Goal: Task Accomplishment & Management: Manage account settings

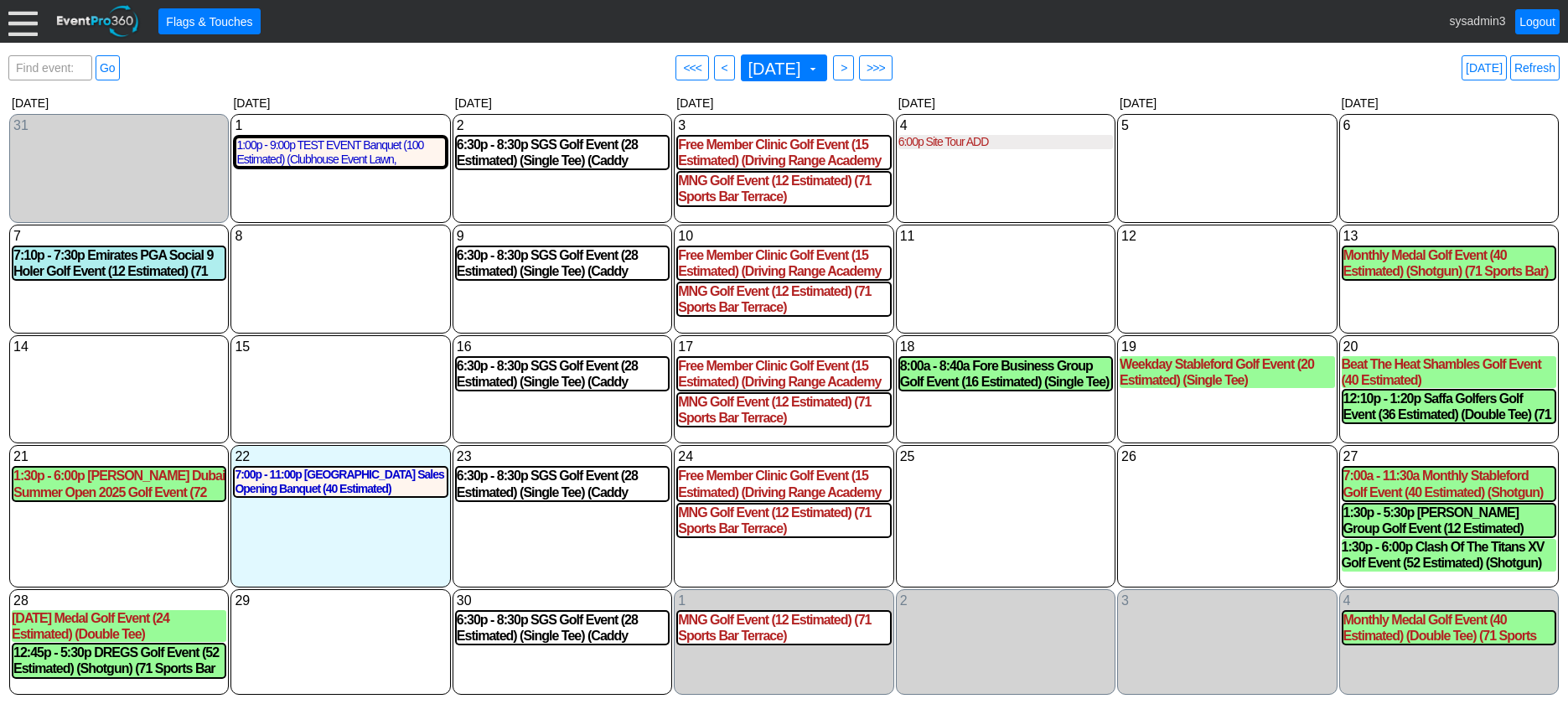
click at [22, 36] on div at bounding box center [23, 21] width 29 height 29
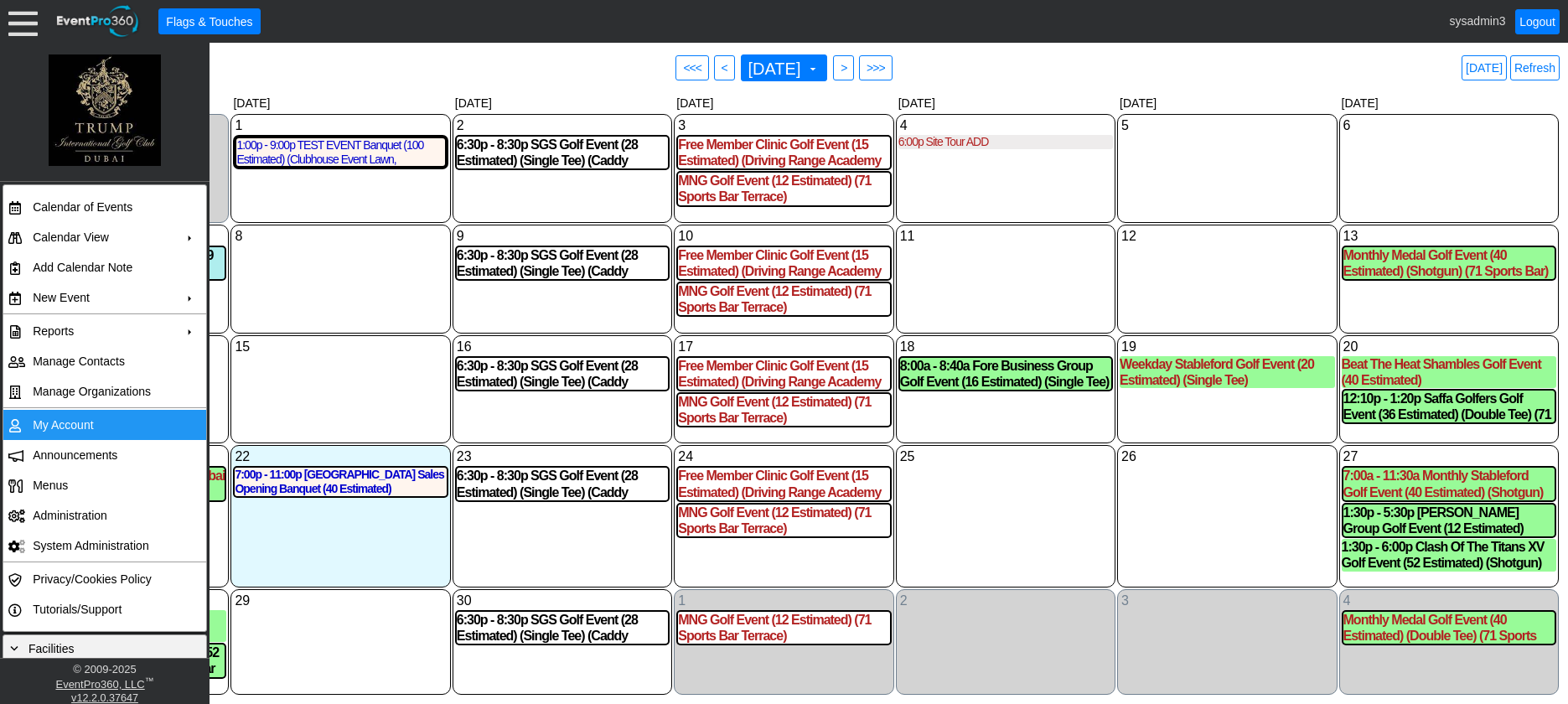
click at [69, 418] on td "My Account" at bounding box center [101, 425] width 150 height 30
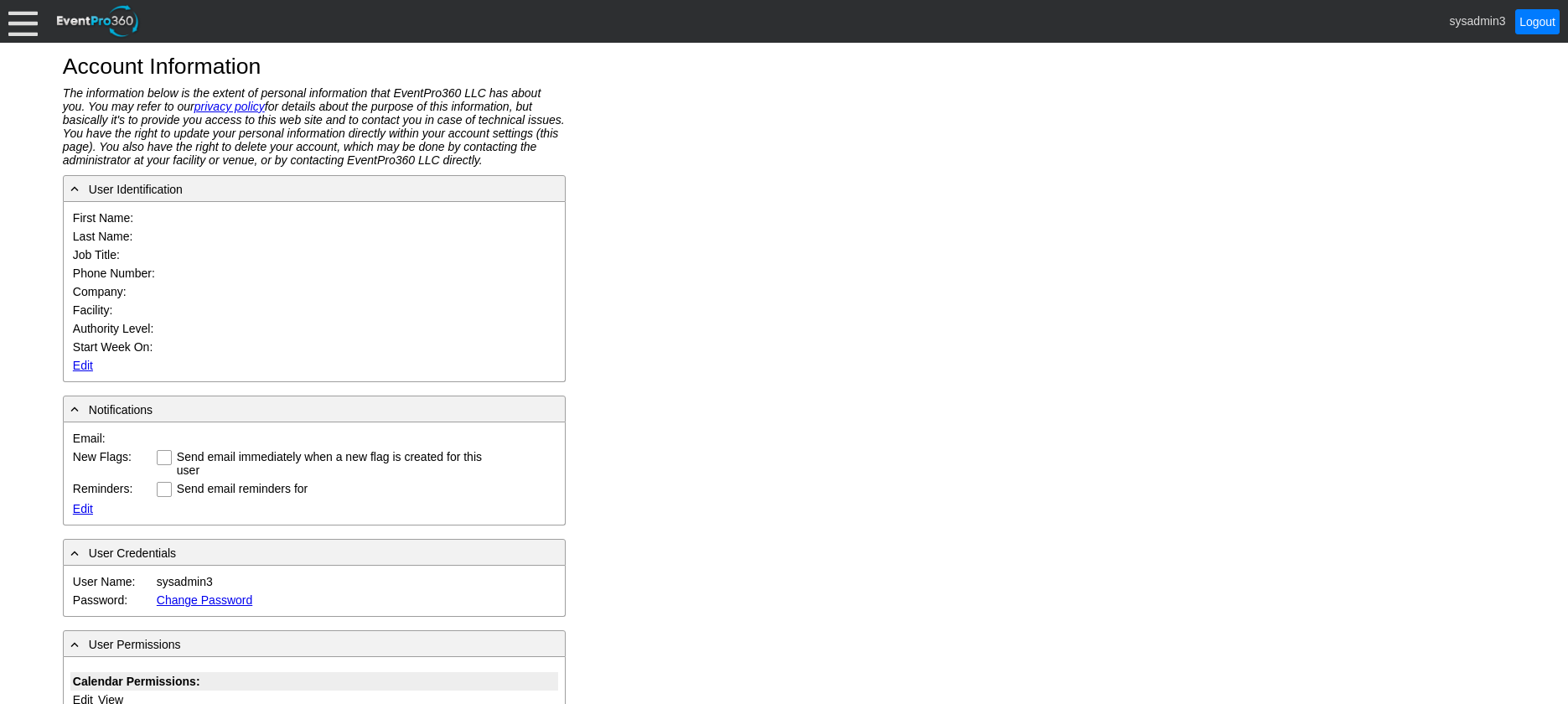
type input "System"
type input "Administrator"
type input "System Administrator"
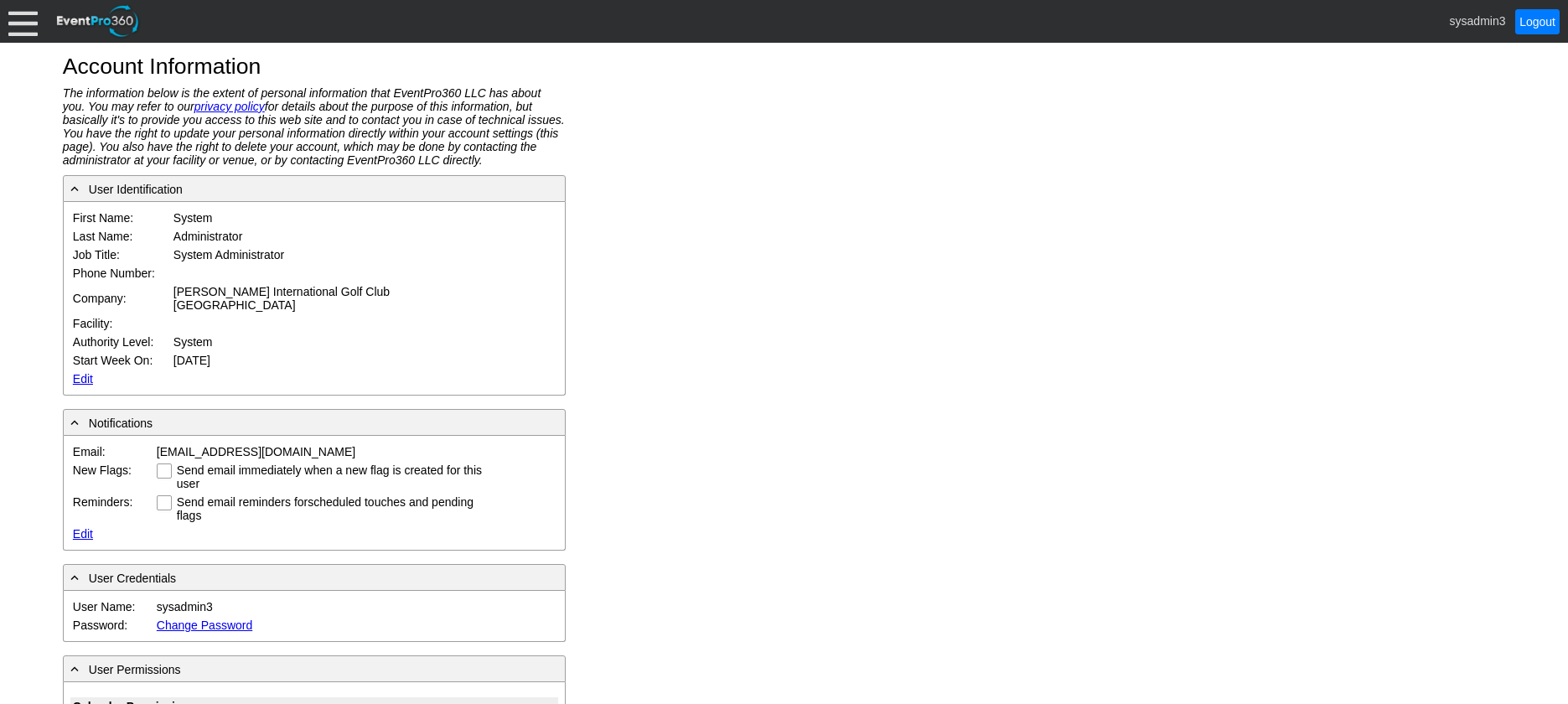
click at [87, 372] on link "Edit" at bounding box center [83, 378] width 20 height 13
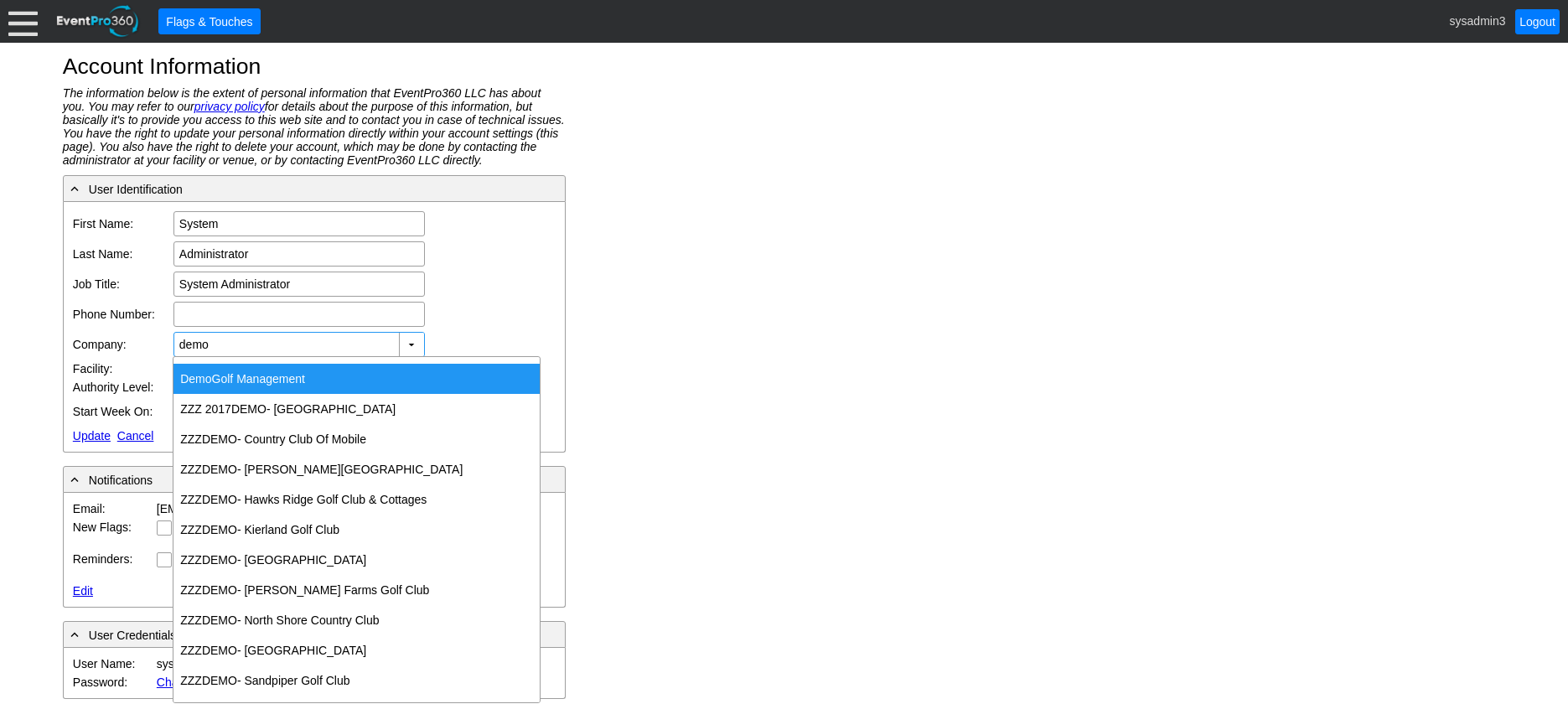
click at [236, 371] on div "Demo Golf Management" at bounding box center [356, 378] width 366 height 30
type input "Demo Golf Management"
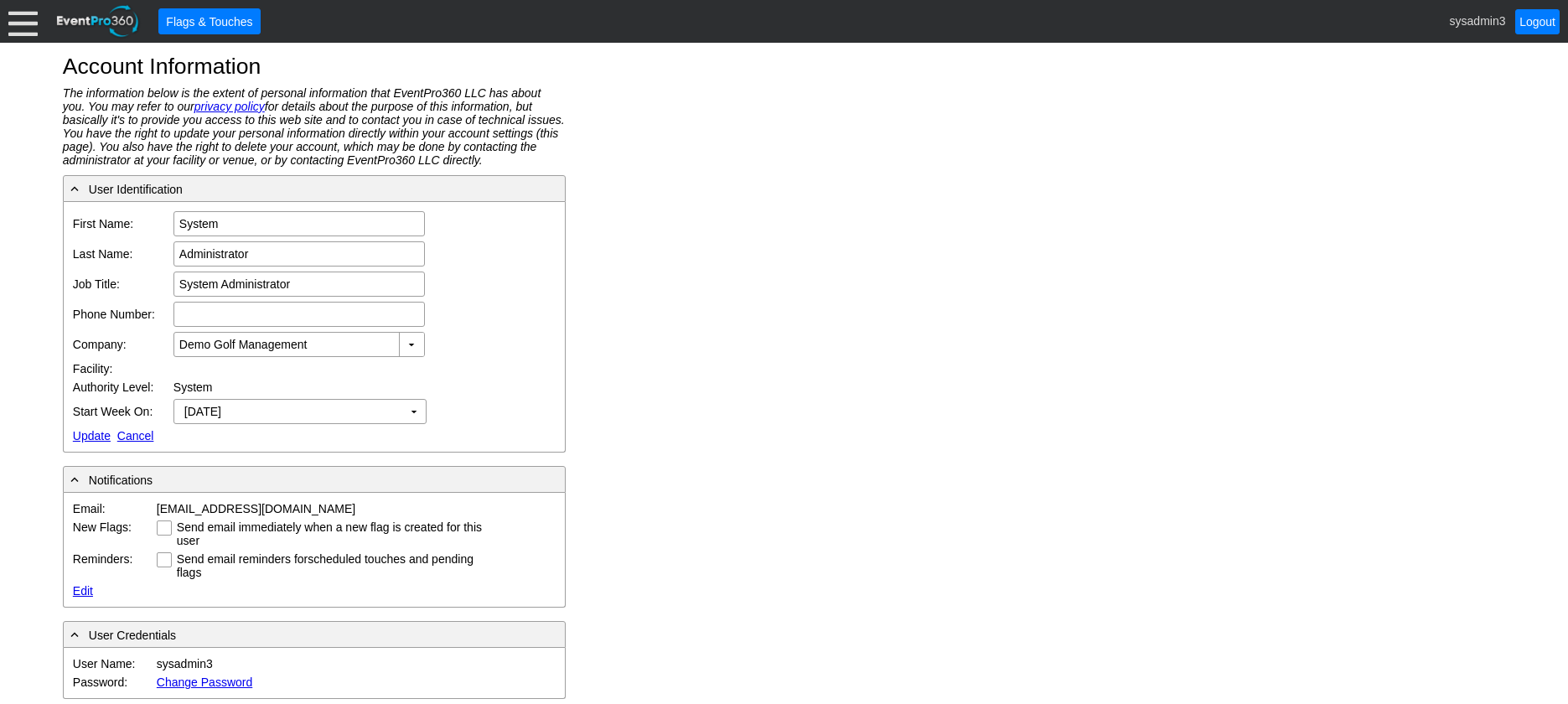
click at [88, 432] on link "Update" at bounding box center [92, 436] width 38 height 13
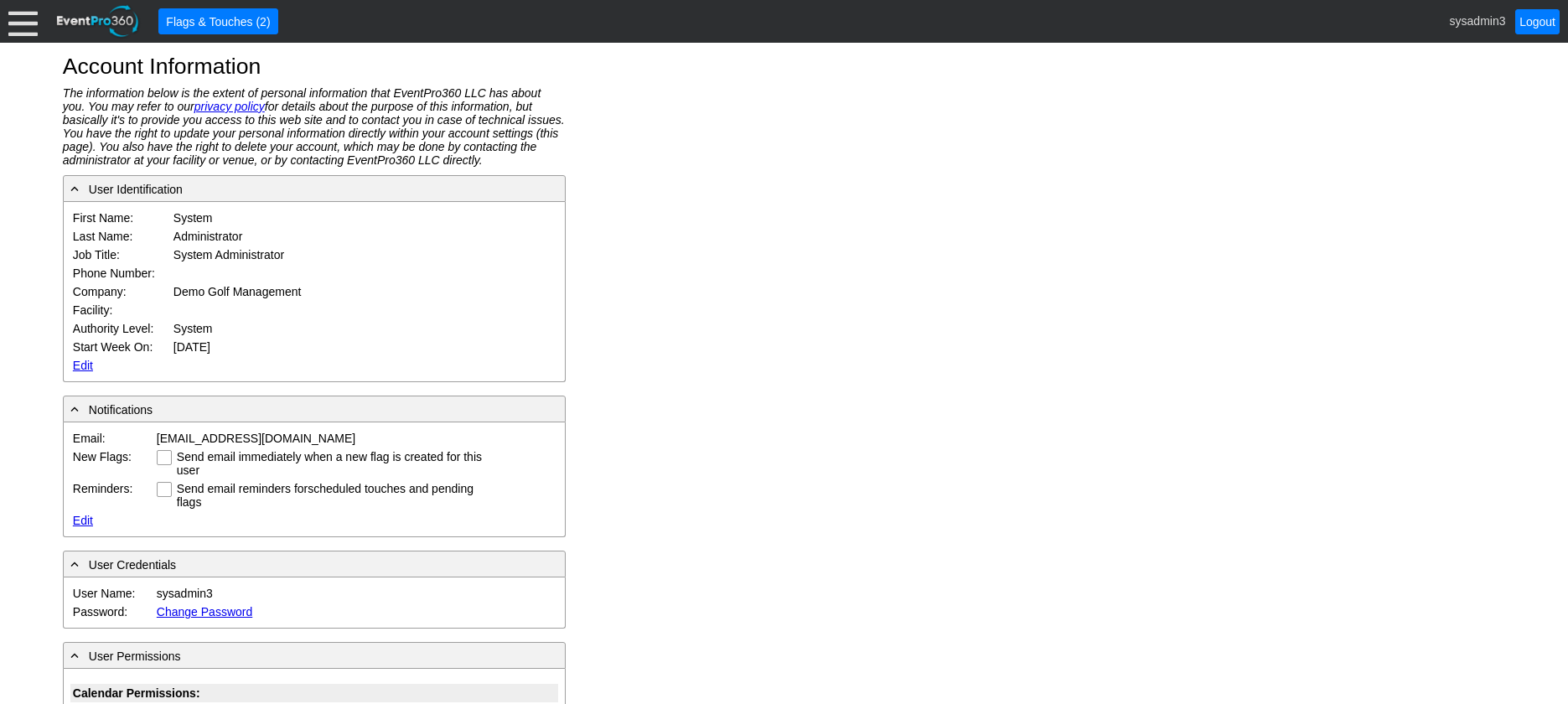
click at [19, 27] on div at bounding box center [23, 21] width 29 height 29
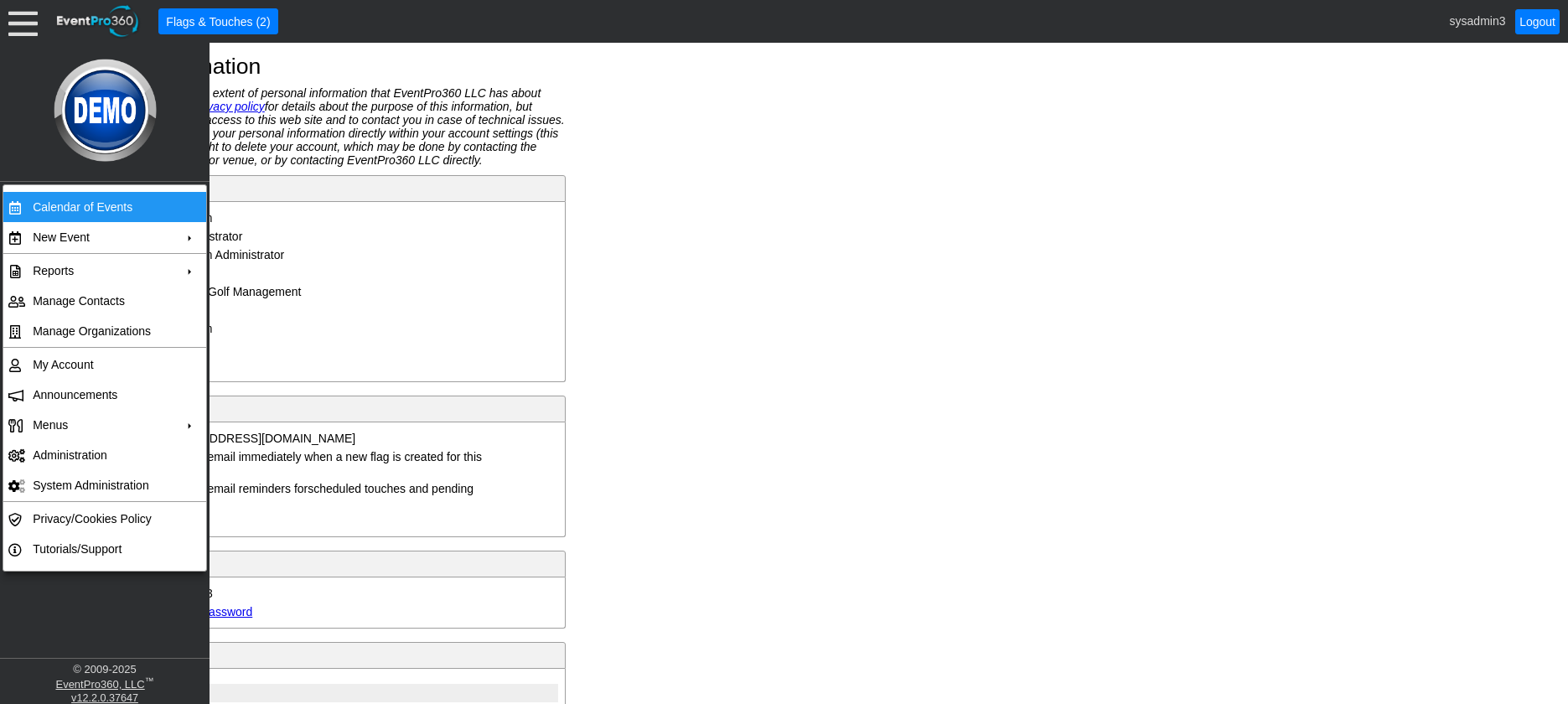
click at [50, 205] on td "Calendar of Events" at bounding box center [101, 207] width 150 height 30
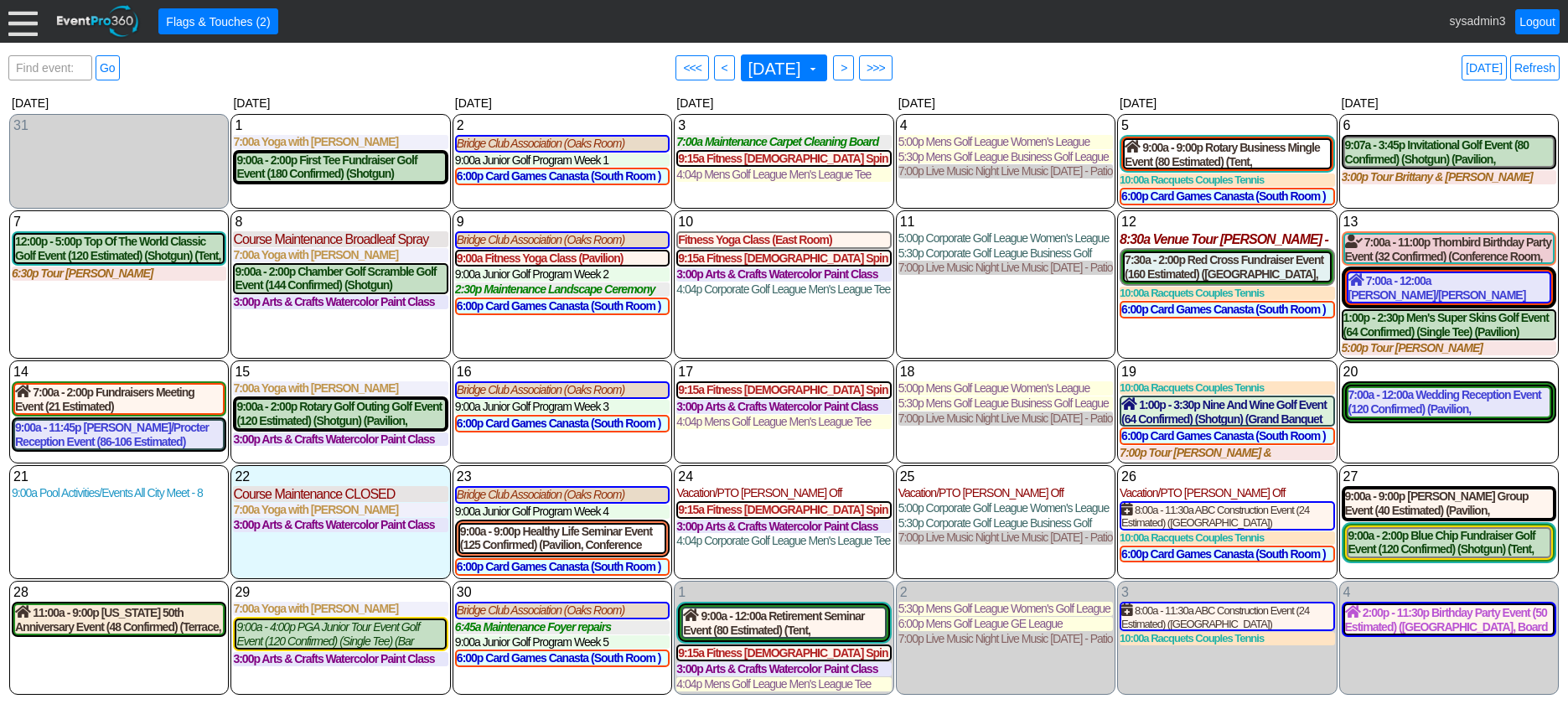
click at [24, 21] on div at bounding box center [23, 21] width 29 height 29
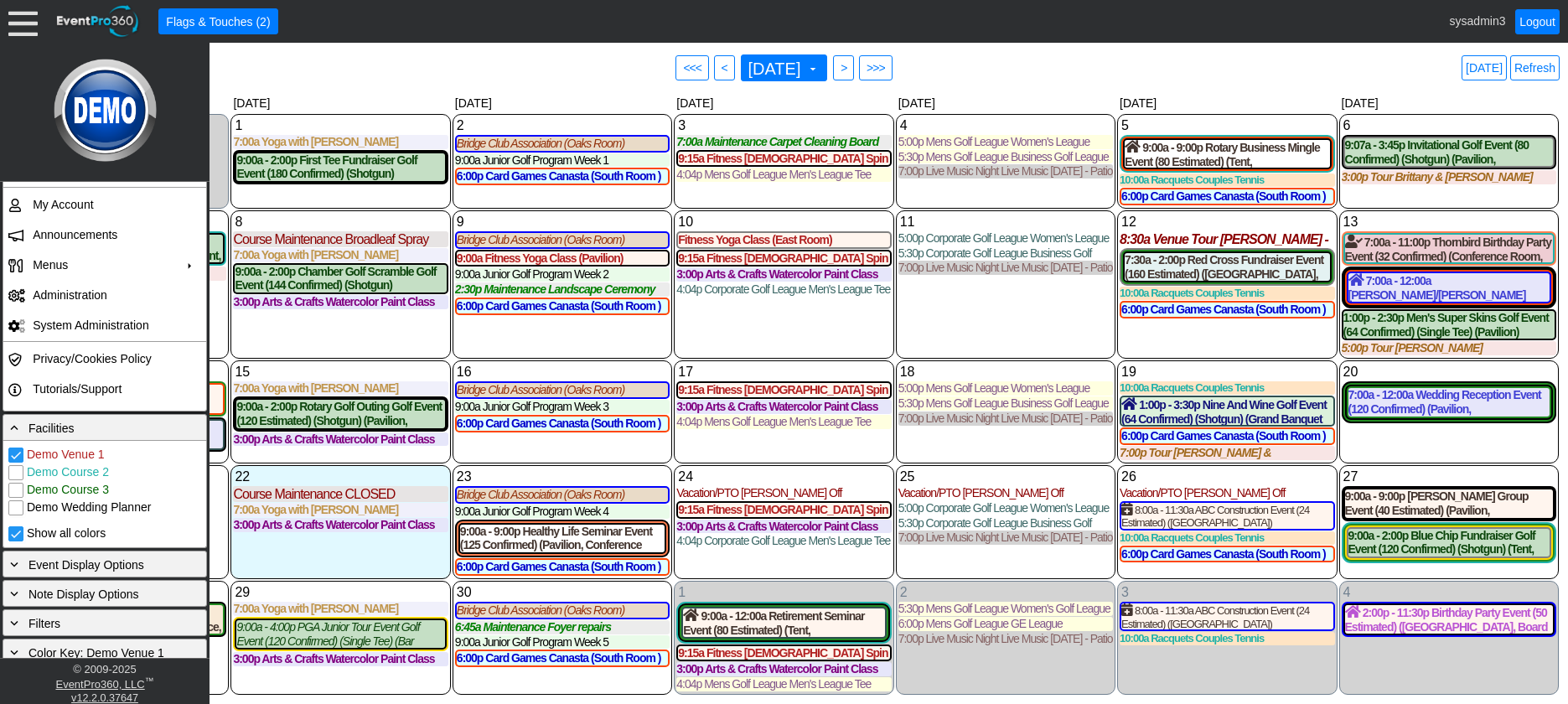
scroll to position [260, 0]
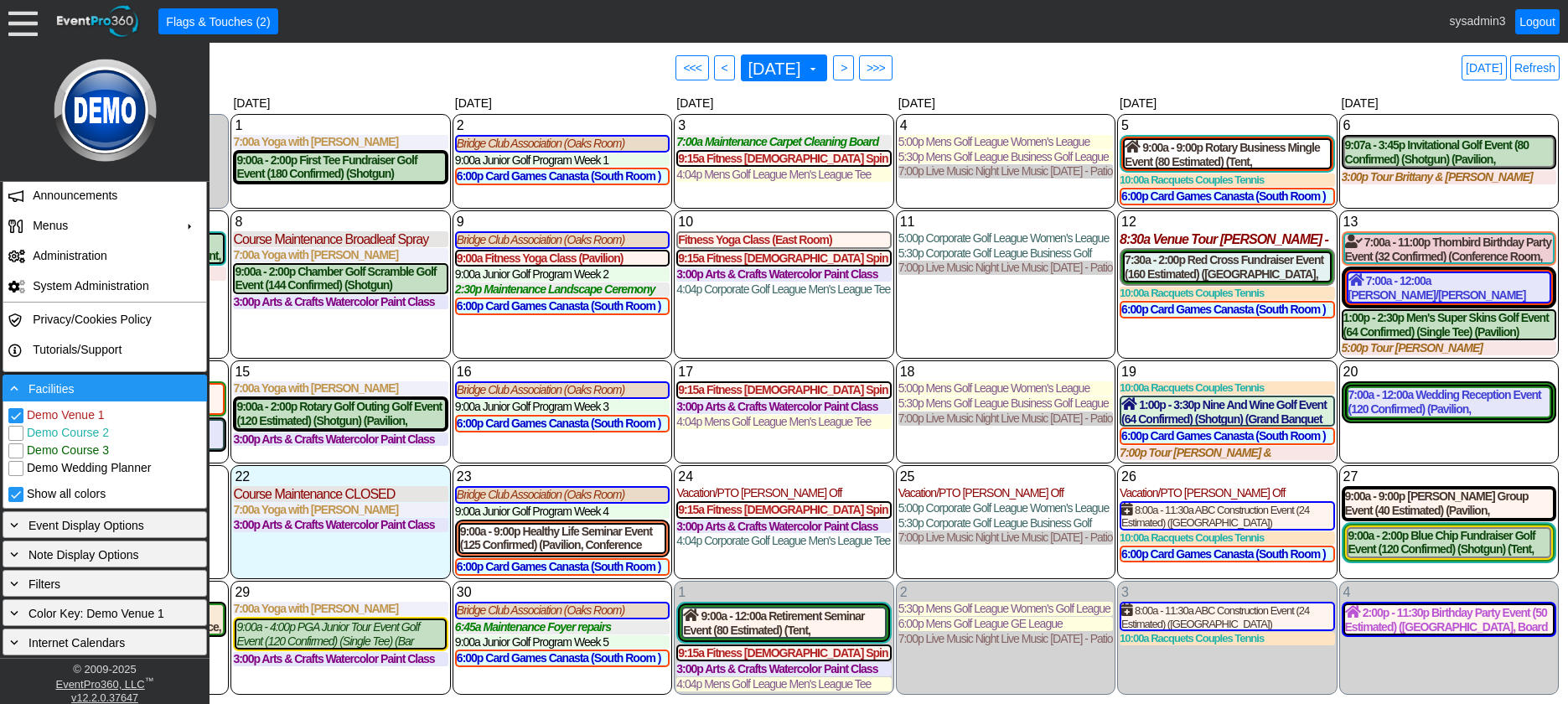
click at [118, 389] on div "- Facilities" at bounding box center [104, 388] width 196 height 19
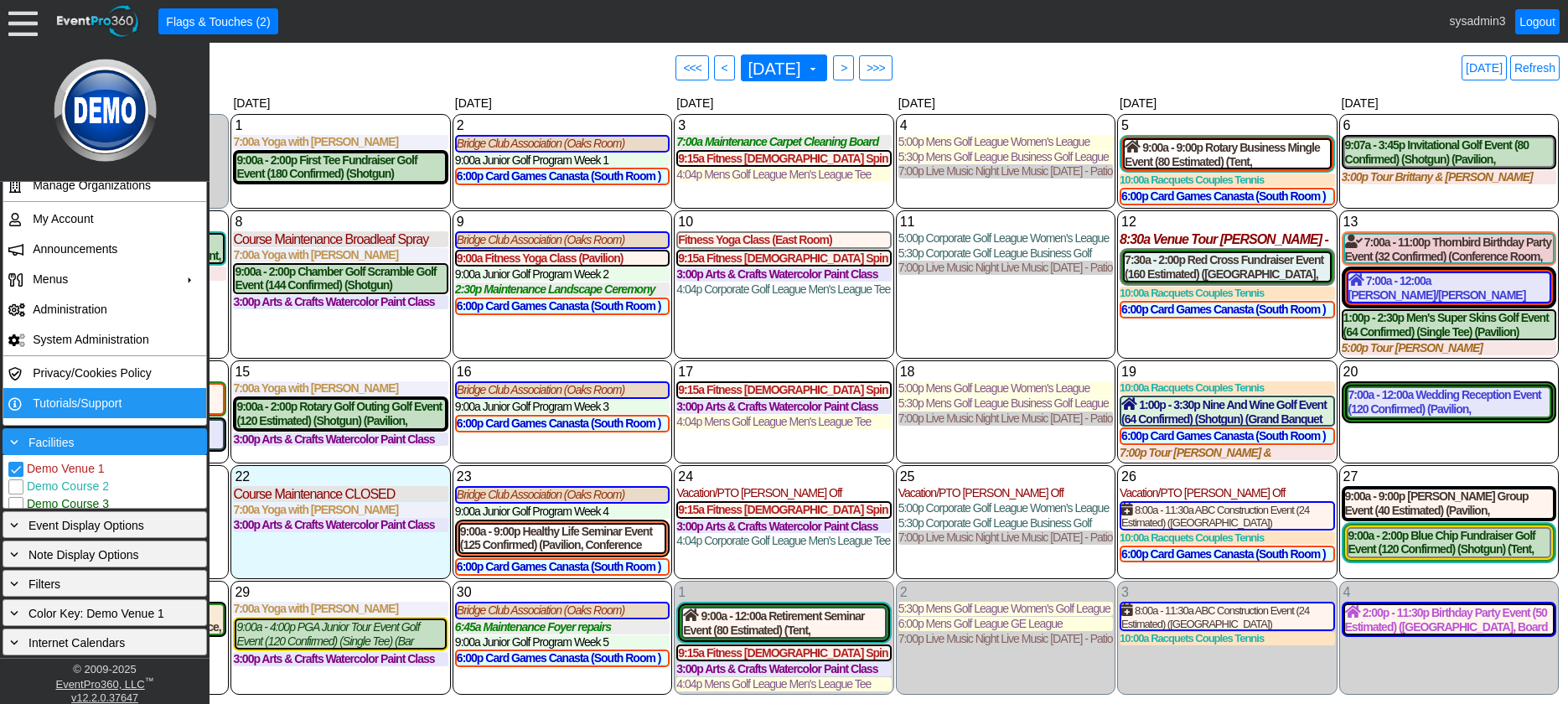
scroll to position [152, 0]
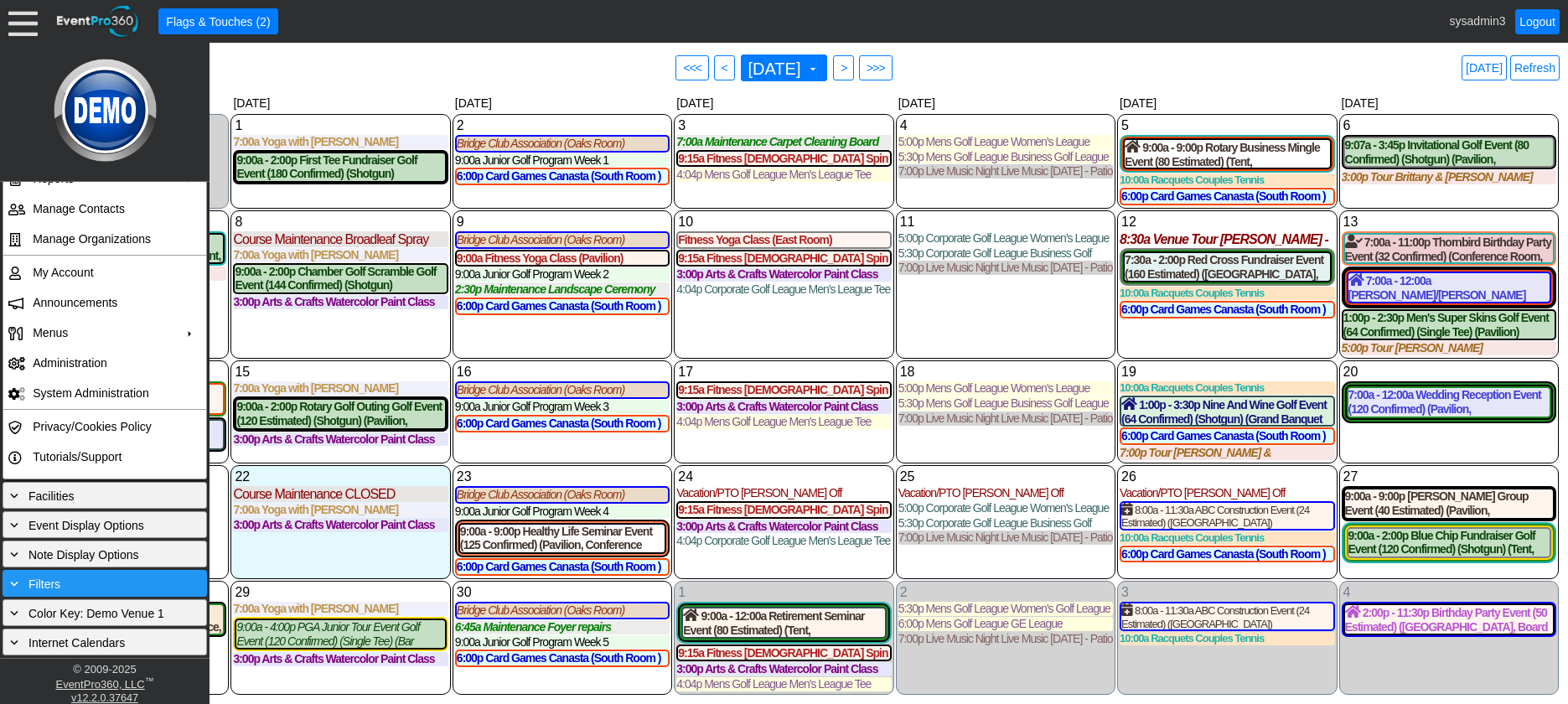
click at [92, 572] on div "+ Filters" at bounding box center [104, 583] width 204 height 27
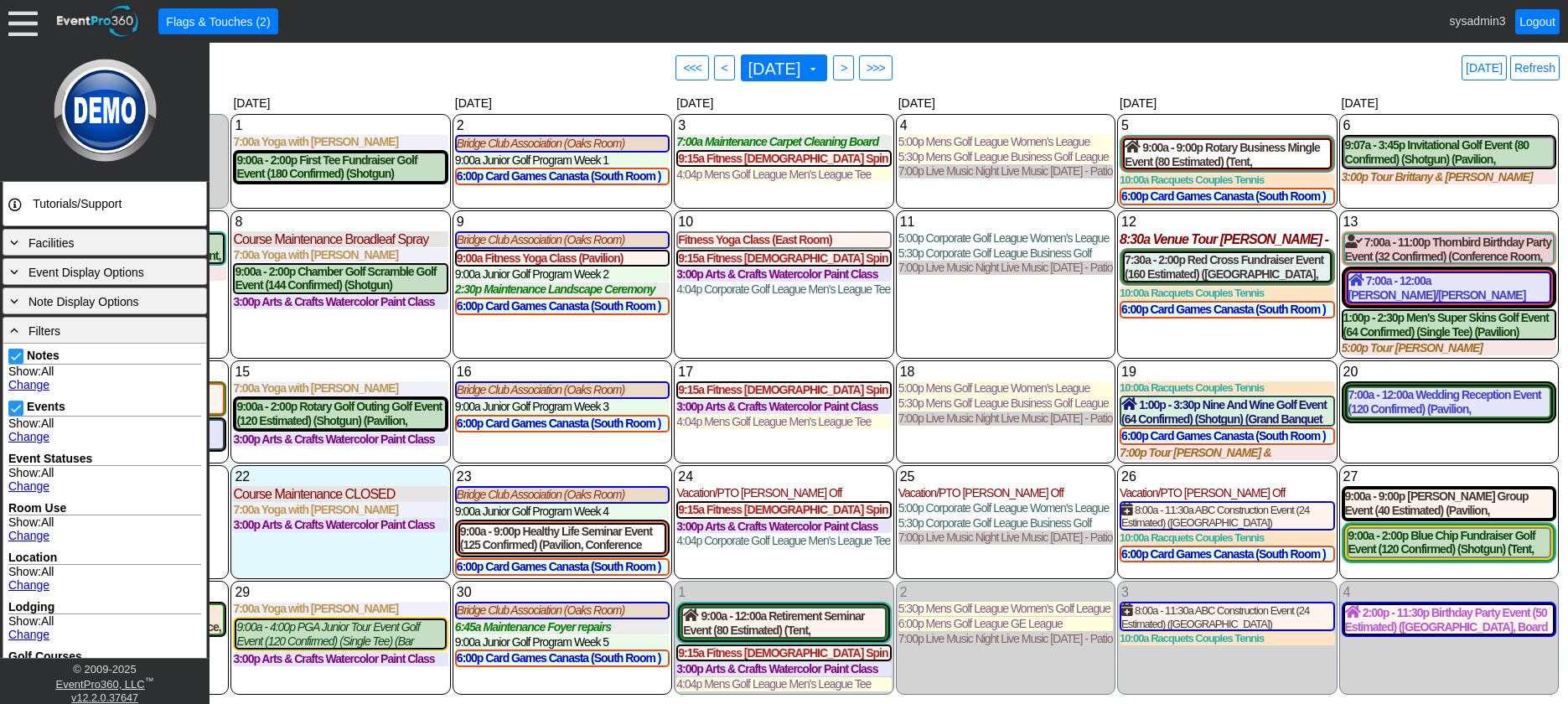
scroll to position [404, 0]
click at [92, 341] on div "- Filters" at bounding box center [104, 332] width 204 height 27
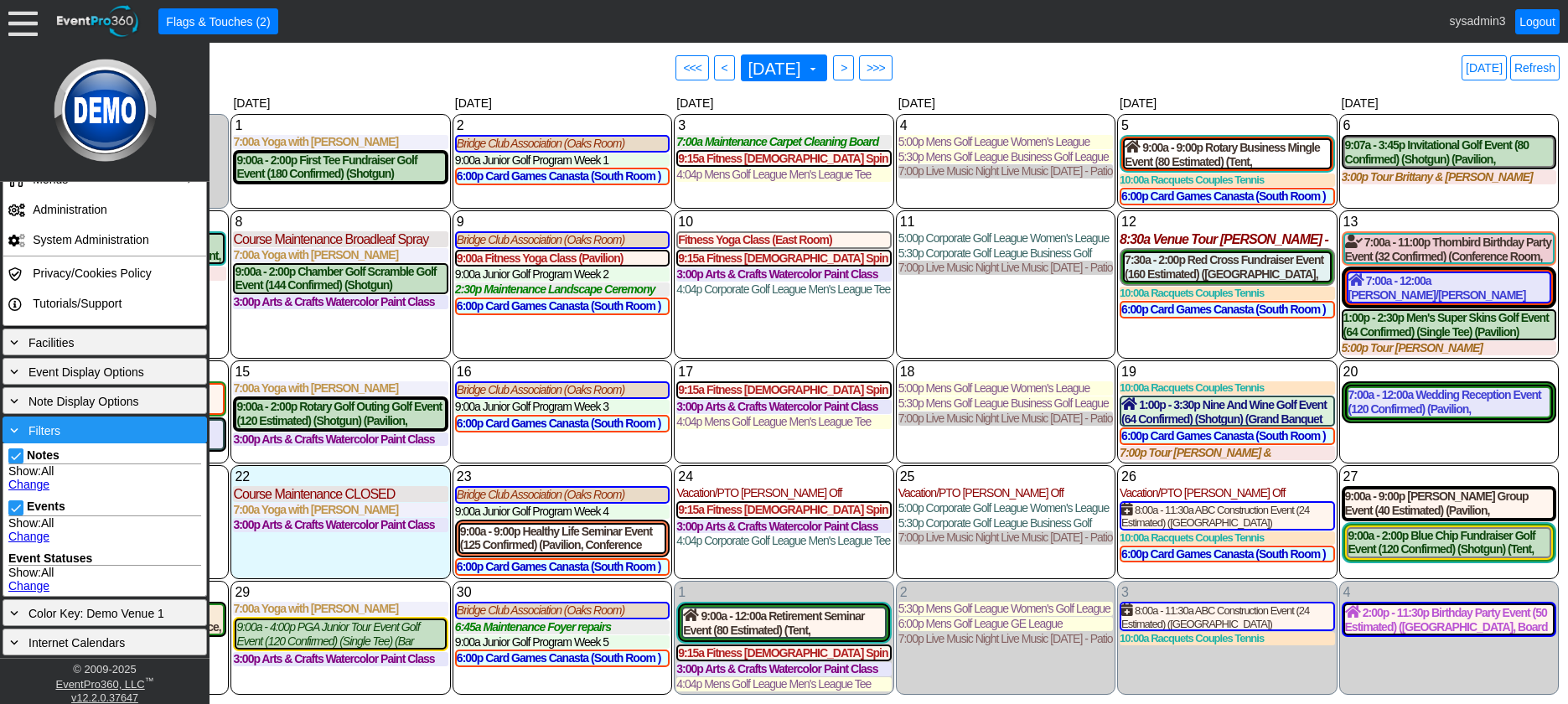
scroll to position [152, 0]
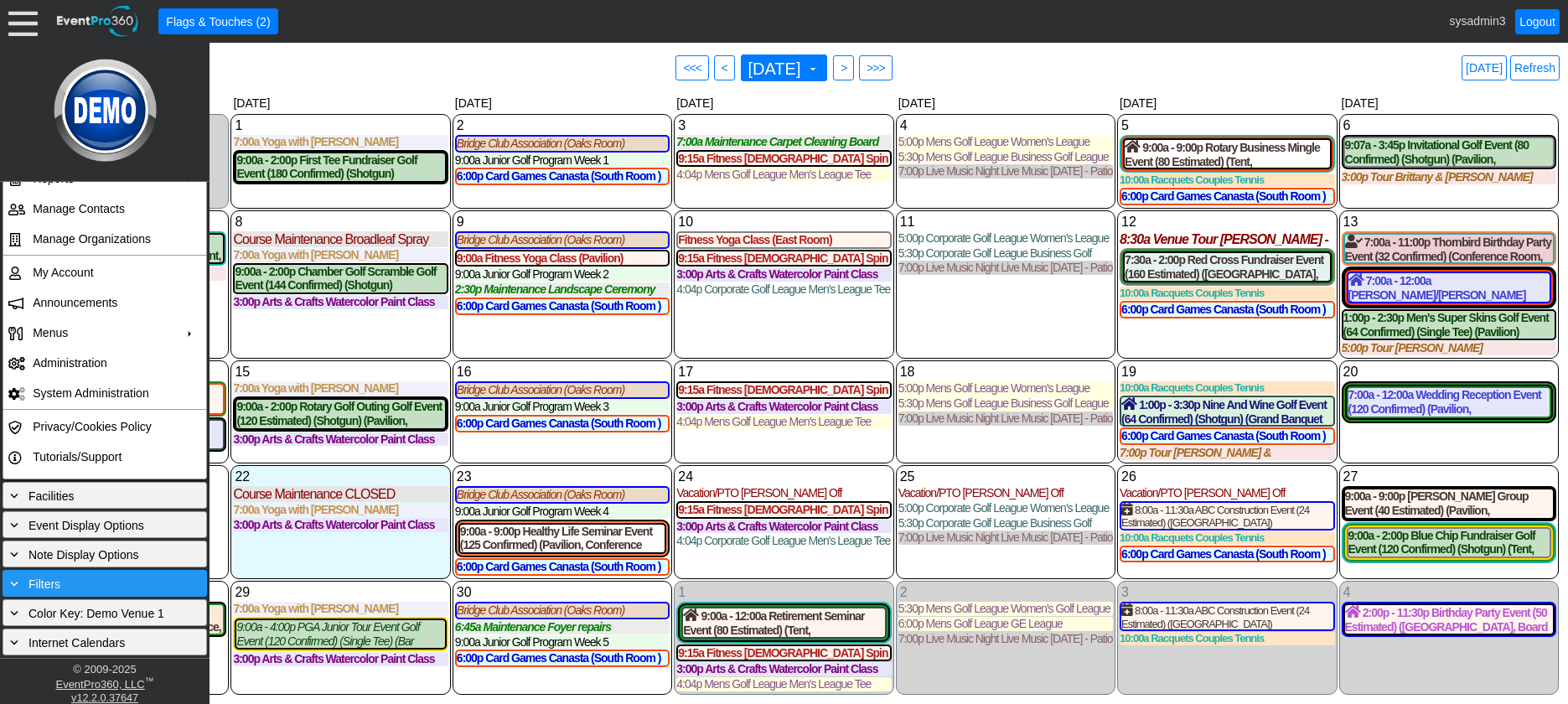
click at [93, 589] on div "+ Filters" at bounding box center [104, 583] width 196 height 19
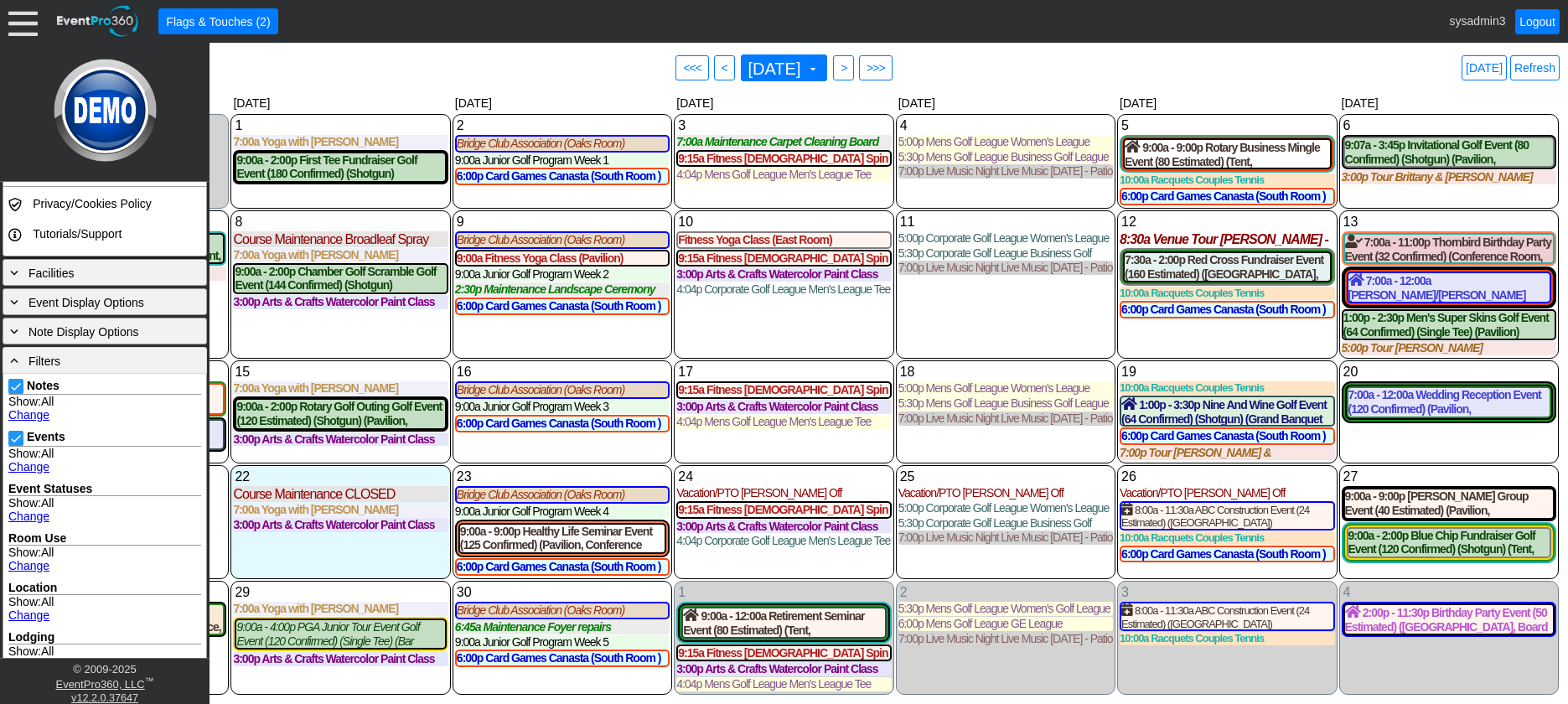
scroll to position [488, 0]
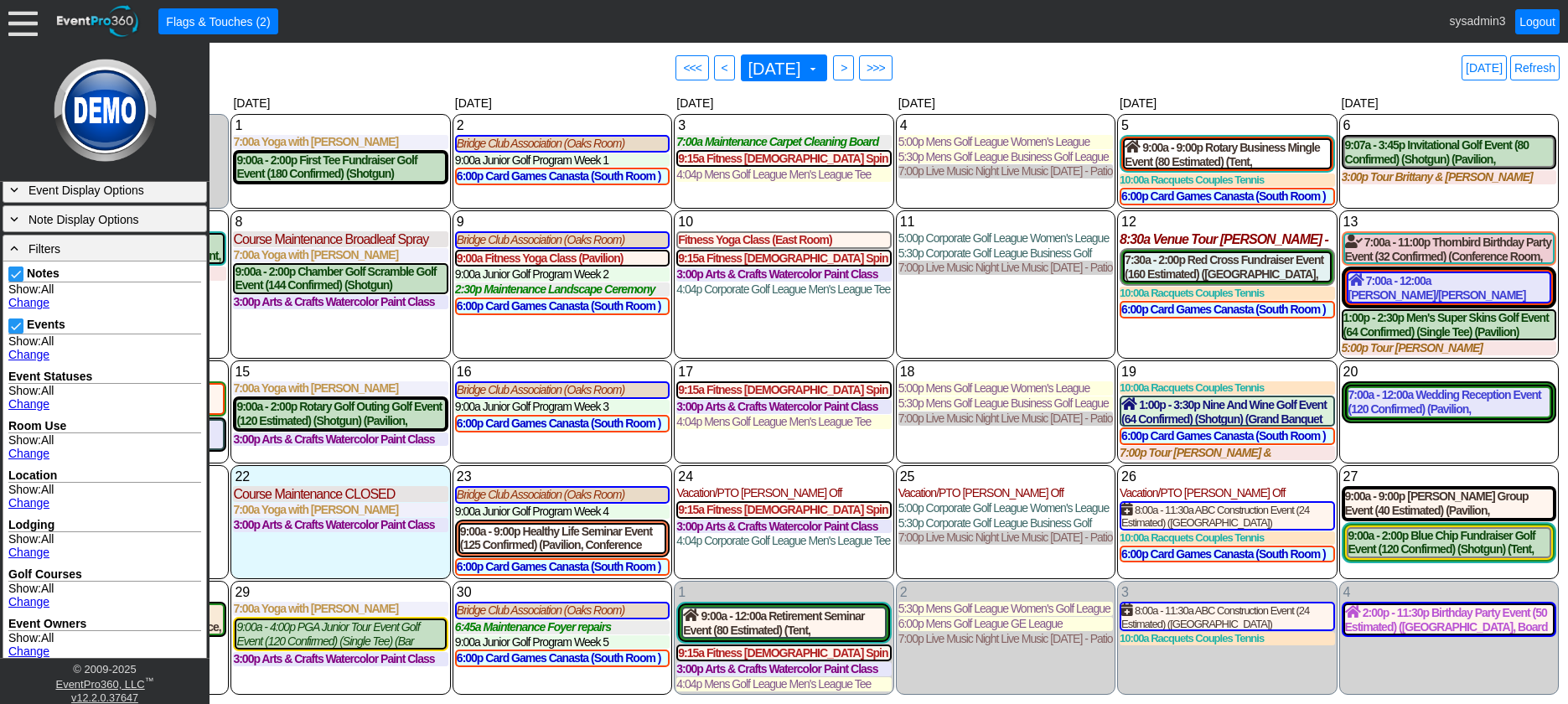
click at [35, 300] on link "Change" at bounding box center [29, 303] width 41 height 13
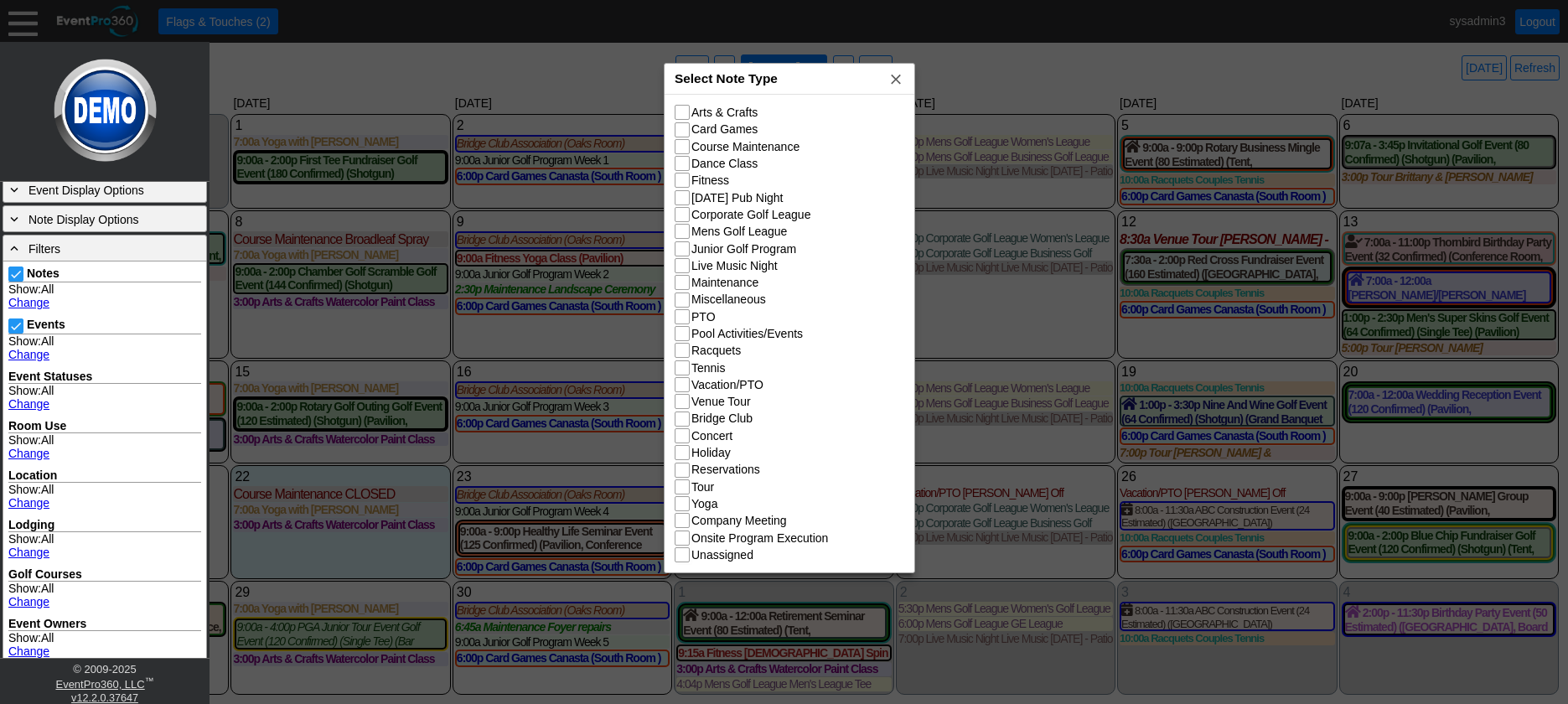
click at [792, 76] on div "Select Note Type x" at bounding box center [789, 79] width 250 height 31
click at [684, 336] on input "Pool Activities/Events" at bounding box center [684, 336] width 17 height 17
checkbox input "true"
click at [684, 506] on input "Yoga" at bounding box center [684, 506] width 17 height 17
checkbox input "true"
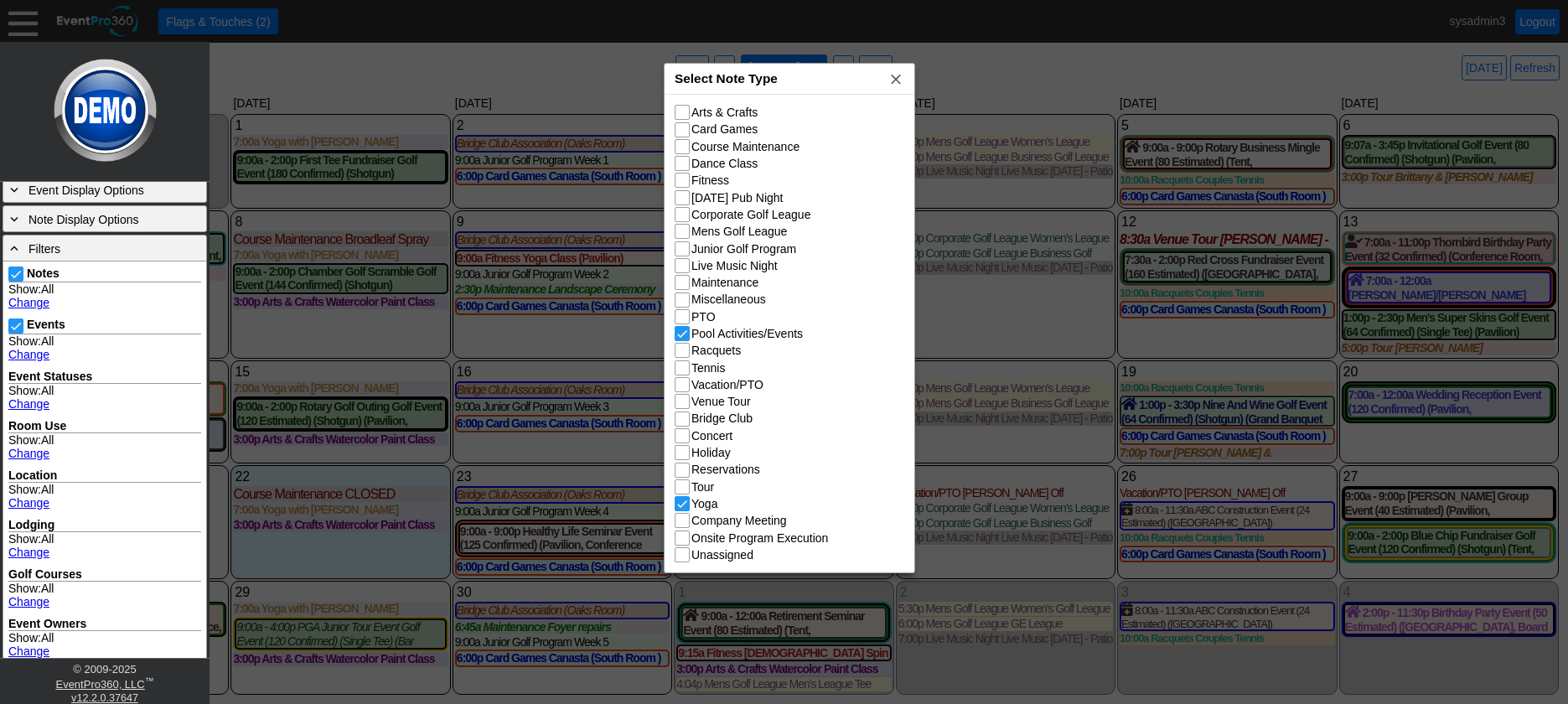
click at [686, 491] on input "Tour" at bounding box center [684, 489] width 17 height 17
checkbox input "true"
click at [683, 459] on input "Holiday" at bounding box center [684, 454] width 17 height 17
checkbox input "true"
click at [688, 389] on input "Vacation/PTO" at bounding box center [684, 386] width 17 height 17
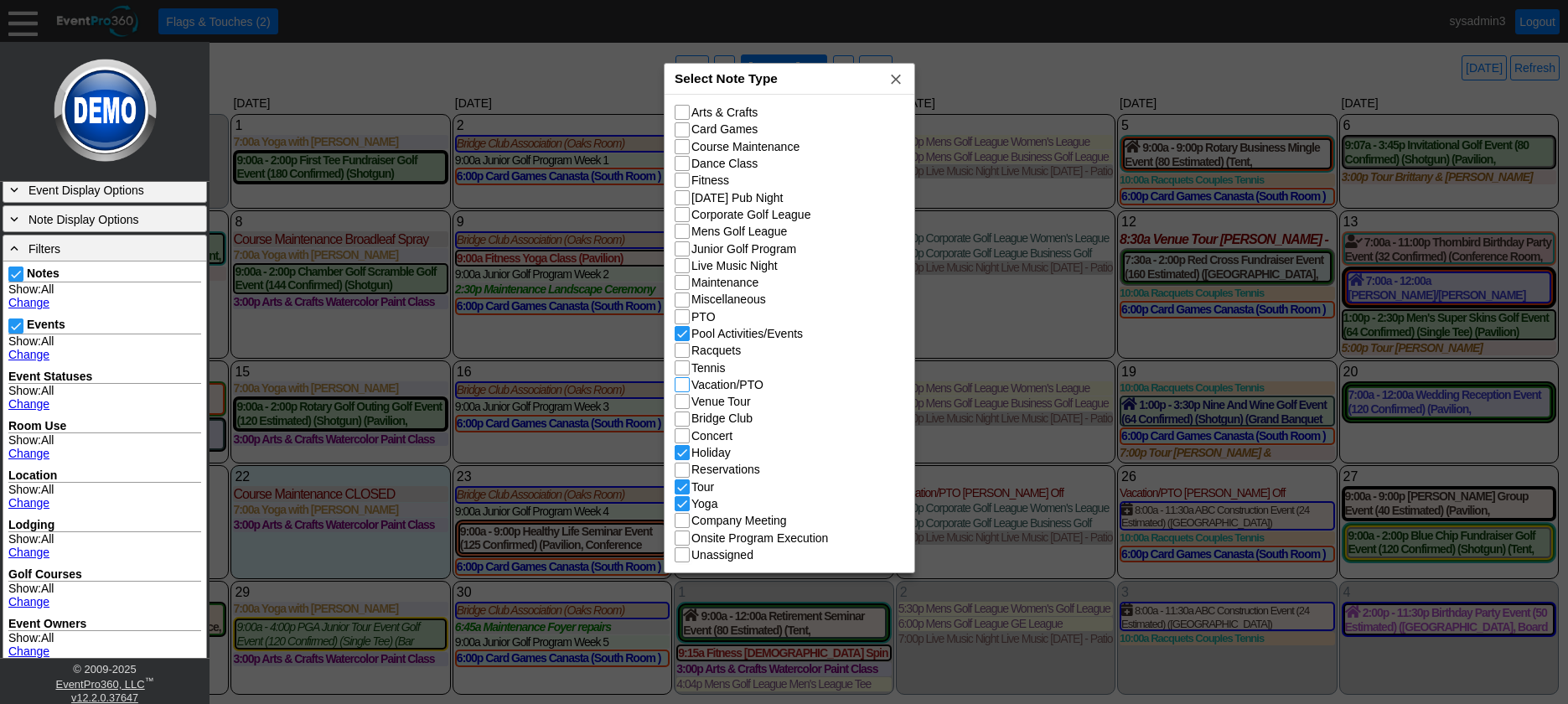
checkbox input "true"
click at [686, 405] on input "Venue Tour" at bounding box center [684, 403] width 17 height 17
checkbox input "true"
click at [685, 318] on input "PTO" at bounding box center [684, 319] width 17 height 17
checkbox input "true"
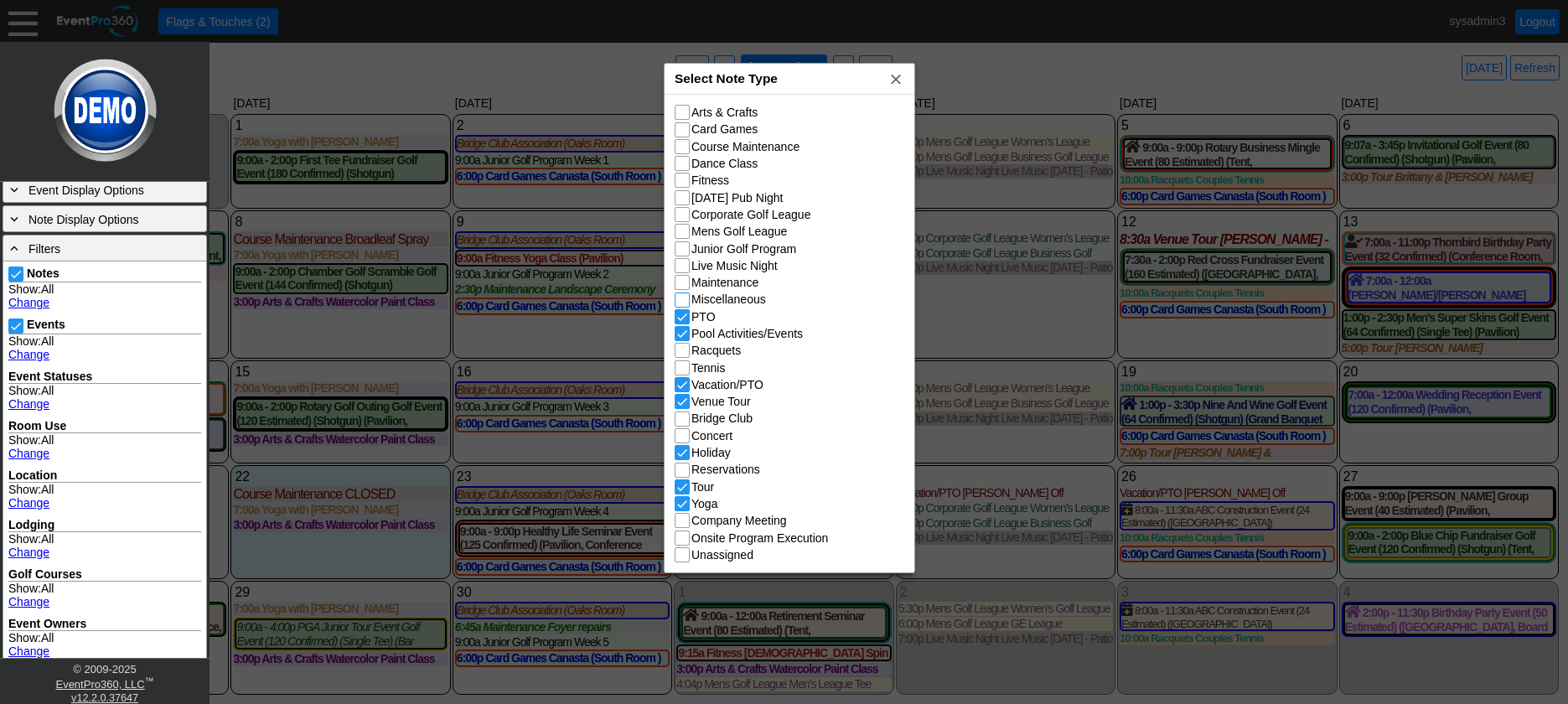
click at [685, 305] on input "Miscellaneous" at bounding box center [684, 302] width 17 height 17
checkbox input "true"
click at [685, 285] on input "Maintenance" at bounding box center [684, 284] width 17 height 17
checkbox input "true"
click at [682, 265] on input "Live Music Night" at bounding box center [684, 267] width 17 height 17
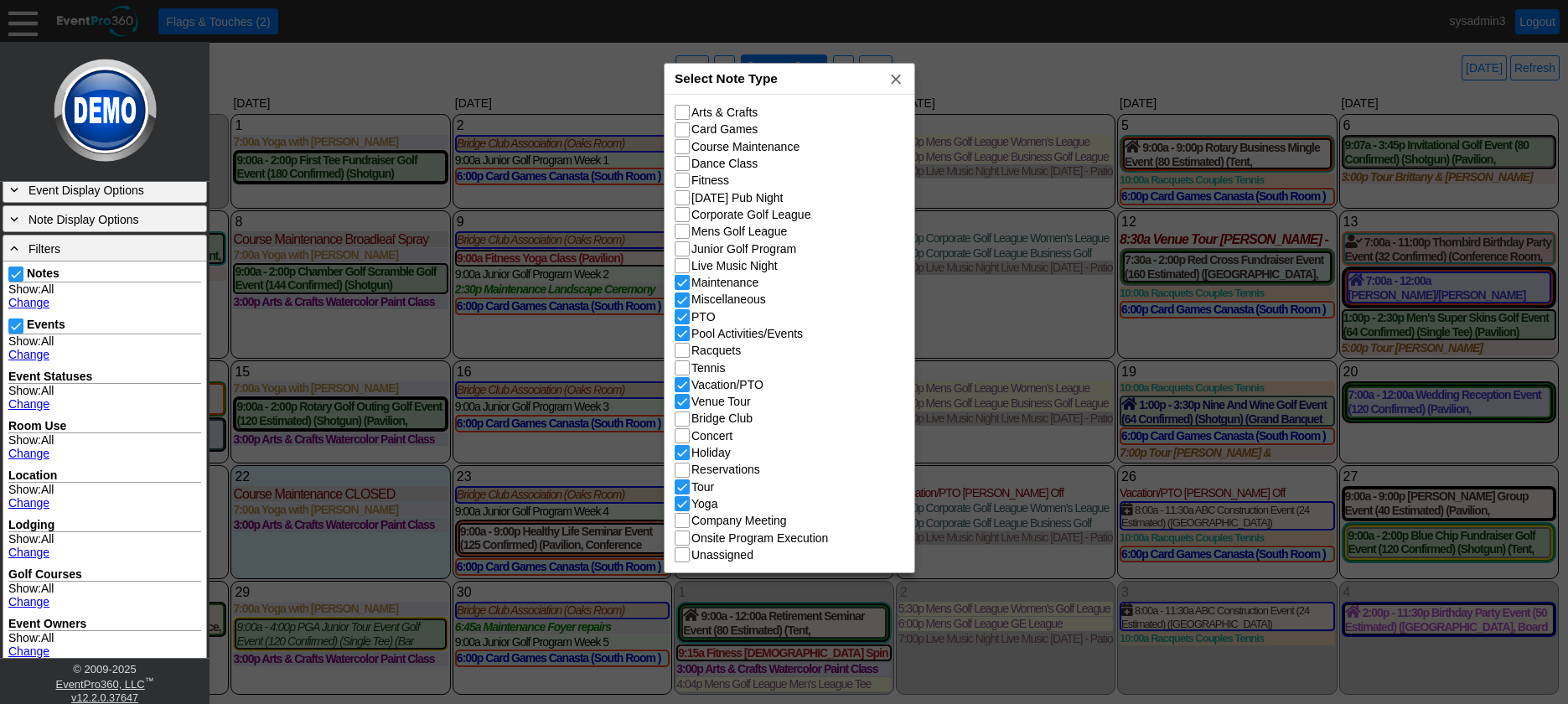
checkbox input "true"
click at [683, 246] on input "Junior Golf Program" at bounding box center [684, 251] width 17 height 17
checkbox input "true"
click at [686, 227] on input "Mens Golf League" at bounding box center [684, 233] width 17 height 17
checkbox input "true"
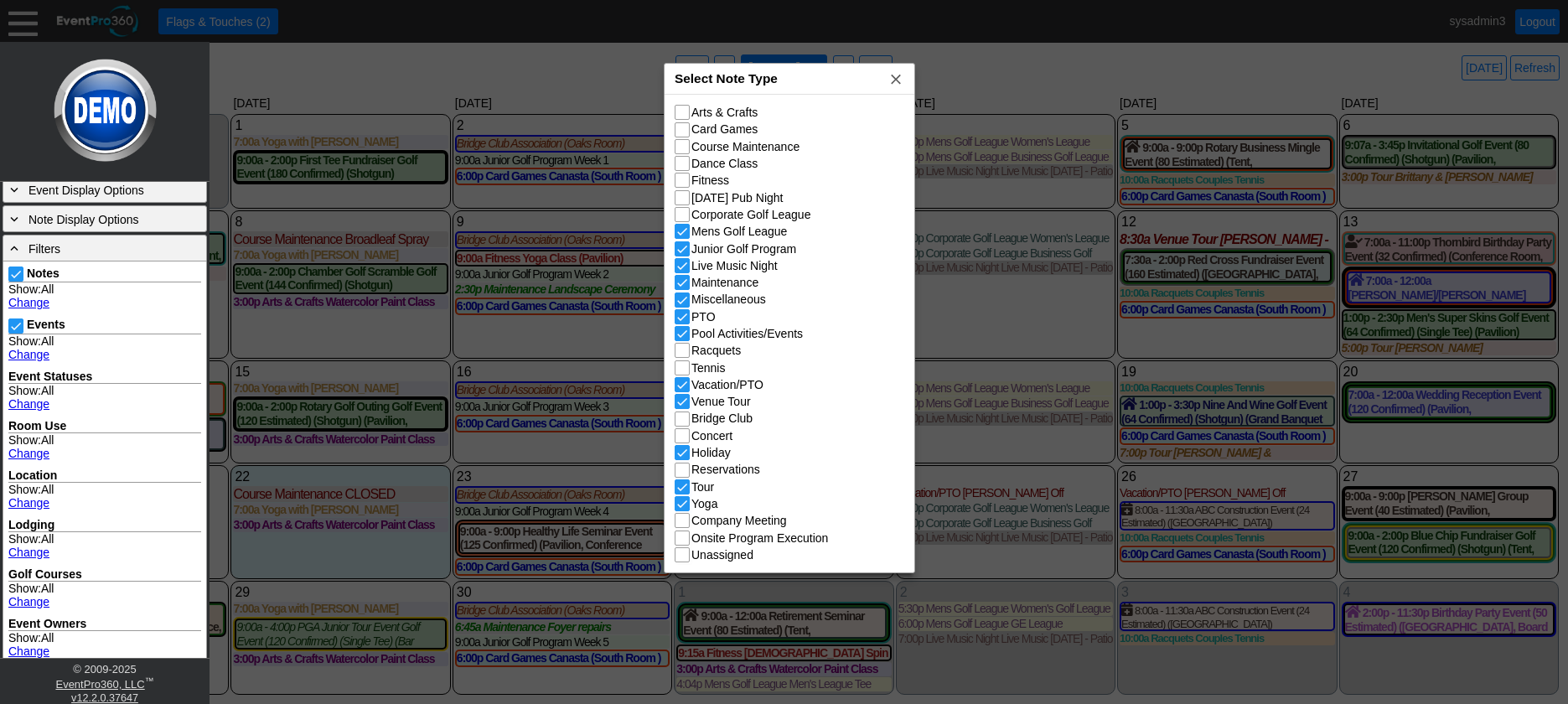
click at [682, 211] on input "Corporate Golf League" at bounding box center [684, 216] width 17 height 17
checkbox input "true"
click at [681, 148] on input "Course Maintenance" at bounding box center [684, 148] width 17 height 17
checkbox input "true"
click at [896, 81] on span "x" at bounding box center [896, 79] width 17 height 17
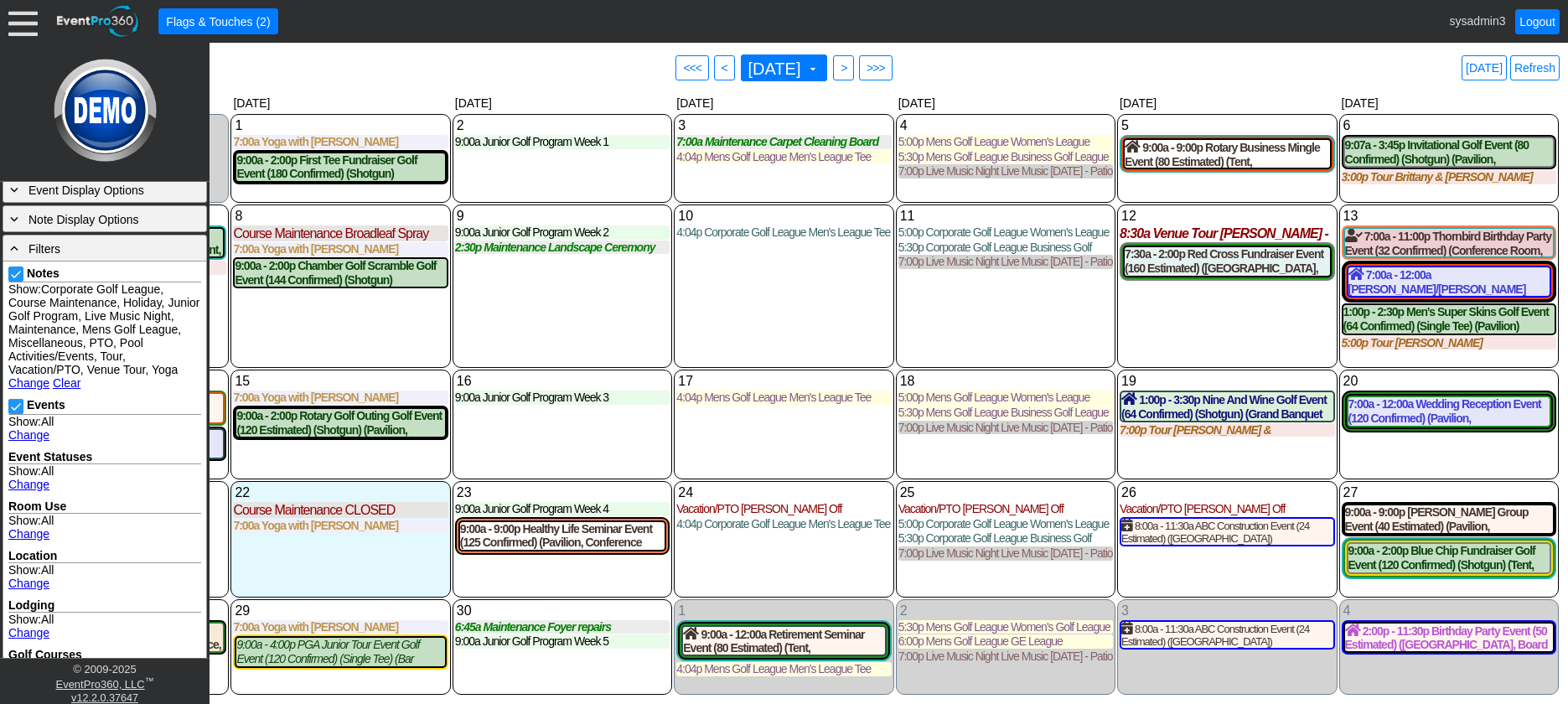
click at [713, 340] on div "10 Wednesday 4:04p Corporate Golf League Men's League Tee Times Men's League Te…" at bounding box center [783, 286] width 220 height 163
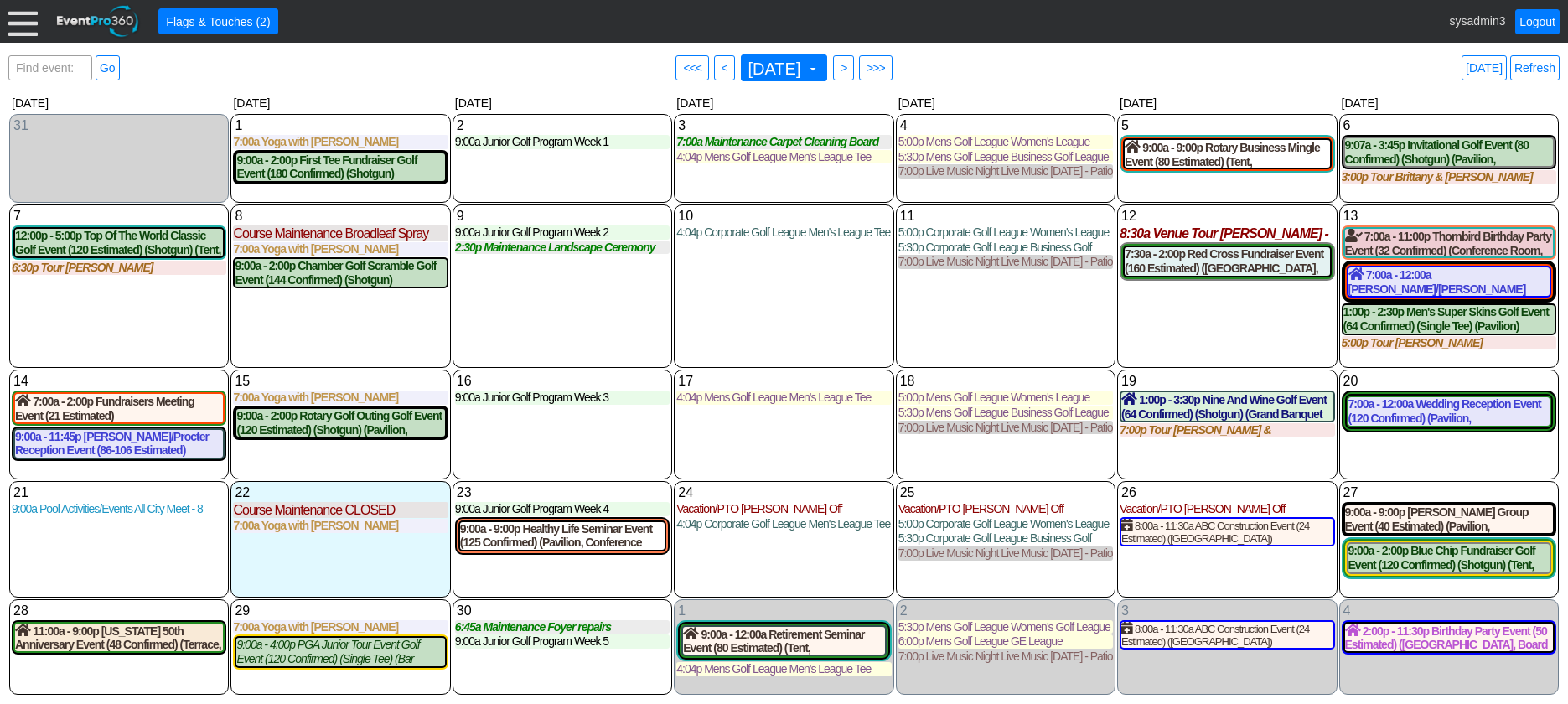
click at [20, 19] on div at bounding box center [23, 21] width 29 height 29
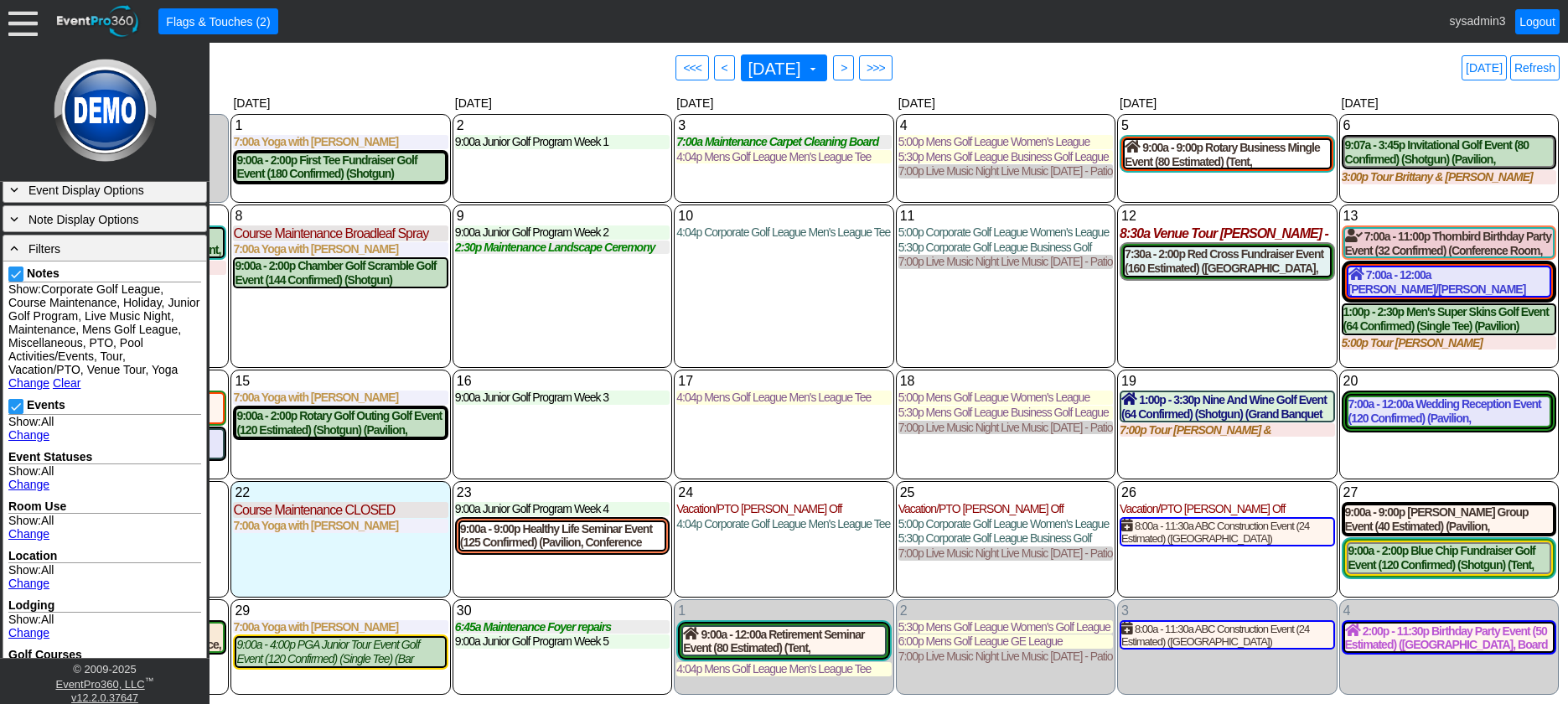
click at [26, 377] on link "Change" at bounding box center [29, 383] width 41 height 13
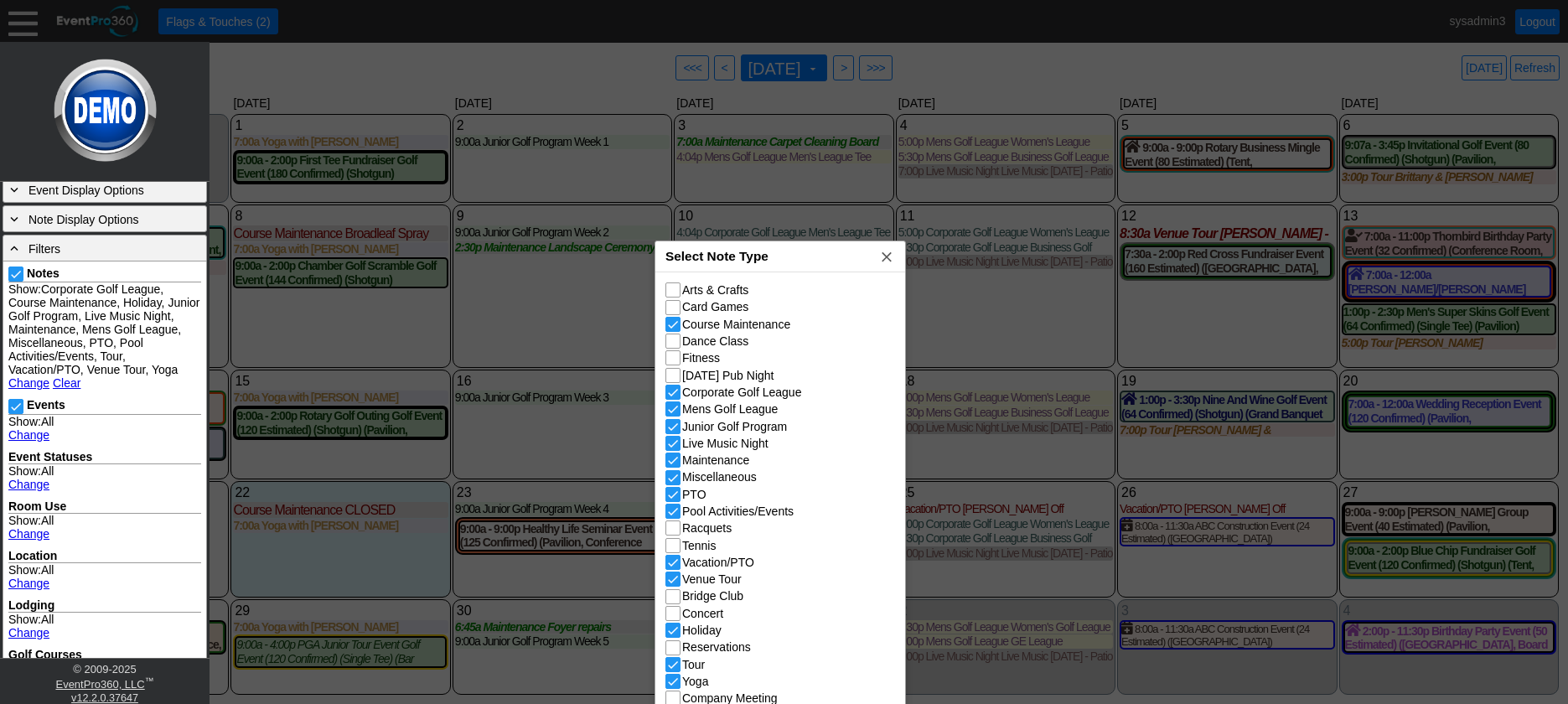
click at [797, 258] on div "Select Note Type x" at bounding box center [780, 257] width 250 height 31
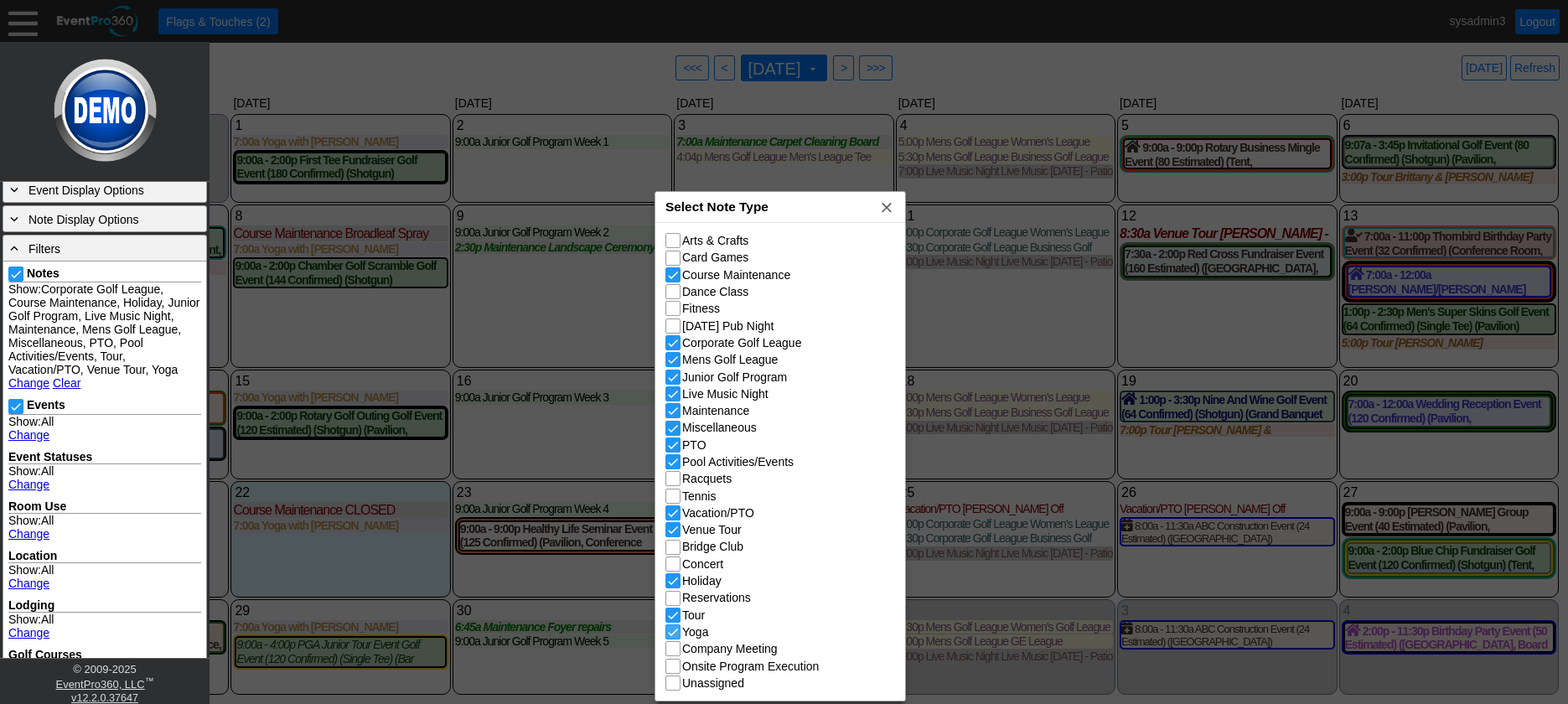
click at [677, 636] on input "Yoga" at bounding box center [675, 633] width 17 height 17
checkbox input "false"
click at [880, 207] on span "x" at bounding box center [887, 207] width 17 height 17
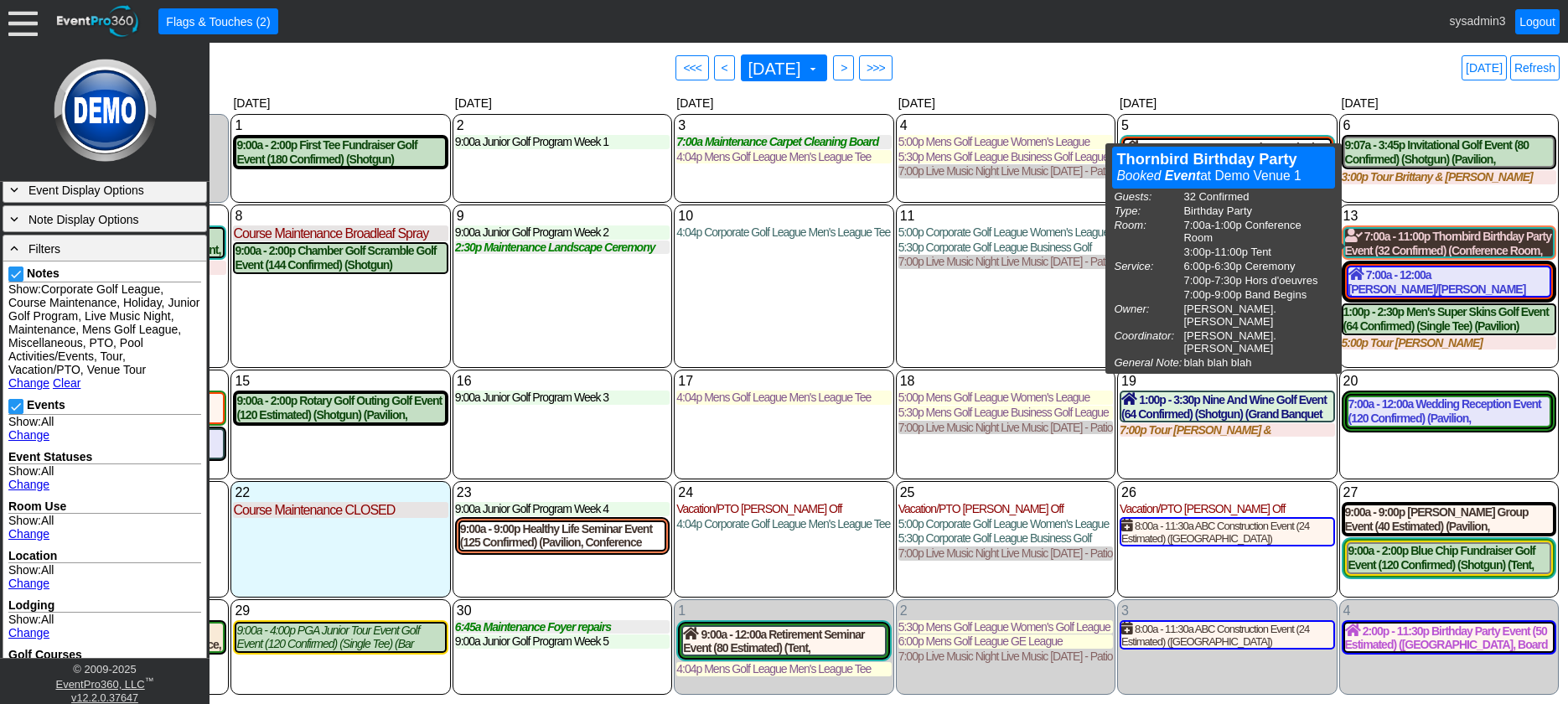
click at [1414, 241] on div "7:00a - 11:00p Thornbird Birthday Party Event (32 Confirmed) (Conference Room, …" at bounding box center [1449, 243] width 208 height 29
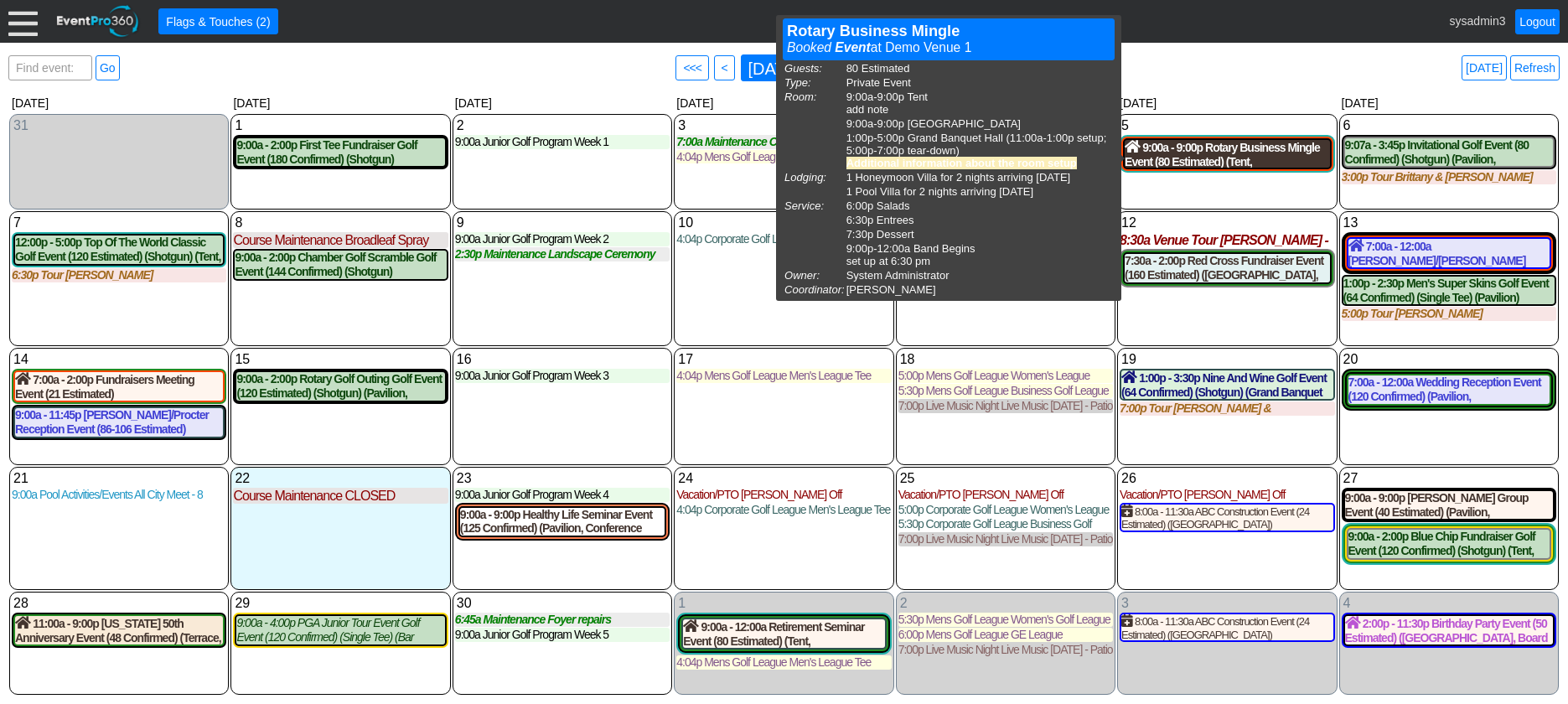
click at [1202, 160] on div "9:00a - 9:00p Rotary Business Mingle Event (80 Estimated) (Tent, South Room , G…" at bounding box center [1226, 154] width 204 height 29
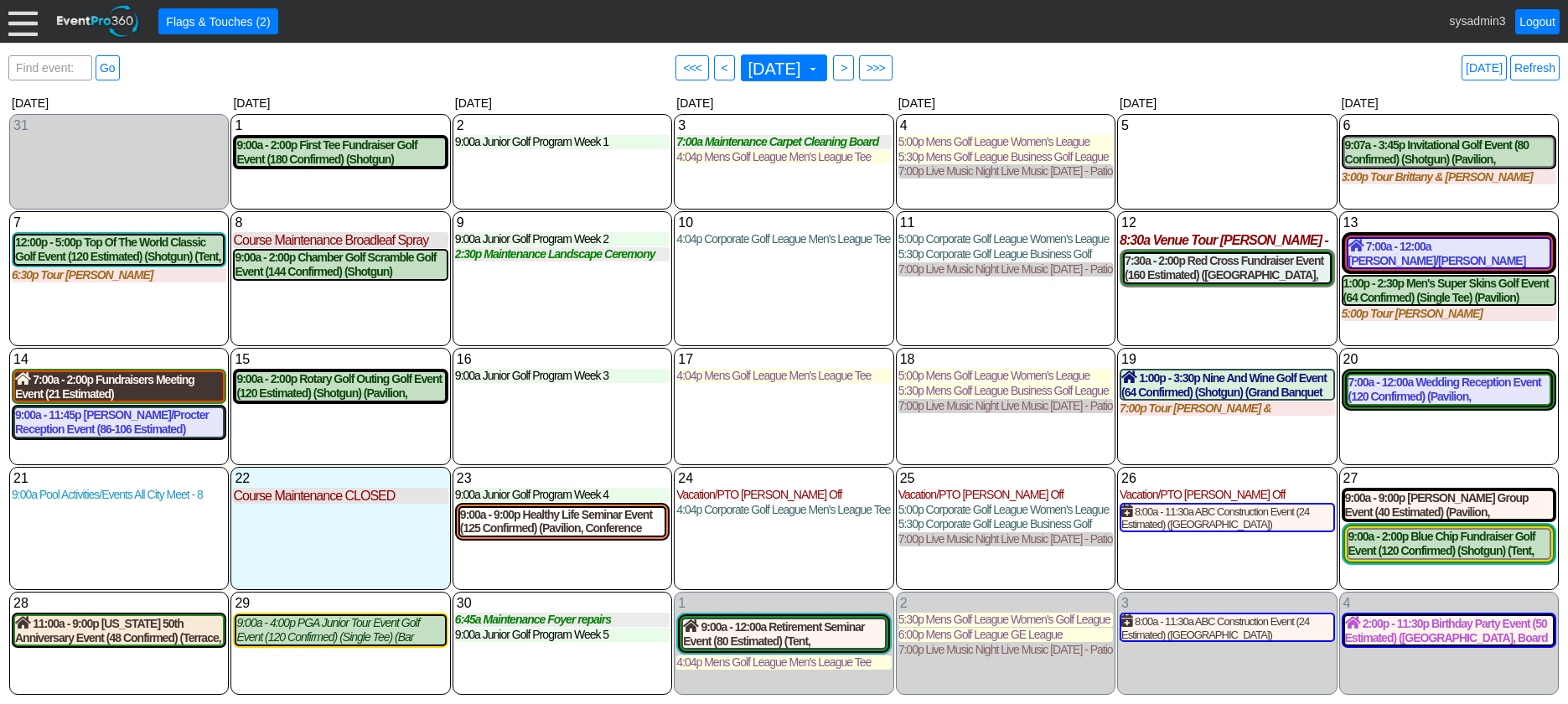
click at [131, 384] on div "7:00a - 2:00p Fundraisers Meeting Event (21 Estimated) (West Room, South Room )…" at bounding box center [119, 386] width 208 height 29
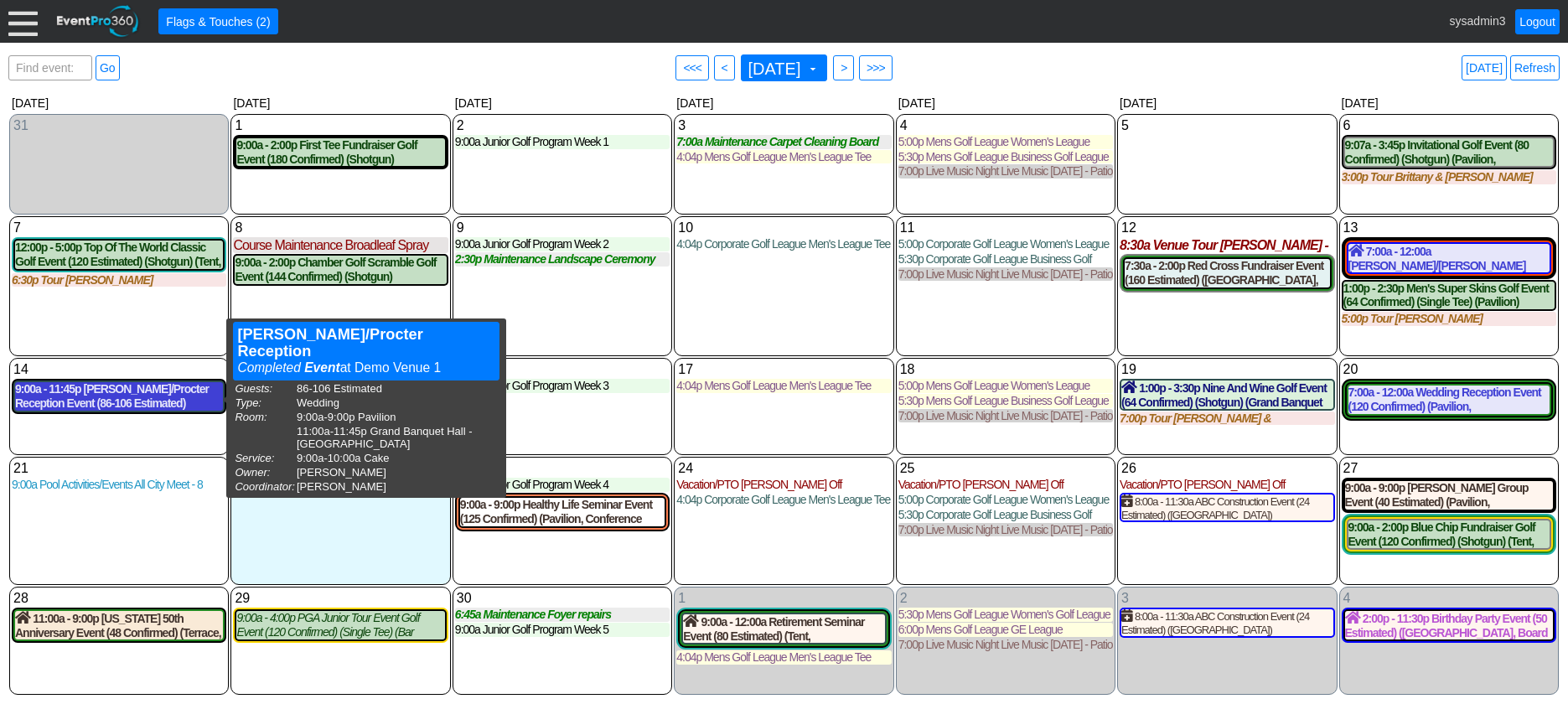
click at [141, 389] on div "9:00a - 11:45p Thorson/Procter Reception Event (86-106 Estimated) (Pavilion, Gr…" at bounding box center [119, 396] width 208 height 29
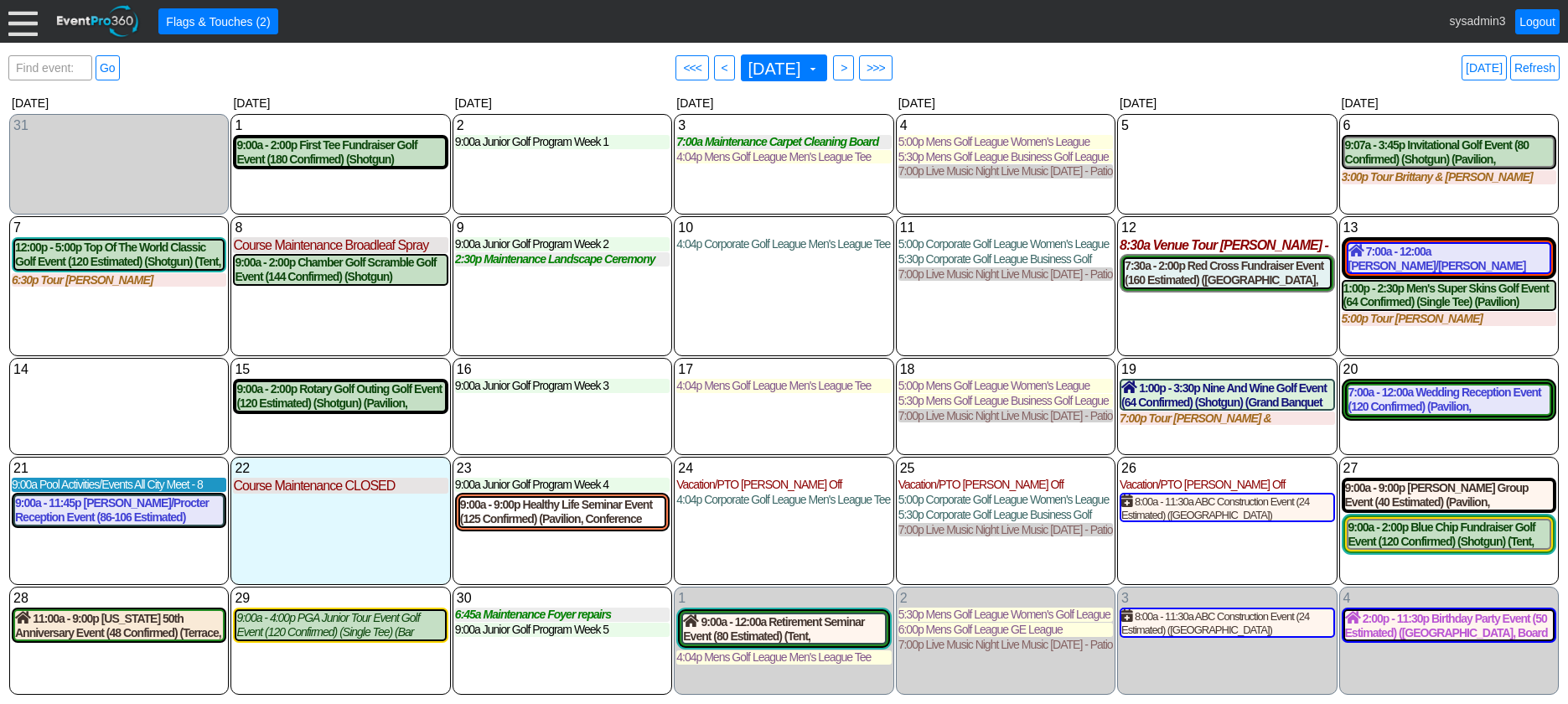
click at [87, 489] on div "9:00a Pool Activities/Events All City Meet - 8 Local HS team of the metro Confe…" at bounding box center [119, 484] width 215 height 14
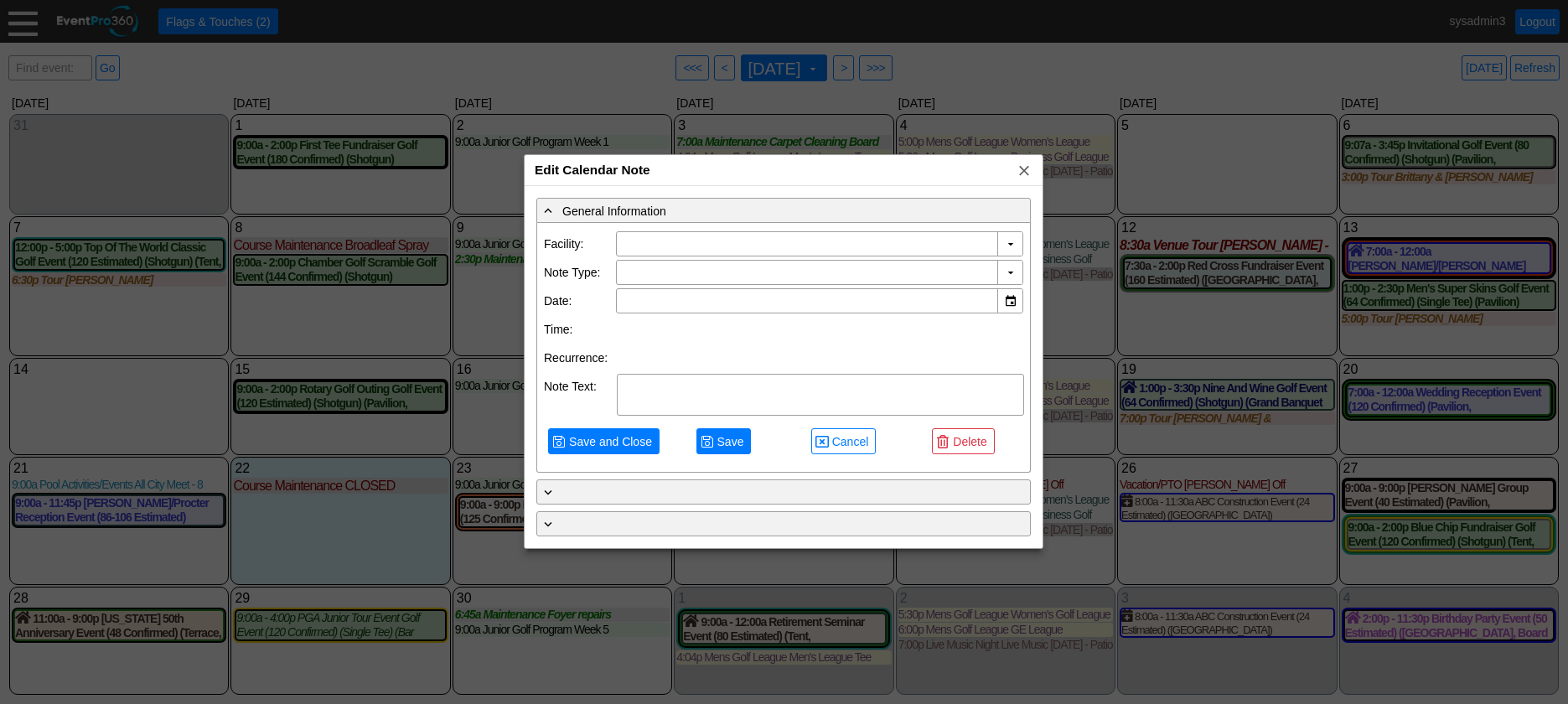
type input "Demo Venue 1"
type input "9/21/2025"
type textarea "All City Meet - 8 Local HS team of the metro Conference. Pop up tent with 2 Reg…"
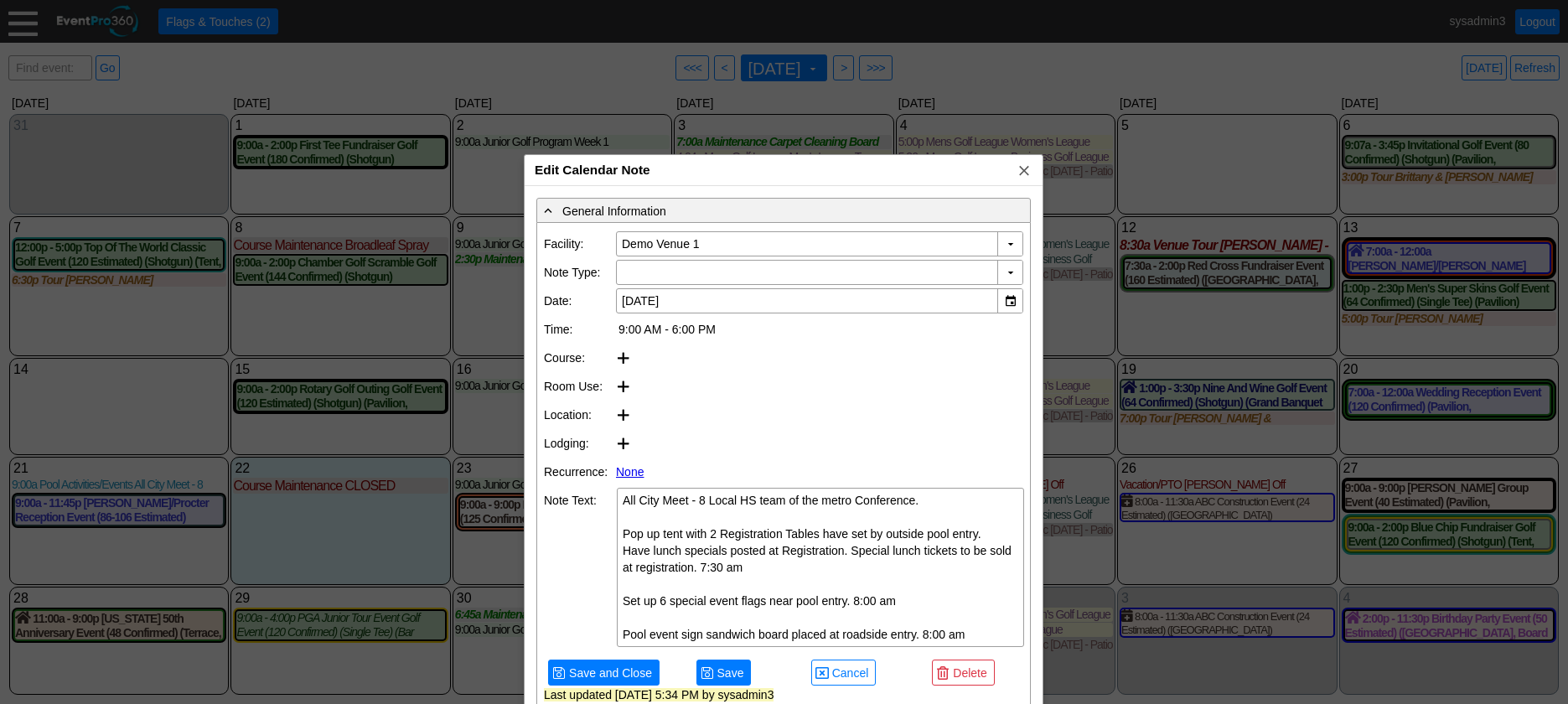
type input "Pool Activities/Events"
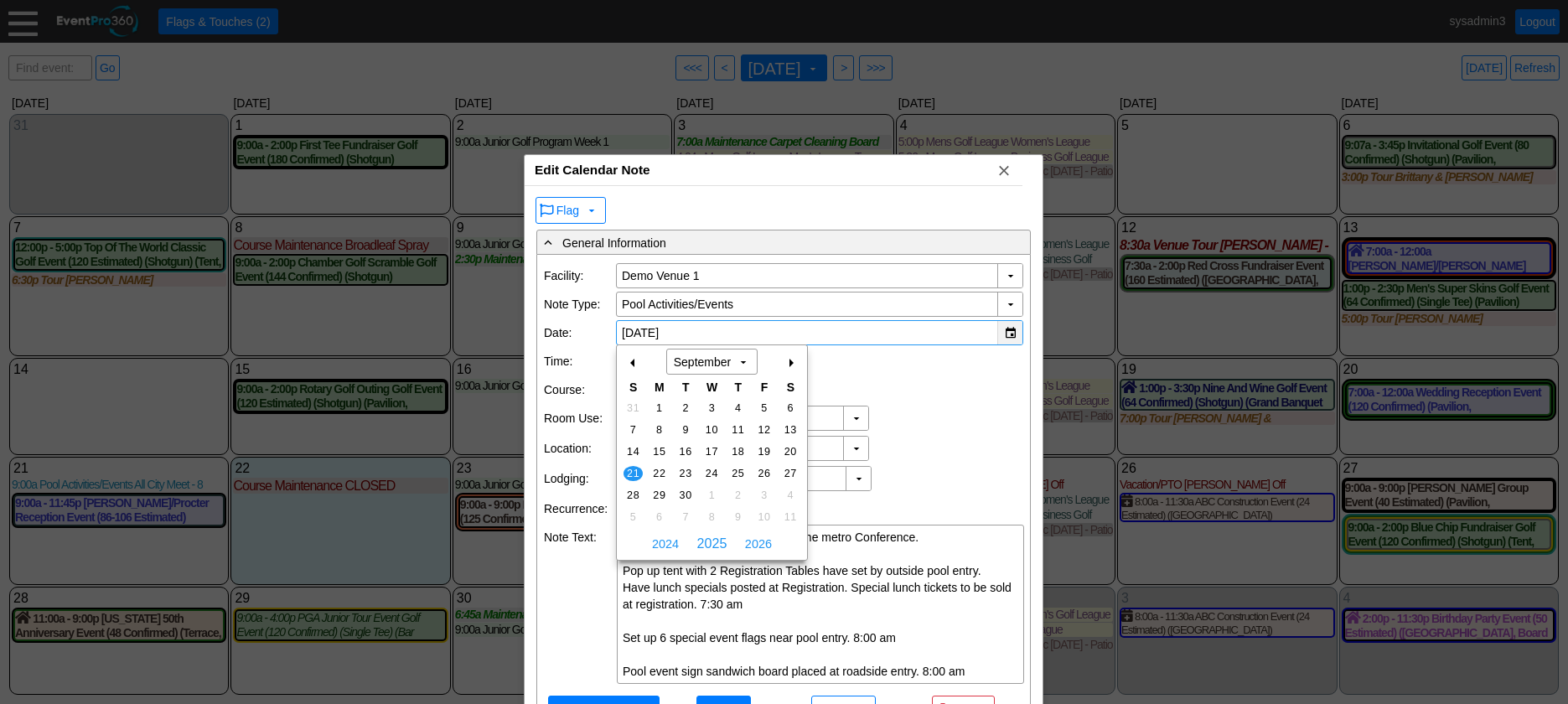
click at [998, 333] on div "▼" at bounding box center [1010, 333] width 25 height 24
click at [632, 446] on span "14" at bounding box center [633, 452] width 19 height 15
type input "9/14/2025"
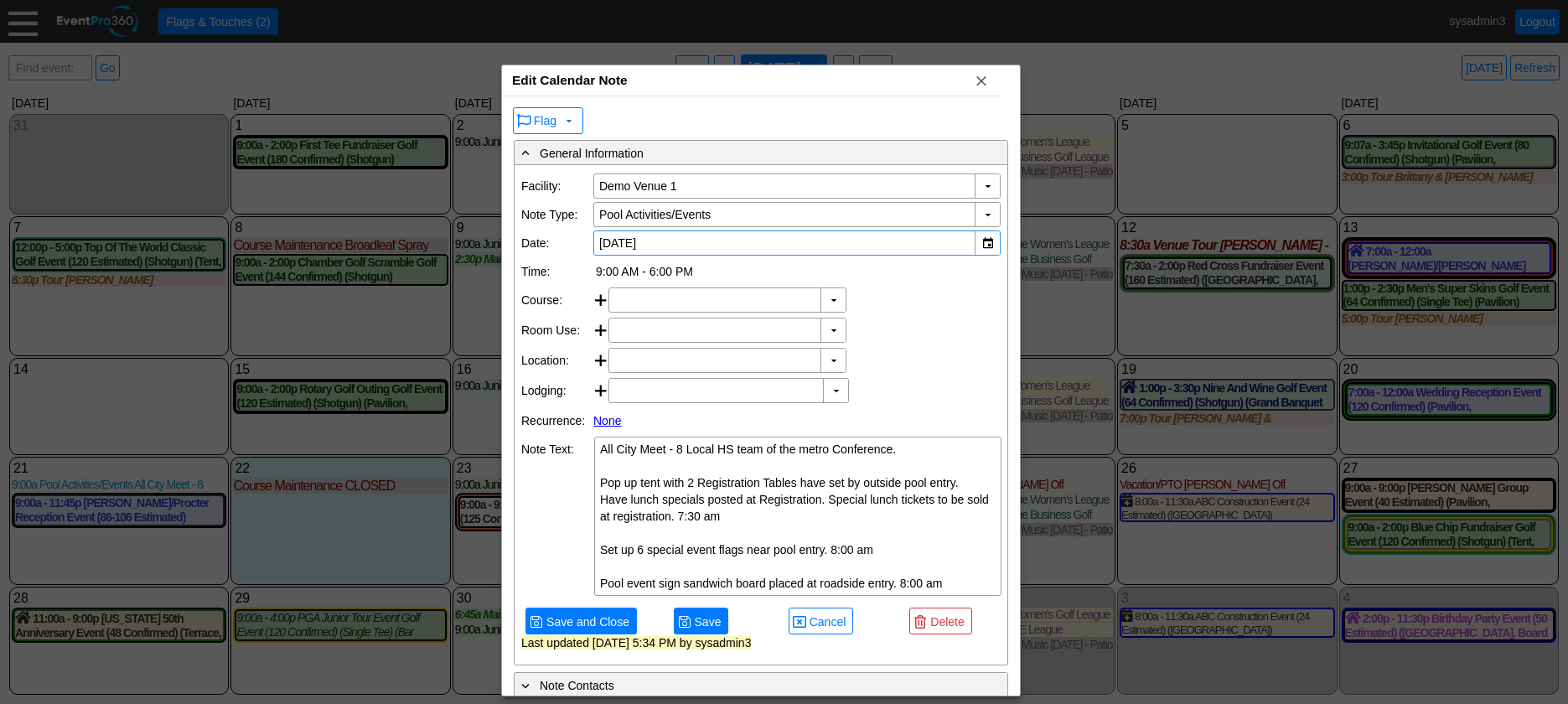
click at [717, 83] on div "Edit Calendar Note x" at bounding box center [751, 81] width 498 height 31
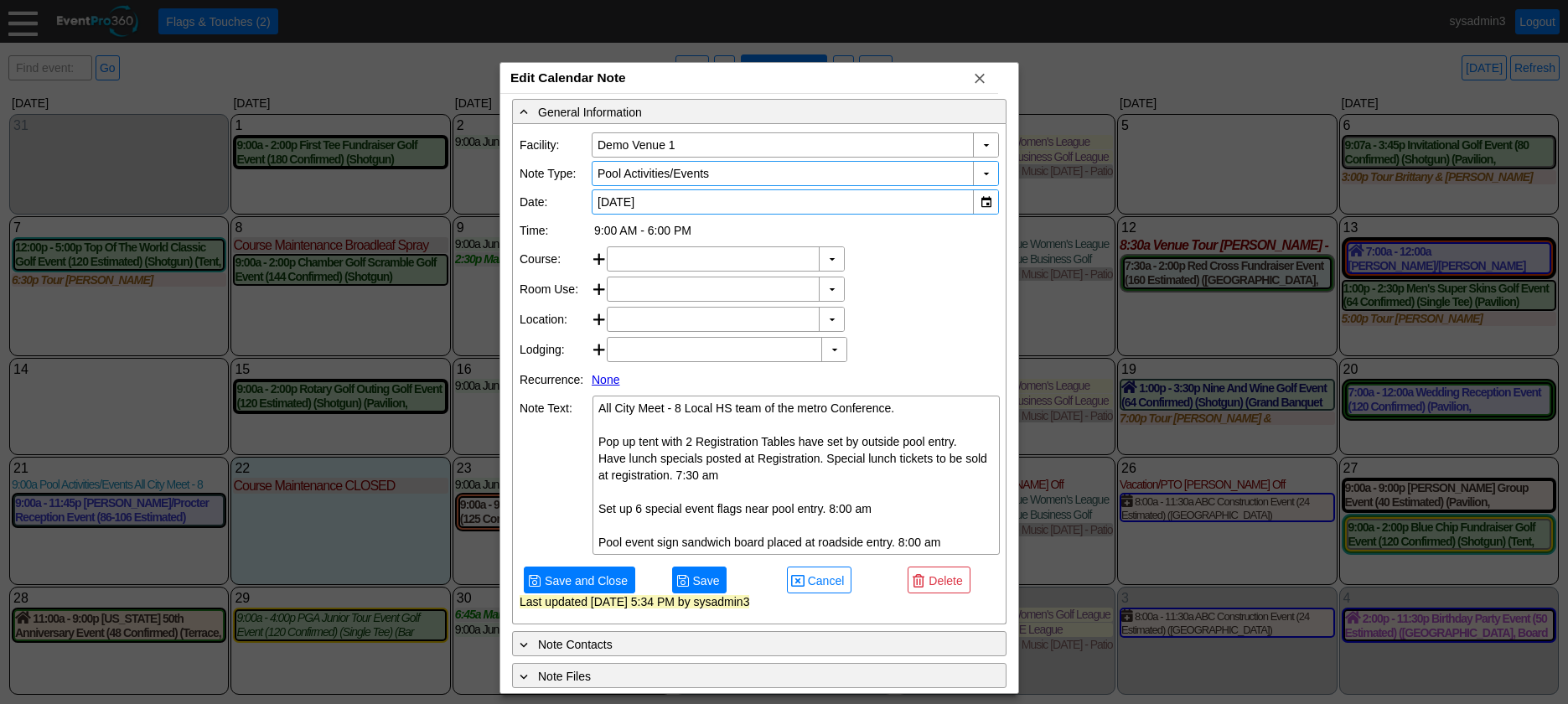
scroll to position [70, 0]
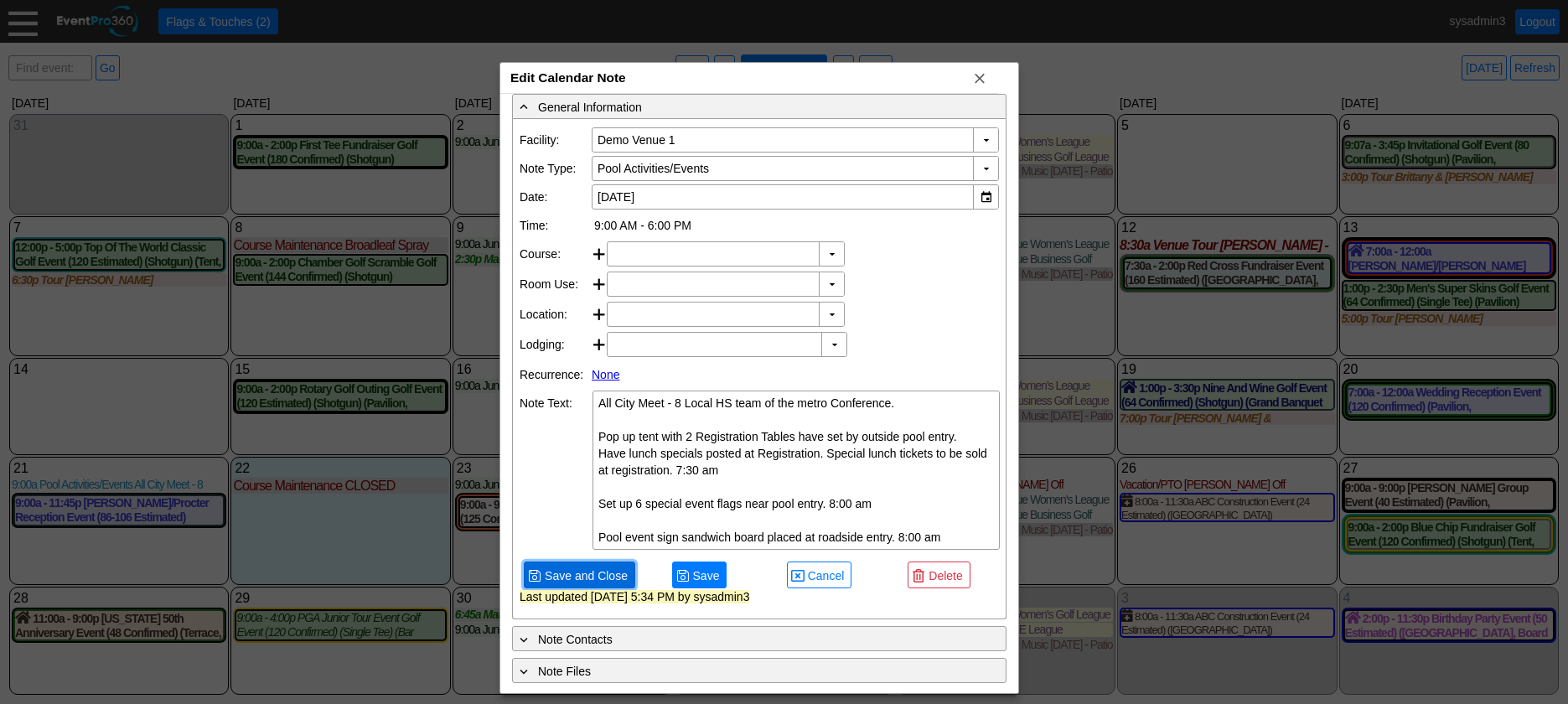
click at [603, 564] on span "● Save and Close" at bounding box center [580, 574] width 112 height 26
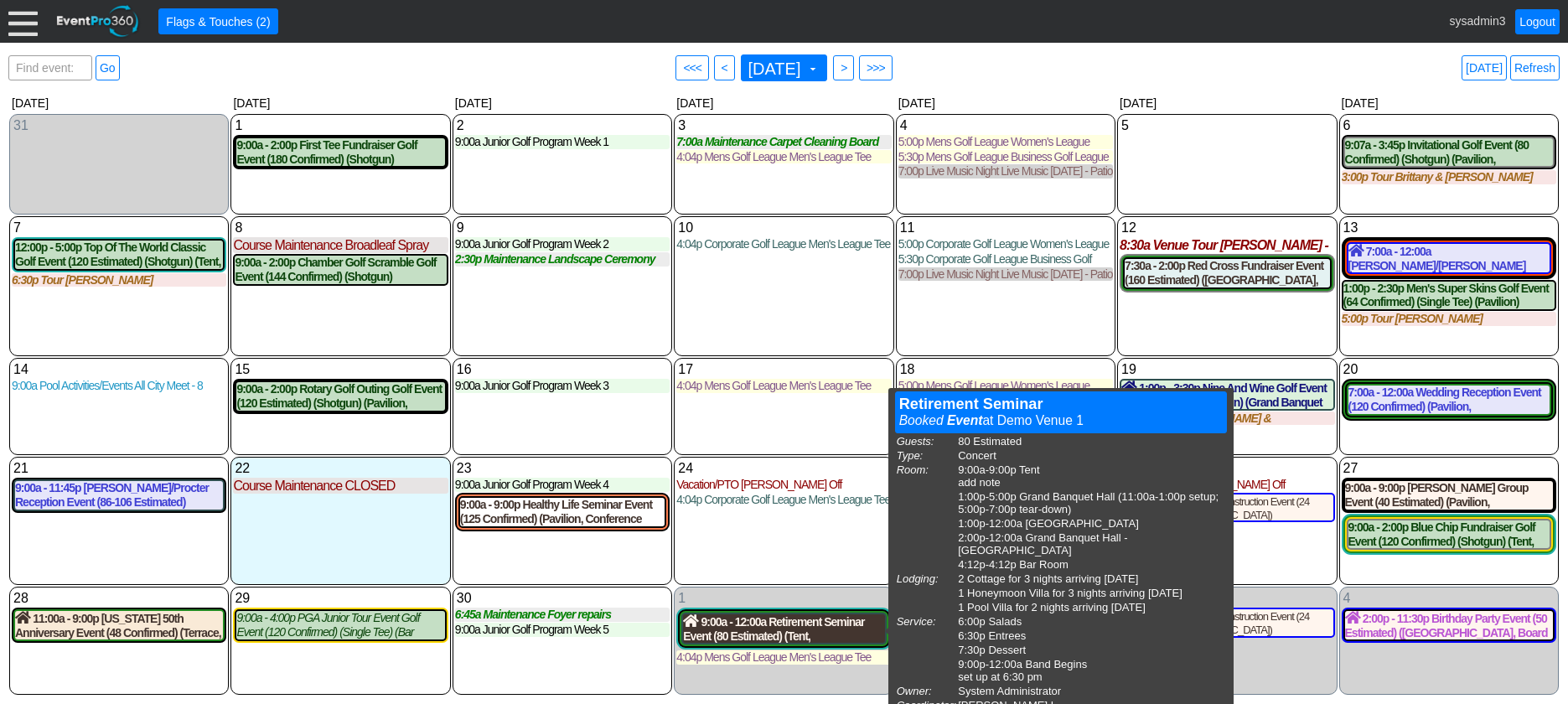
click at [790, 633] on div "9:00a - 12:00a Retirement Seminar Event (80 Estimated) (Tent, Grand Banquet Hal…" at bounding box center [783, 628] width 201 height 29
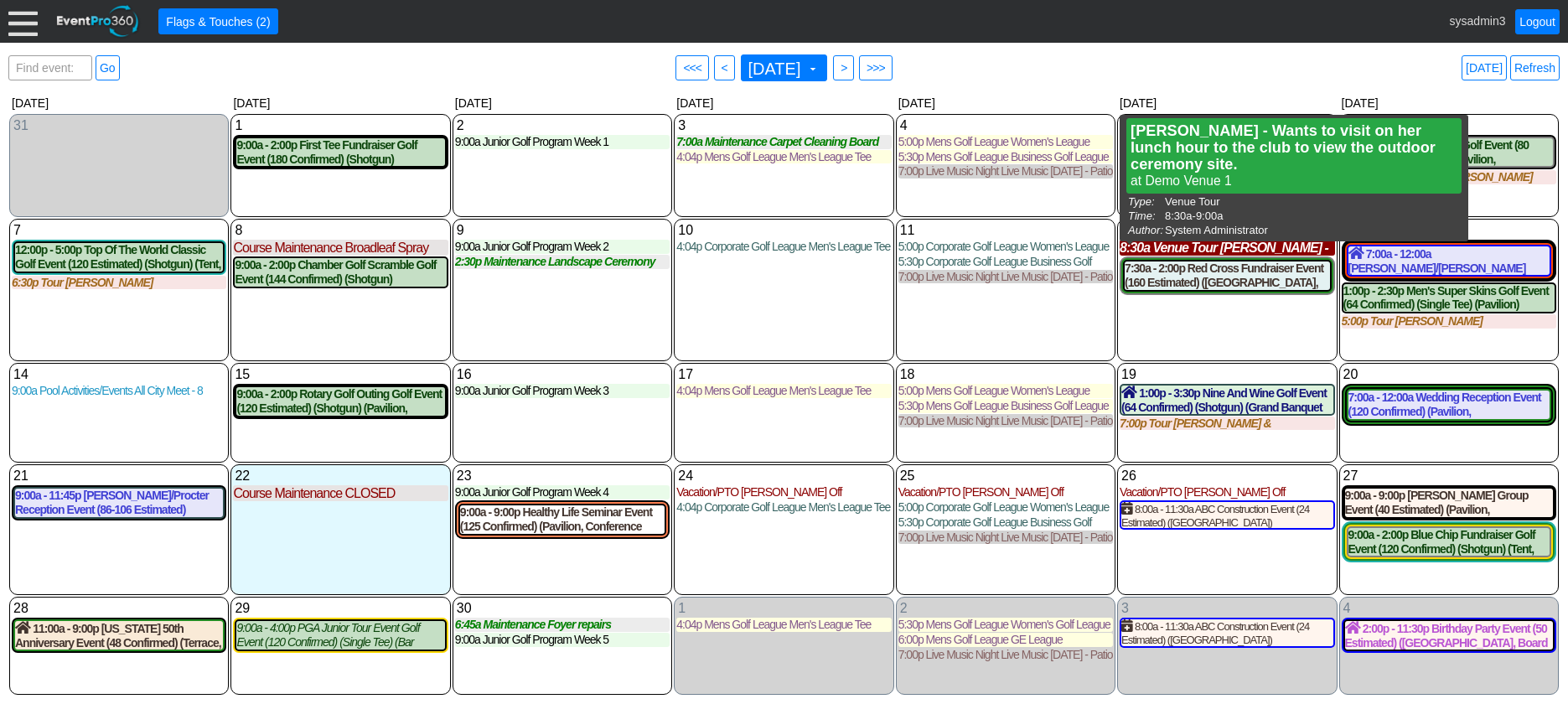
click at [1210, 253] on div "8:30a Venue Tour Teresa Collins - Wants to visit on her lunch hour to the club …" at bounding box center [1226, 247] width 215 height 16
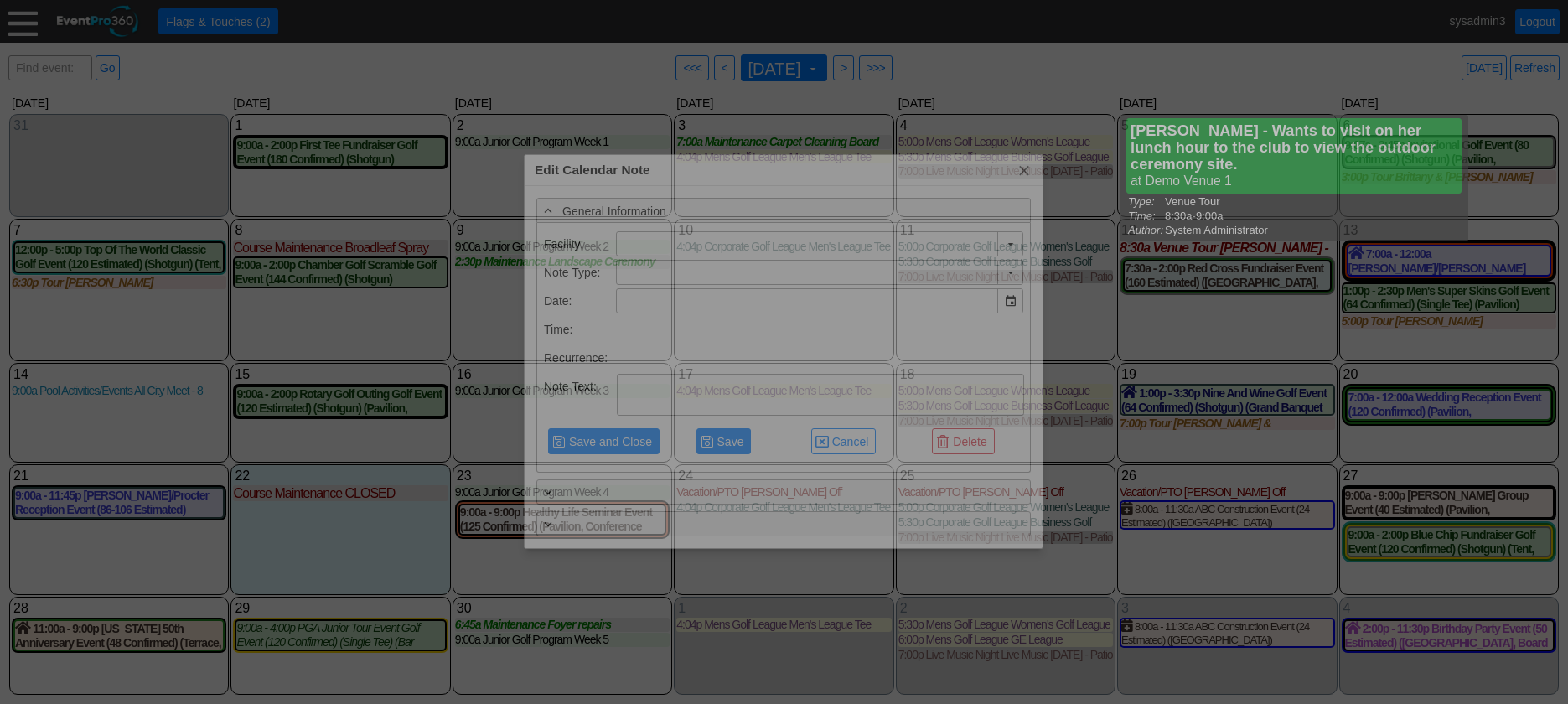
type input "Demo Venue 1"
type input "9/12/2025"
type textarea "Teresa Collins - Wants to visit on her lunch hour to the club to view the outdo…"
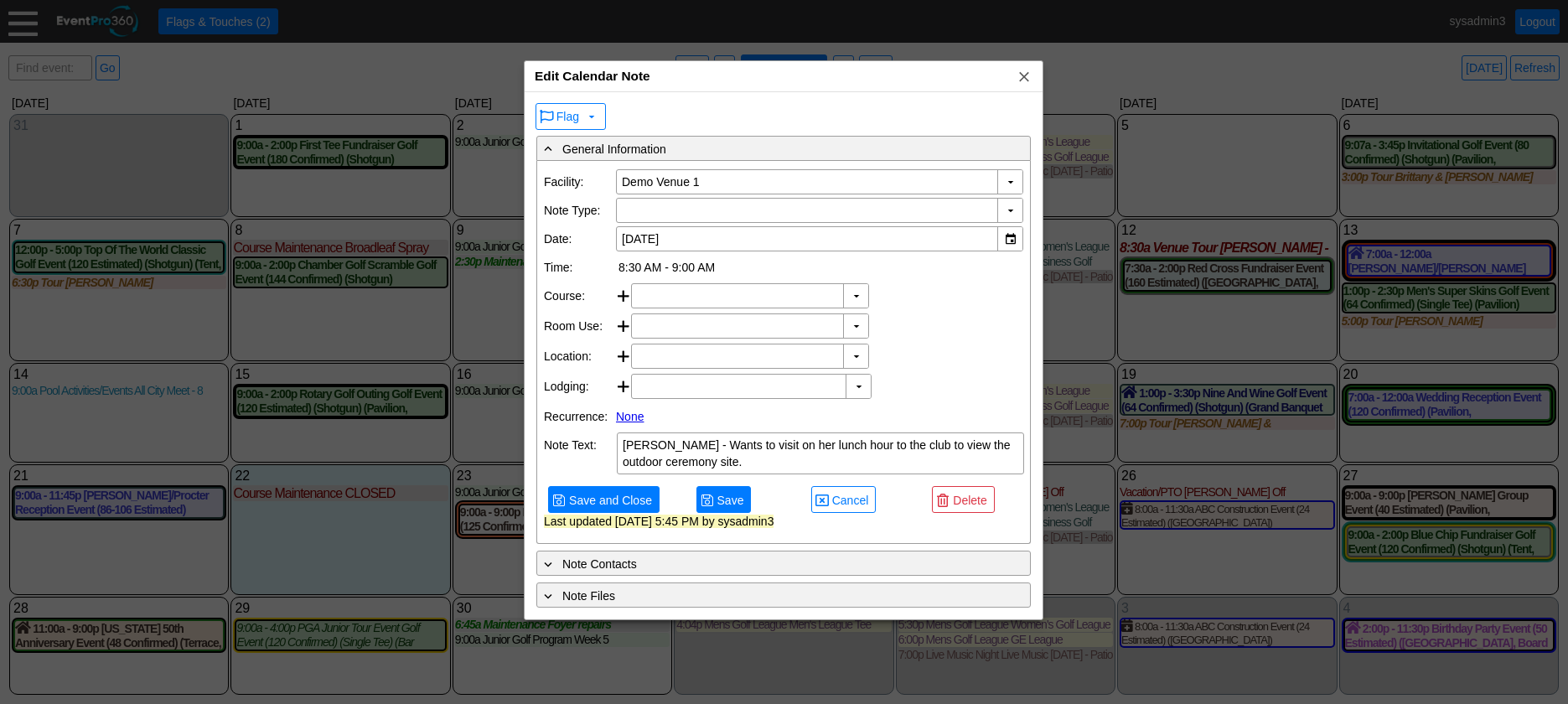
type input "Venue Tour"
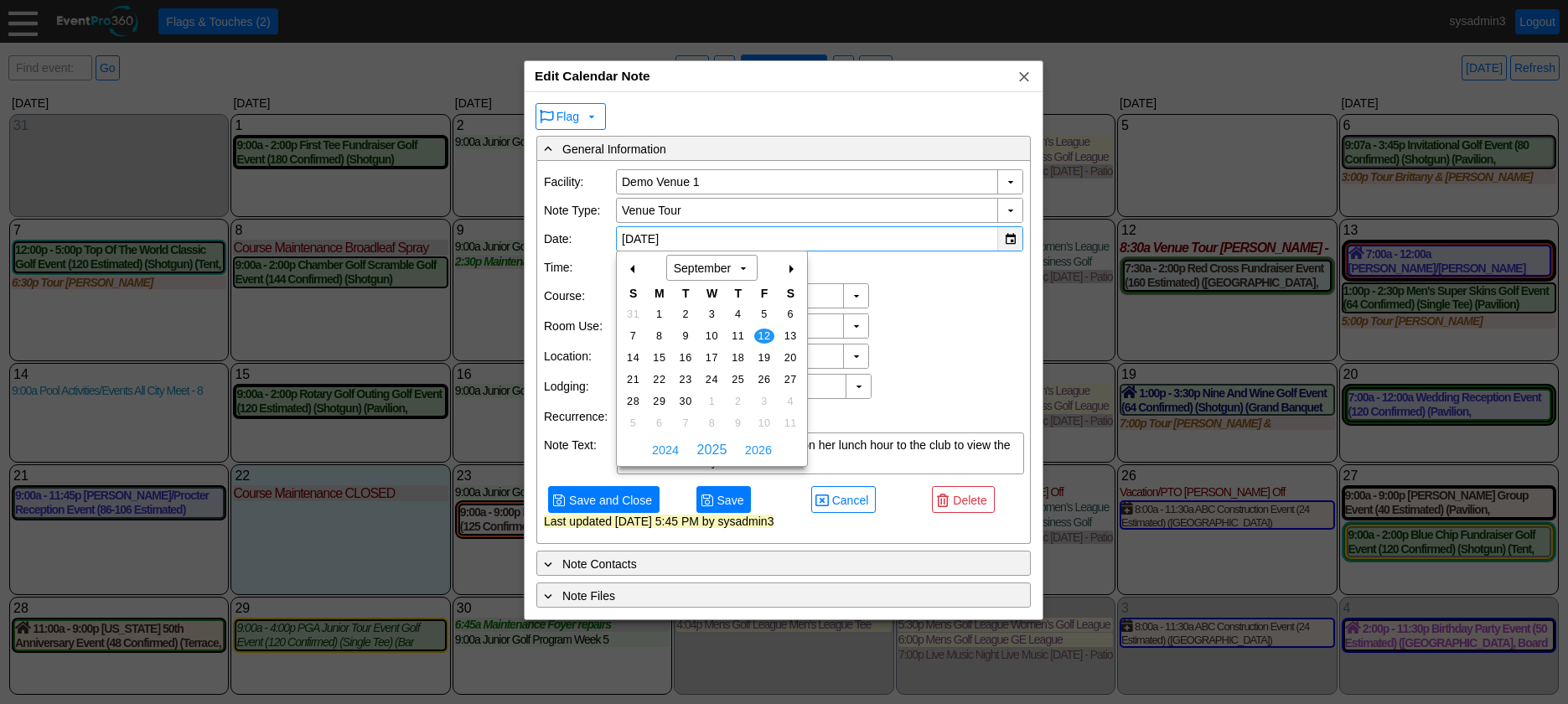
click at [1012, 239] on div "▼" at bounding box center [1010, 239] width 25 height 24
click at [763, 309] on span "5" at bounding box center [764, 315] width 19 height 15
type input "9/5/2025"
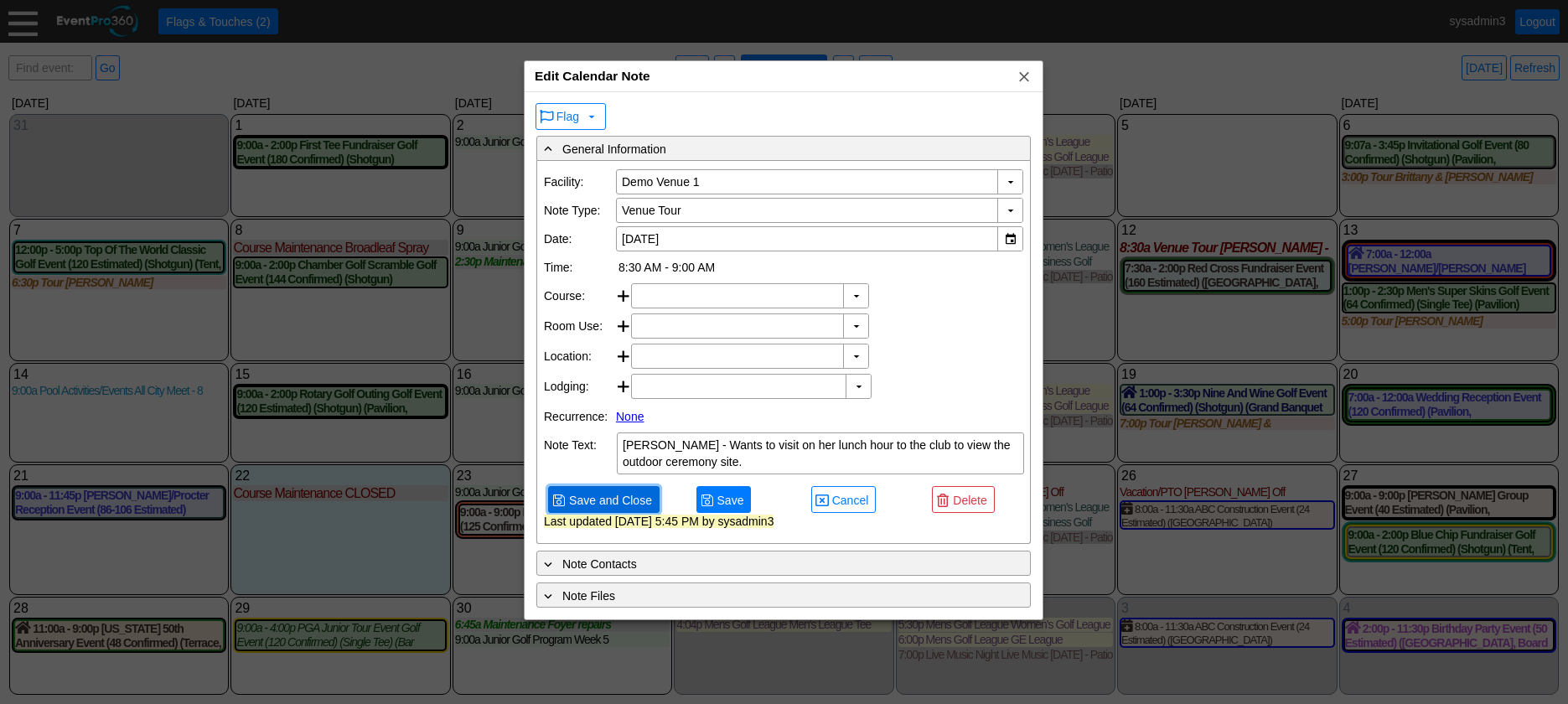
click at [622, 509] on span "Save and Close" at bounding box center [611, 500] width 90 height 17
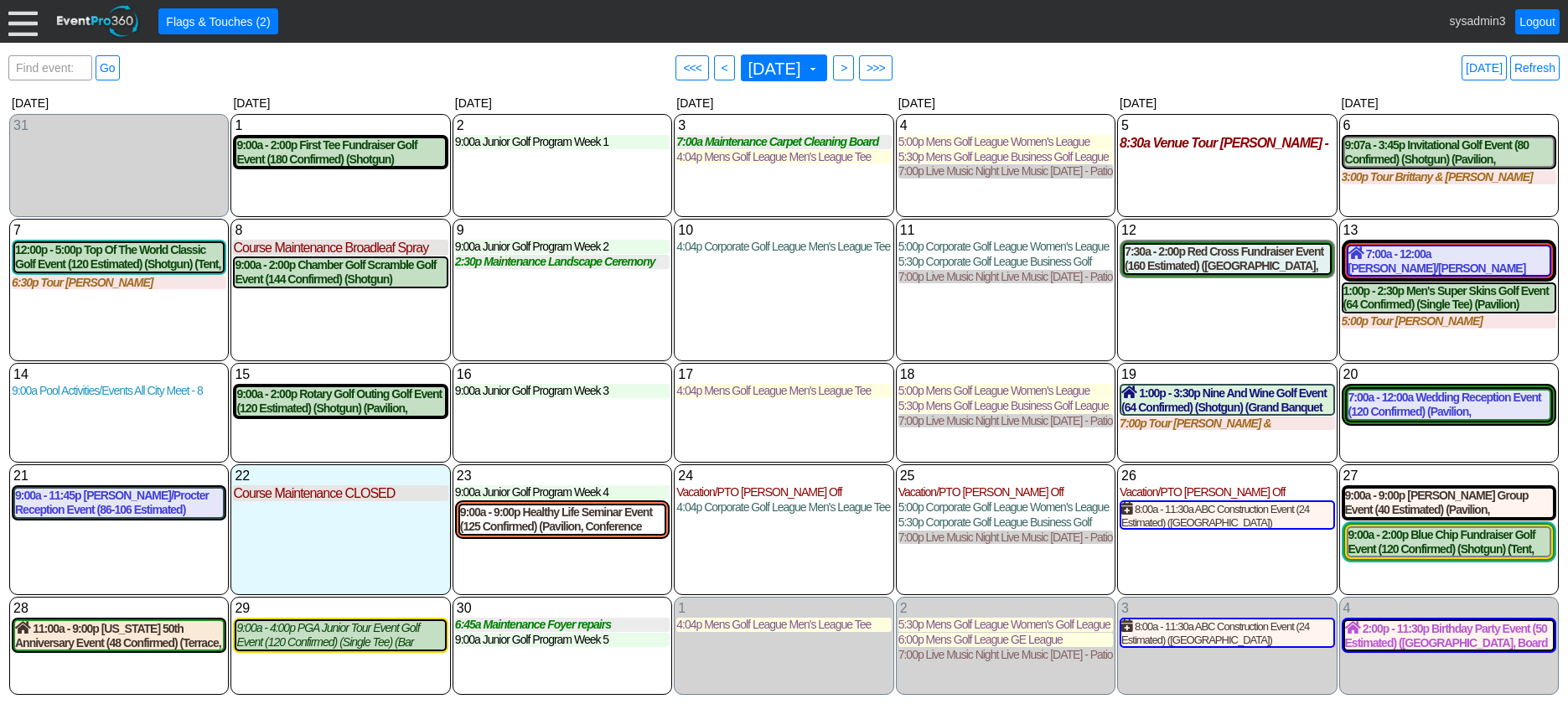
click at [1206, 329] on div "12 Friday 7:30a - 2:00p Red Cross Fundraiser Event (160 Estimated) (East Room, …" at bounding box center [1226, 289] width 220 height 142
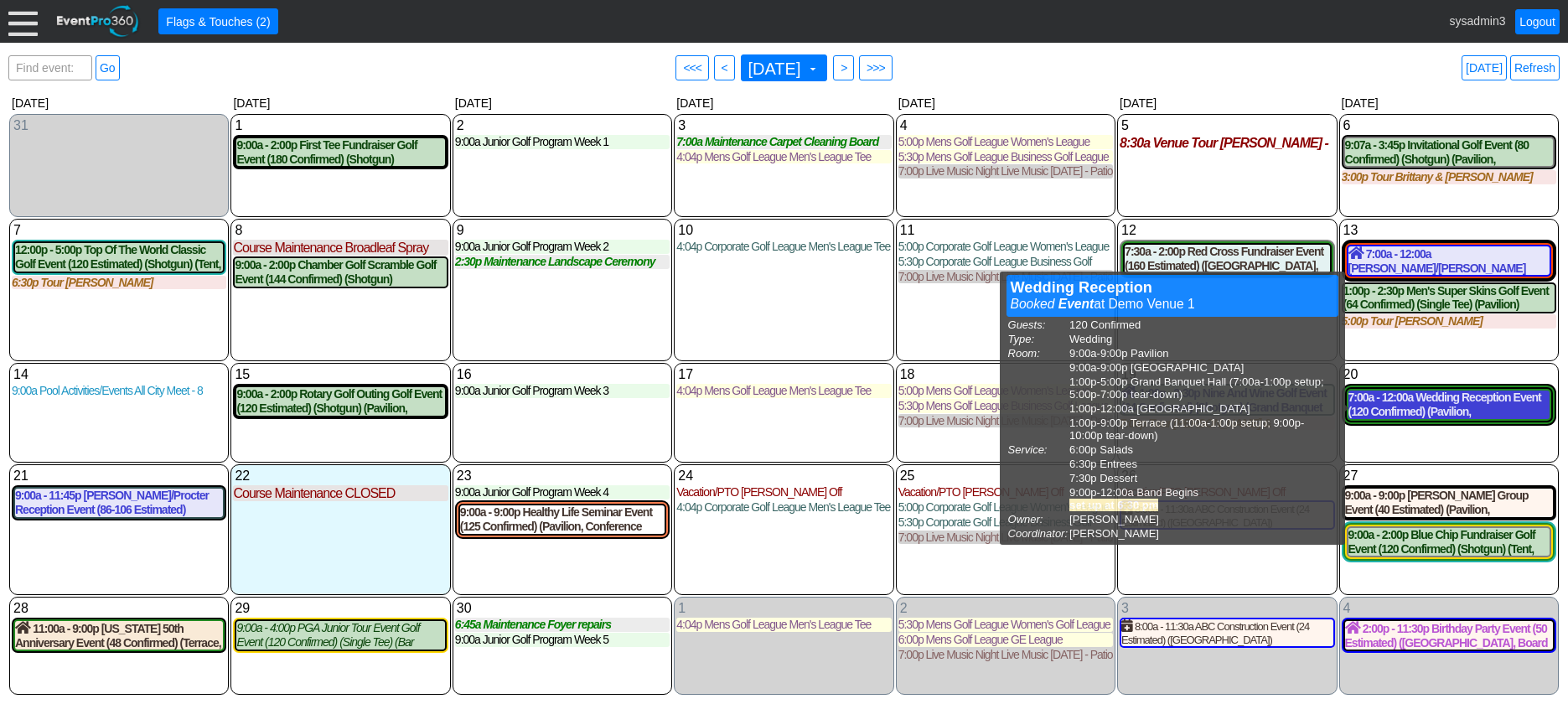
click at [1412, 406] on div "7:00a - 12:00a Wedding Reception Event (120 Confirmed) (Pavilion, West Room, Gr…" at bounding box center [1449, 405] width 201 height 29
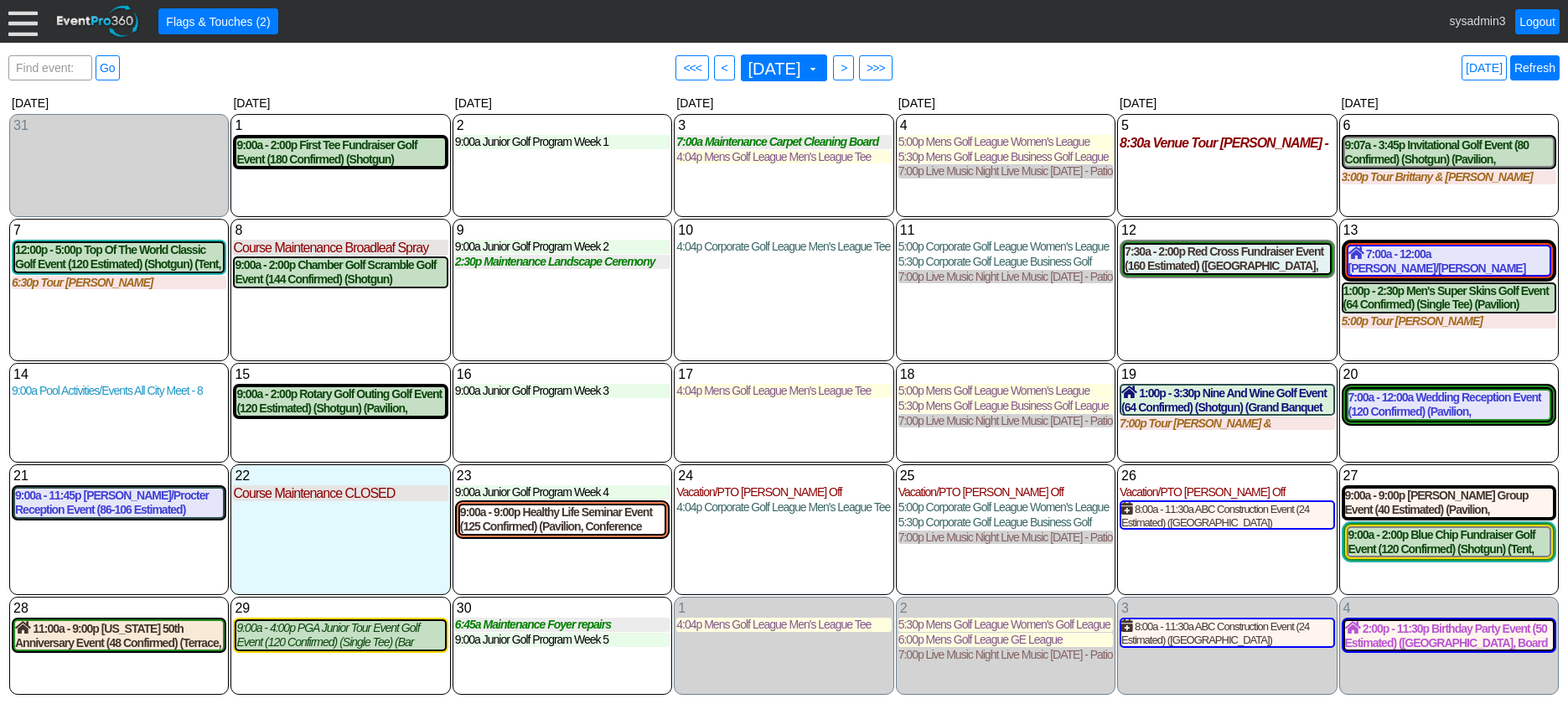
click at [1548, 71] on link "Refresh" at bounding box center [1534, 68] width 50 height 25
click at [850, 69] on span ">" at bounding box center [843, 68] width 13 height 17
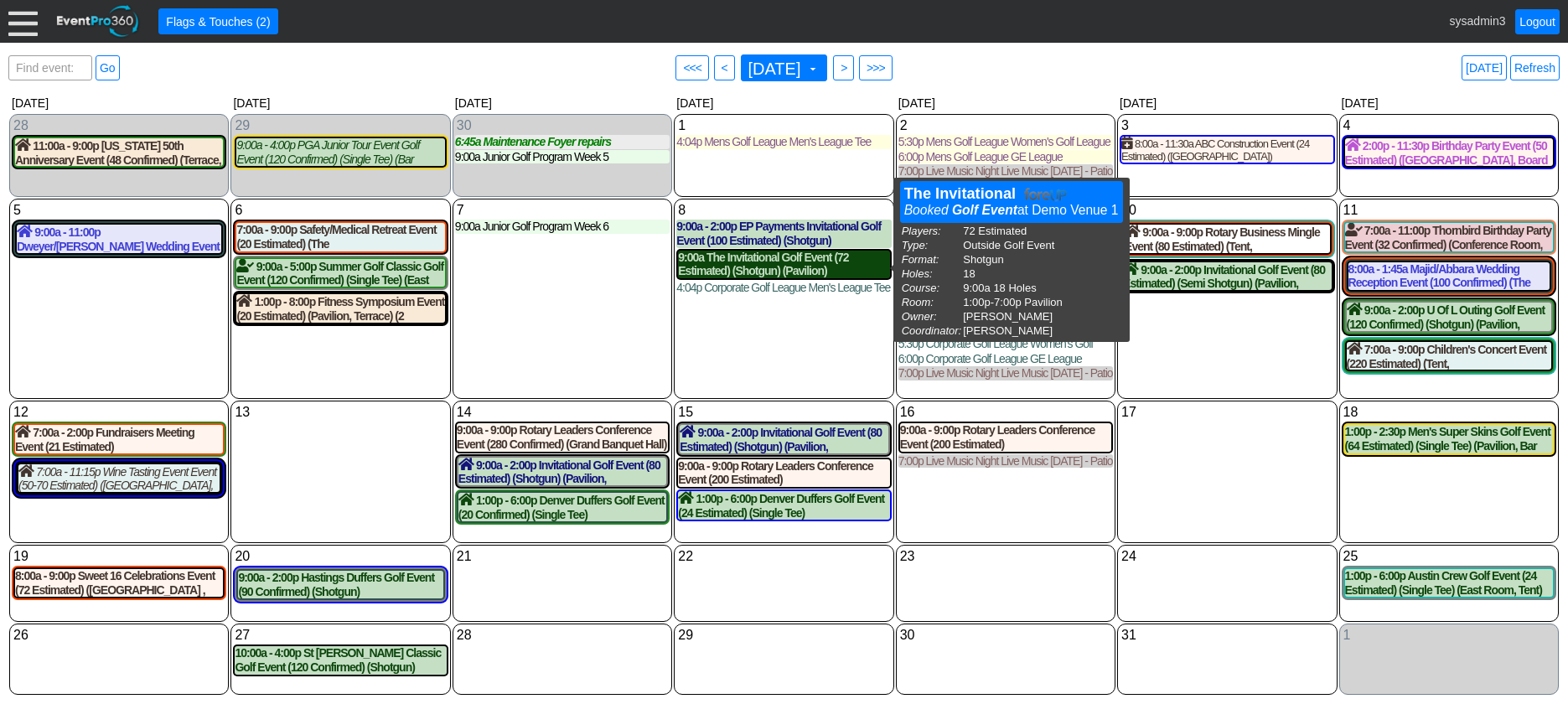
click at [721, 274] on div "9:00a The Invitational Golf Event (72 Estimated) (Shotgun) (Pavilion)" at bounding box center [783, 265] width 211 height 29
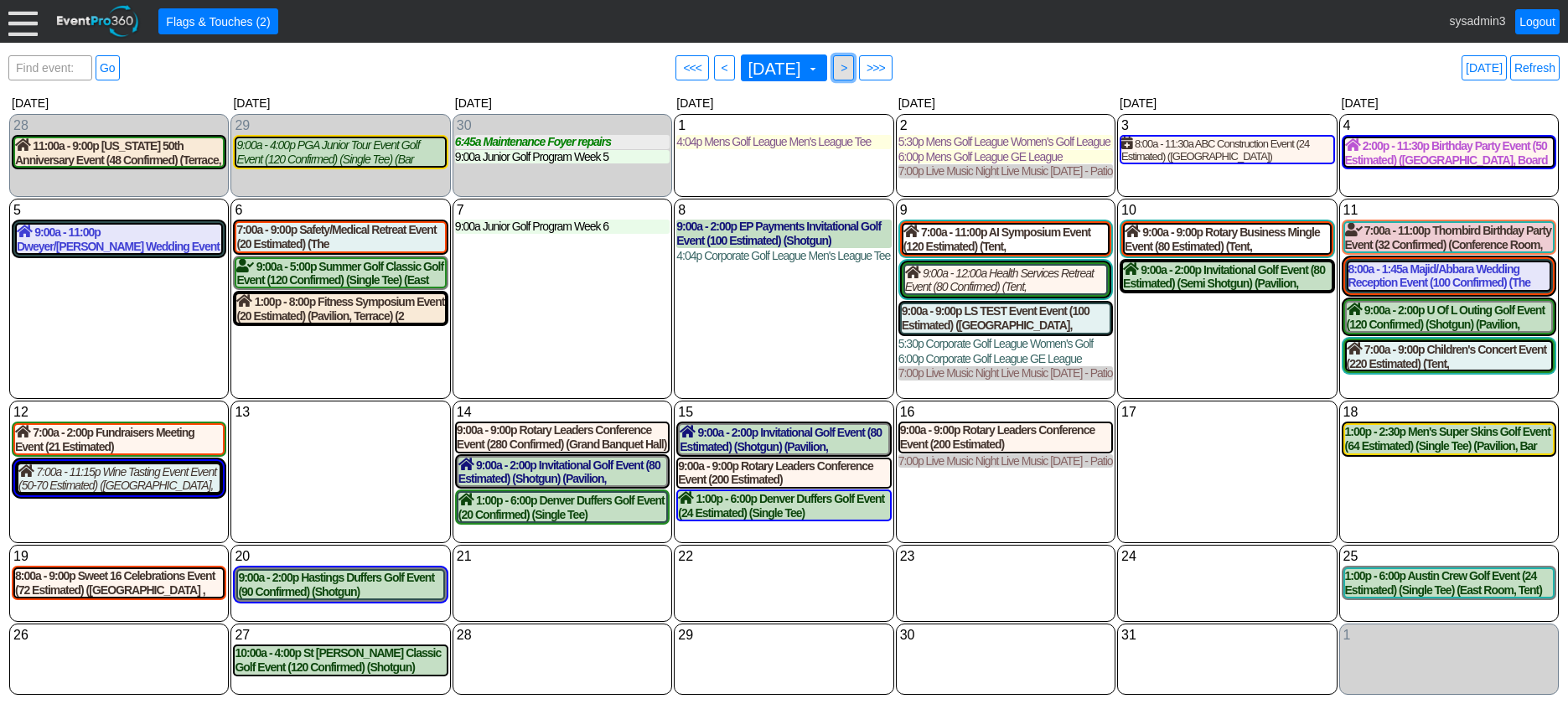
click at [850, 71] on span ">" at bounding box center [843, 68] width 13 height 17
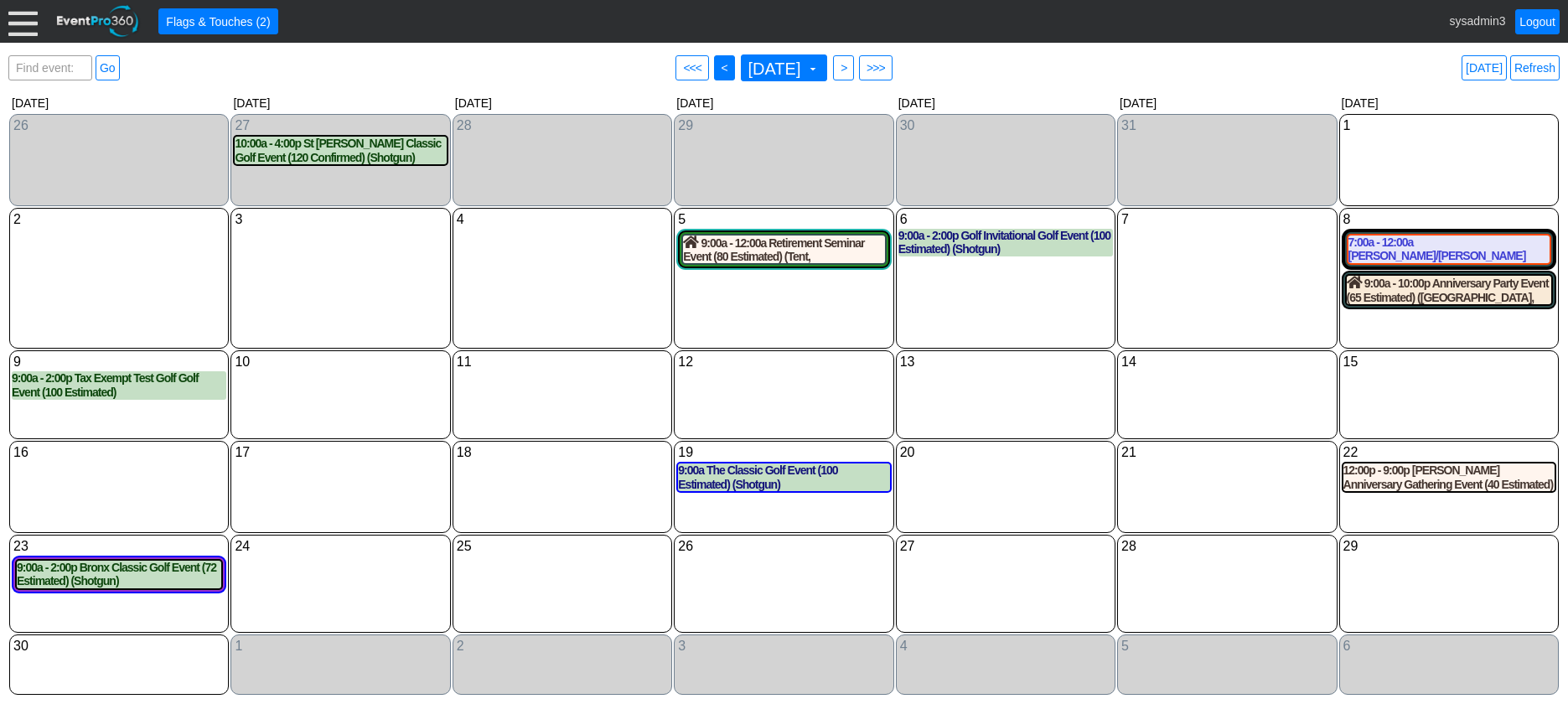
click at [718, 66] on span "<" at bounding box center [724, 68] width 13 height 17
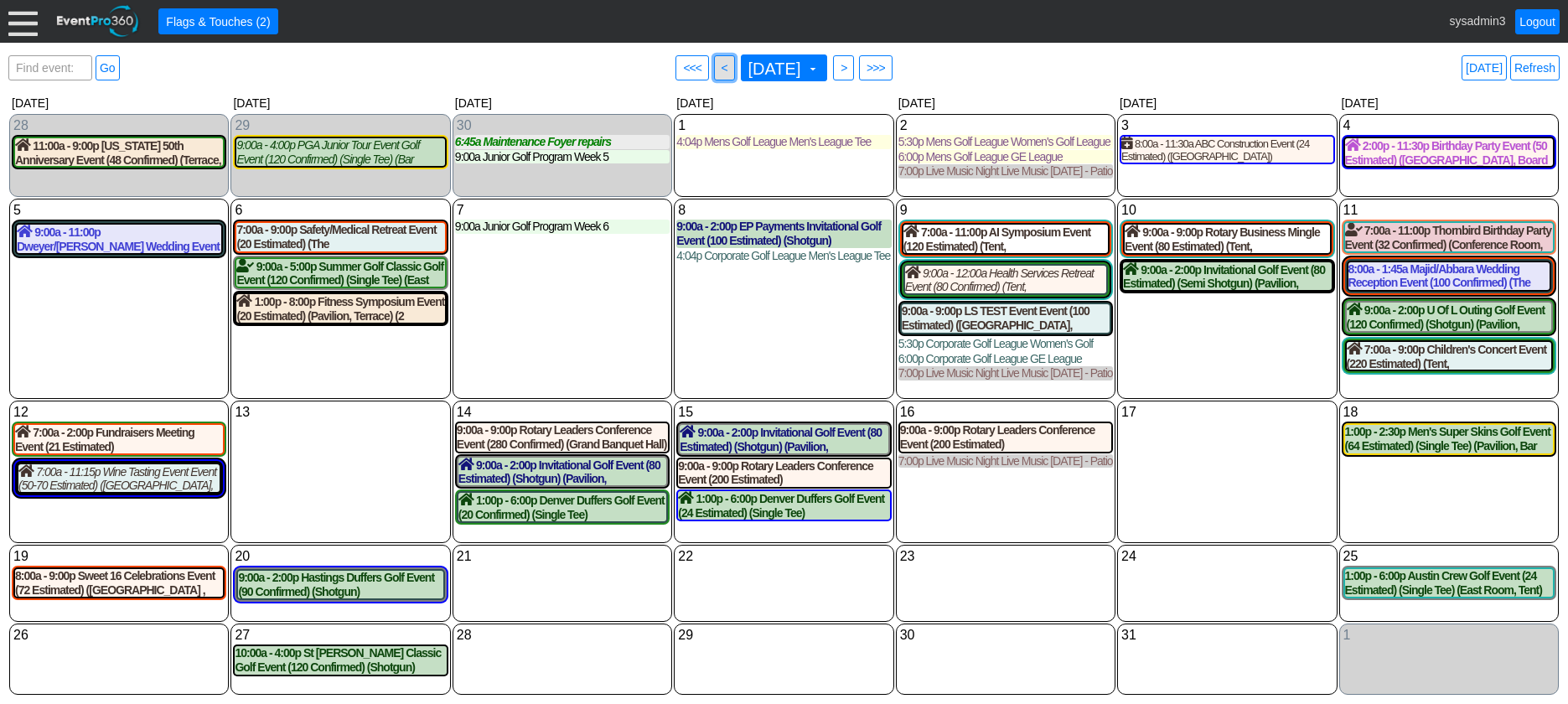
click at [718, 68] on span "<" at bounding box center [724, 68] width 13 height 17
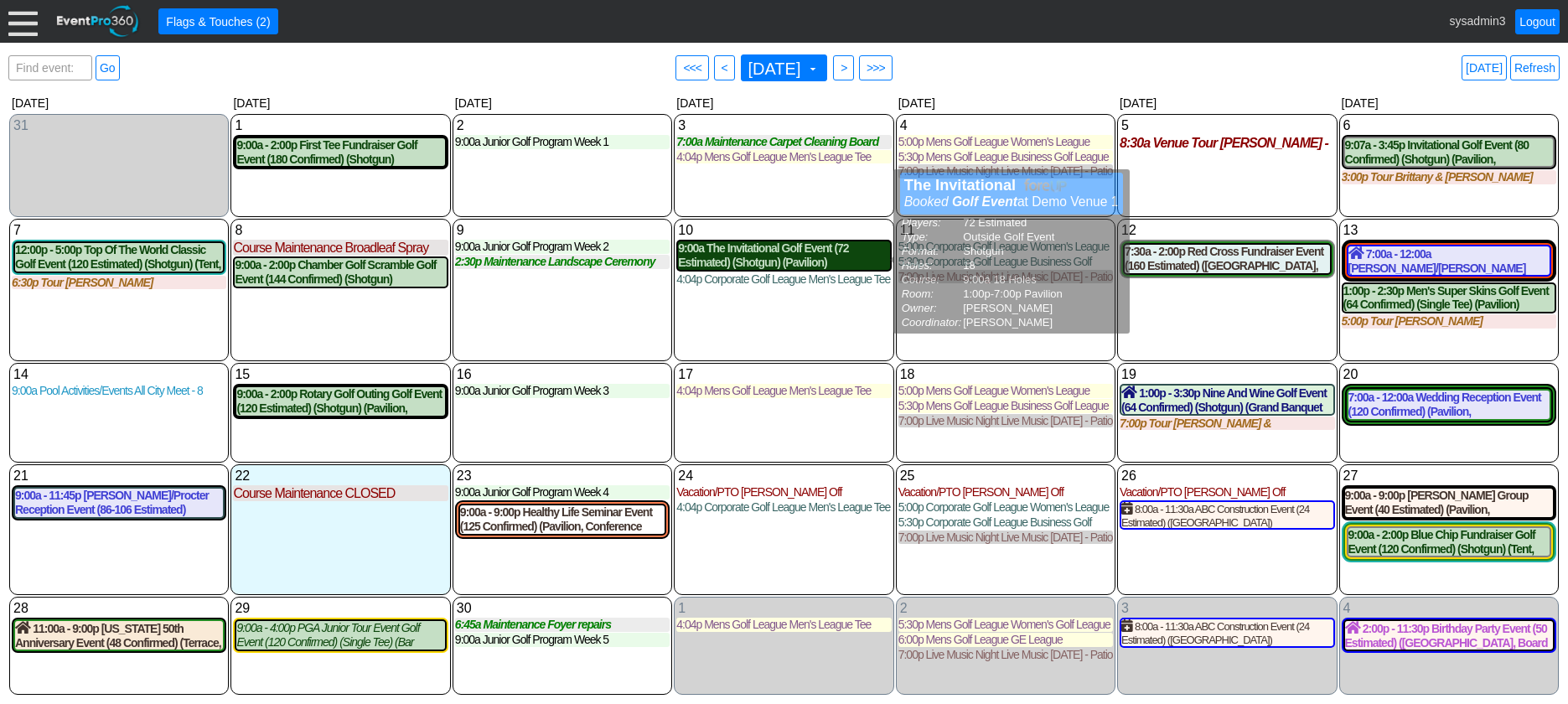
click at [786, 251] on div "9:00a The Invitational Golf Event (72 Estimated) (Shotgun) (Pavilion)" at bounding box center [783, 256] width 211 height 29
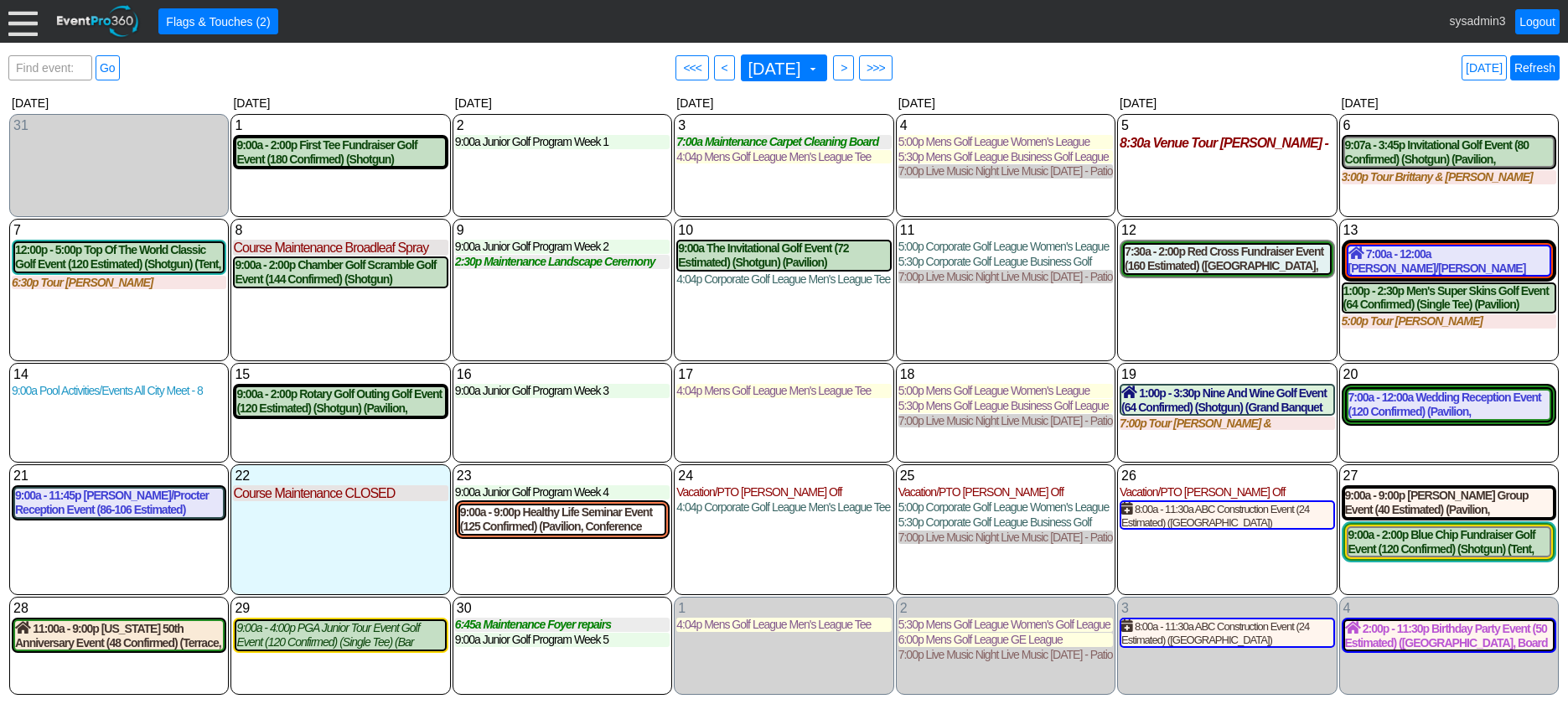
click at [1539, 71] on link "Refresh" at bounding box center [1534, 68] width 50 height 25
click at [814, 318] on div "10 Wednesday 9:00a The Invitational Golf Event (72 Estimated) (Shotgun) (Pavili…" at bounding box center [783, 289] width 220 height 142
click at [1524, 75] on link "Refresh" at bounding box center [1534, 68] width 50 height 25
click at [770, 332] on div "10 Wednesday 9:00a The Invitational Golf Event (72 Estimated) (Shotgun) (Pavili…" at bounding box center [783, 289] width 220 height 142
click at [34, 23] on div at bounding box center [23, 21] width 29 height 29
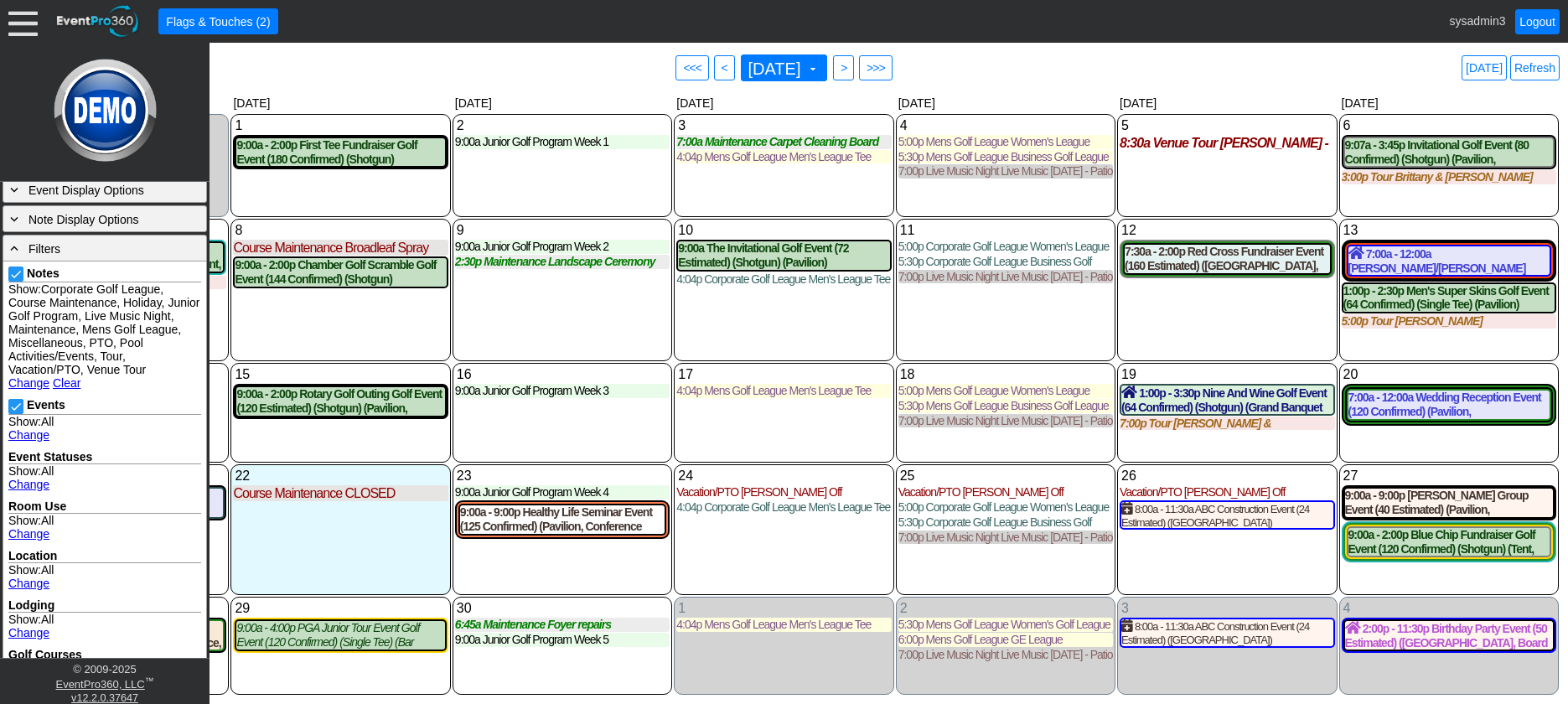
click at [30, 381] on link "Change" at bounding box center [29, 383] width 41 height 13
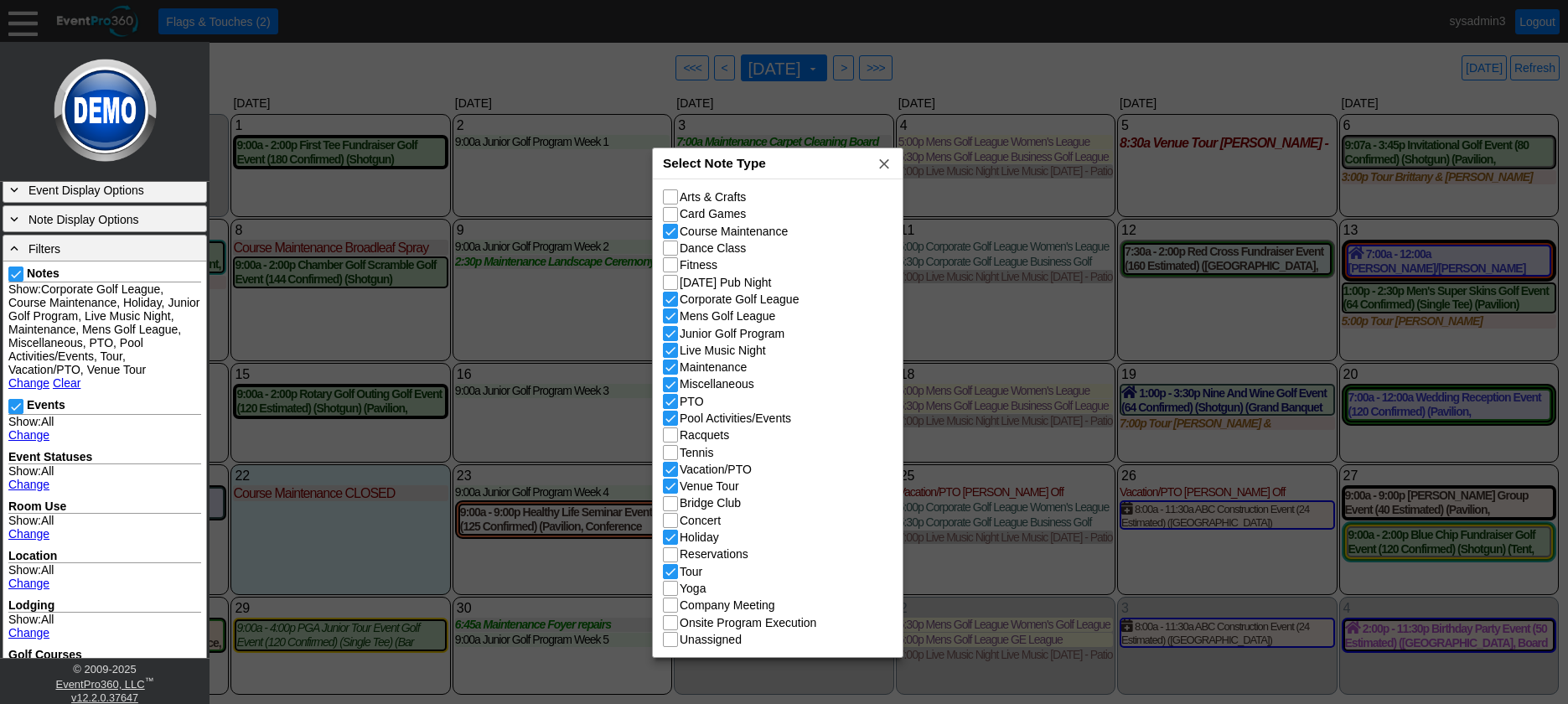
click at [793, 169] on div "Select Note Type x" at bounding box center [777, 163] width 250 height 31
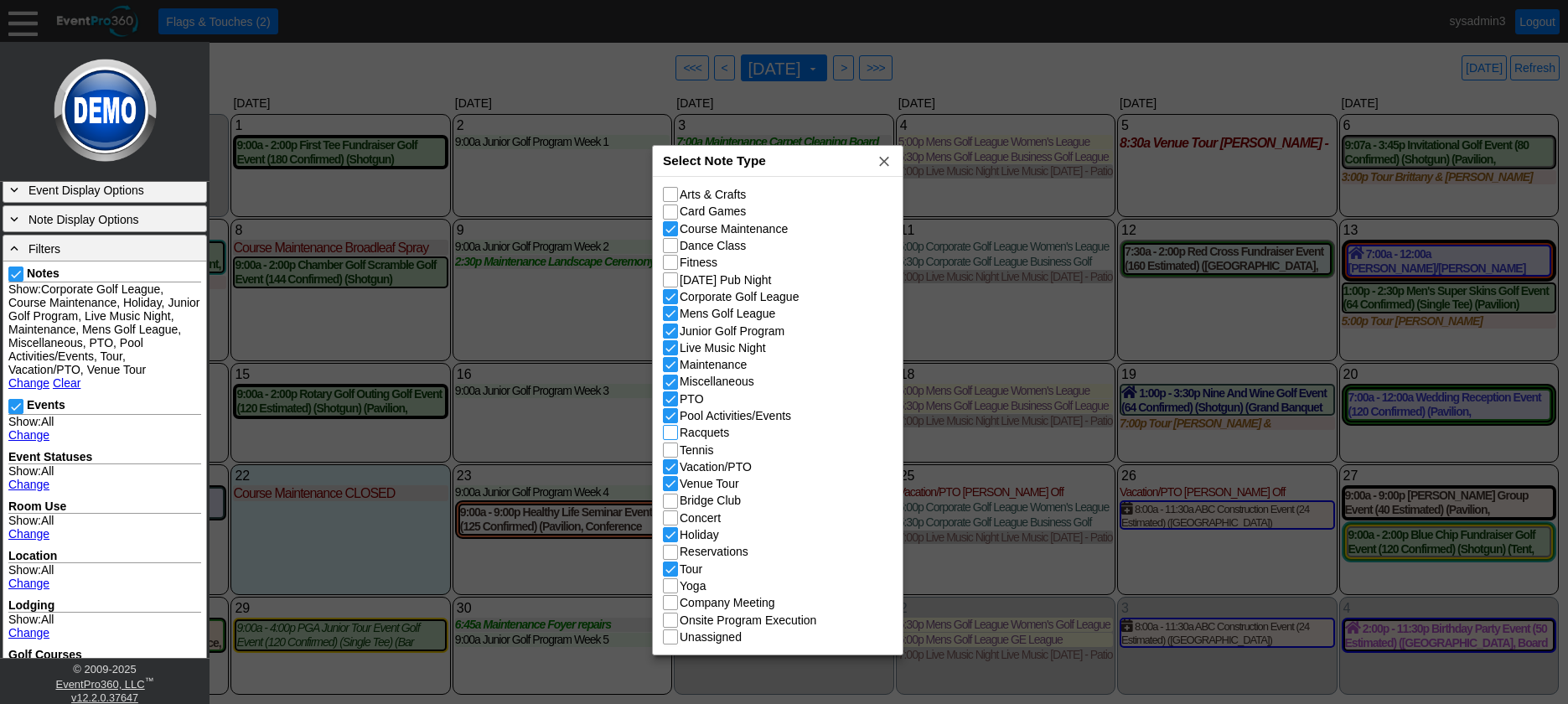
click at [675, 436] on input "Racquets" at bounding box center [672, 434] width 17 height 17
checkbox input "true"
click at [670, 352] on input "Live Music Night" at bounding box center [672, 349] width 17 height 17
checkbox input "false"
click at [887, 157] on span "x" at bounding box center [884, 161] width 17 height 17
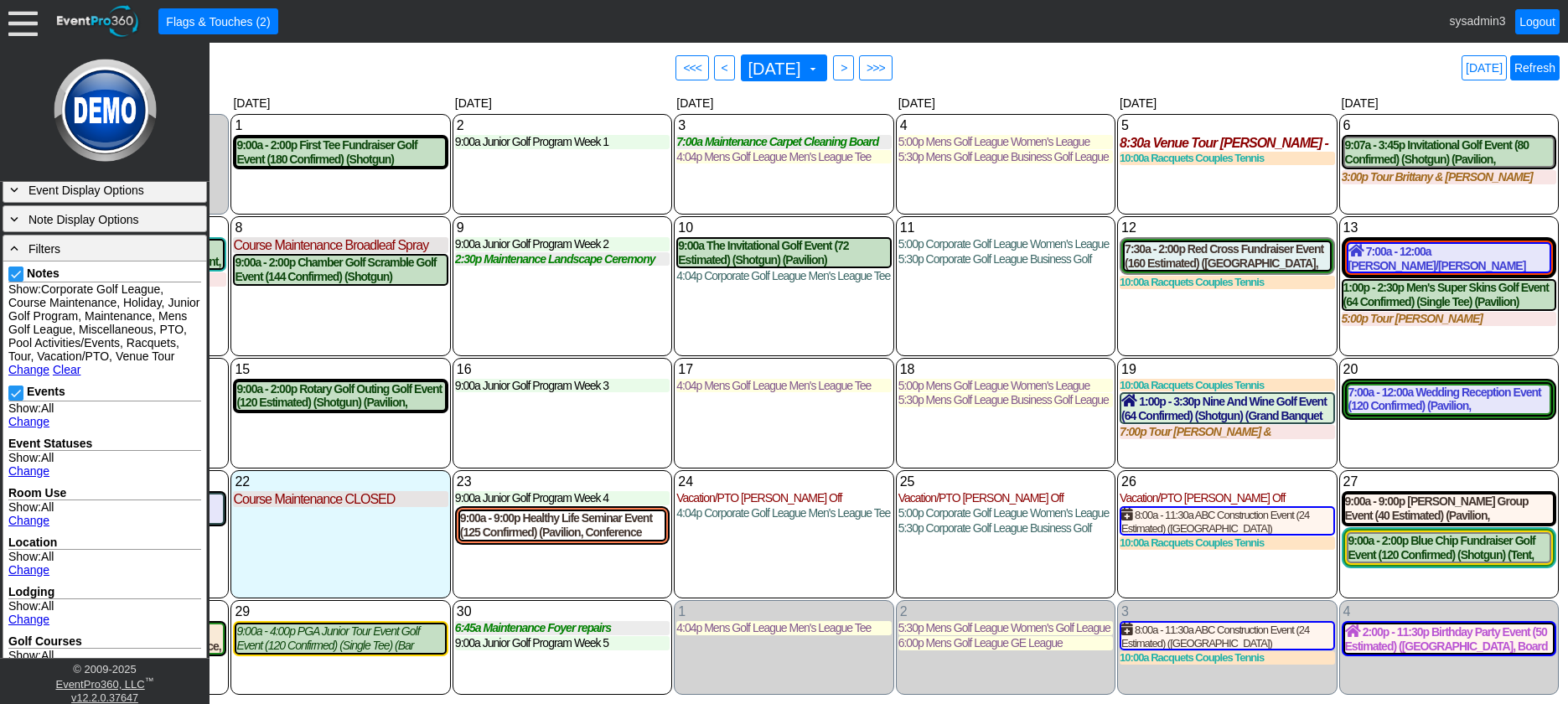
click at [1539, 67] on link "Refresh" at bounding box center [1534, 68] width 50 height 25
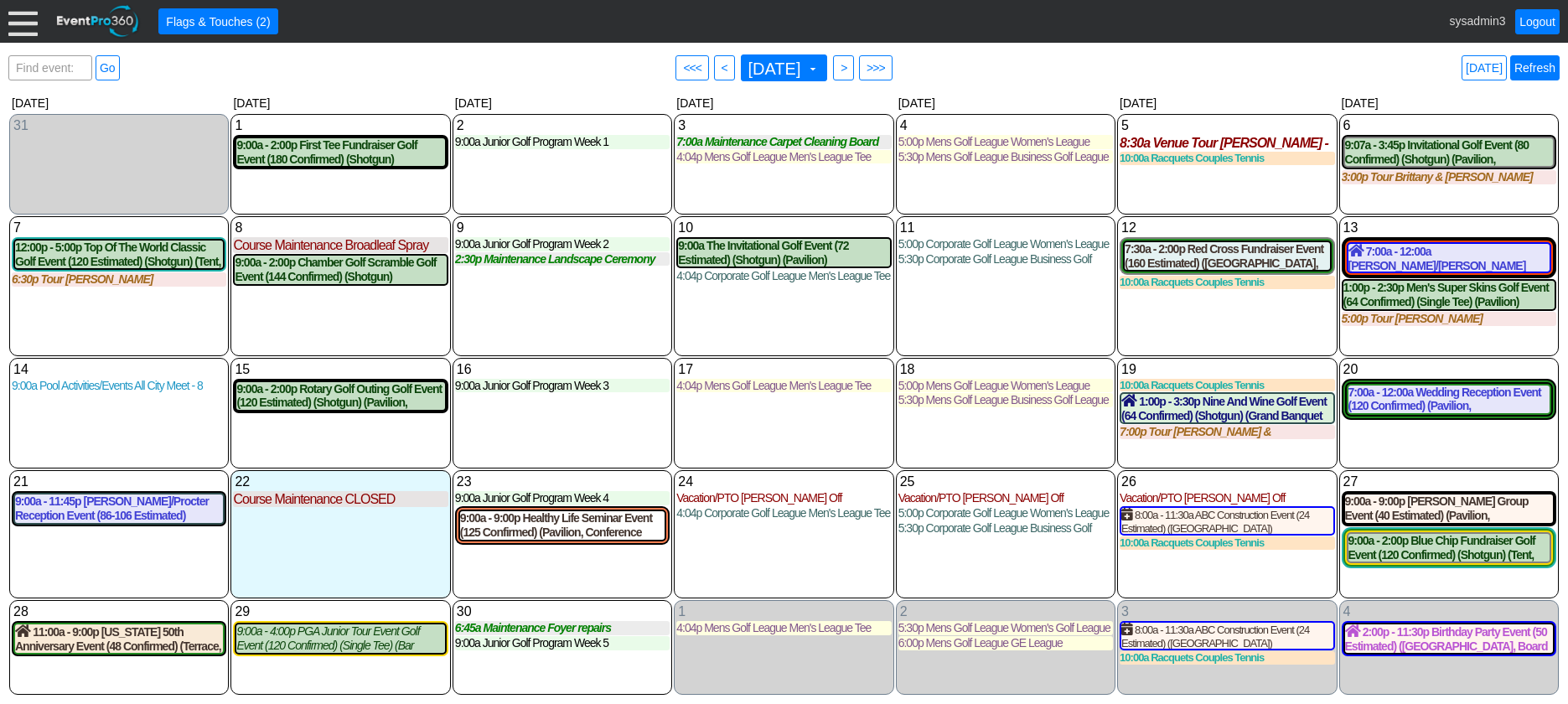
click at [1532, 67] on link "Refresh" at bounding box center [1534, 68] width 50 height 25
click at [728, 308] on div "10 Wednesday 9:00a The Invitational Golf Event (72 Estimated) (Shotgun) (Pavili…" at bounding box center [783, 286] width 220 height 140
click at [1542, 68] on link "Refresh" at bounding box center [1534, 68] width 50 height 25
click at [1203, 310] on div "12 Friday 7:30a - 2:00p Red Cross Fundraiser Event (160 Estimated) (East Room, …" at bounding box center [1226, 286] width 220 height 140
click at [1545, 69] on link "Refresh" at bounding box center [1534, 68] width 50 height 25
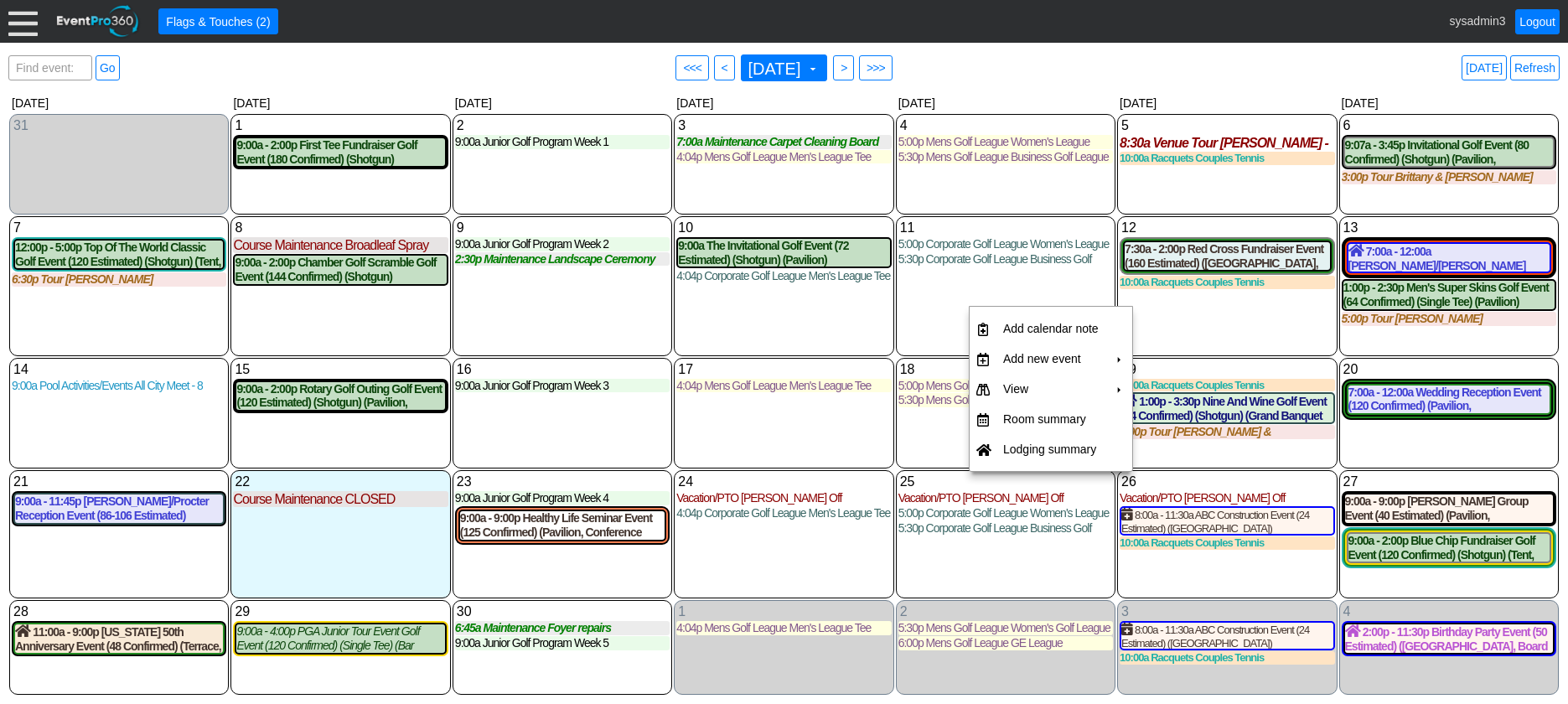
click at [954, 318] on div "11 Thursday 5:00p Corporate Golf League Women's League Shotgun Women's League S…" at bounding box center [1005, 286] width 220 height 140
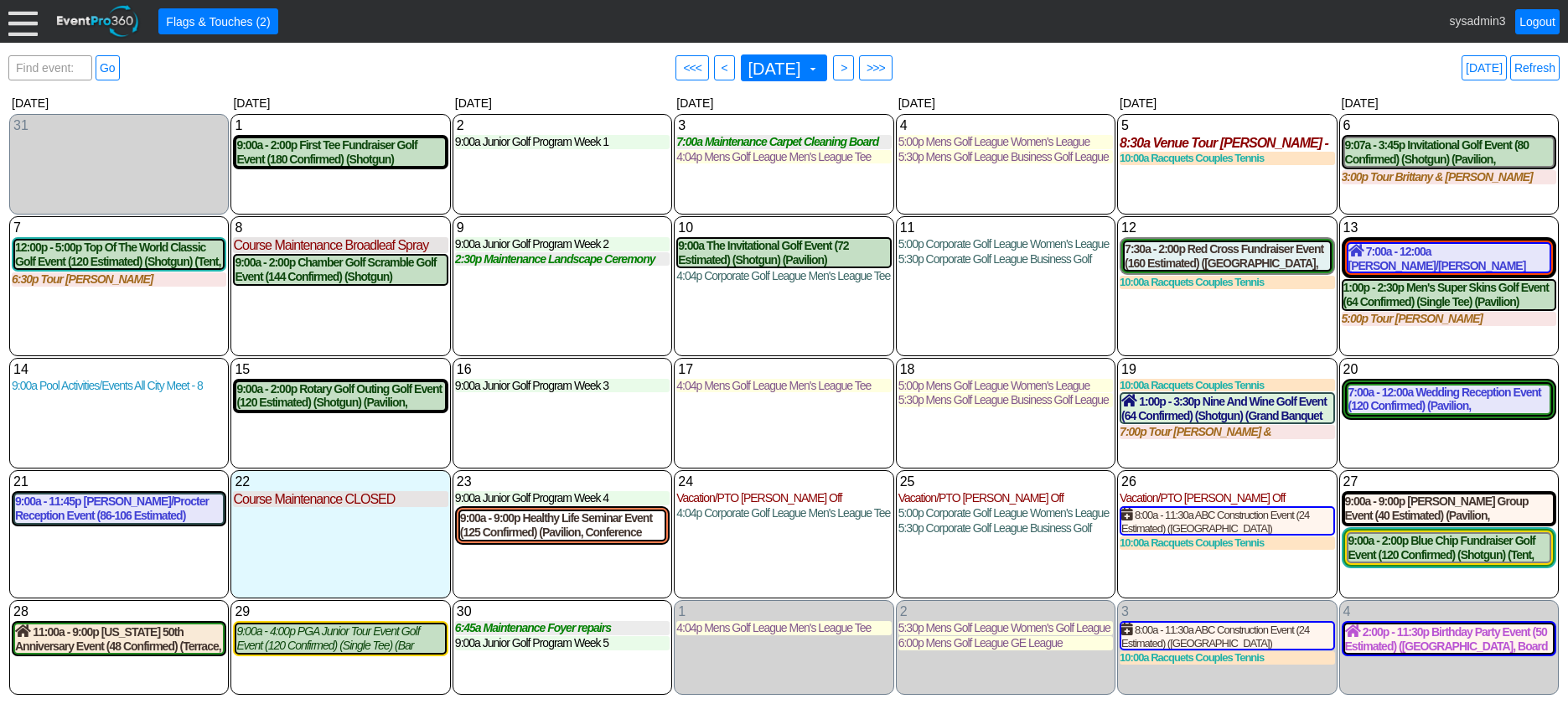
click at [954, 307] on div "11 Thursday 5:00p Corporate Golf League Women's League Shotgun Women's League S…" at bounding box center [1005, 286] width 220 height 140
click at [23, 13] on div at bounding box center [23, 21] width 29 height 29
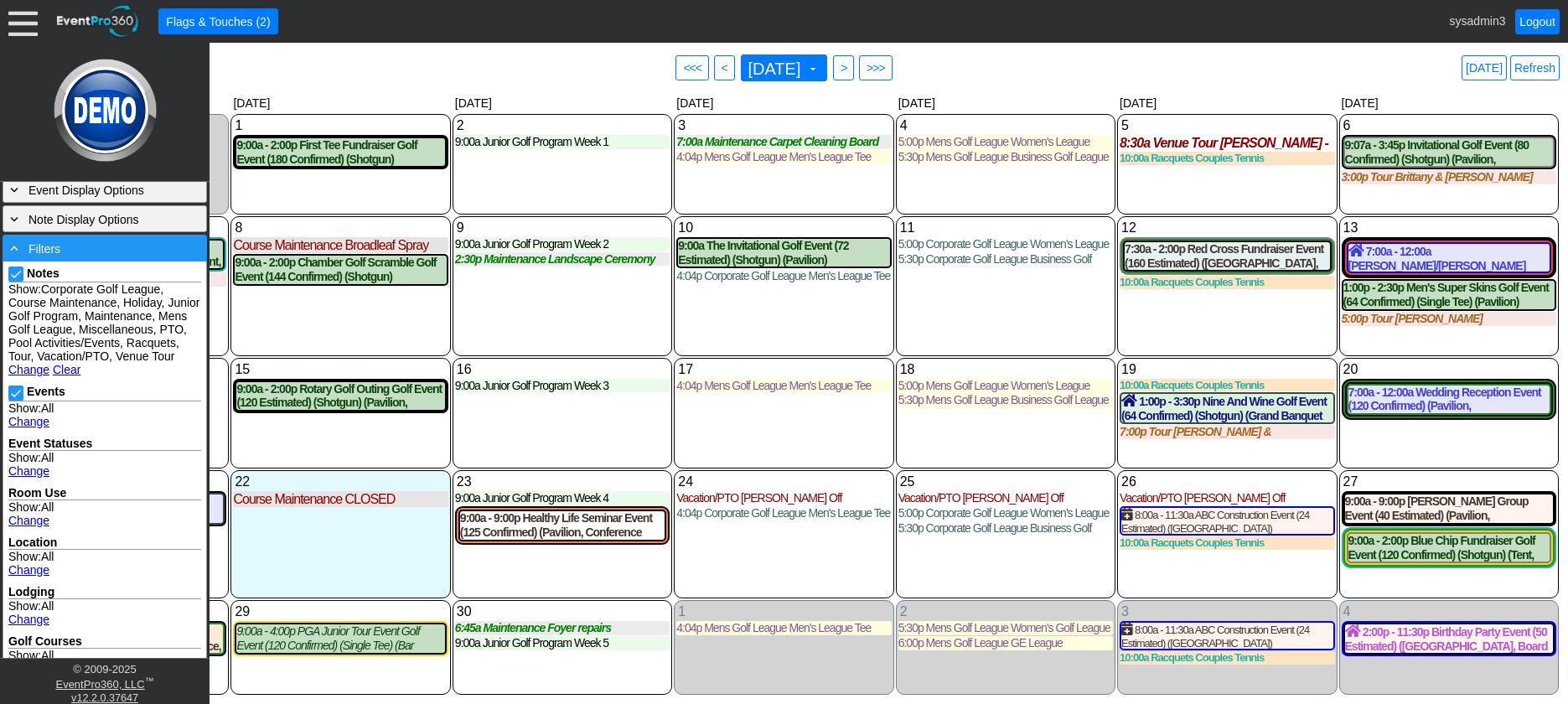
click at [73, 256] on div "- Filters" at bounding box center [104, 248] width 196 height 19
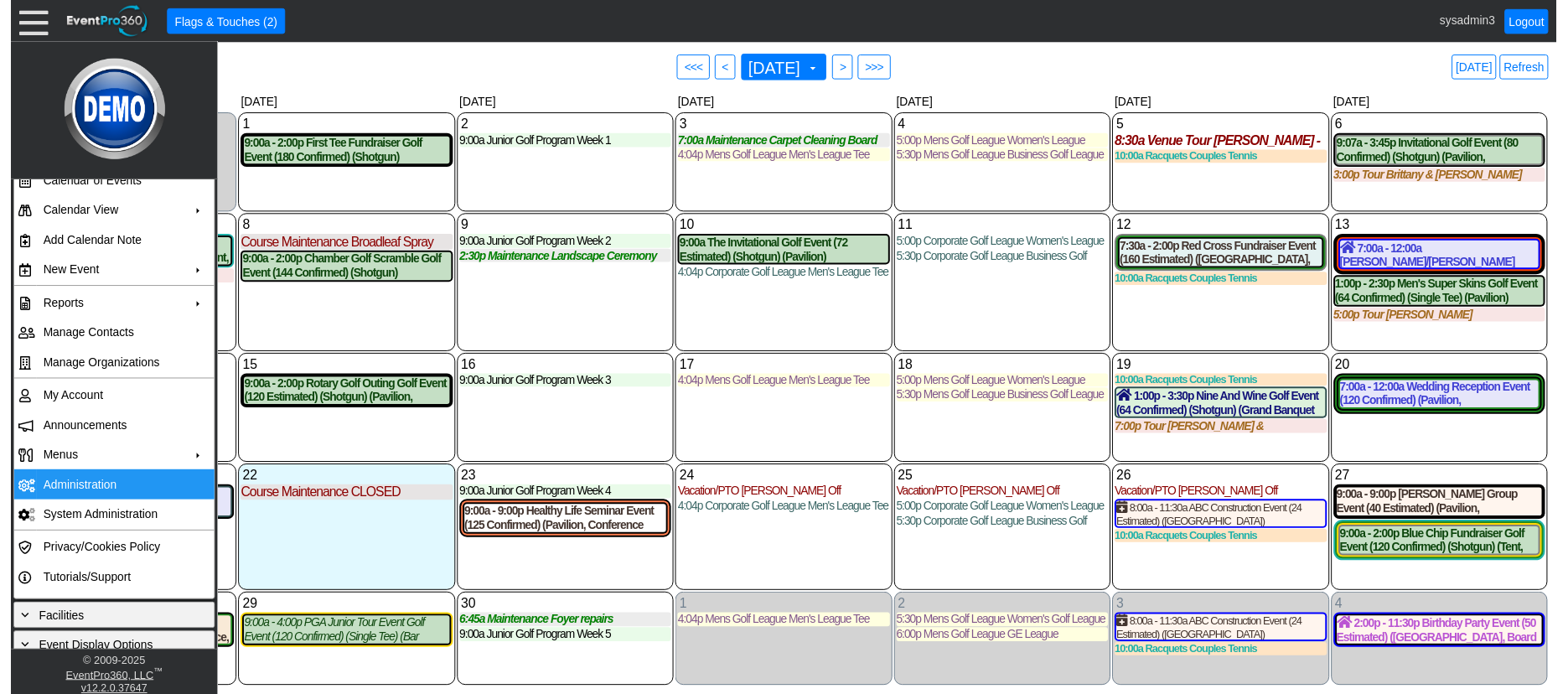
scroll to position [0, 0]
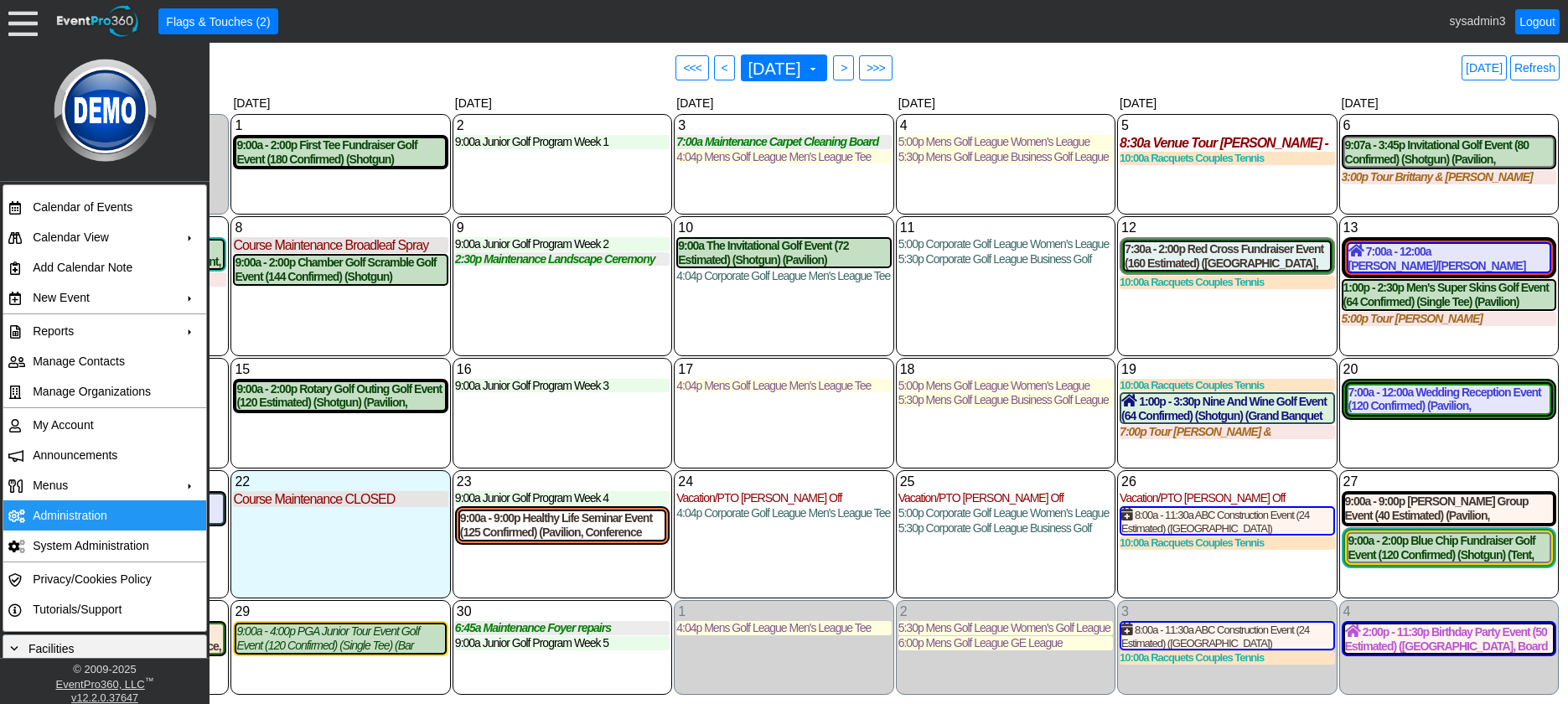
click at [66, 511] on td "Administration" at bounding box center [101, 516] width 150 height 30
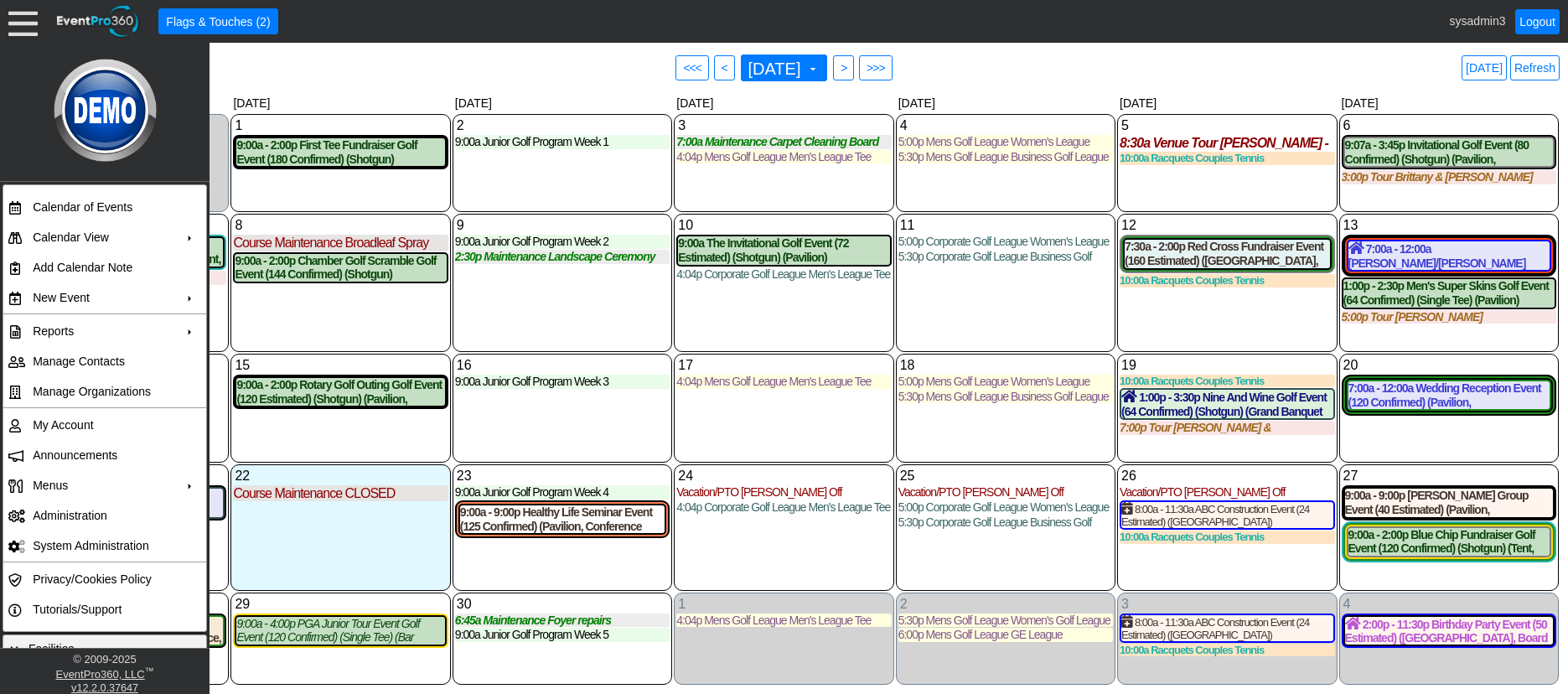
click at [525, 304] on div "9 Tuesday 9:00a Junior Golf Program Week 2 Week 2 at Demo Venue 1 Type: Junior …" at bounding box center [562, 282] width 220 height 137
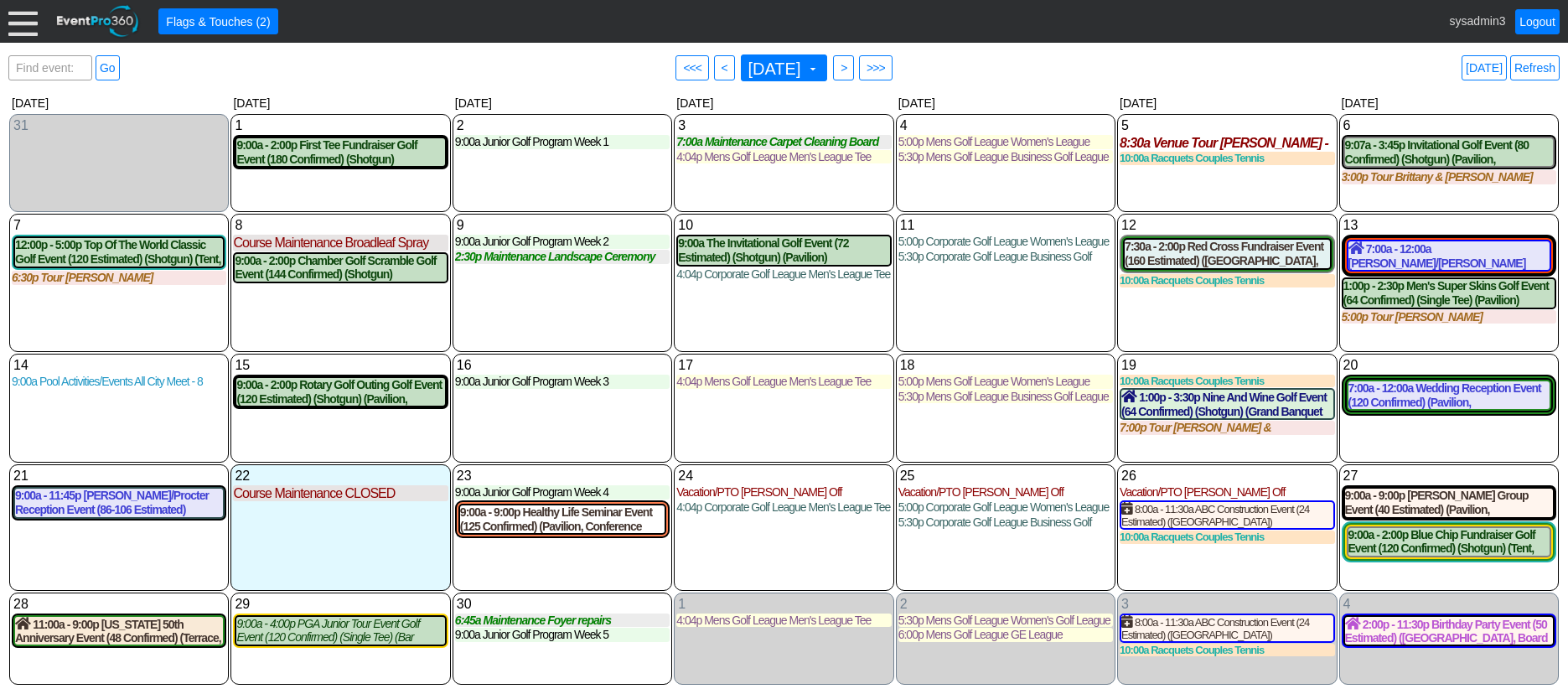
click at [27, 22] on div at bounding box center [23, 21] width 29 height 29
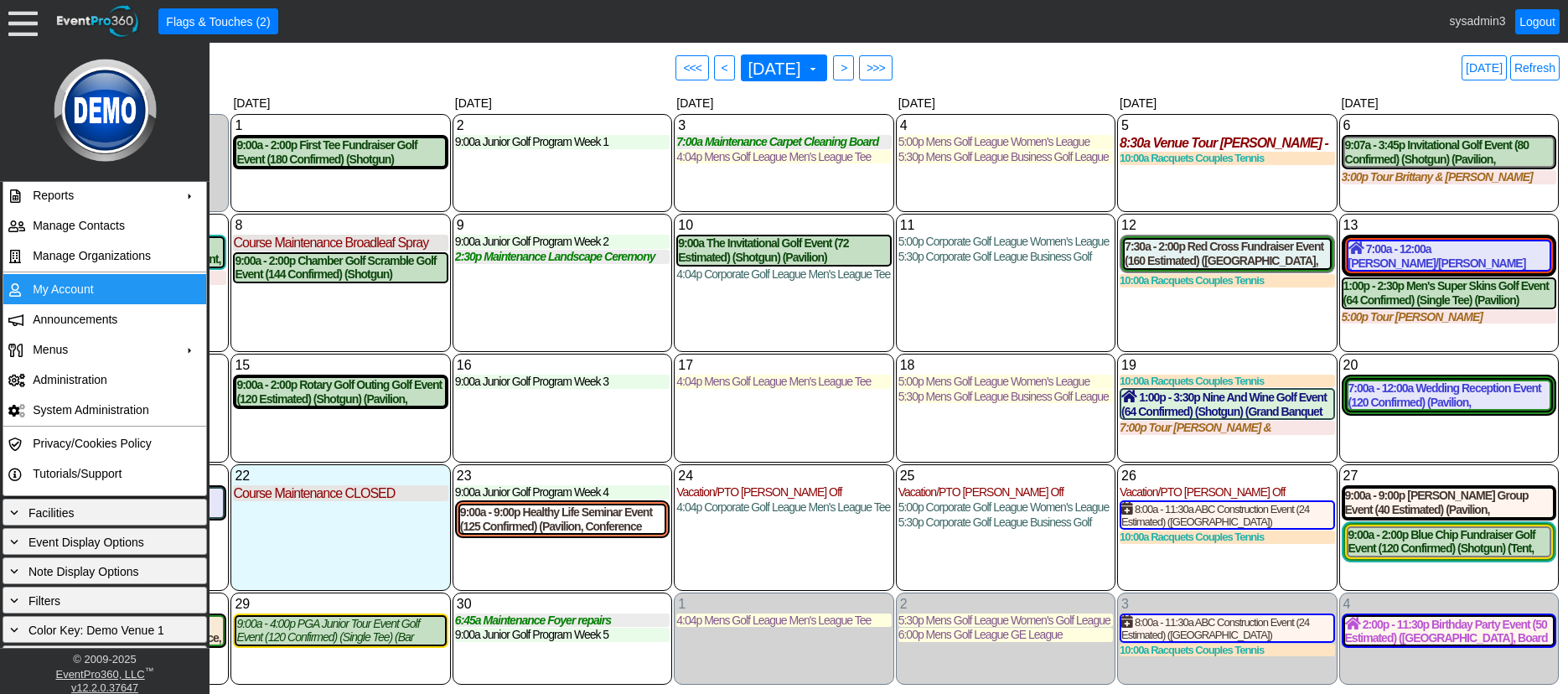
scroll to position [162, 0]
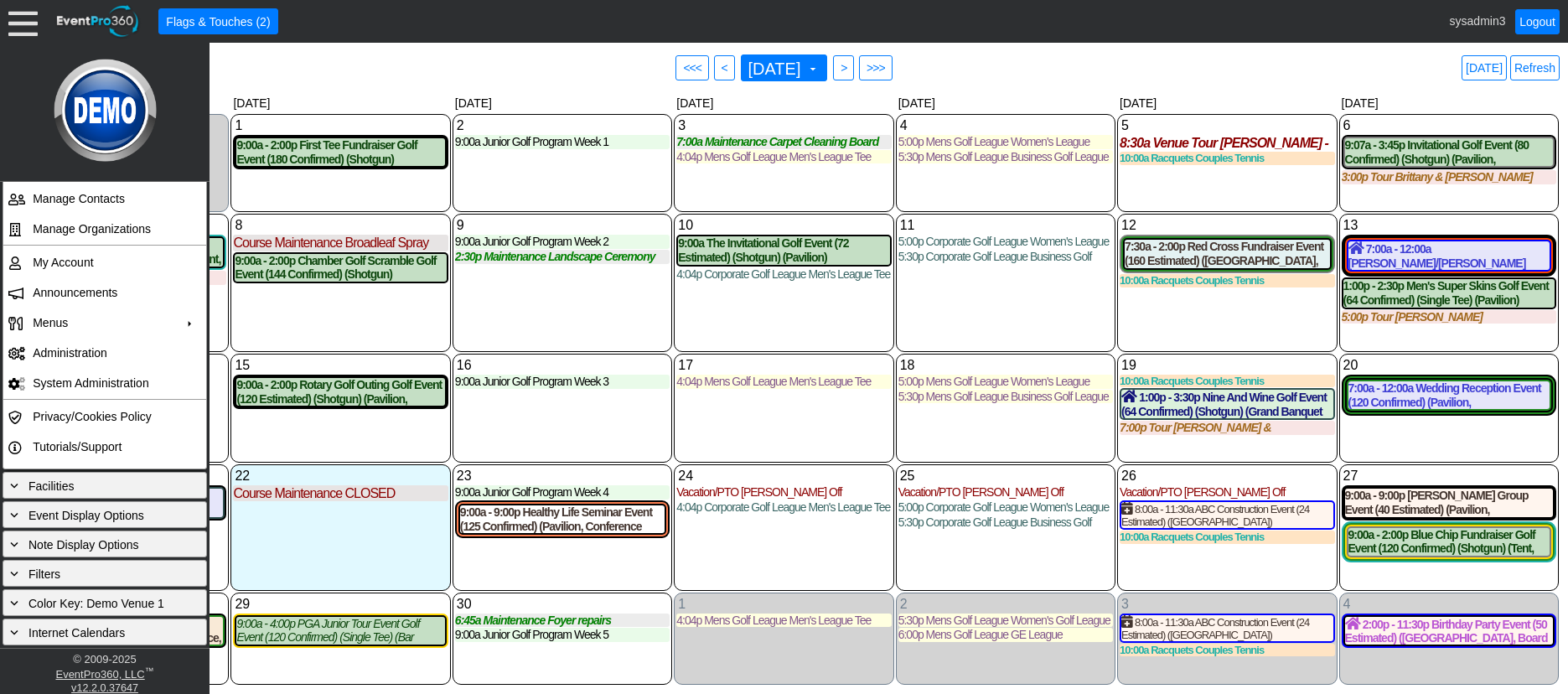
click at [750, 186] on div "3 Wednesday 7:00a Maintenance Carpet Cleaning Board Rooms Carpet Cleaning Board…" at bounding box center [783, 163] width 220 height 99
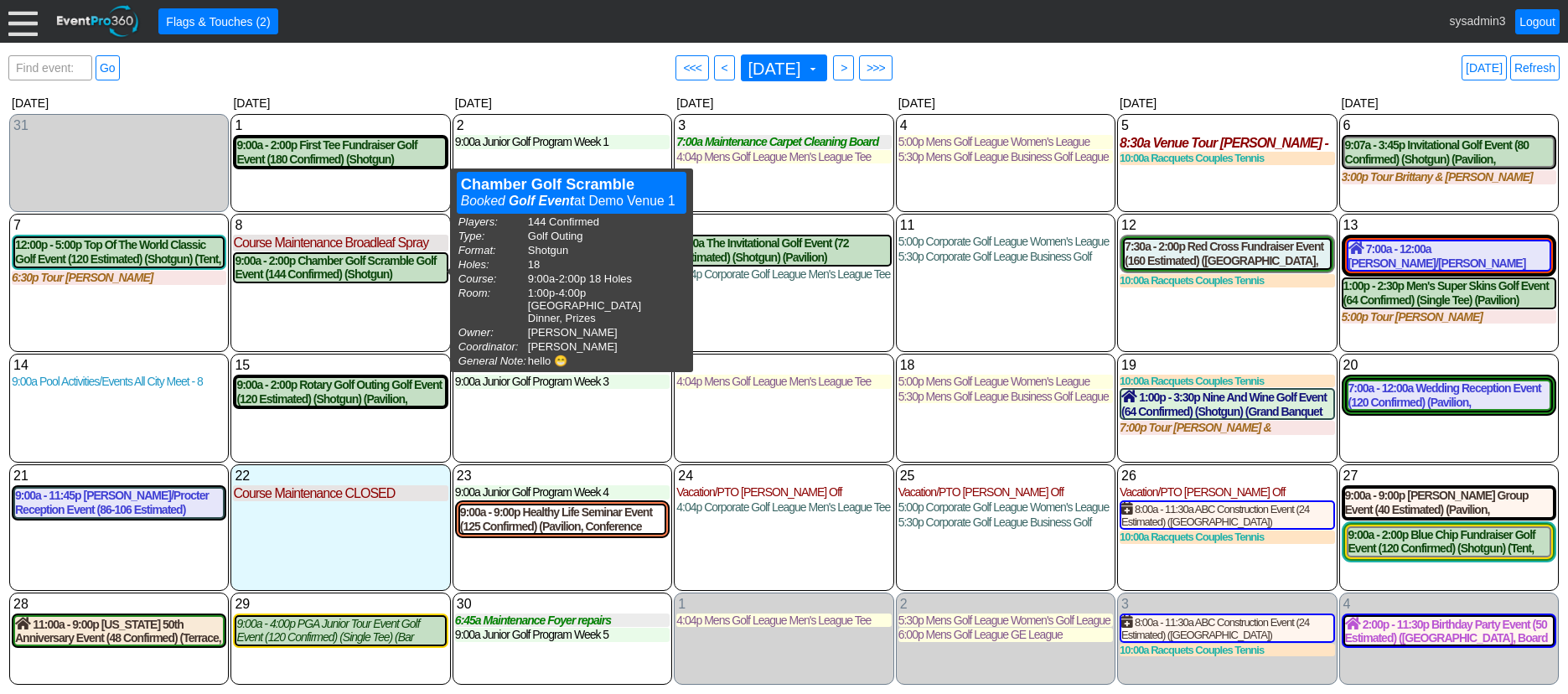
click at [354, 330] on div "8 Monday Course Maintenance Broadleaf Spray Broadleaf Spray at Demo Venue 1 Typ…" at bounding box center [340, 282] width 220 height 137
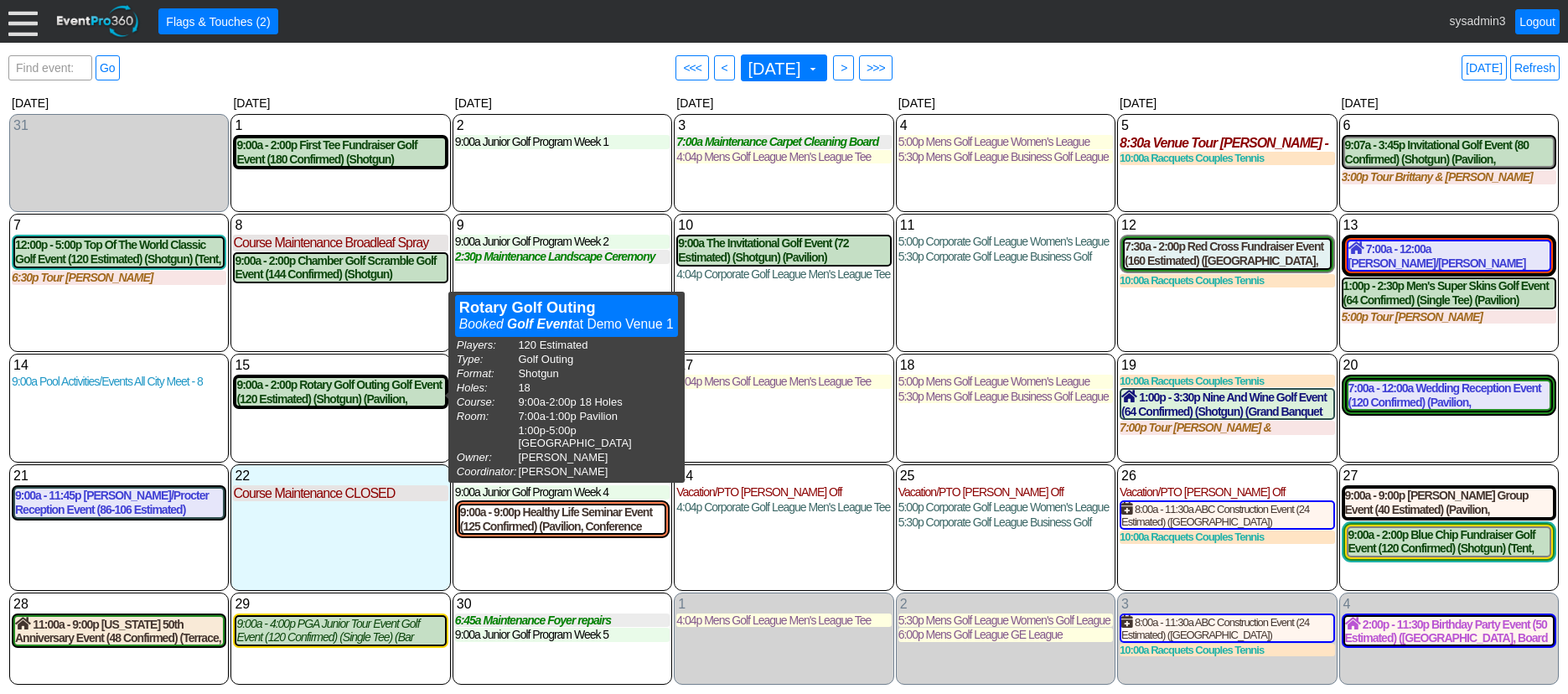
click at [366, 431] on div "15 Monday 9:00a - 2:00p Rotary Golf Outing Golf Event (120 Estimated) (Shotgun)…" at bounding box center [340, 408] width 220 height 109
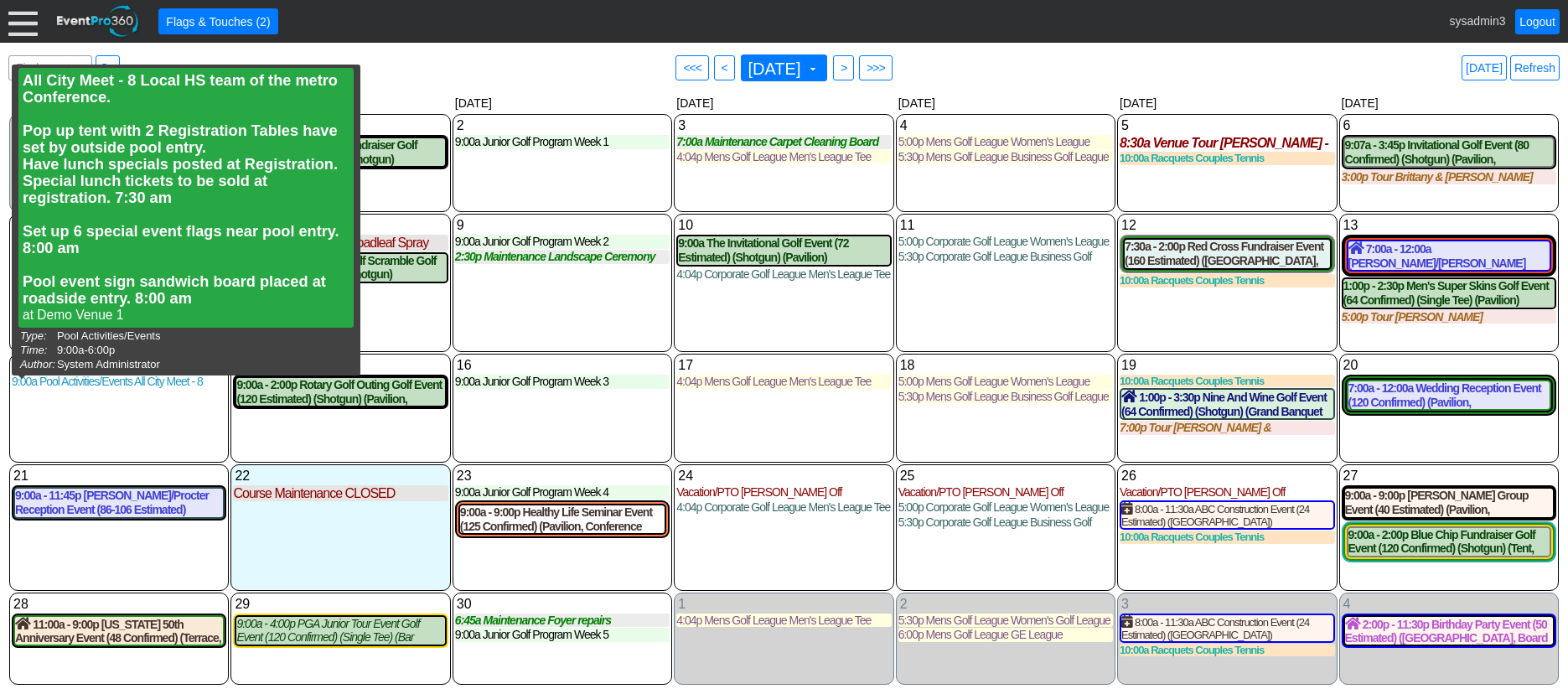
click at [72, 431] on div "14 Sunday 9:00a Pool Activities/Events All City Meet - 8 Local HS team of the m…" at bounding box center [119, 408] width 220 height 109
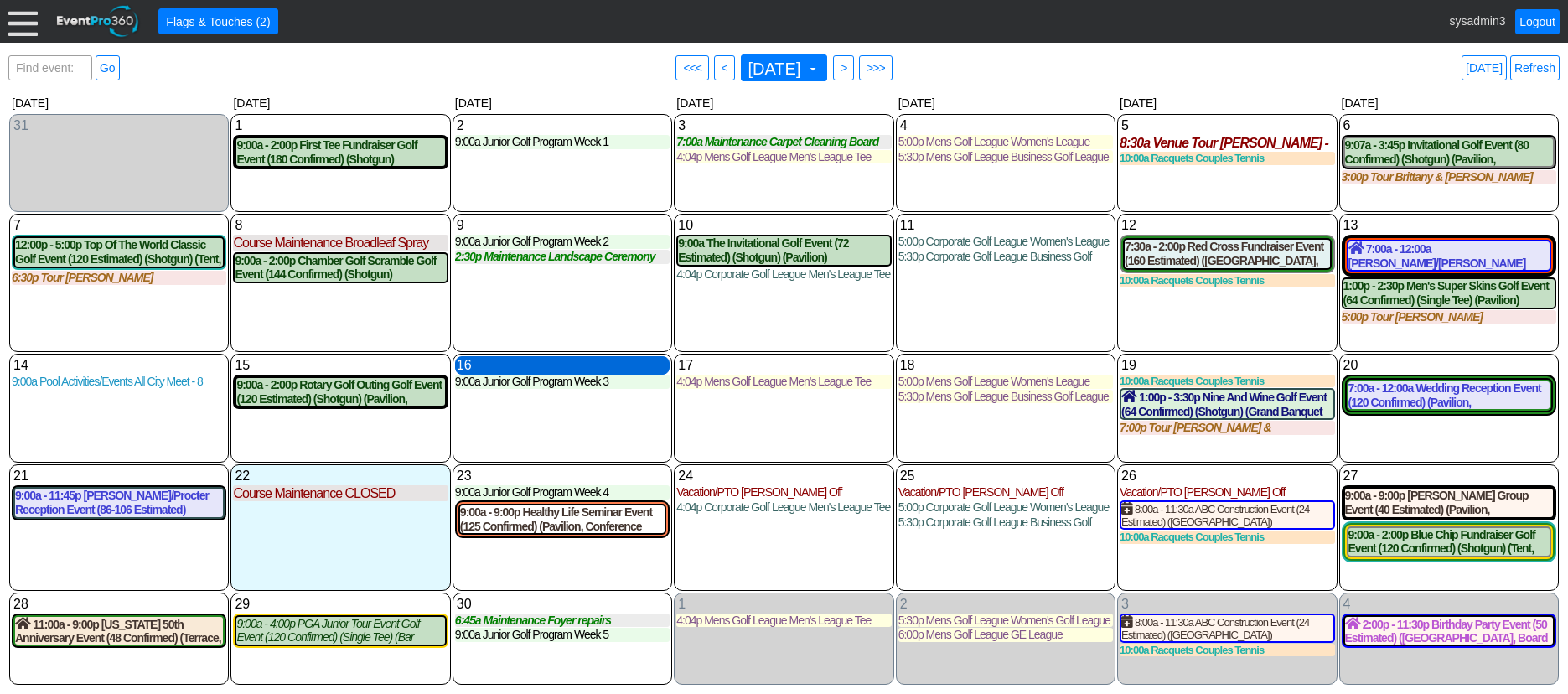
click at [532, 367] on div "16 Tuesday" at bounding box center [562, 365] width 215 height 19
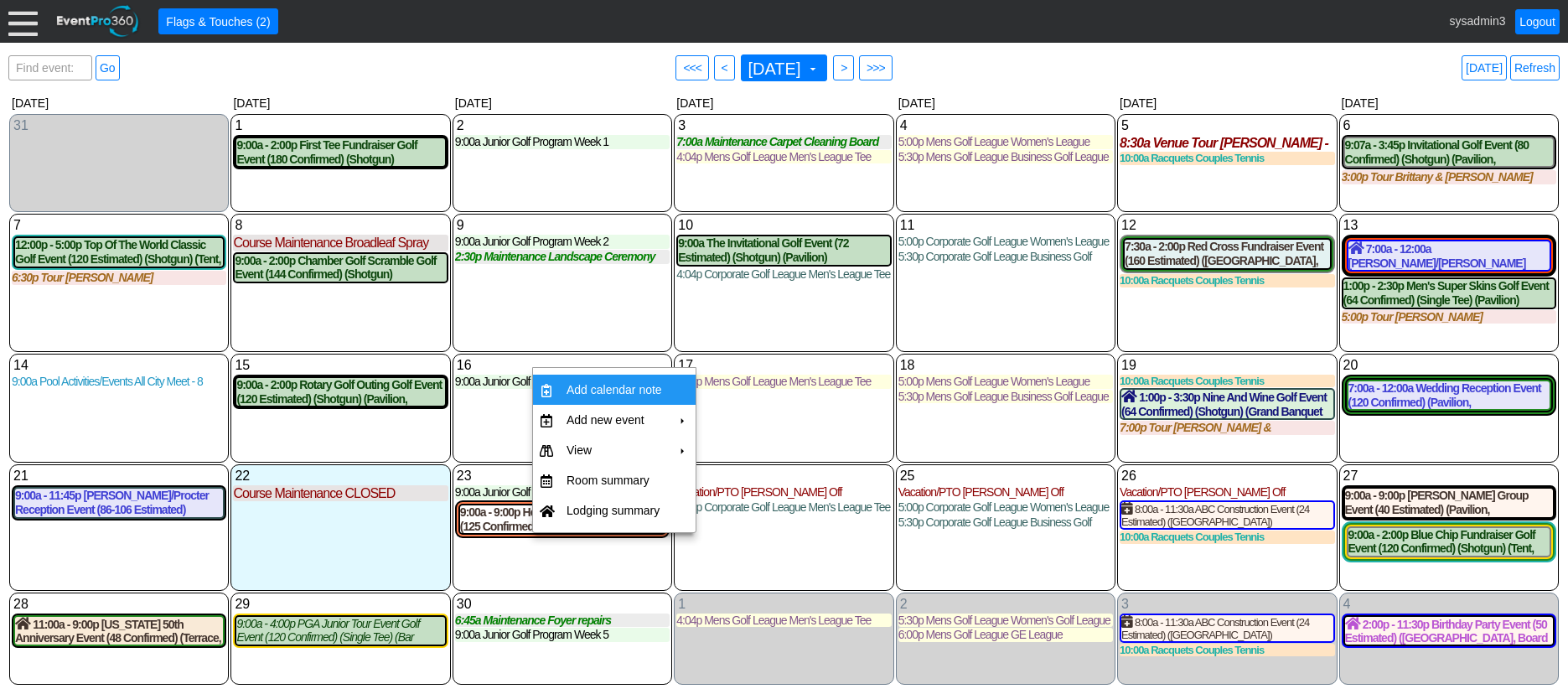
click at [604, 382] on td "Add calendar note" at bounding box center [615, 389] width 109 height 30
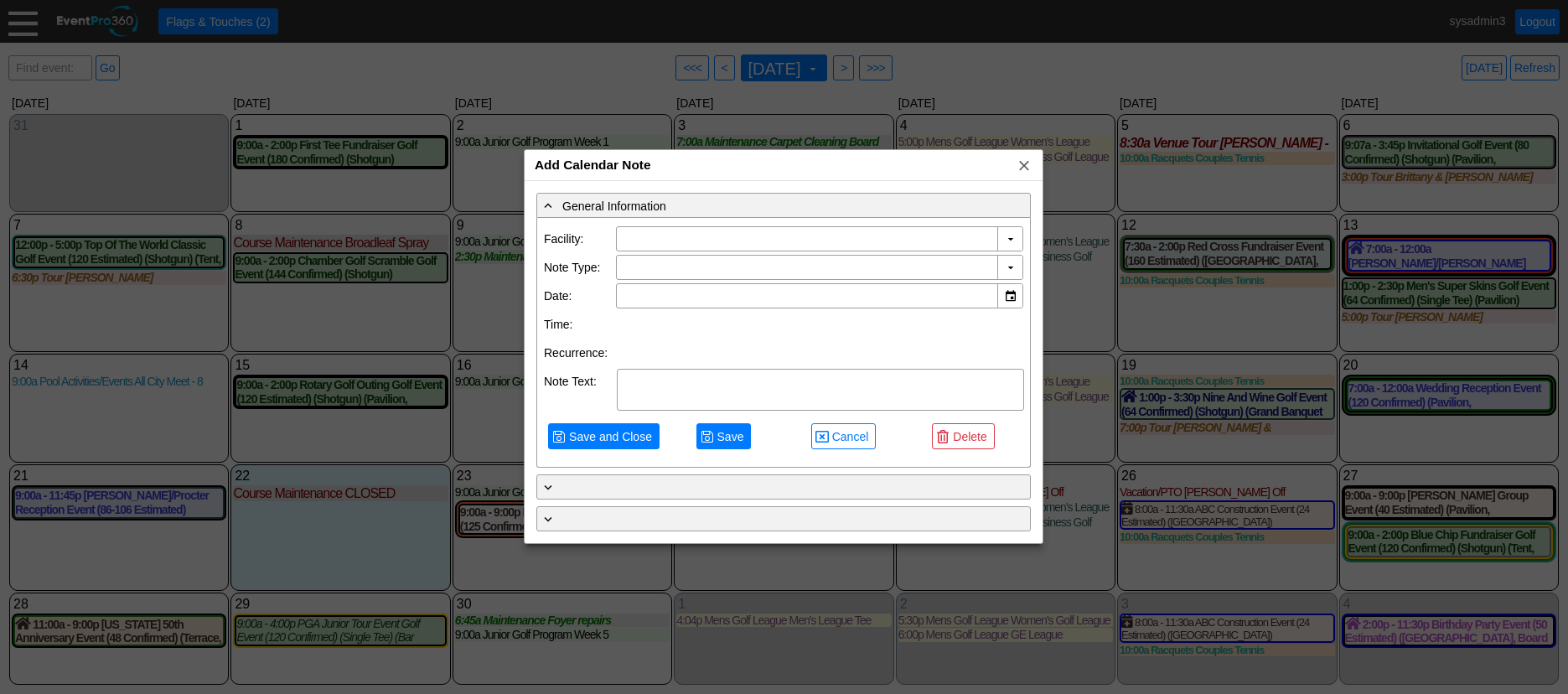
type input "Demo Venue 1"
type input "9/16/2025"
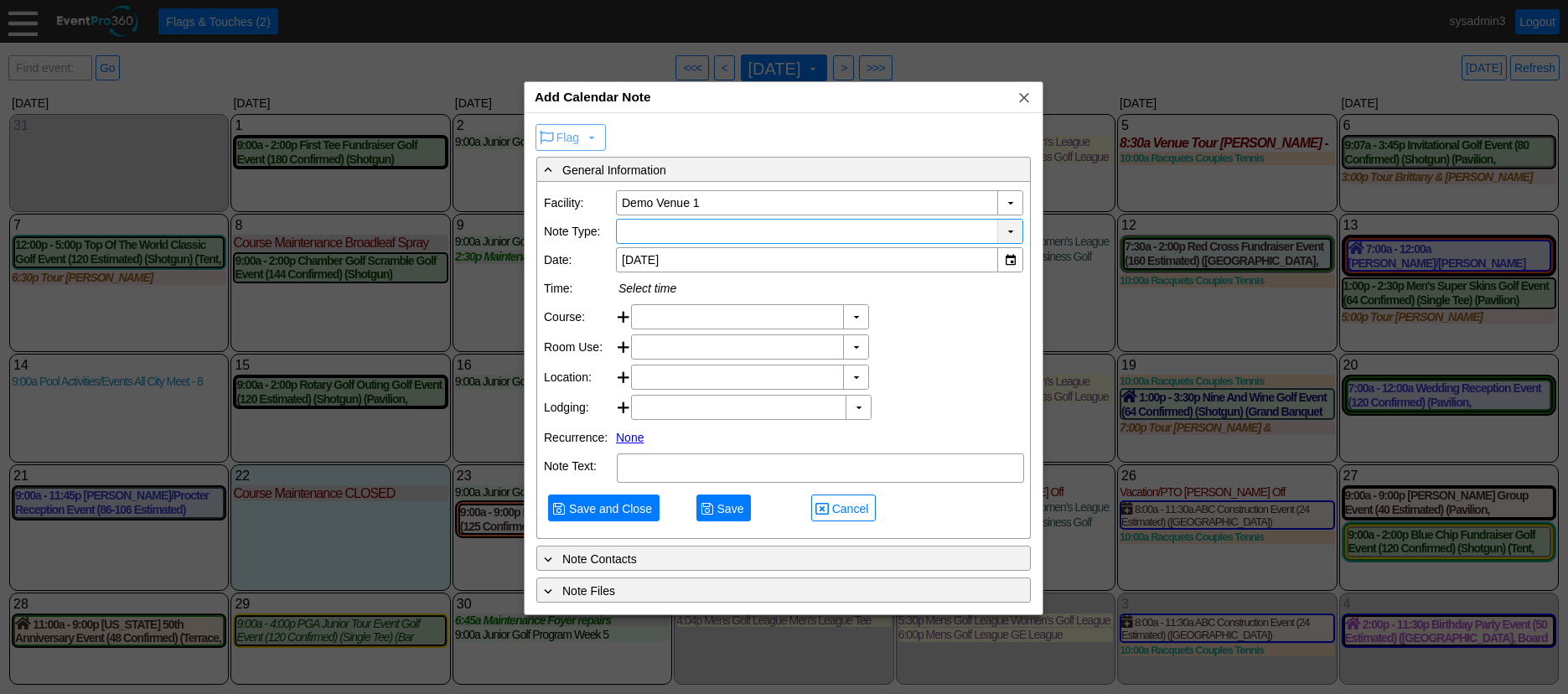
click at [1009, 227] on div "▼" at bounding box center [1010, 231] width 25 height 24
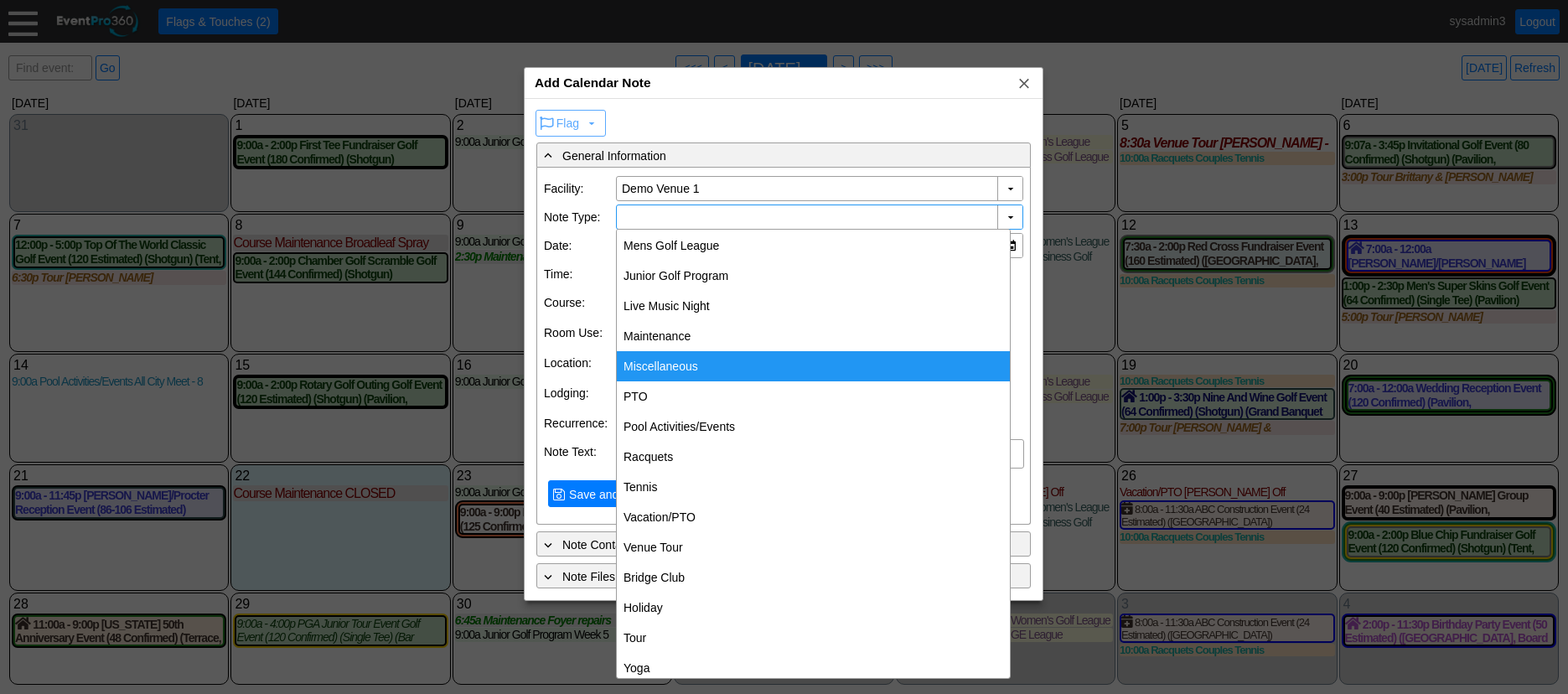
scroll to position [252, 0]
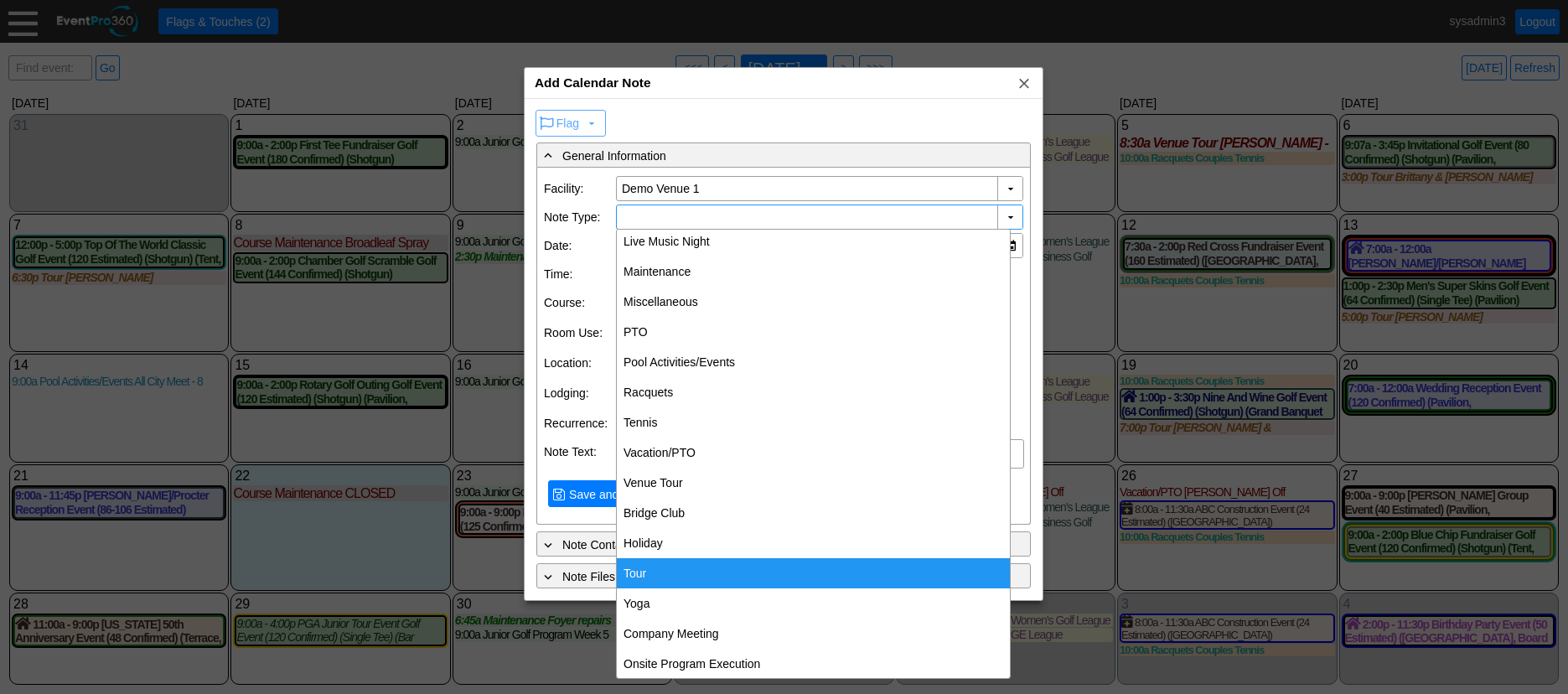
click at [652, 568] on div "Tour" at bounding box center [813, 574] width 393 height 30
type input "Tour"
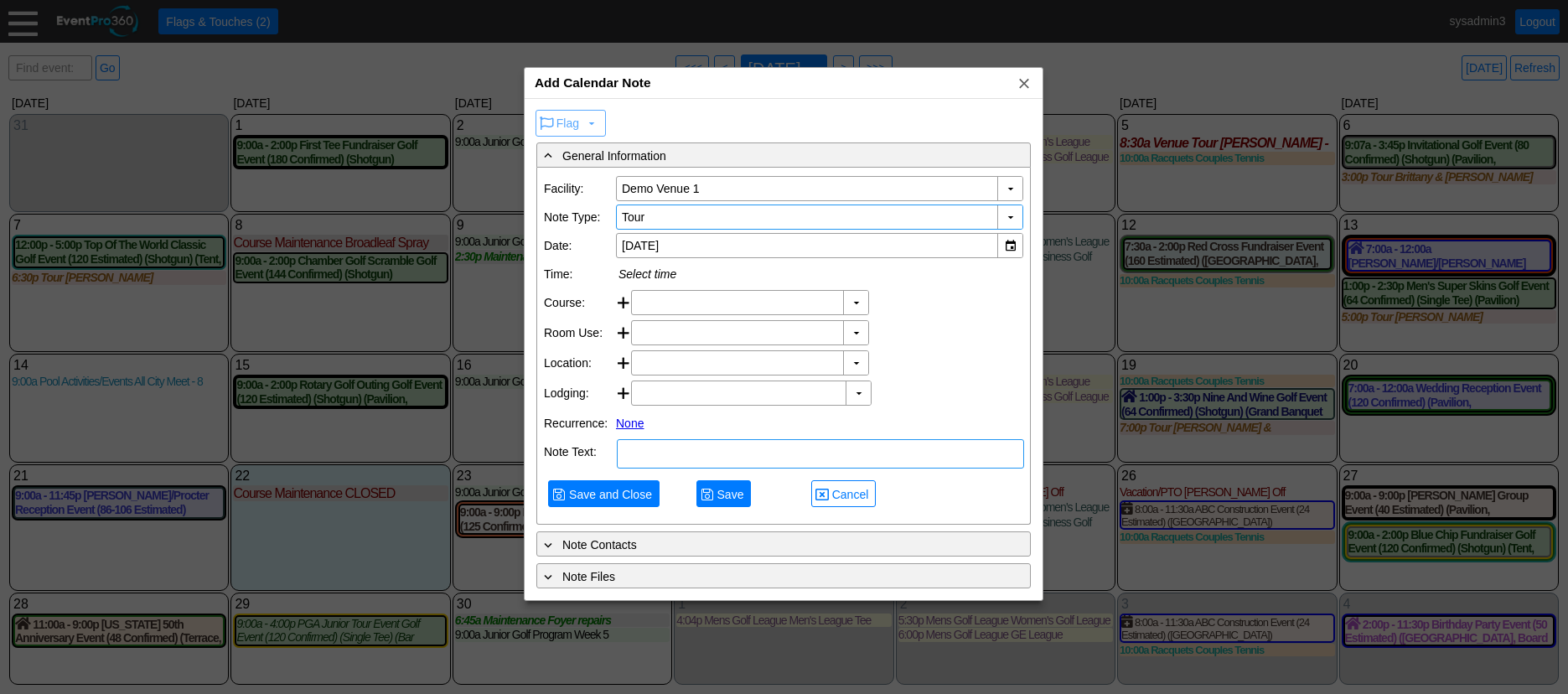
click at [699, 469] on textarea at bounding box center [820, 453] width 407 height 29
type textarea "NOTE"
click at [621, 503] on span "Save and Close" at bounding box center [611, 495] width 90 height 17
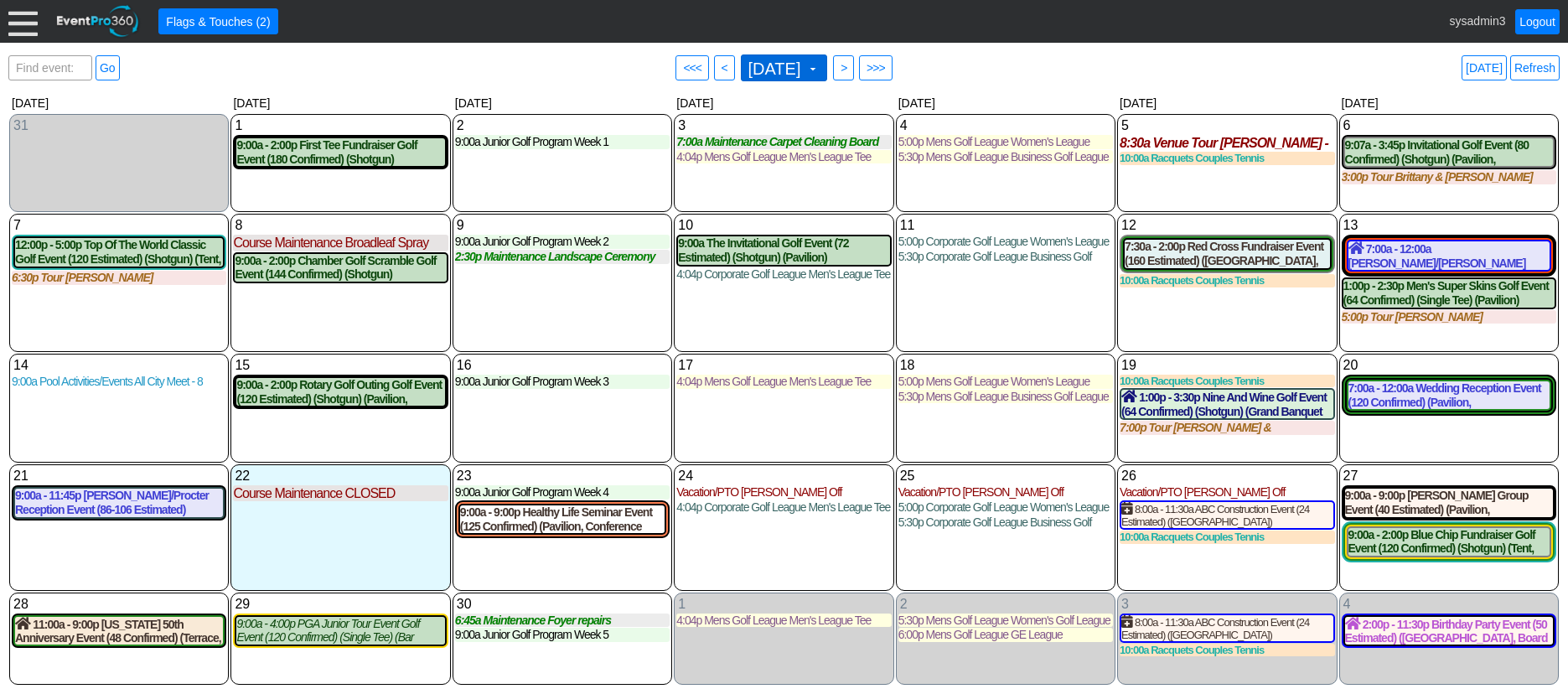
click at [777, 64] on span "September 2025" at bounding box center [775, 69] width 60 height 17
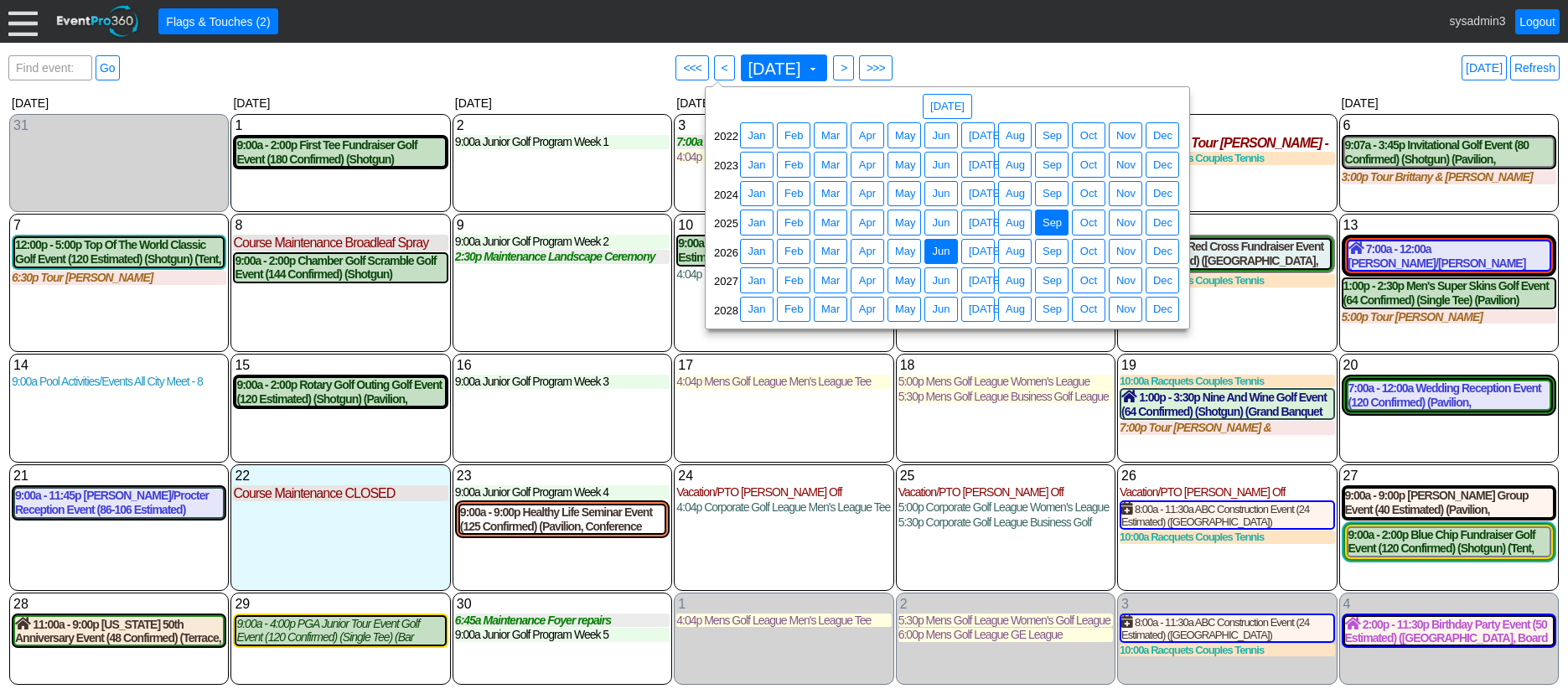
click at [940, 250] on span "Jun" at bounding box center [940, 252] width 24 height 17
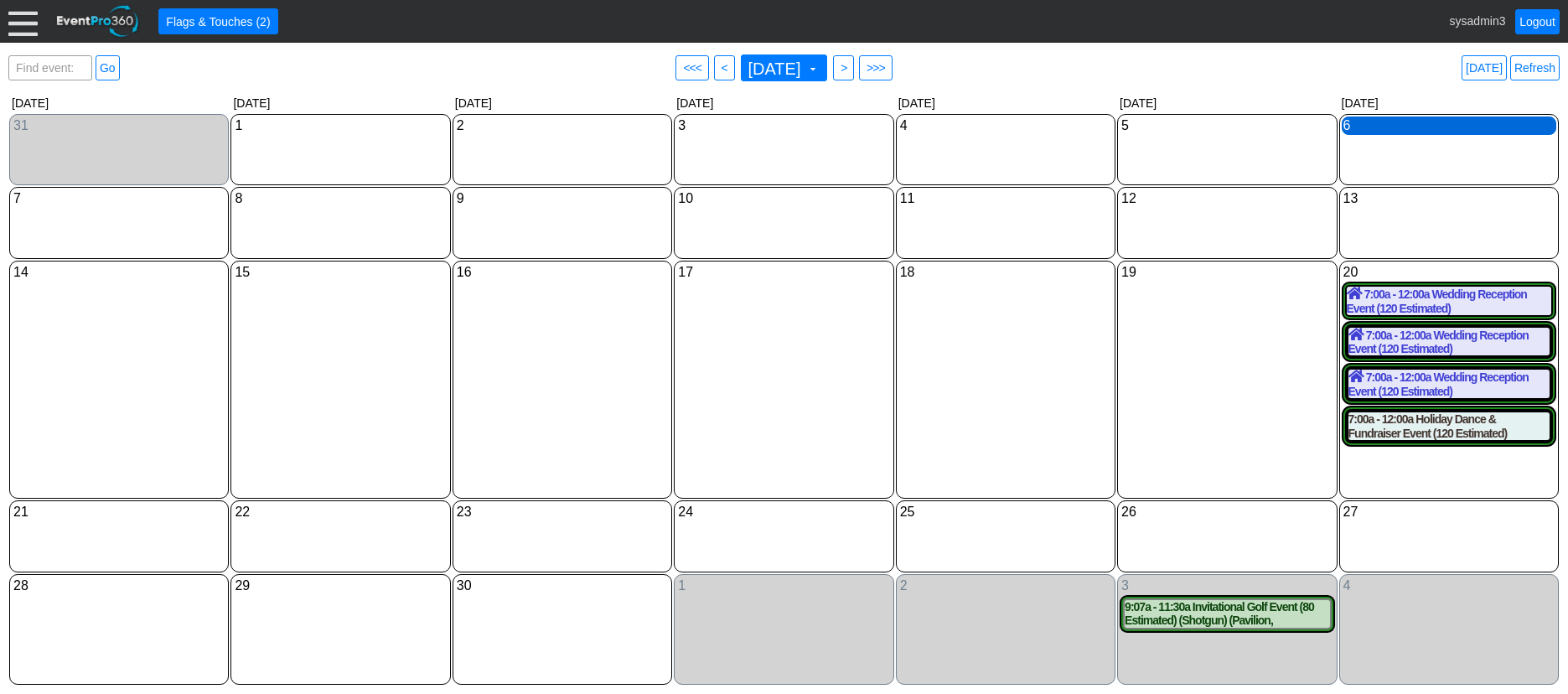
click at [1391, 126] on div "6 Saturday" at bounding box center [1449, 125] width 215 height 19
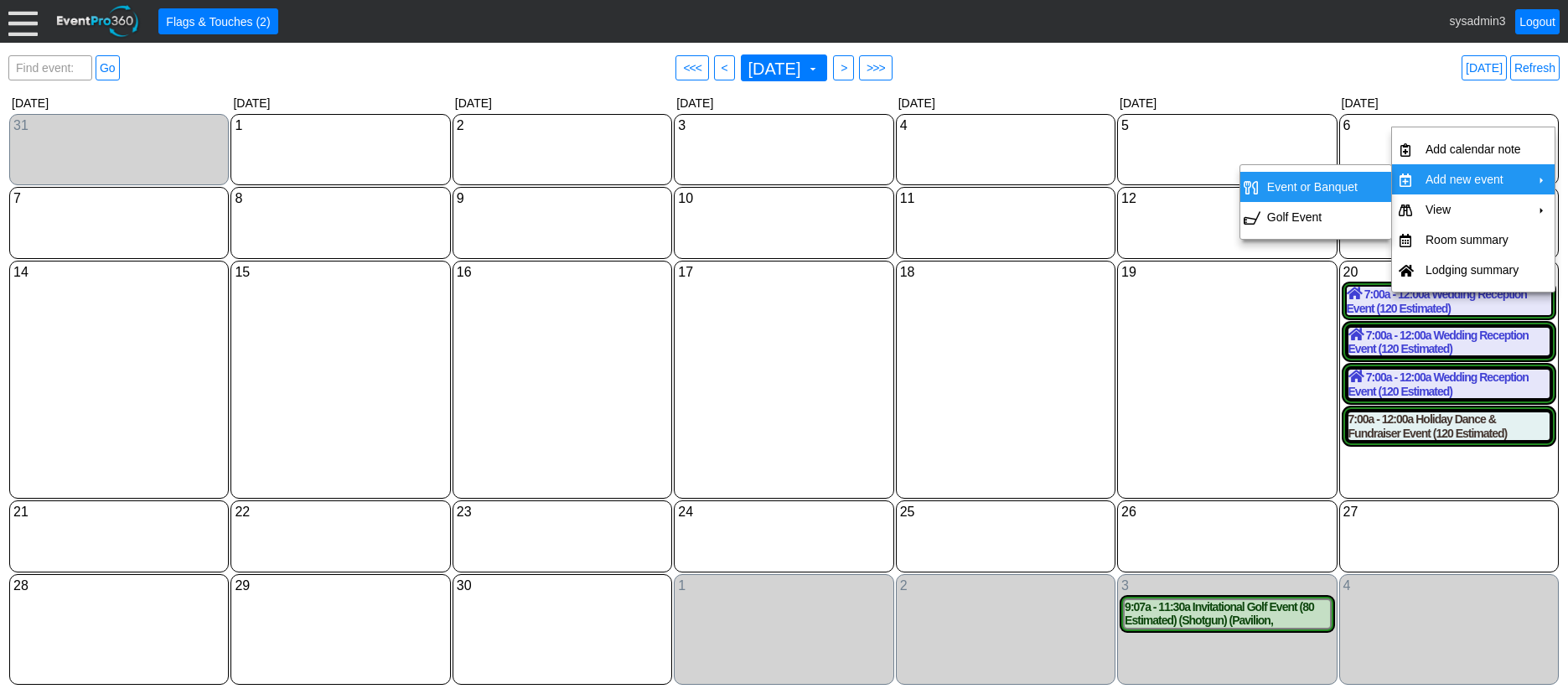
click at [1286, 185] on td "Event or Banquet" at bounding box center [1312, 187] width 104 height 30
type input "6/6/2026"
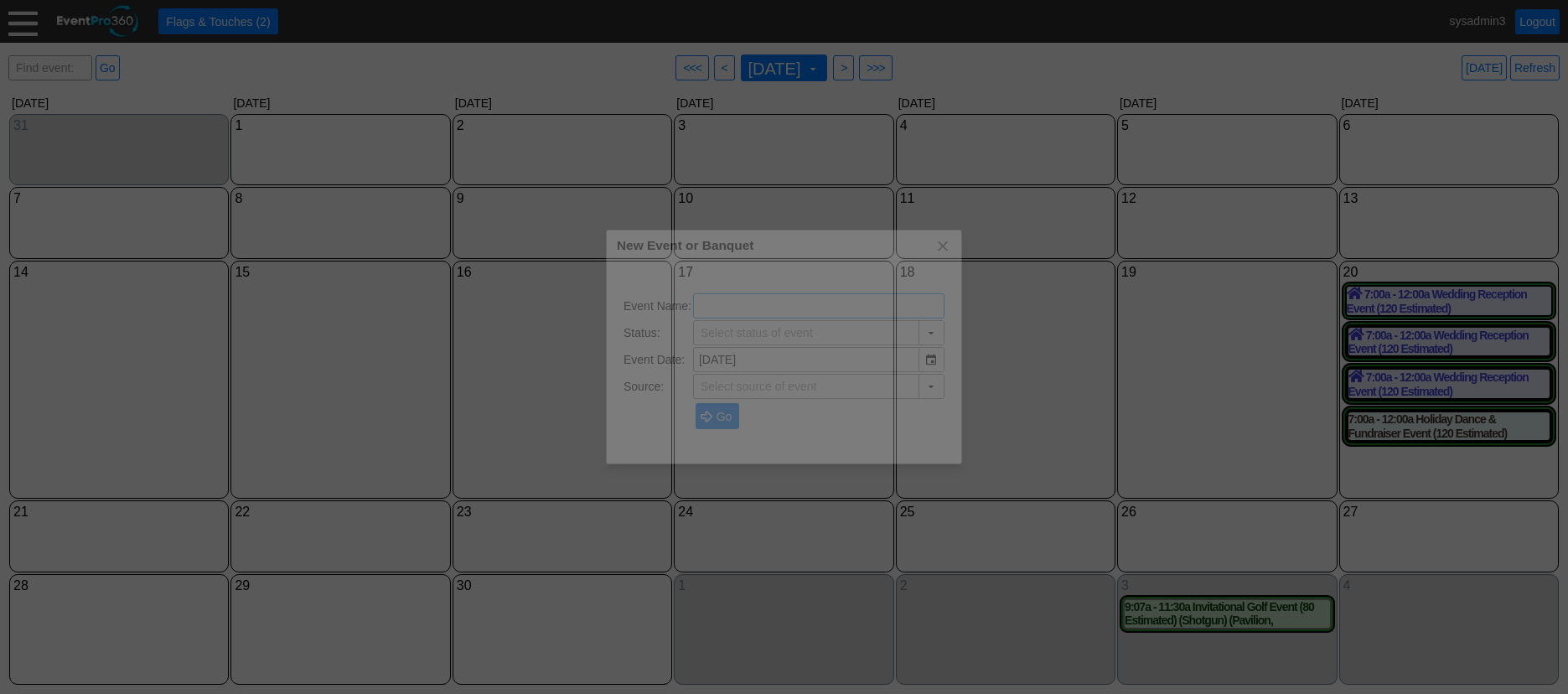
type input "Lead"
type input "Demo Venue 1"
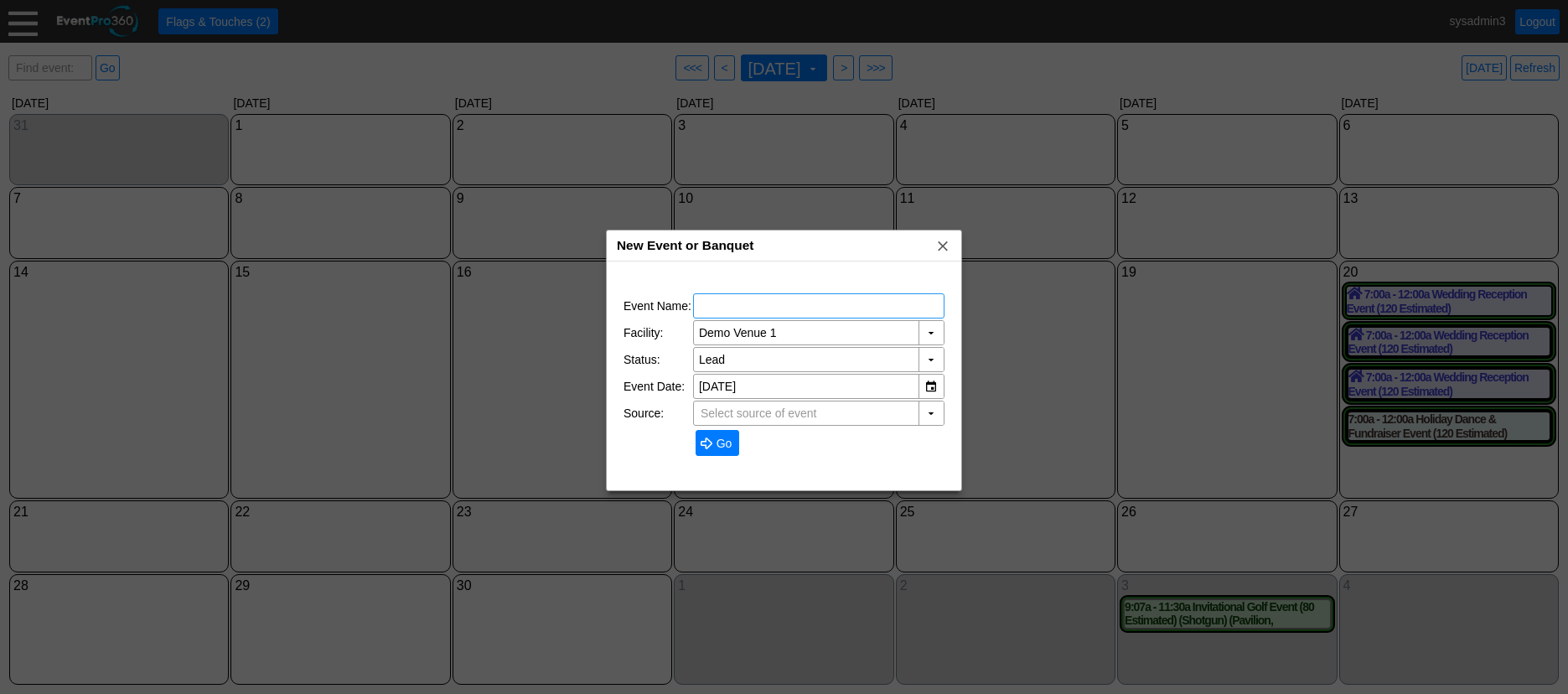
click at [757, 311] on input "text" at bounding box center [818, 306] width 240 height 24
type input "TEST EVENT"
click at [721, 448] on span "Go" at bounding box center [724, 443] width 23 height 17
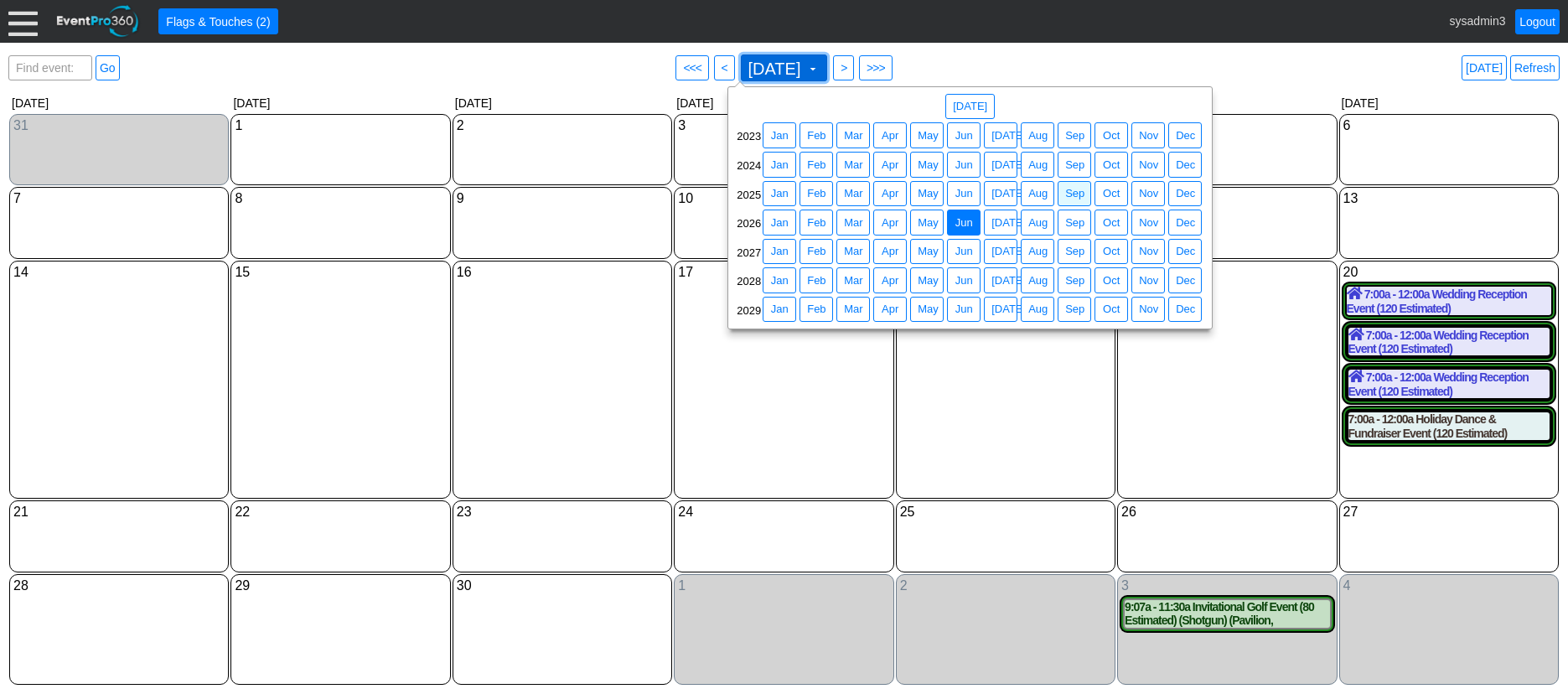
click at [773, 67] on span "June 2026" at bounding box center [775, 69] width 60 height 17
click at [1072, 188] on span "Sep" at bounding box center [1074, 193] width 26 height 17
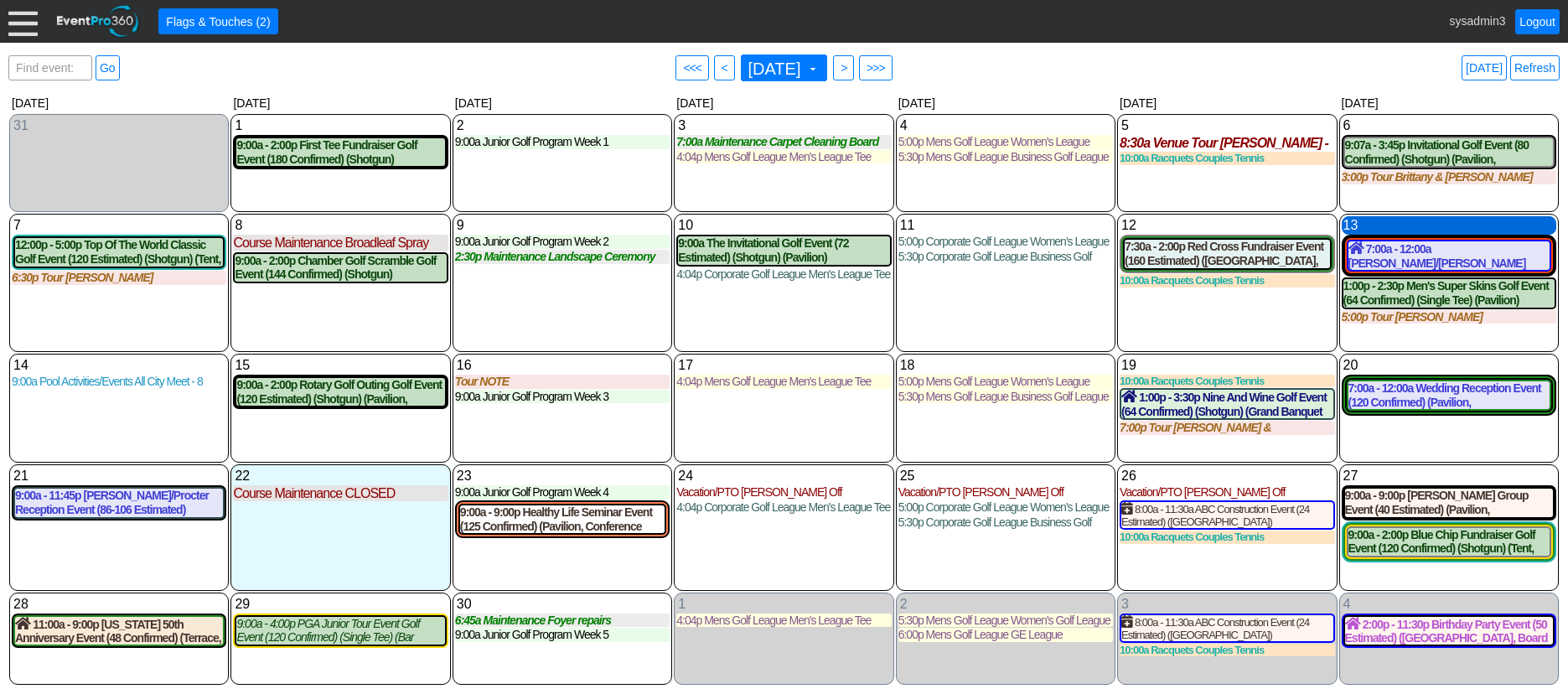
click at [1418, 225] on div "13 Saturday" at bounding box center [1449, 225] width 215 height 19
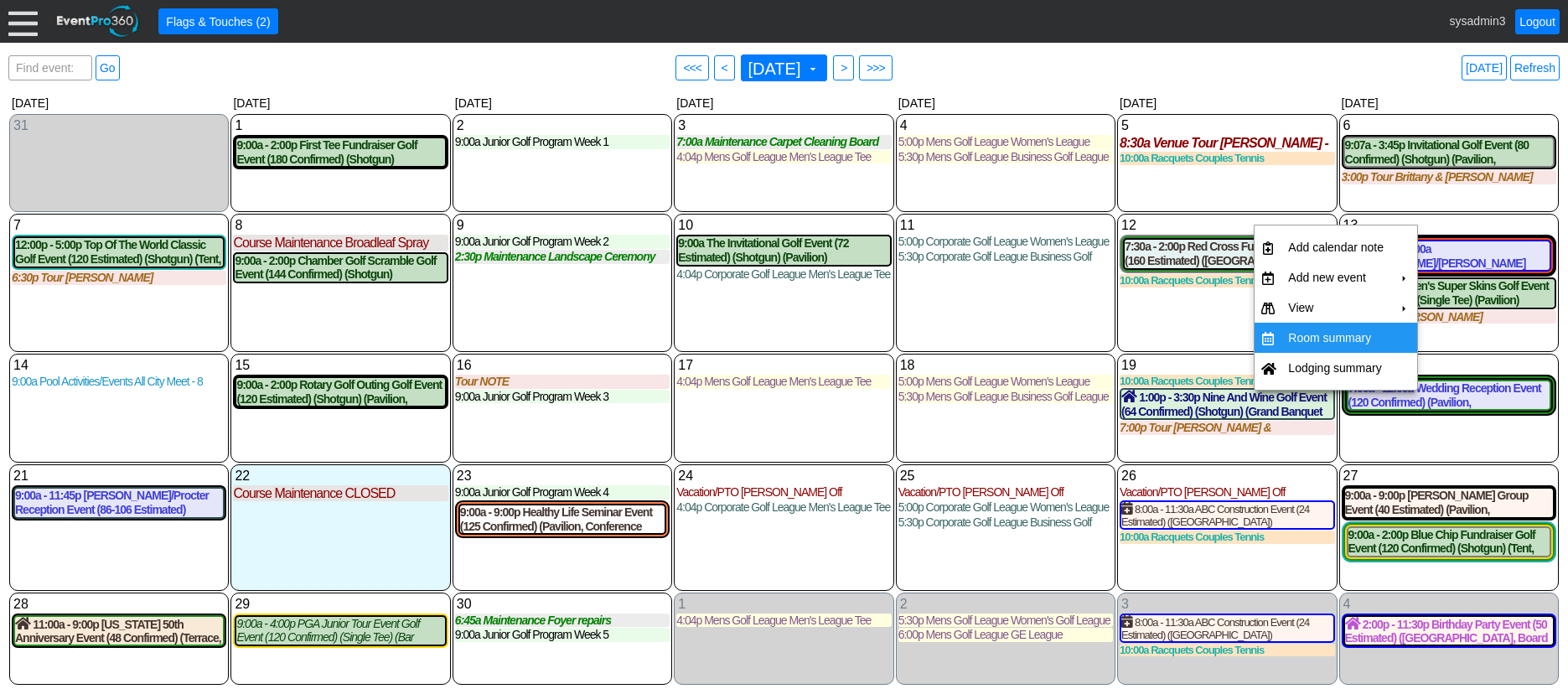
click at [1323, 337] on td "Room summary" at bounding box center [1336, 338] width 109 height 30
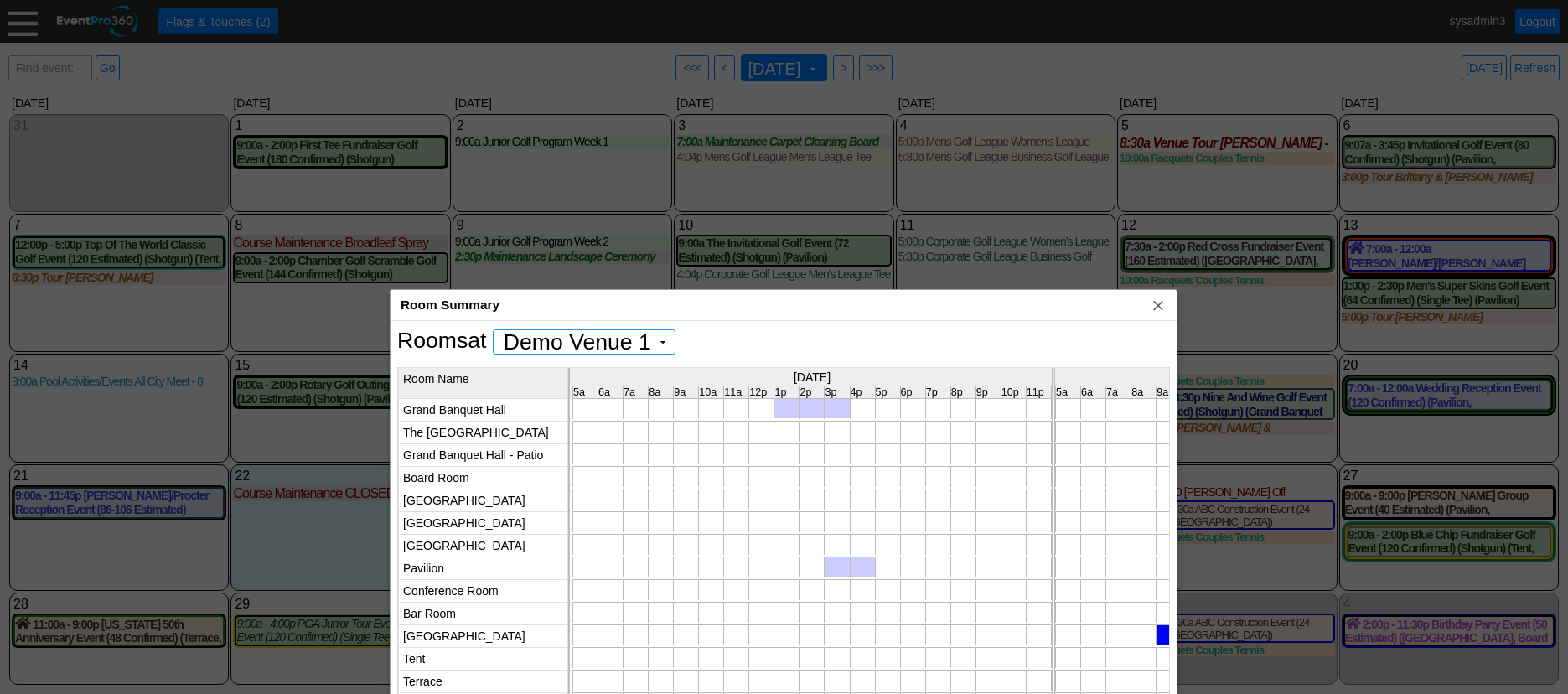
scroll to position [0, 0]
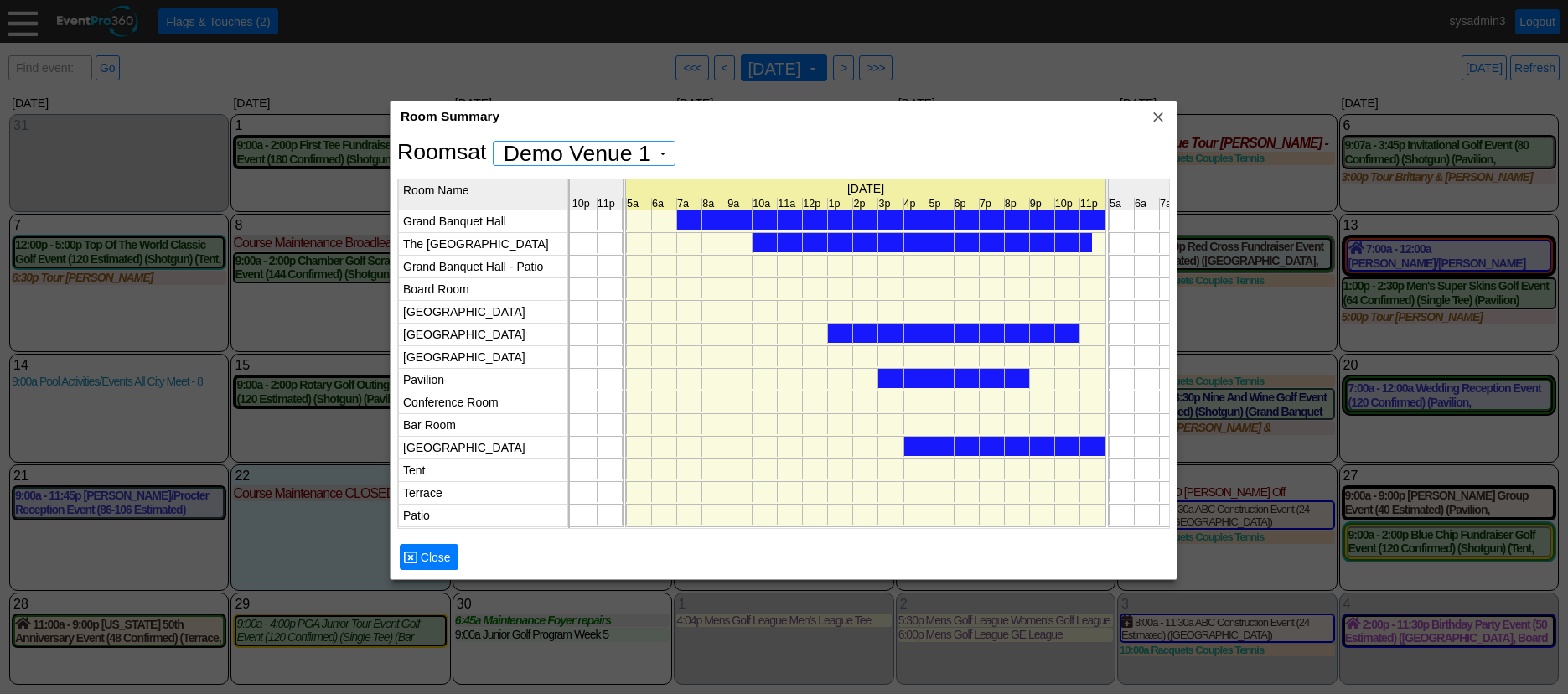
click at [817, 218] on div at bounding box center [891, 220] width 427 height 19
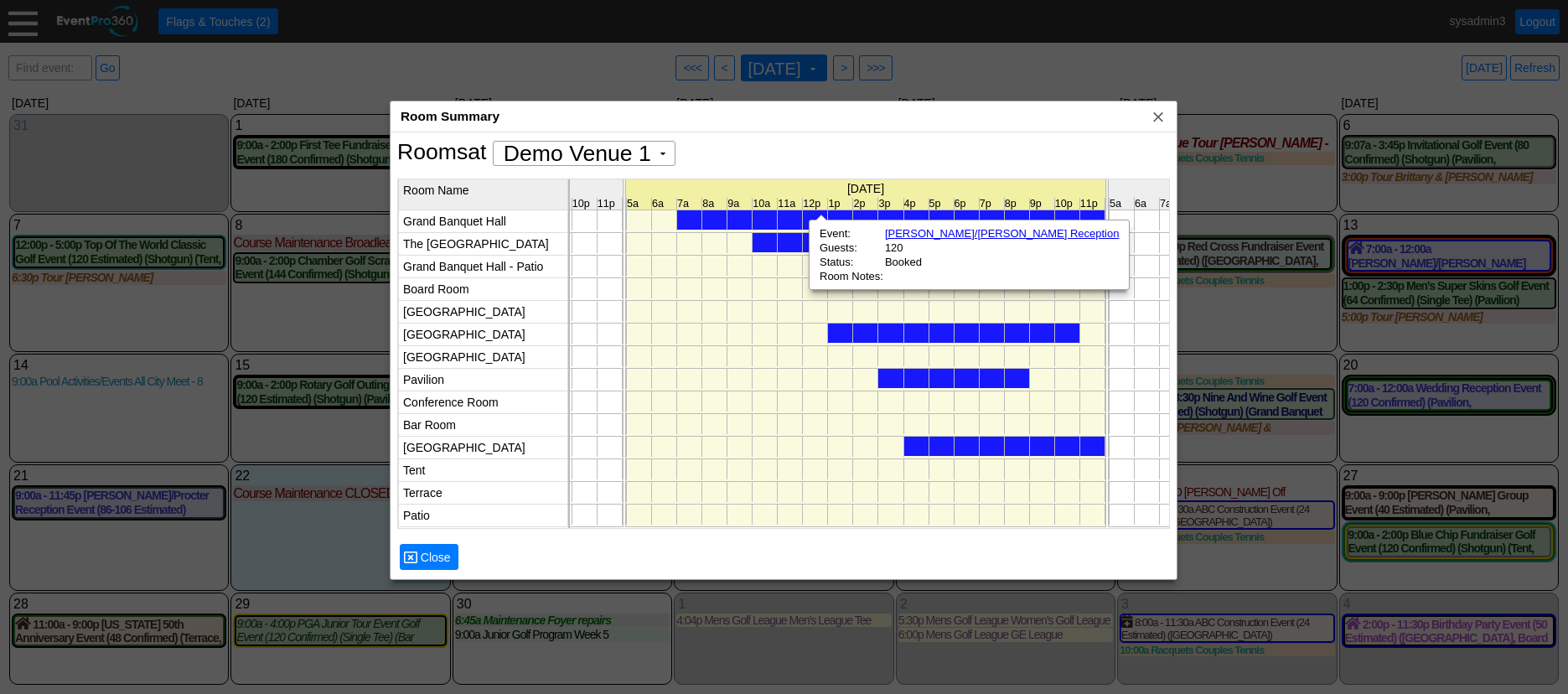
click at [793, 243] on div at bounding box center [923, 242] width 340 height 19
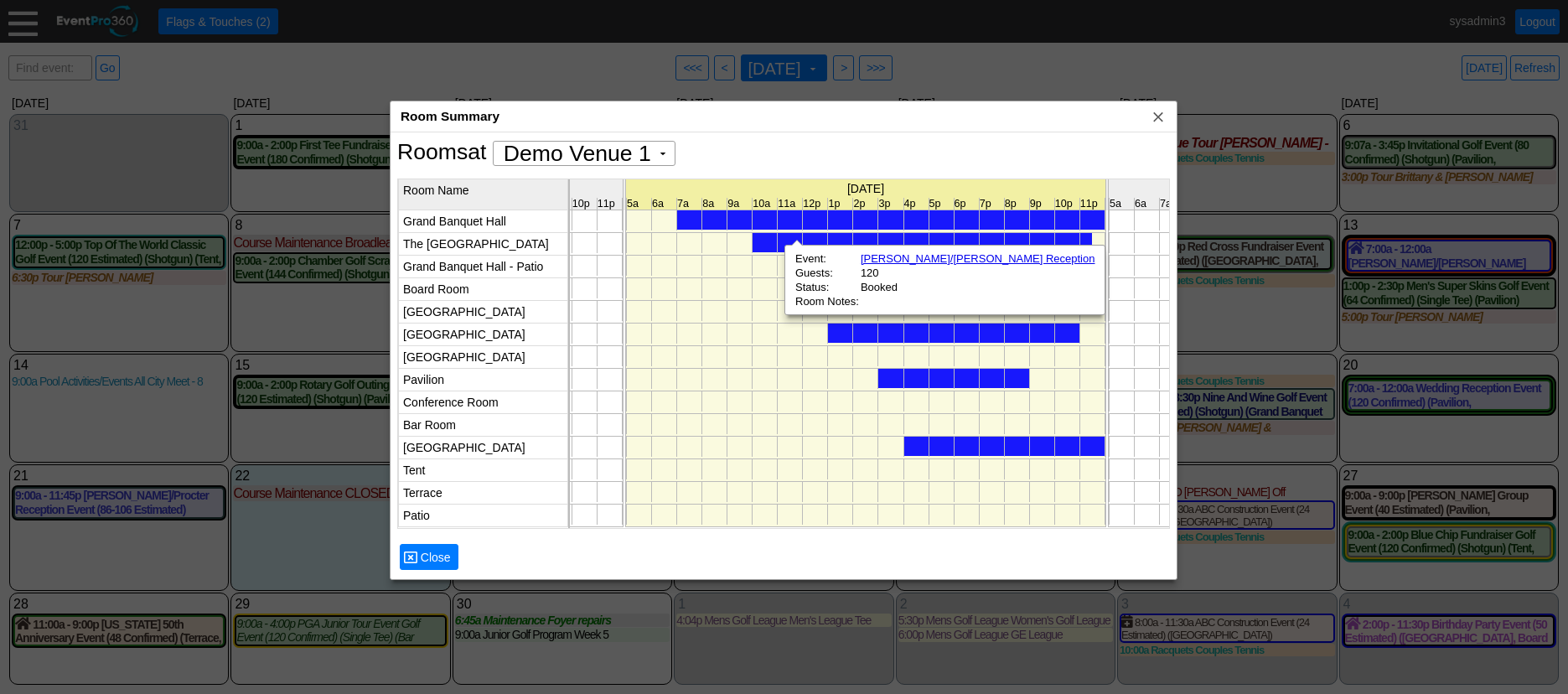
click at [965, 333] on div at bounding box center [953, 333] width 252 height 19
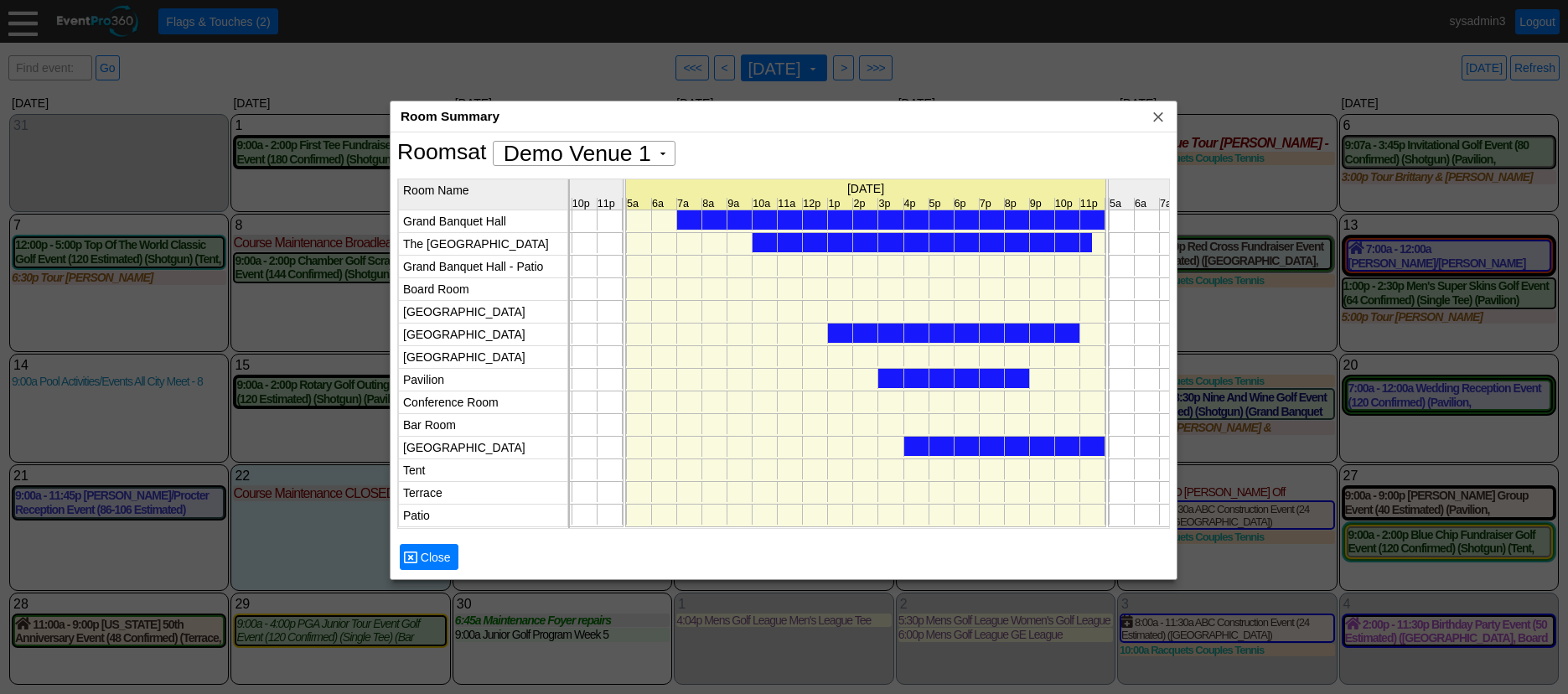
scroll to position [0, 5782]
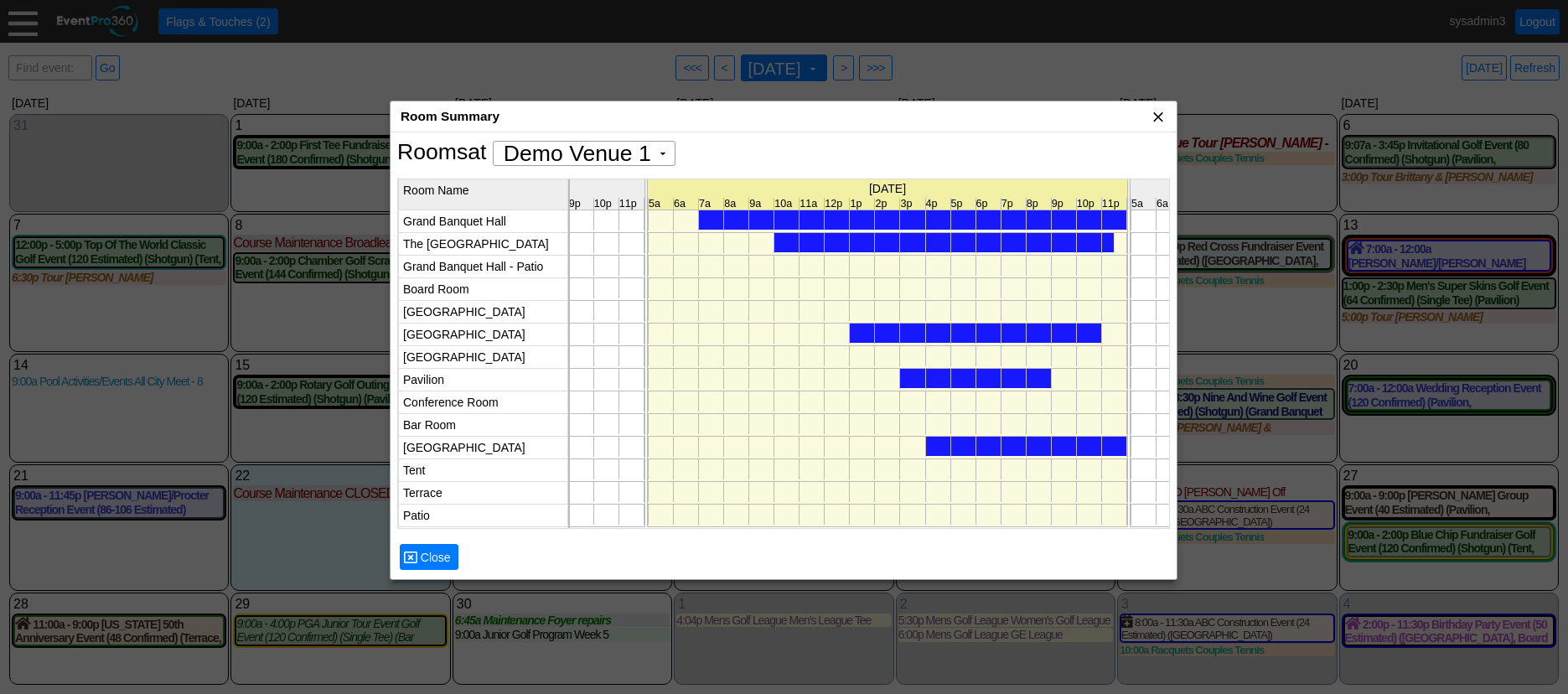
click at [1158, 114] on span "x" at bounding box center [1158, 117] width 17 height 17
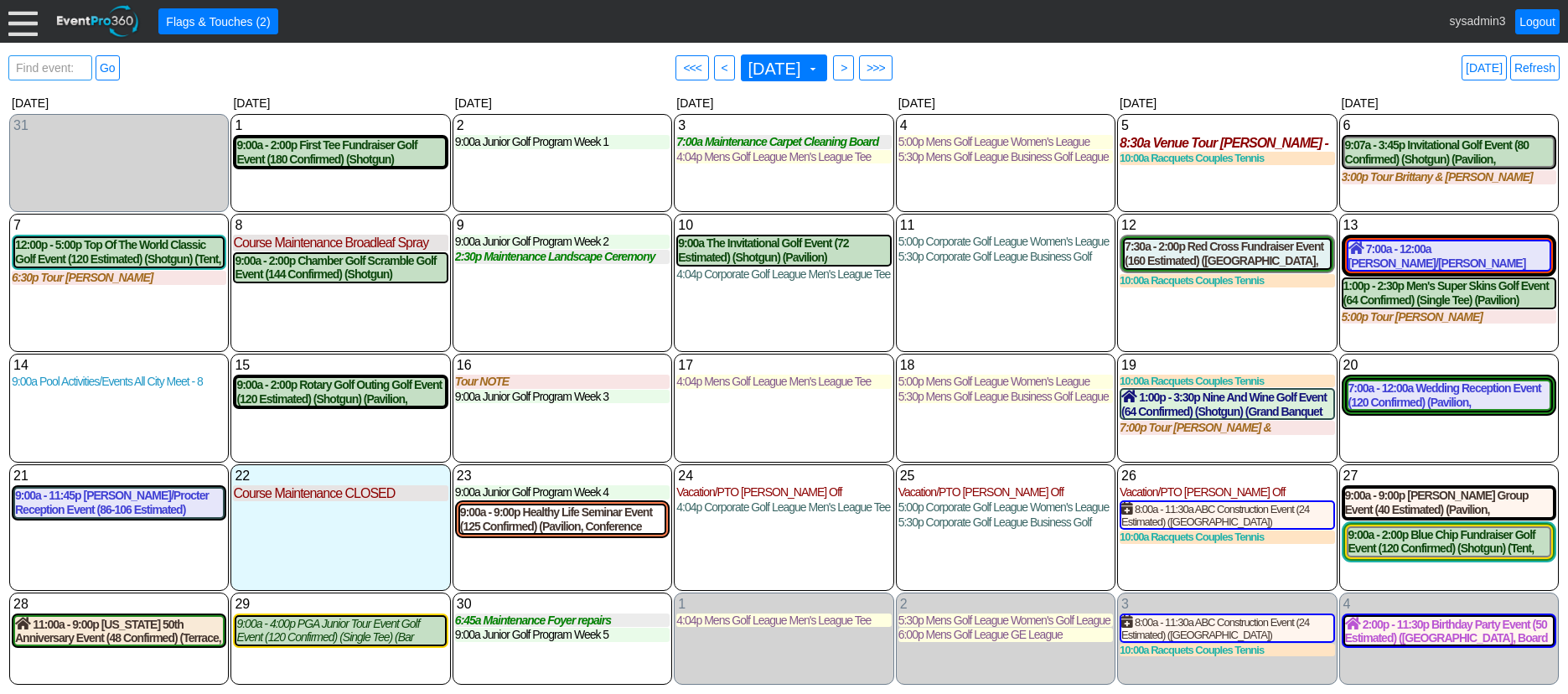
click at [51, 56] on span "Find event: enter title" at bounding box center [50, 77] width 76 height 40
type input "Red cr"
click at [112, 64] on link "Go" at bounding box center [108, 68] width 24 height 25
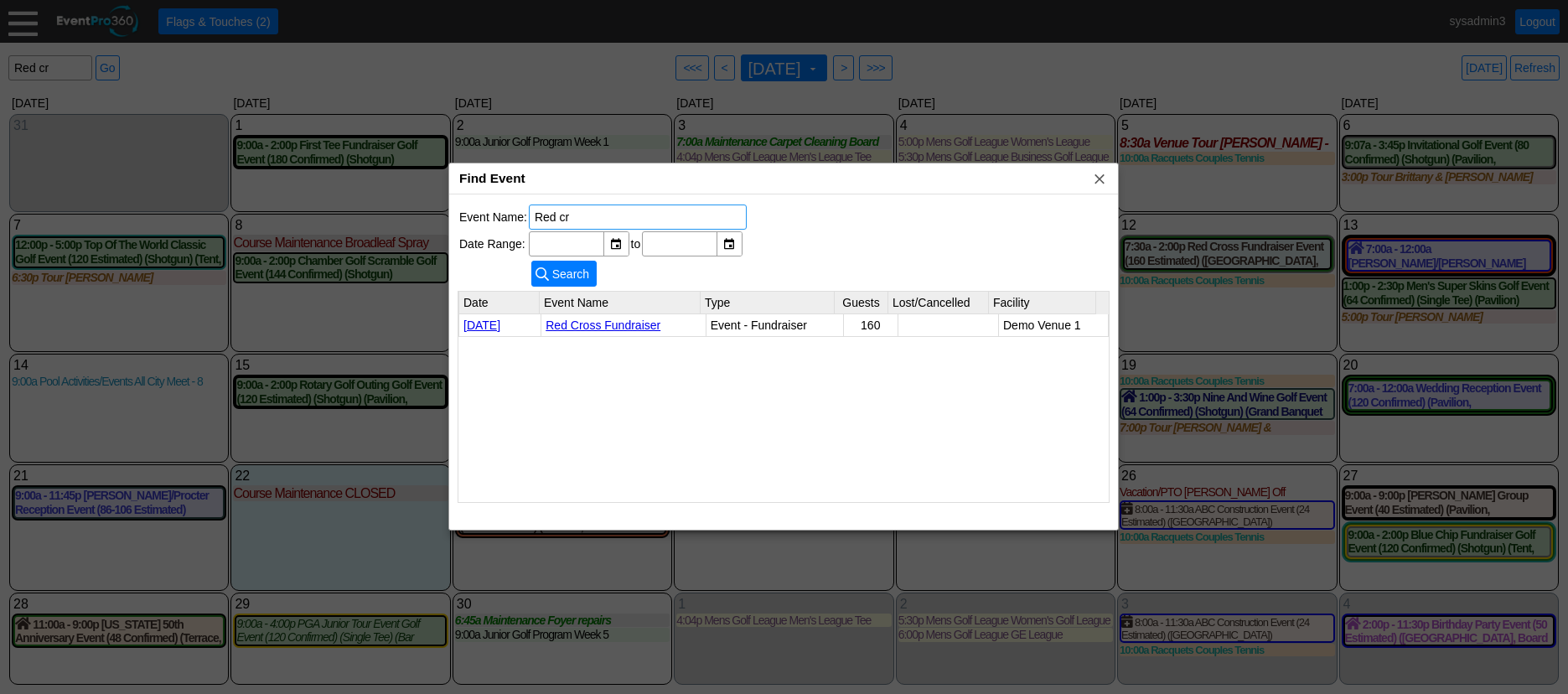
drag, startPoint x: 622, startPoint y: 212, endPoint x: 522, endPoint y: 212, distance: 100.0
click at [522, 212] on tr "Event Name: Red cr" at bounding box center [603, 217] width 288 height 25
click at [914, 214] on div "Event Name: Date Range: ▼ Χ to ▼ Χ ● Search Date Event Name Type Guests Lost/Ca…" at bounding box center [783, 362] width 669 height 336
click at [1096, 178] on span "x" at bounding box center [1099, 178] width 17 height 17
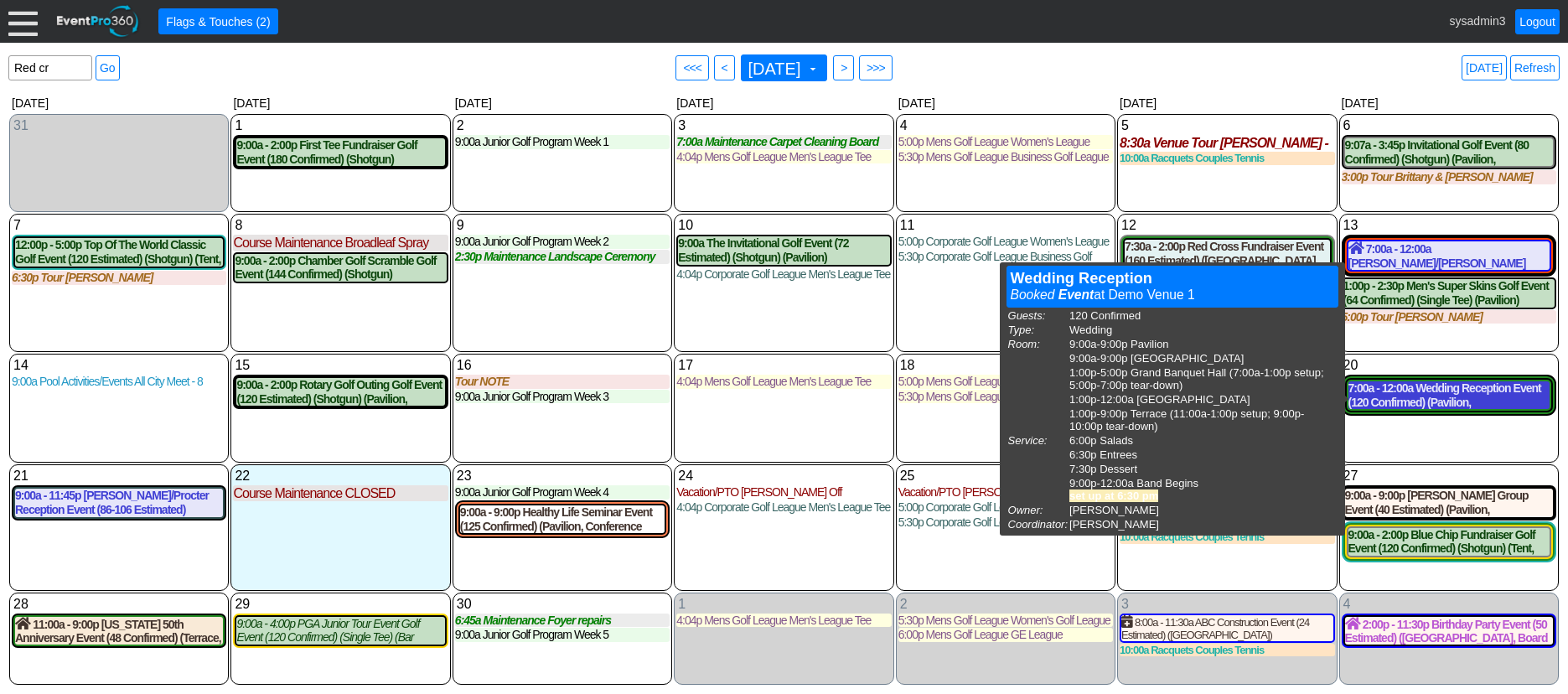
click at [1440, 392] on div "7:00a - 12:00a Wedding Reception Event (120 Confirmed) (Pavilion, West Room, Gr…" at bounding box center [1449, 395] width 201 height 29
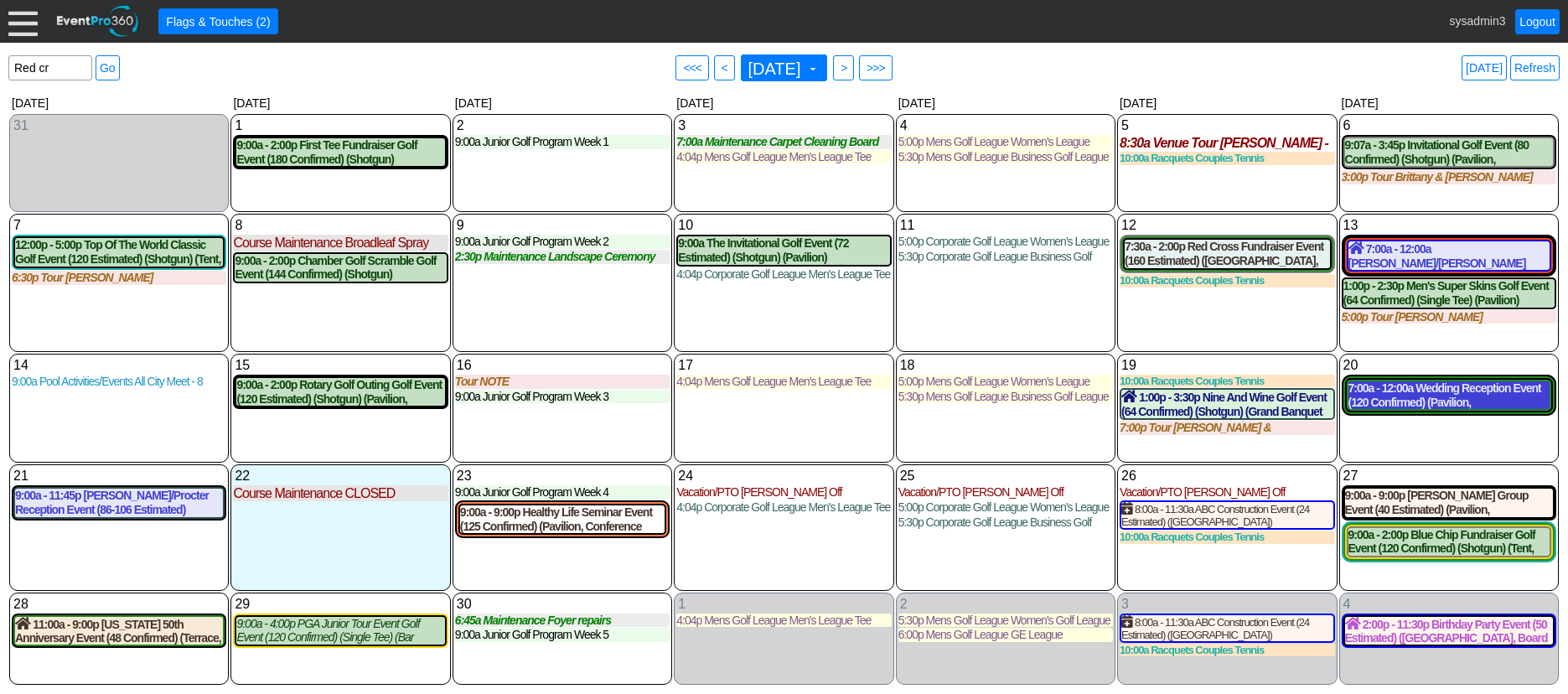
click at [1457, 406] on div "7:00a - 12:00a Wedding Reception Event (120 Confirmed) (Pavilion, West Room, Gr…" at bounding box center [1449, 395] width 201 height 29
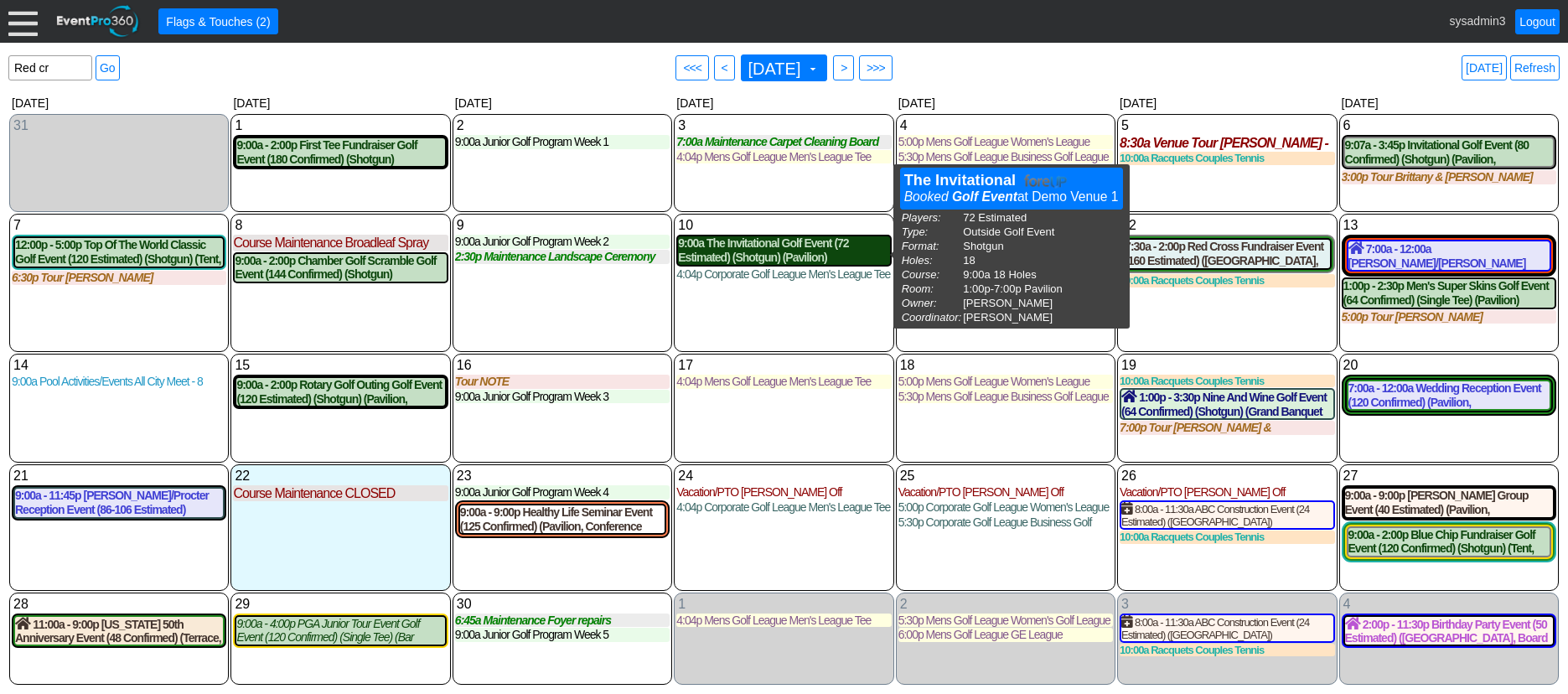
click at [758, 254] on div "9:00a The Invitational Golf Event (72 Estimated) (Shotgun) (Pavilion)" at bounding box center [783, 251] width 211 height 29
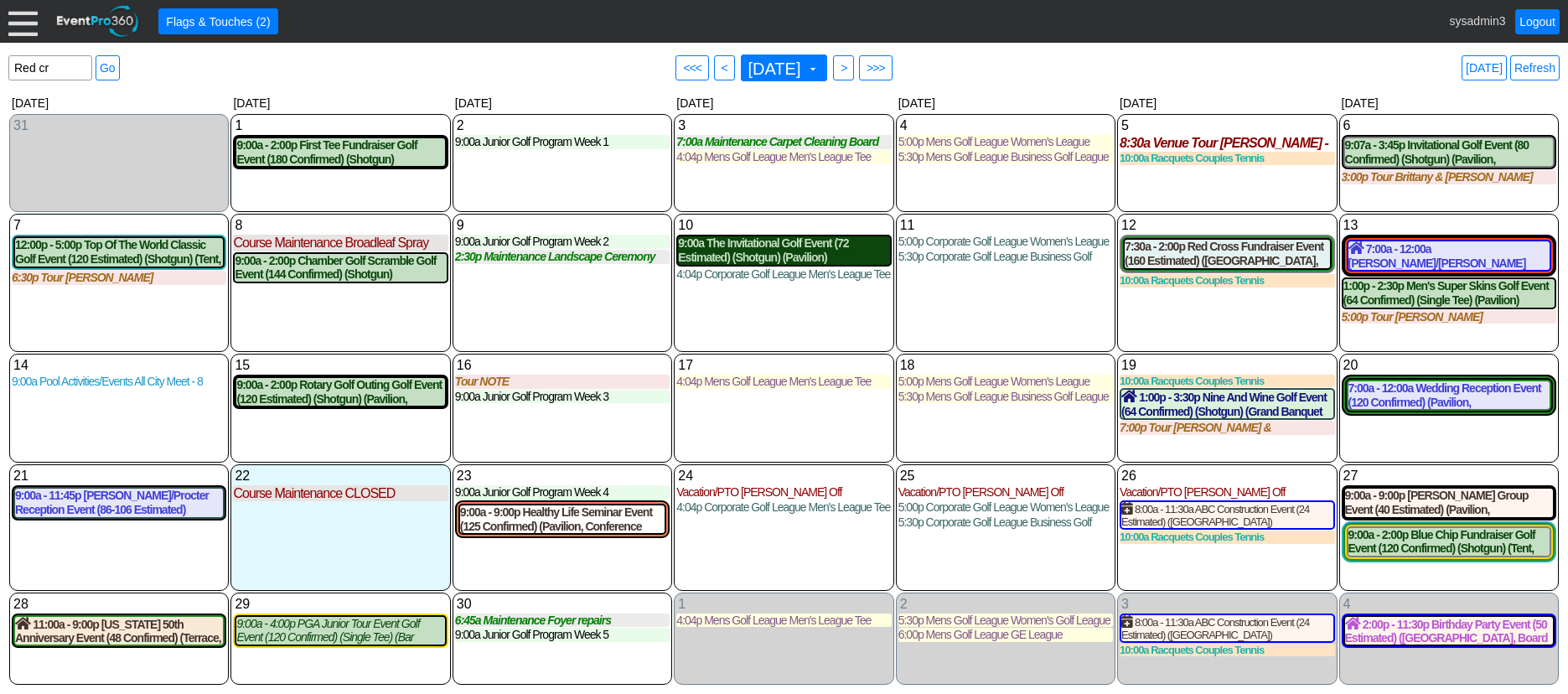
click at [780, 247] on div "9:00a The Invitational Golf Event (72 Estimated) (Shotgun) (Pavilion)" at bounding box center [783, 251] width 211 height 29
click at [1533, 61] on link "Refresh" at bounding box center [1534, 68] width 50 height 25
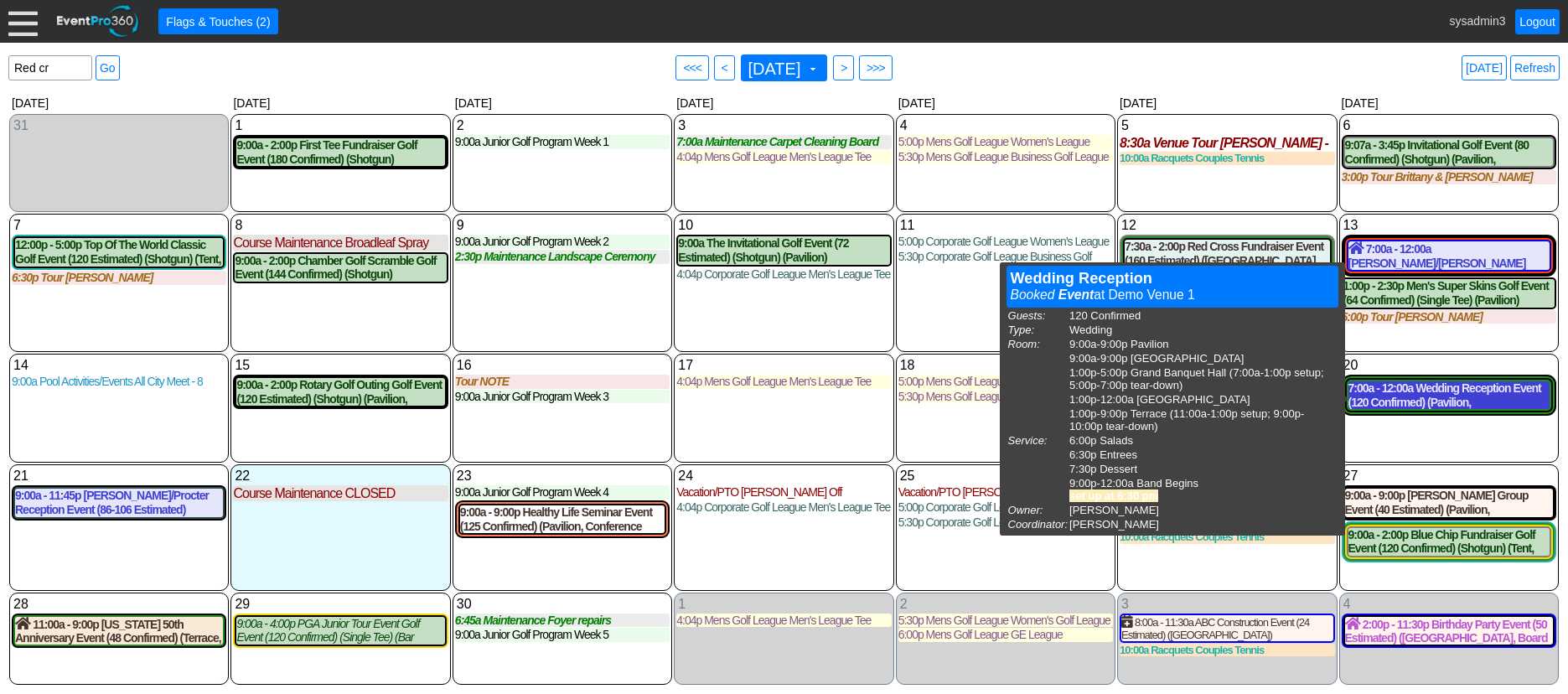
click at [1449, 400] on div "7:00a - 12:00a Wedding Reception Event (120 Confirmed) (Pavilion, West Room, Gr…" at bounding box center [1449, 395] width 201 height 29
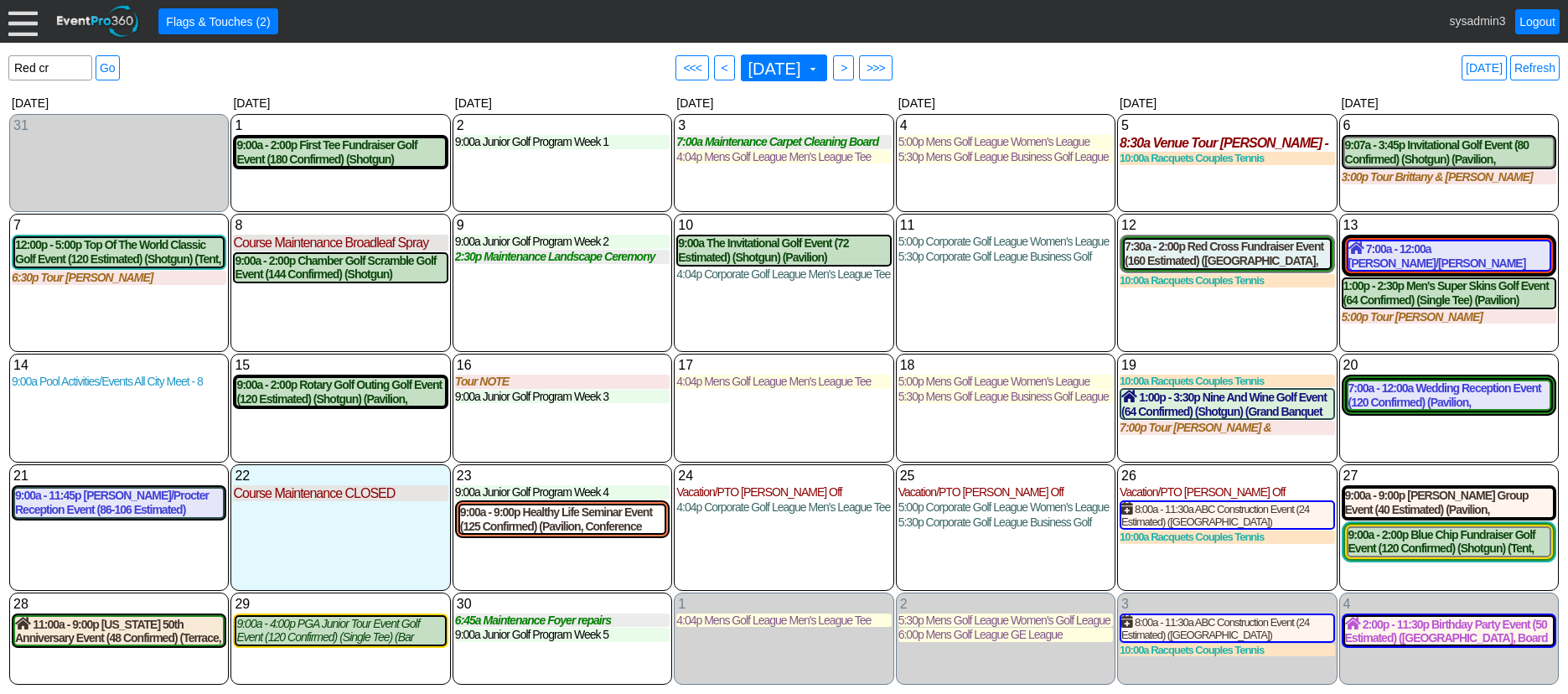
click at [20, 20] on div at bounding box center [23, 21] width 29 height 29
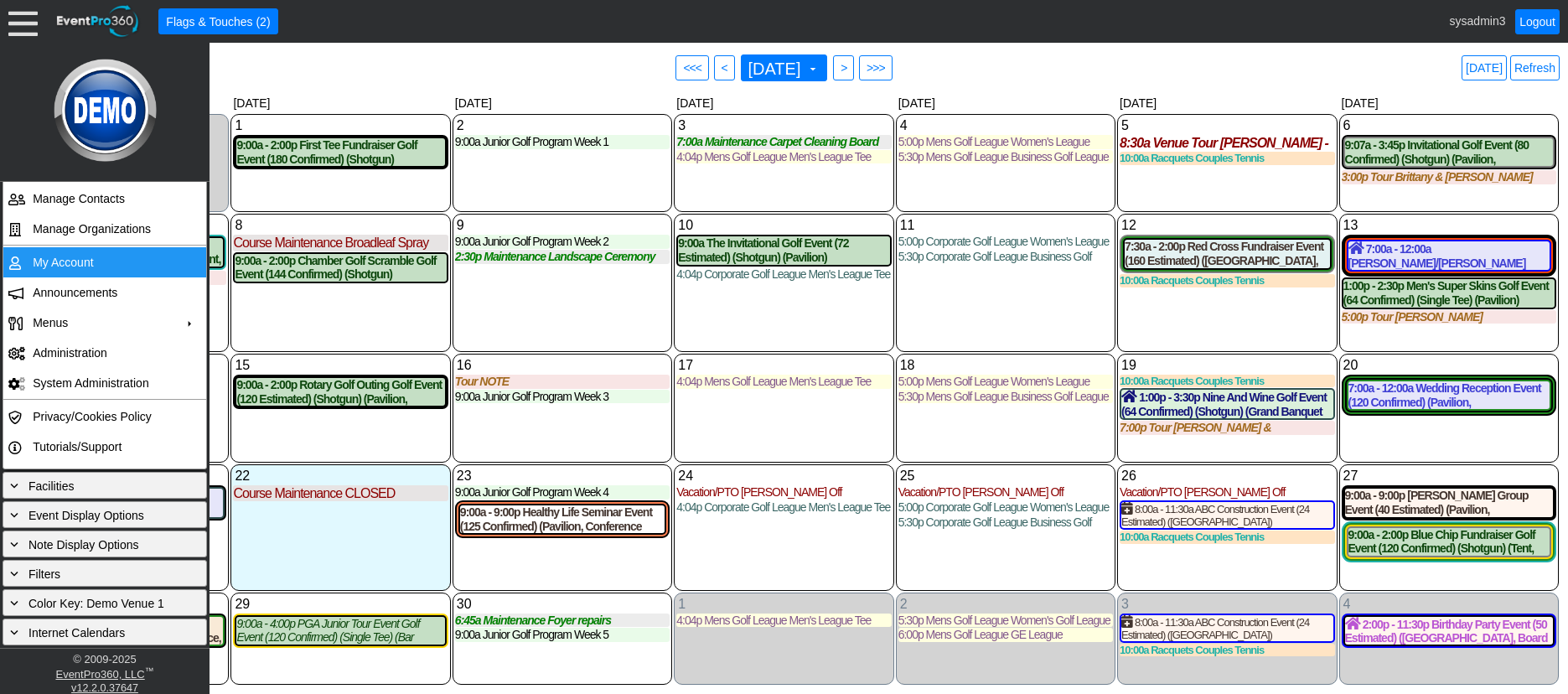
scroll to position [0, 0]
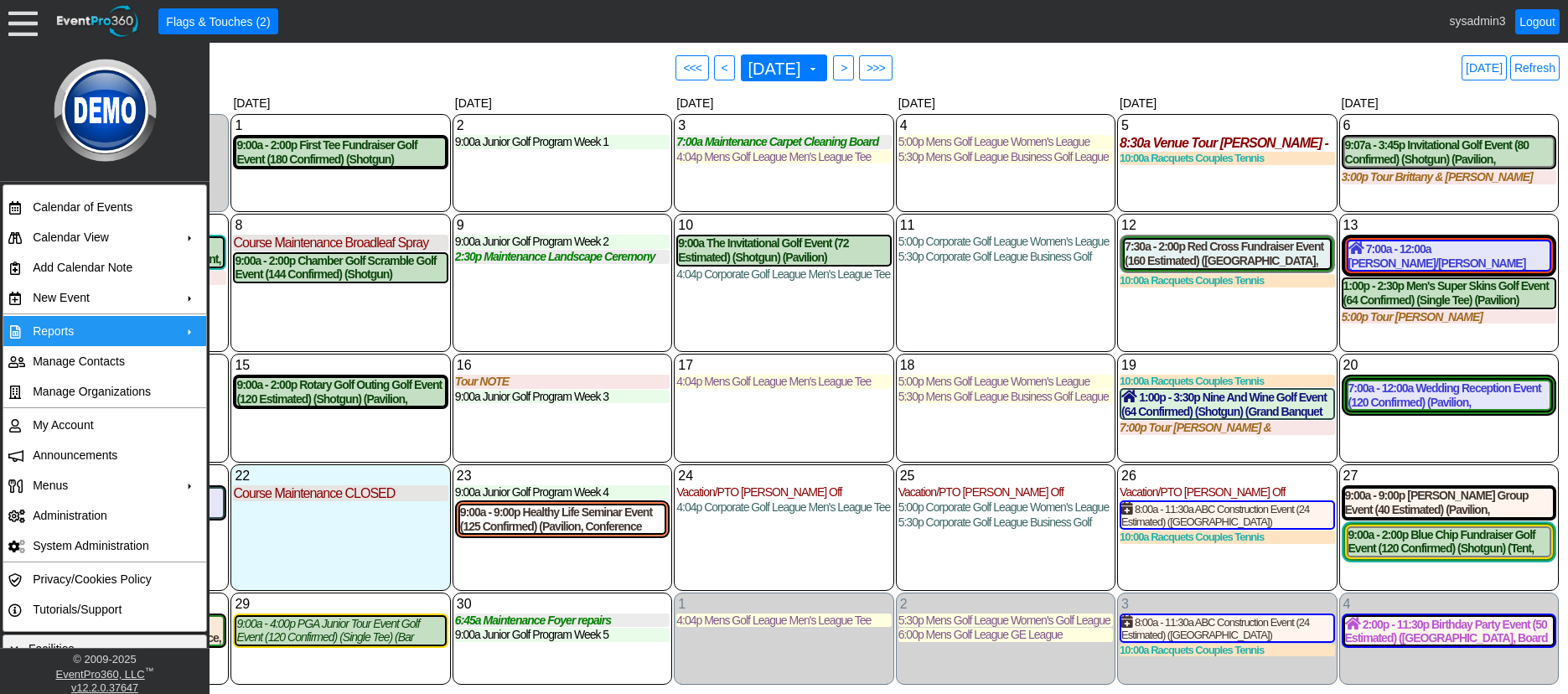
click at [121, 331] on td "Reports" at bounding box center [101, 331] width 150 height 30
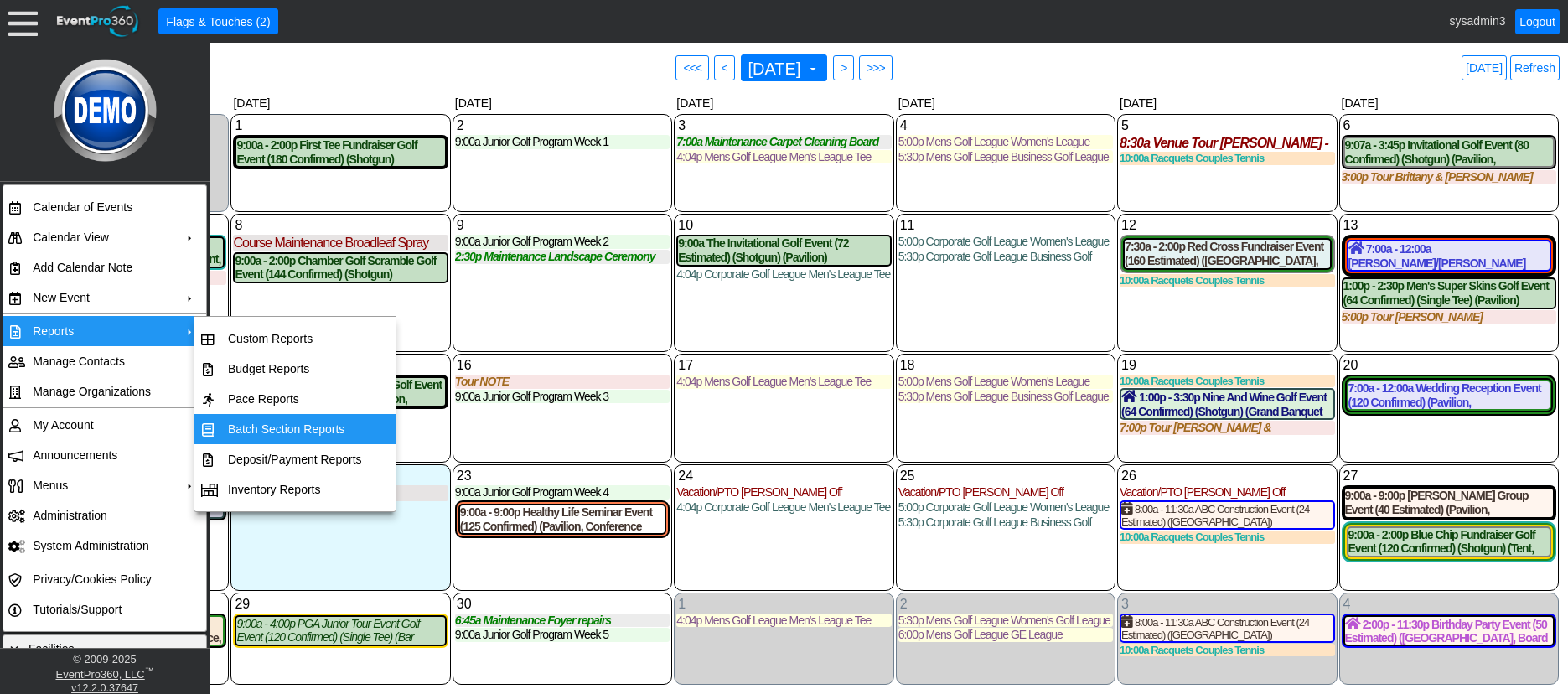
click at [279, 429] on td "Batch Section Reports" at bounding box center [294, 429] width 147 height 30
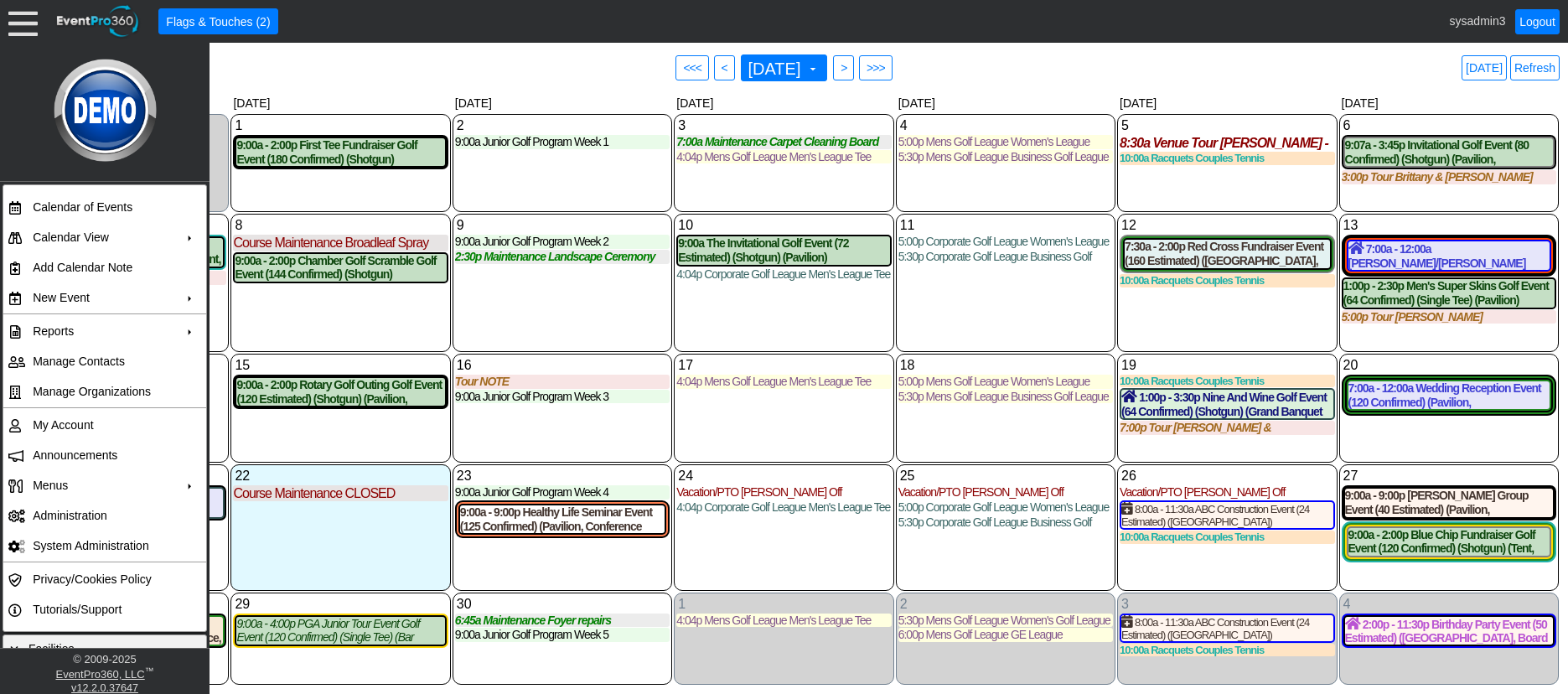
click at [1475, 457] on div "20 Saturday 7:00a - 12:00a Wedding Reception Event (120 Confirmed) (Pavilion, W…" at bounding box center [1449, 408] width 220 height 109
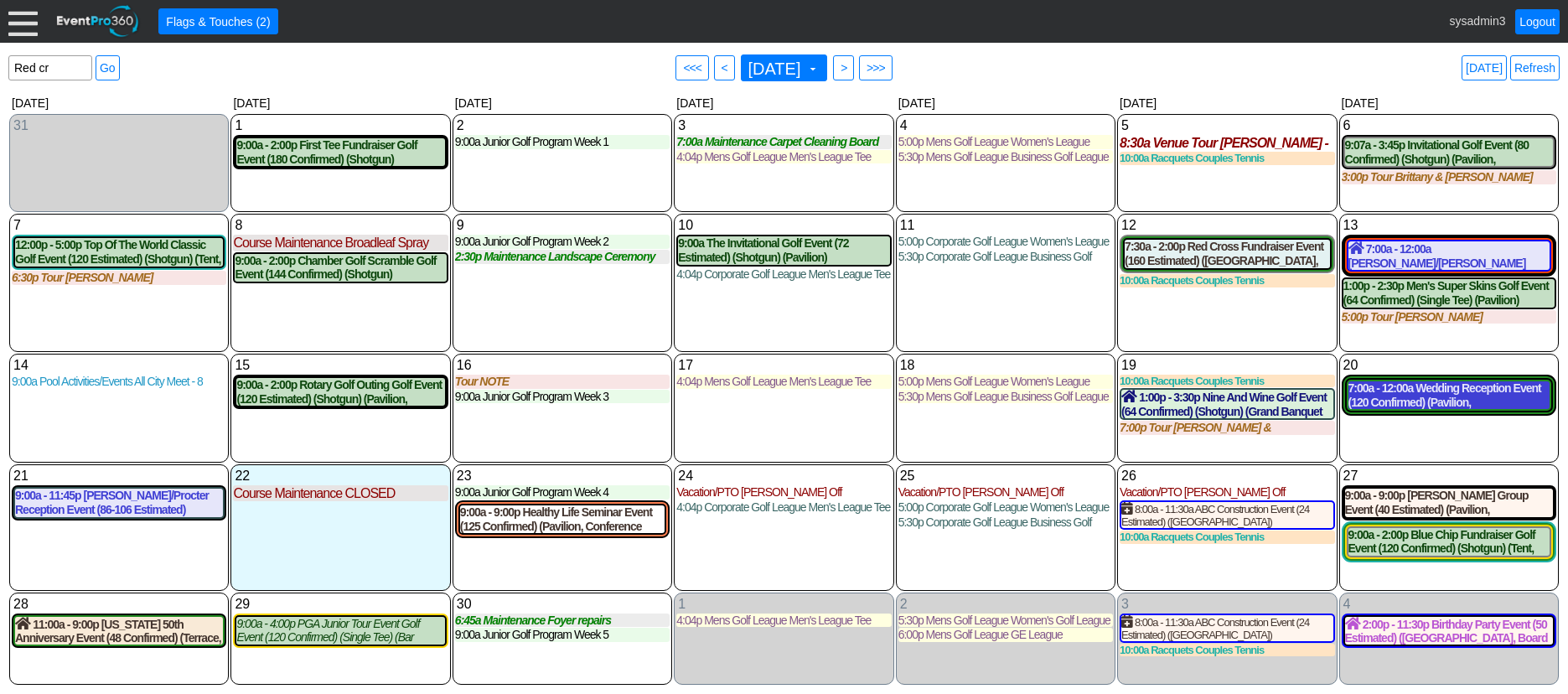
click at [1449, 403] on div "7:00a - 12:00a Wedding Reception Event (120 Confirmed) (Pavilion, West Room, Gr…" at bounding box center [1449, 395] width 201 height 29
click at [225, 16] on span "Flags & Touches (2)" at bounding box center [218, 22] width 111 height 17
click at [25, 16] on div at bounding box center [23, 21] width 29 height 29
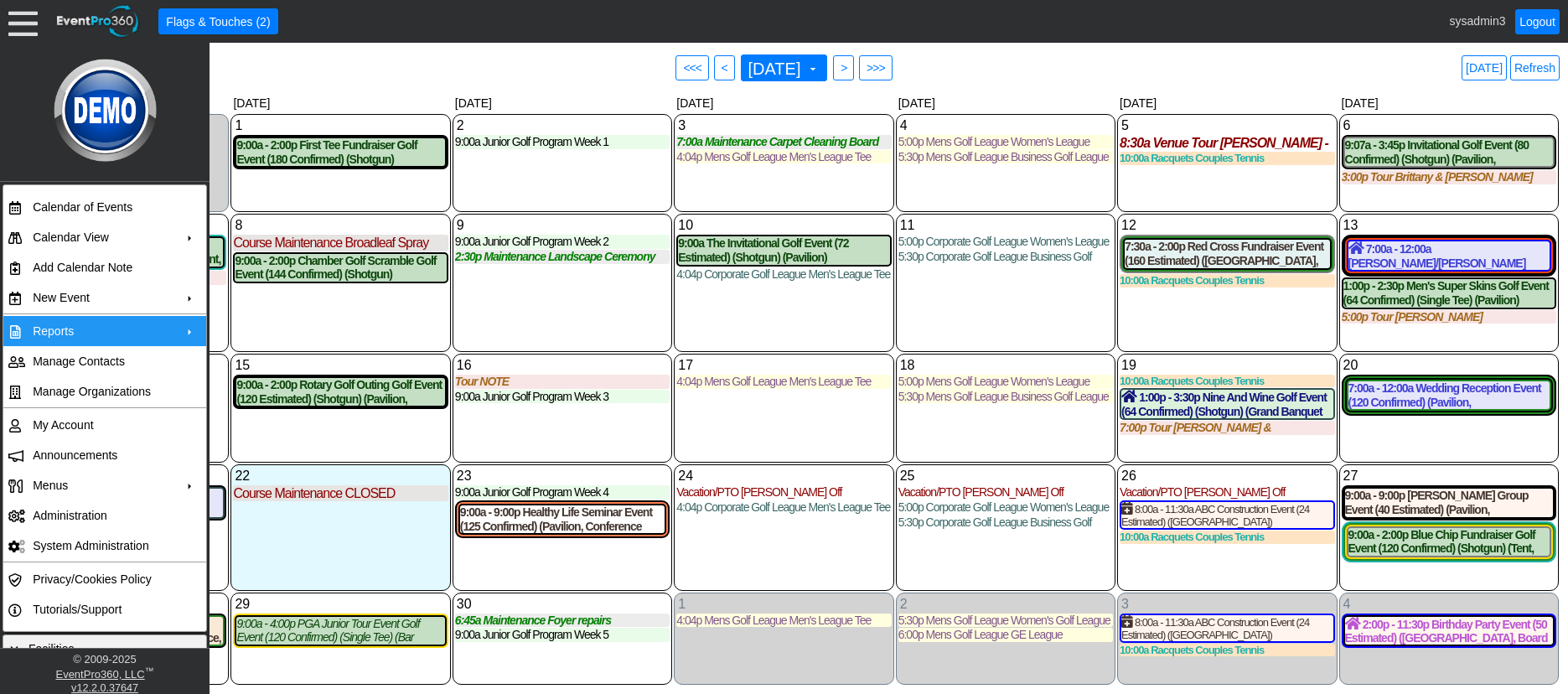
click at [84, 334] on td "Reports" at bounding box center [101, 331] width 150 height 30
click at [498, 301] on div "9 Tuesday 9:00a Junior Golf Program Week 2 Week 2 at Demo Venue 1 Type: Junior …" at bounding box center [562, 282] width 220 height 137
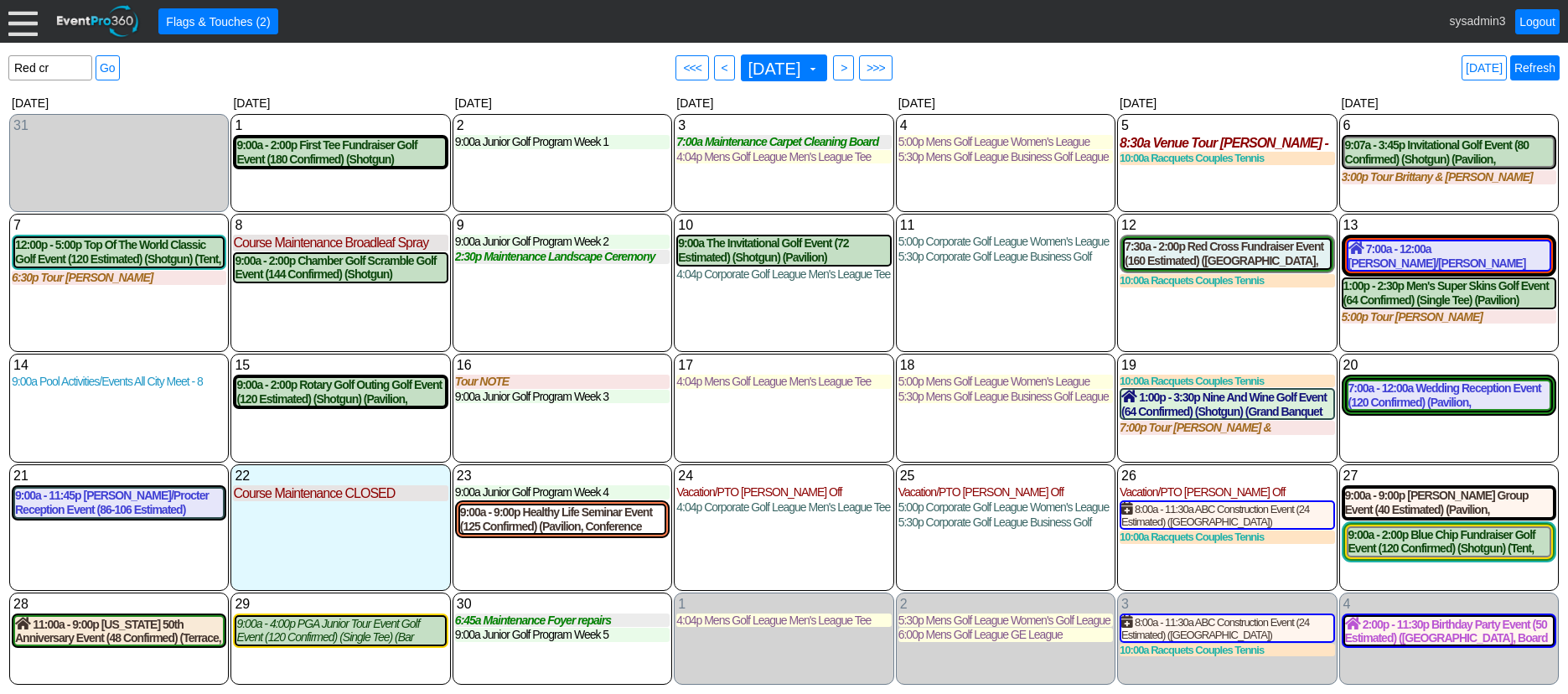
click at [1535, 65] on link "Refresh" at bounding box center [1534, 68] width 50 height 25
click at [1539, 18] on link "Logout" at bounding box center [1537, 22] width 45 height 25
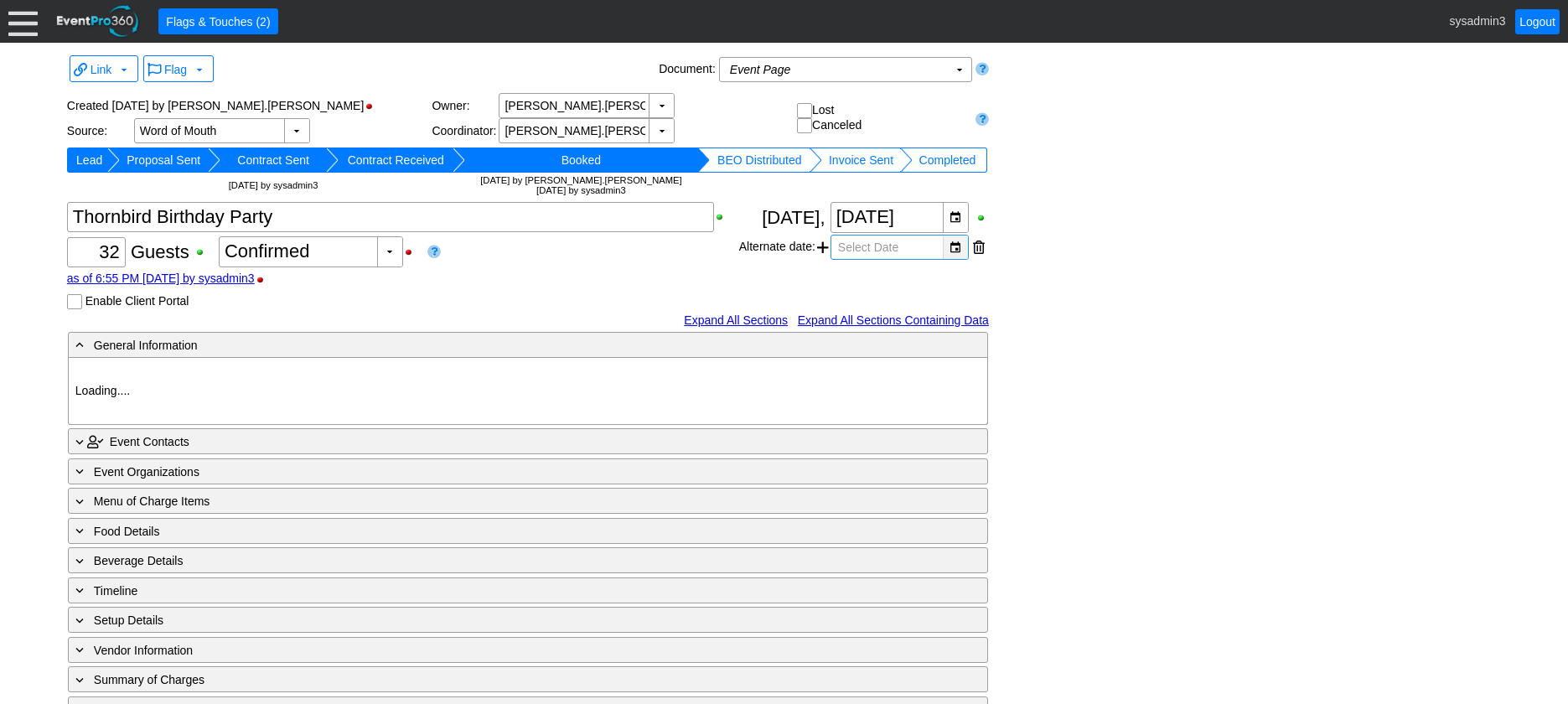
type input "Demo Venue 1"
type input "Birthday Party"
type input "495190"
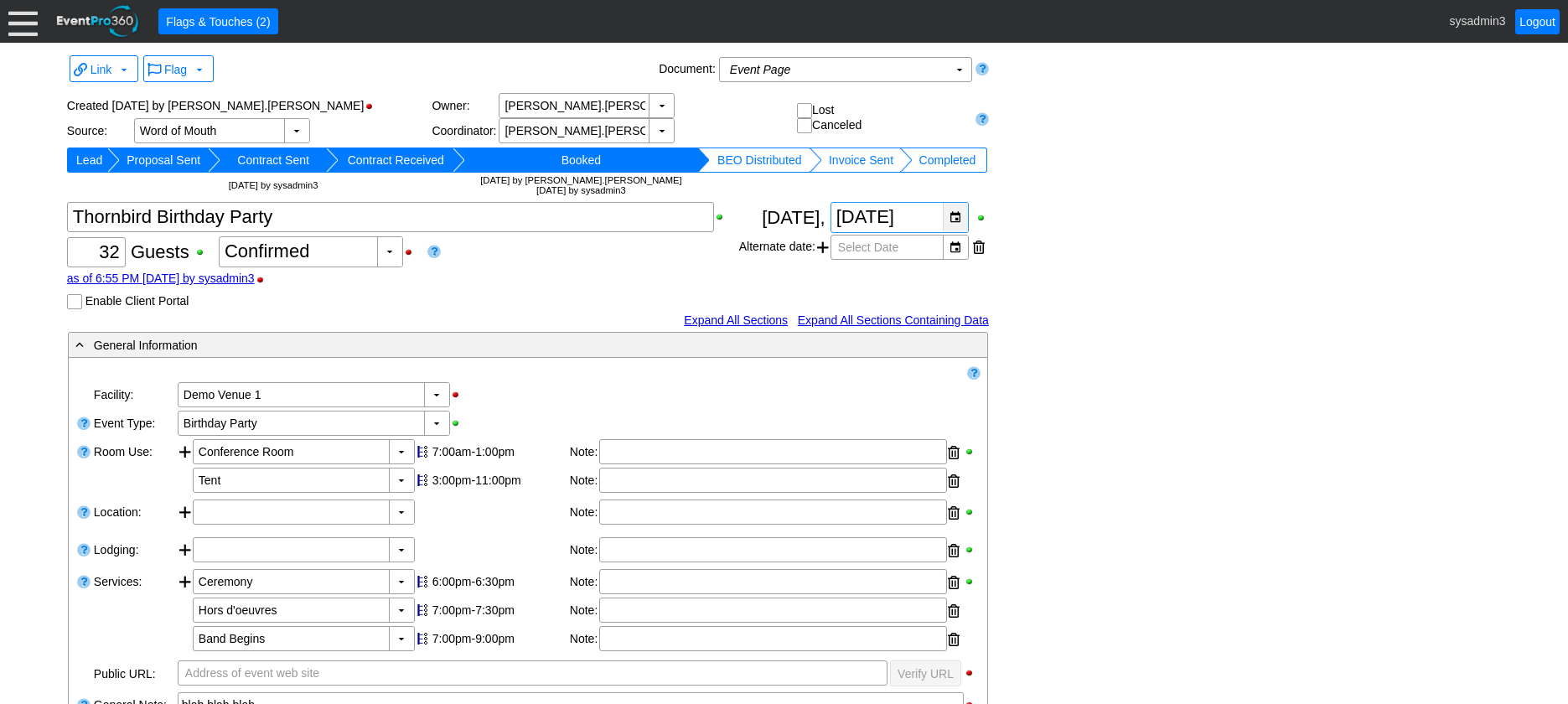
click at [956, 223] on div "▼" at bounding box center [956, 217] width 25 height 29
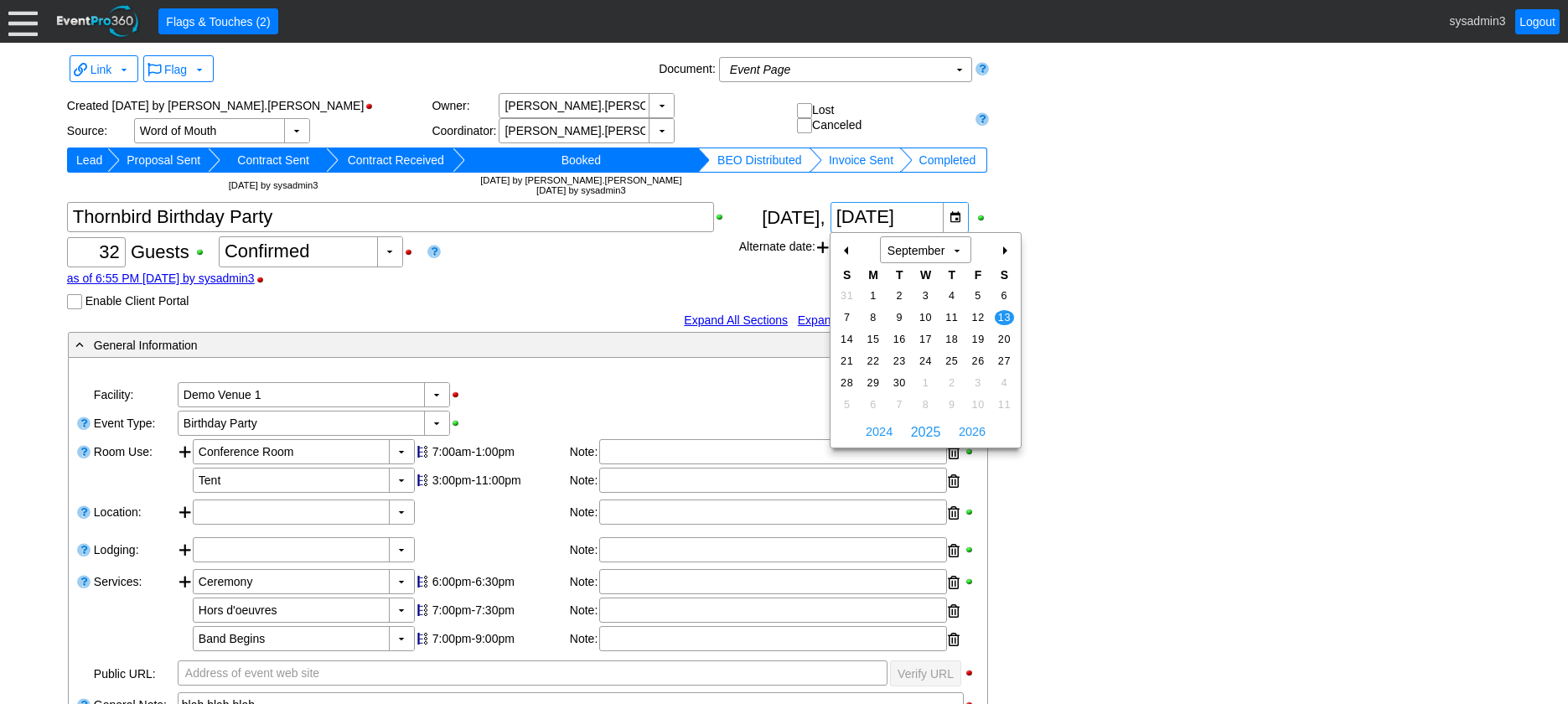
click at [1006, 250] on div "+" at bounding box center [1004, 251] width 27 height 29
click at [999, 312] on span "11" at bounding box center [1004, 318] width 19 height 15
type input "10/11/2025"
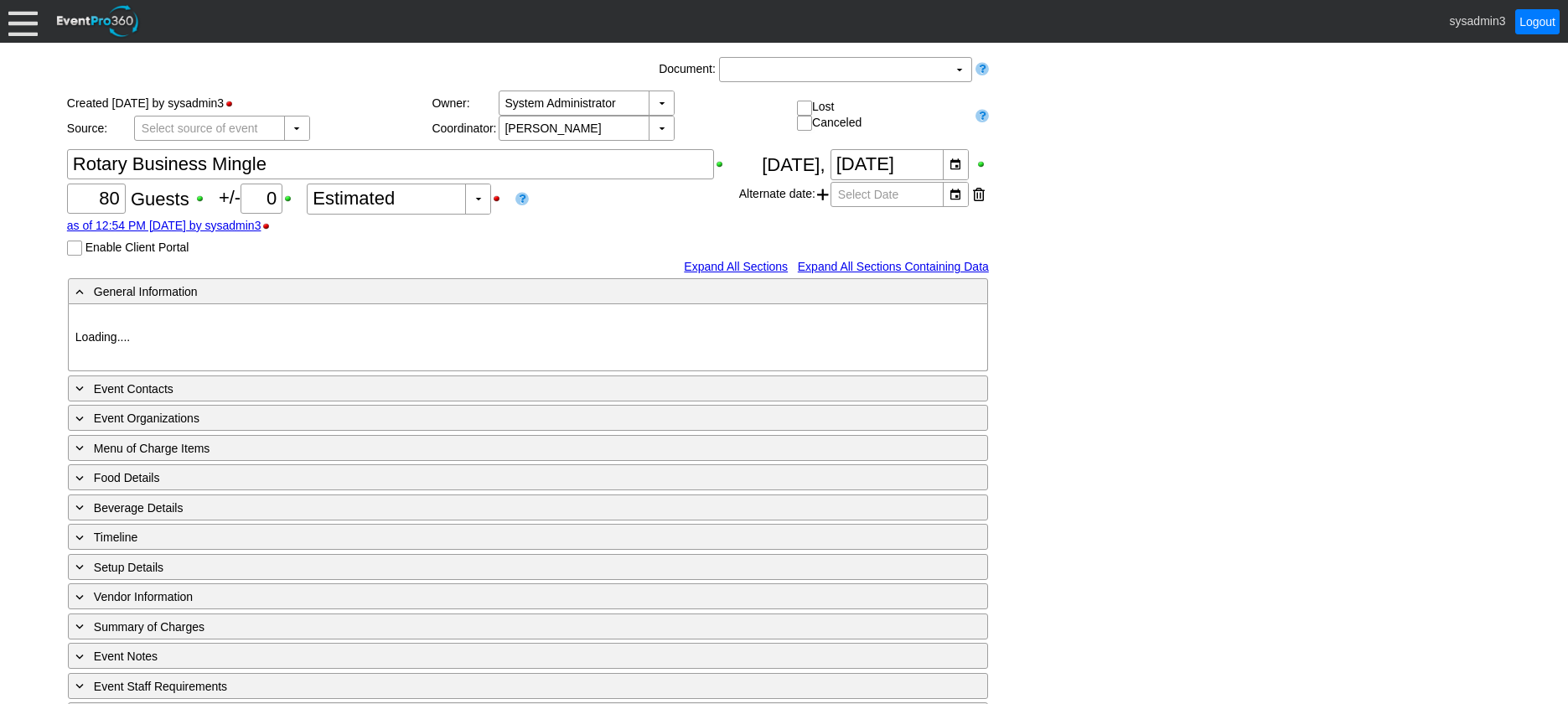
type input "Demo Venue 1"
type input "Private Event"
type input "https://eventpro360.com/"
type input "910774"
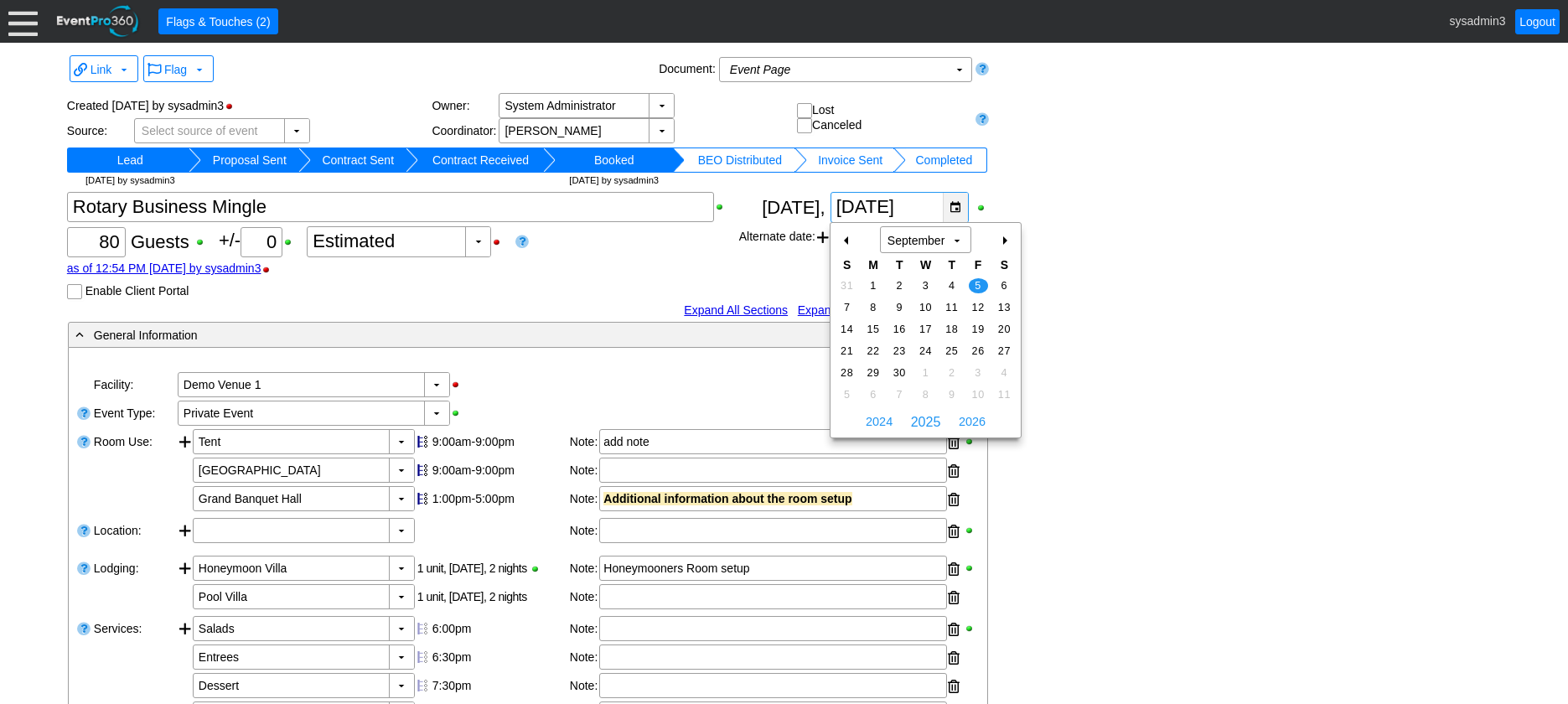
click at [957, 198] on div "▼" at bounding box center [956, 207] width 25 height 29
click at [1006, 241] on div "+" at bounding box center [1004, 241] width 27 height 29
click at [975, 304] on span "10" at bounding box center [978, 308] width 19 height 15
type input "10/10/2025"
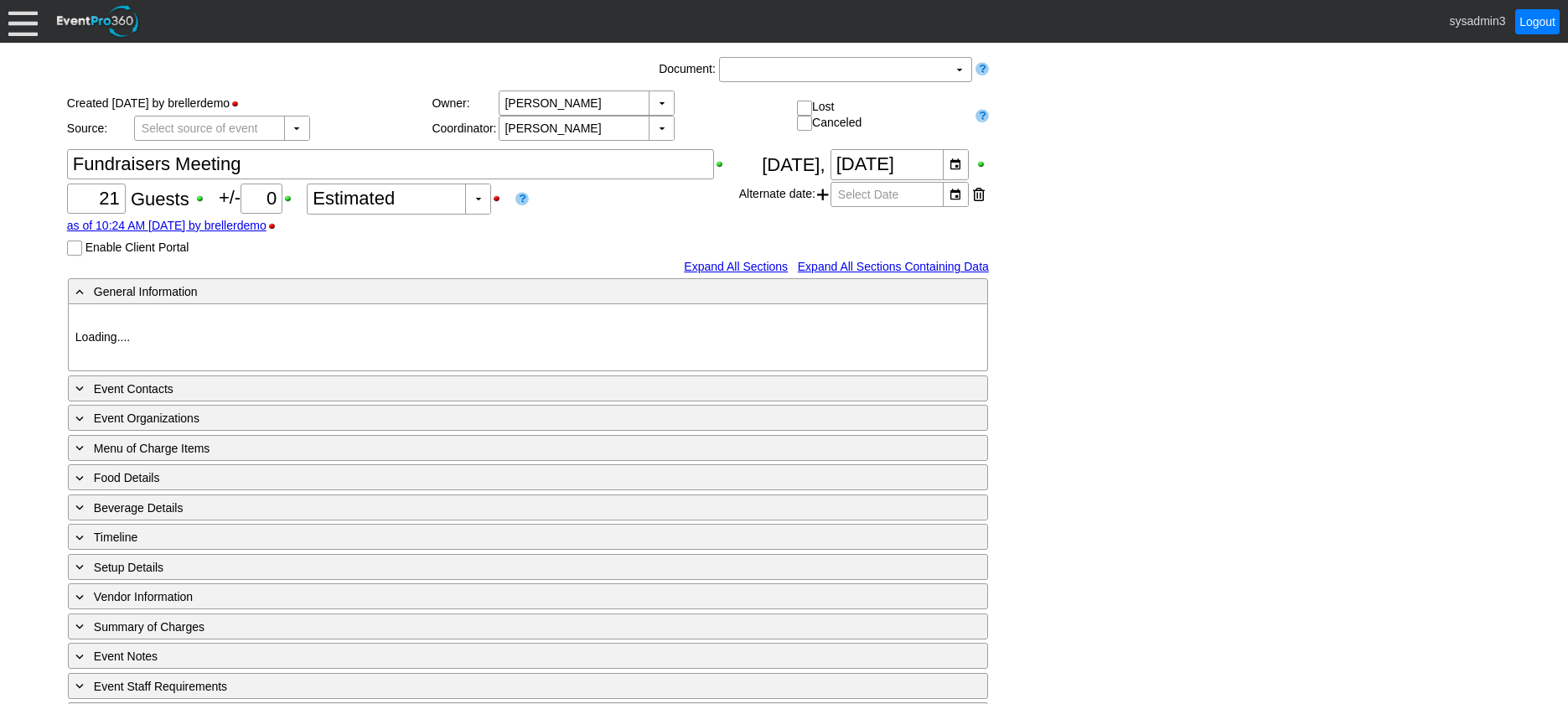
type input "Demo Venue 1"
type input "Meeting"
type input "496272"
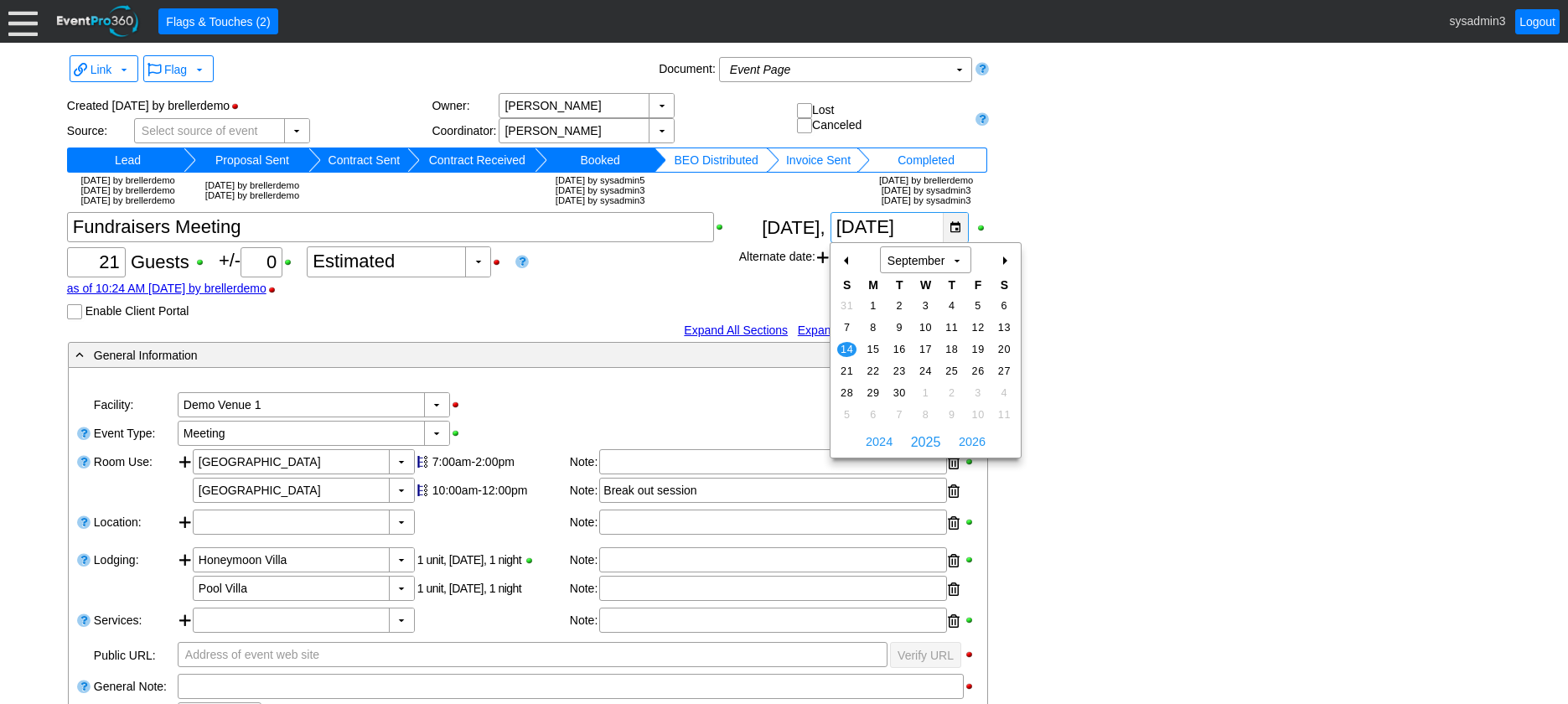
click at [947, 226] on div "▼" at bounding box center [956, 227] width 25 height 29
click at [1003, 258] on div "+" at bounding box center [1004, 261] width 27 height 29
click at [845, 344] on span "12" at bounding box center [846, 349] width 19 height 15
type input "10/12/2025"
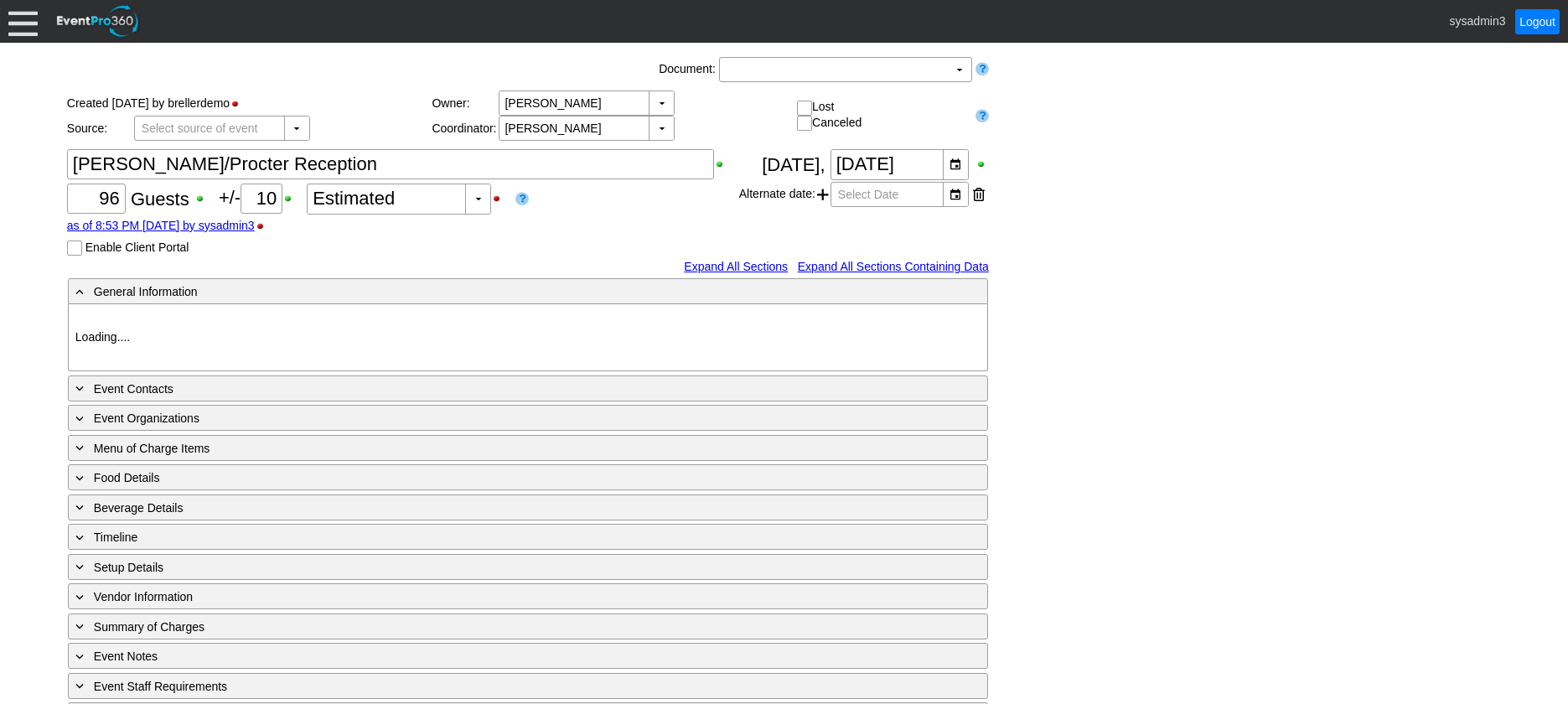
type input "Demo Venue 1"
type input "Wedding"
type input "100693"
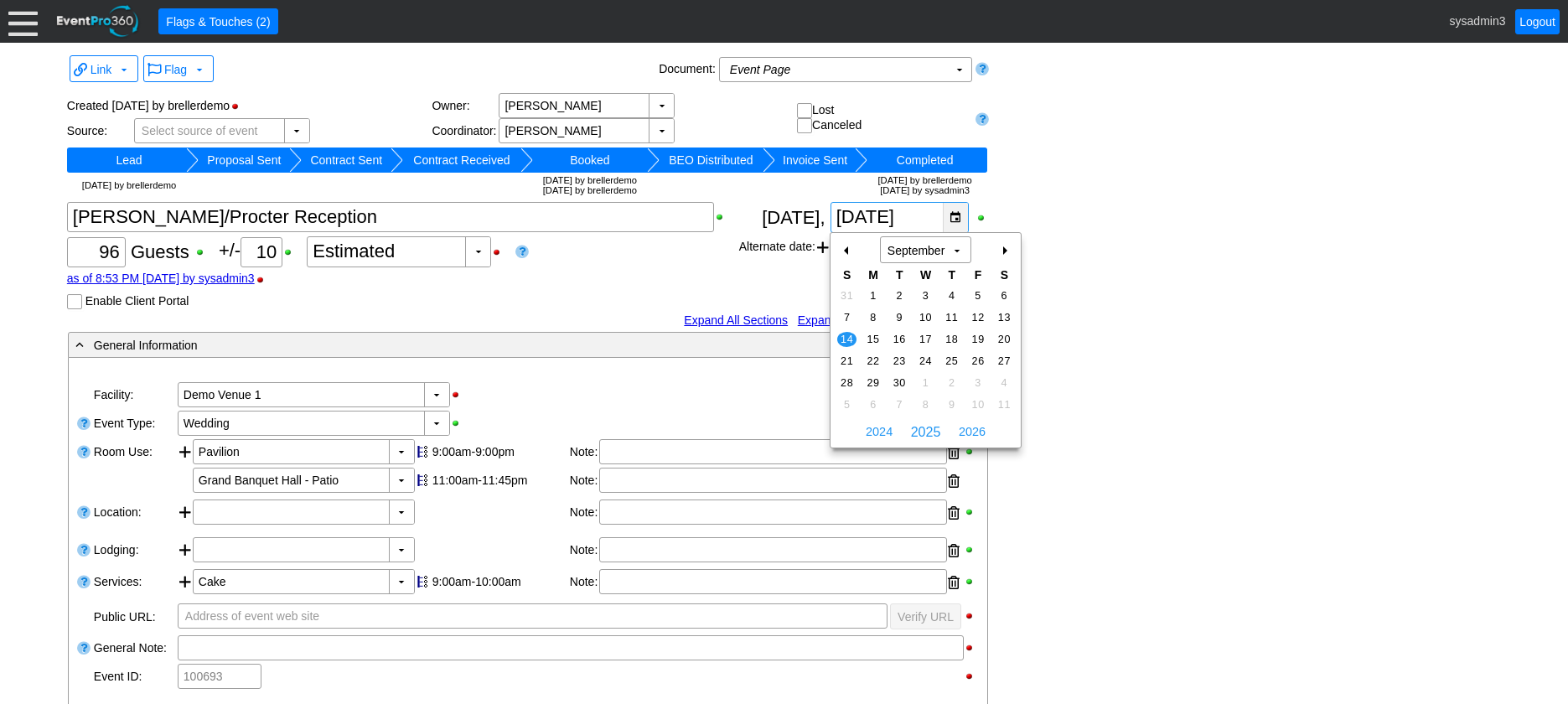
click at [949, 222] on div "▼" at bounding box center [956, 217] width 25 height 29
click at [848, 357] on span "21" at bounding box center [846, 361] width 19 height 15
type input "9/21/2025"
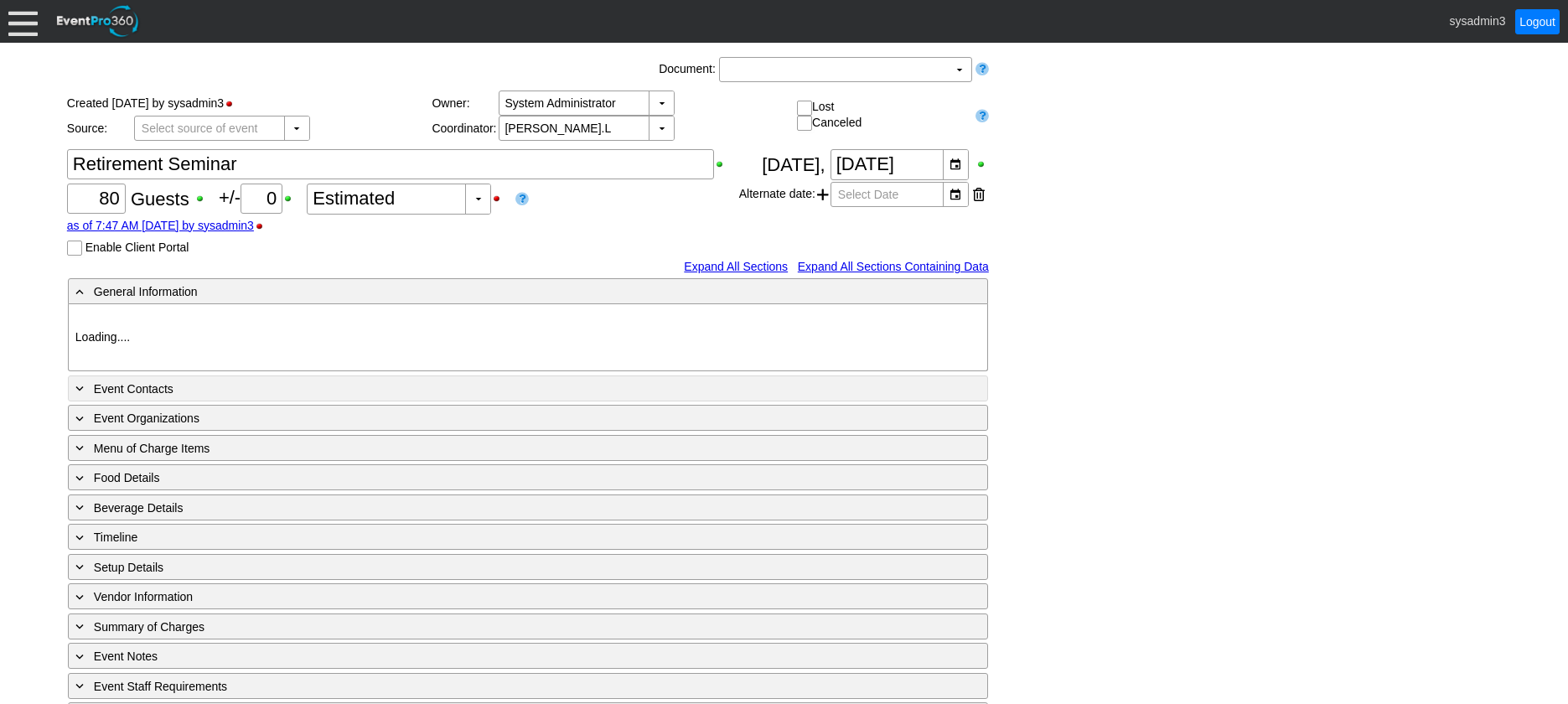
type input "Demo Venue 1"
type input "Concert"
type input "786621"
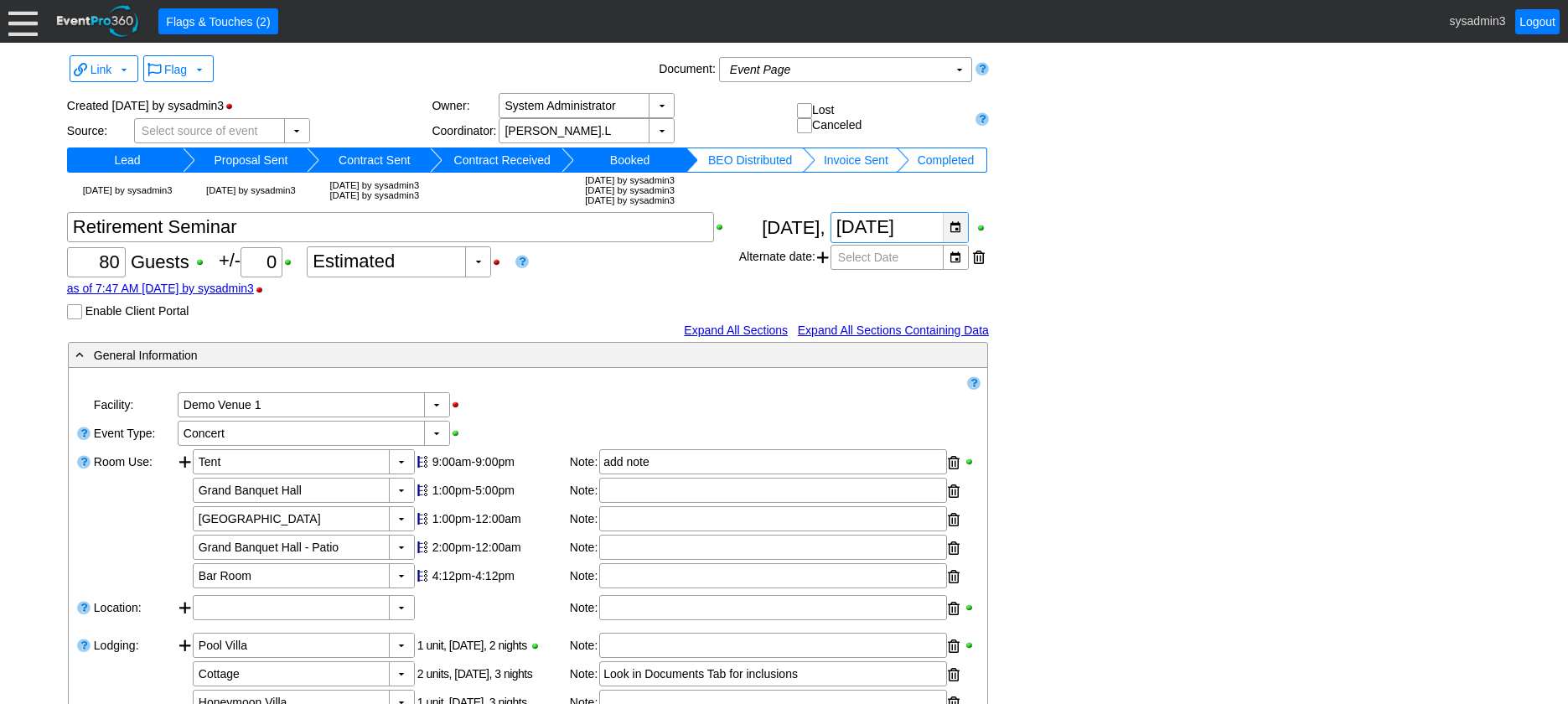
click at [958, 232] on div "▼" at bounding box center [956, 227] width 25 height 29
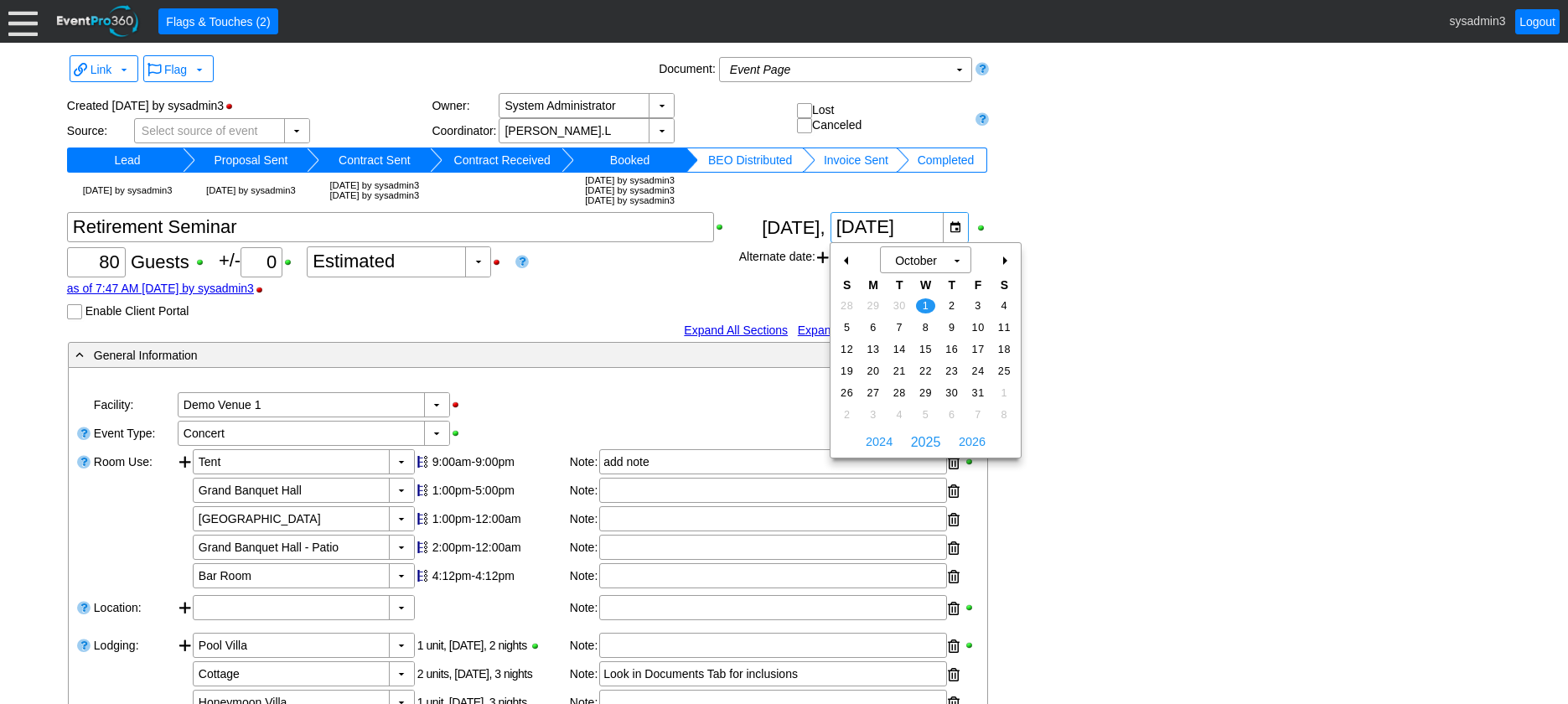
click at [1008, 258] on div "+" at bounding box center [1004, 261] width 27 height 29
click at [919, 323] on span "5" at bounding box center [925, 328] width 19 height 15
type input "11/5/2025"
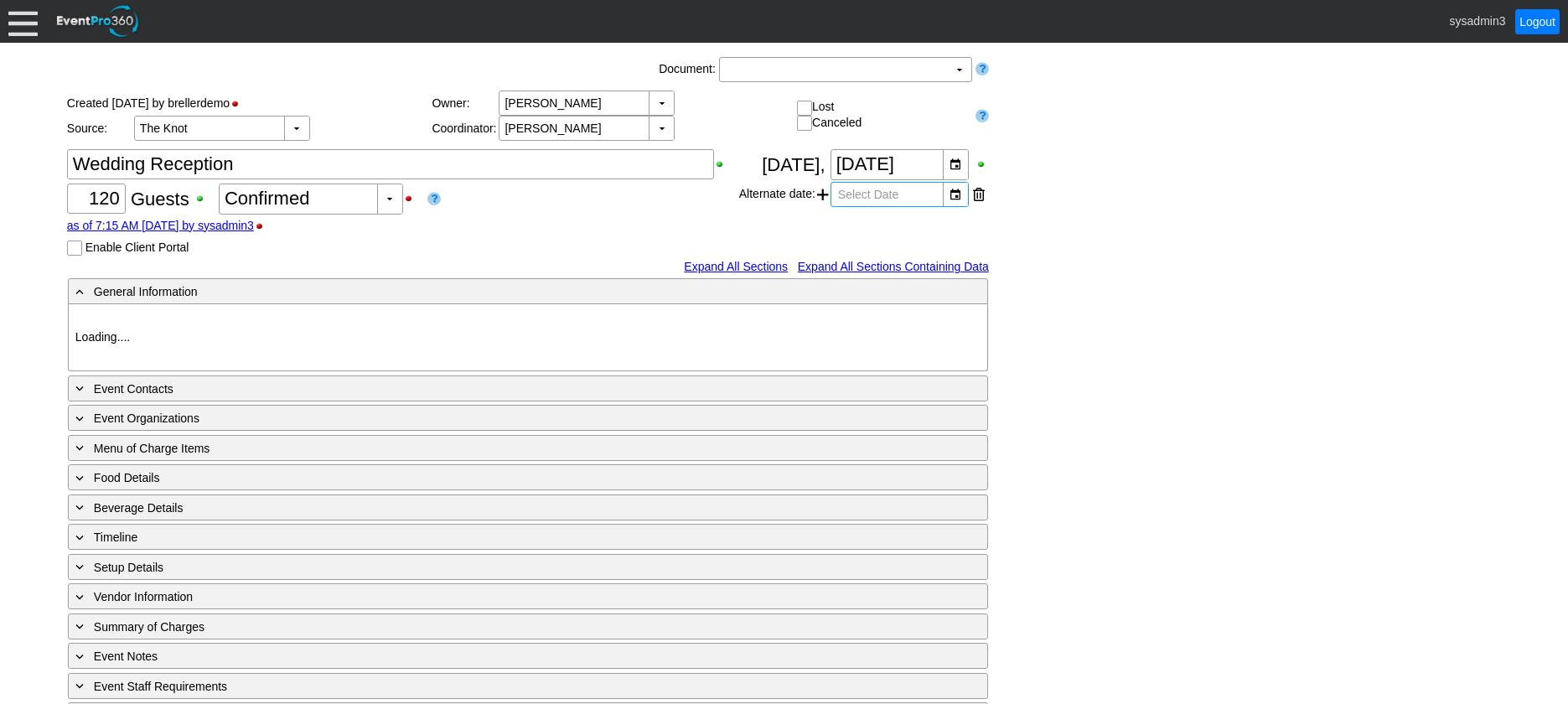
type input "Demo Venue 1"
type input "Wedding"
type input "[URL][DOMAIN_NAME]"
type input "675609"
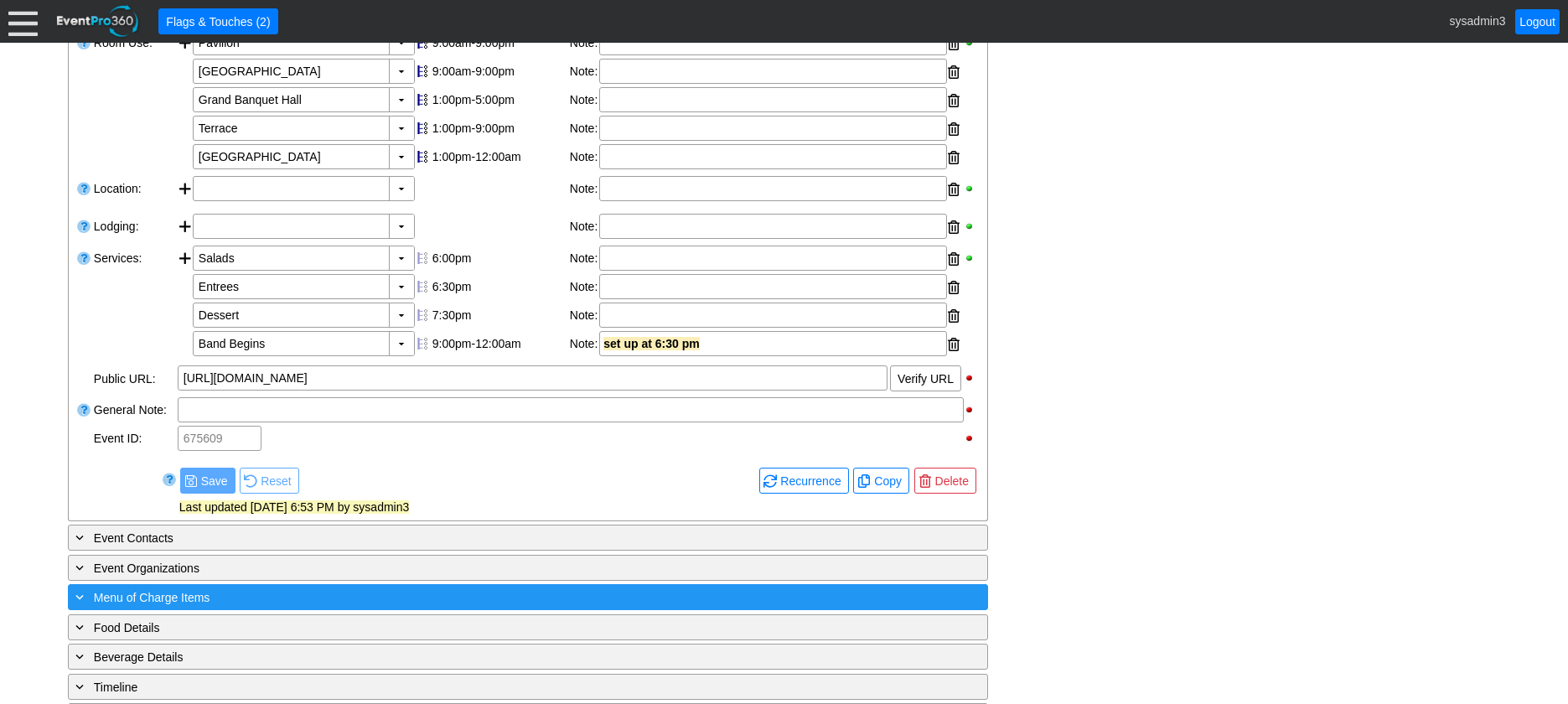
click at [339, 606] on div "+ Menu of Charge Items" at bounding box center [494, 596] width 843 height 19
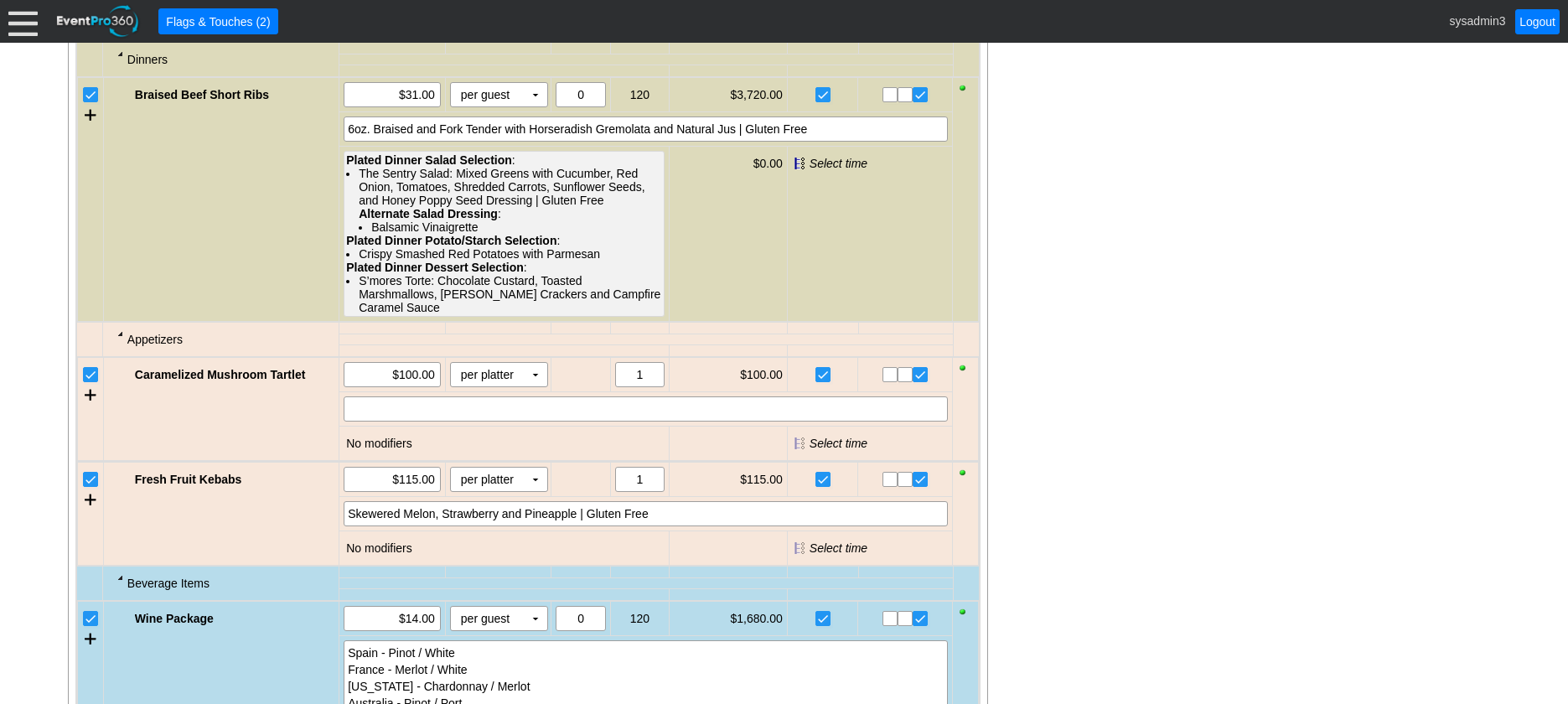
scroll to position [1592, 0]
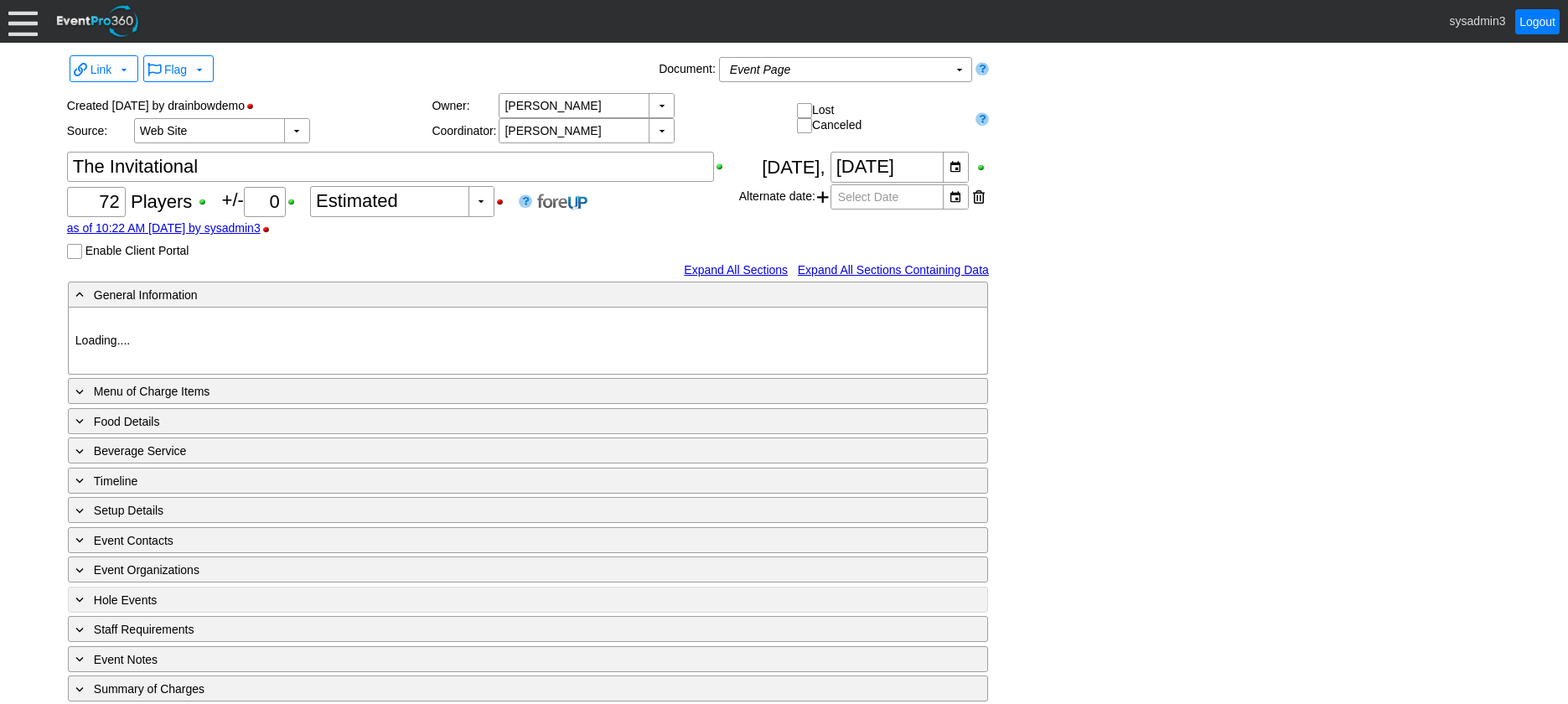
type input "Demo Venue 1"
type input "Outside Golf Event"
type input "Scramble + 2-putt"
type input "Shotgun"
type input "Blue"
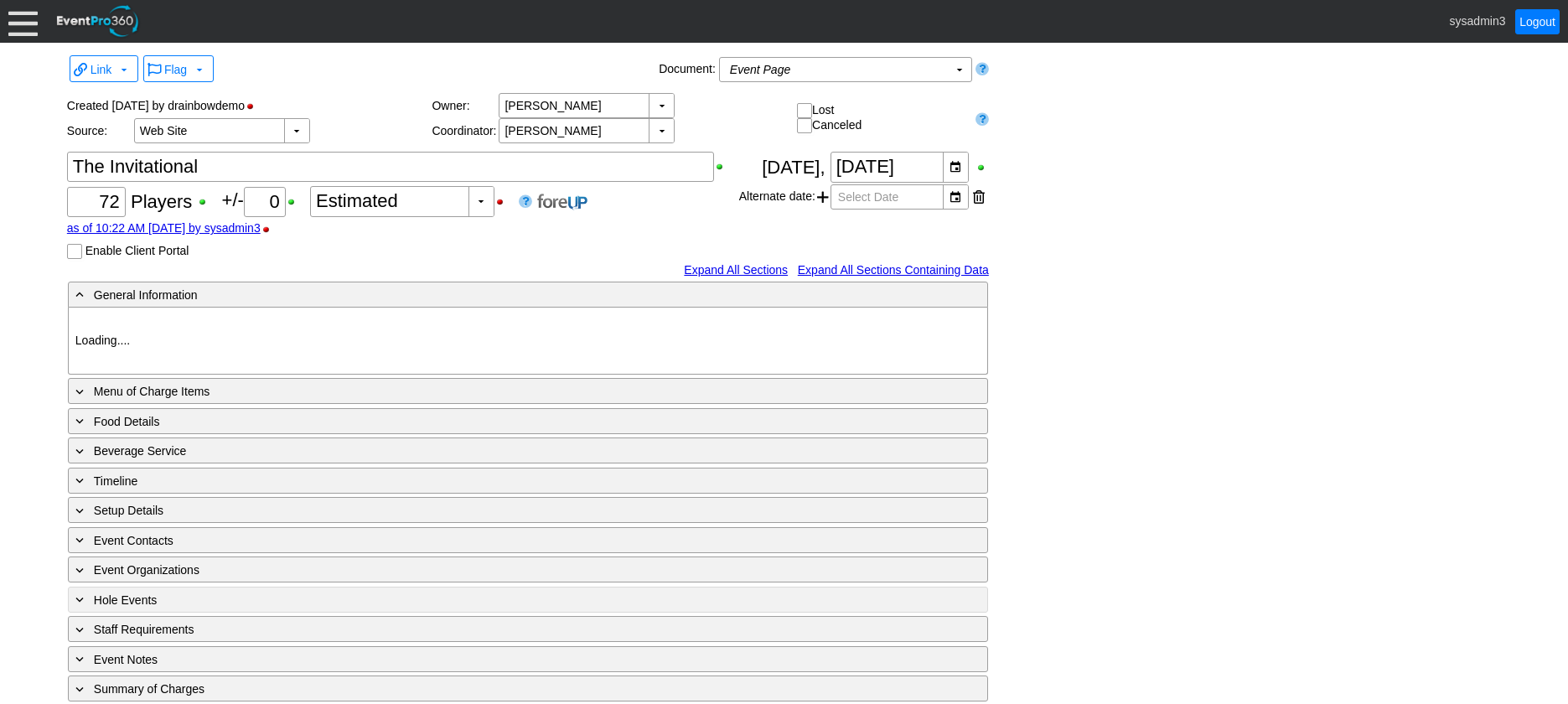
type input "Red"
type input "White"
type input "791229"
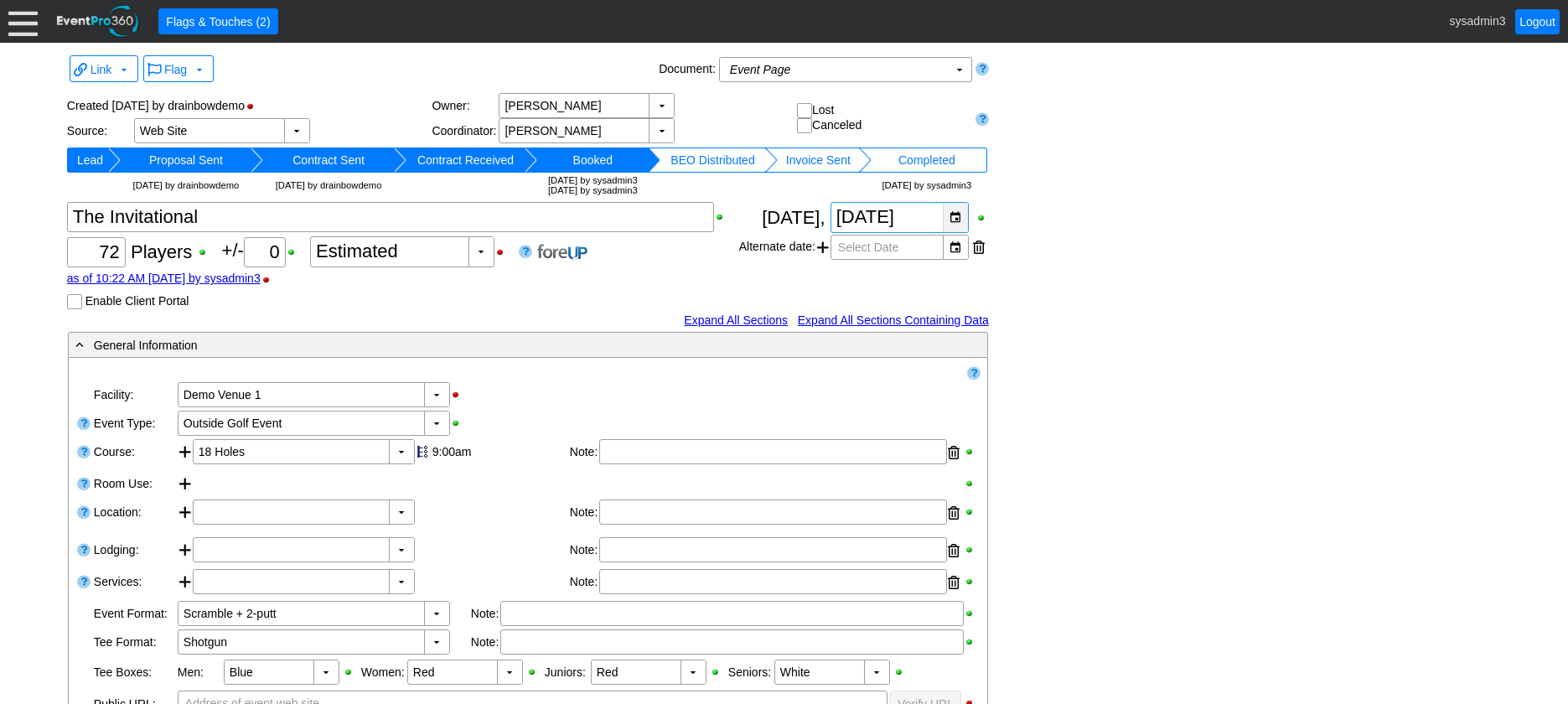
click at [960, 224] on div "▼" at bounding box center [956, 217] width 25 height 29
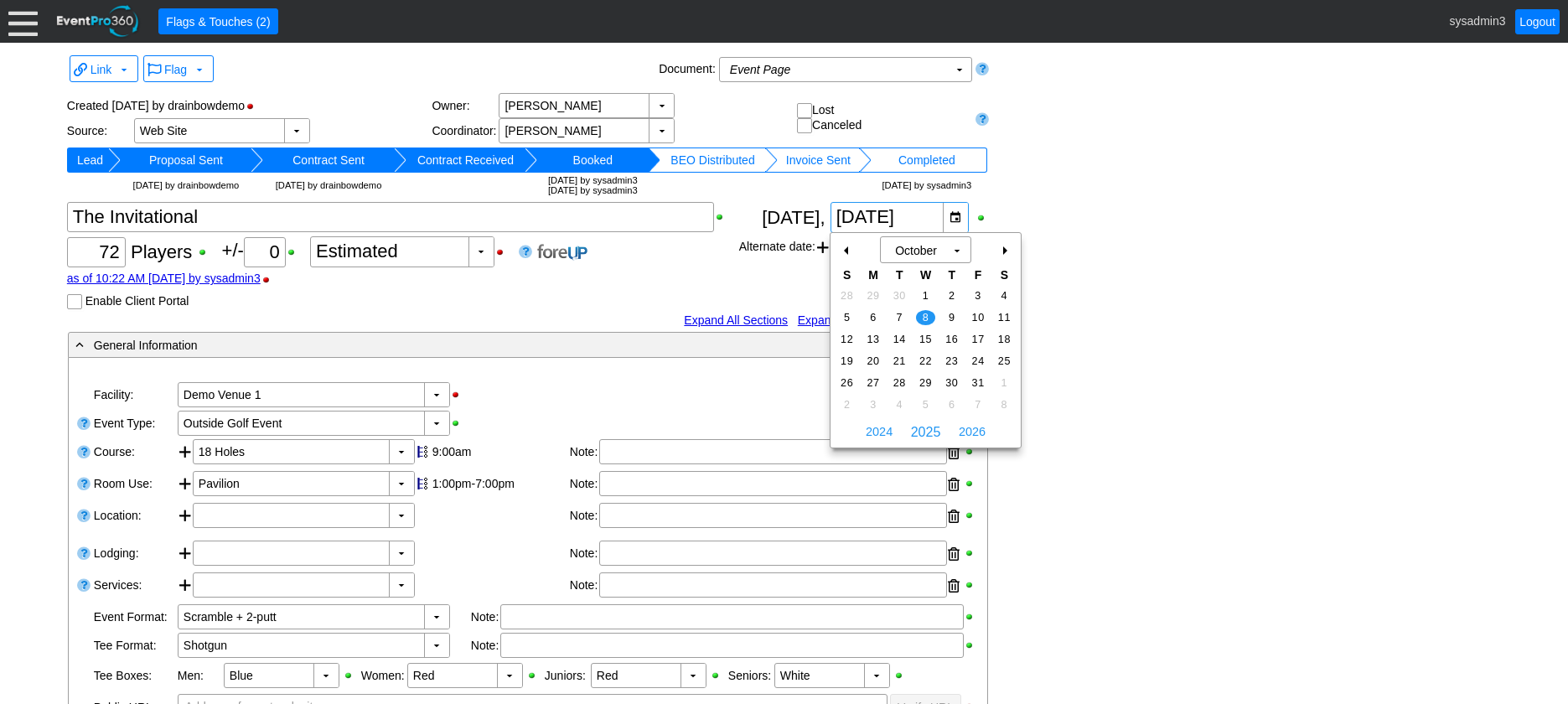
click at [840, 249] on div "-" at bounding box center [847, 251] width 27 height 29
click at [923, 314] on span "10" at bounding box center [925, 318] width 19 height 15
type input "9/10/2025"
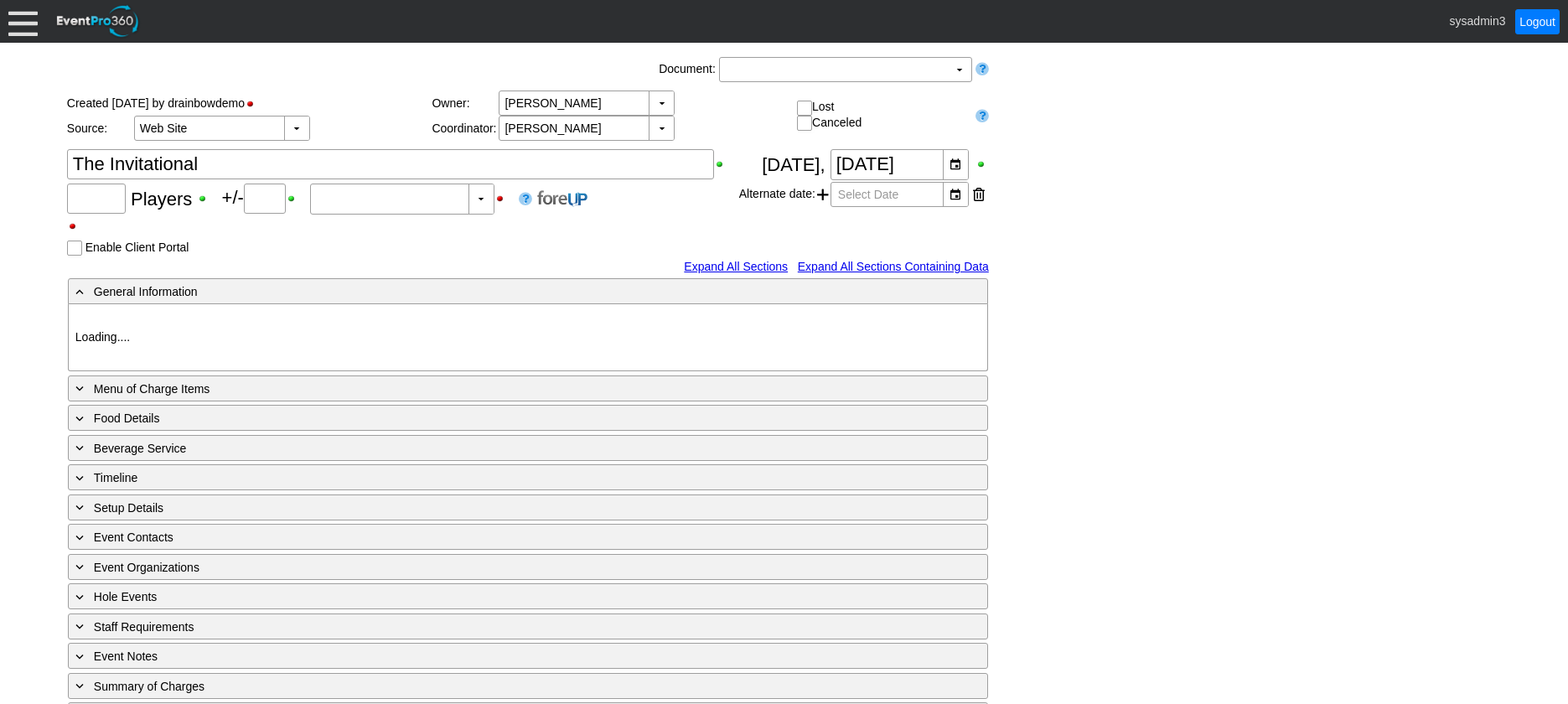
type input "72"
type input "0"
type input "Estimated"
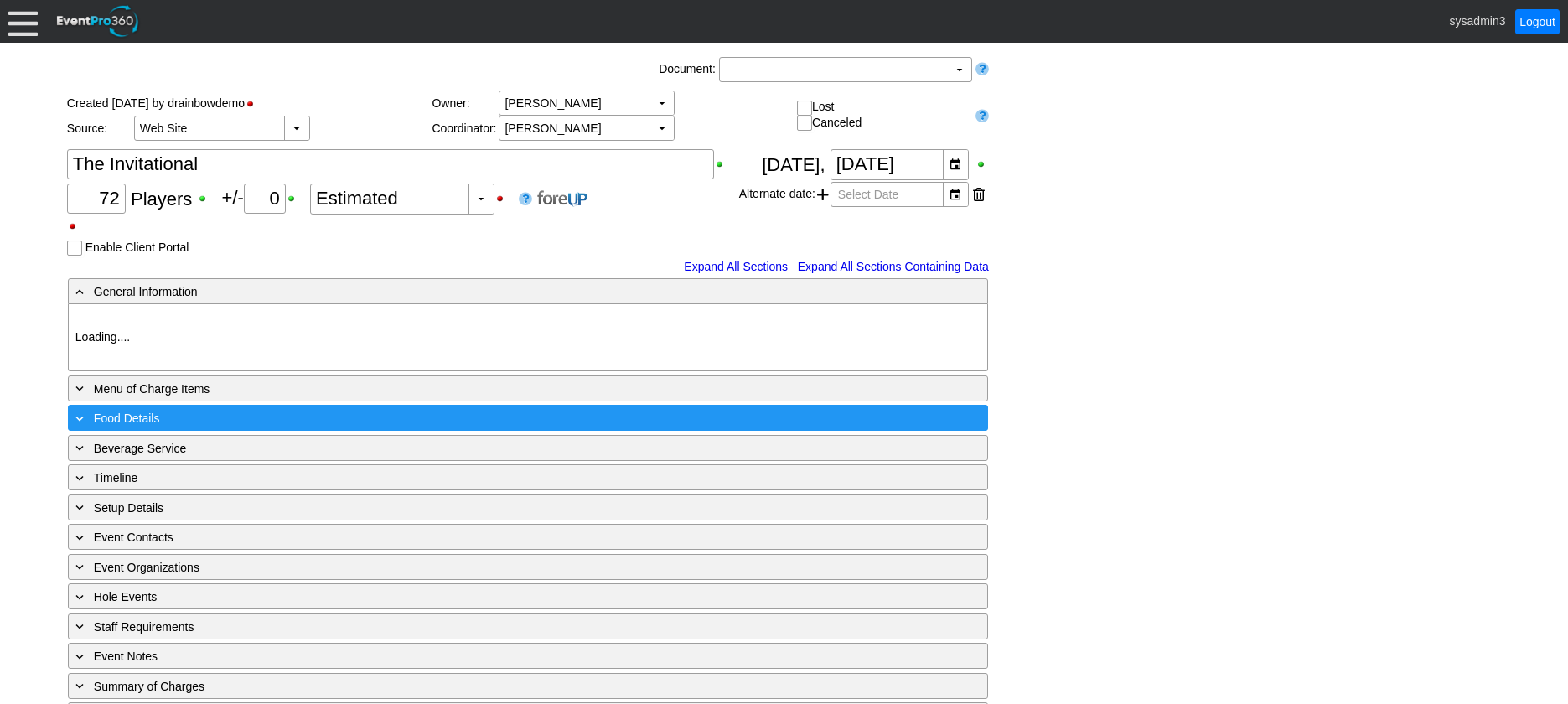
type input "Demo Venue 1"
type input "Outside Golf Event"
type input "Scramble + 2-putt"
type input "Shotgun"
type input "Blue"
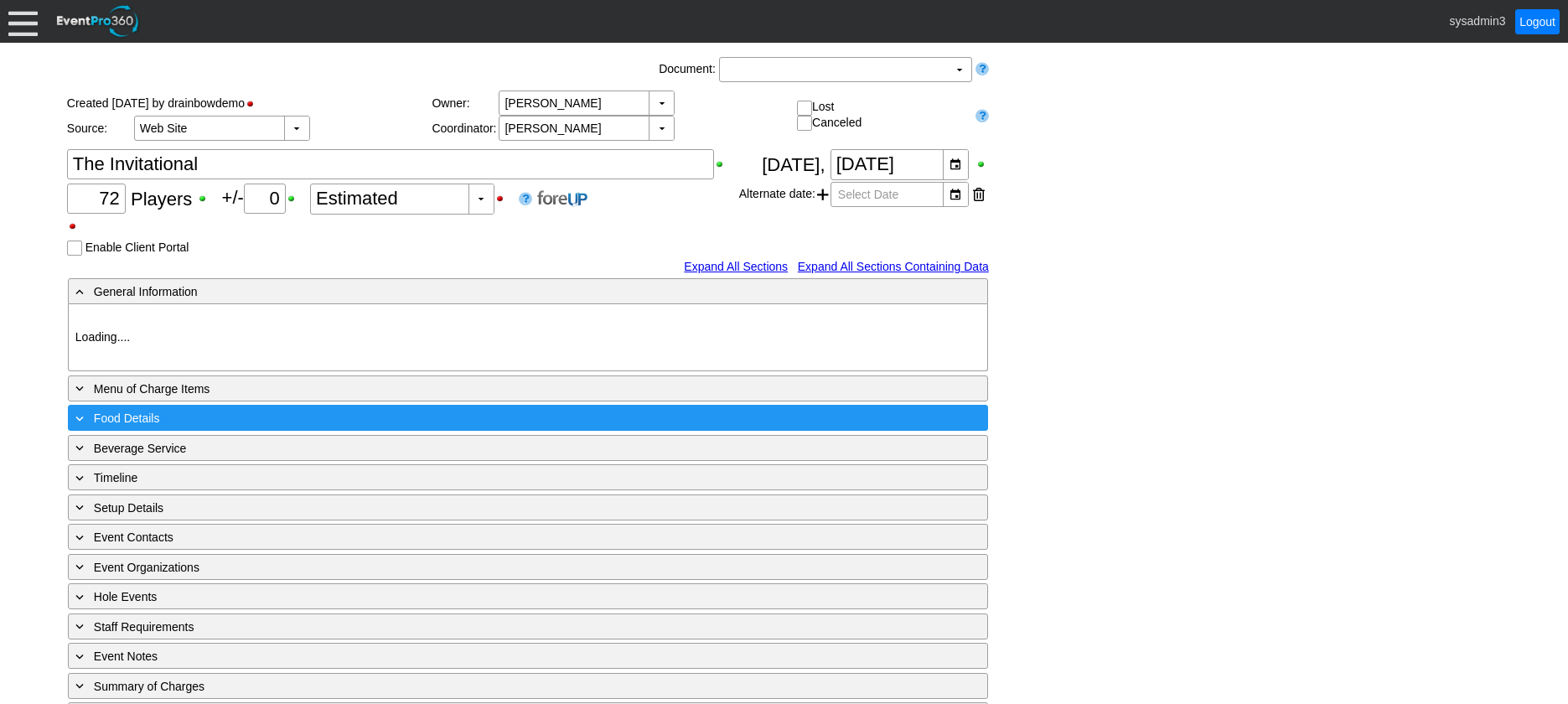
type input "Red"
type input "White"
type input "791229"
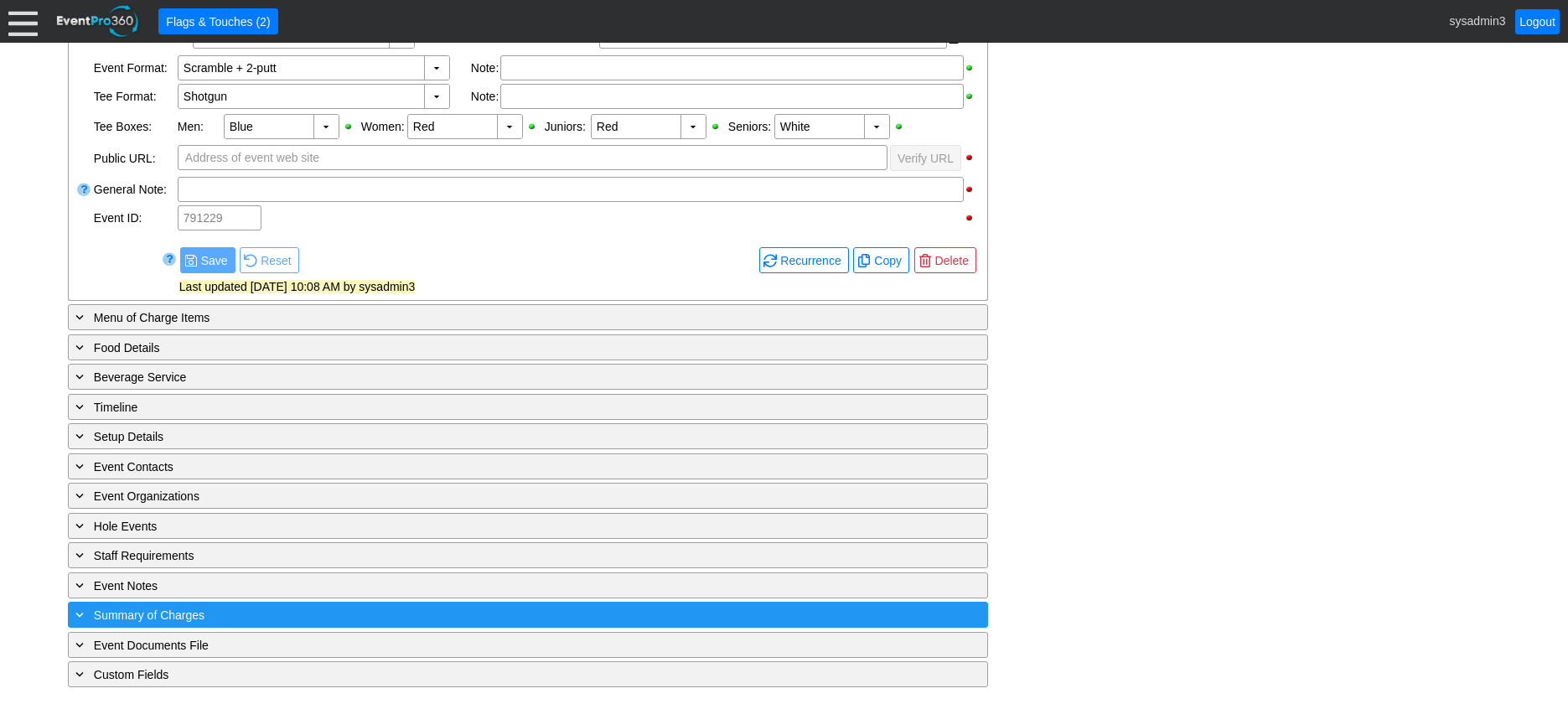
click at [378, 606] on div "+ Summary of Charges" at bounding box center [494, 614] width 843 height 19
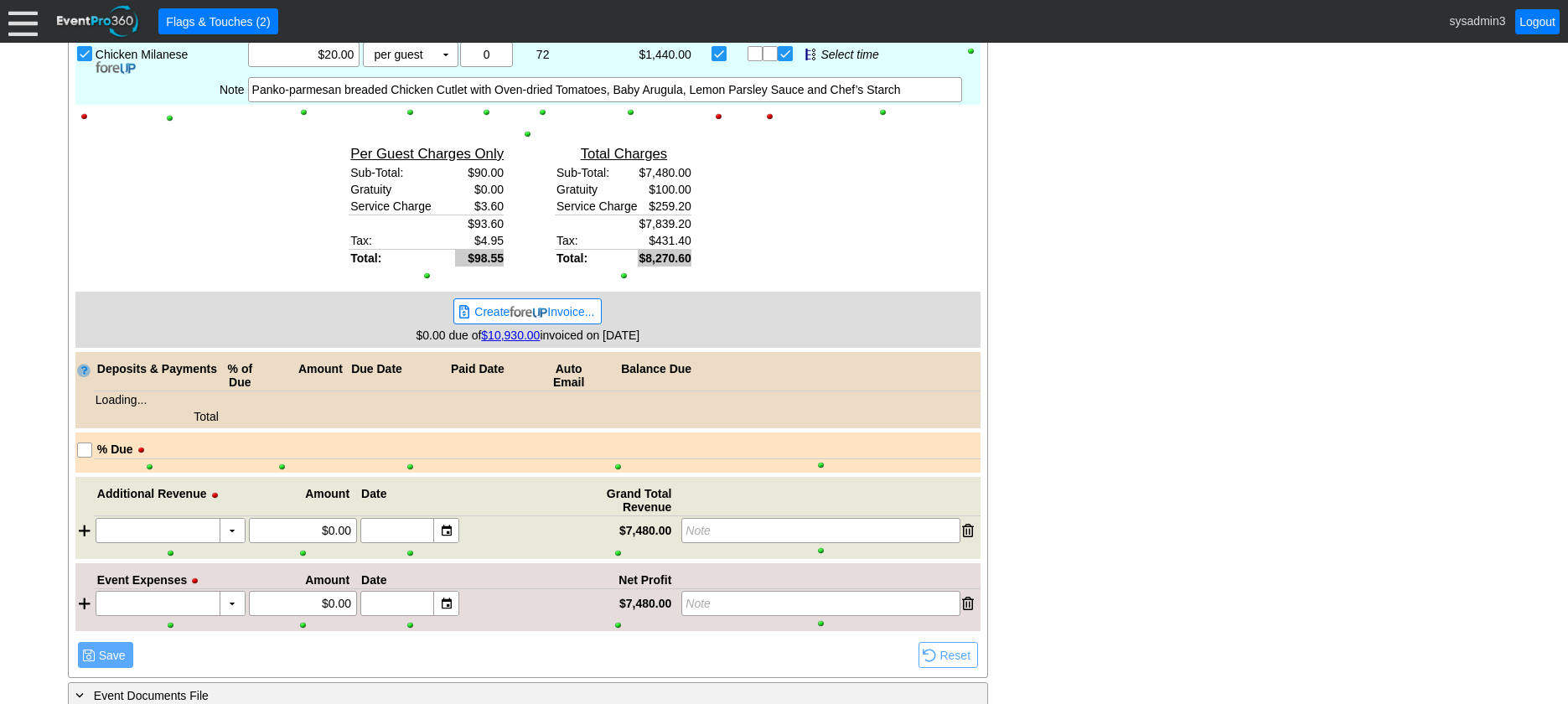
scroll to position [1539, 0]
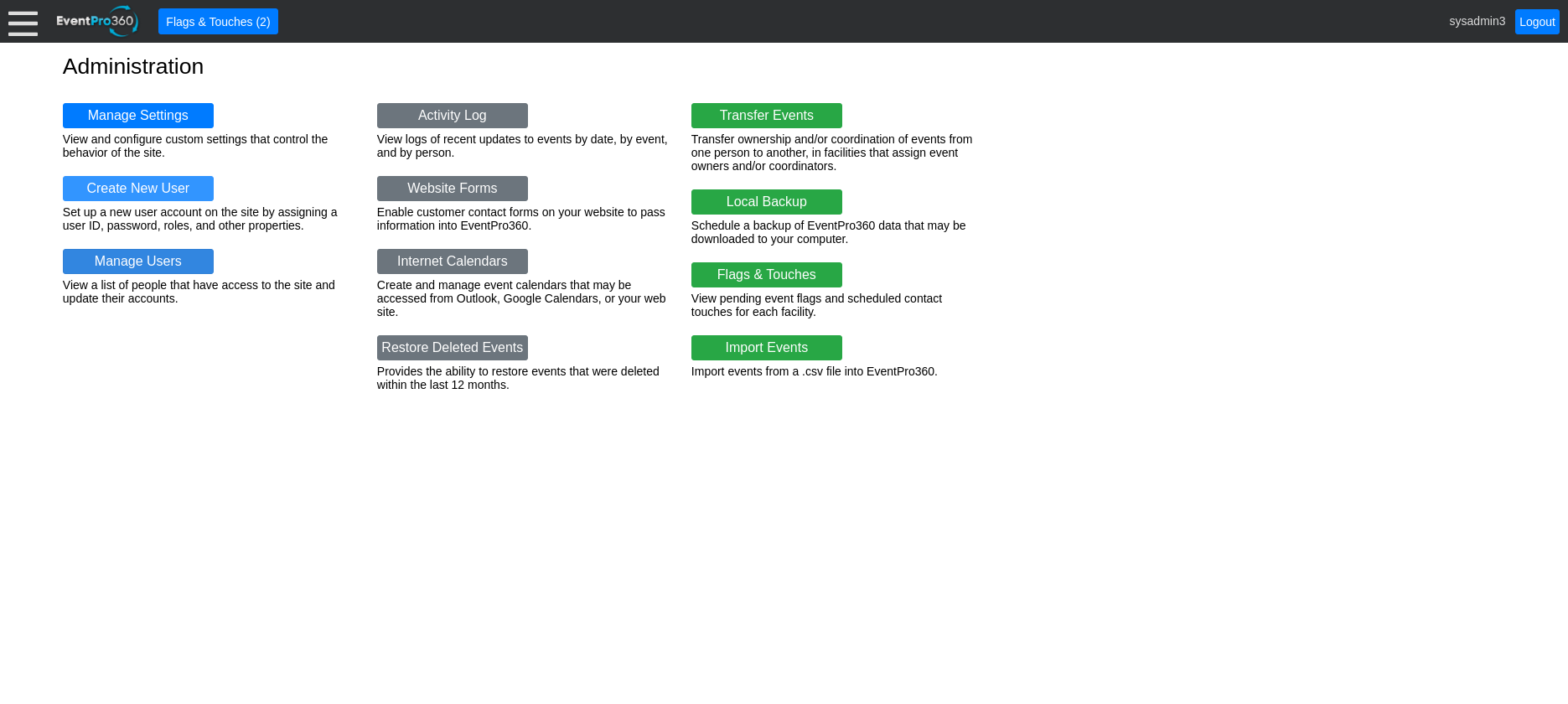
click at [118, 262] on link "Manage Users" at bounding box center [138, 262] width 151 height 25
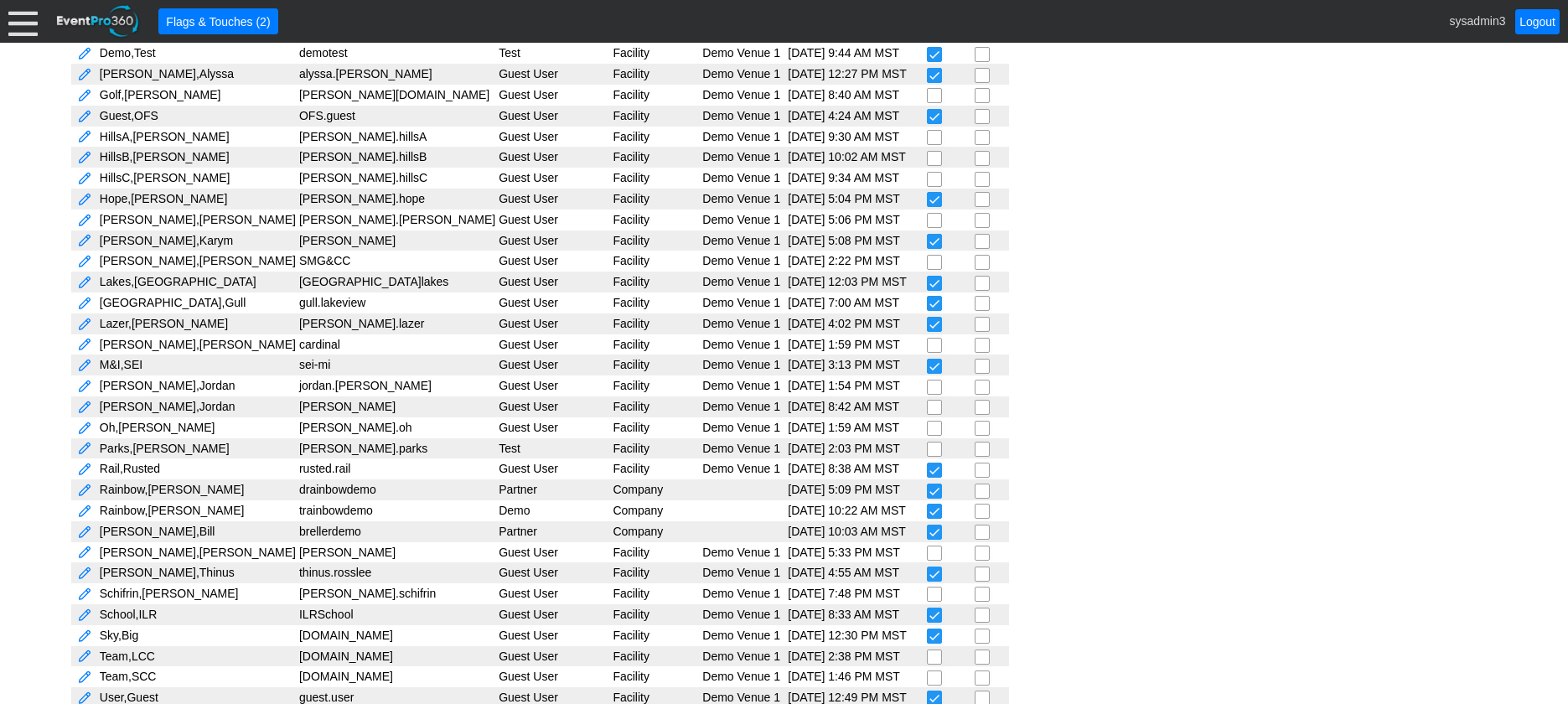
scroll to position [619, 0]
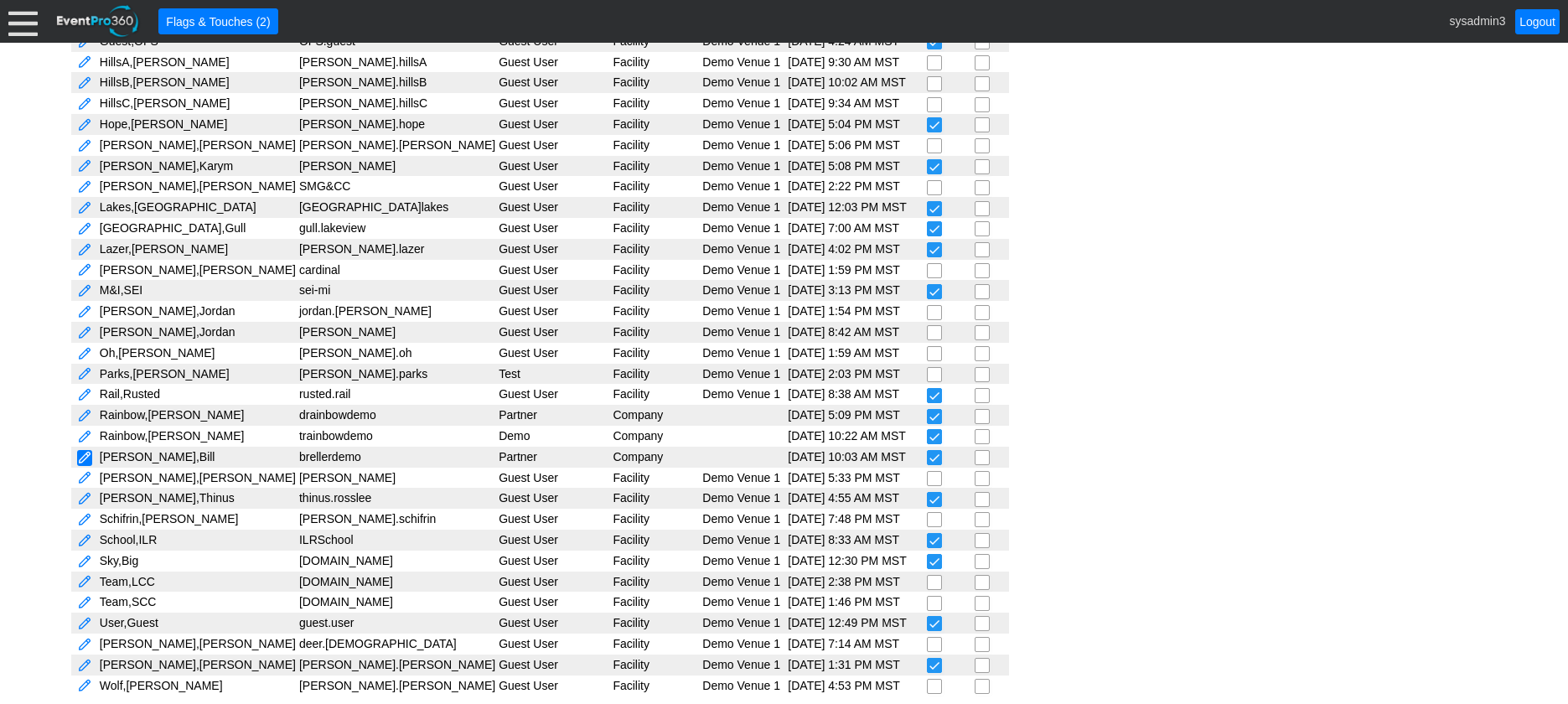
click at [87, 456] on link at bounding box center [85, 458] width 15 height 16
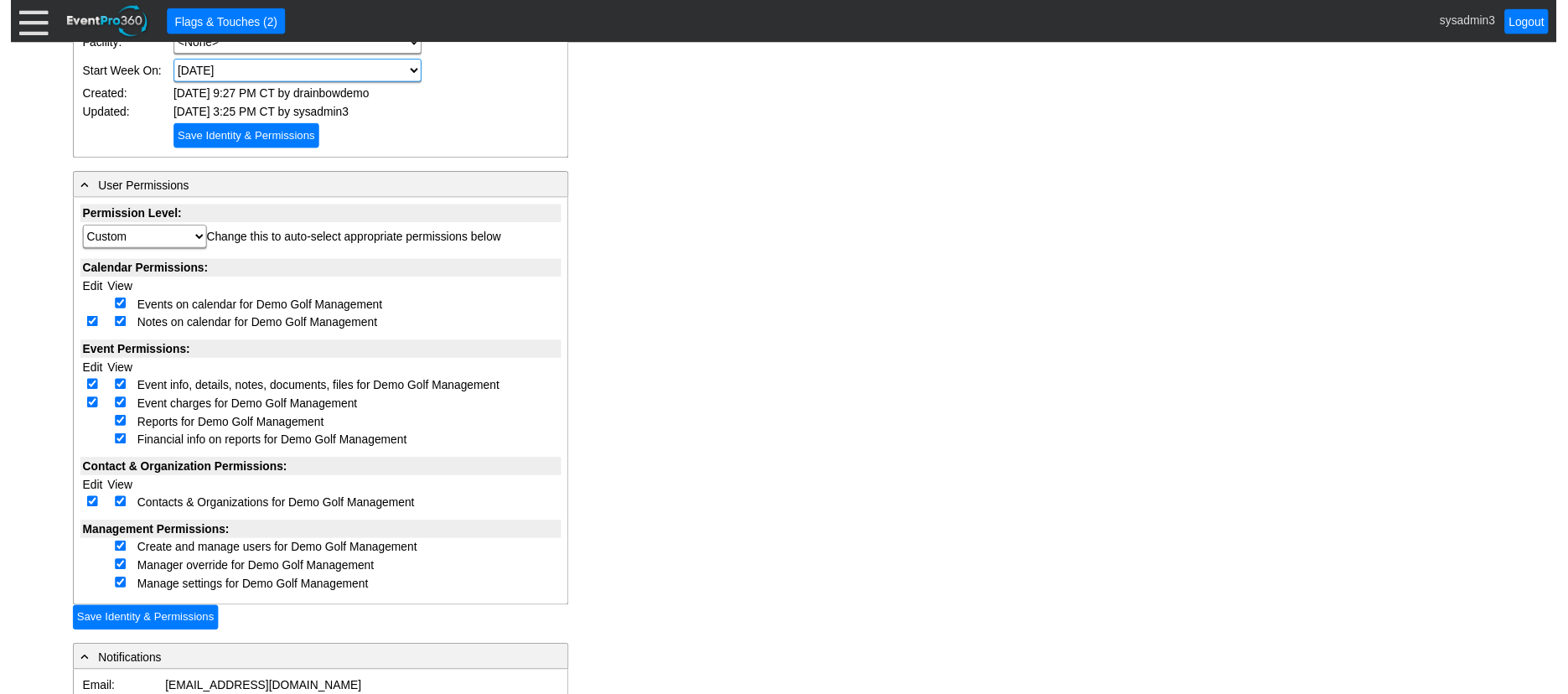
scroll to position [336, 0]
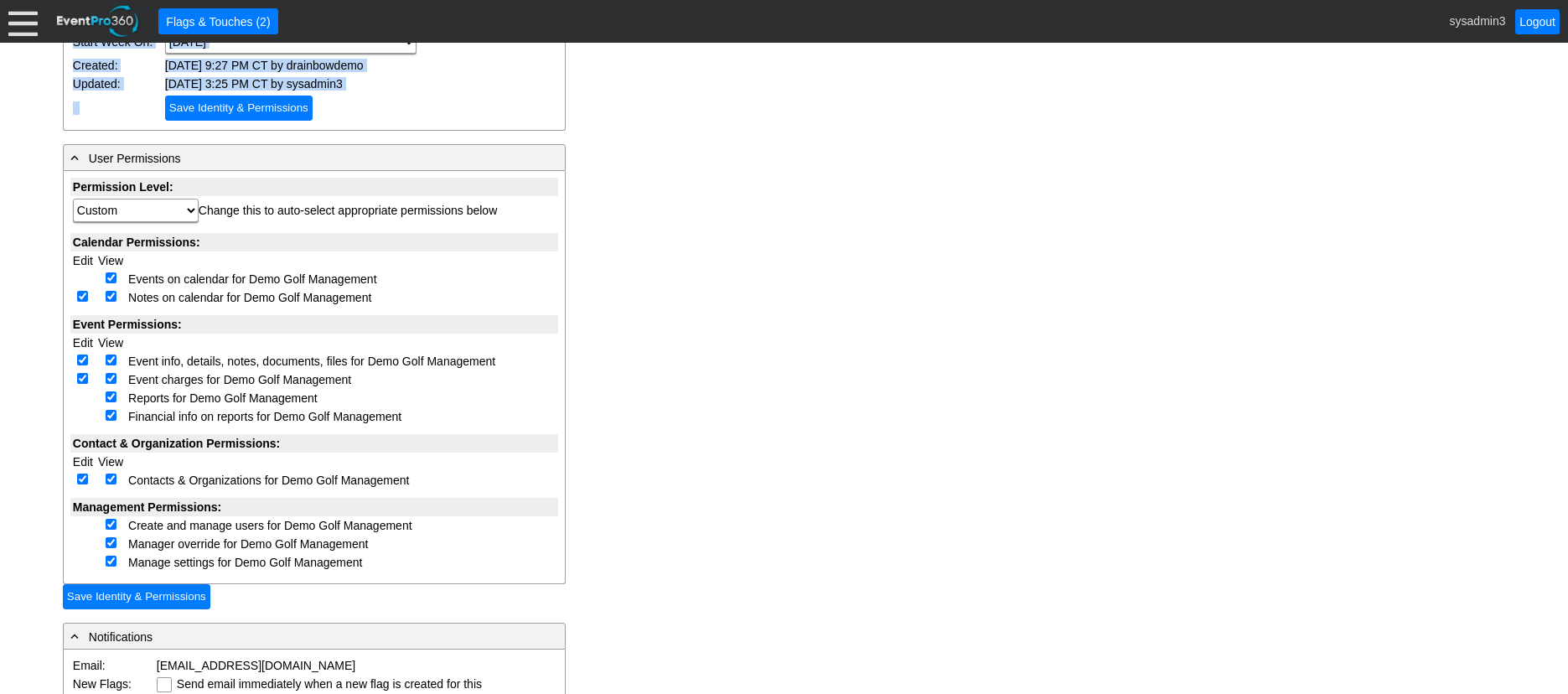
click at [1036, 130] on div "- Identification & Authority First Name: Bill First Name is required Last Name:…" at bounding box center [784, 492] width 1443 height 1472
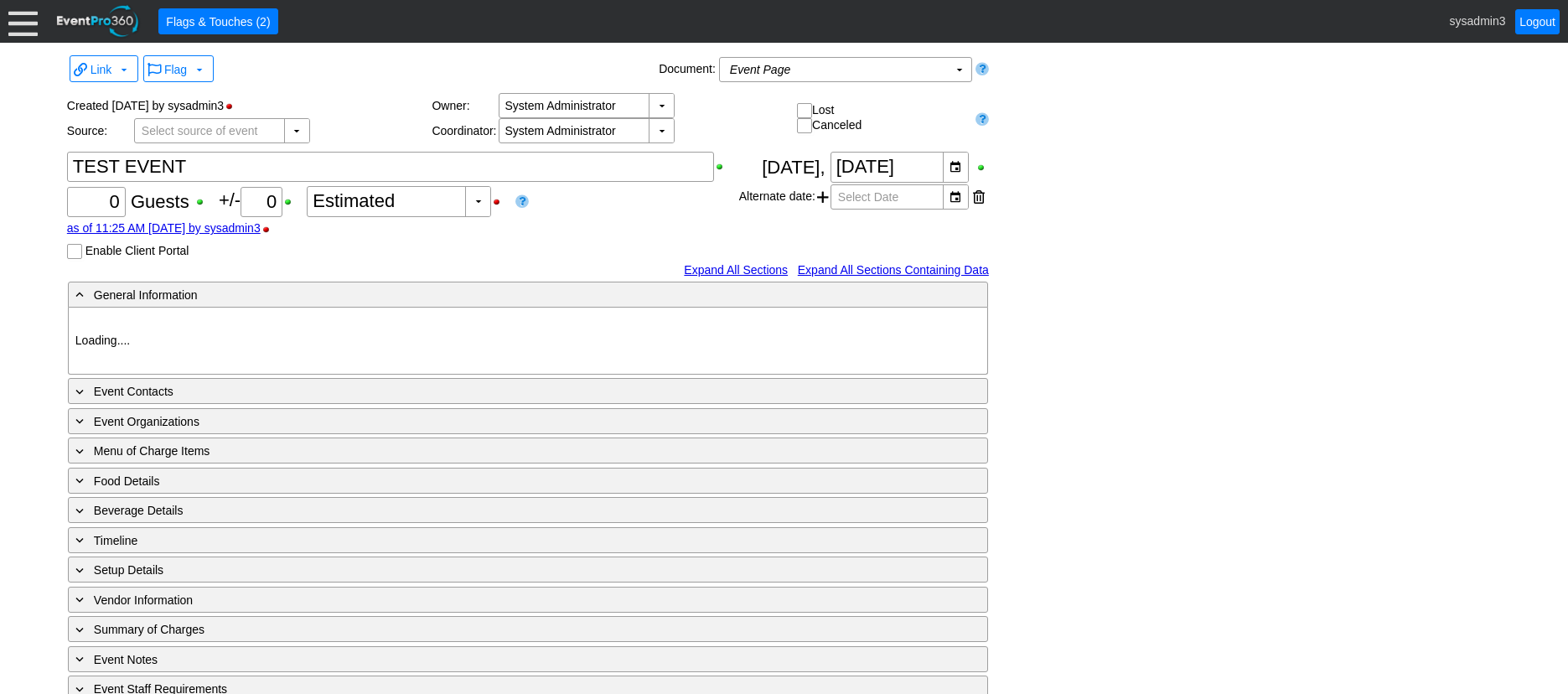
type input "Demo Venue 1"
type input "1217297"
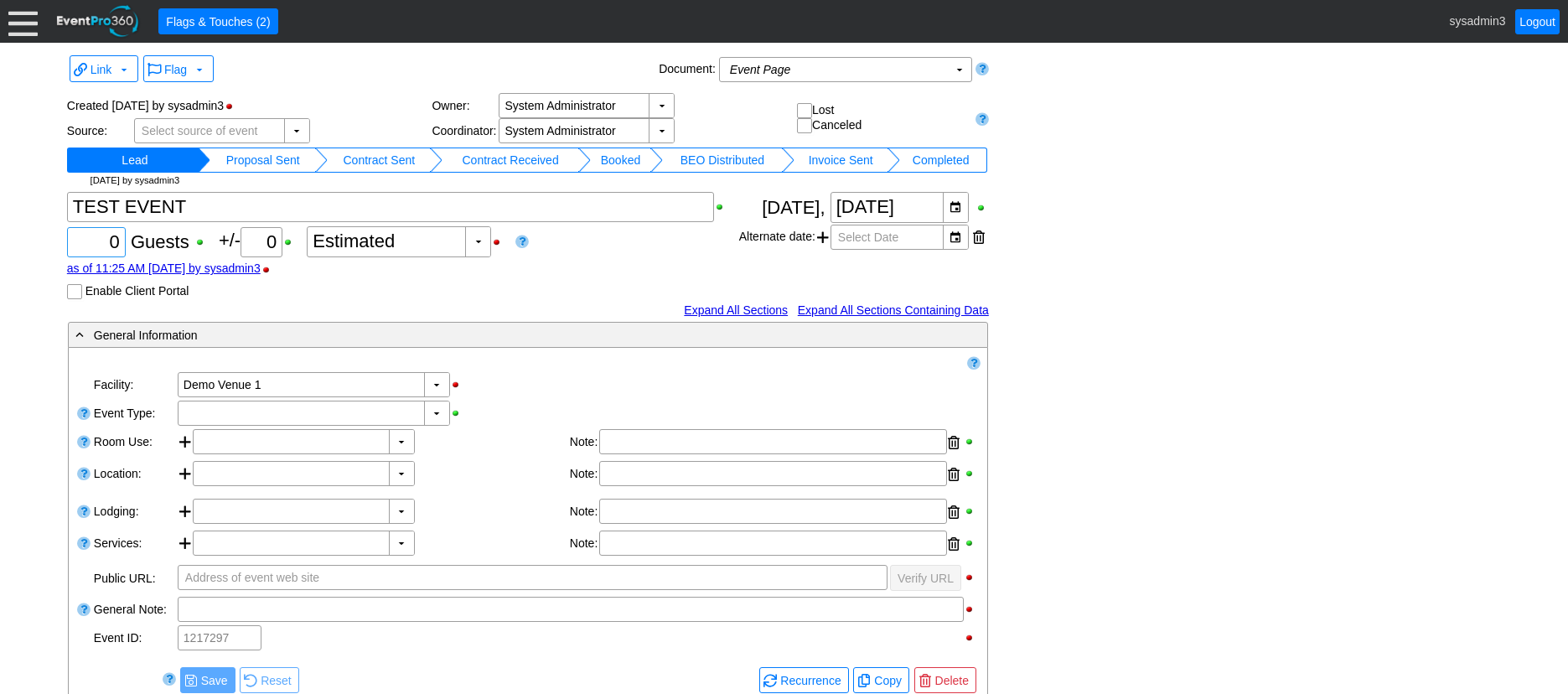
click at [115, 239] on input "0" at bounding box center [97, 242] width 47 height 29
type input "100"
click at [438, 414] on div "▼" at bounding box center [437, 413] width 25 height 24
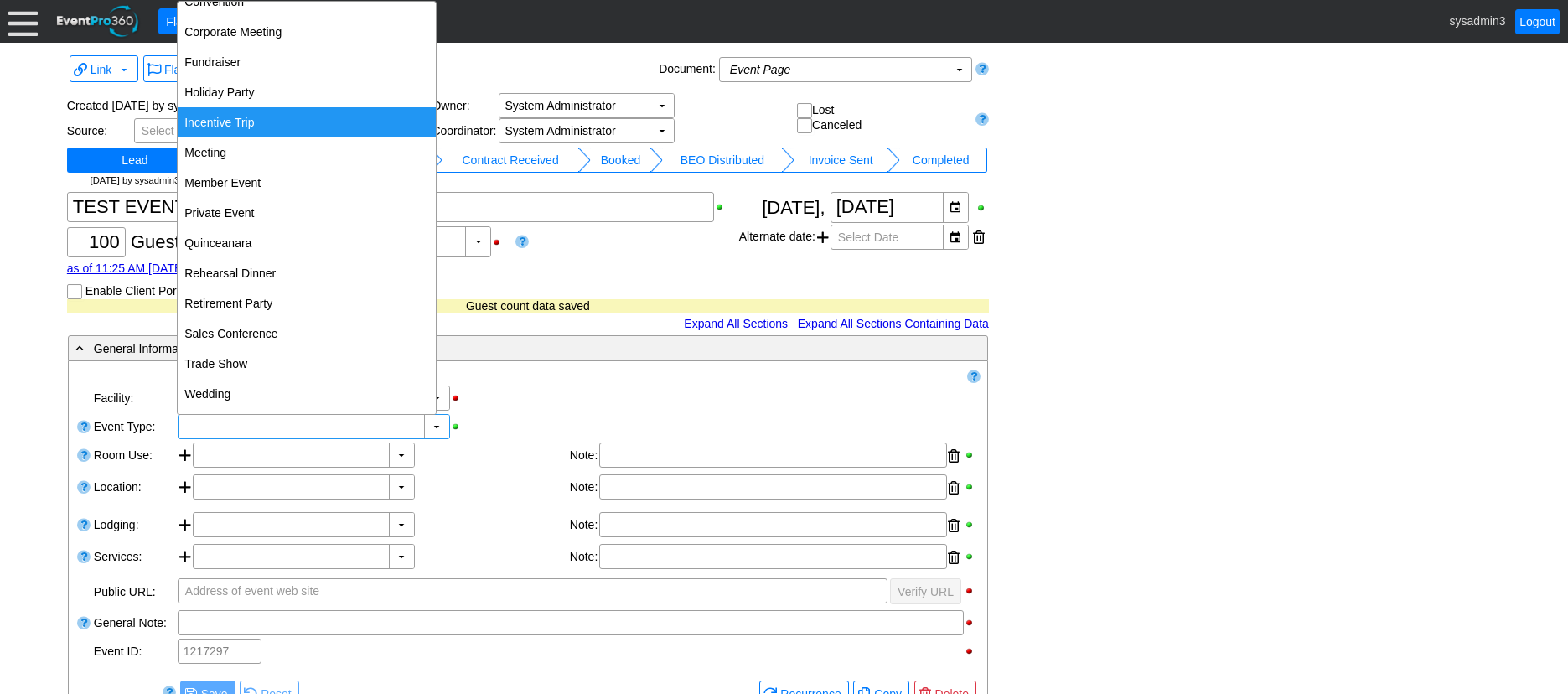
scroll to position [204, 0]
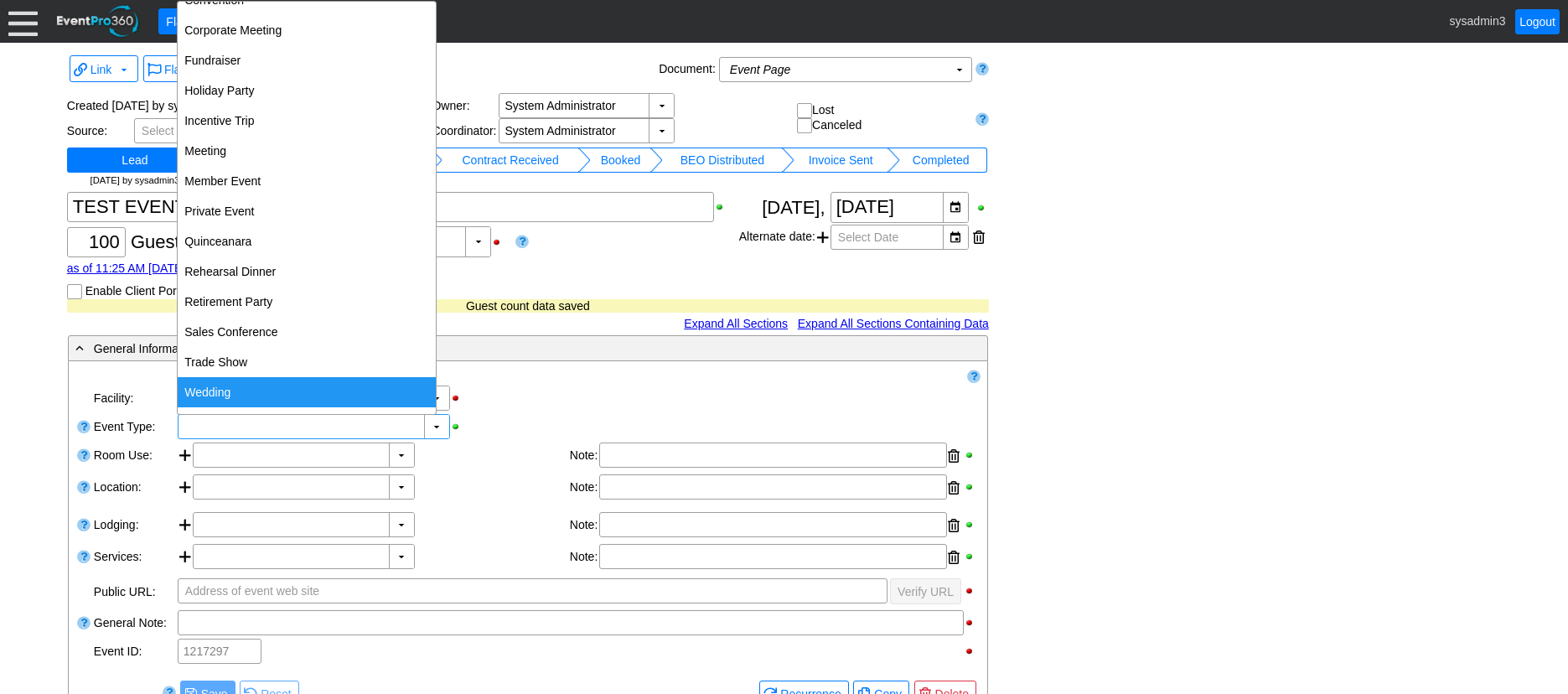
click at [254, 385] on div "Wedding" at bounding box center [306, 392] width 258 height 30
type input "Wedding"
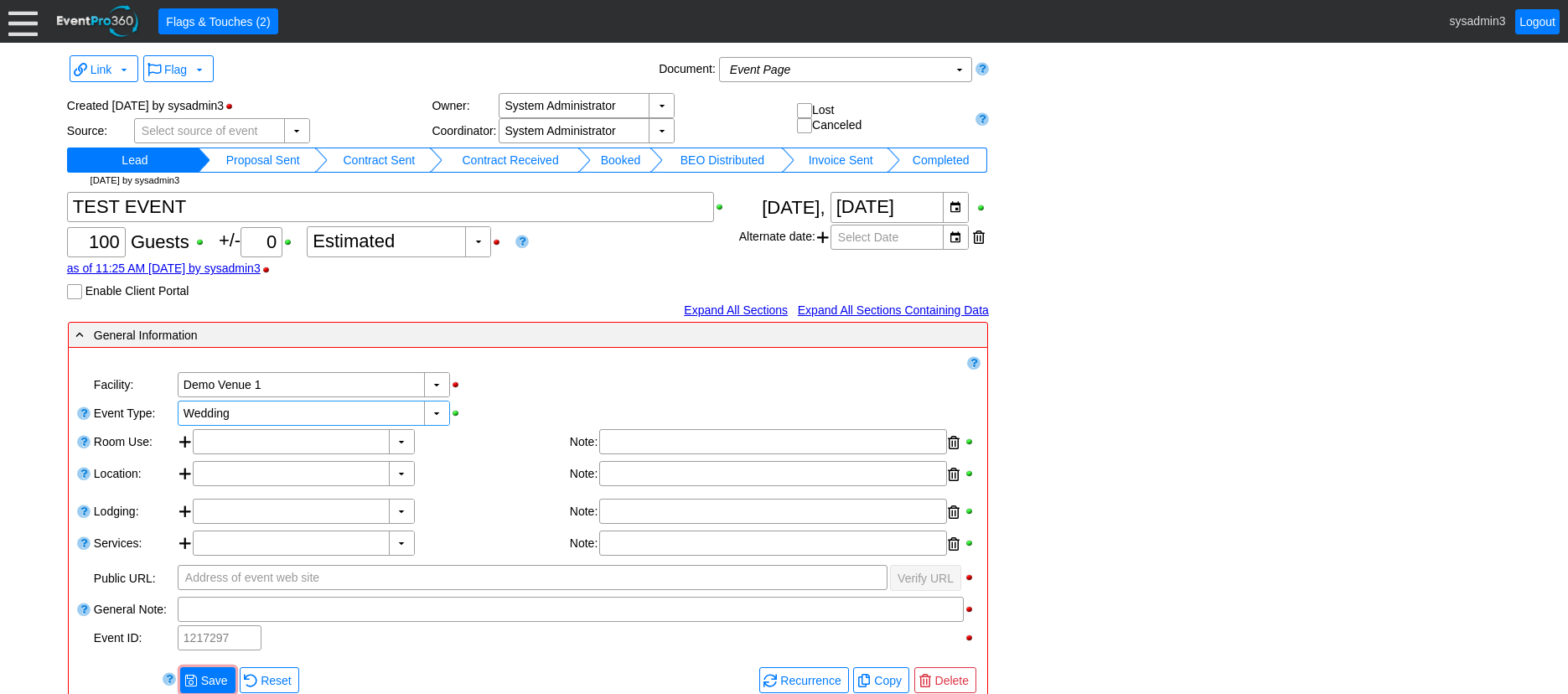
click at [394, 455] on div "▼ Χ Select time" at bounding box center [313, 442] width 241 height 27
click at [397, 441] on div "▼" at bounding box center [401, 442] width 25 height 24
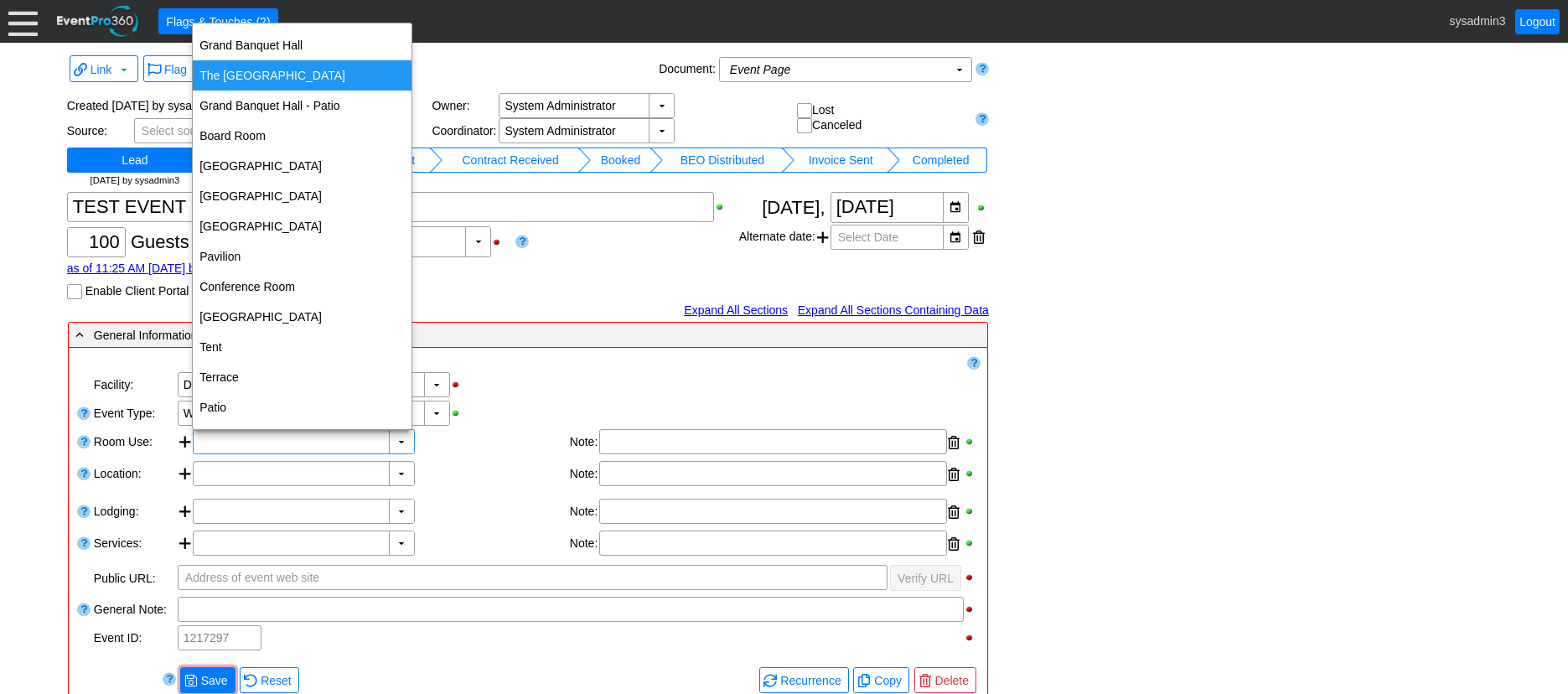
click at [273, 73] on div "The Grand Room" at bounding box center [302, 76] width 219 height 30
type input "The Grand Room"
type input "0:00"
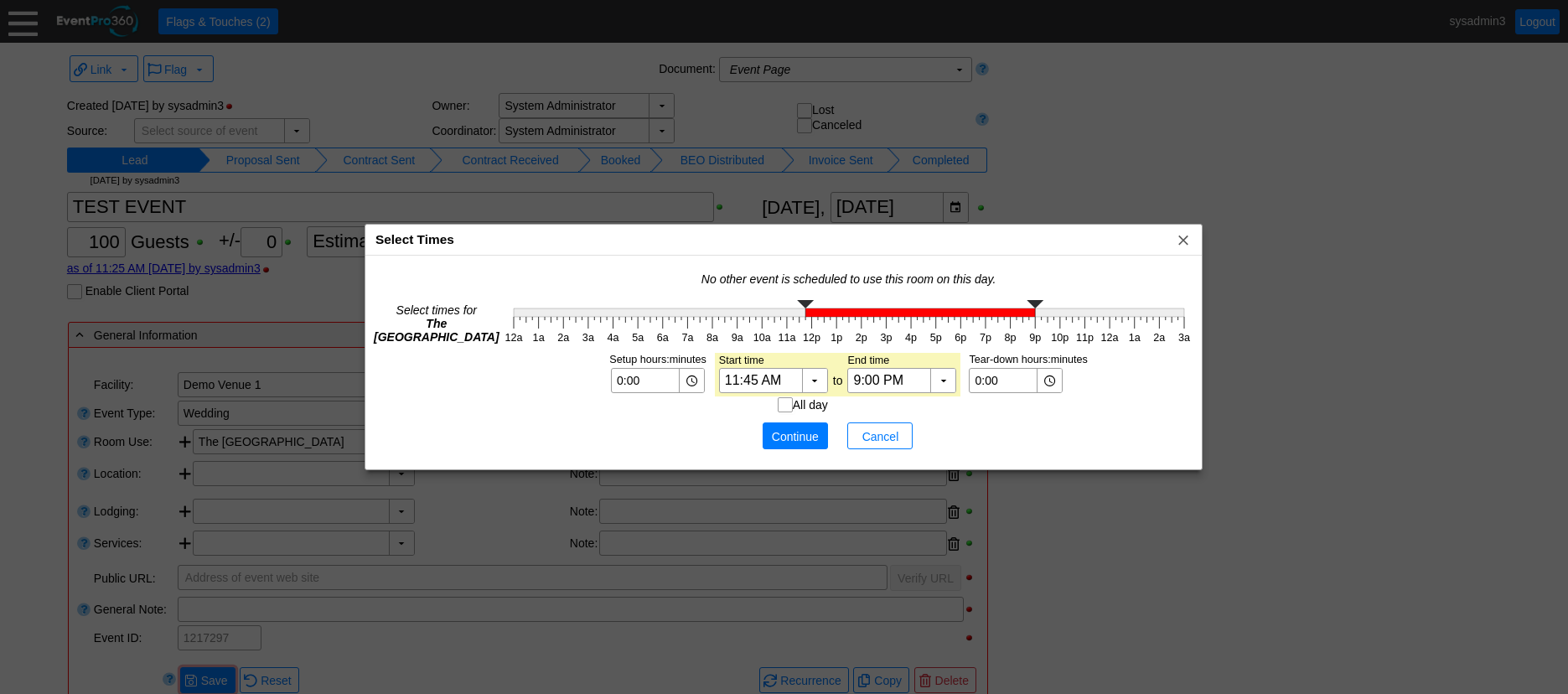
type input "12:00 PM"
click at [809, 316] on g at bounding box center [849, 309] width 670 height 17
click at [803, 436] on span "Continue" at bounding box center [796, 437] width 50 height 17
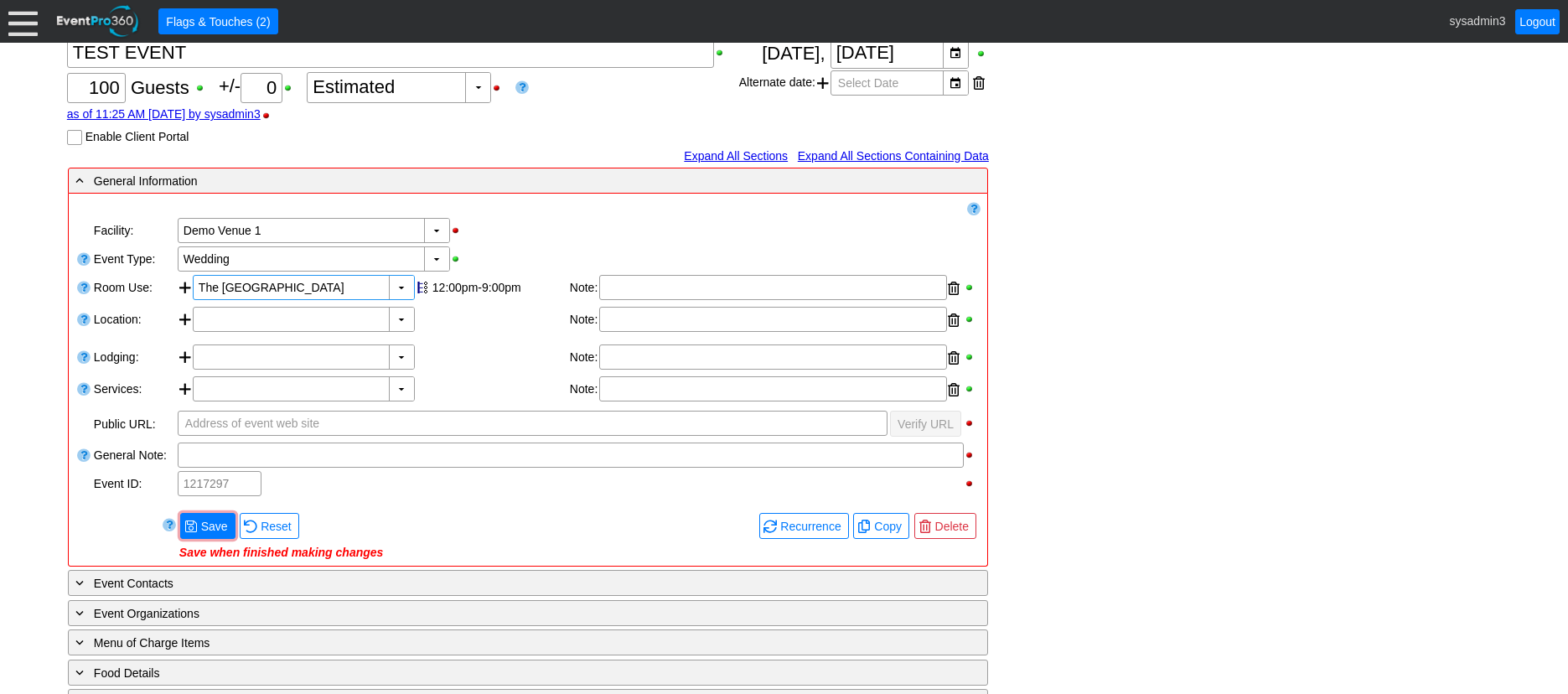
scroll to position [167, 0]
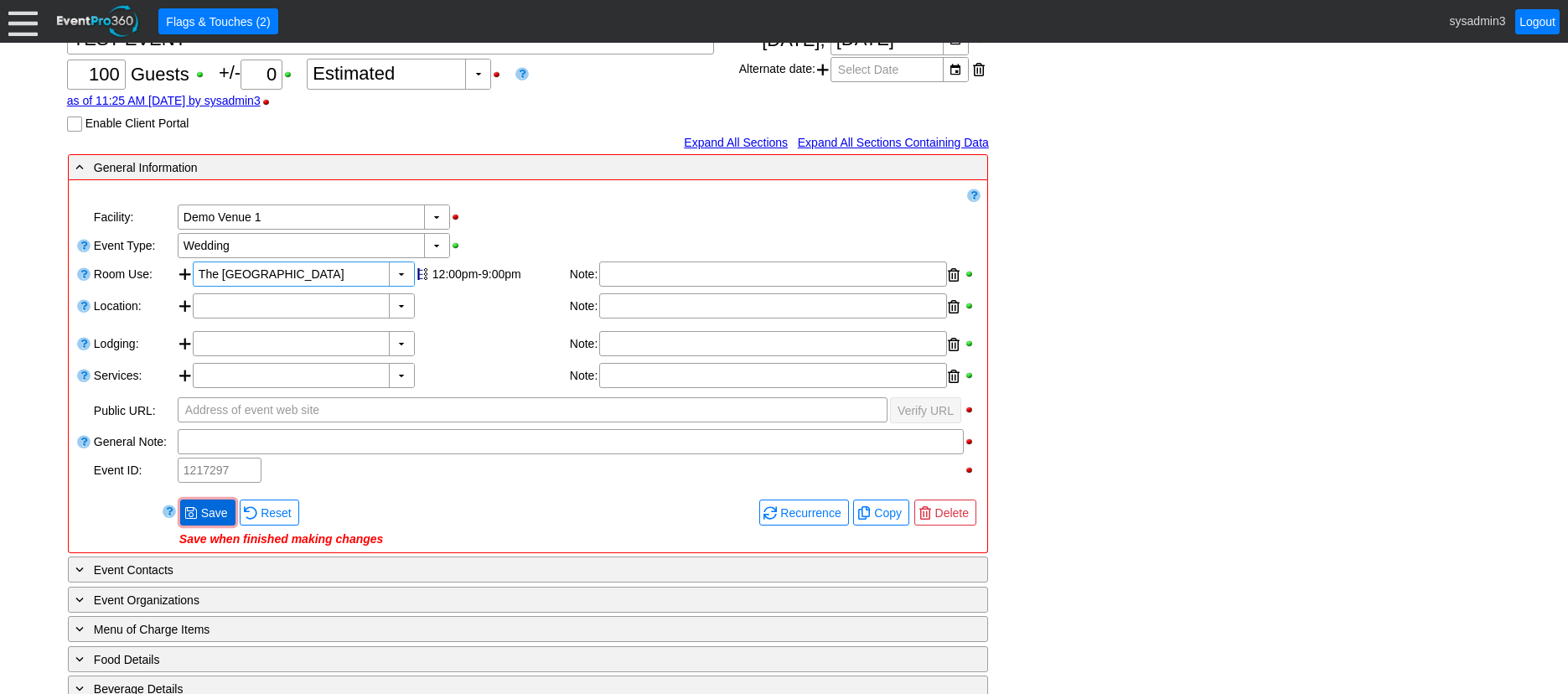
click at [211, 522] on span "Save" at bounding box center [215, 513] width 34 height 17
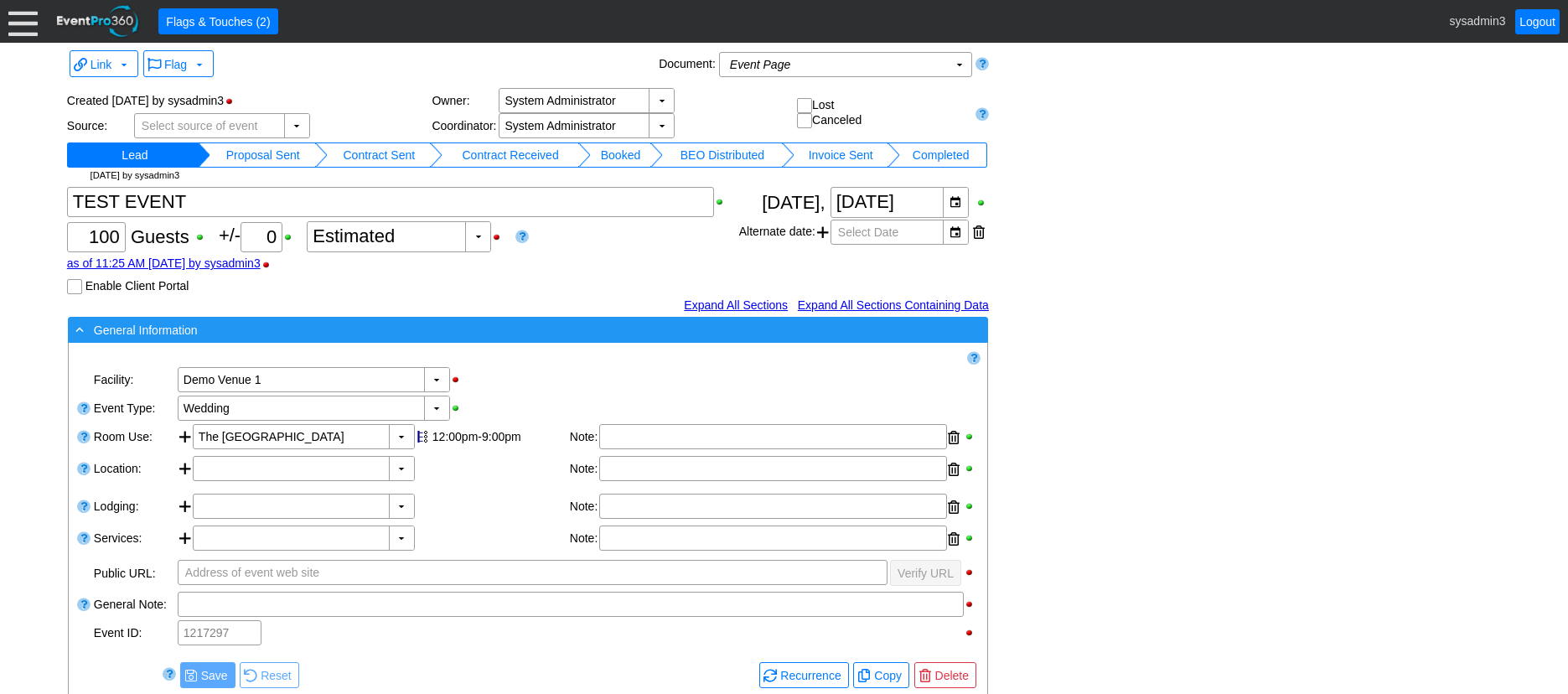
scroll to position [0, 0]
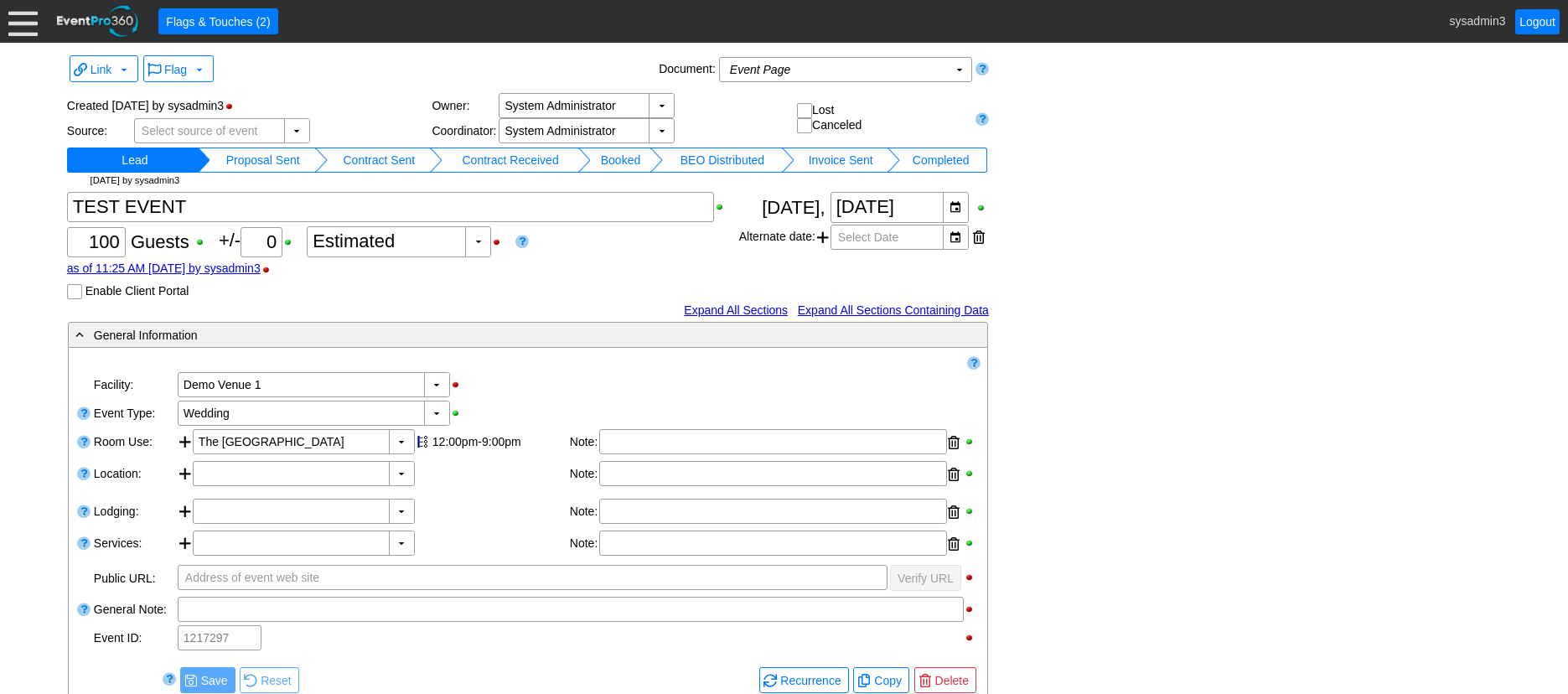
click at [270, 157] on td "Proposal Sent" at bounding box center [262, 160] width 105 height 25
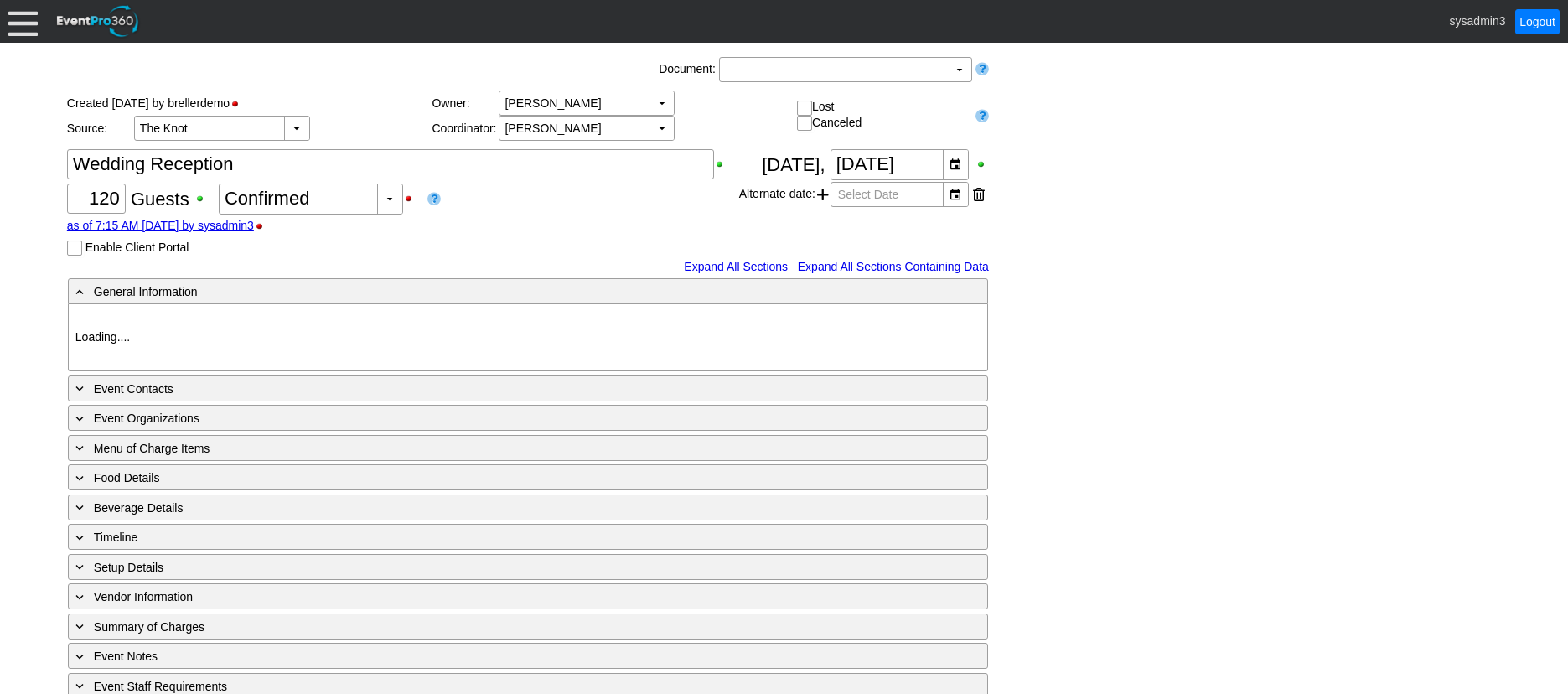
type input "Demo Venue 1"
type input "Wedding"
type input "[URL][DOMAIN_NAME]"
type input "675609"
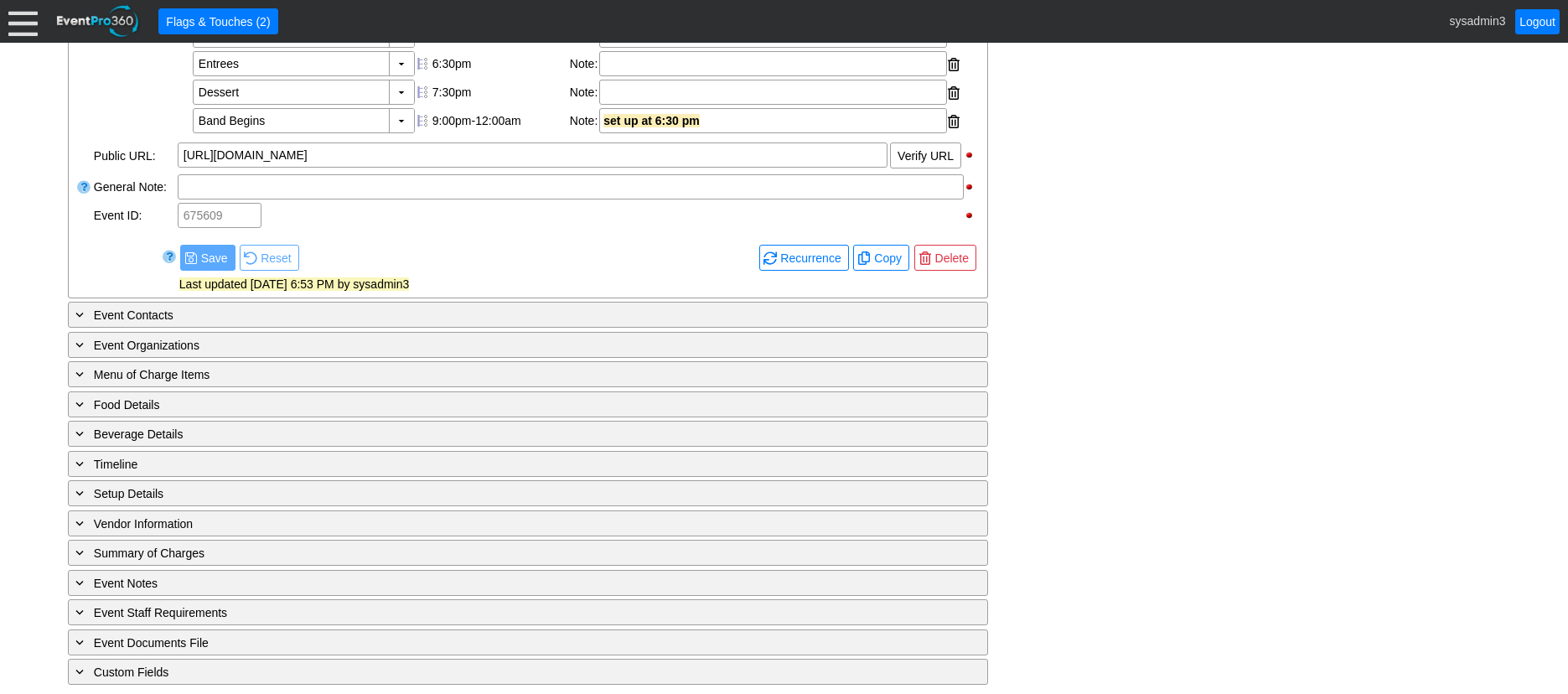
scroll to position [680, 0]
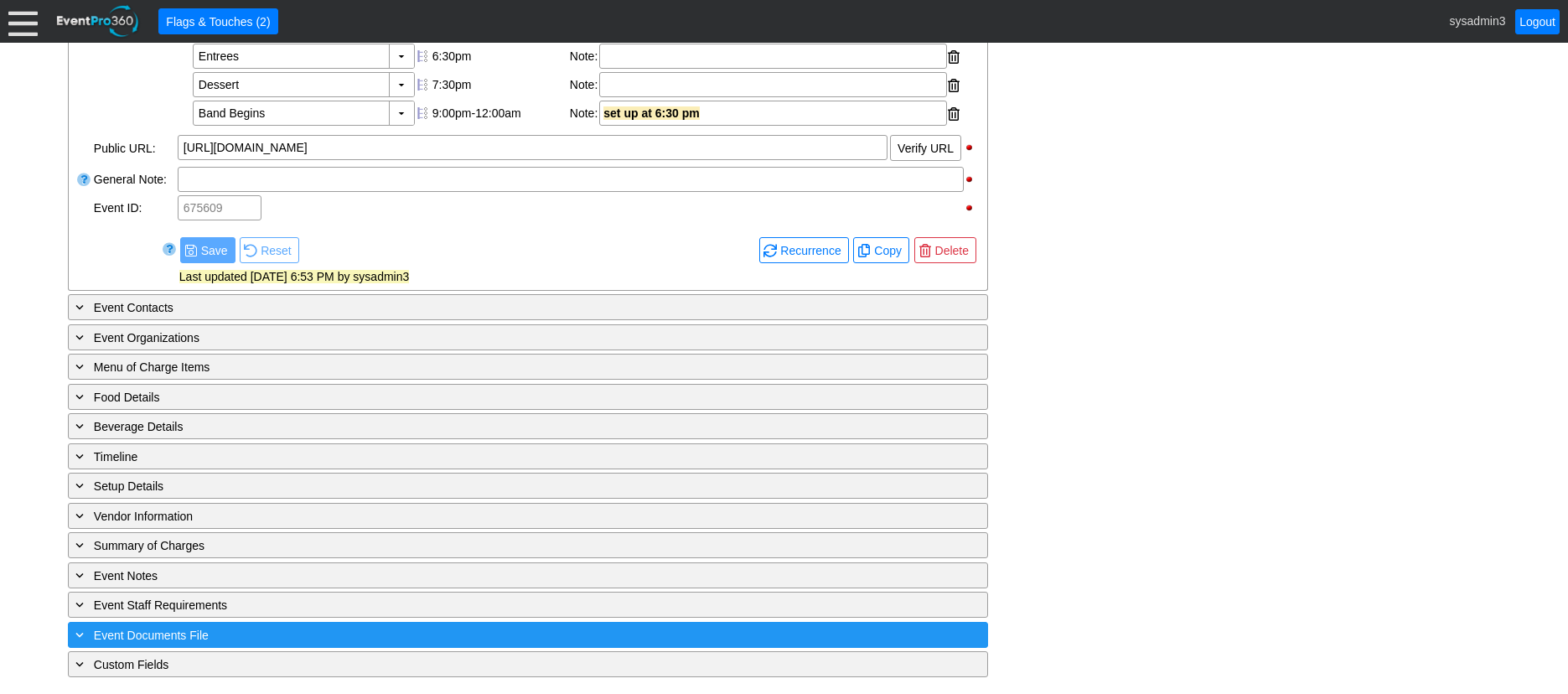
click at [300, 635] on div "+ Event Documents File" at bounding box center [494, 634] width 843 height 19
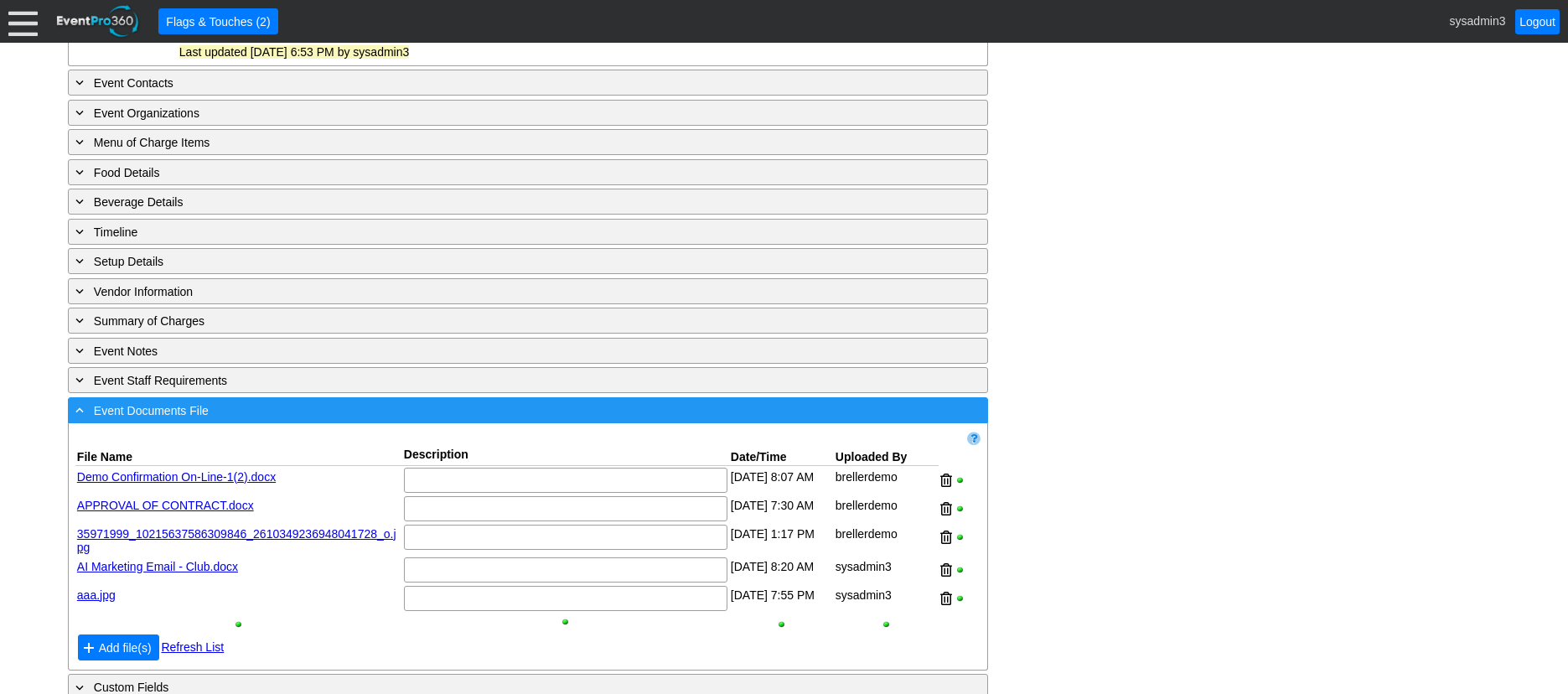
scroll to position [927, 0]
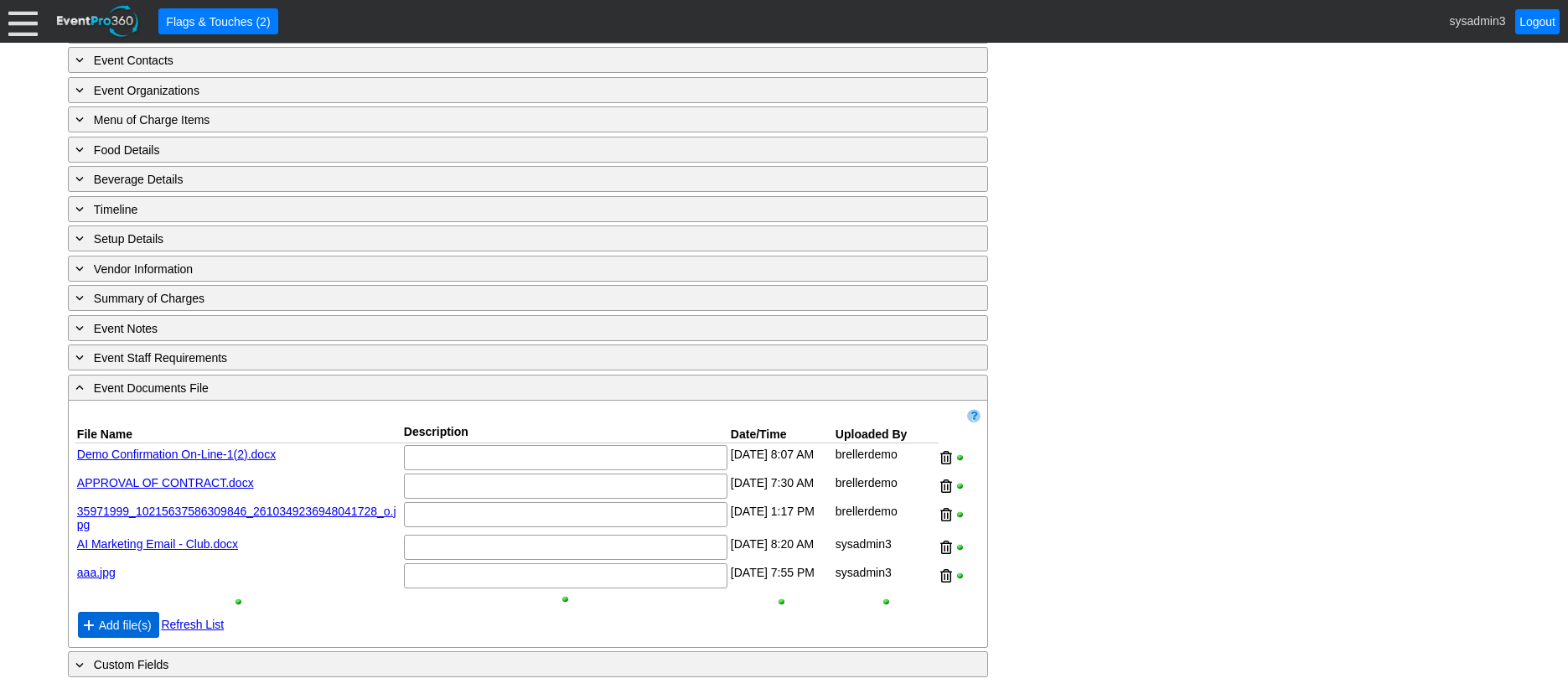
click at [114, 623] on span "Add file(s)" at bounding box center [125, 625] width 60 height 17
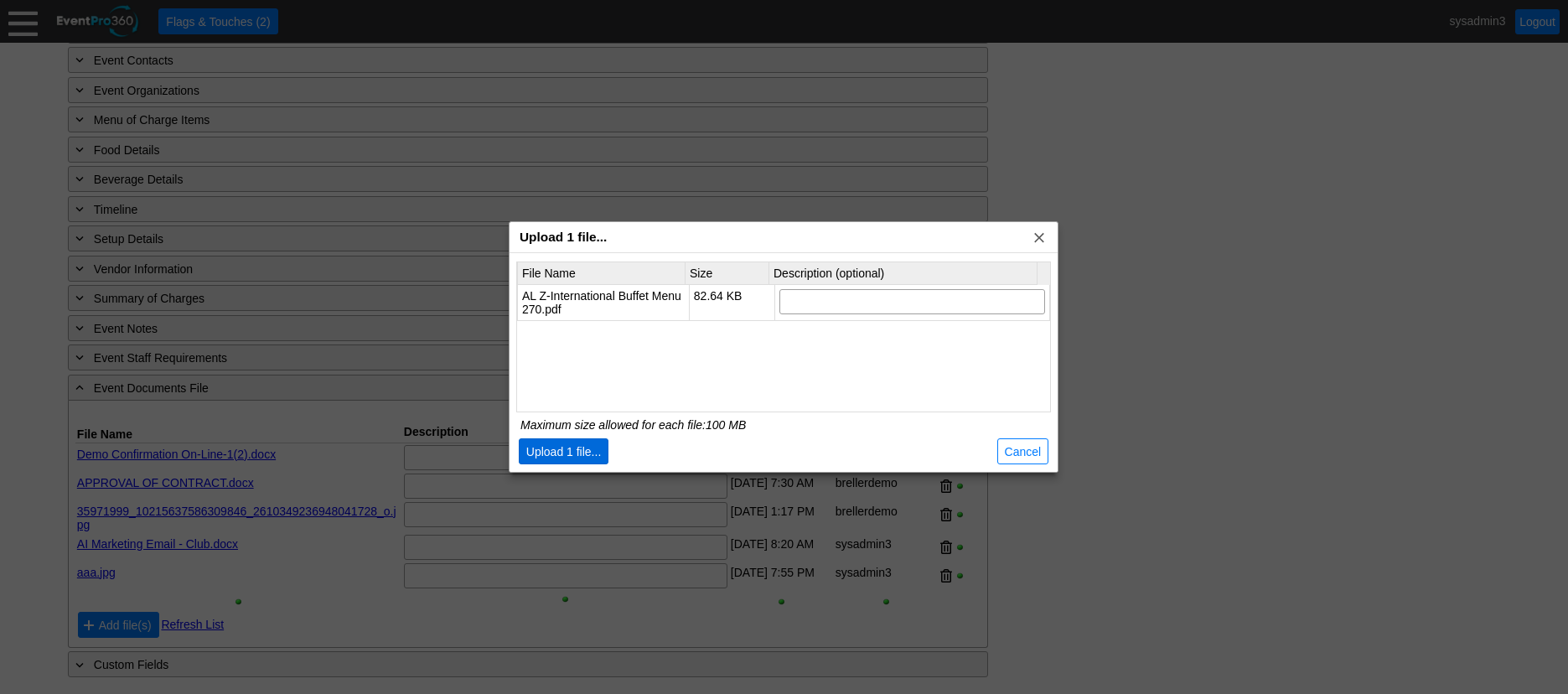
click at [585, 451] on span "Upload 1 file..." at bounding box center [564, 452] width 82 height 17
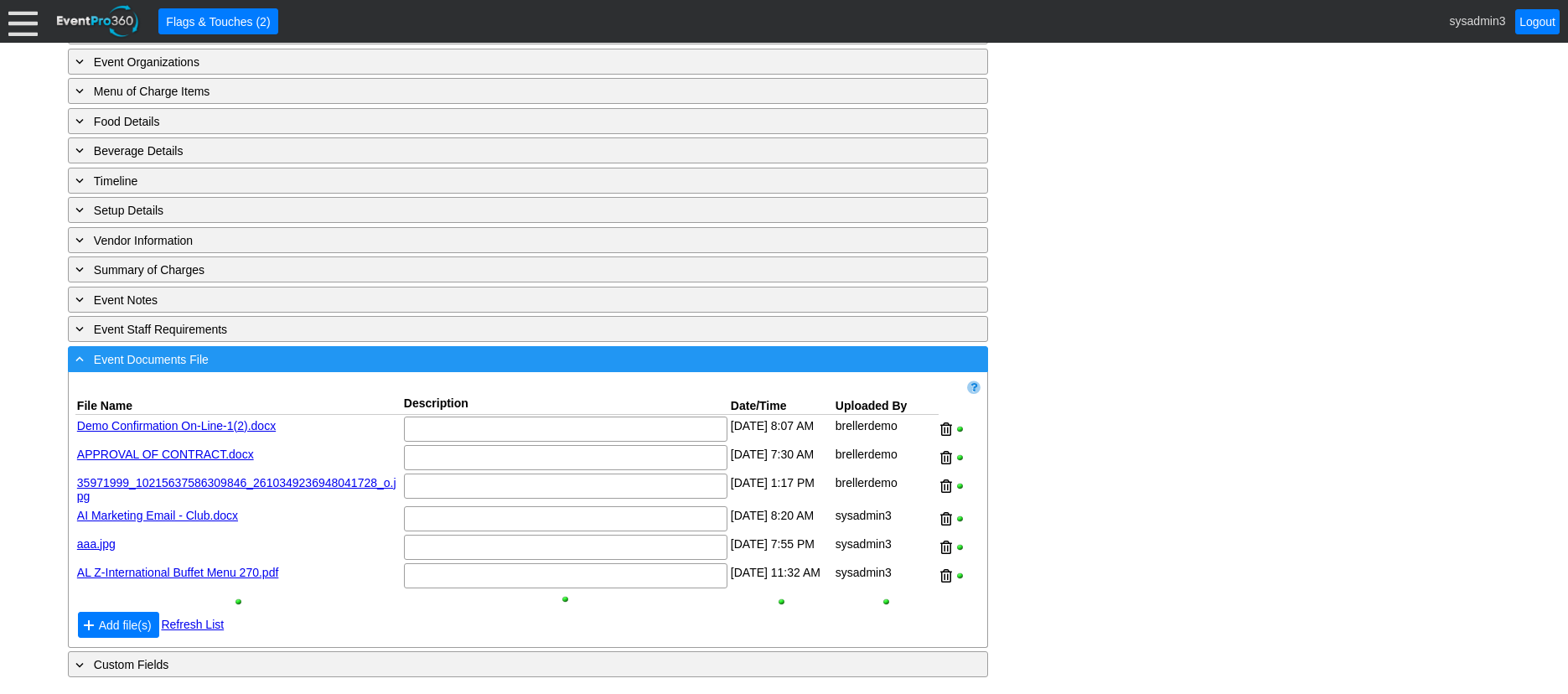
click at [259, 368] on div "- Event Documents File" at bounding box center [494, 358] width 843 height 19
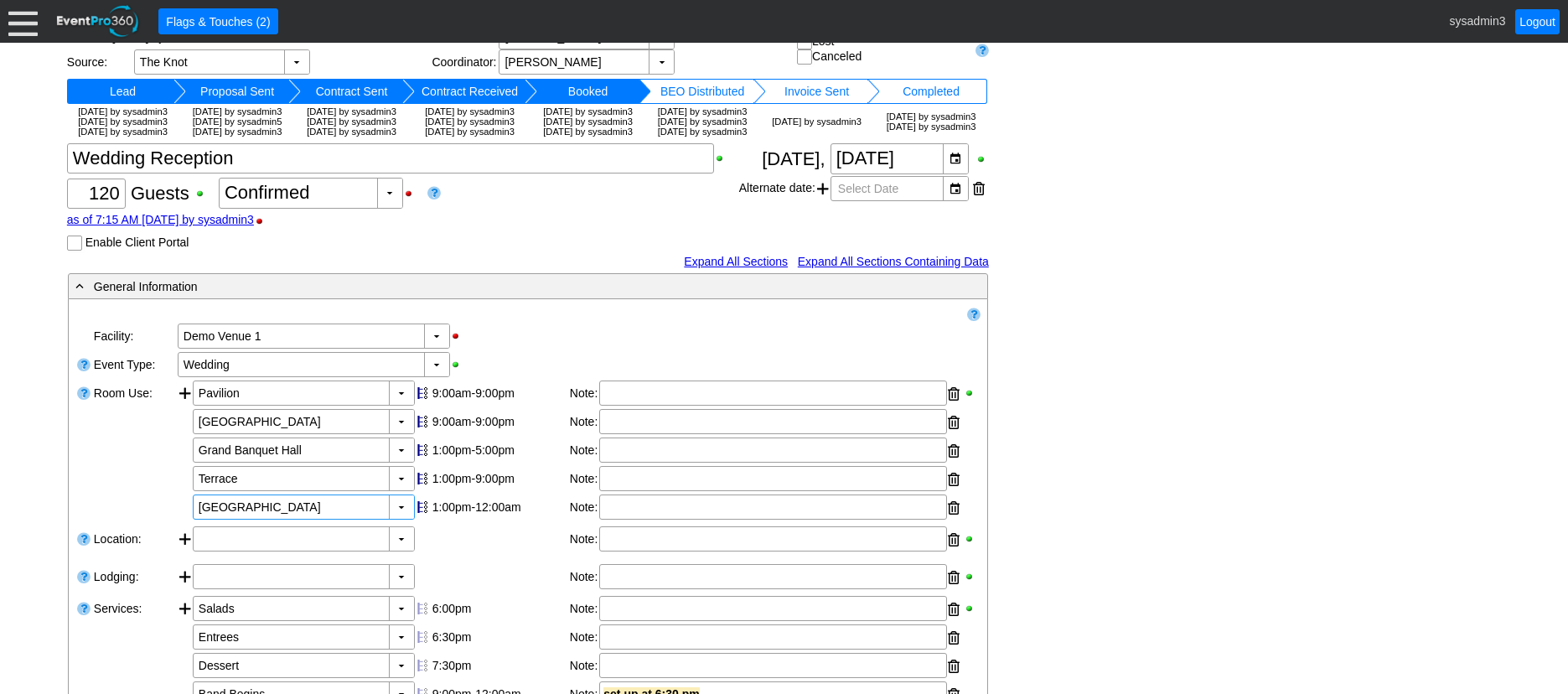
scroll to position [0, 0]
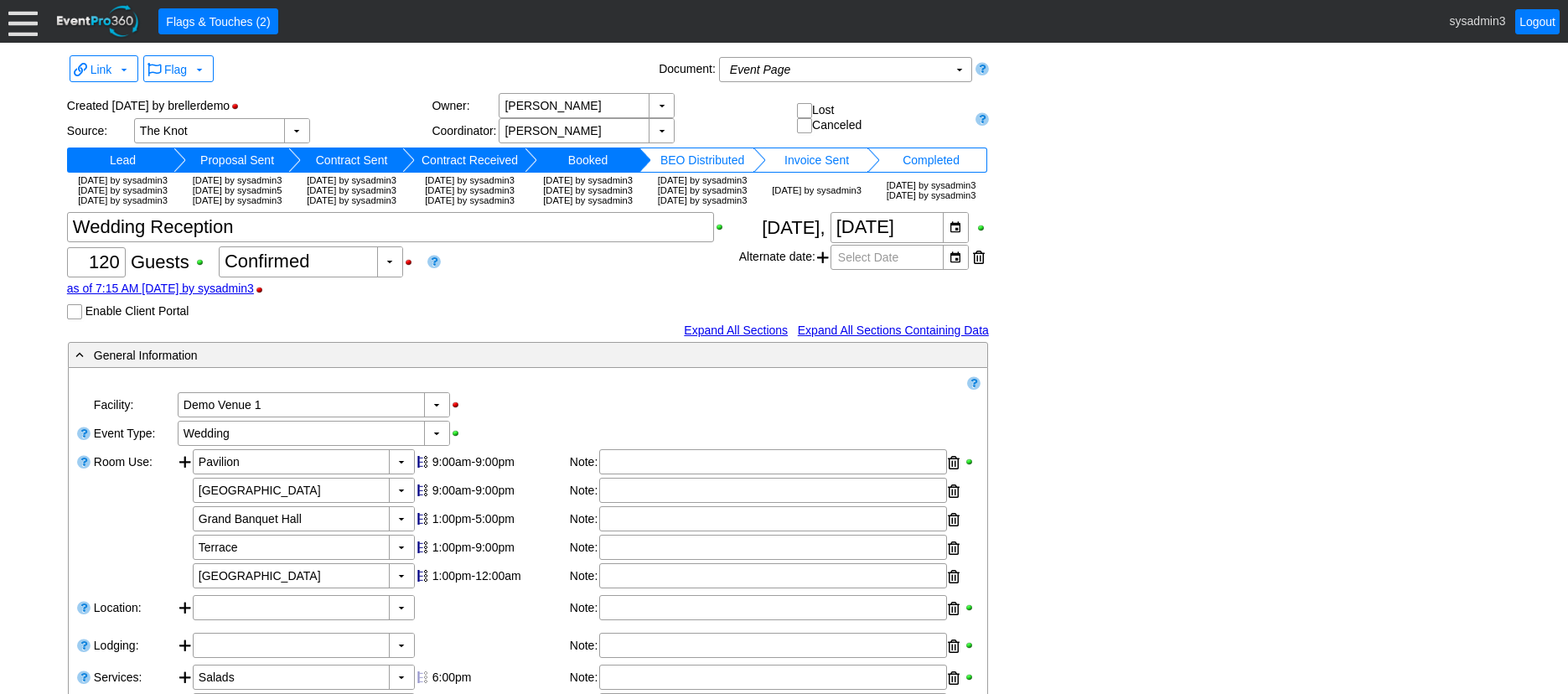
click at [681, 155] on td "BEO Distributed" at bounding box center [702, 160] width 102 height 25
click at [581, 156] on td "Booked" at bounding box center [588, 160] width 102 height 25
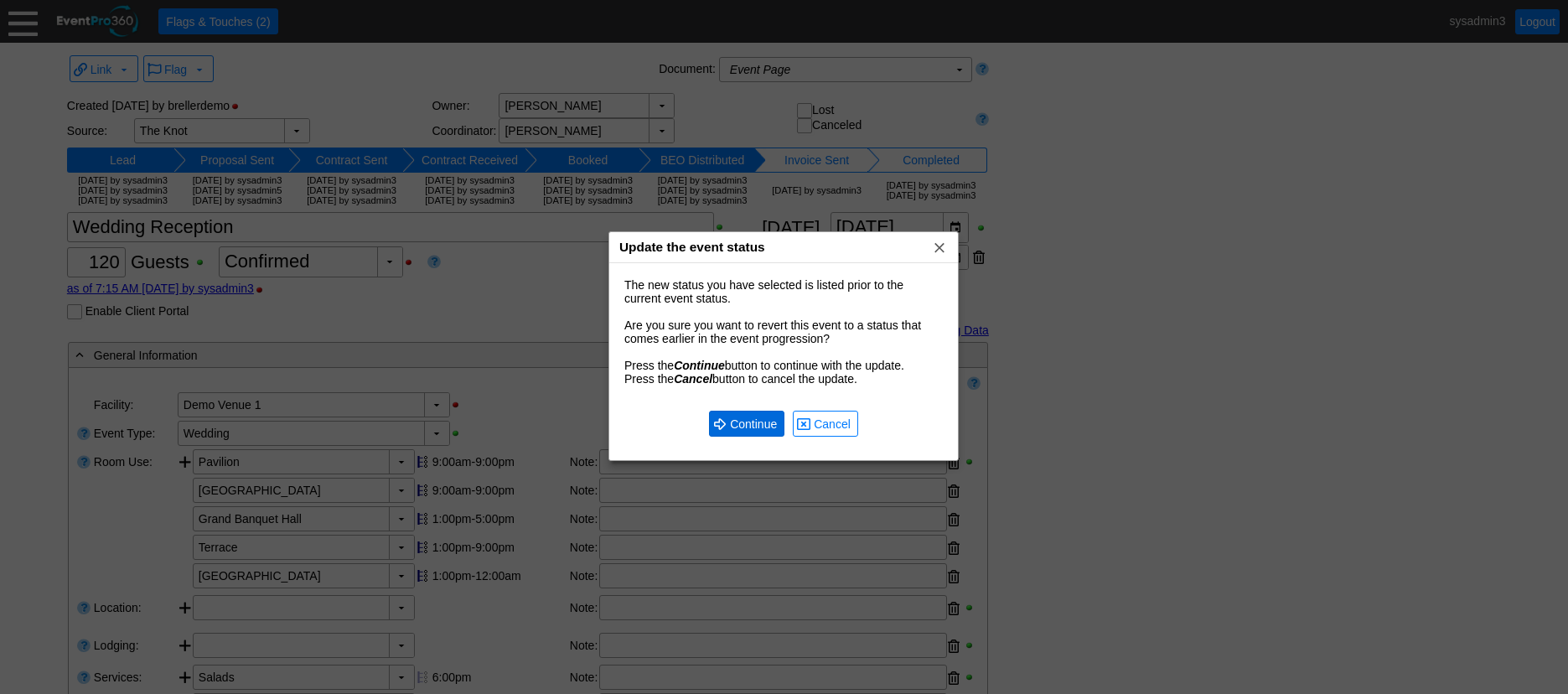
click at [738, 426] on span "Continue" at bounding box center [754, 424] width 54 height 17
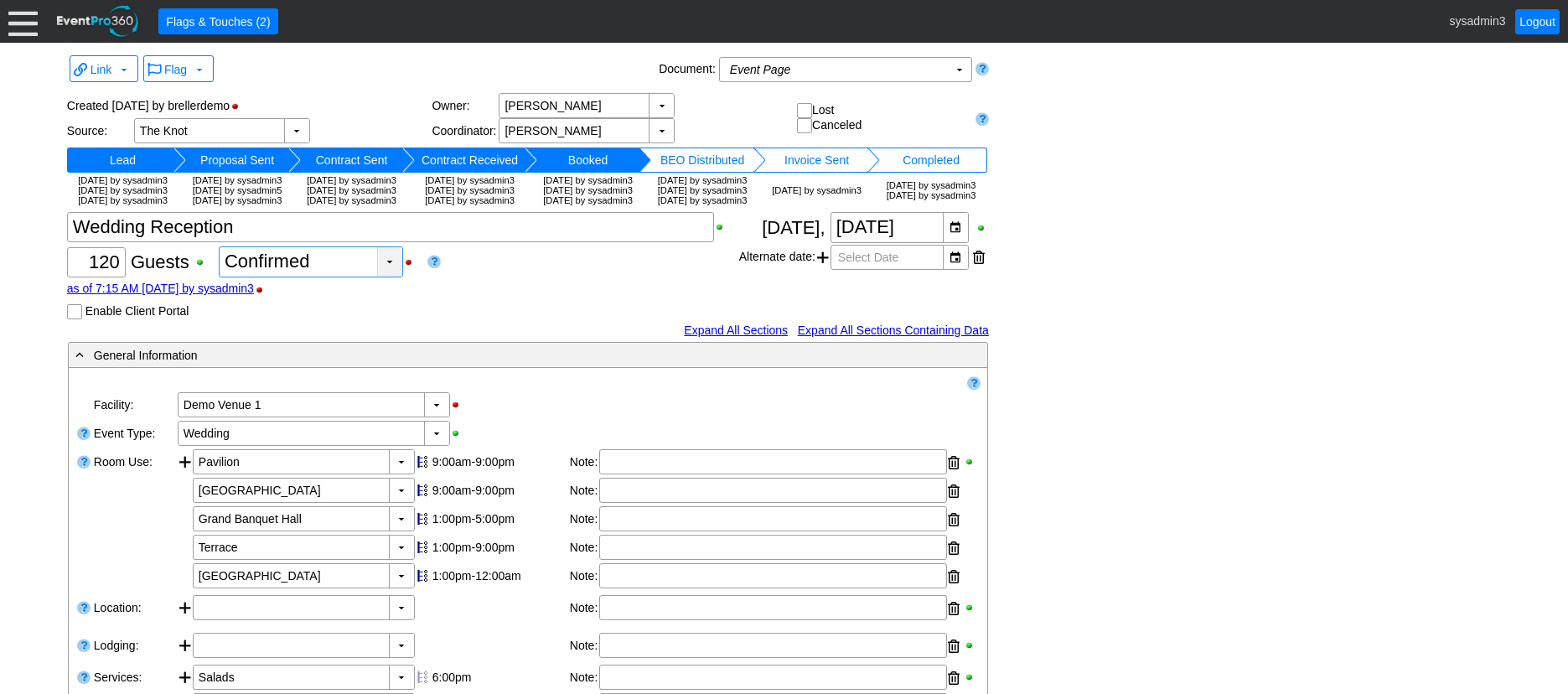
click at [386, 277] on div "▼" at bounding box center [389, 262] width 25 height 29
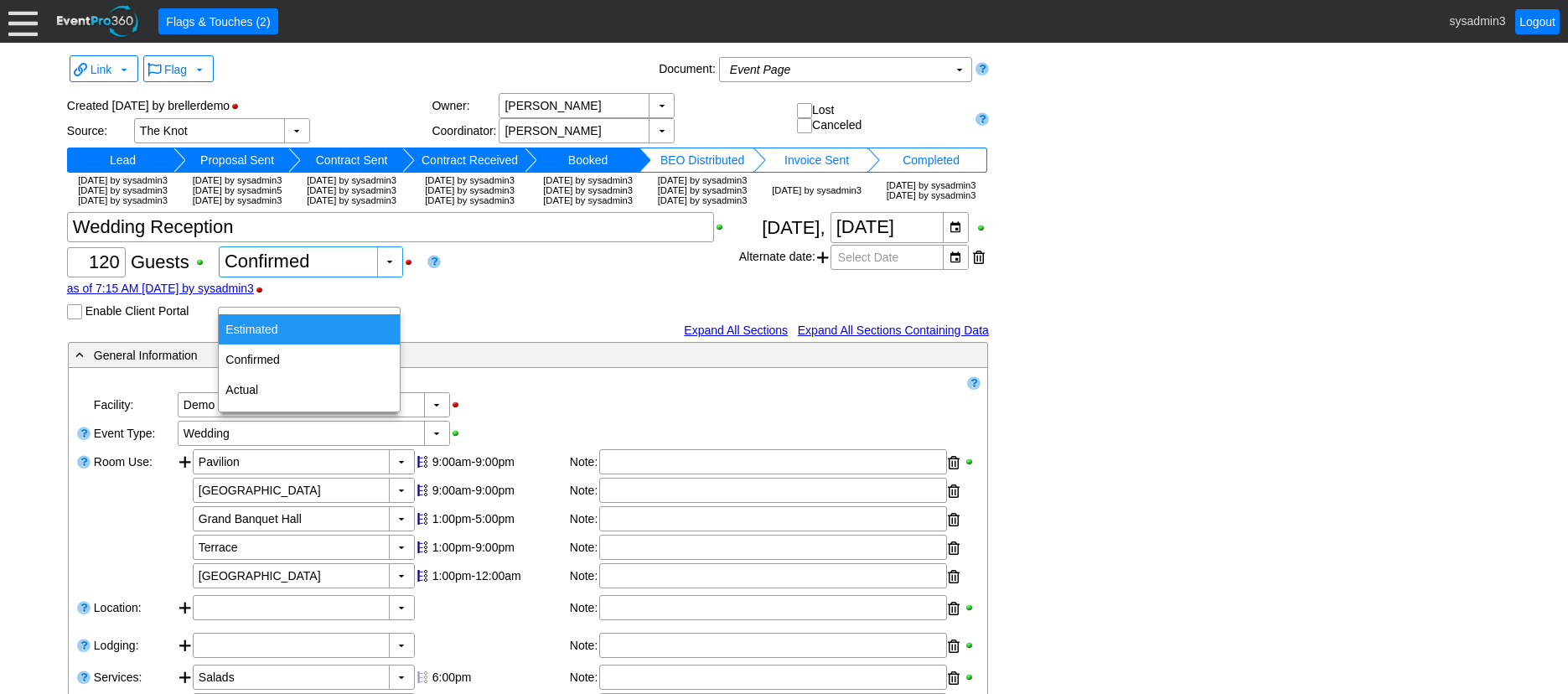
click at [273, 336] on div "Estimated" at bounding box center [309, 330] width 181 height 30
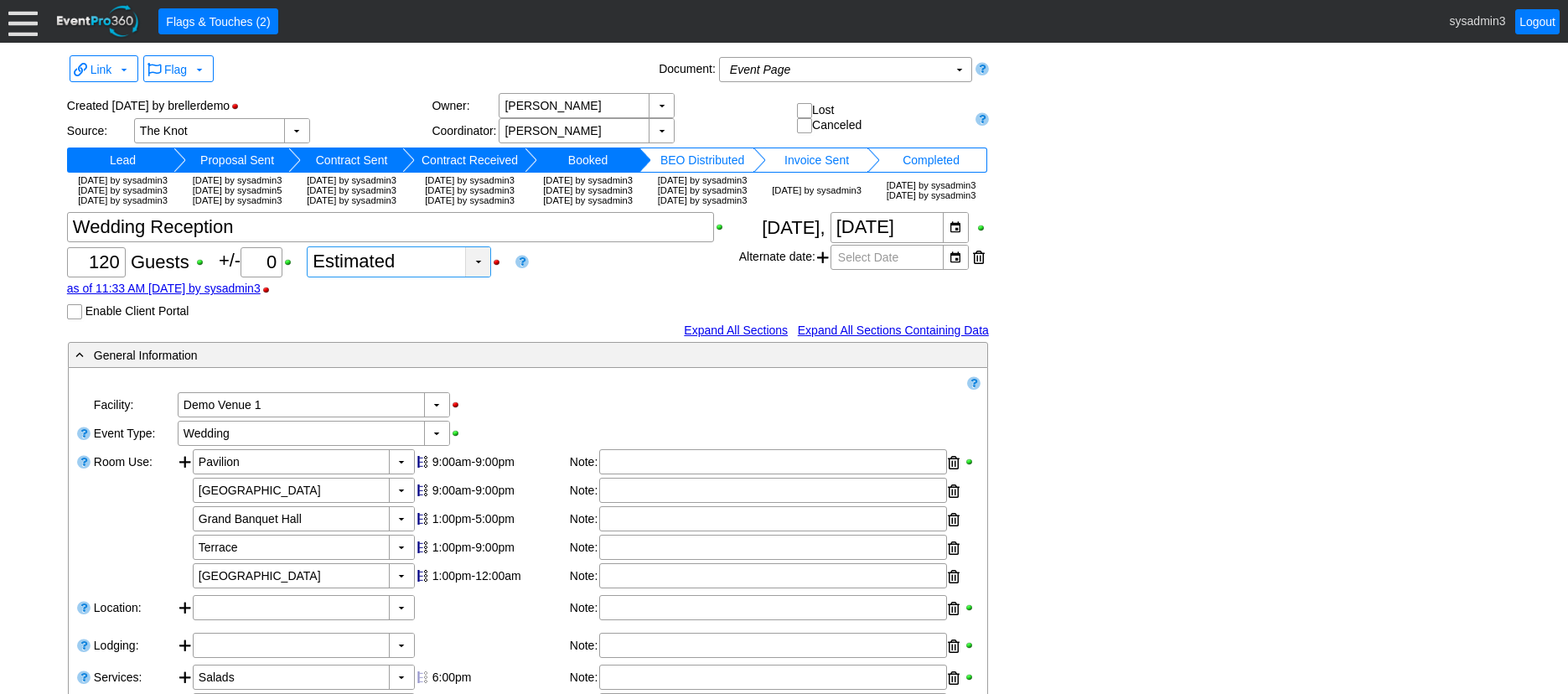
click at [479, 277] on div "▼" at bounding box center [478, 262] width 25 height 29
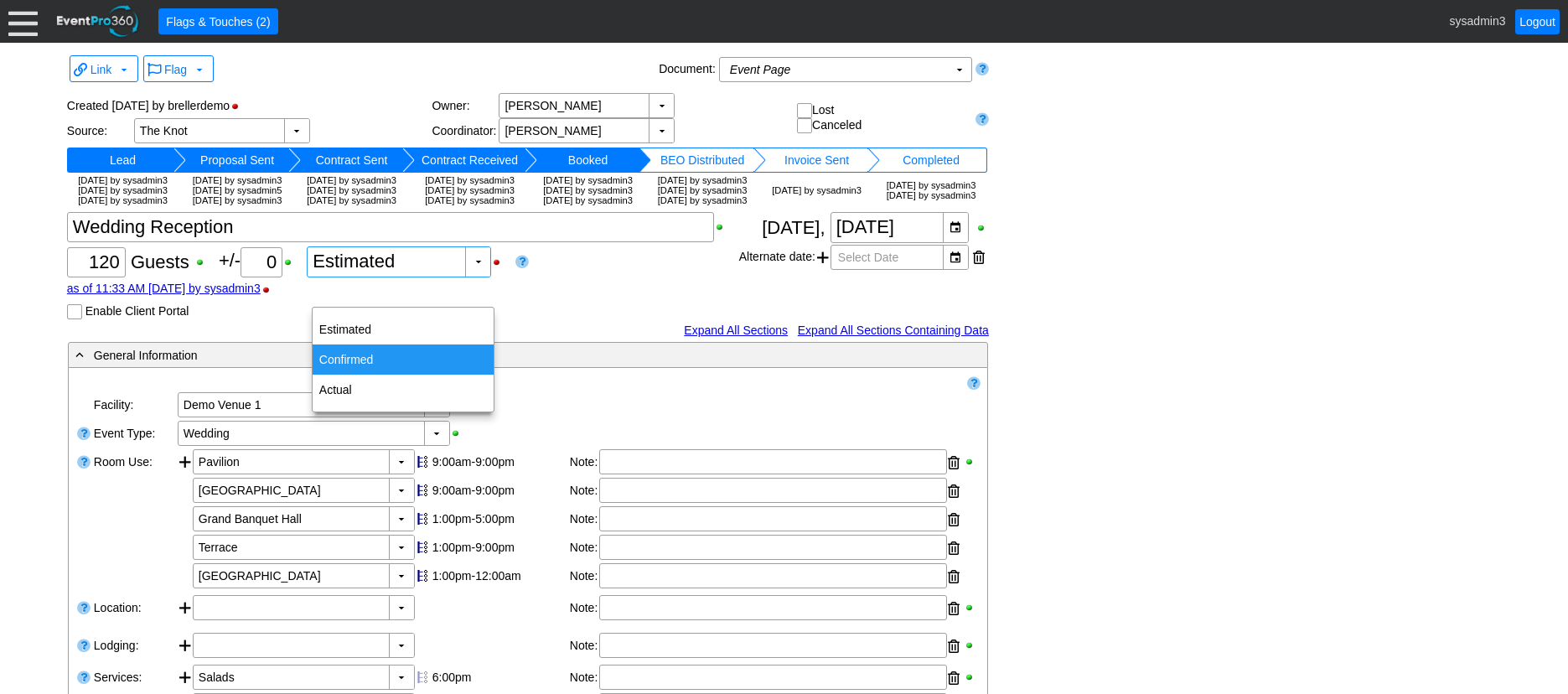
click at [356, 366] on div "Confirmed" at bounding box center [403, 359] width 181 height 30
type input "Confirmed"
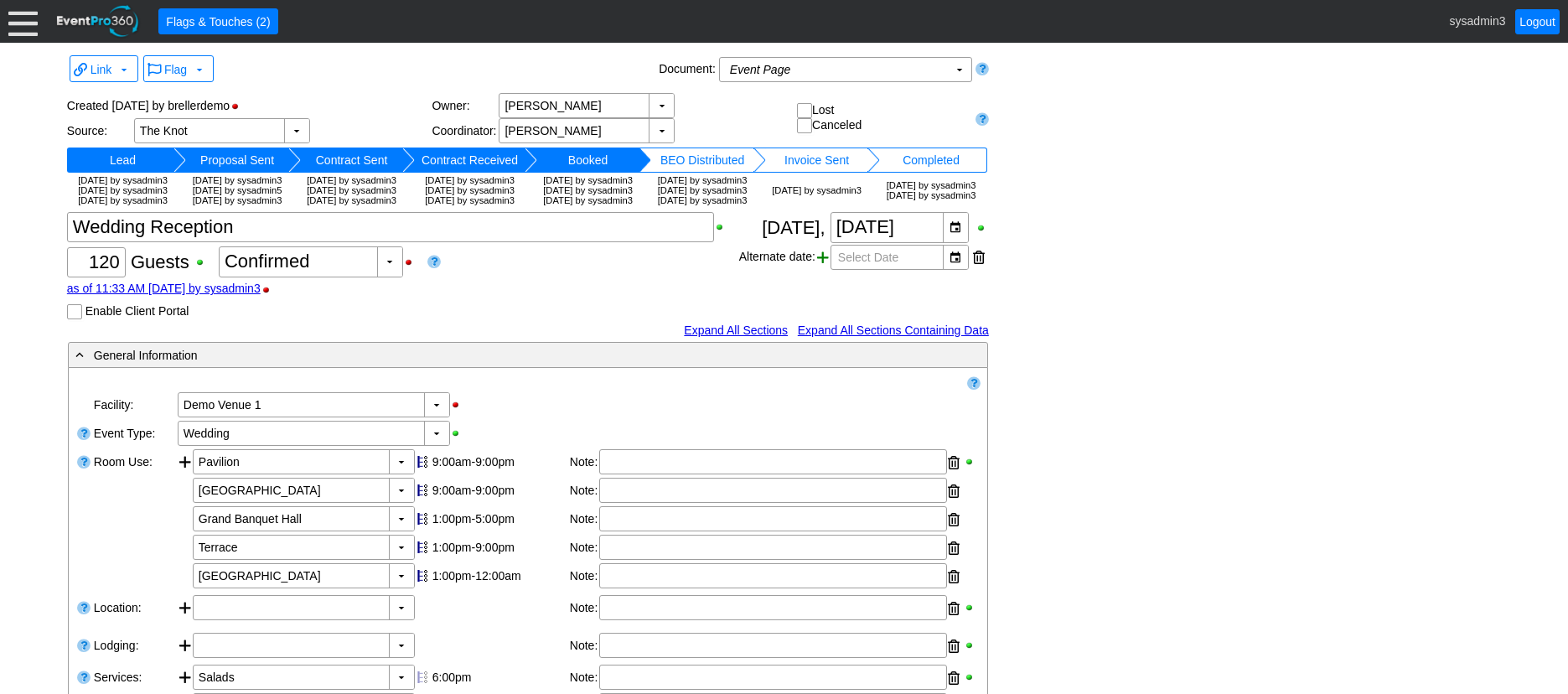
click at [823, 270] on span at bounding box center [823, 257] width 12 height 25
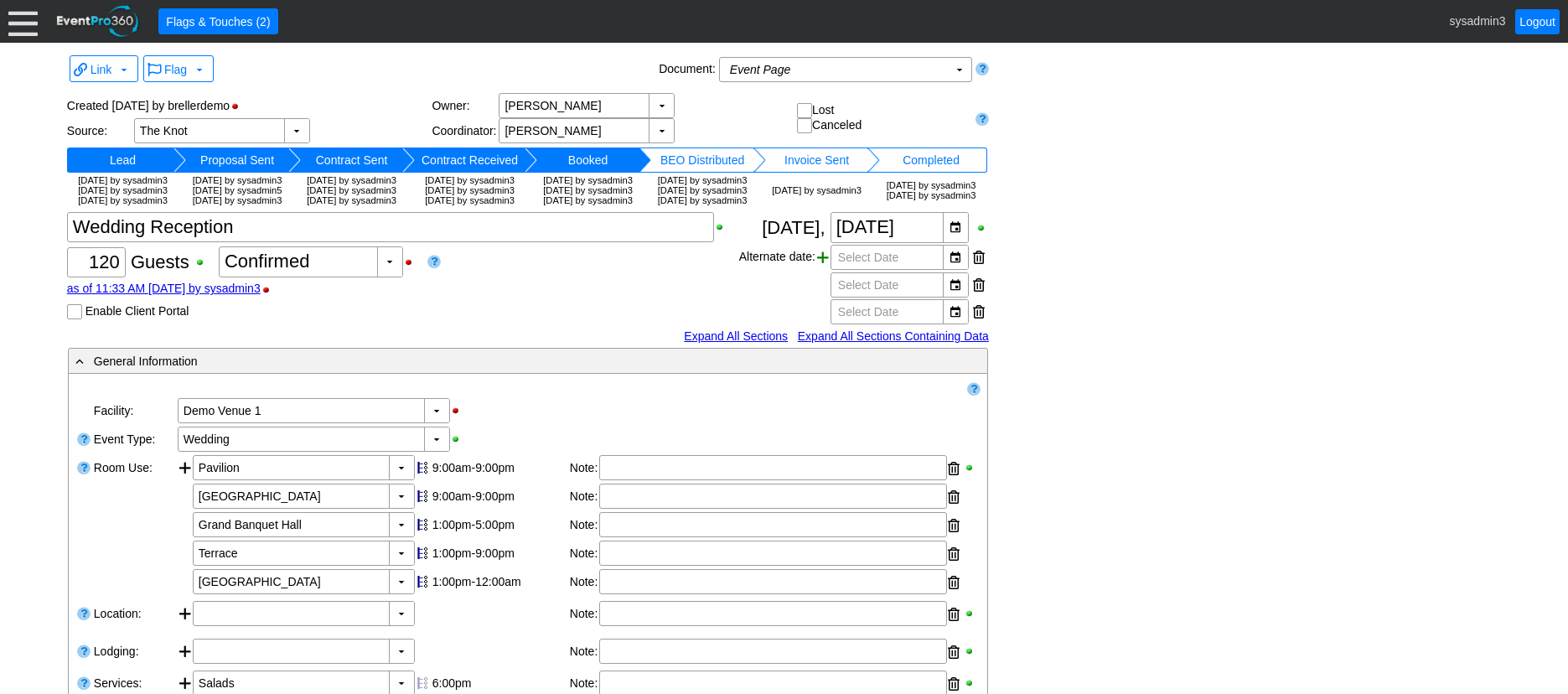
click at [823, 270] on span at bounding box center [823, 257] width 12 height 25
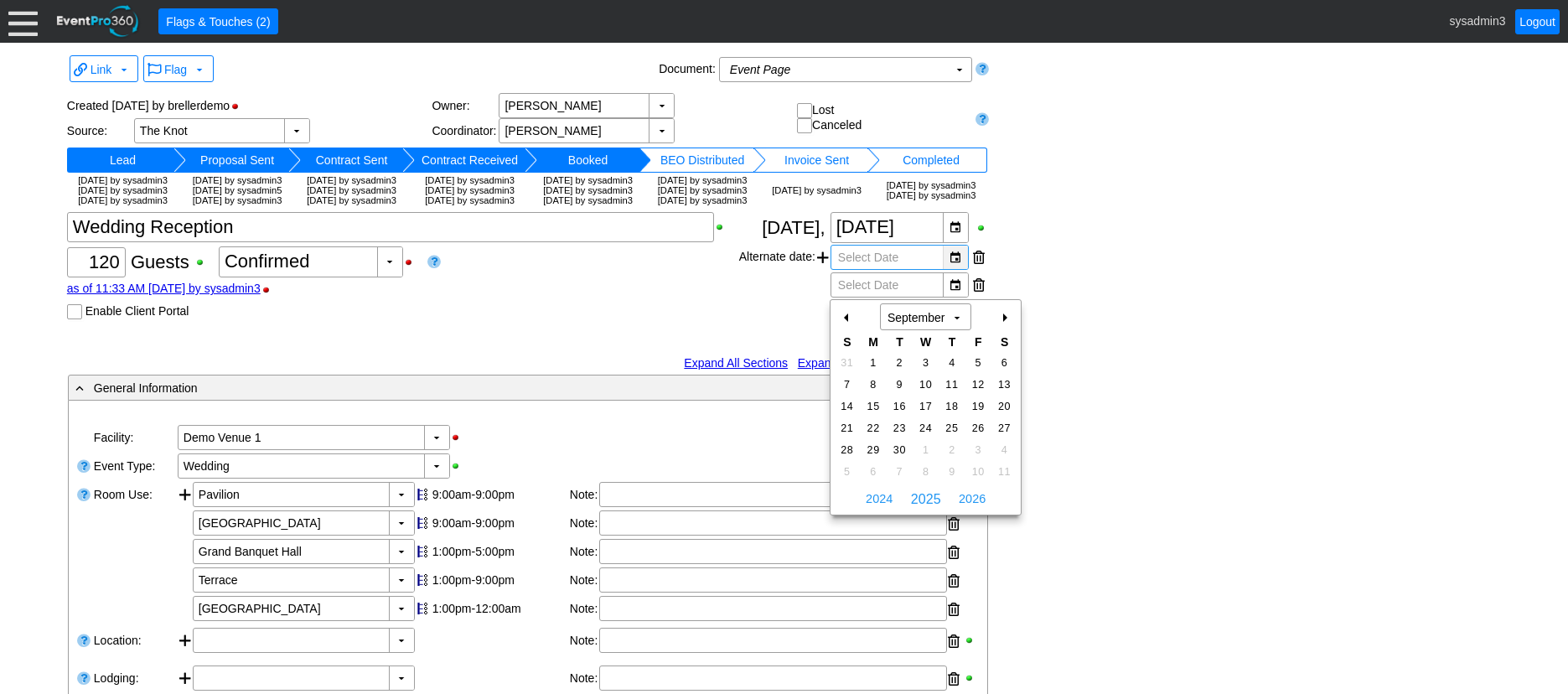
click at [952, 269] on div "▼" at bounding box center [956, 257] width 25 height 24
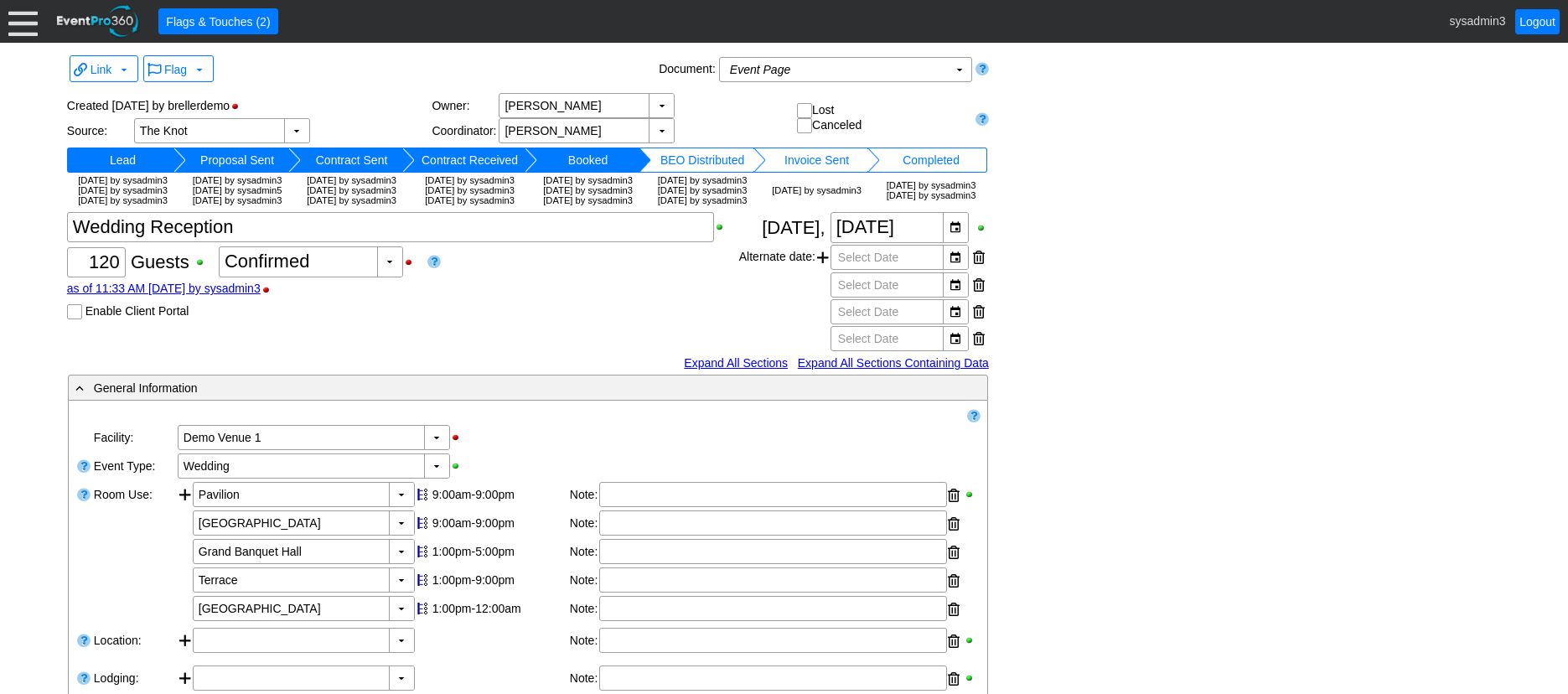
drag, startPoint x: 1013, startPoint y: 283, endPoint x: 999, endPoint y: 279, distance: 14.6
click at [979, 270] on div at bounding box center [979, 257] width 12 height 25
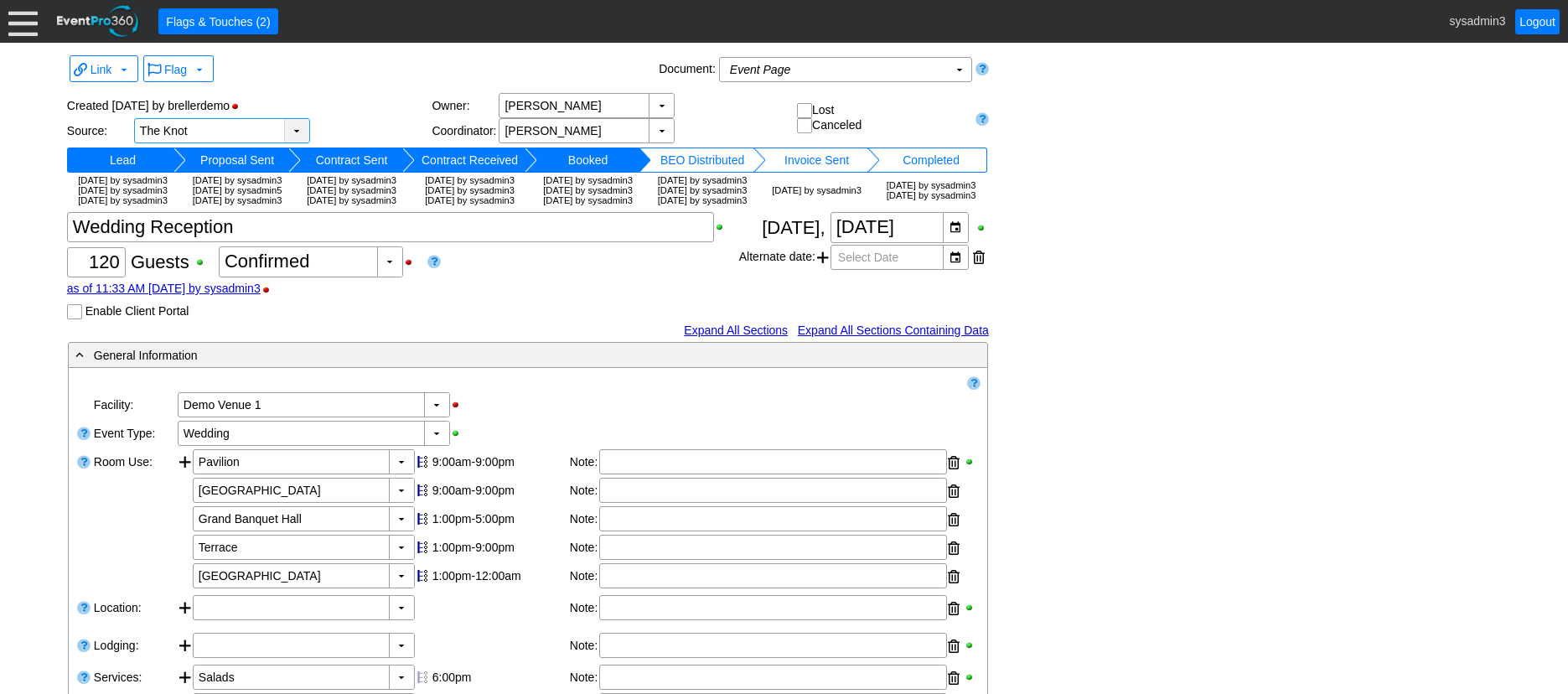
click at [302, 126] on div "▼" at bounding box center [297, 130] width 25 height 24
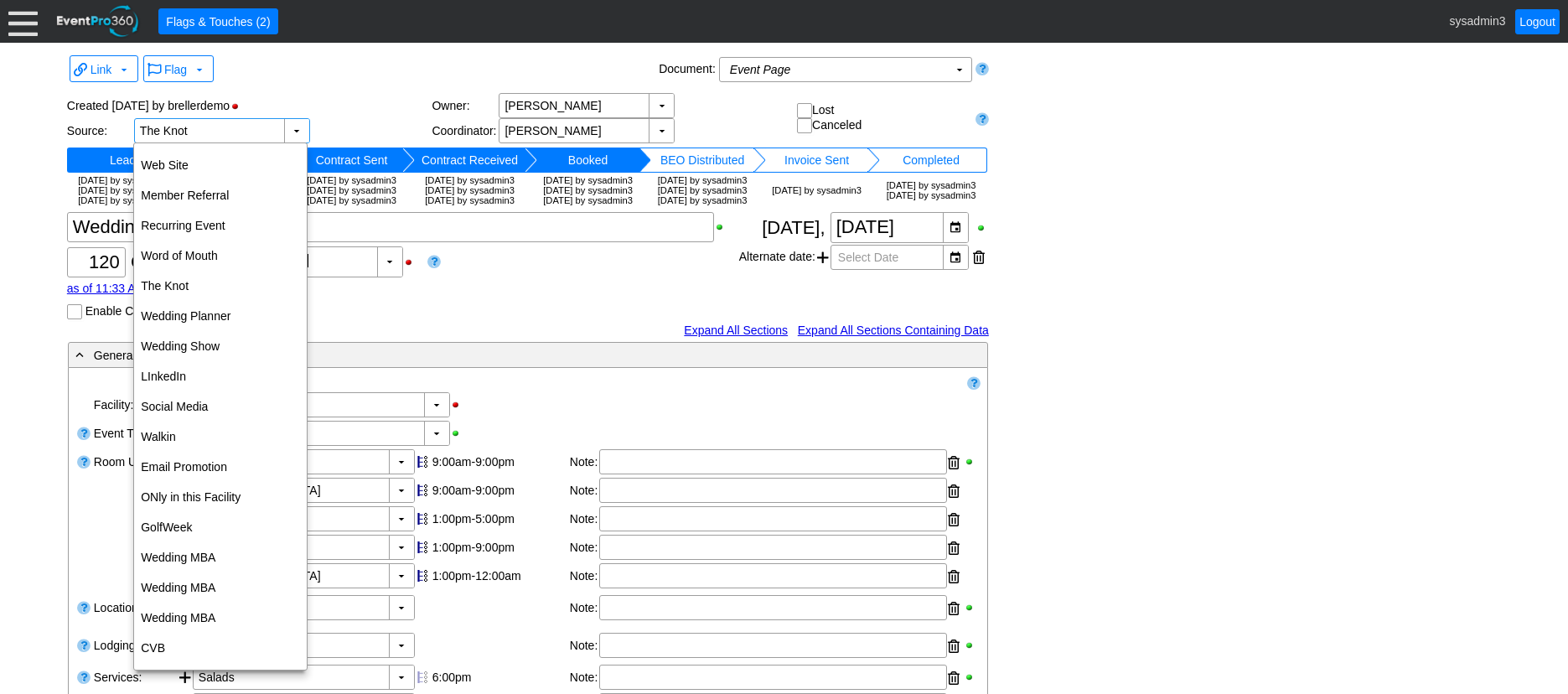
click at [372, 95] on div "Created 6/16/2022 by brellerdemo" at bounding box center [250, 106] width 365 height 25
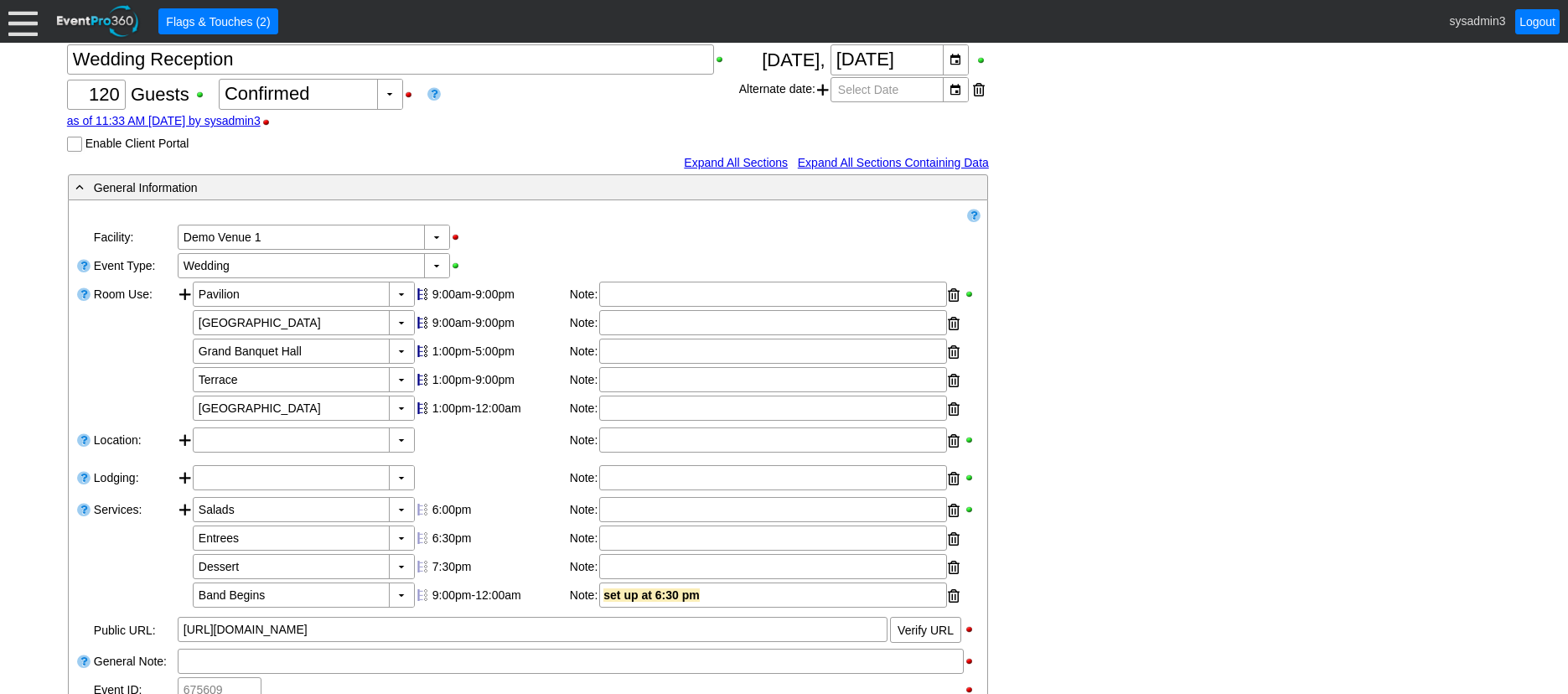
scroll to position [252, 0]
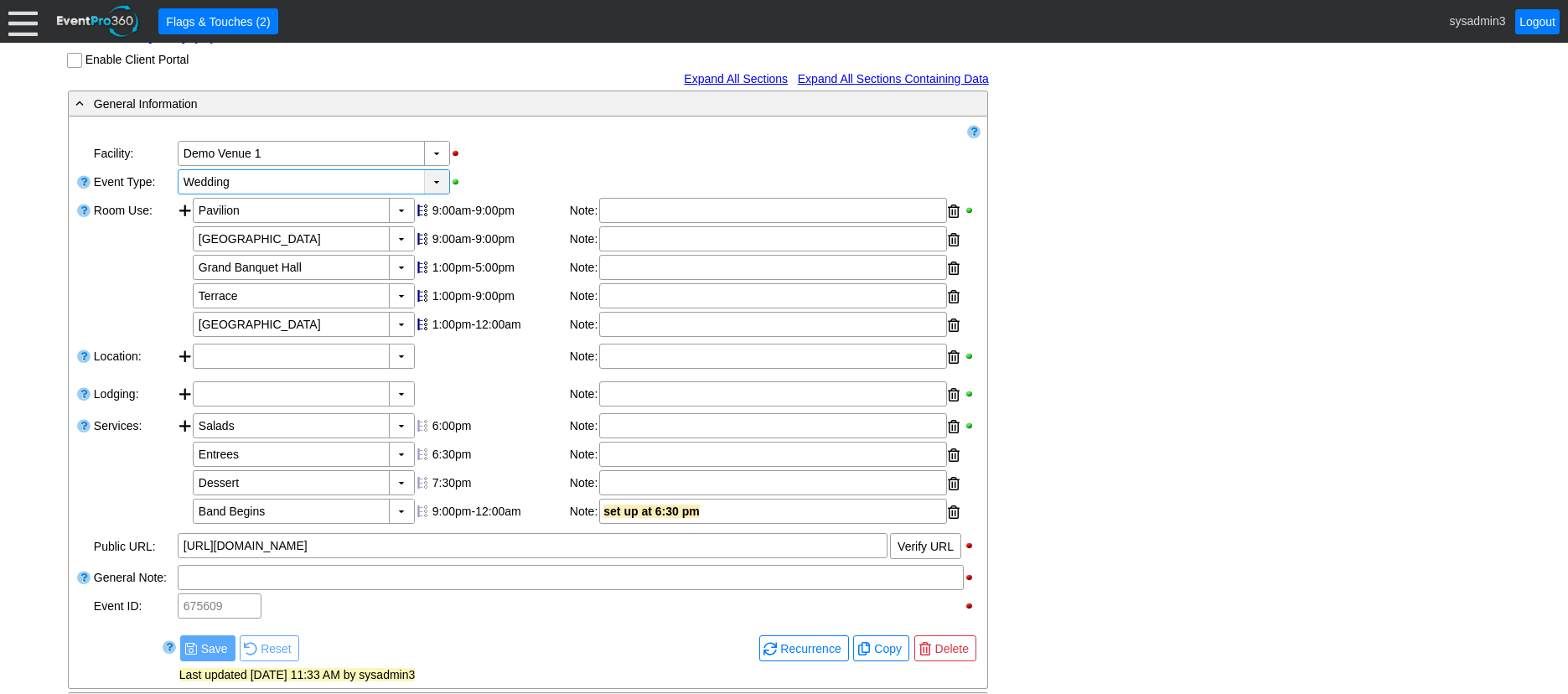
click at [432, 193] on div "▼" at bounding box center [437, 182] width 25 height 24
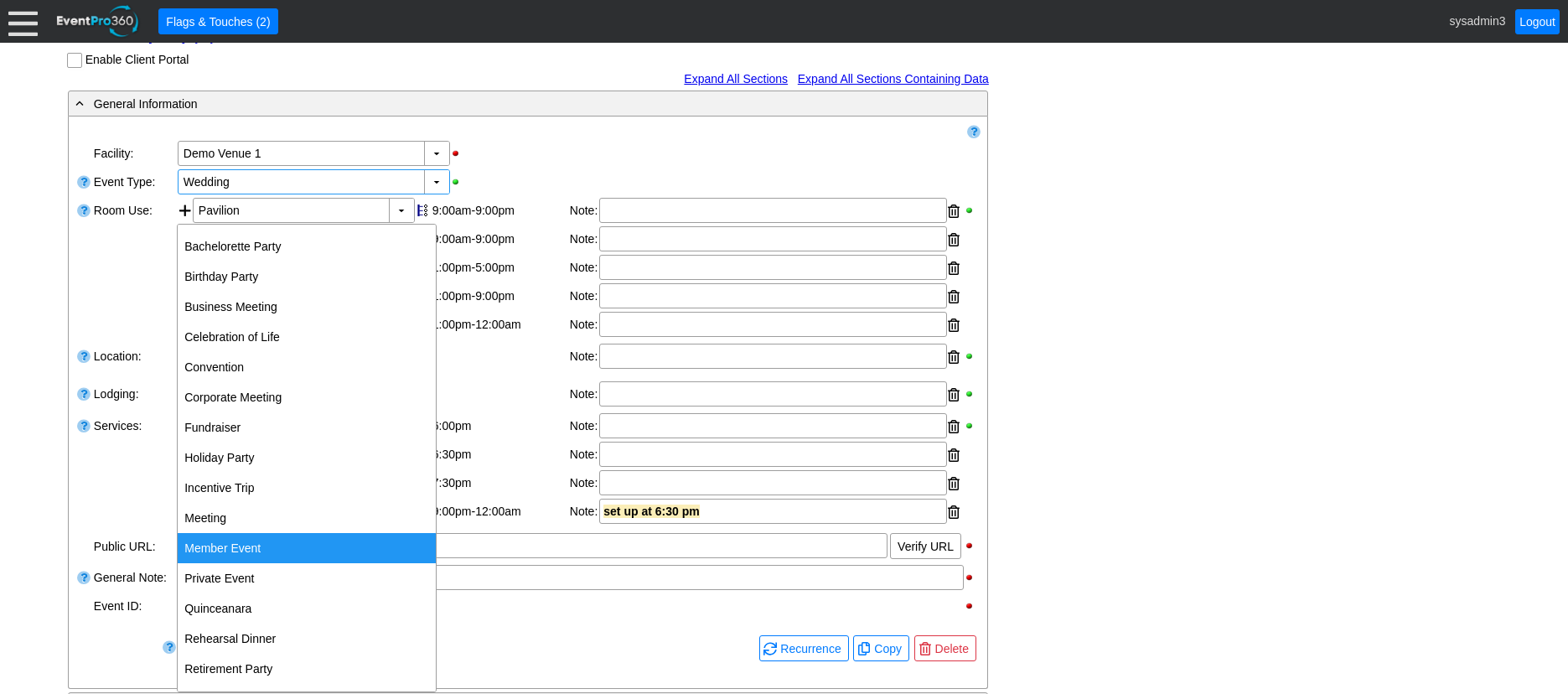
scroll to position [150, 0]
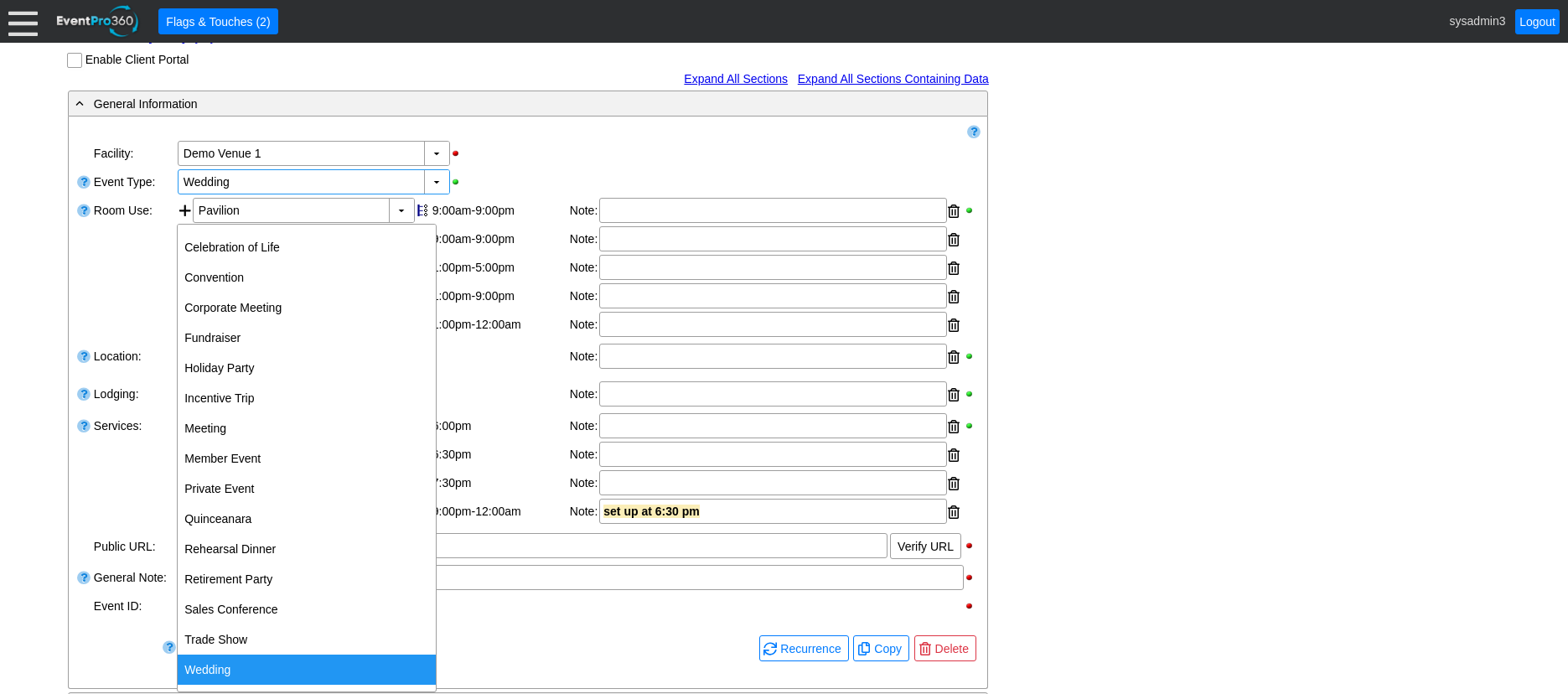
click at [231, 665] on div "Wedding" at bounding box center [306, 670] width 258 height 30
type input "Wedding"
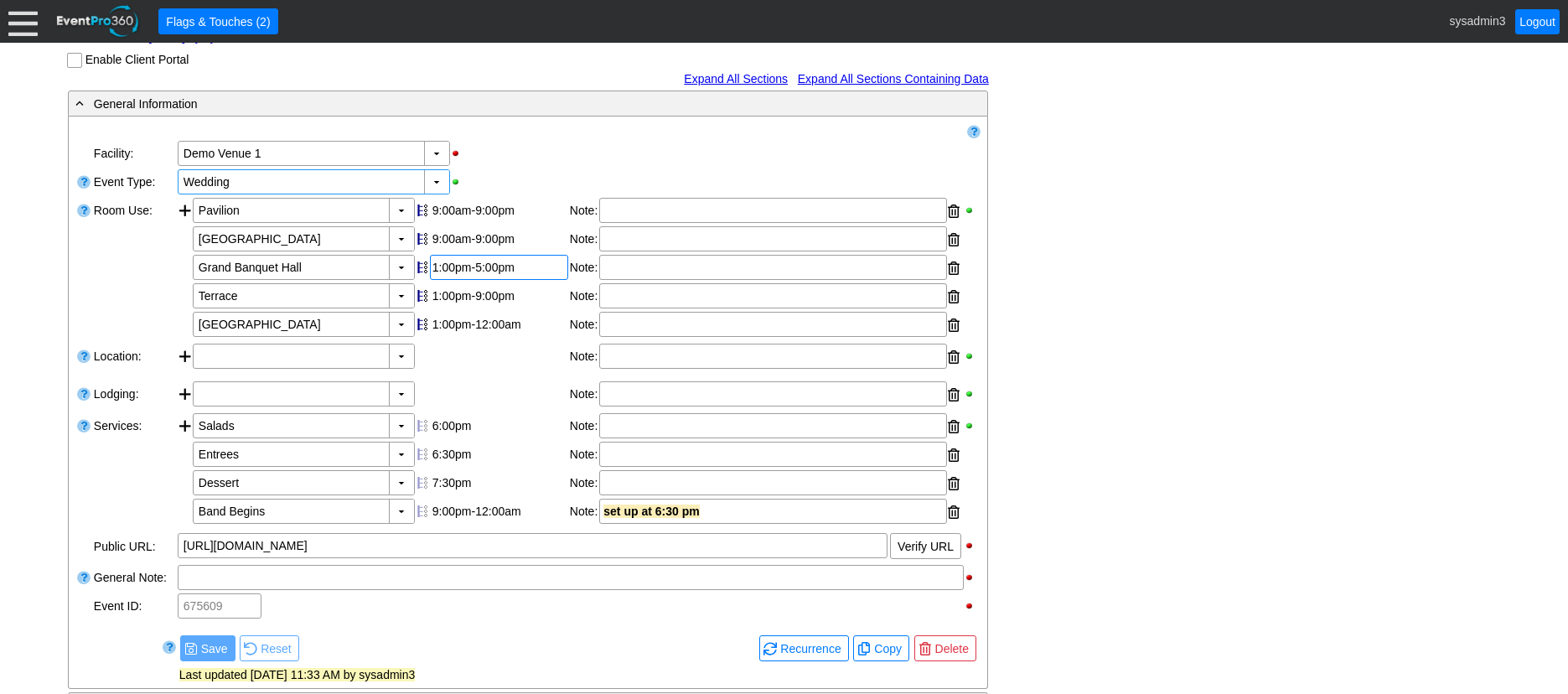
click at [469, 274] on div "1:00pm-5:00pm" at bounding box center [499, 268] width 133 height 13
type input "6:00"
type input "2:00"
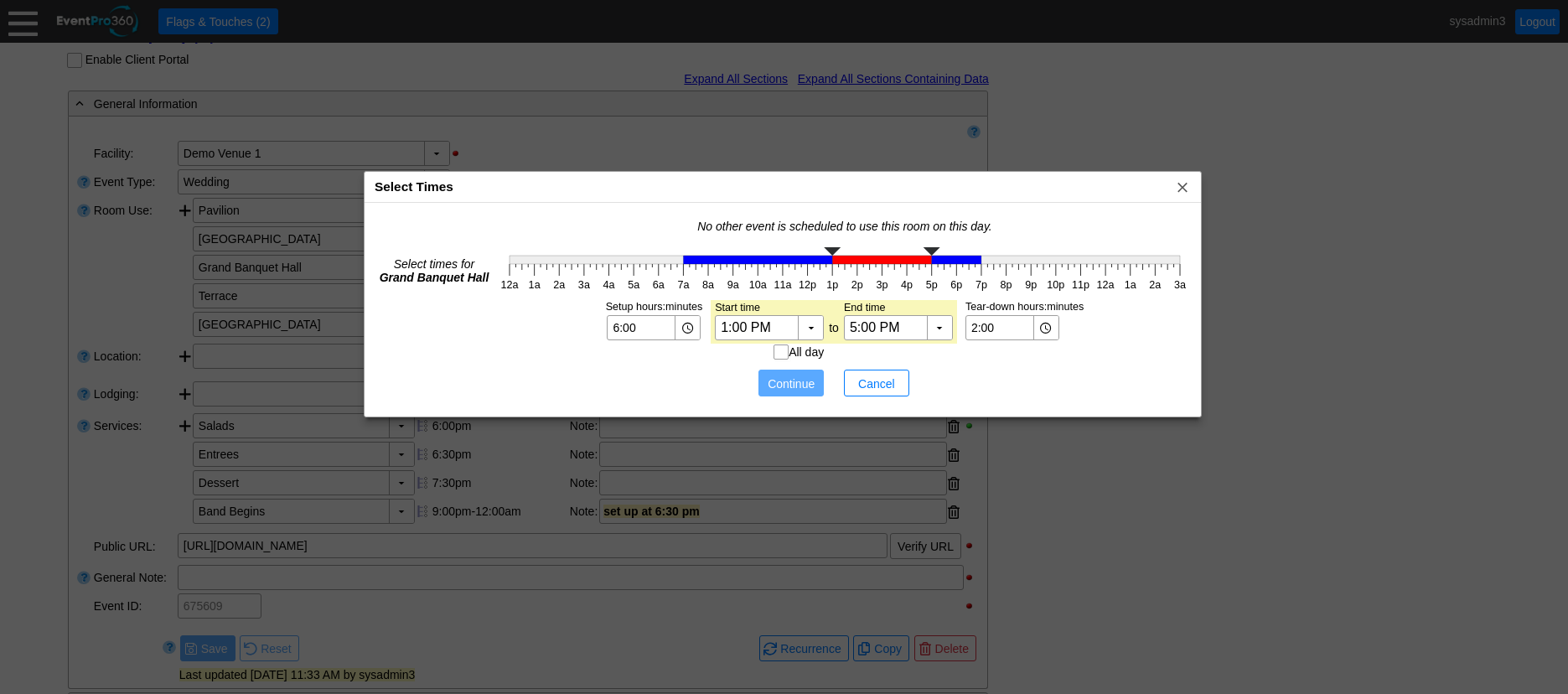
click at [812, 193] on div "Select Times x" at bounding box center [782, 187] width 836 height 31
click at [886, 385] on span "Cancel" at bounding box center [877, 384] width 50 height 17
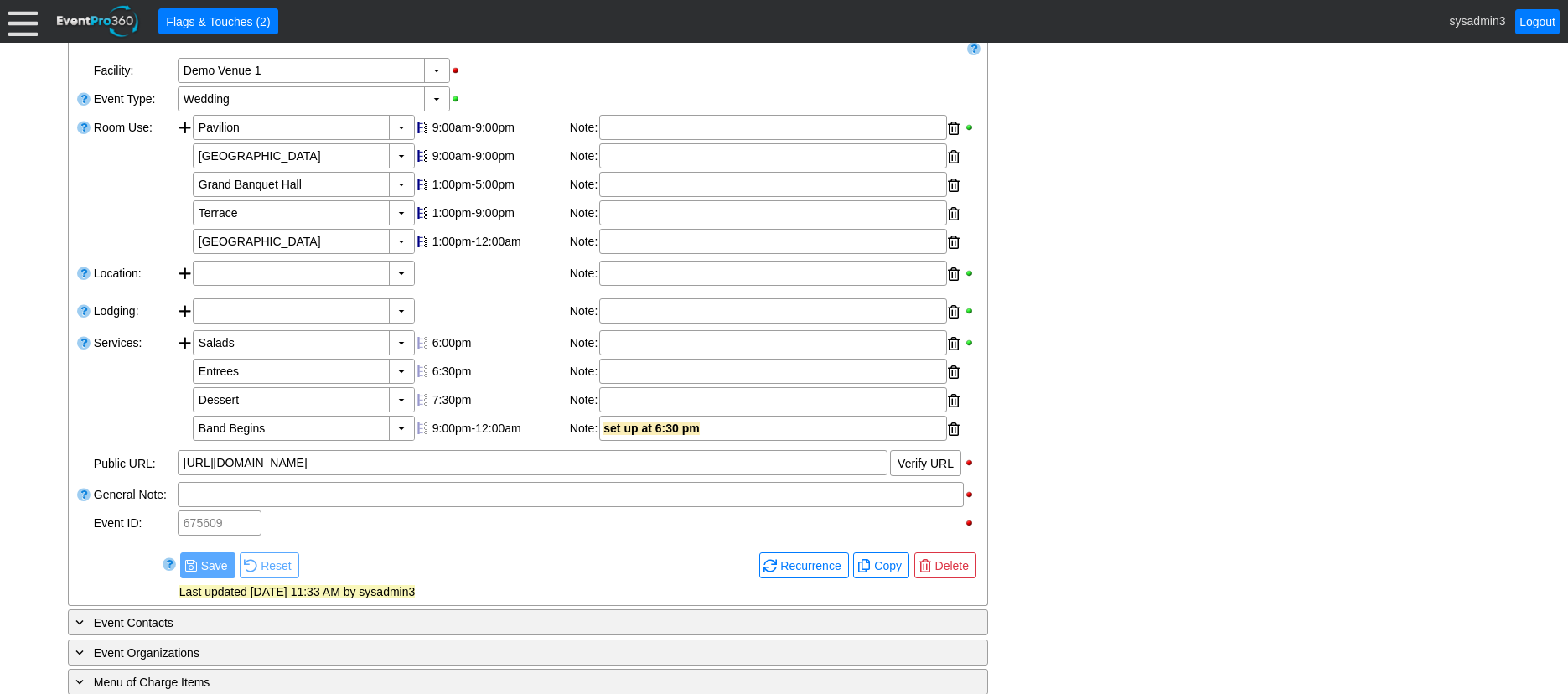
scroll to position [336, 0]
click at [886, 573] on span "Copy" at bounding box center [887, 565] width 34 height 17
type input "Lead"
checkbox input "true"
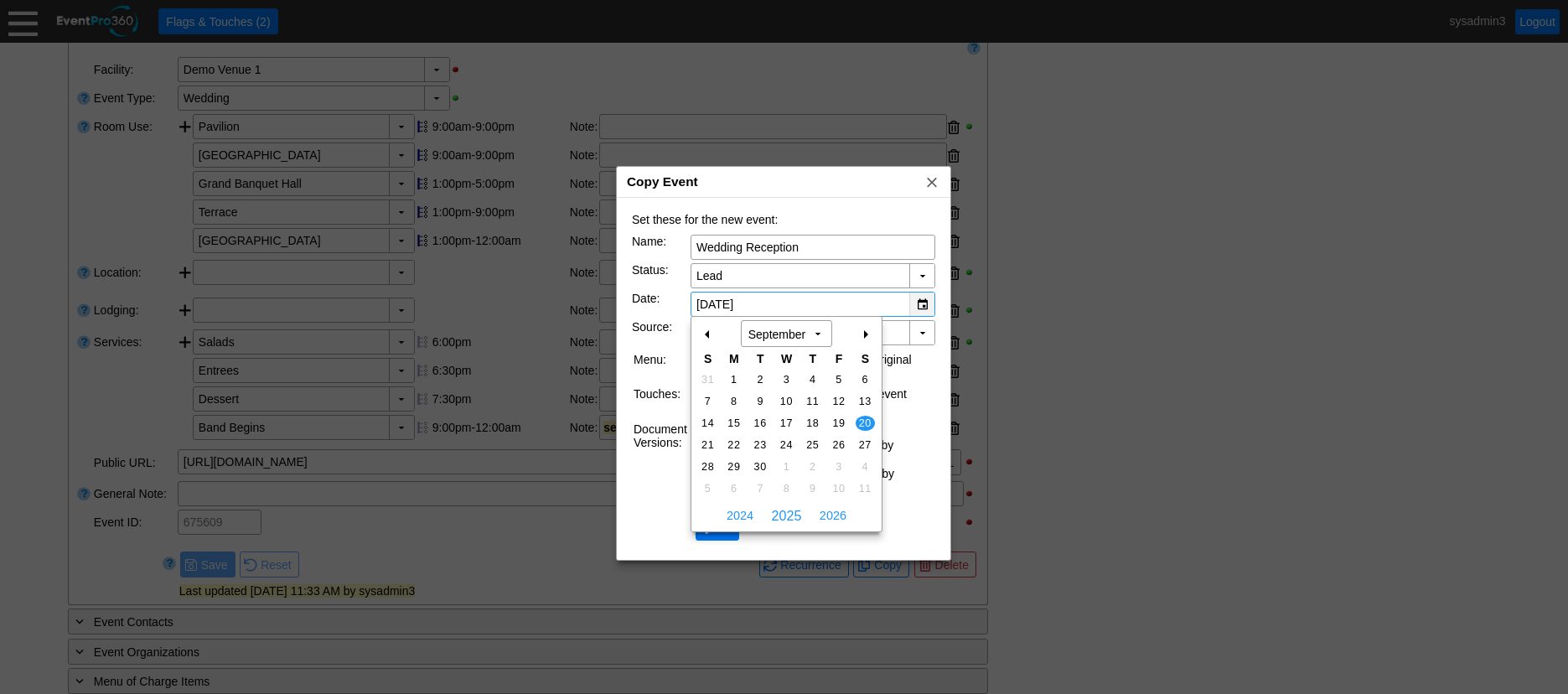
click at [922, 303] on div "▼" at bounding box center [922, 305] width 25 height 24
click at [829, 516] on span "2026" at bounding box center [833, 516] width 35 height 25
click at [863, 418] on span "19" at bounding box center [865, 423] width 19 height 15
type input "9/19/2026"
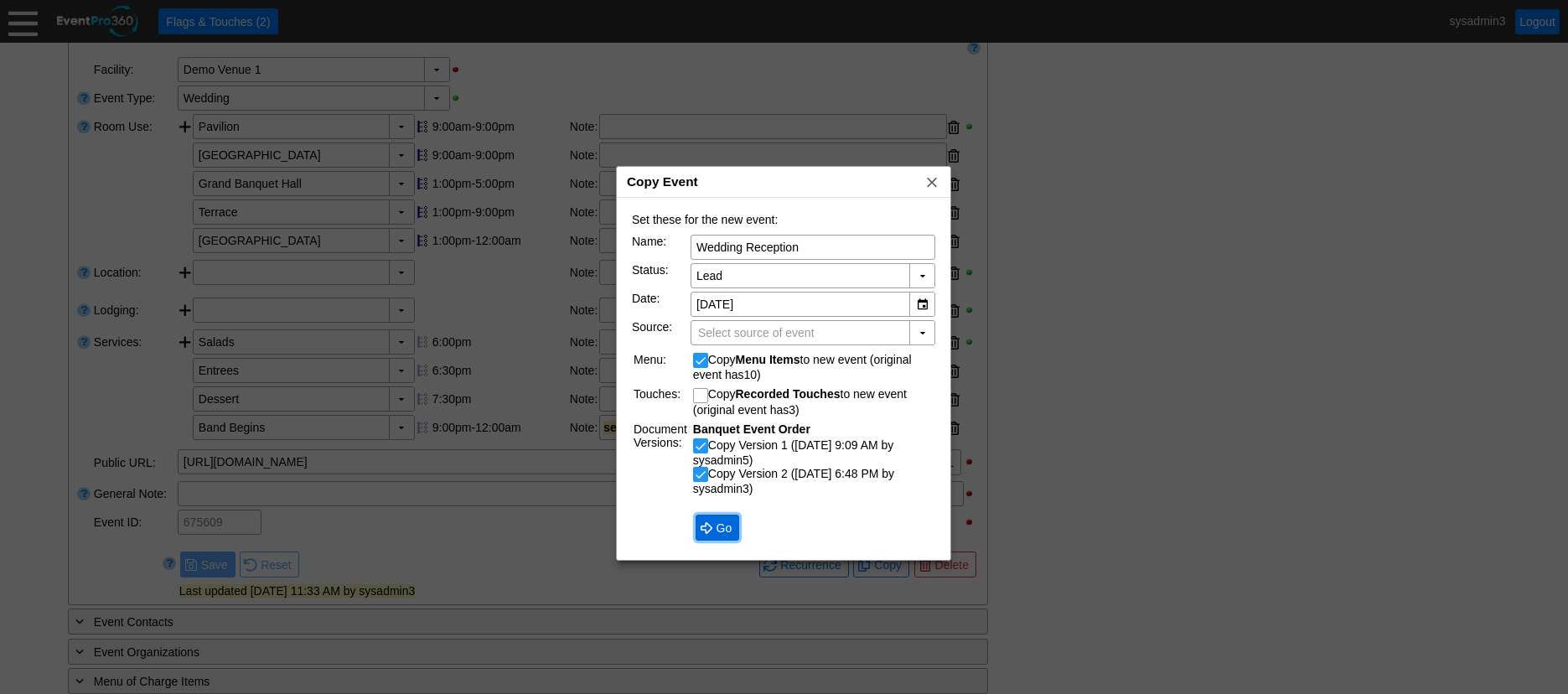
click at [716, 528] on span "Go" at bounding box center [724, 528] width 23 height 17
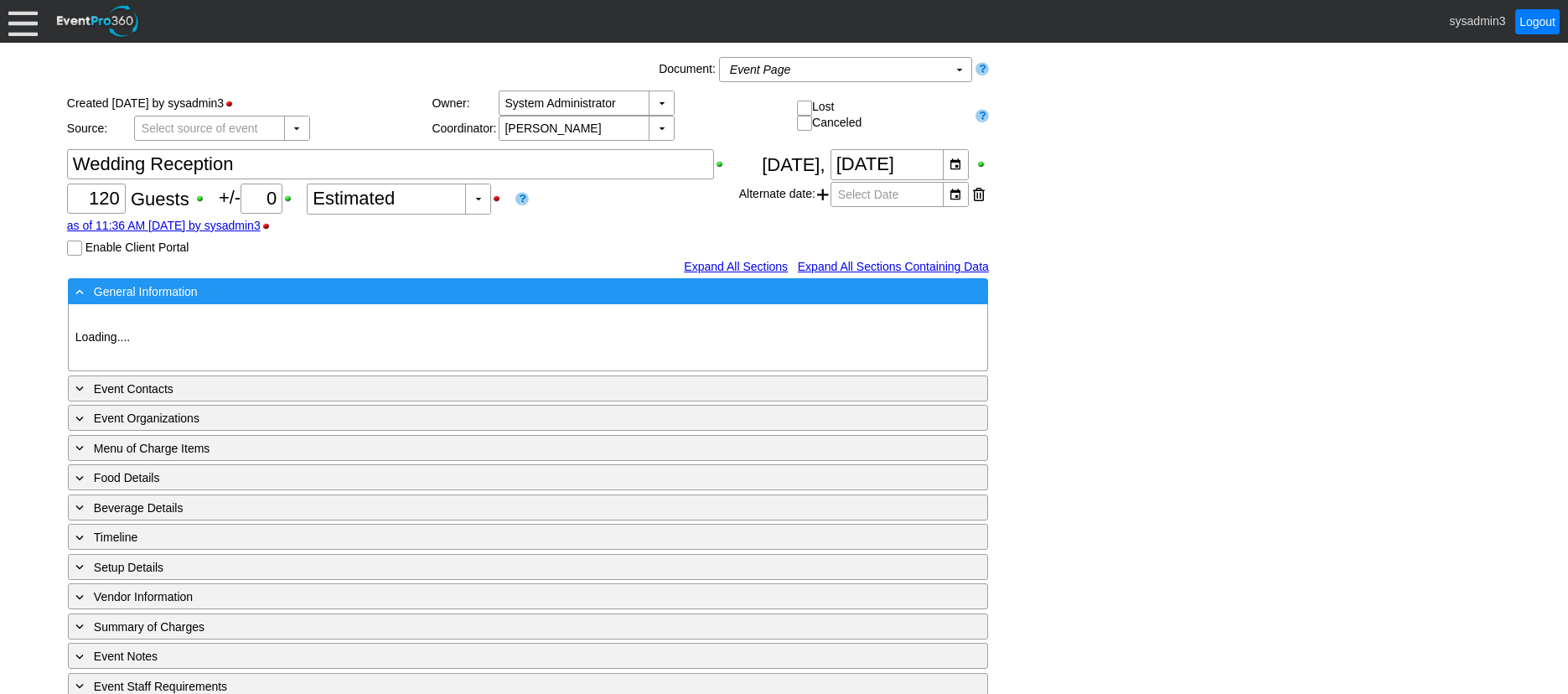
type input "Demo Venue 1"
type input "Wedding"
type input "[URL][DOMAIN_NAME]"
type input "1217304"
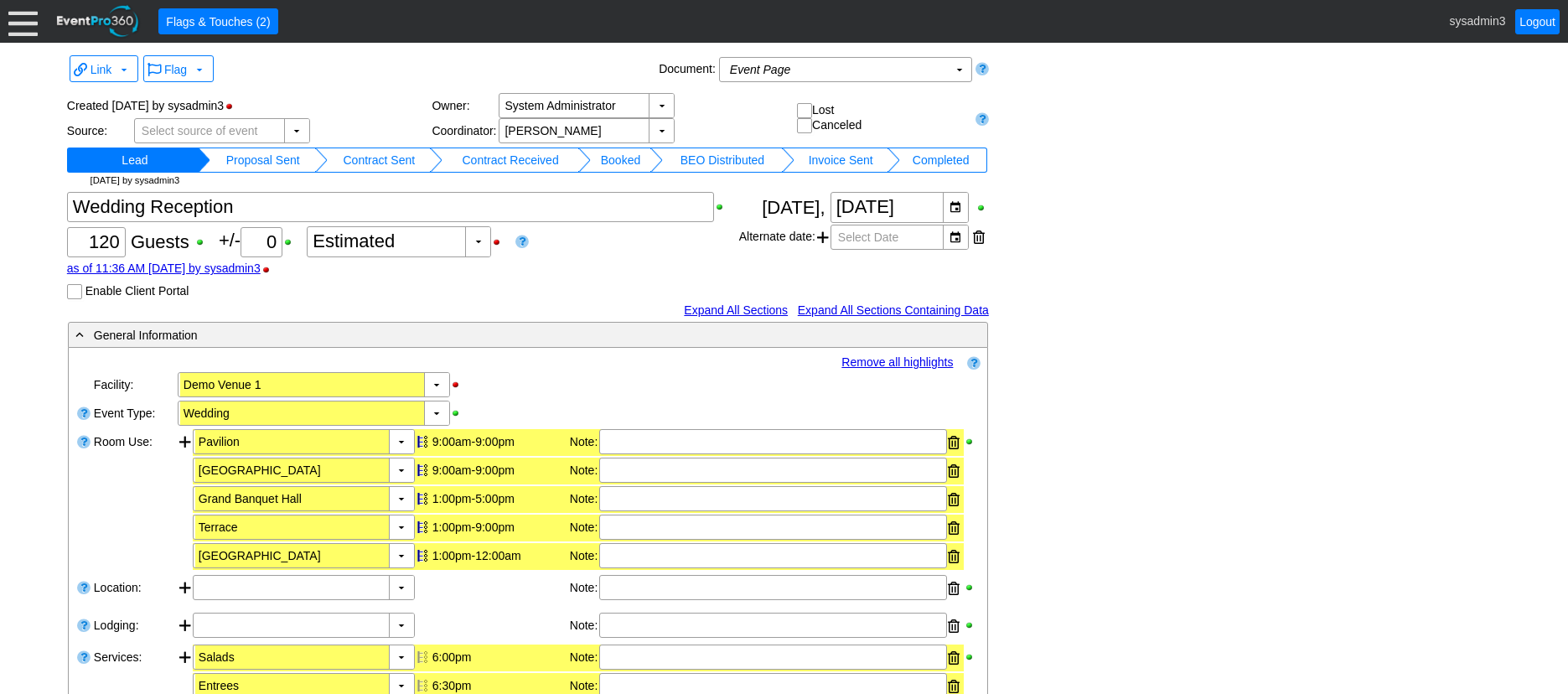
click at [275, 156] on td "Proposal Sent" at bounding box center [262, 160] width 105 height 25
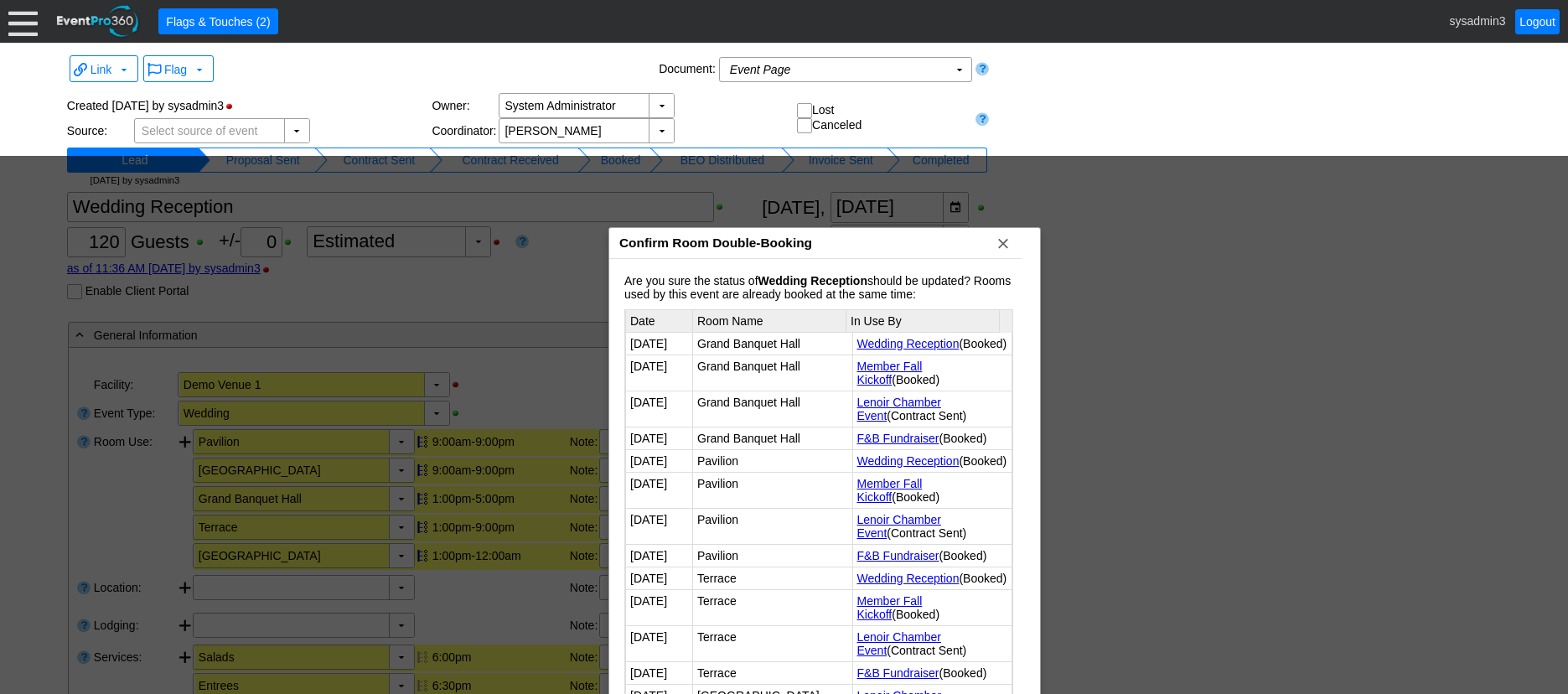
scroll to position [36, 0]
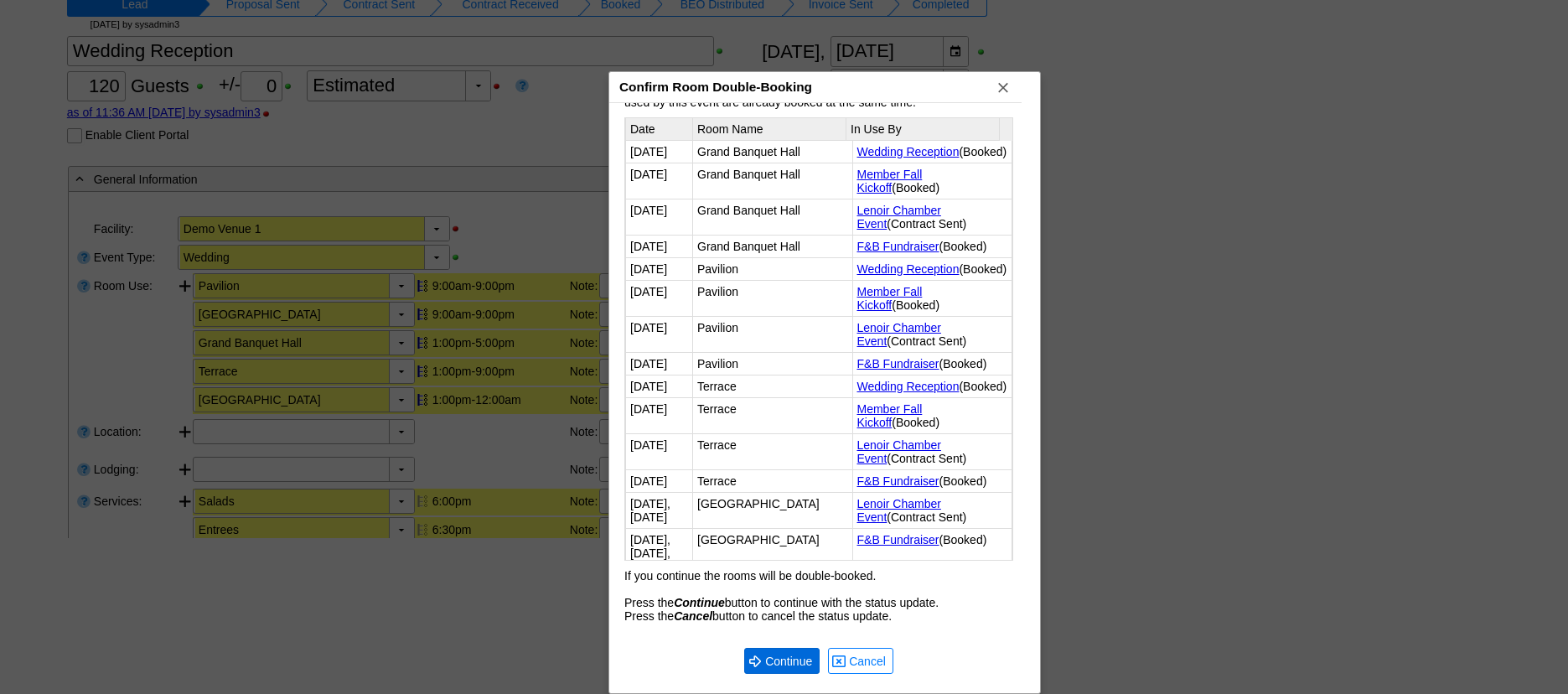
click at [784, 660] on span "Continue" at bounding box center [789, 661] width 54 height 17
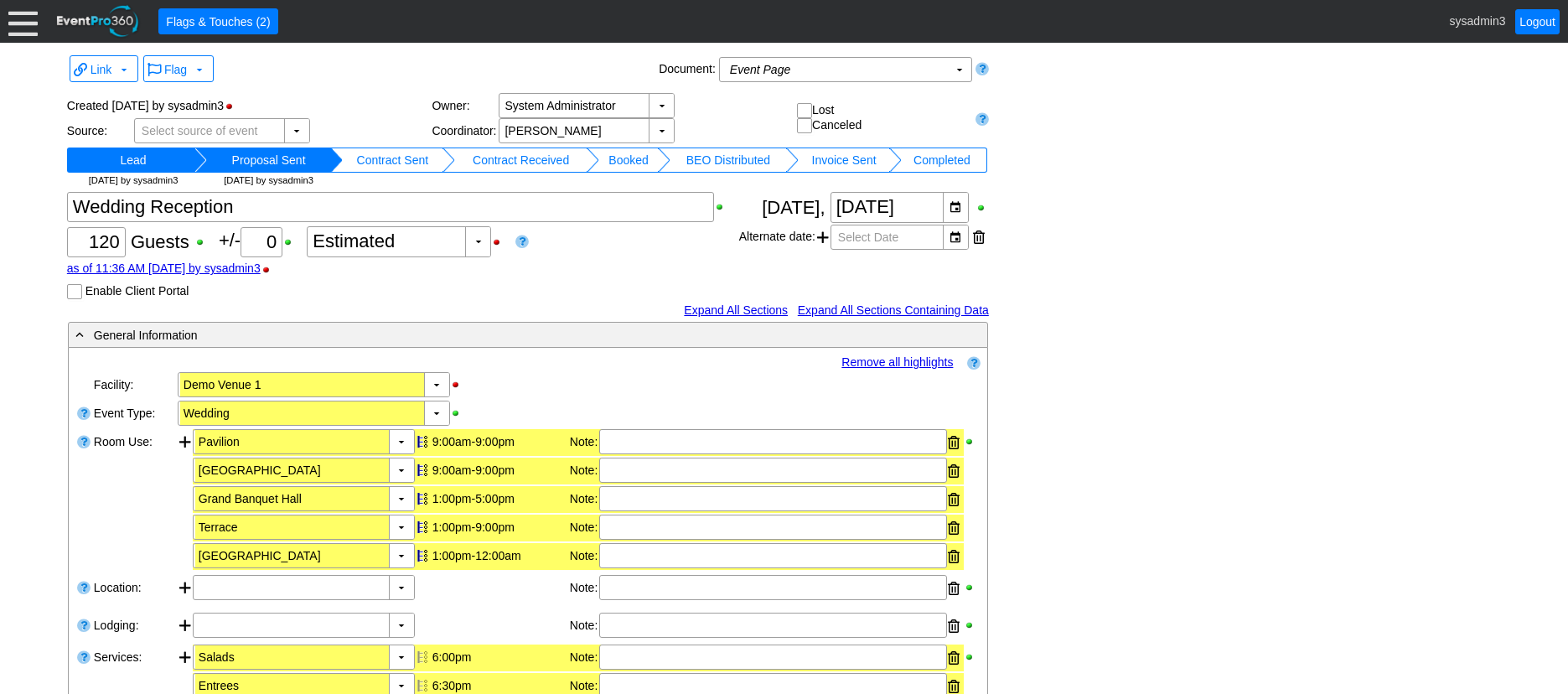
click at [417, 162] on td "Contract Sent" at bounding box center [392, 160] width 100 height 25
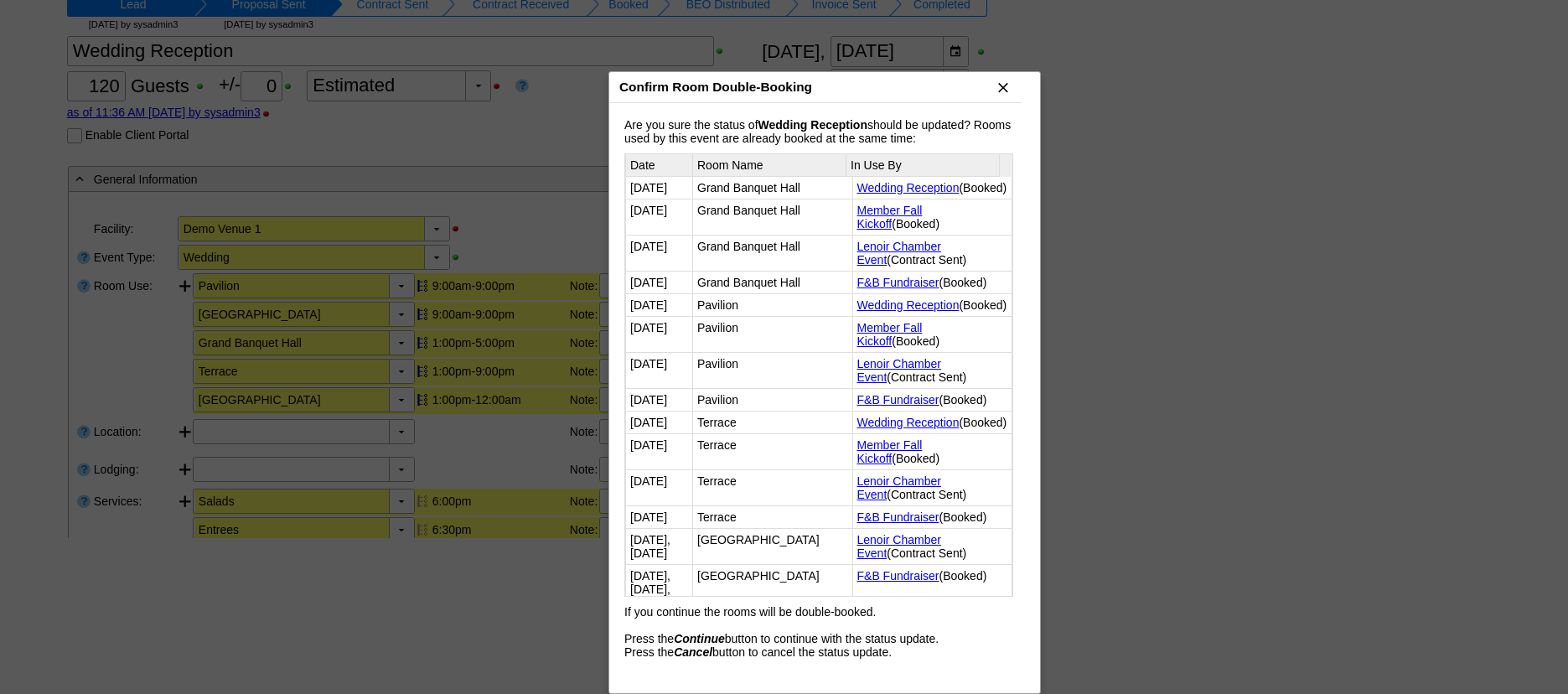
click at [1004, 89] on span "x" at bounding box center [1004, 87] width 17 height 17
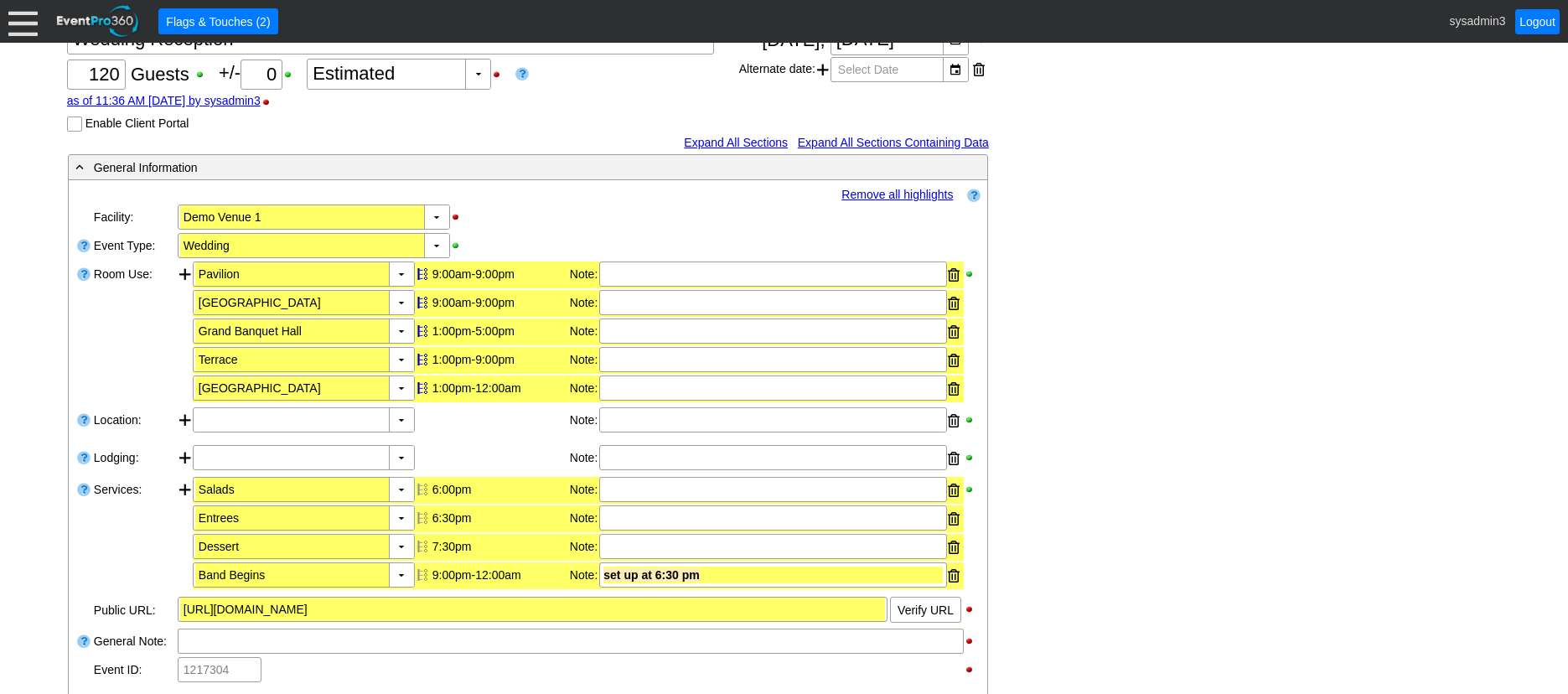
scroll to position [252, 0]
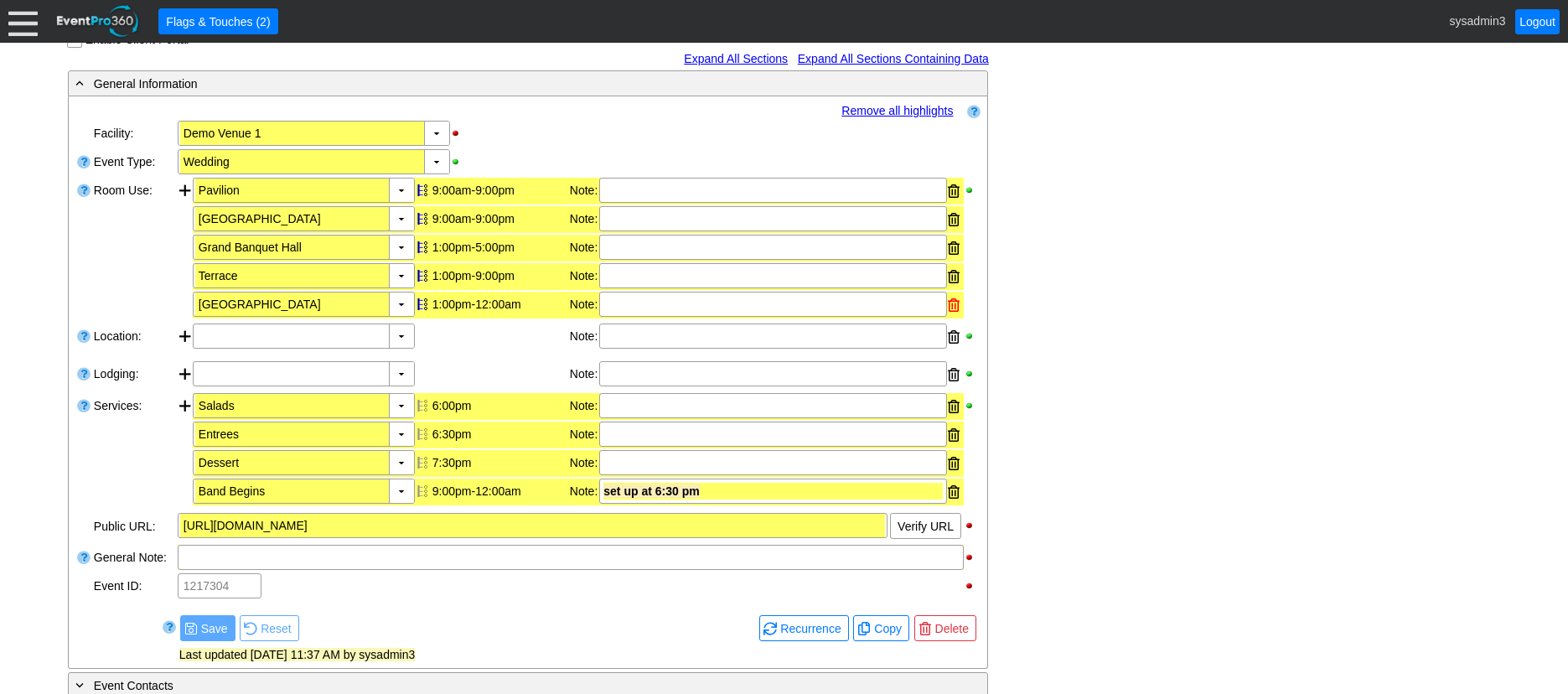
click at [954, 303] on div at bounding box center [954, 305] width 12 height 25
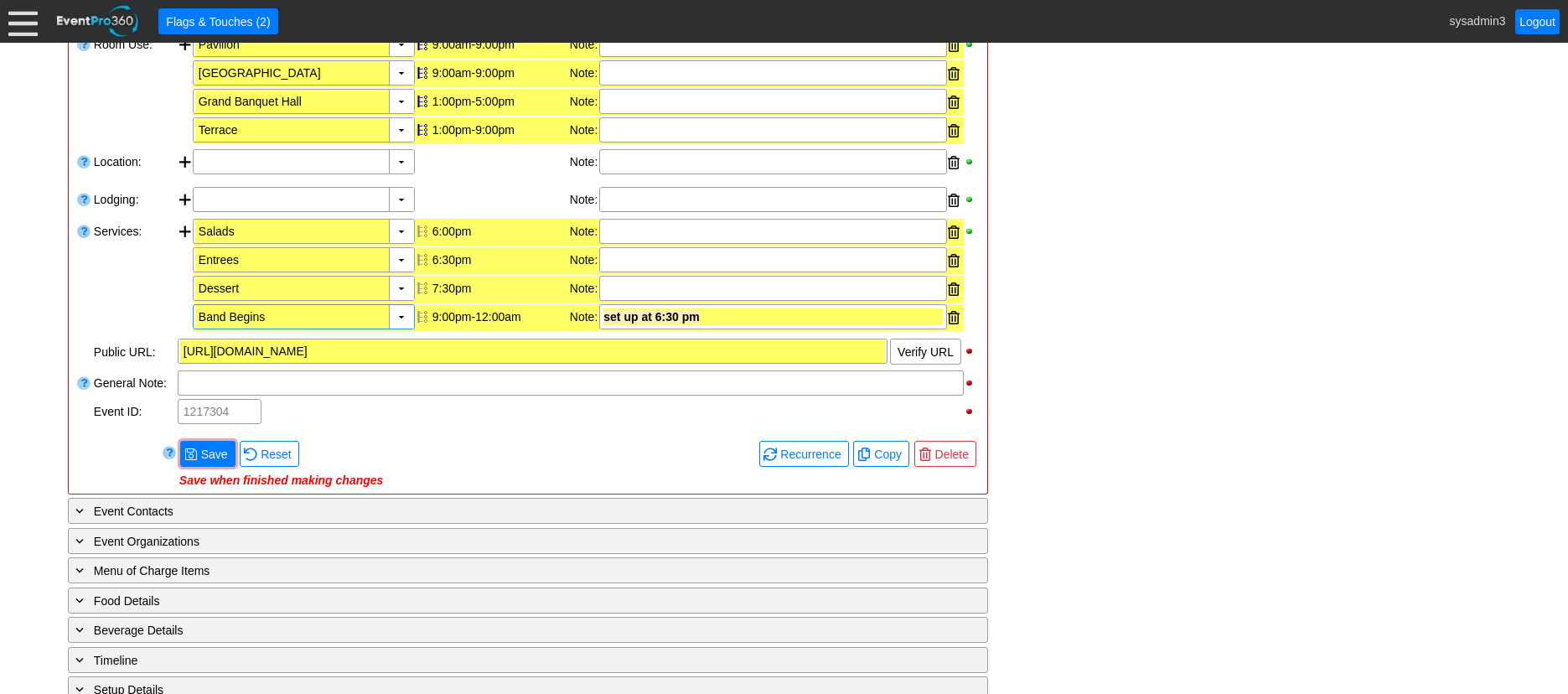
scroll to position [419, 0]
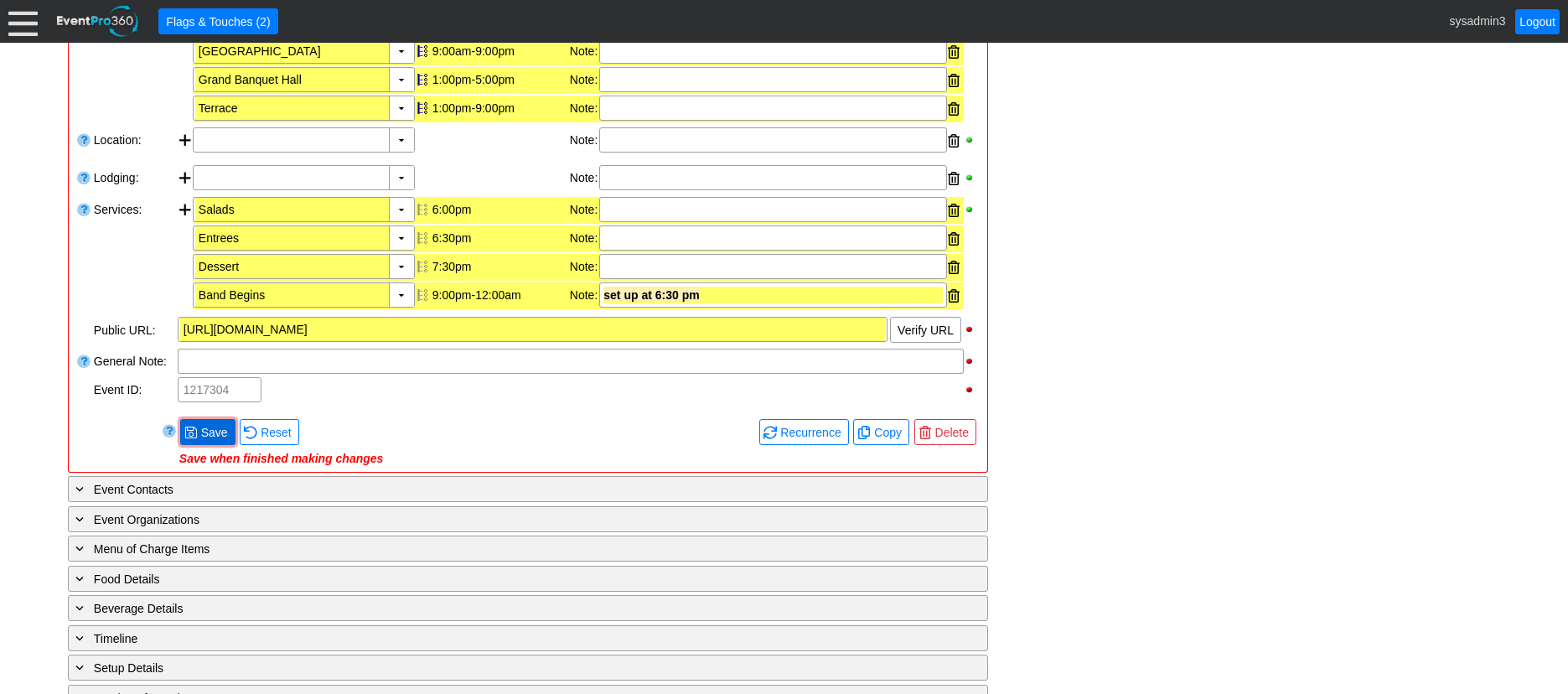
click at [221, 426] on span "Save" at bounding box center [215, 432] width 34 height 17
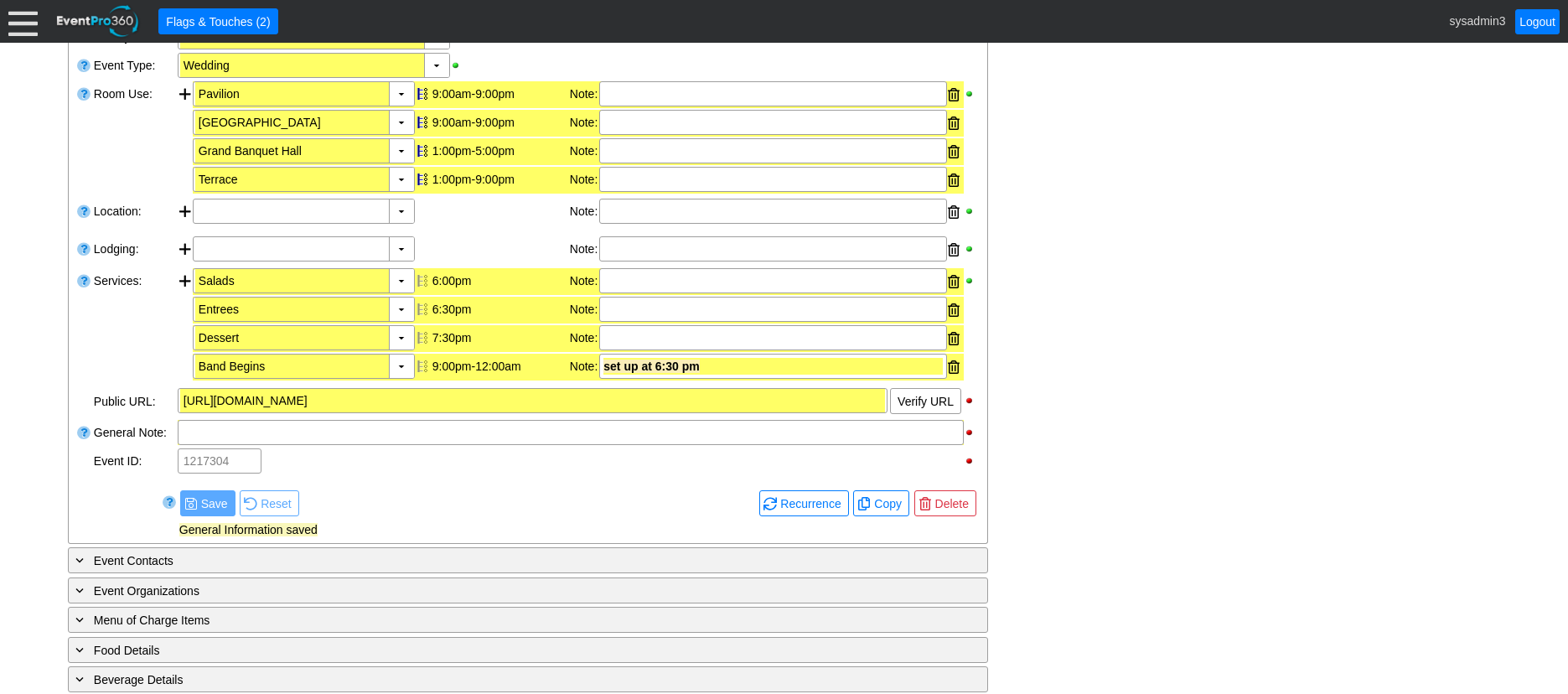
scroll to position [252, 0]
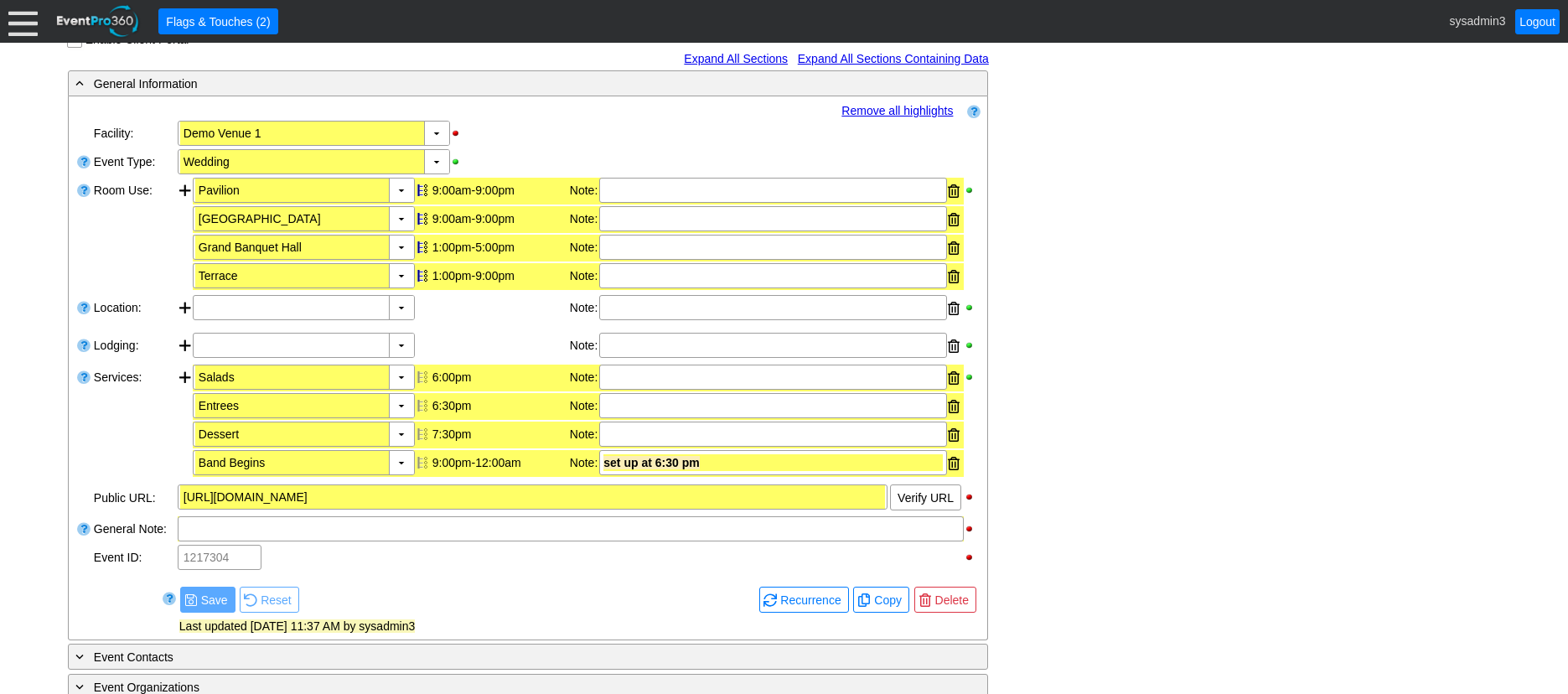
click at [902, 109] on link "Remove all highlights" at bounding box center [897, 111] width 112 height 13
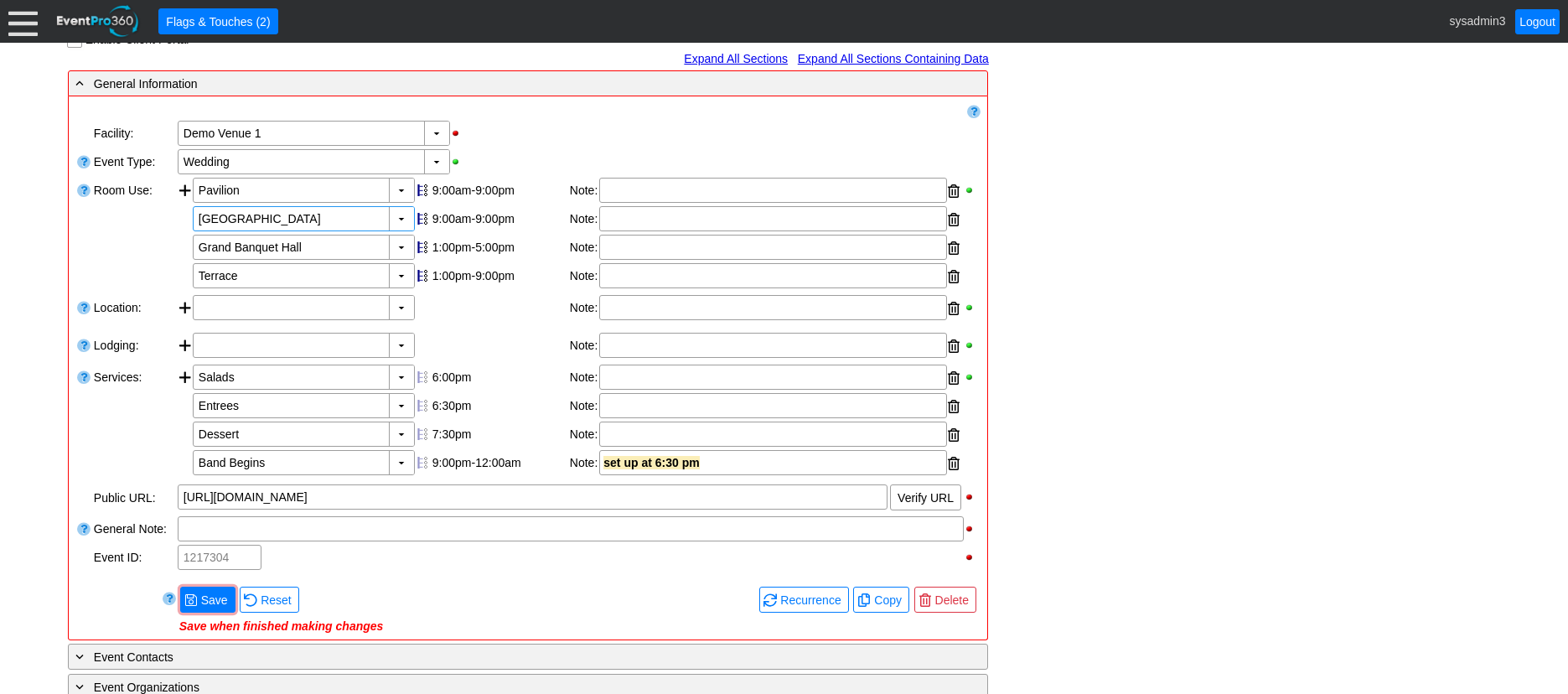
scroll to position [336, 0]
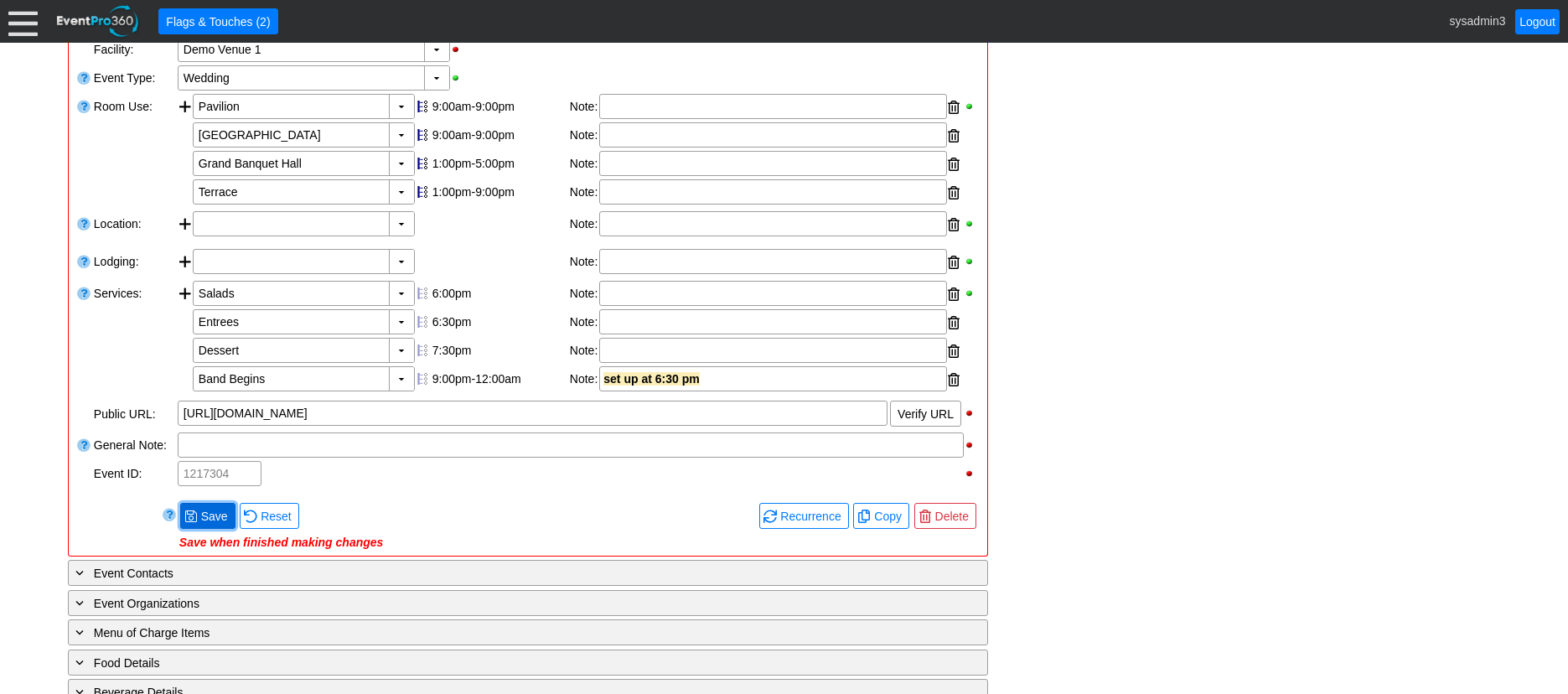
click at [205, 512] on span "Save" at bounding box center [215, 517] width 34 height 17
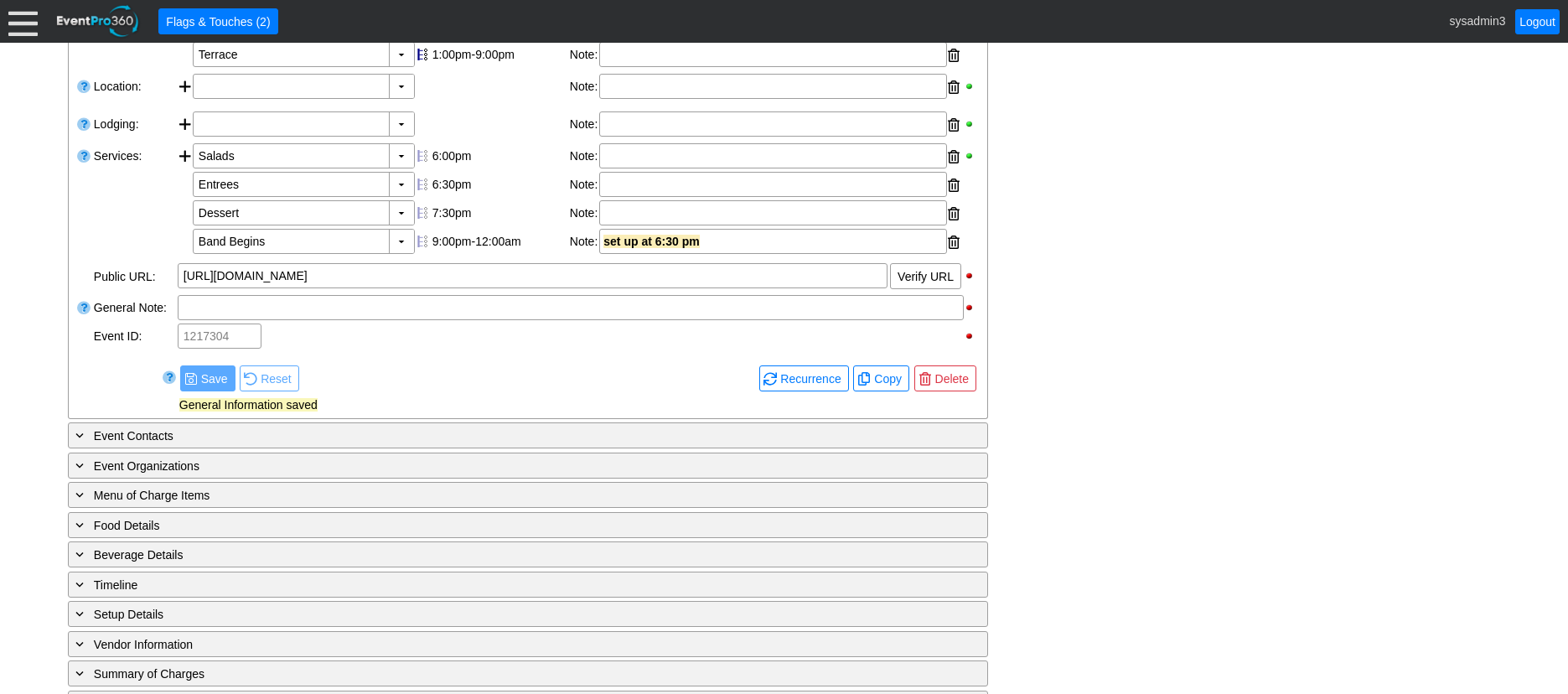
scroll to position [601, 0]
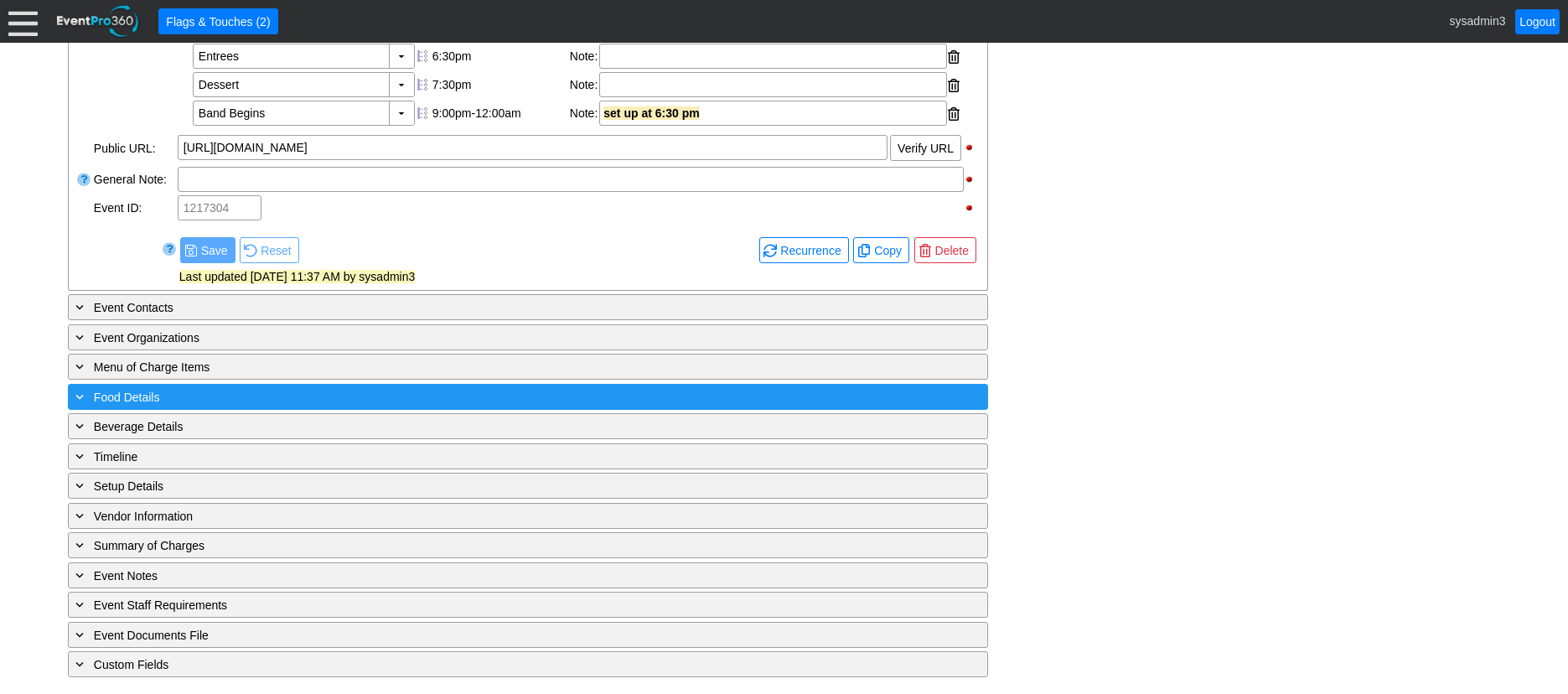
click at [300, 406] on div "+ Food Details ▼" at bounding box center [528, 396] width 920 height 26
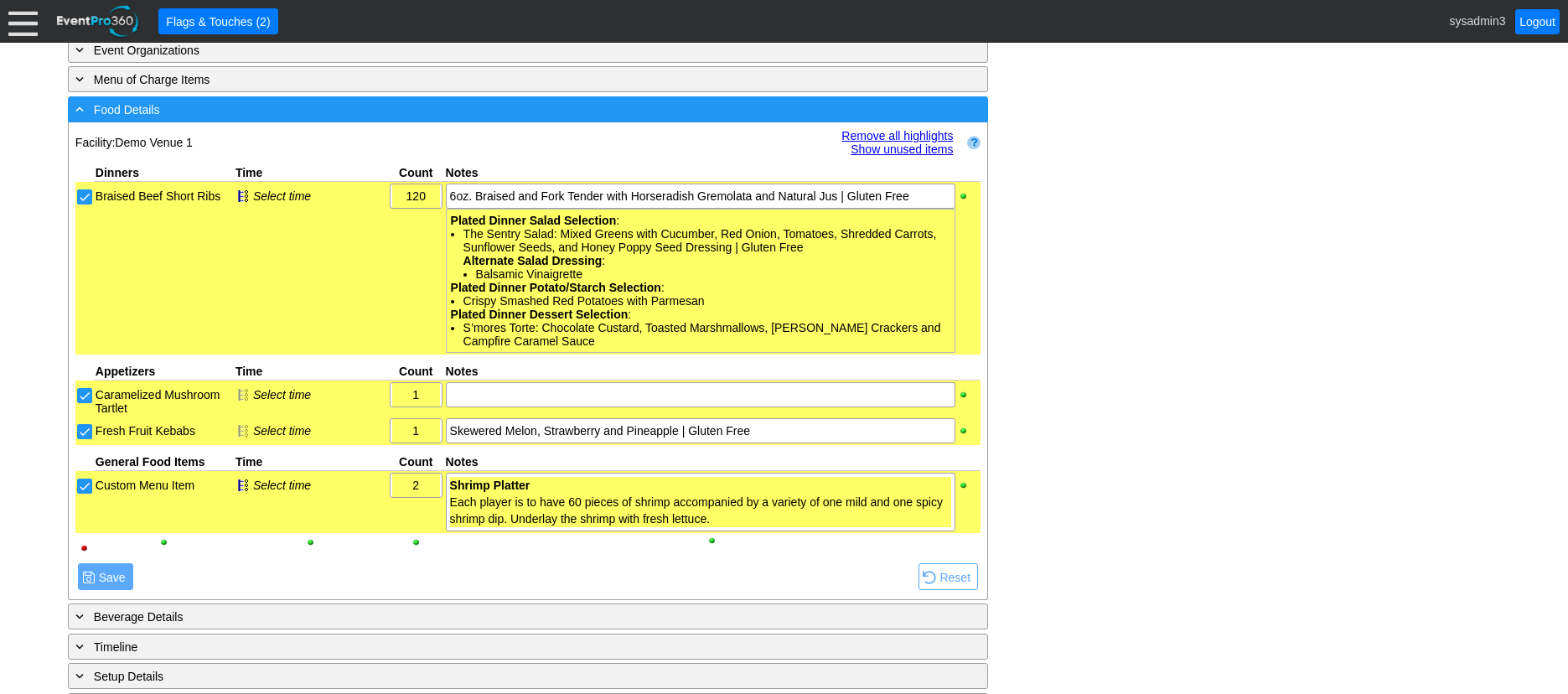
scroll to position [936, 0]
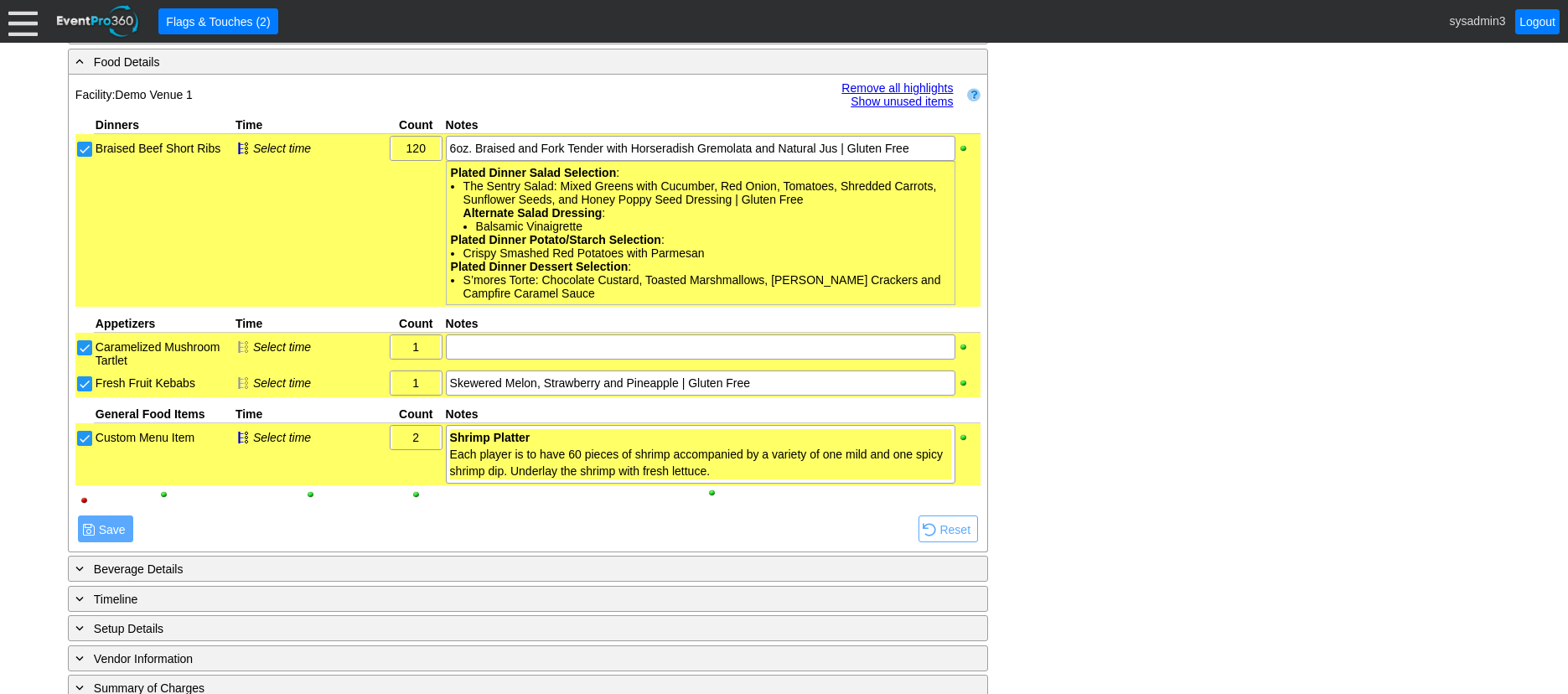
click at [882, 87] on link "Remove all highlights" at bounding box center [897, 88] width 112 height 13
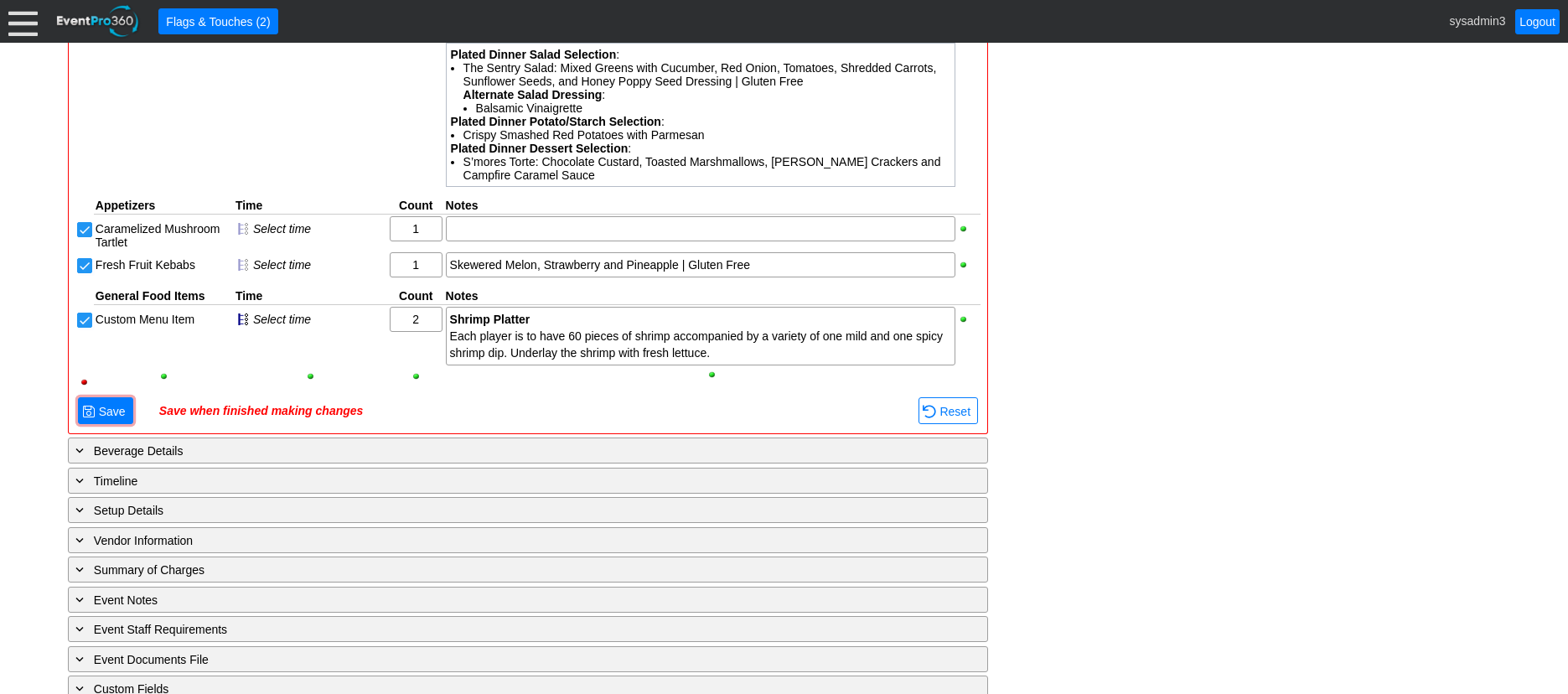
scroll to position [1067, 0]
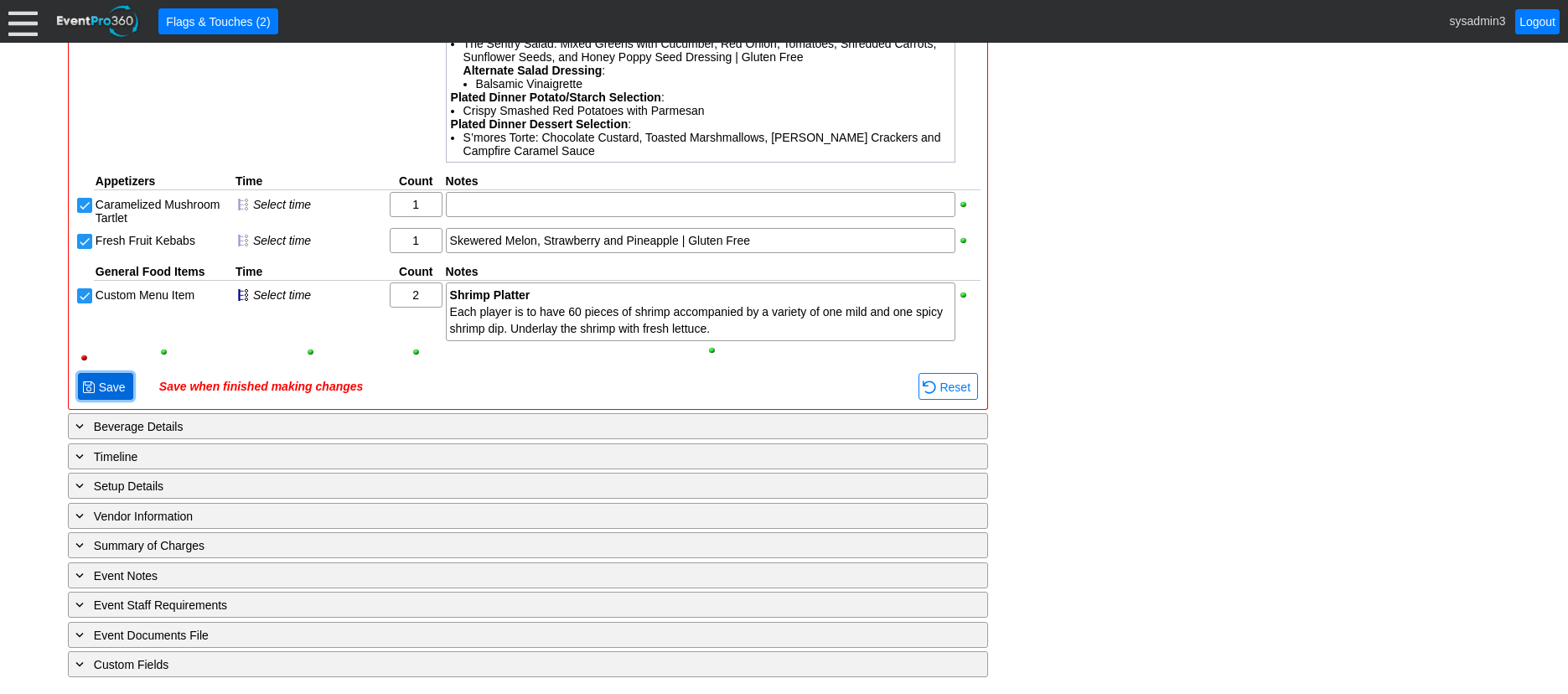
click at [114, 381] on span "Save" at bounding box center [113, 387] width 34 height 17
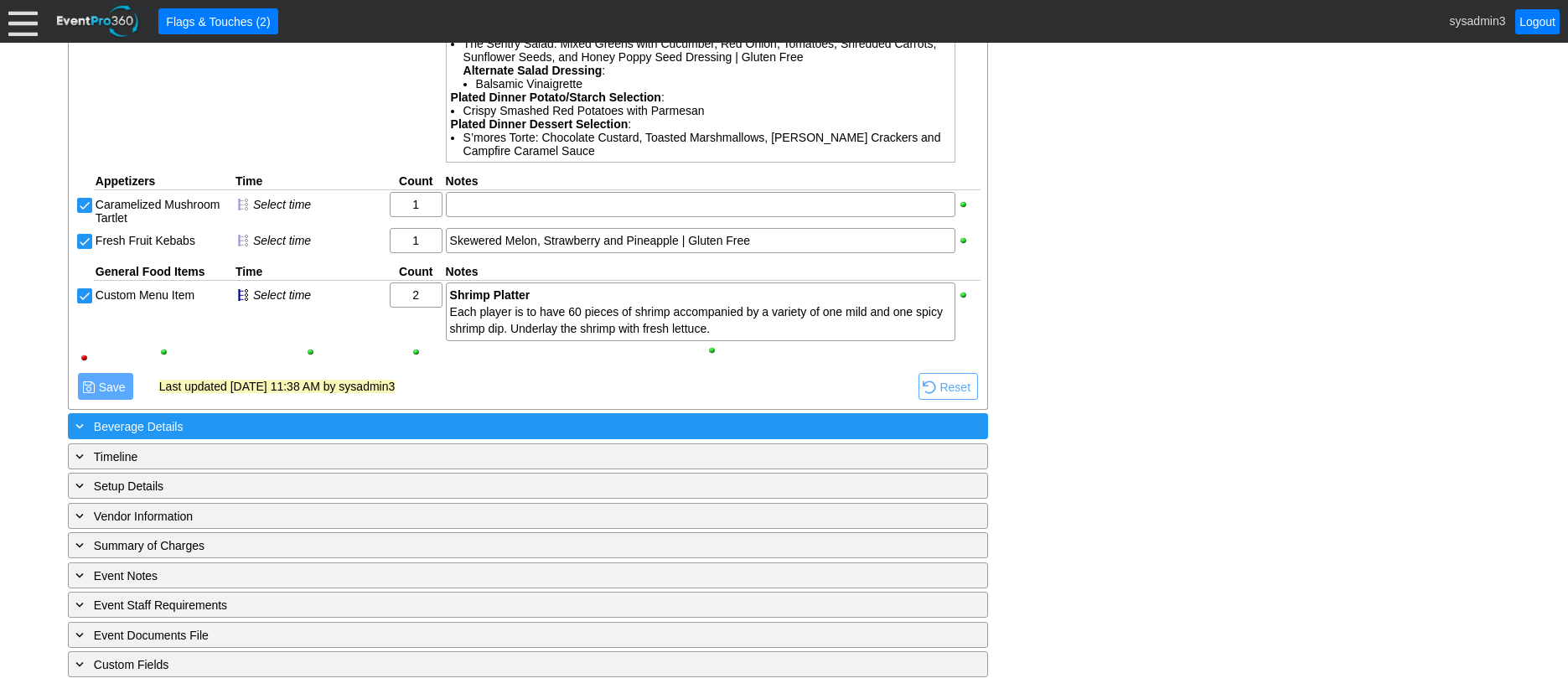
click at [249, 426] on div "+ Beverage Details" at bounding box center [494, 426] width 843 height 19
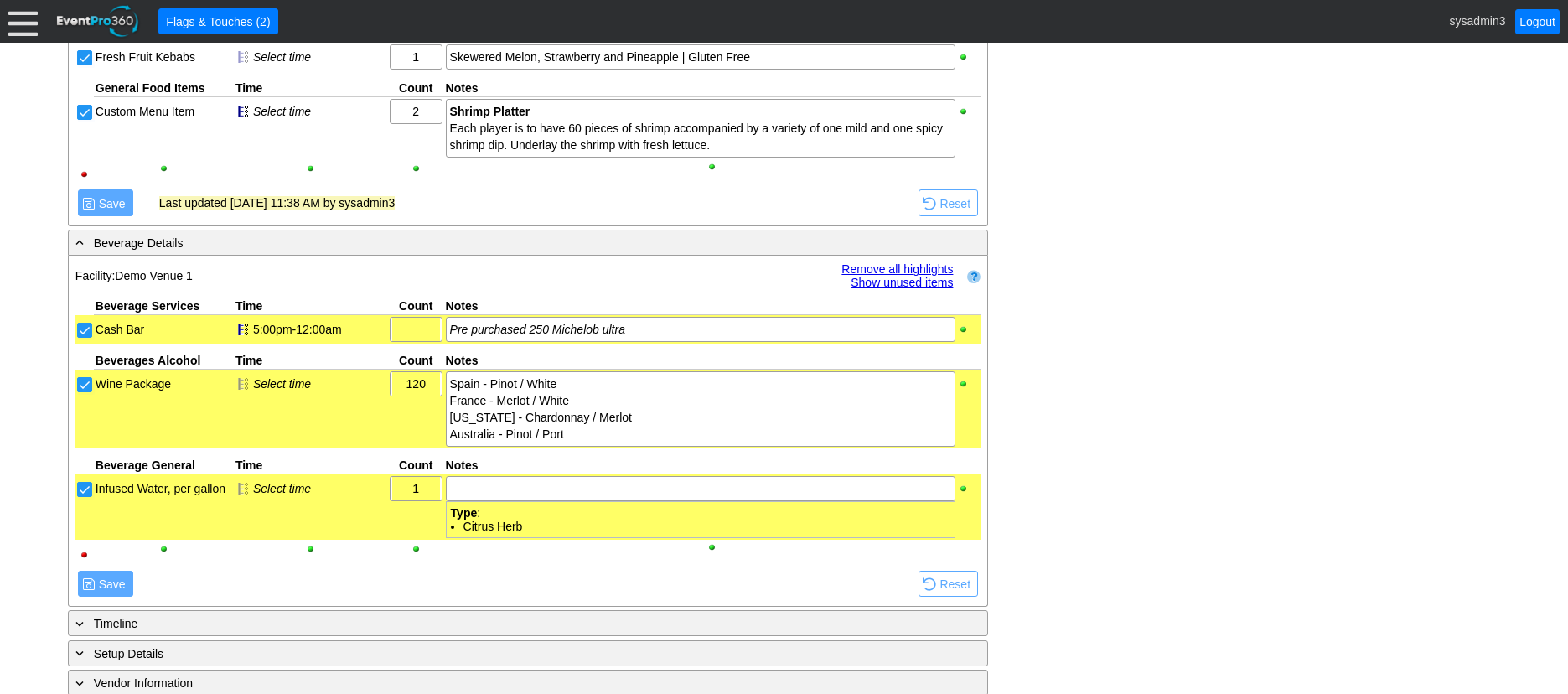
scroll to position [1236, 0]
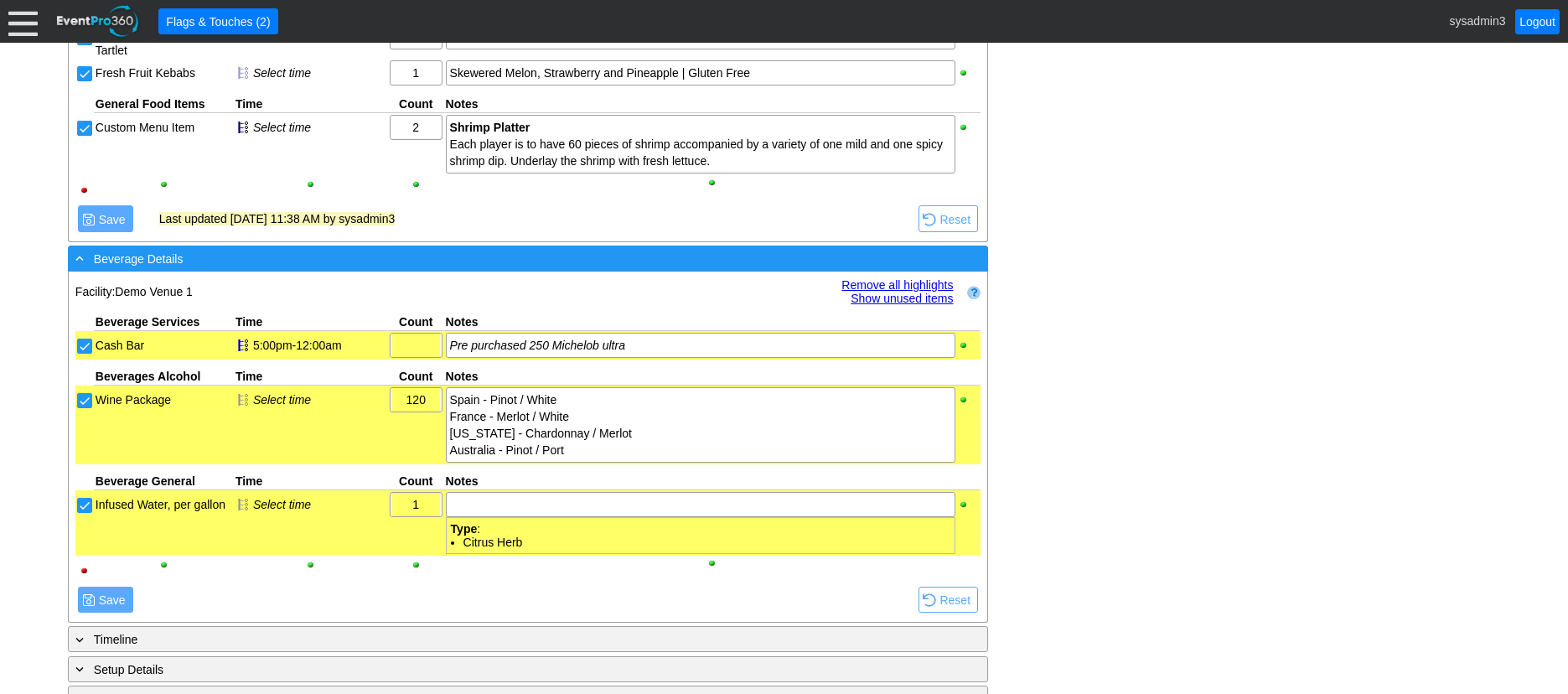
click at [457, 258] on div "- Beverage Details" at bounding box center [494, 258] width 843 height 19
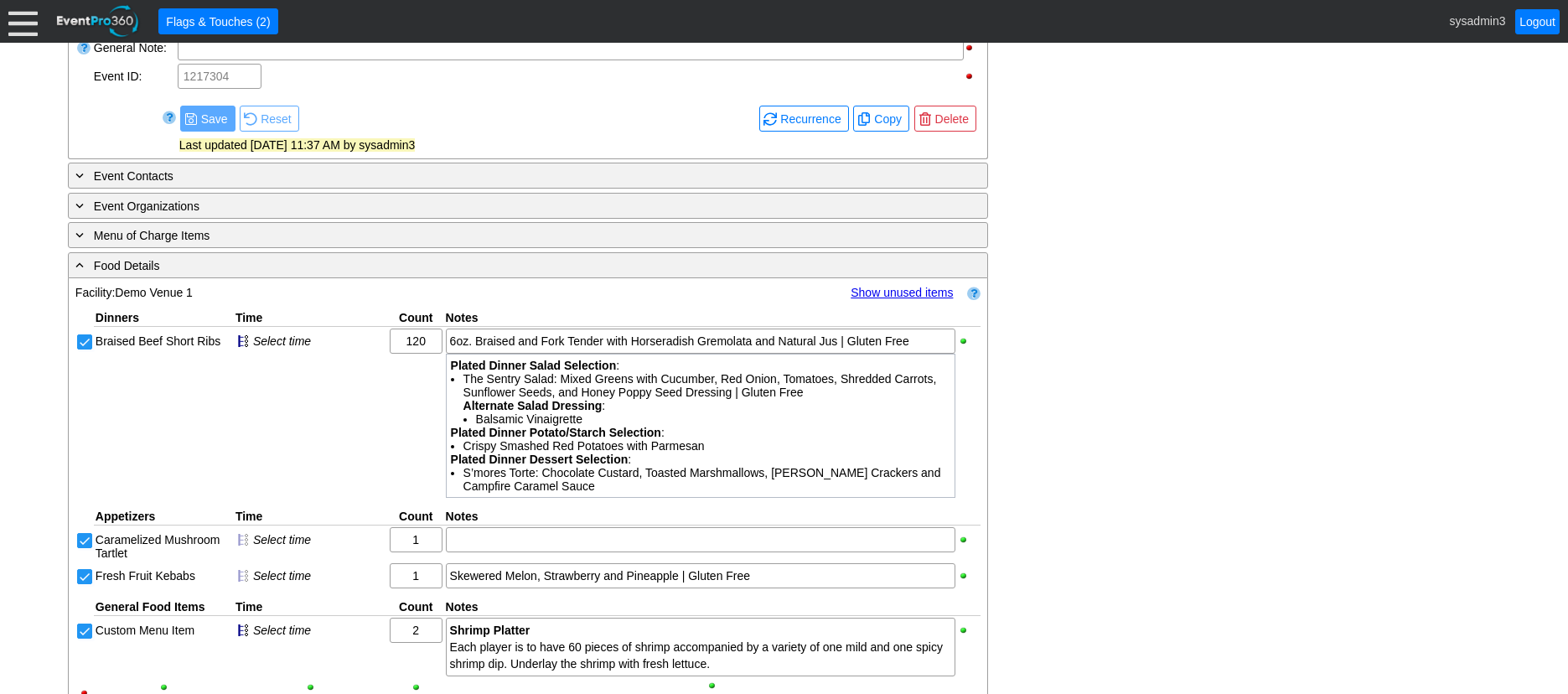
scroll to position [649, 0]
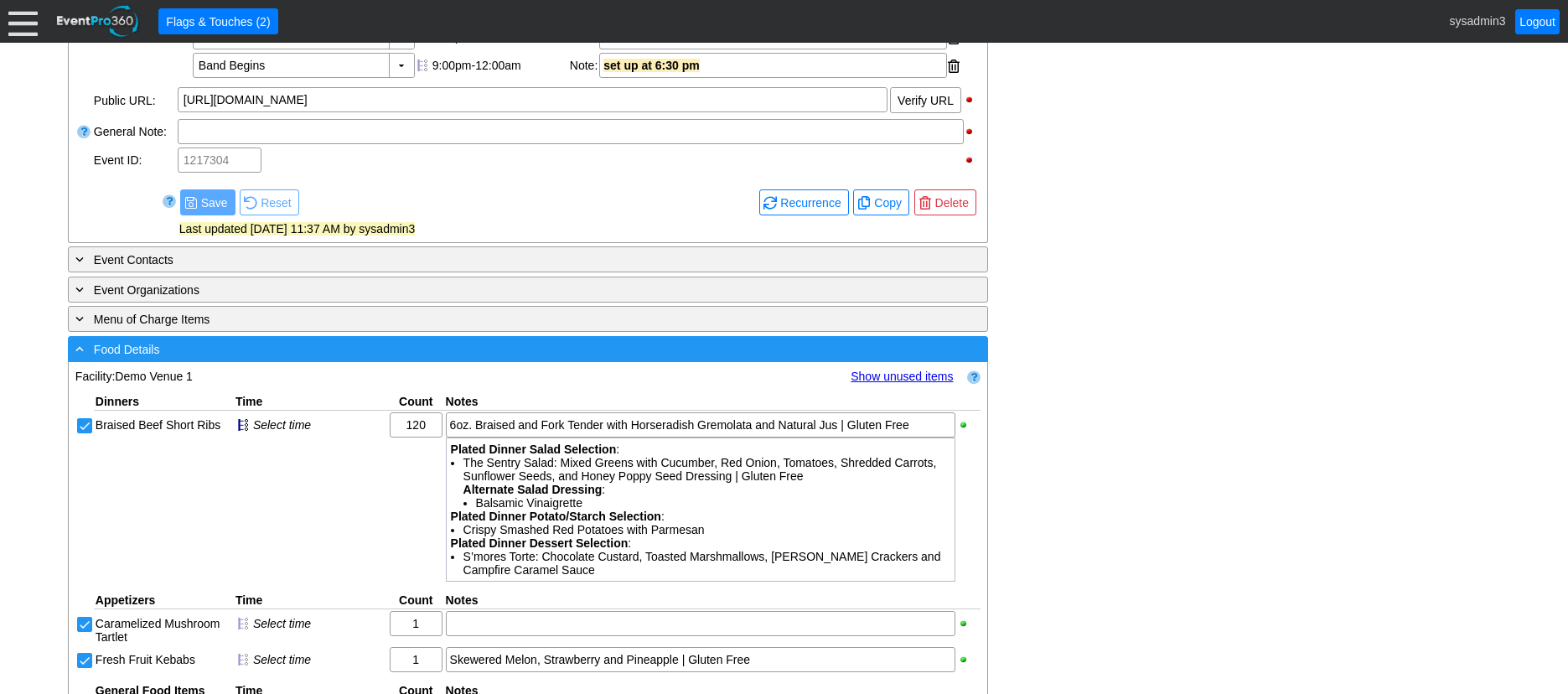
click at [427, 344] on div "- Food Details" at bounding box center [494, 349] width 843 height 19
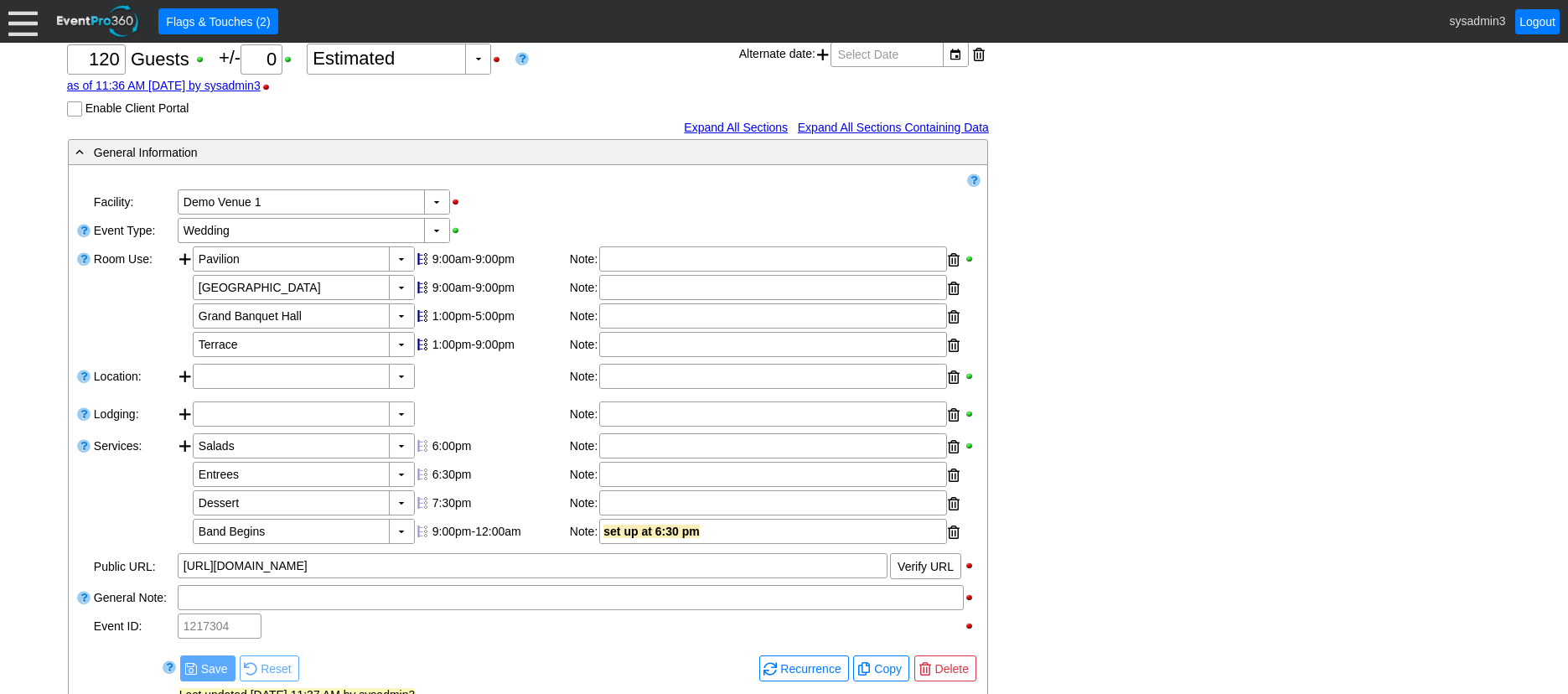
scroll to position [182, 0]
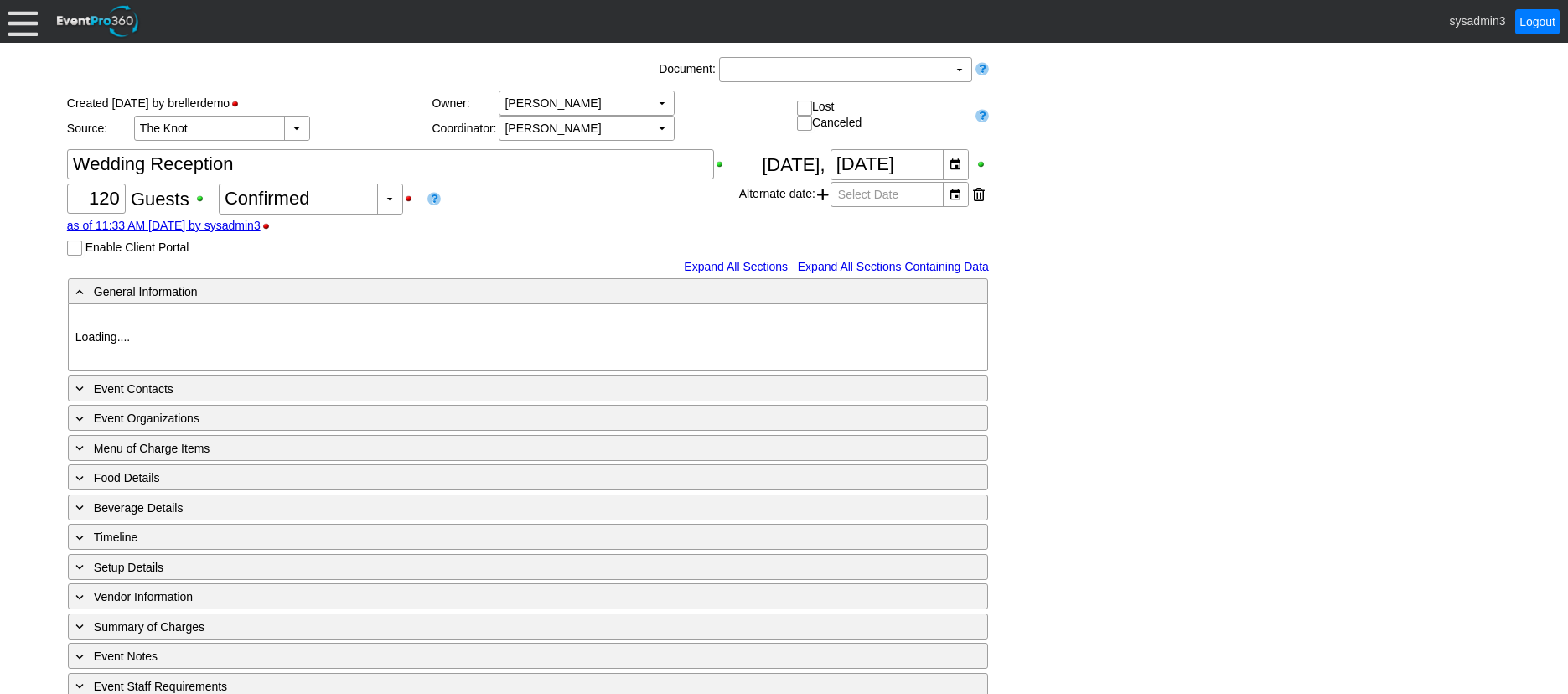
type input "Demo Venue 1"
type input "Wedding"
type input "[URL][DOMAIN_NAME]"
type input "675609"
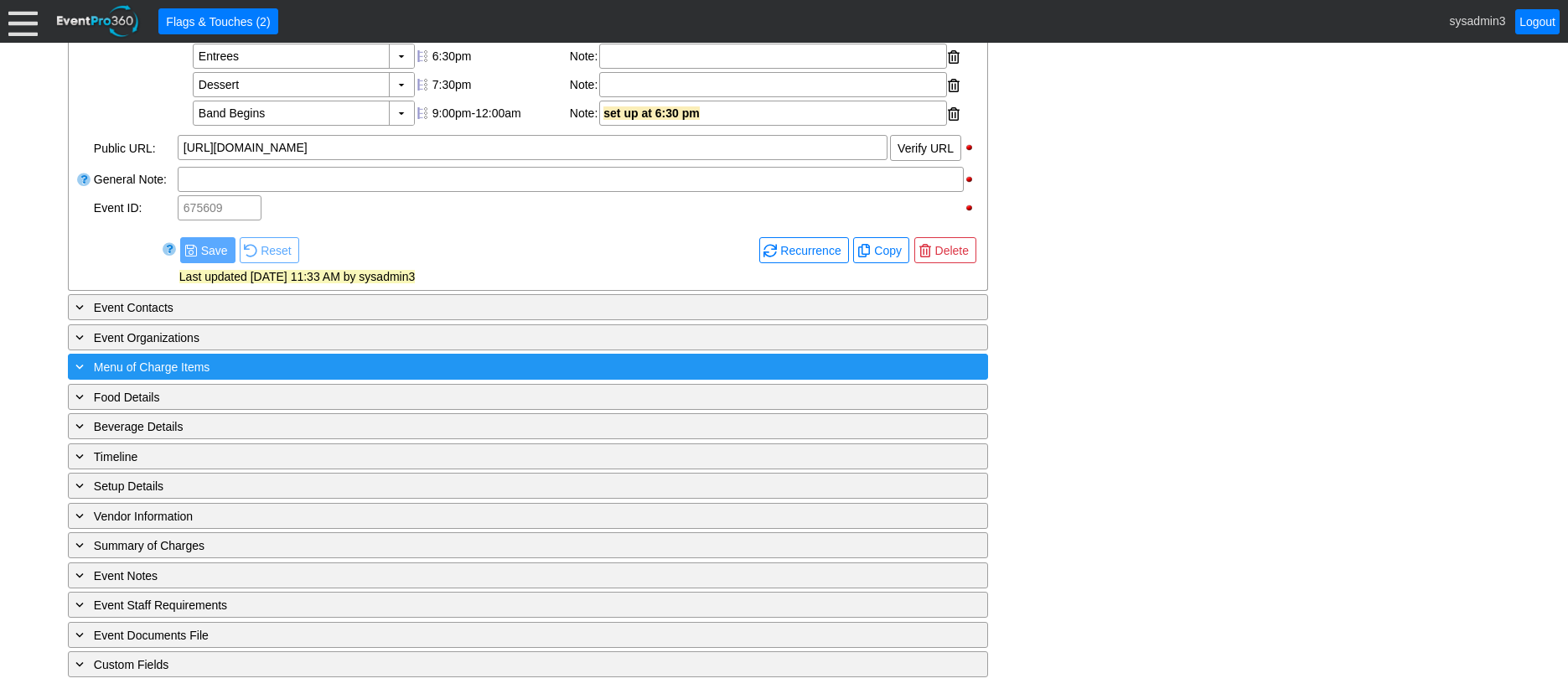
scroll to position [680, 0]
click at [224, 365] on div "+ Menu of Charge Items" at bounding box center [494, 366] width 843 height 19
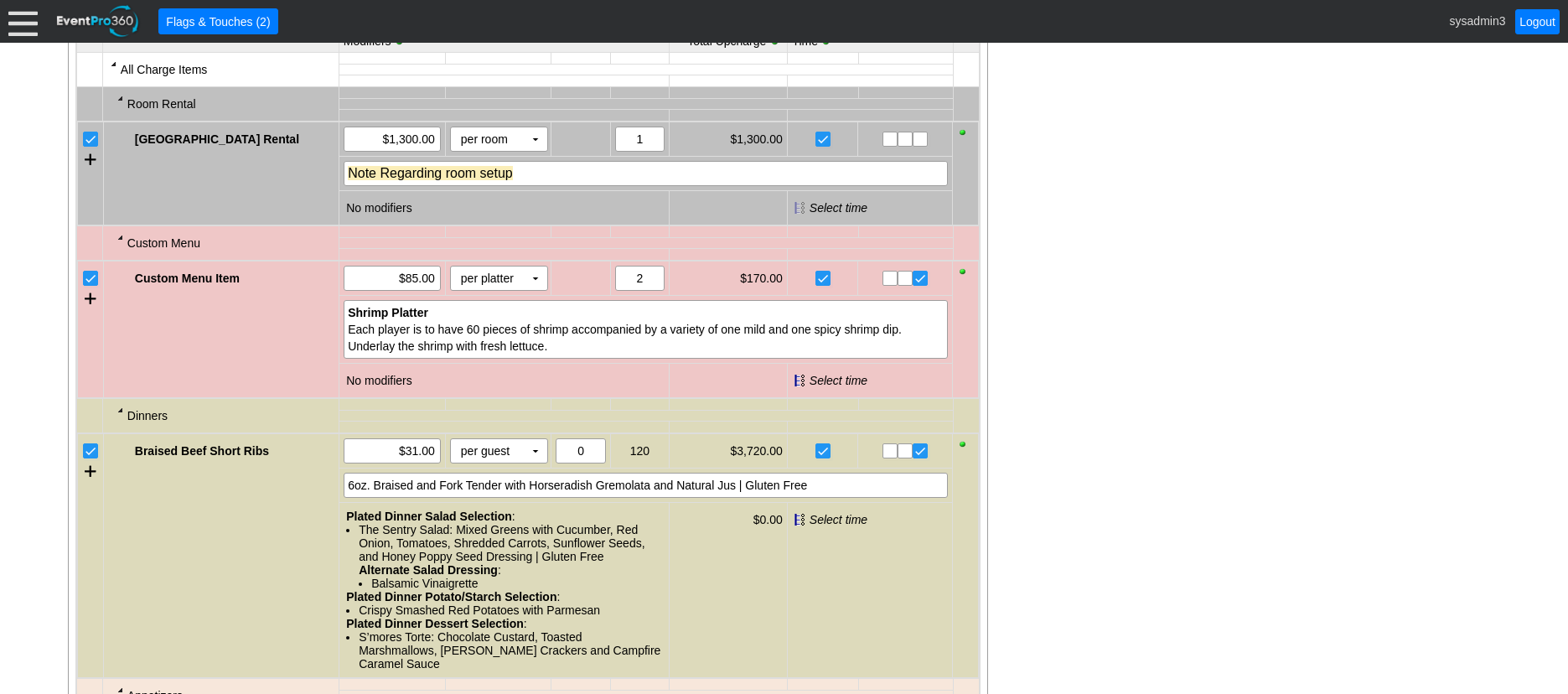
scroll to position [1183, 0]
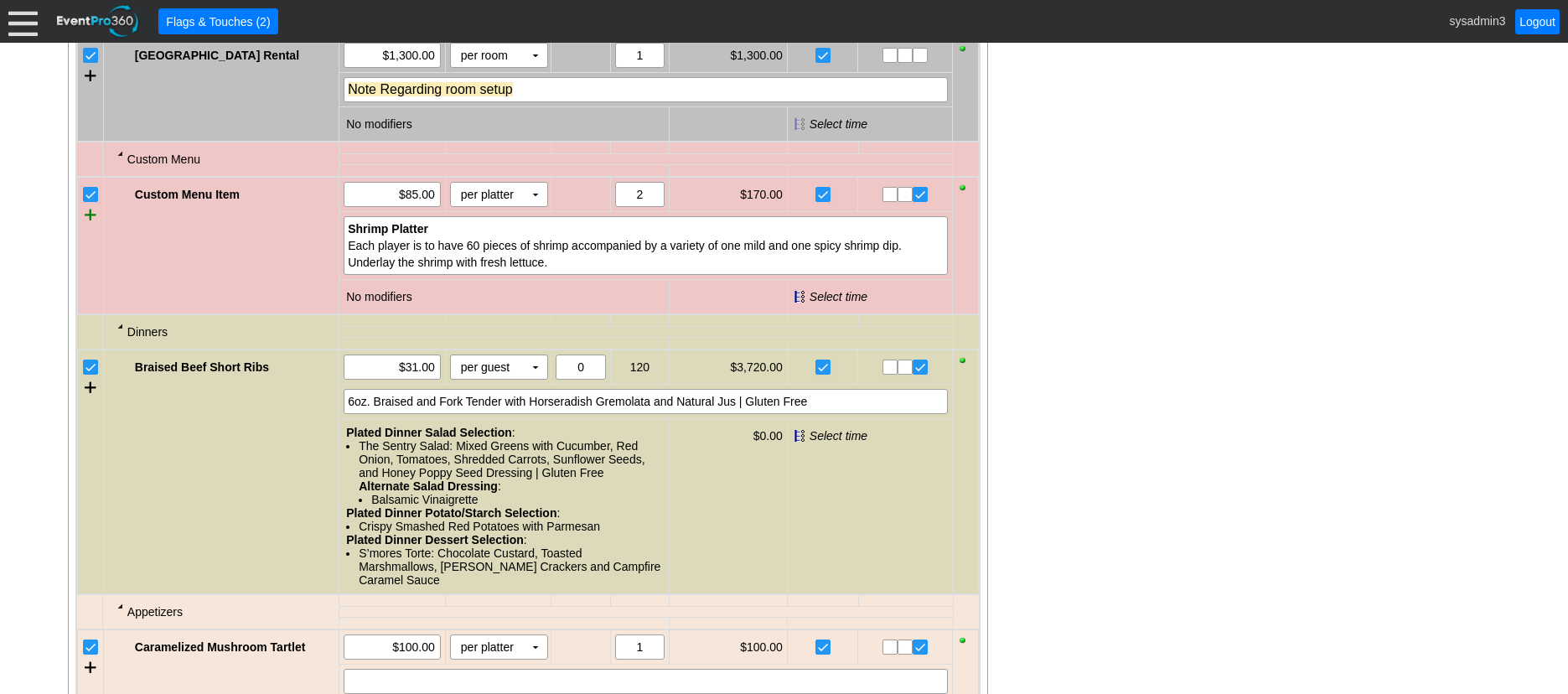
click at [95, 227] on div at bounding box center [91, 215] width 12 height 25
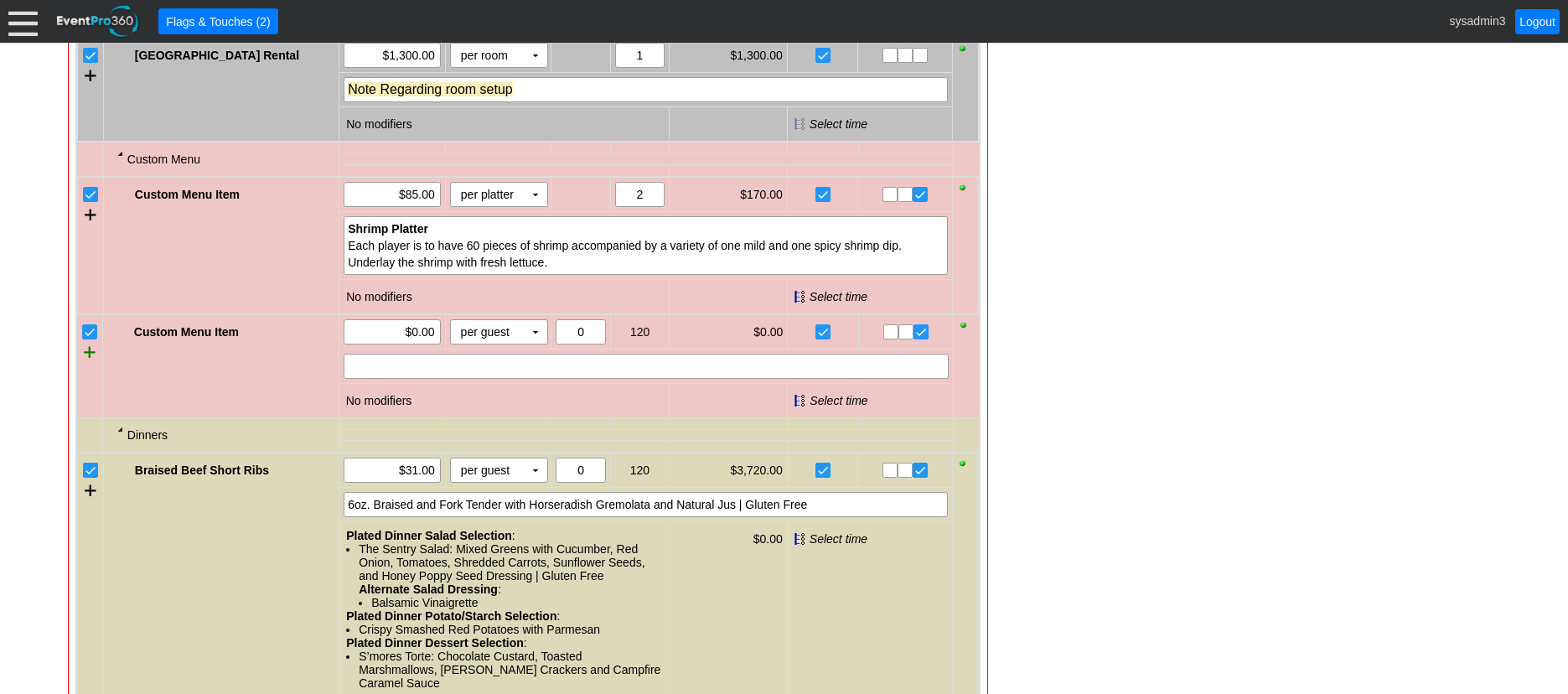
click at [87, 364] on div at bounding box center [90, 352] width 12 height 25
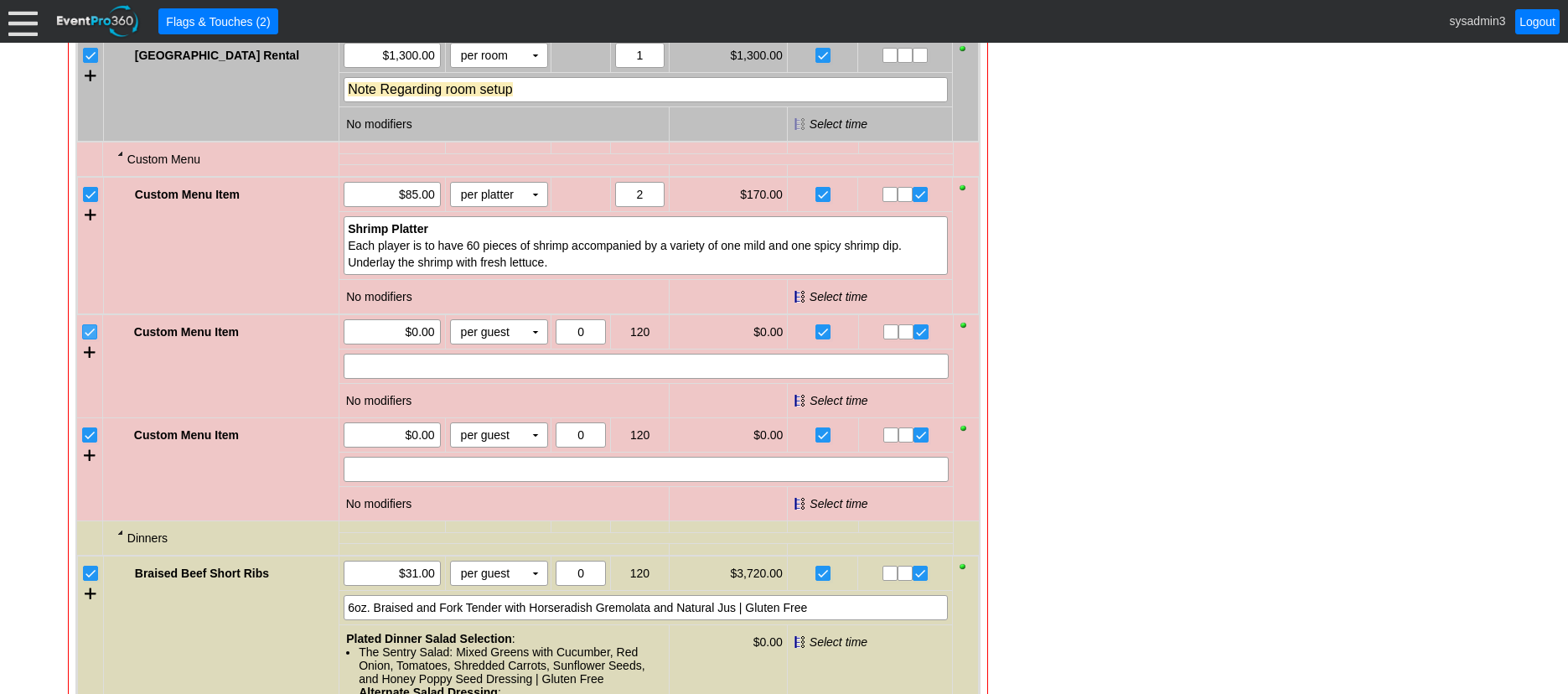
click at [91, 342] on input "checkbox" at bounding box center [92, 334] width 17 height 17
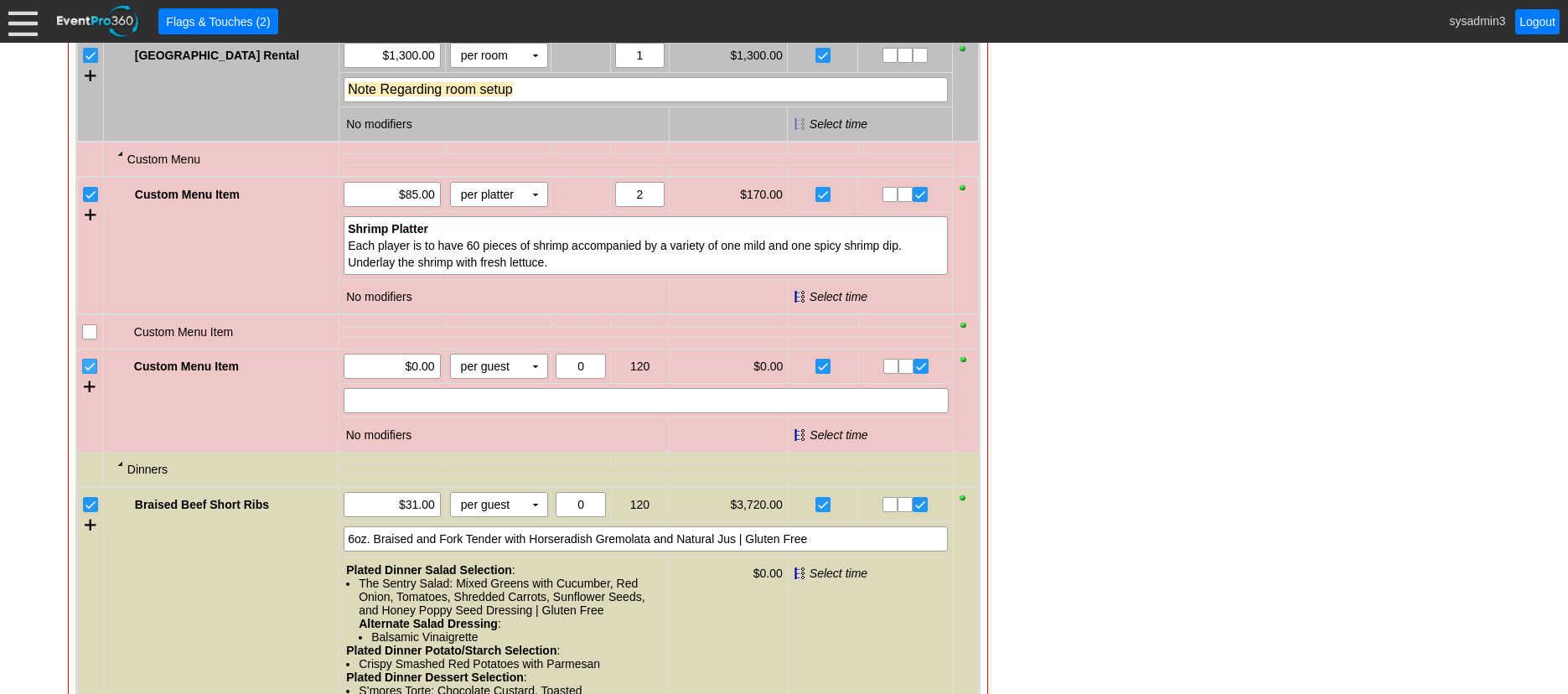
click at [92, 376] on input "checkbox" at bounding box center [92, 368] width 17 height 17
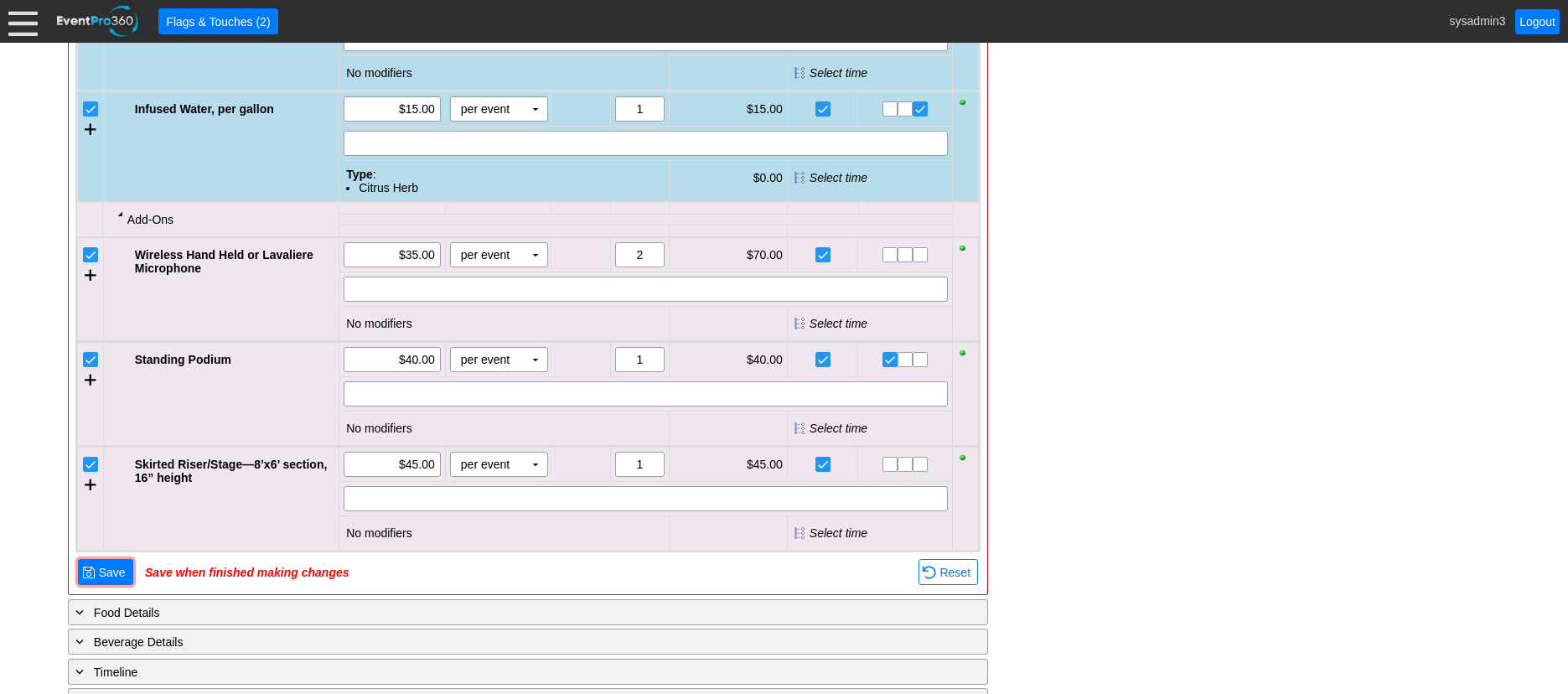
scroll to position [2272, 0]
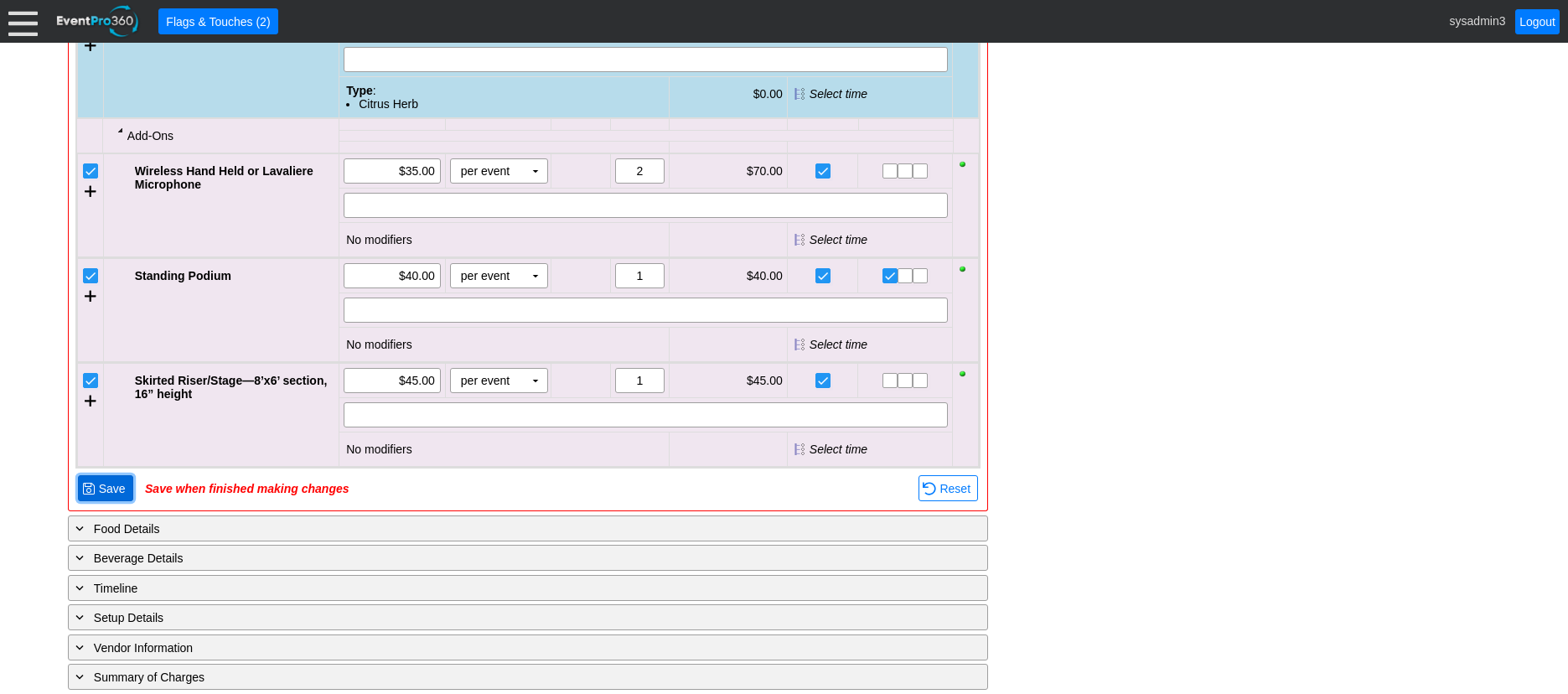
click at [107, 501] on span "● Save" at bounding box center [106, 488] width 56 height 26
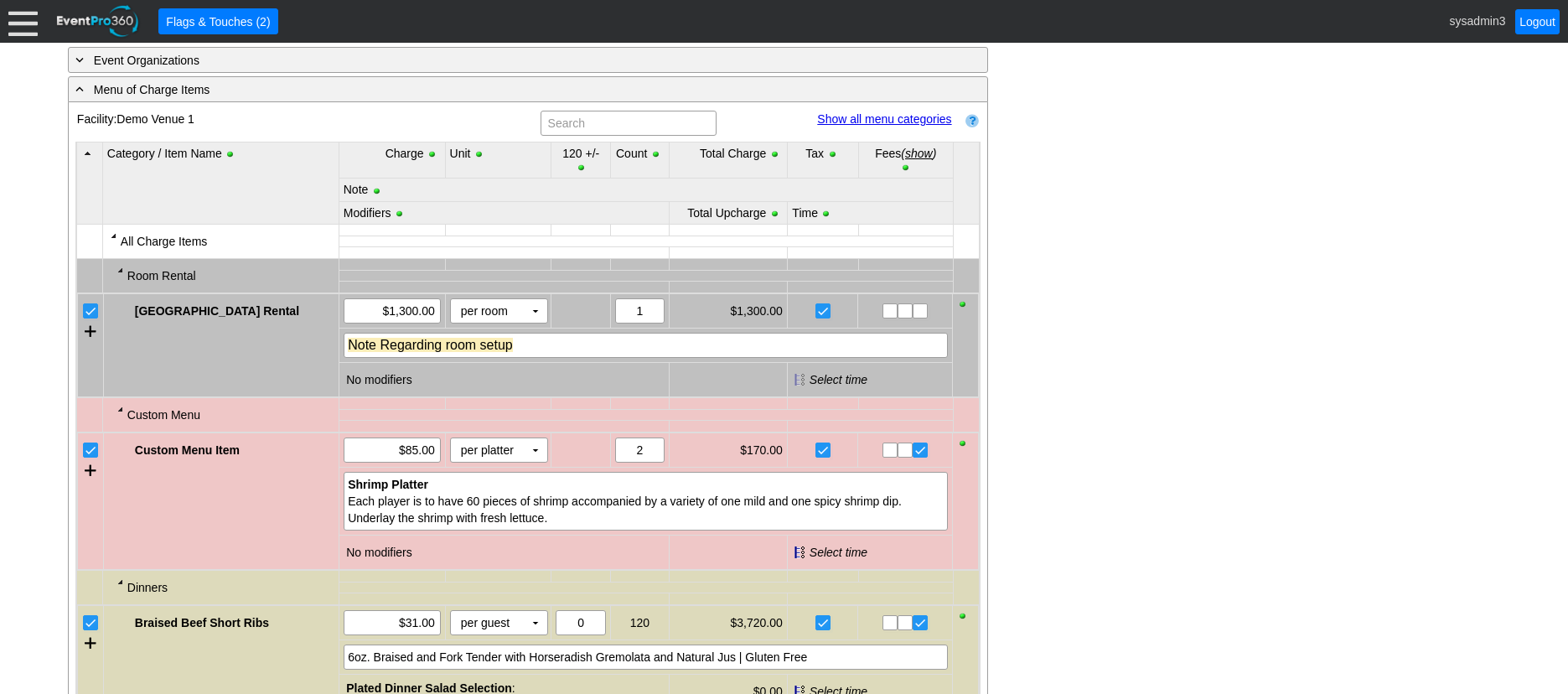
scroll to position [964, 0]
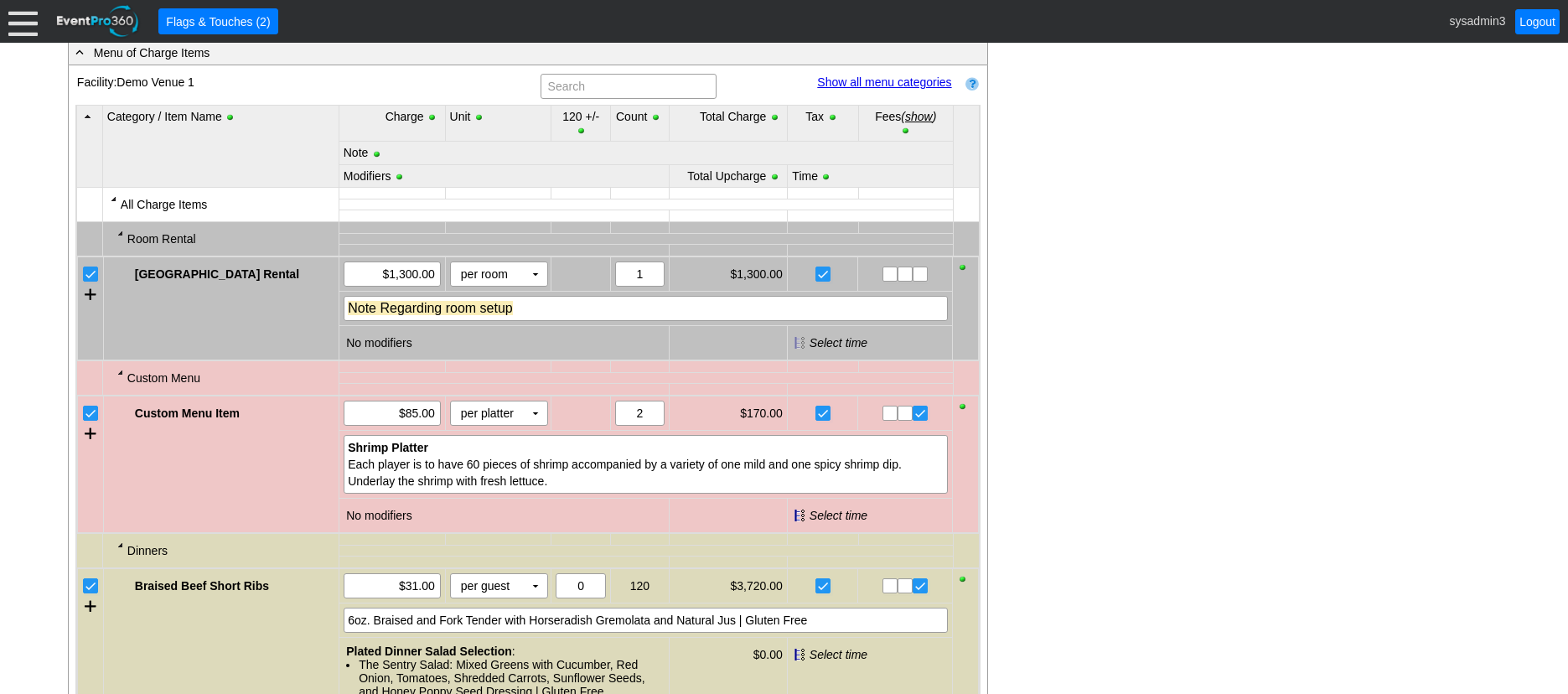
click at [889, 89] on link "Show all menu categories" at bounding box center [883, 82] width 134 height 13
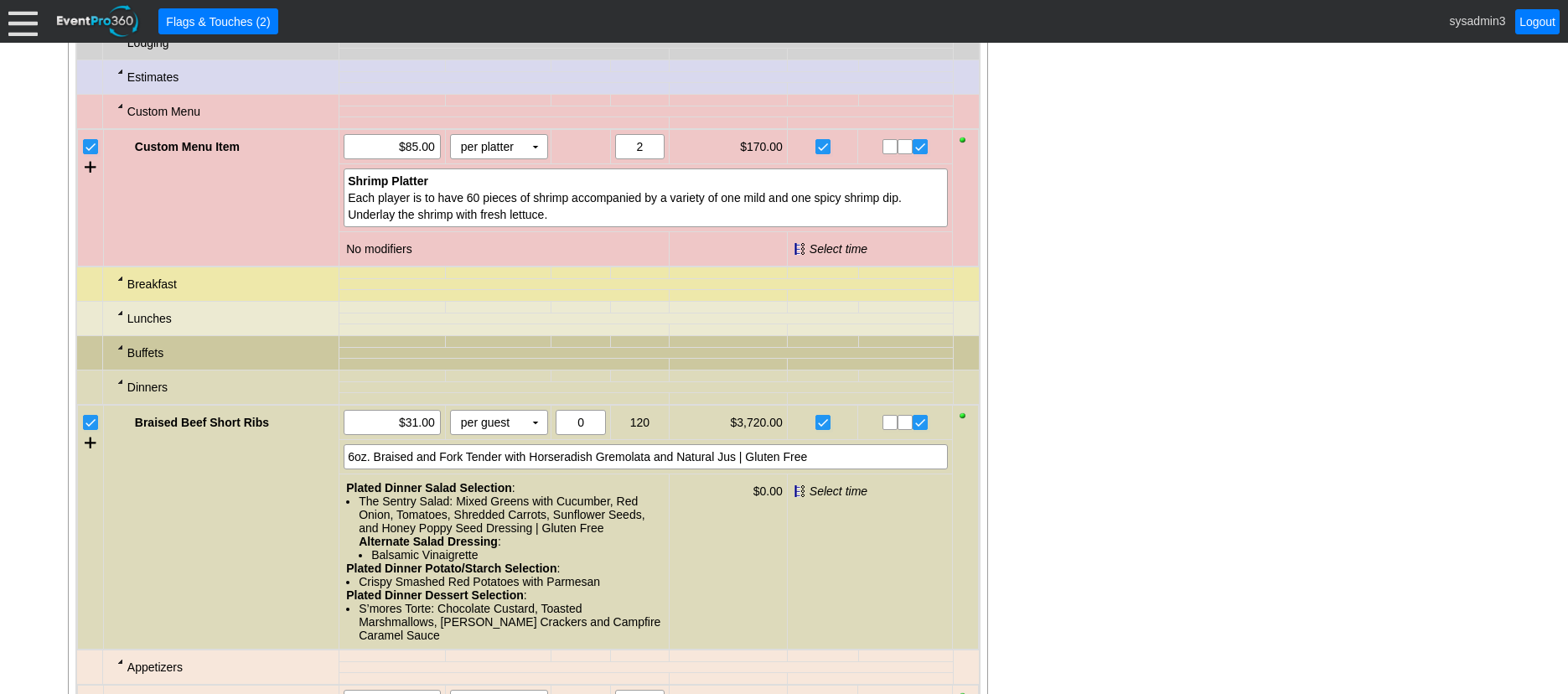
scroll to position [1383, 0]
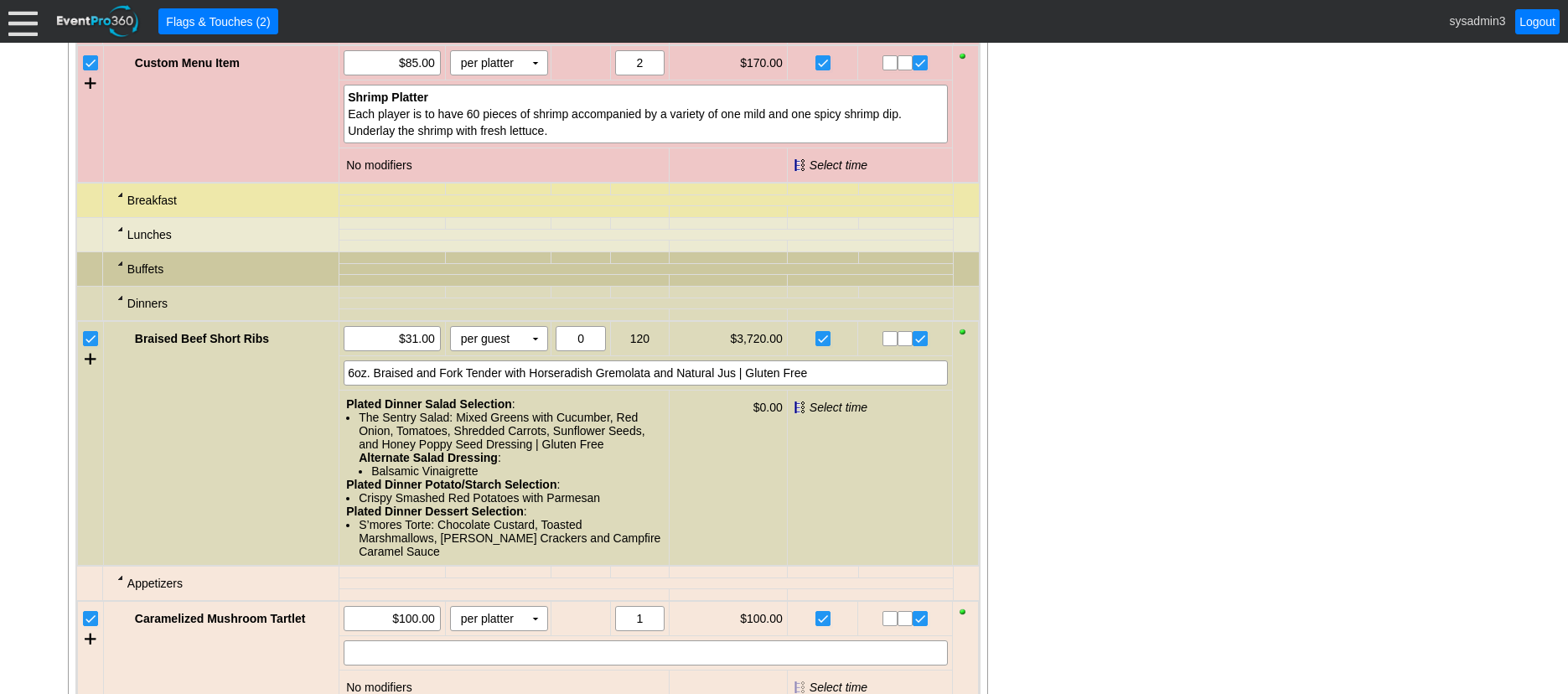
click at [118, 201] on div at bounding box center [120, 194] width 13 height 13
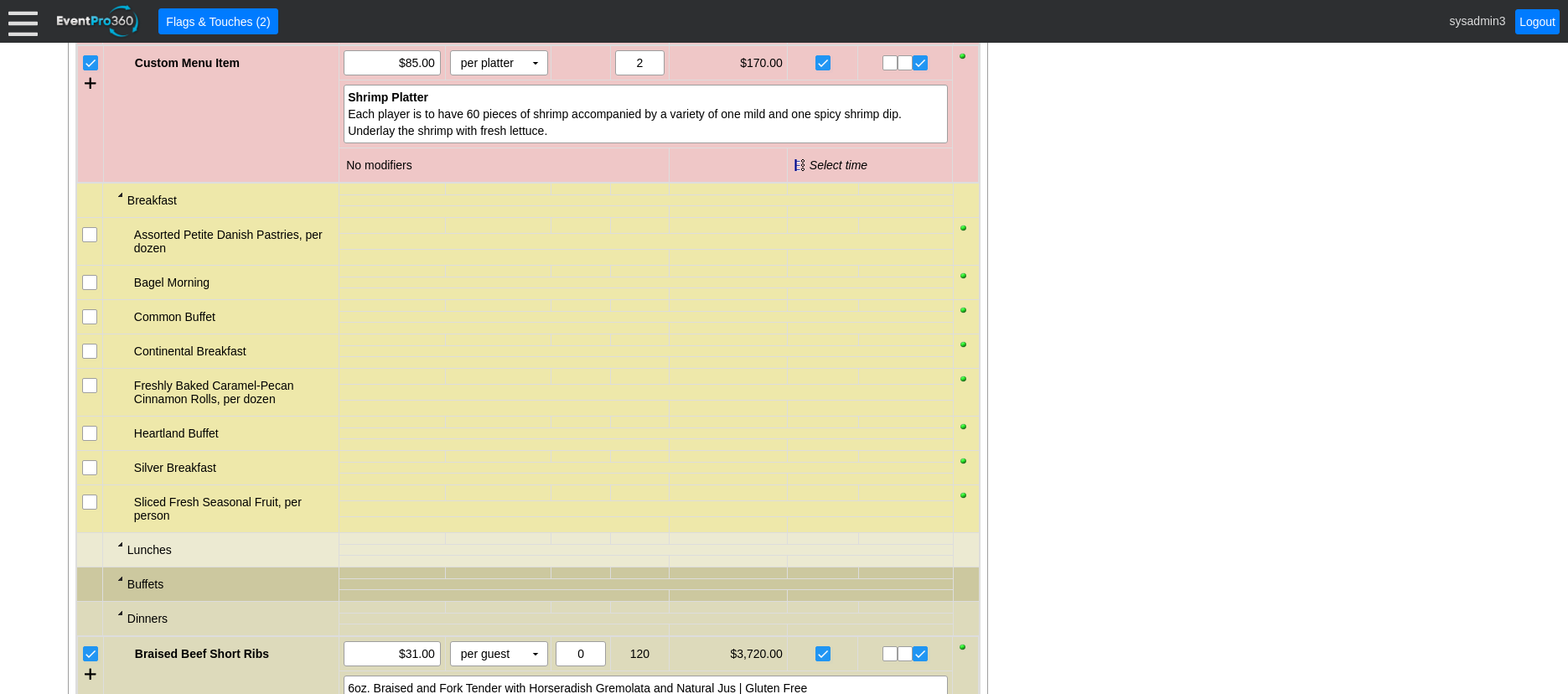
click at [119, 201] on div at bounding box center [120, 194] width 13 height 13
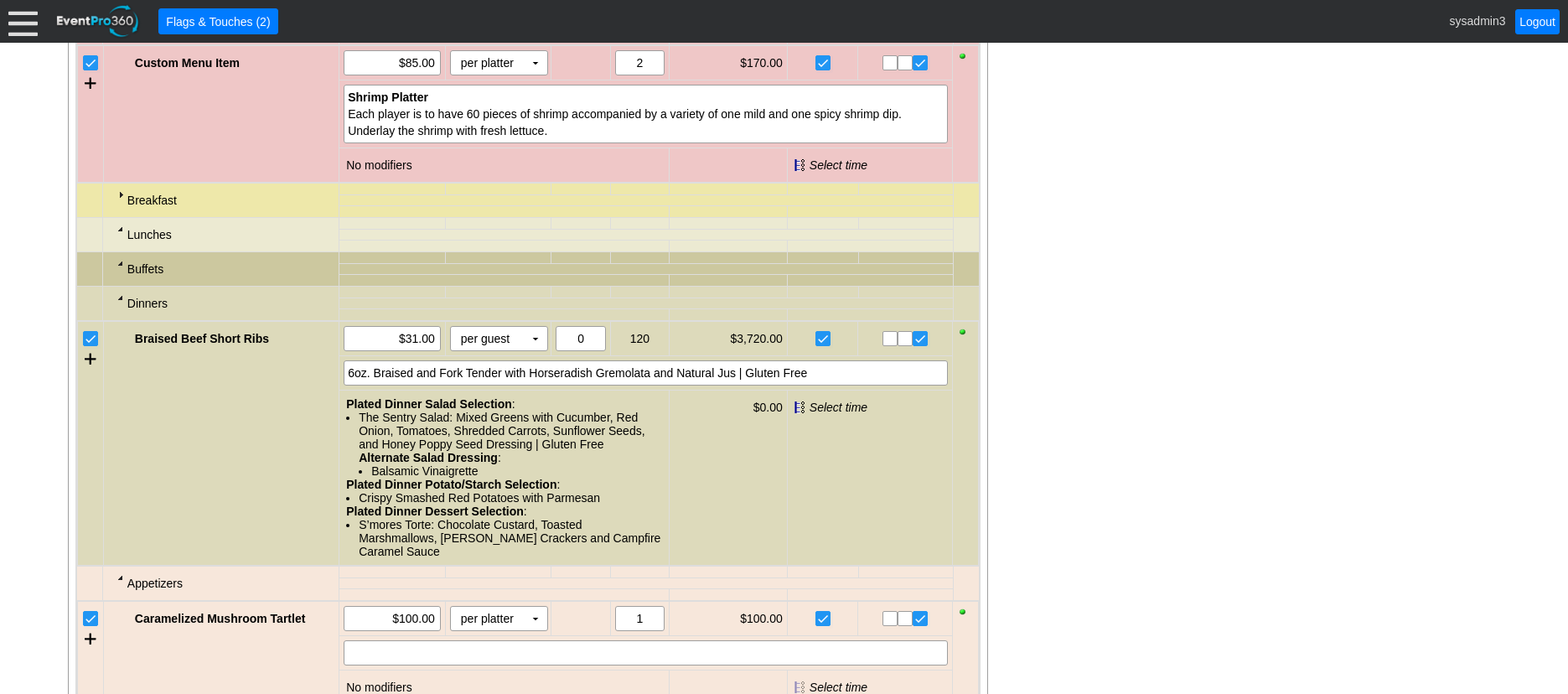
click at [119, 236] on div at bounding box center [120, 229] width 13 height 13
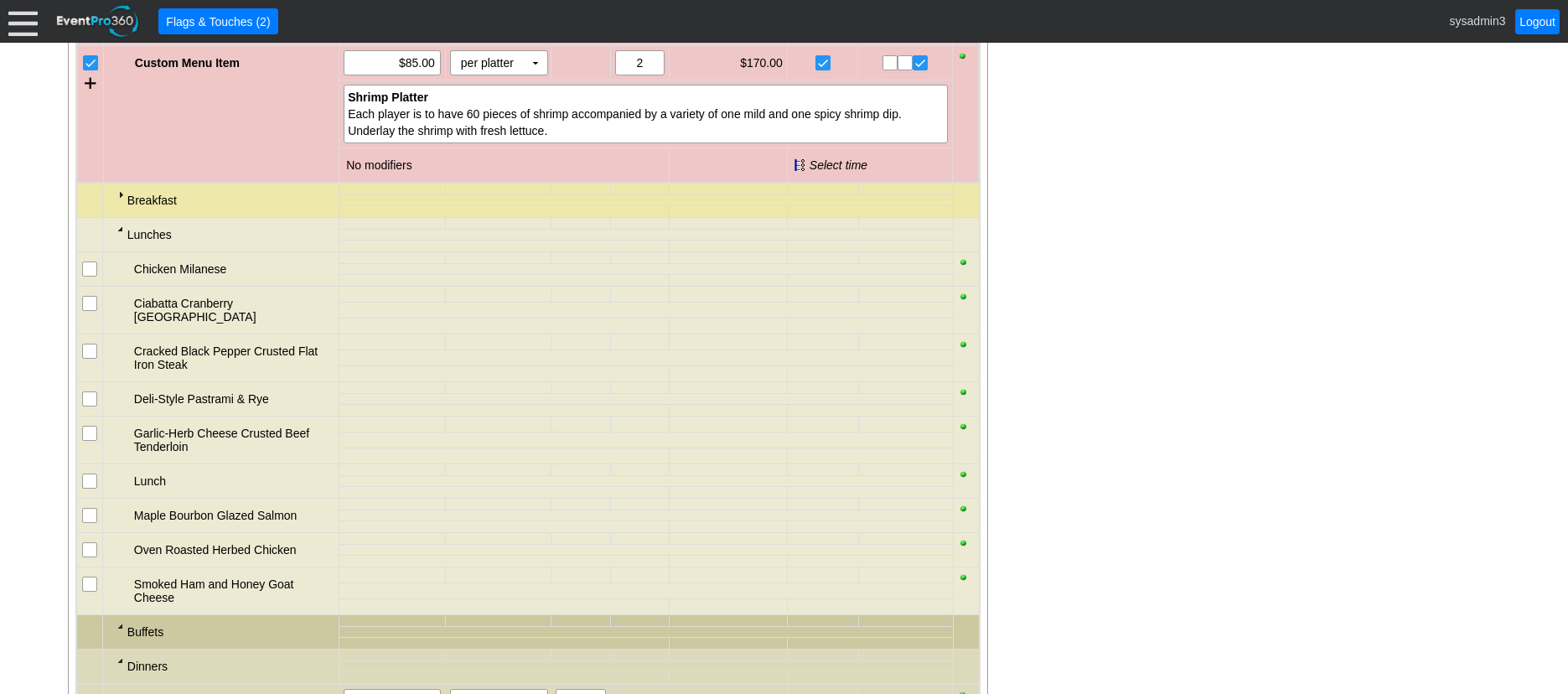
click at [118, 236] on div at bounding box center [120, 229] width 13 height 13
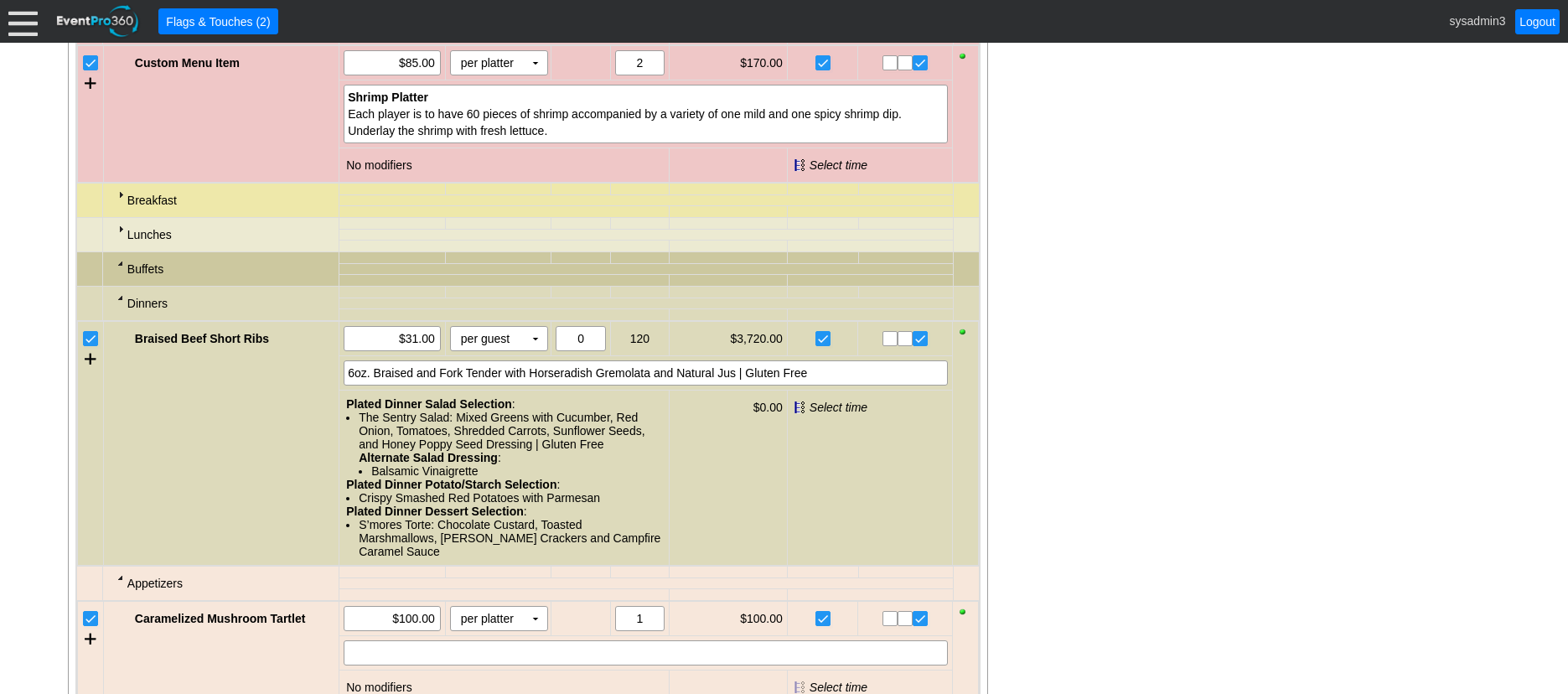
click at [120, 305] on div at bounding box center [120, 298] width 13 height 13
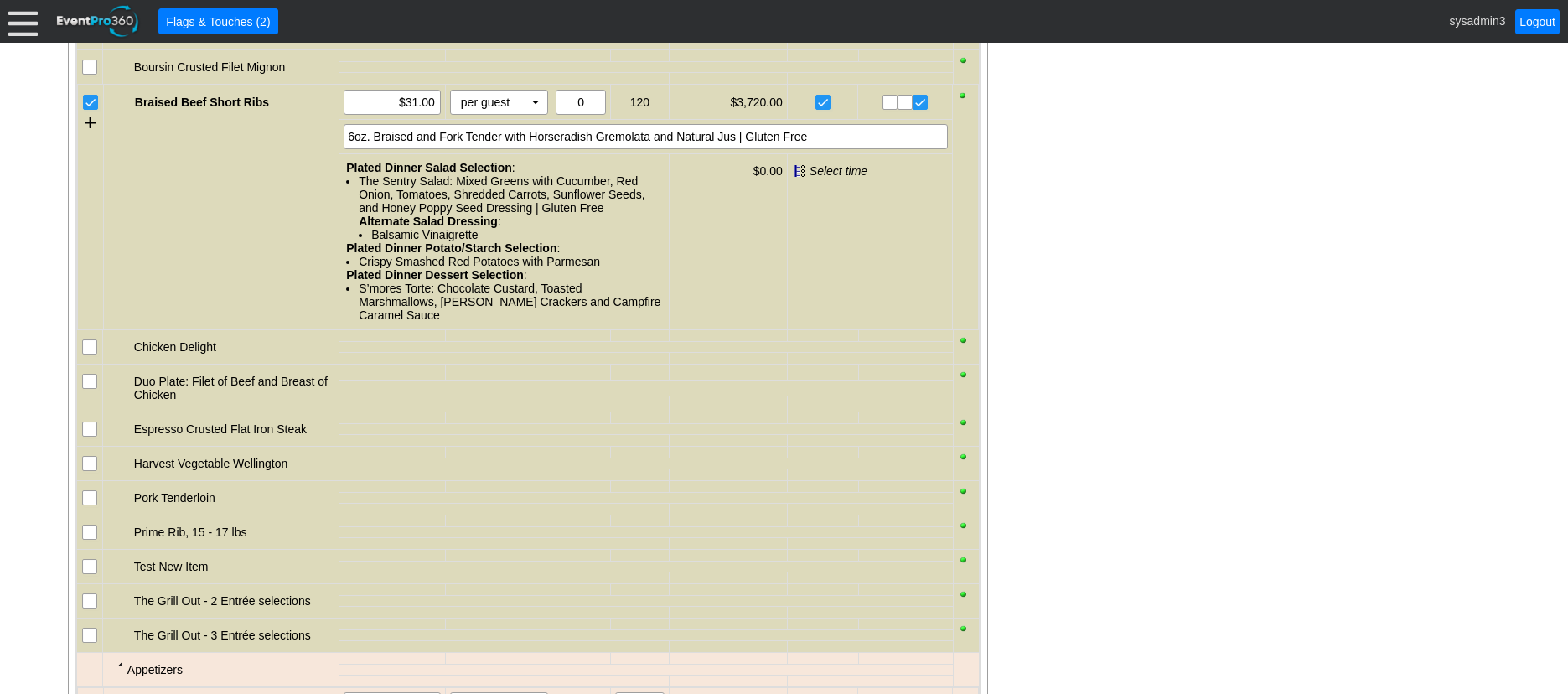
scroll to position [1718, 0]
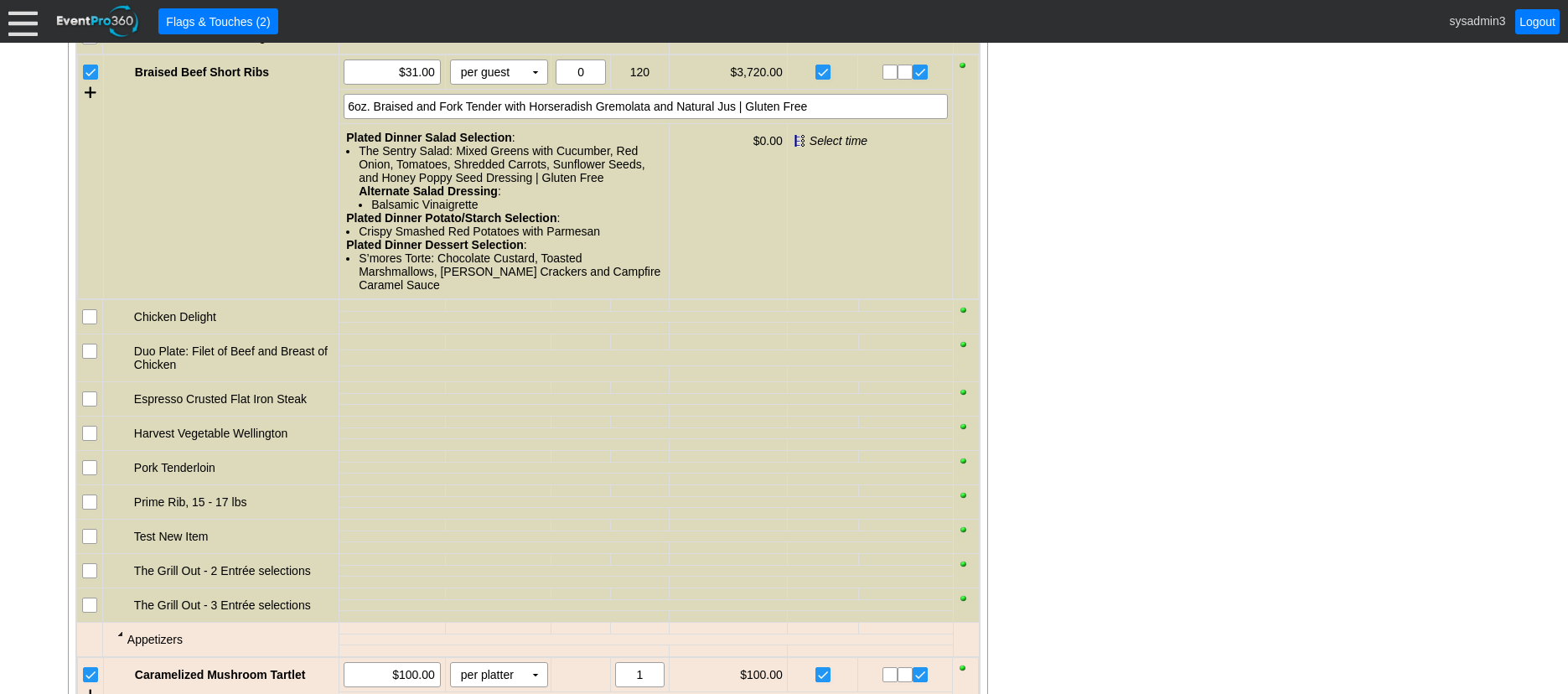
click at [90, 327] on input "checkbox" at bounding box center [92, 319] width 17 height 17
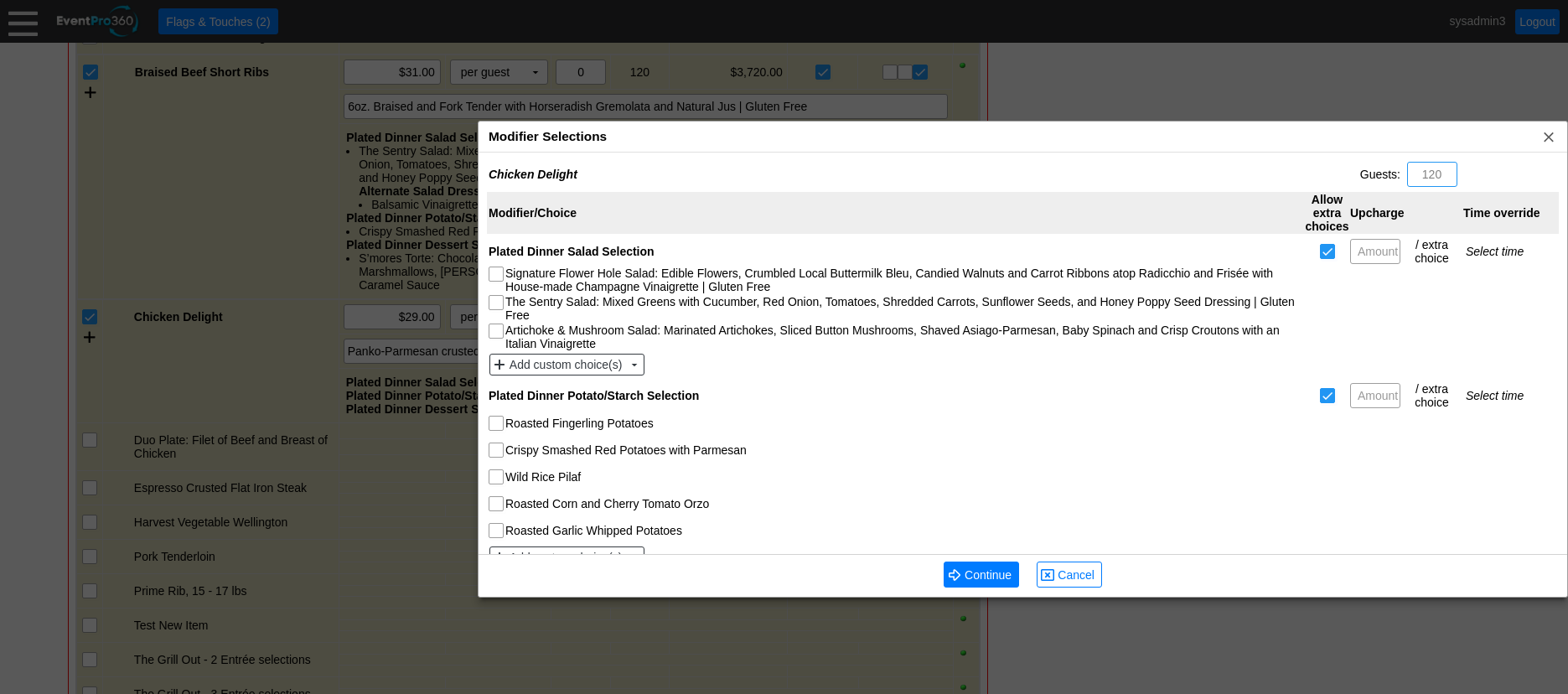
click at [690, 135] on div "Modifier Selections x" at bounding box center [1023, 136] width 1089 height 31
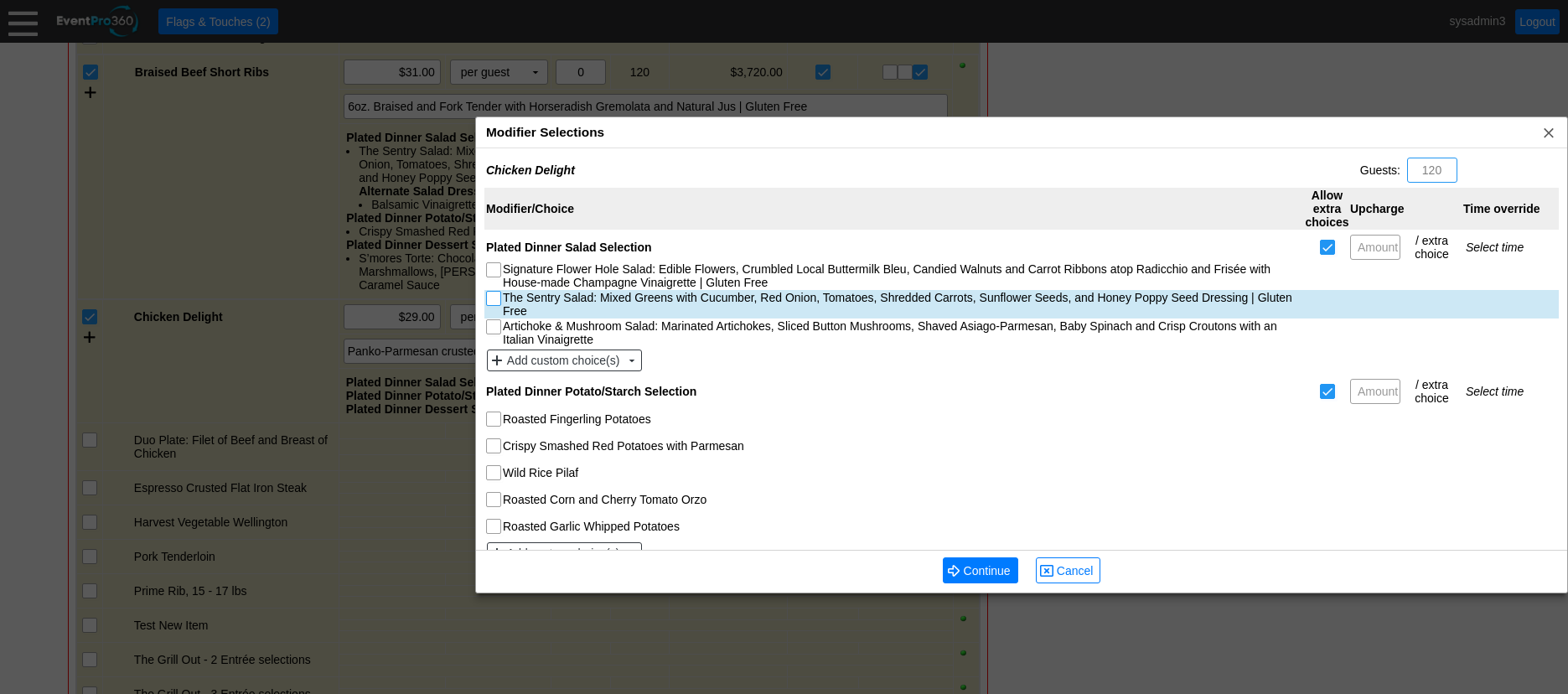
click at [494, 299] on input "The Sentry Salad: Mixed Greens with Cucumber, Red Onion, Tomatoes, Shredded Car…" at bounding box center [495, 300] width 17 height 17
checkbox input "true"
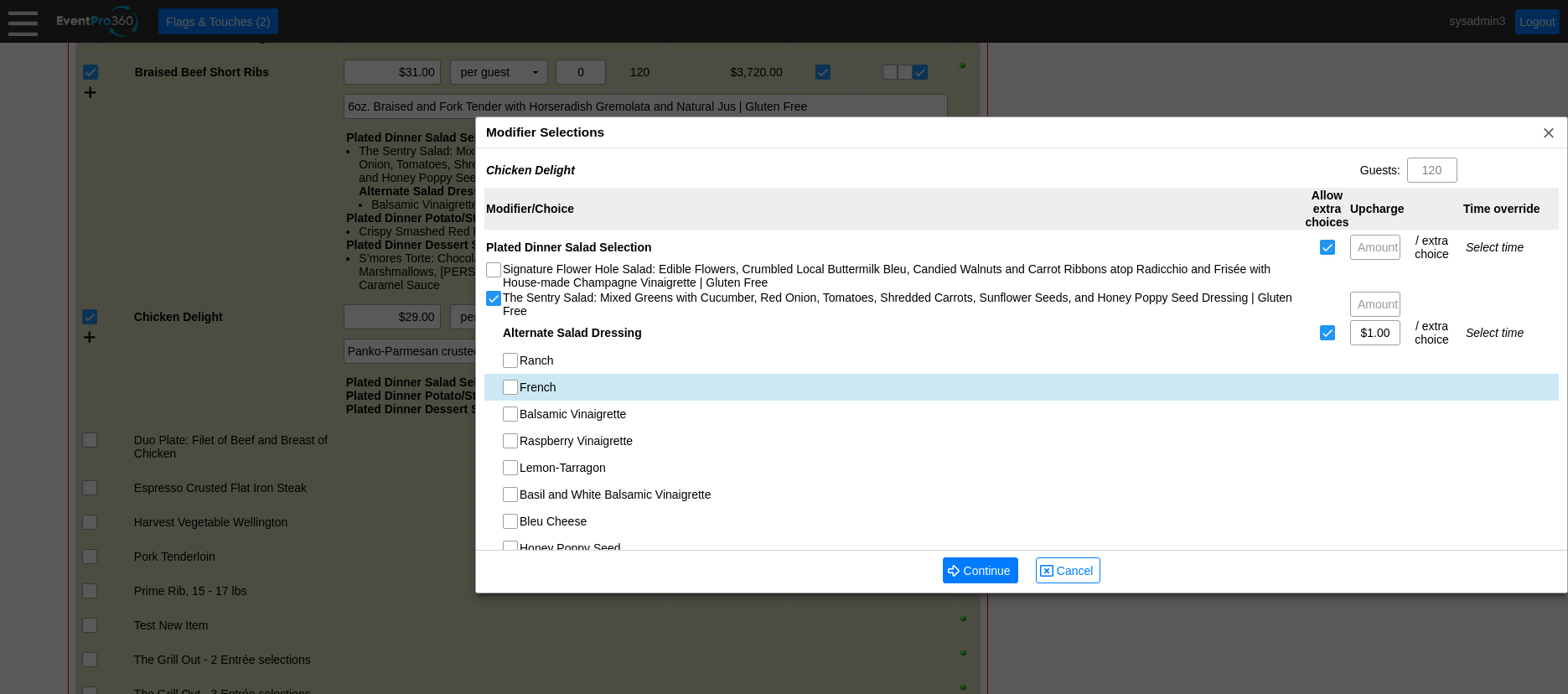
click at [510, 390] on input "French" at bounding box center [512, 389] width 17 height 17
checkbox input "true"
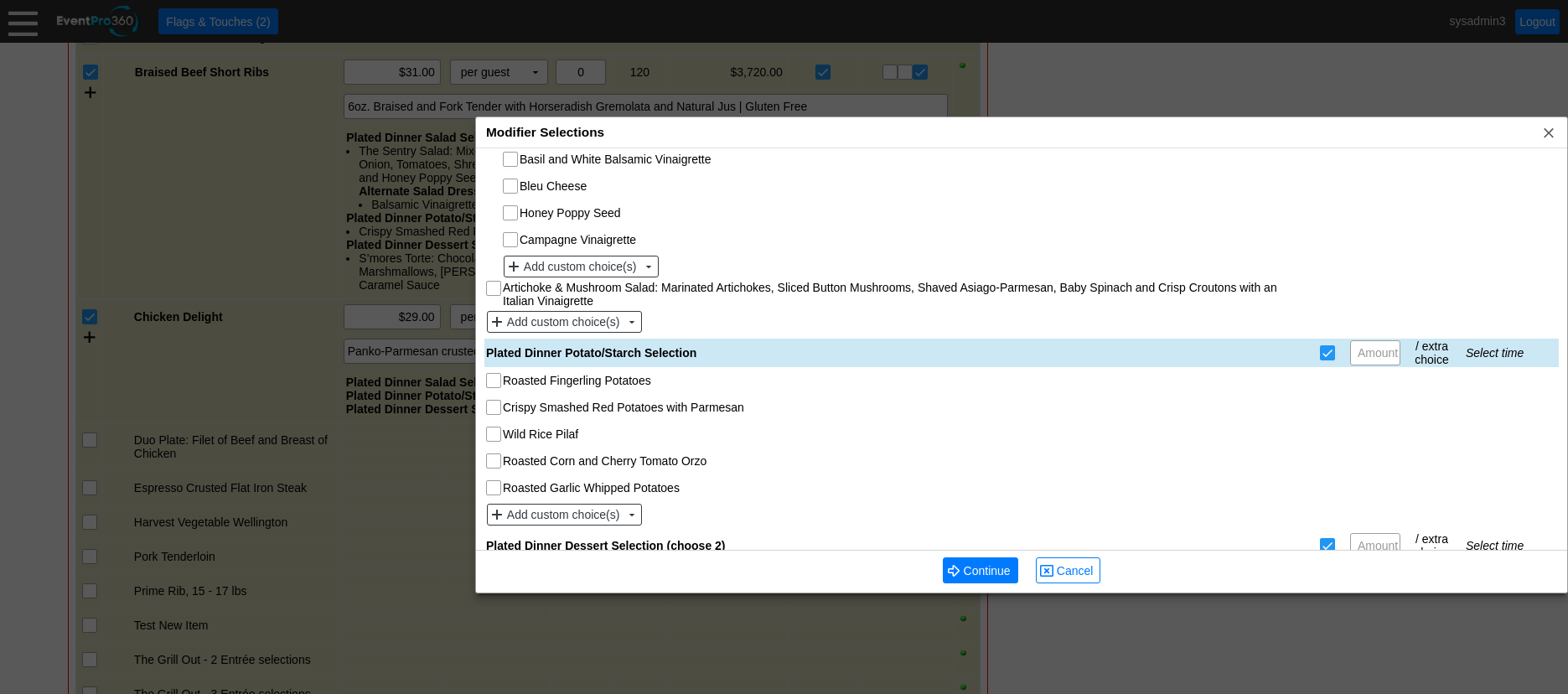
scroll to position [419, 0]
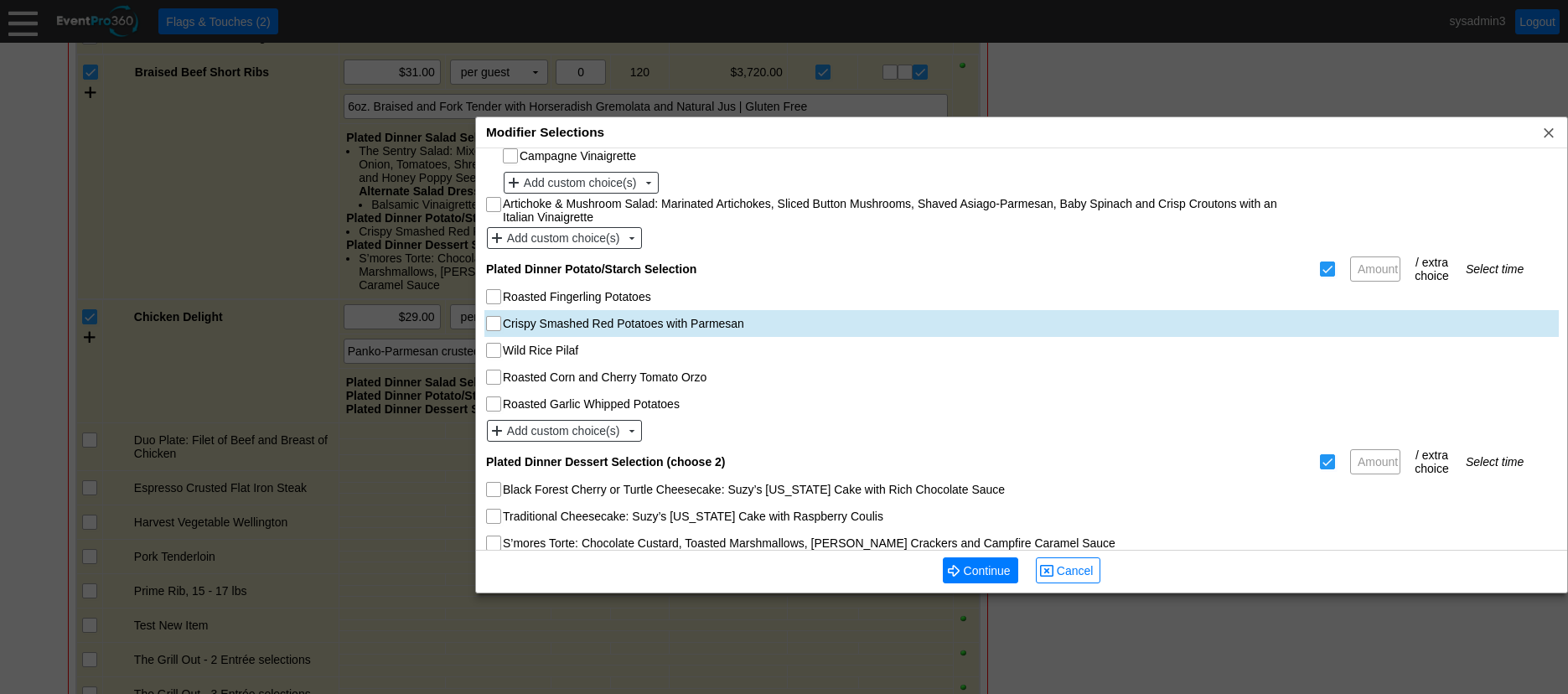
click at [495, 322] on input "Crispy Smashed Red Potatoes with Parmesan" at bounding box center [495, 326] width 17 height 17
checkbox input "true"
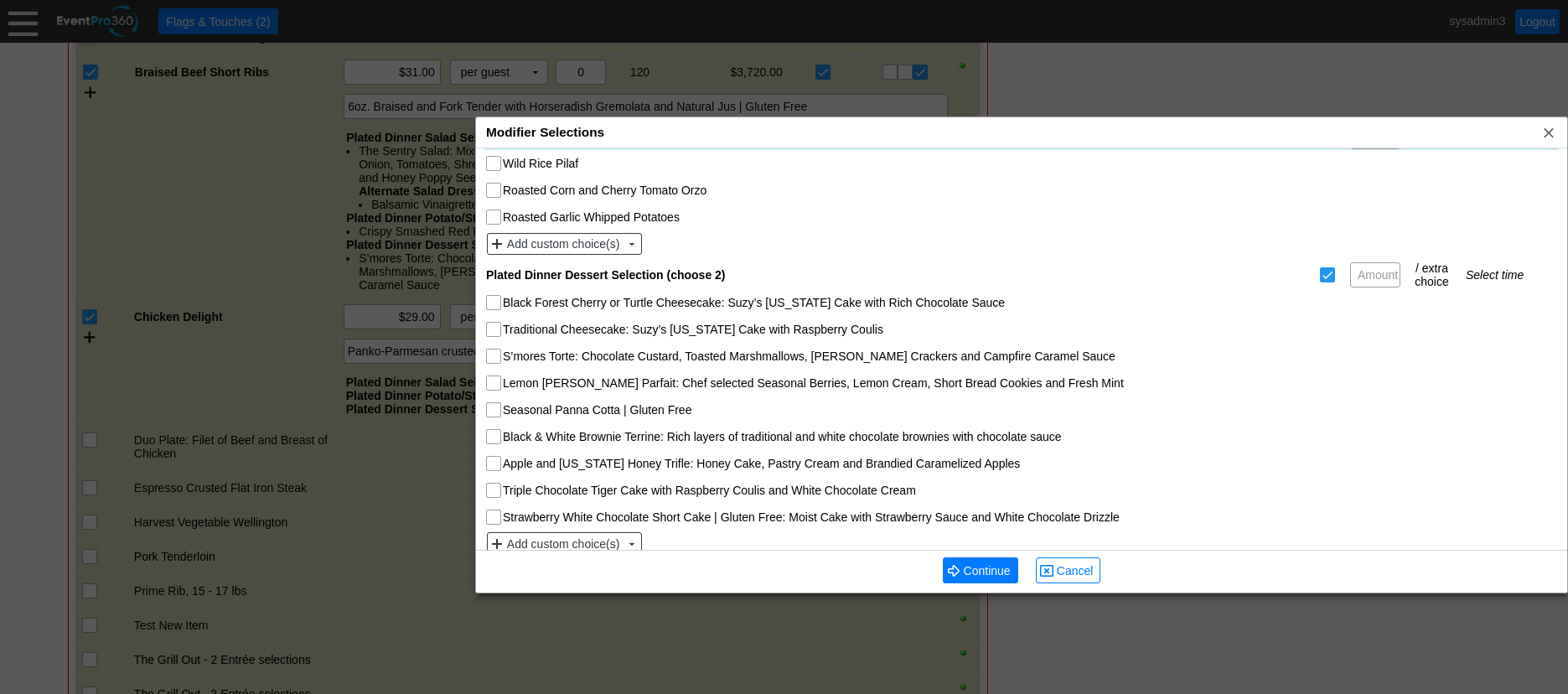
scroll to position [622, 0]
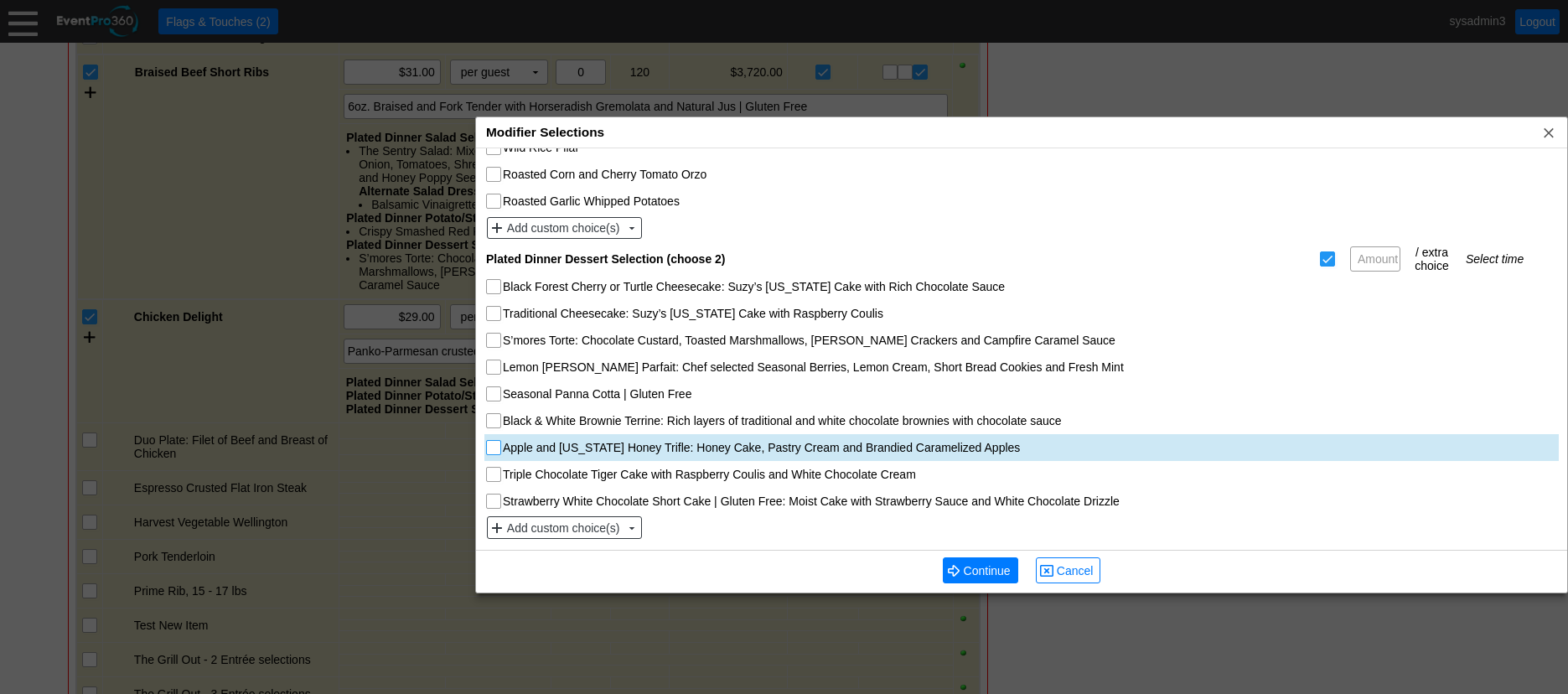
click at [493, 443] on input "Apple and [US_STATE] Honey Trifle: Honey Cake, Pastry Cream and Brandied Carame…" at bounding box center [495, 449] width 17 height 17
checkbox input "true"
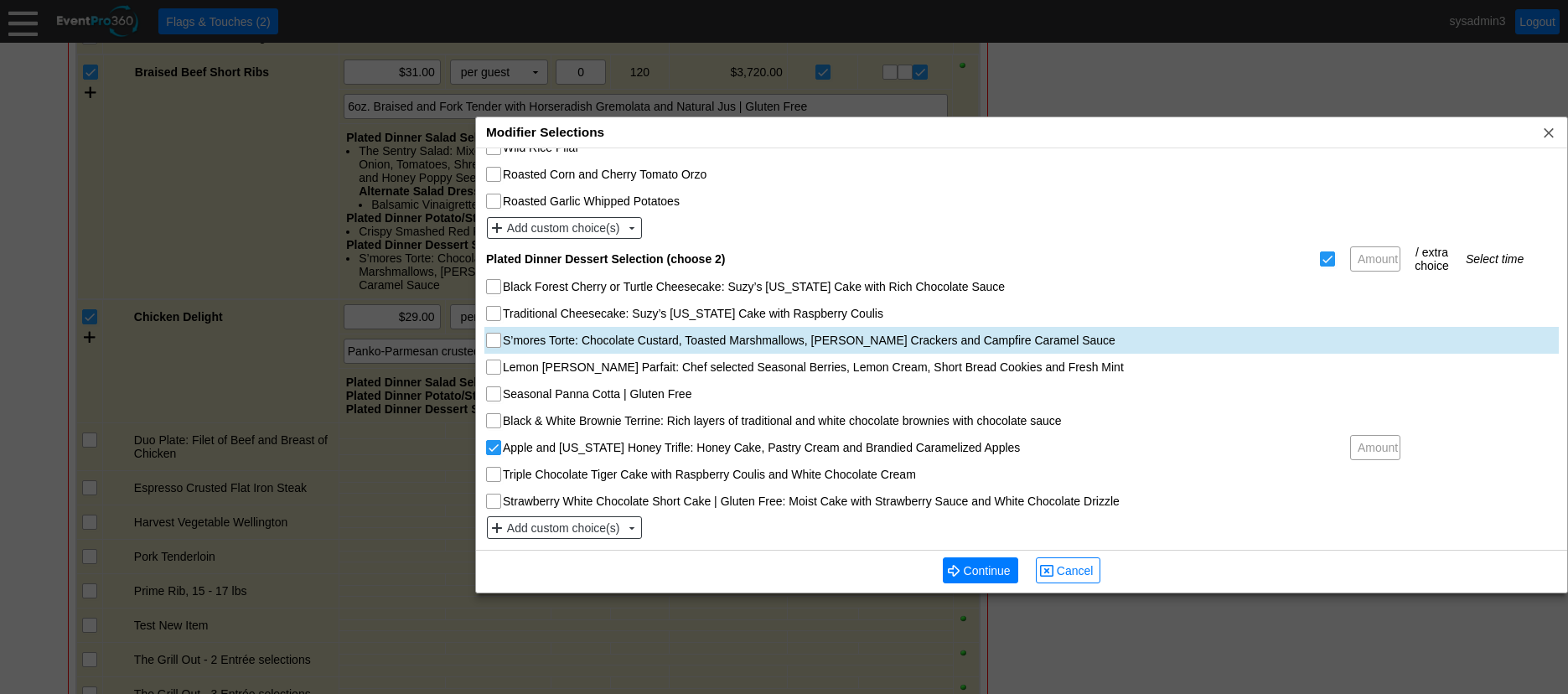
click at [493, 345] on input "S’mores Torte: Chocolate Custard, Toasted Marshmallows, [PERSON_NAME] Crackers …" at bounding box center [495, 342] width 17 height 17
checkbox input "true"
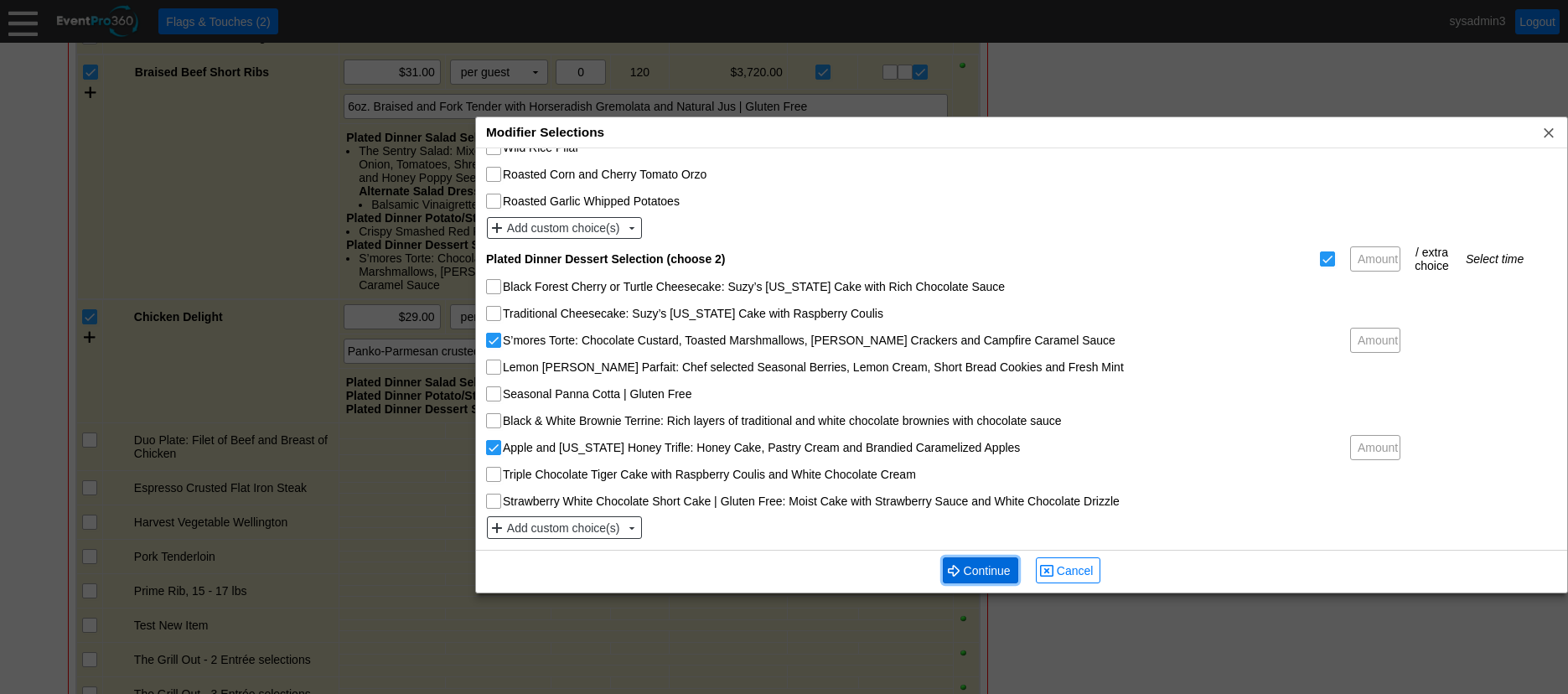
click at [977, 568] on span "Continue" at bounding box center [988, 571] width 54 height 17
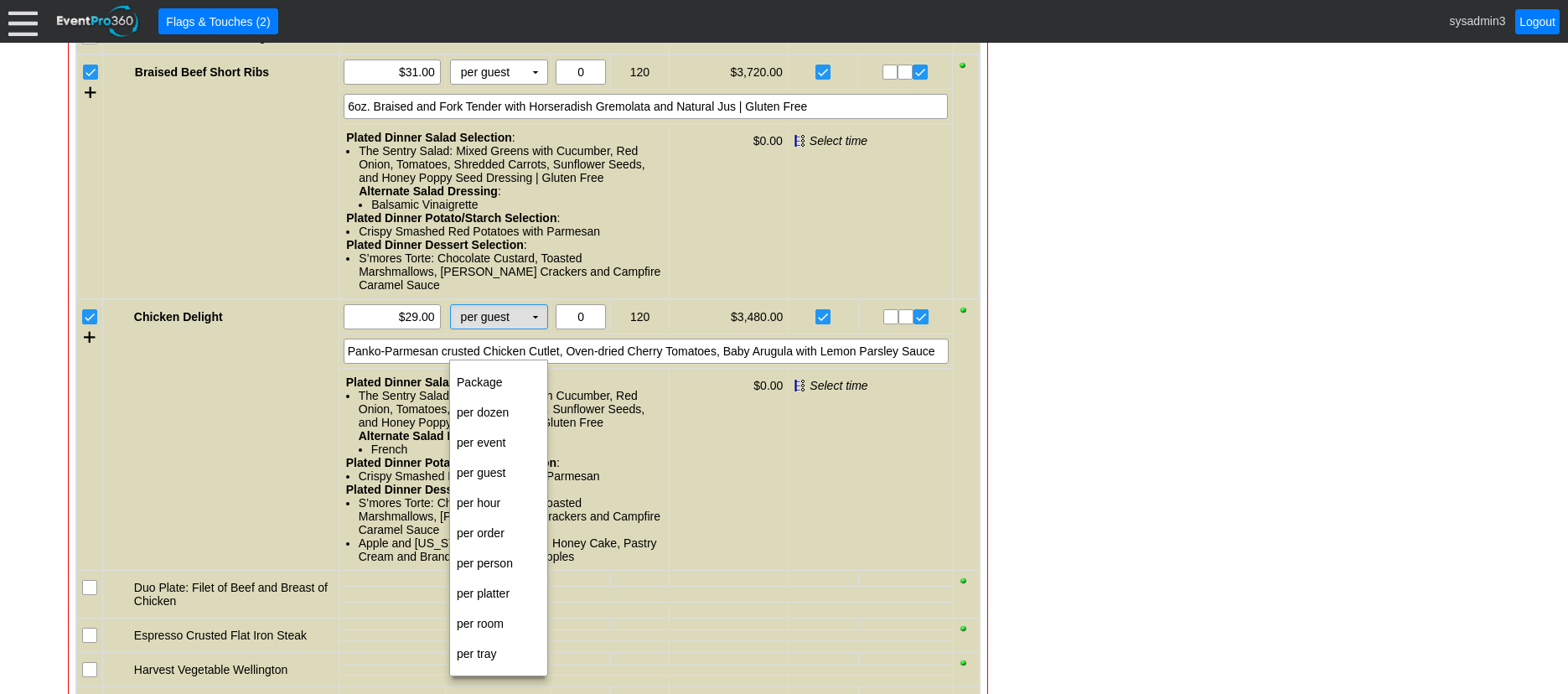
click at [537, 329] on td "▼" at bounding box center [536, 317] width 24 height 24
click at [484, 559] on td "per person" at bounding box center [499, 564] width 98 height 30
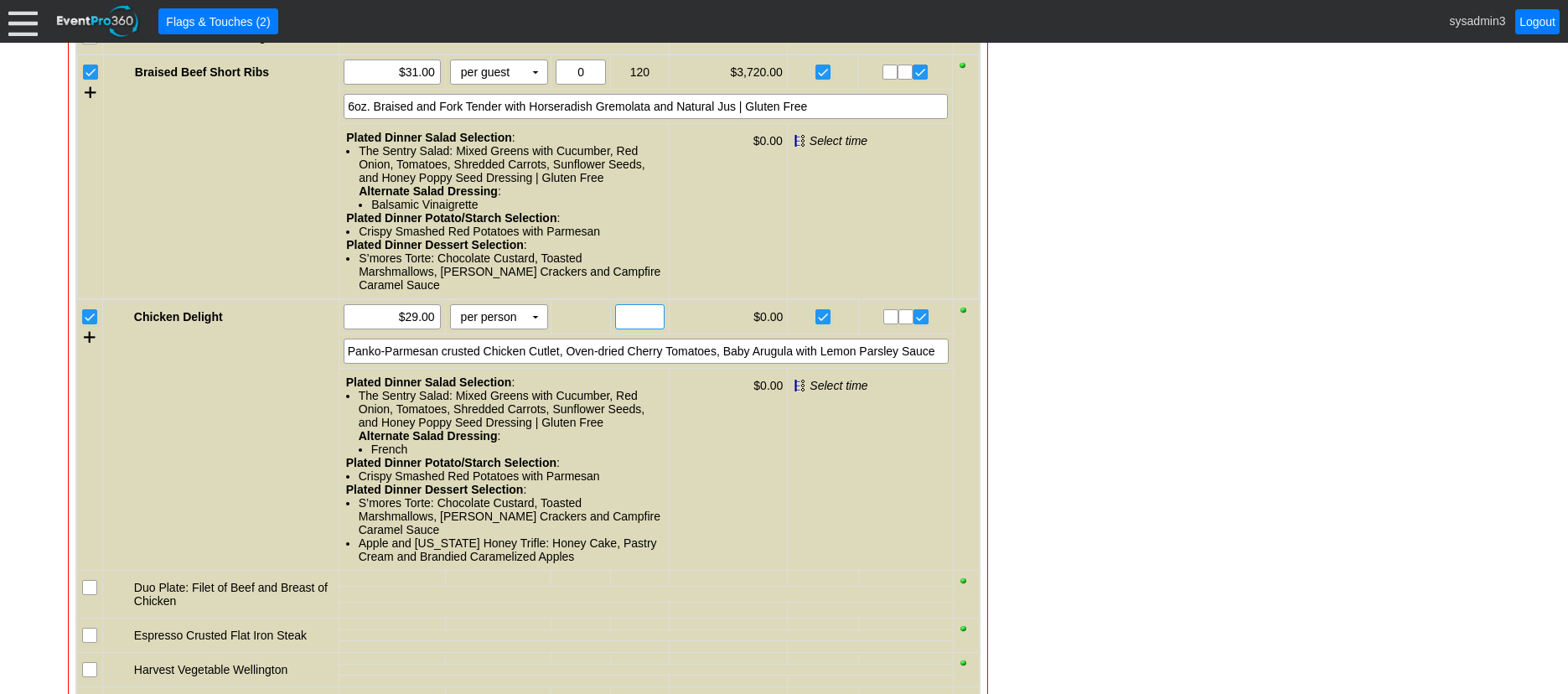
click at [639, 329] on input "text" at bounding box center [639, 317] width 38 height 24
type input "110"
click at [825, 363] on div "Panko-Parmesan crusted Chicken Cutlet, Oven-dried Cherry Tomatoes, Baby Arugula…" at bounding box center [645, 352] width 605 height 25
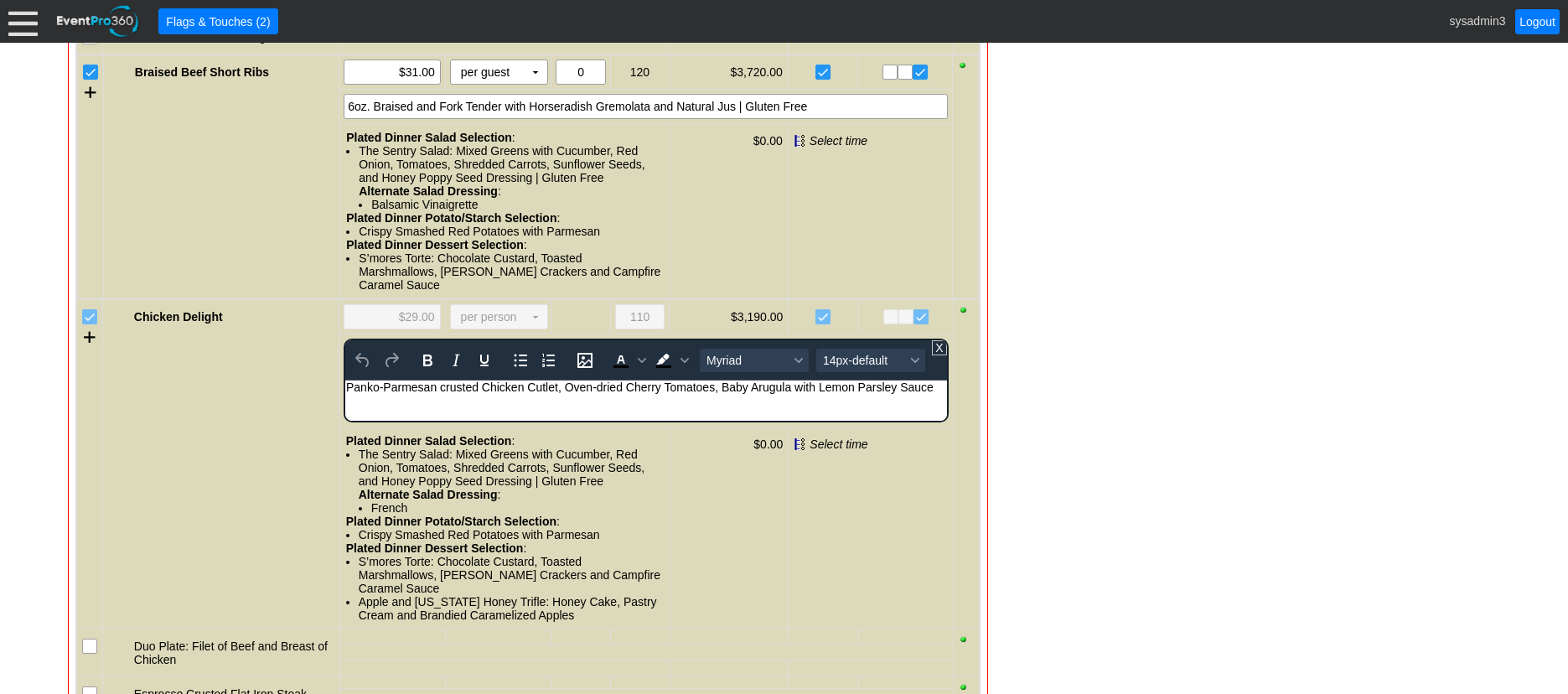
scroll to position [0, 0]
click at [932, 383] on div "Panko-Parmesan crusted Chicken Cutlet, Oven-dried Cherry Tomatoes, Baby Arugula…" at bounding box center [644, 387] width 600 height 13
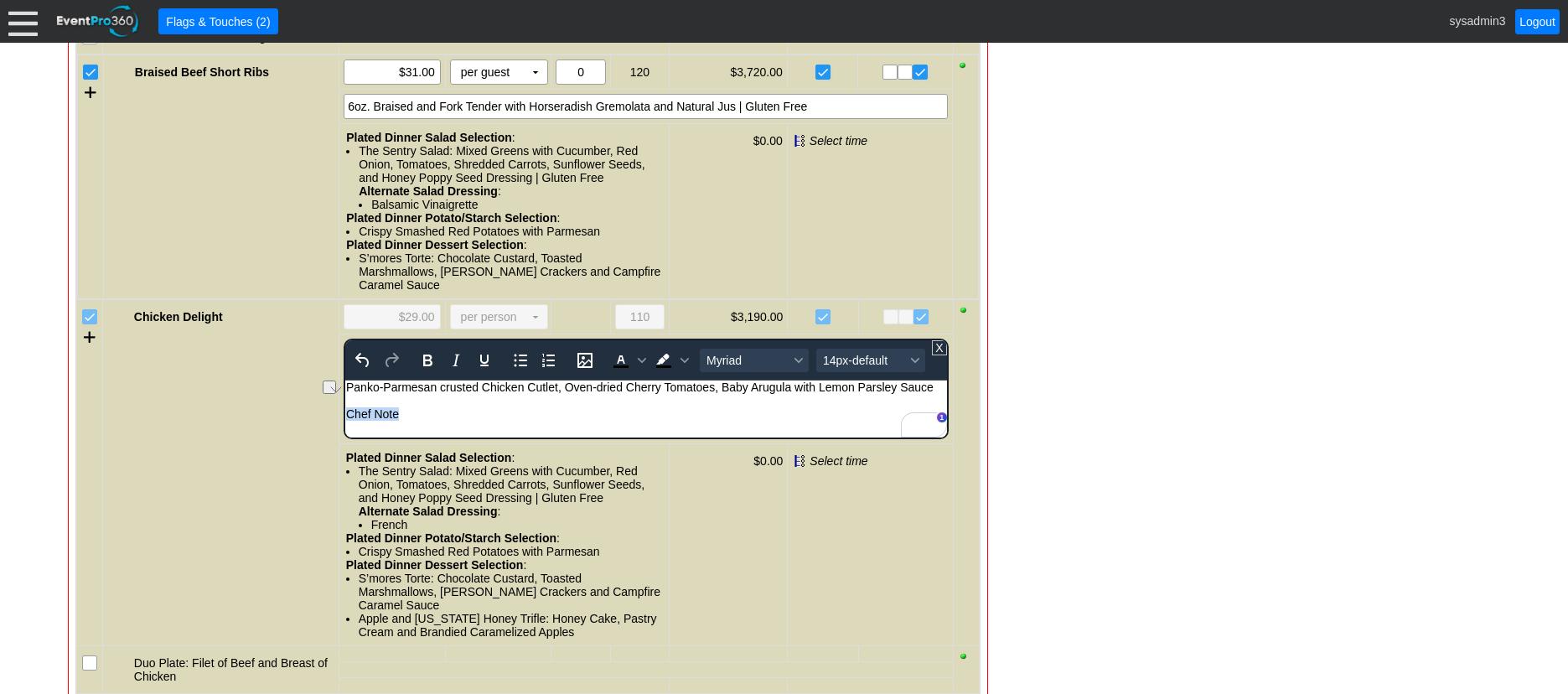
drag, startPoint x: 417, startPoint y: 416, endPoint x: 687, endPoint y: 824, distance: 489.2
click at [344, 413] on html "Panko-Parmesan crusted Chicken Cutlet, Oven-dried Cherry Tomatoes, Baby Arugula…" at bounding box center [644, 405] width 601 height 49
click at [428, 366] on icon "Bold" at bounding box center [427, 360] width 9 height 12
click at [860, 367] on span "14px-default" at bounding box center [864, 360] width 82 height 13
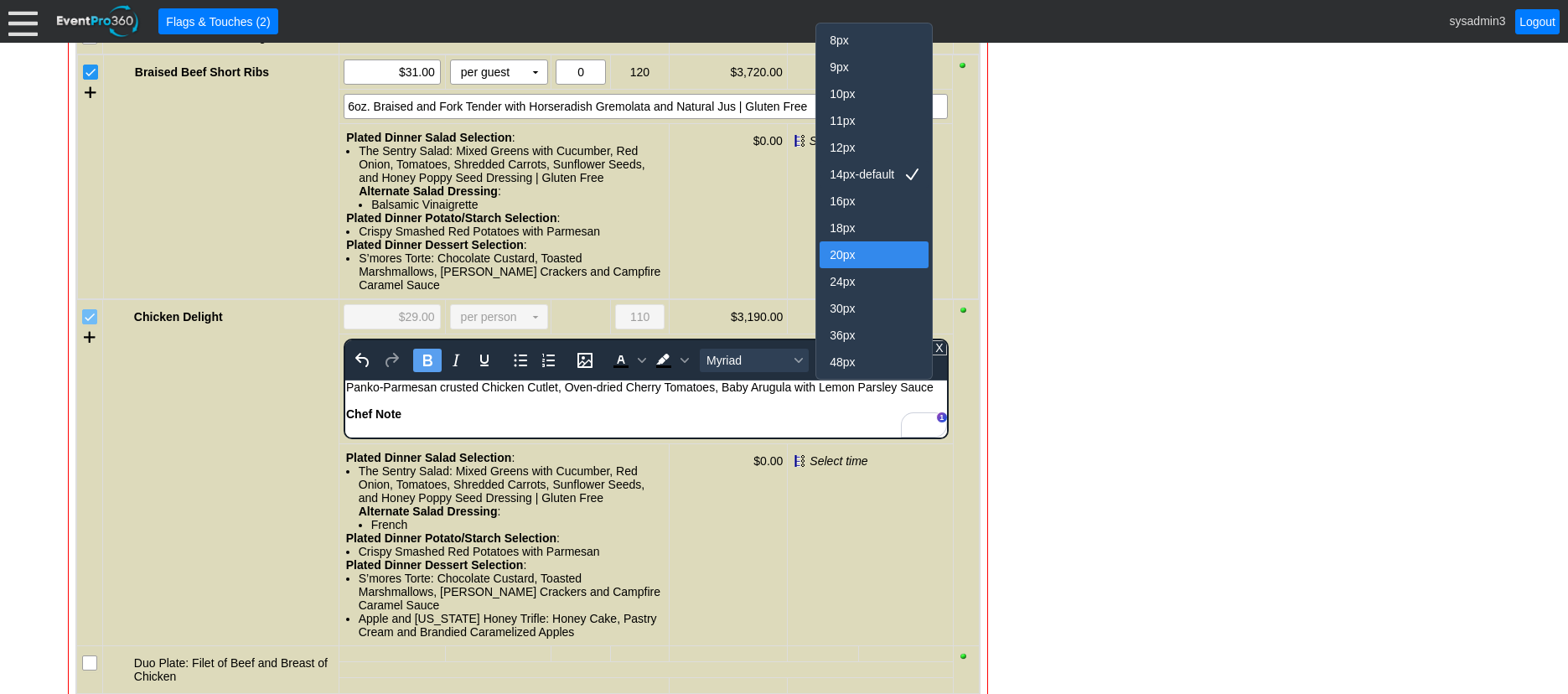
click at [841, 255] on div "20px" at bounding box center [862, 255] width 66 height 20
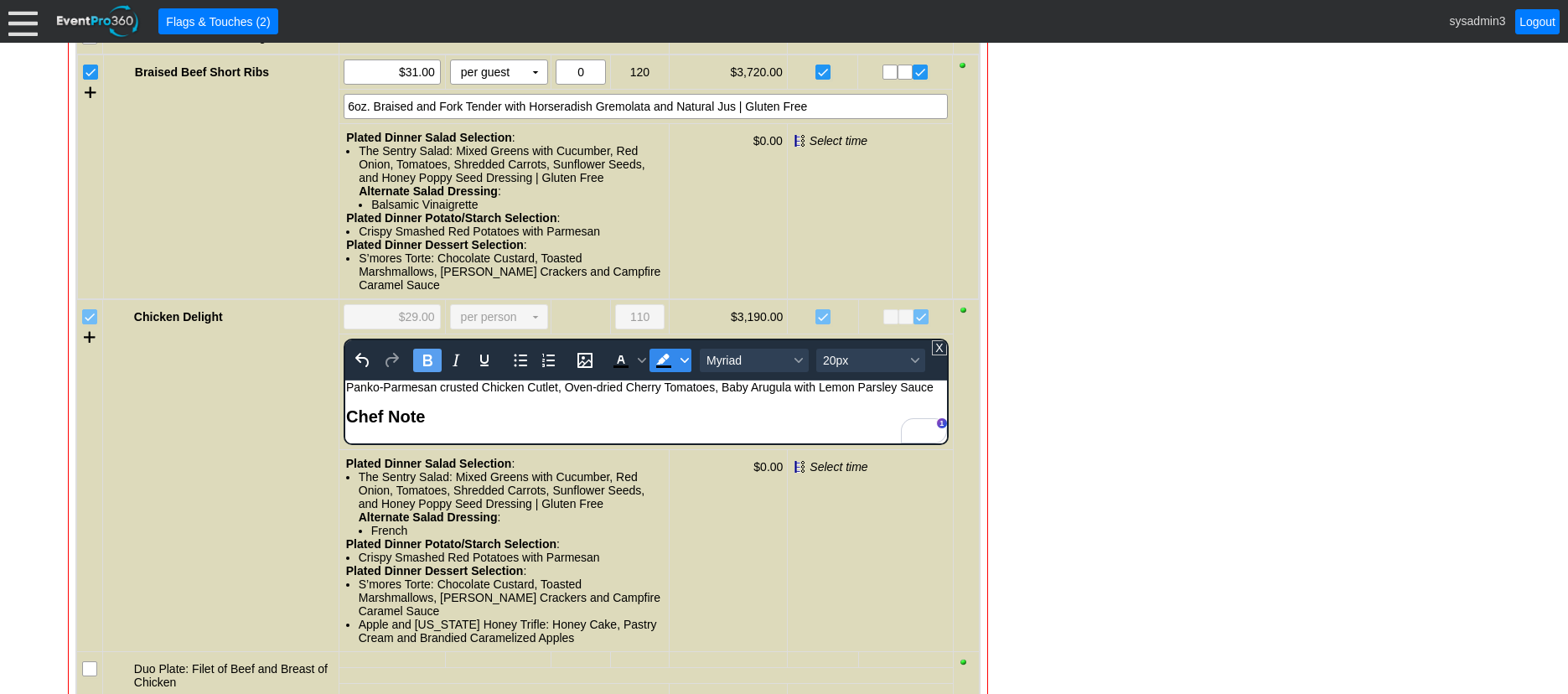
click at [681, 364] on icon "Background color Black" at bounding box center [685, 360] width 8 height 8
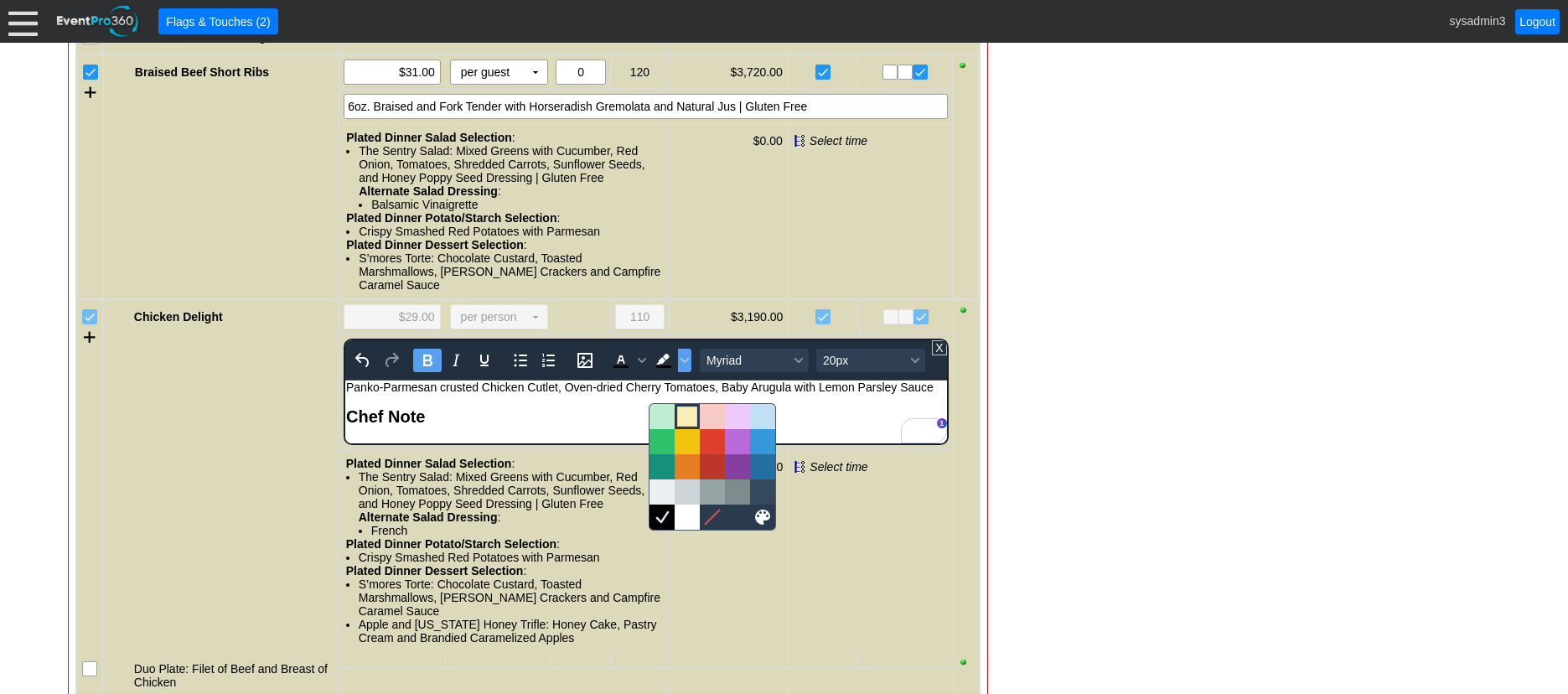
click at [689, 421] on div at bounding box center [687, 416] width 20 height 20
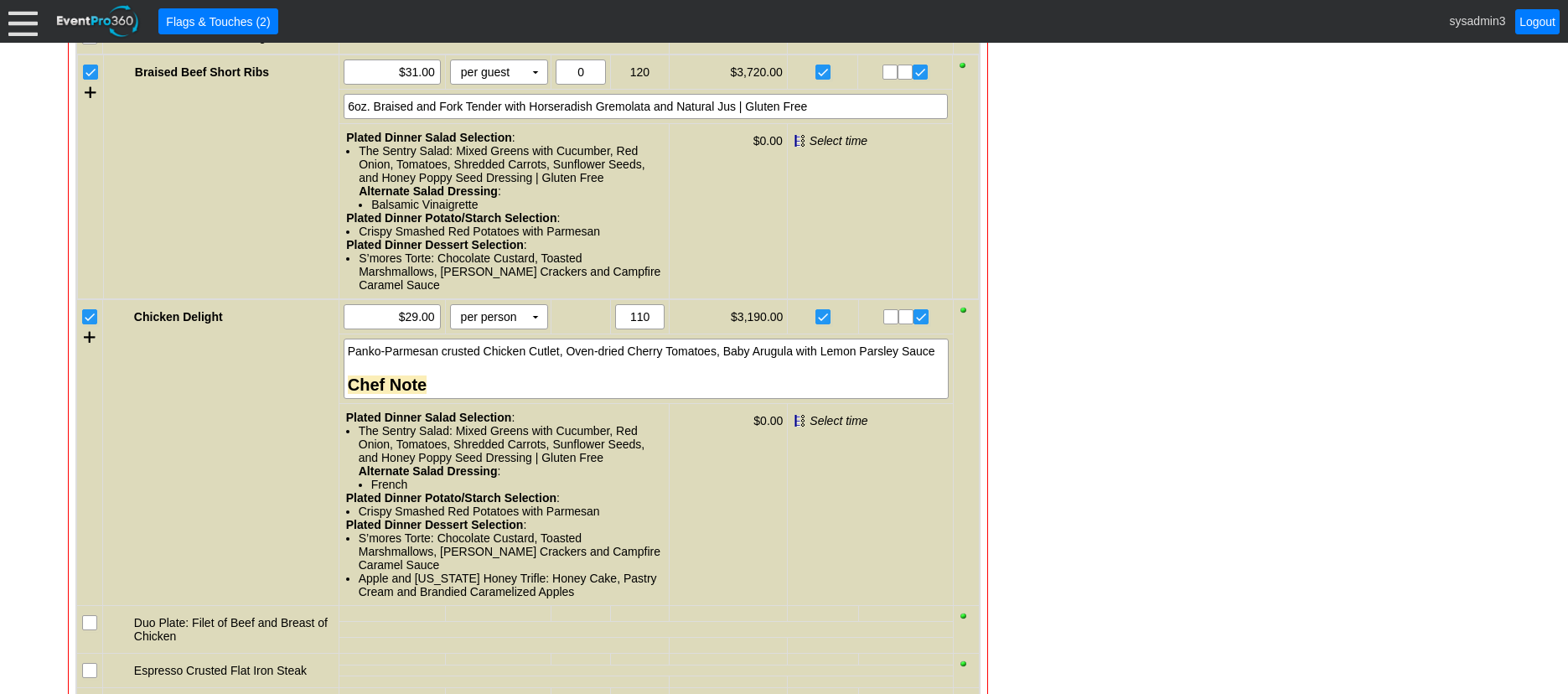
click at [1154, 411] on div "- General Information ▼ Loading.... Remove all highlights Facility: ▼ Χ Demo Ve…" at bounding box center [784, 548] width 1443 height 3850
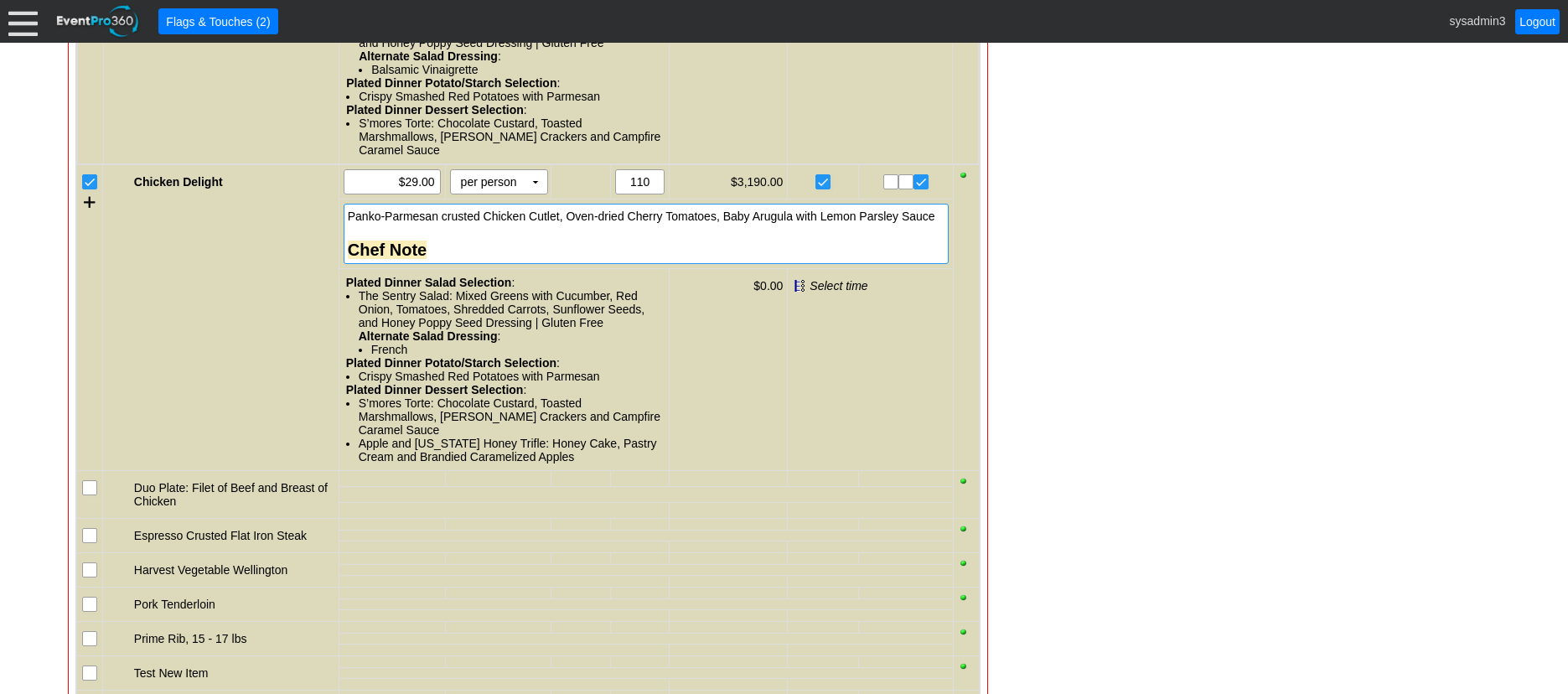
scroll to position [1886, 0]
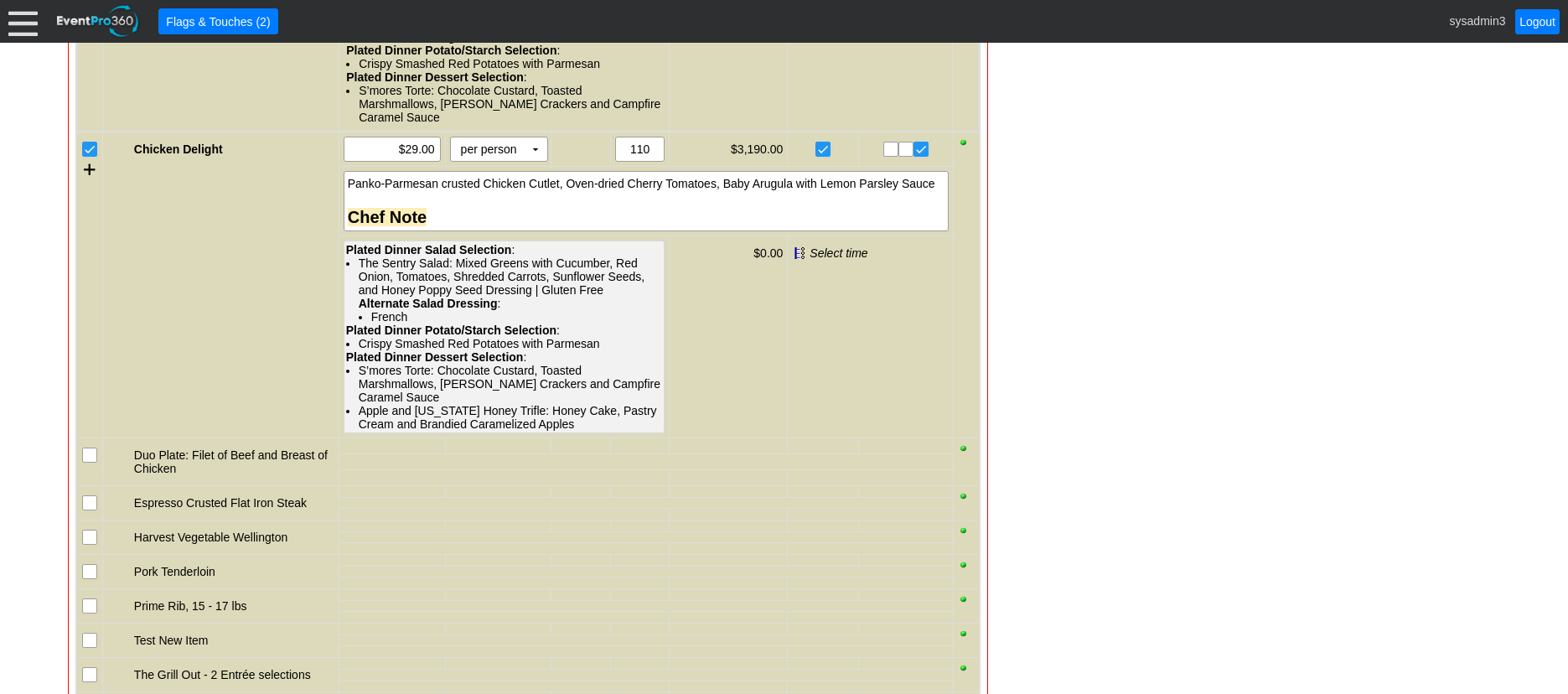
click at [426, 309] on div "The Sentry Salad: Mixed Greens with Cucumber, Red Onion, Tomatoes, Shredded Car…" at bounding box center [511, 290] width 305 height 67
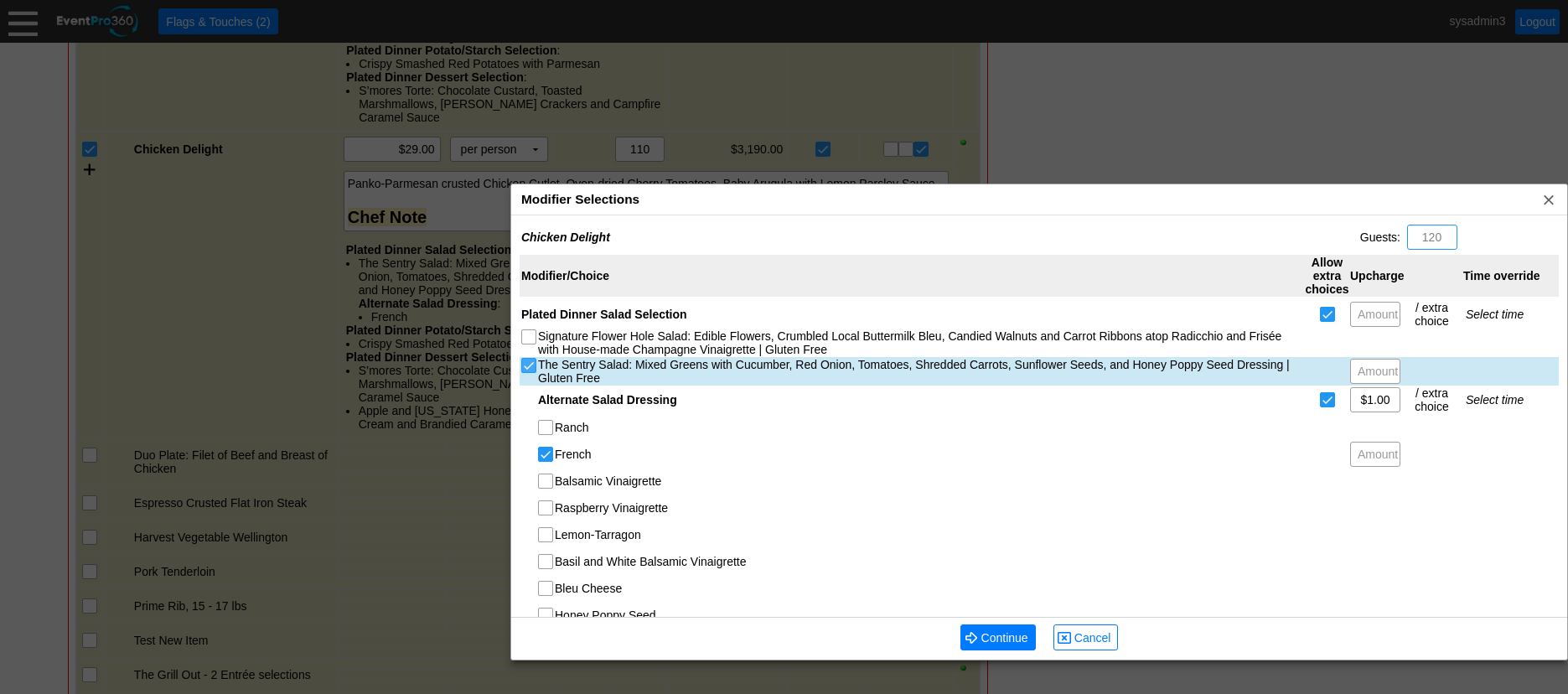
click at [527, 369] on input "The Sentry Salad: Mixed Greens with Cucumber, Red Onion, Tomatoes, Shredded Car…" at bounding box center [531, 367] width 17 height 17
checkbox input "false"
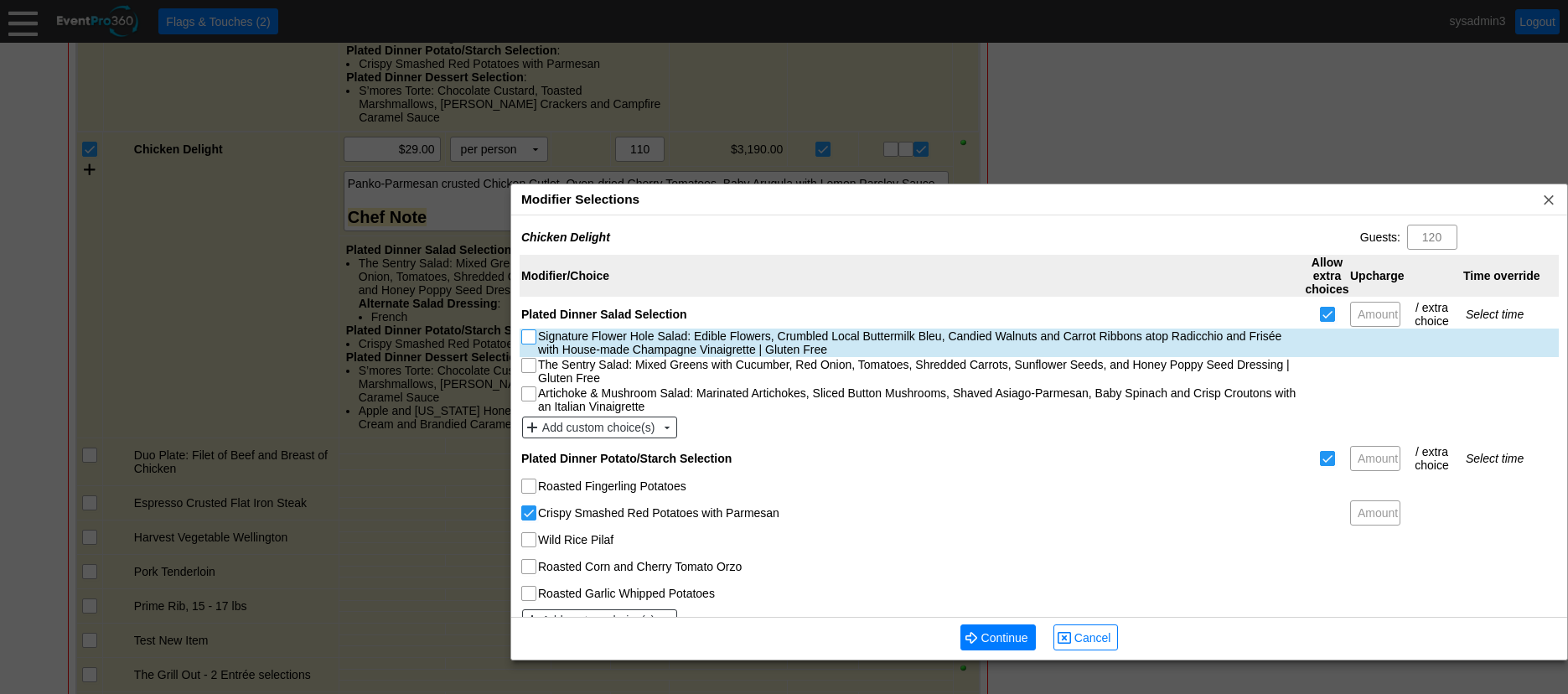
click at [531, 339] on input "Signature Flower Hole Salad: Edible Flowers, Crumbled Local Buttermilk Bleu, Ca…" at bounding box center [531, 339] width 17 height 17
checkbox input "true"
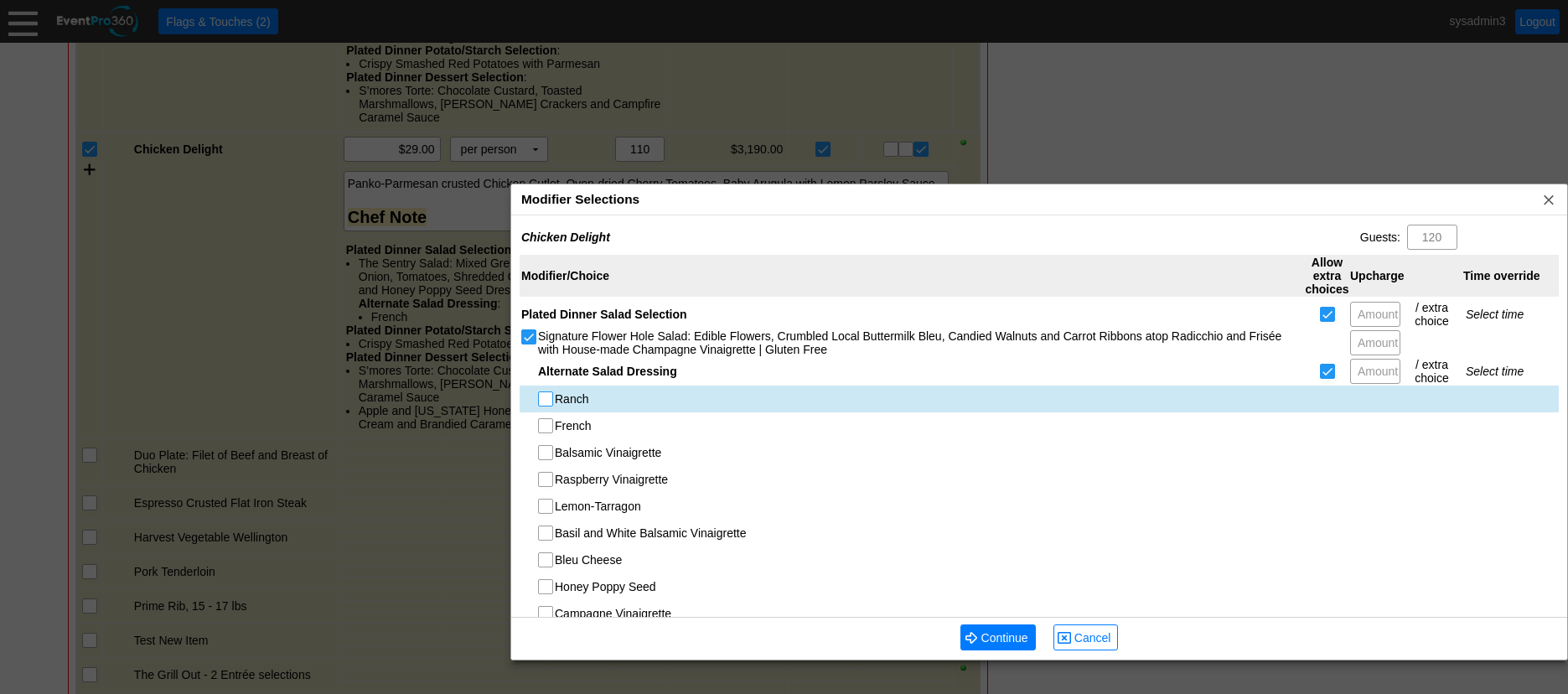
click at [548, 398] on input "Ranch" at bounding box center [548, 400] width 17 height 17
checkbox input "true"
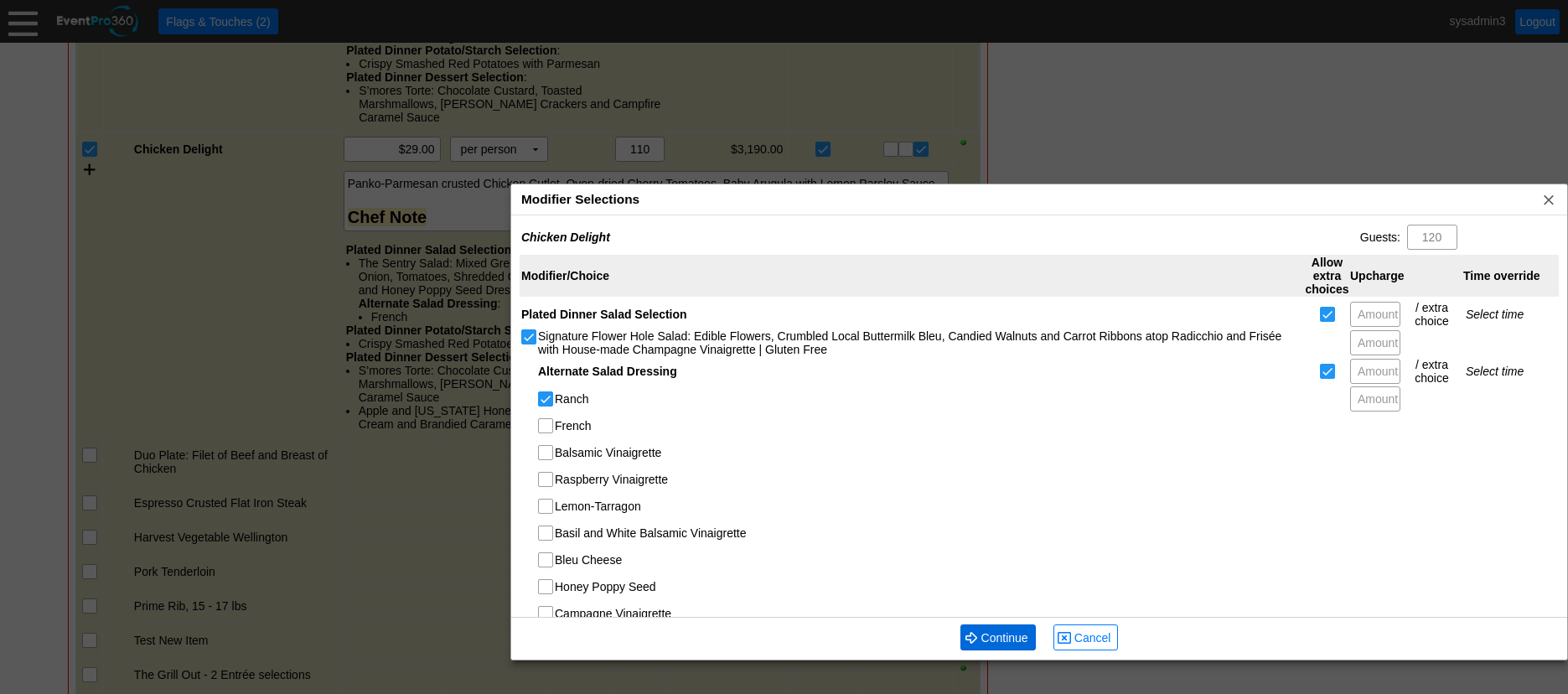
click at [1014, 633] on span "Continue" at bounding box center [1005, 638] width 54 height 17
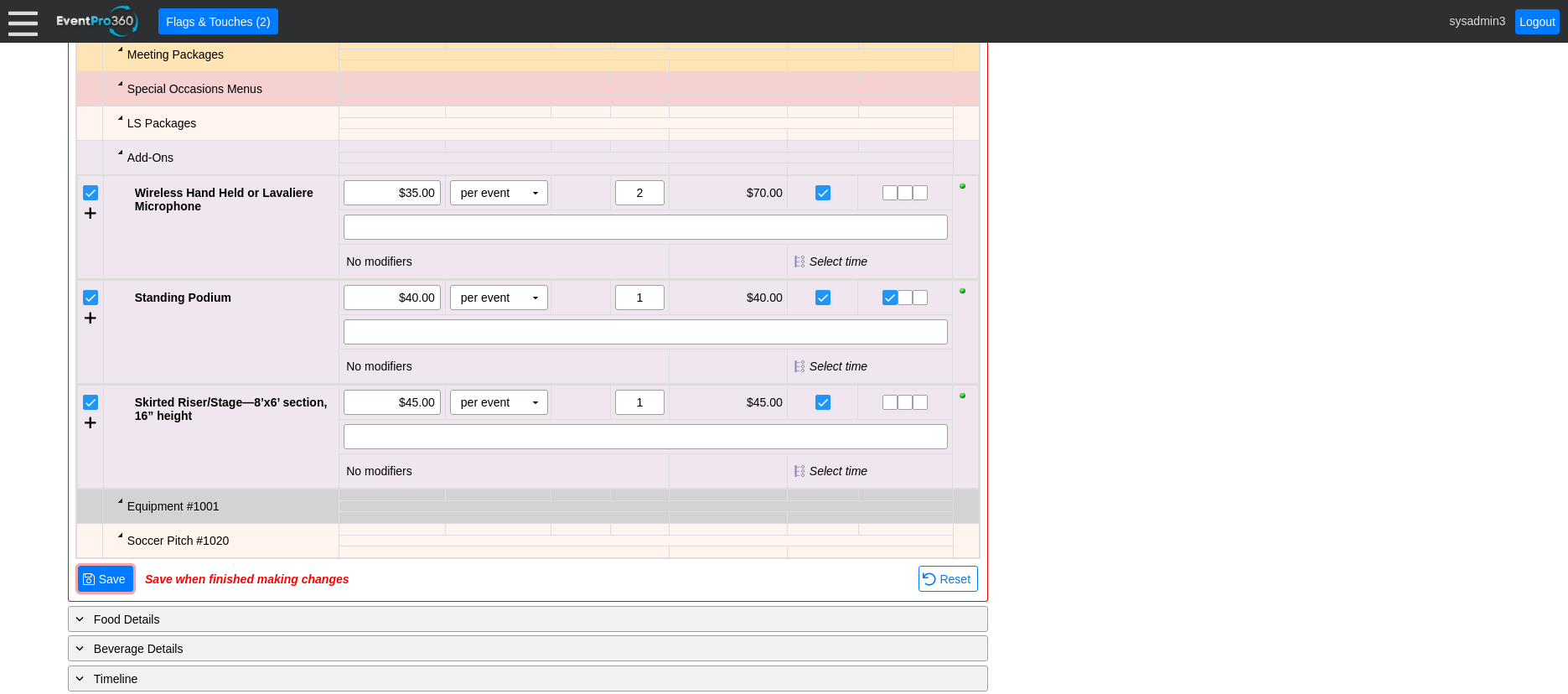
scroll to position [3394, 0]
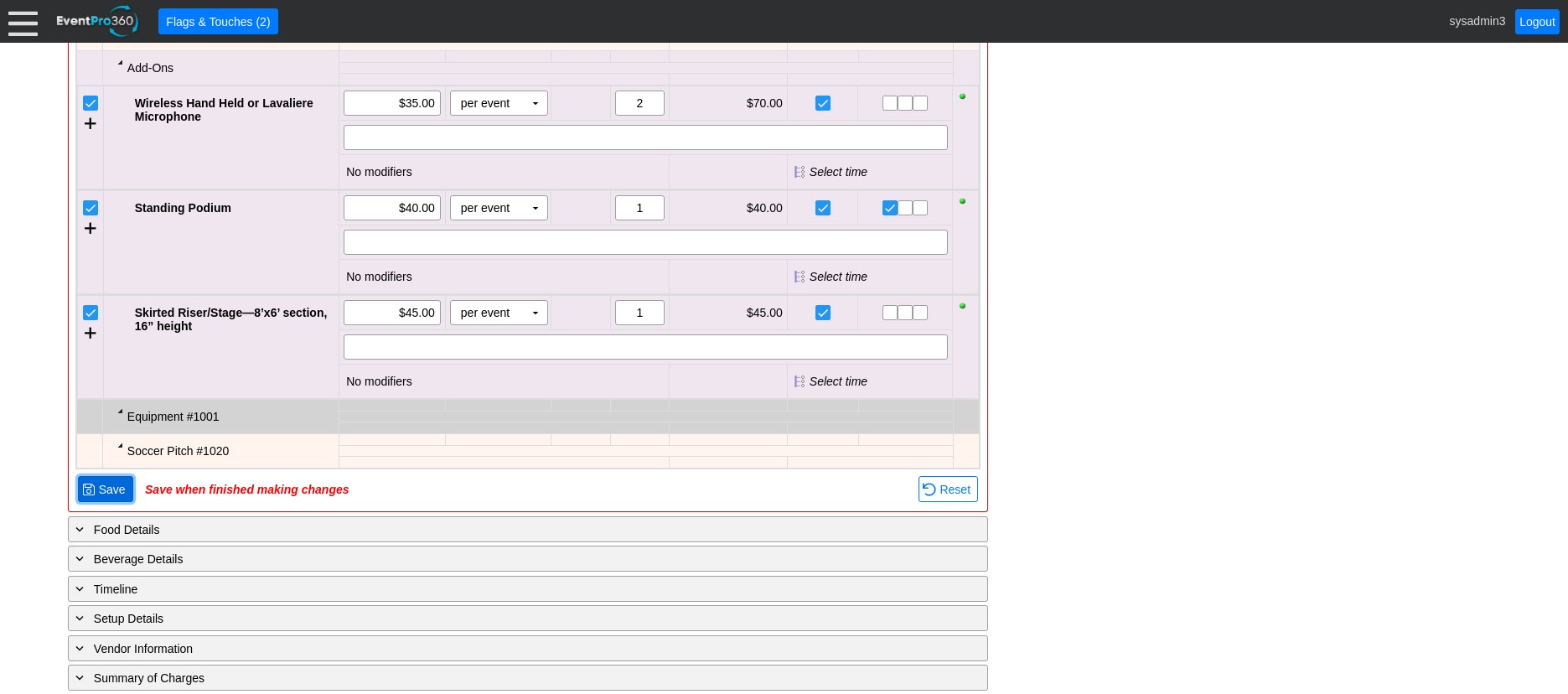
click at [115, 498] on span "Save" at bounding box center [113, 490] width 34 height 17
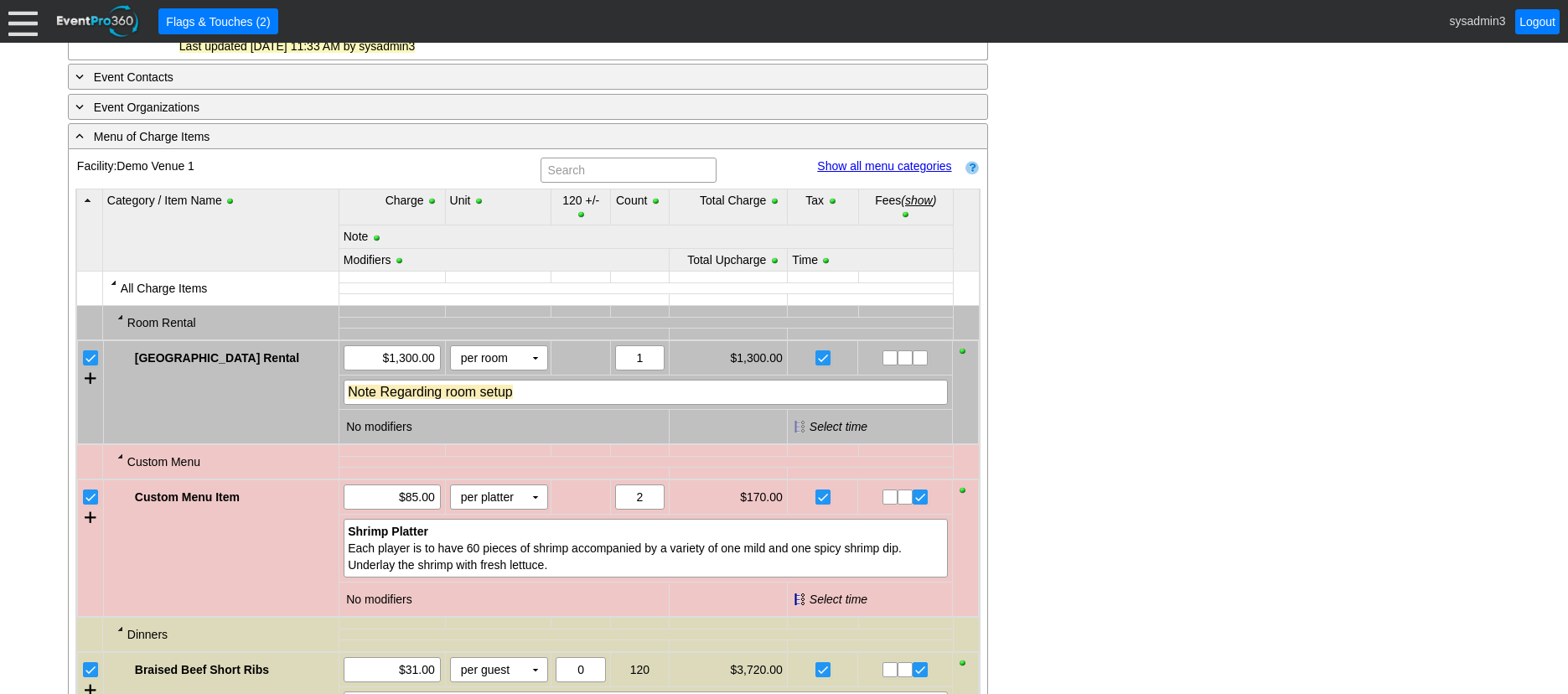
scroll to position [796, 0]
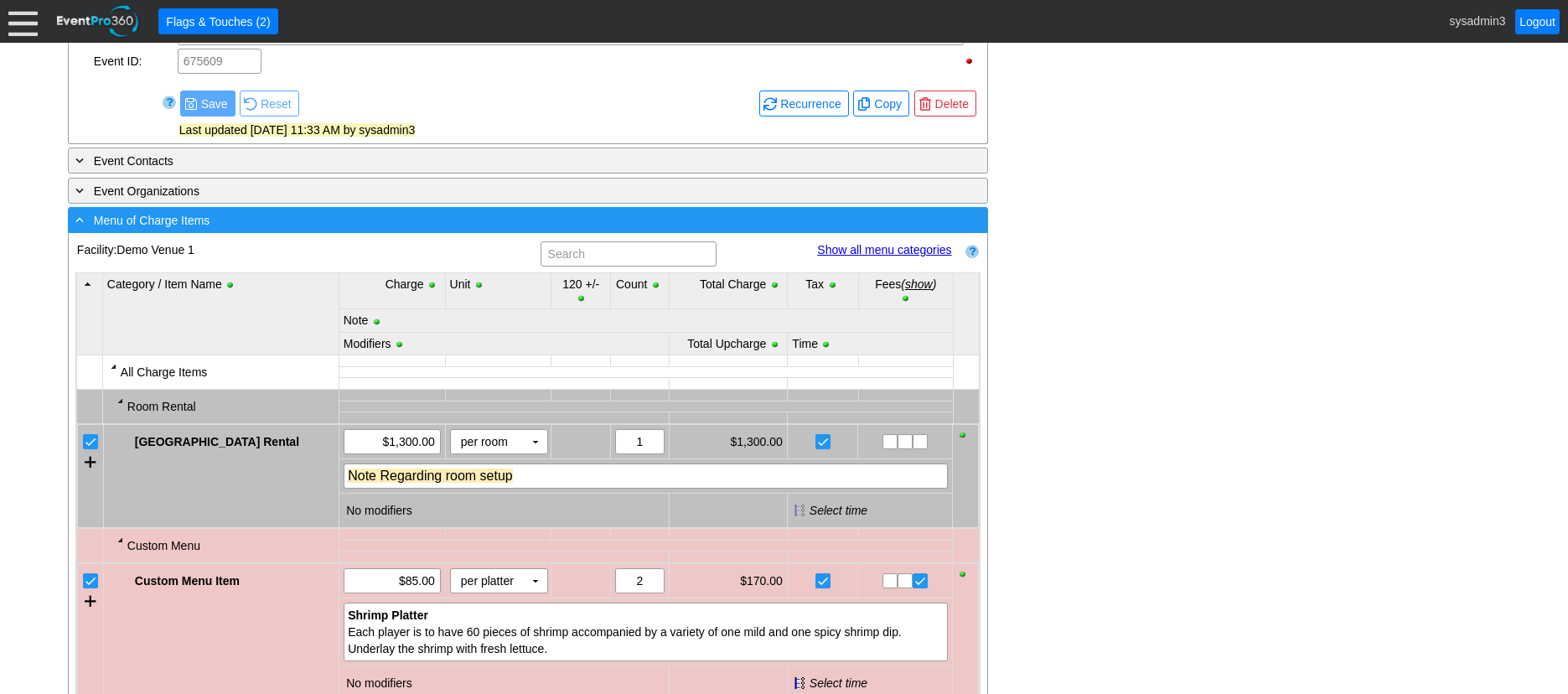
click at [316, 230] on div "- Menu of Charge Items" at bounding box center [494, 220] width 843 height 19
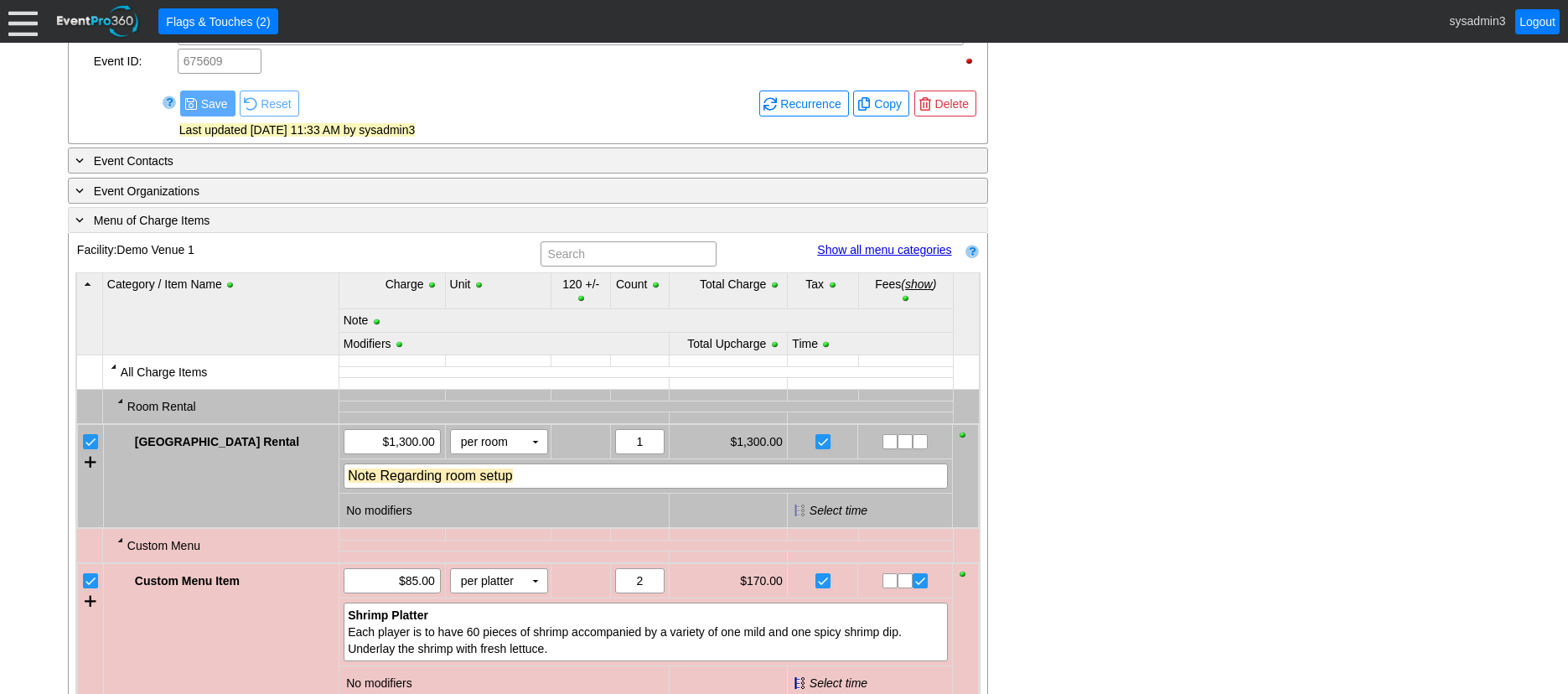
scroll to position [680, 0]
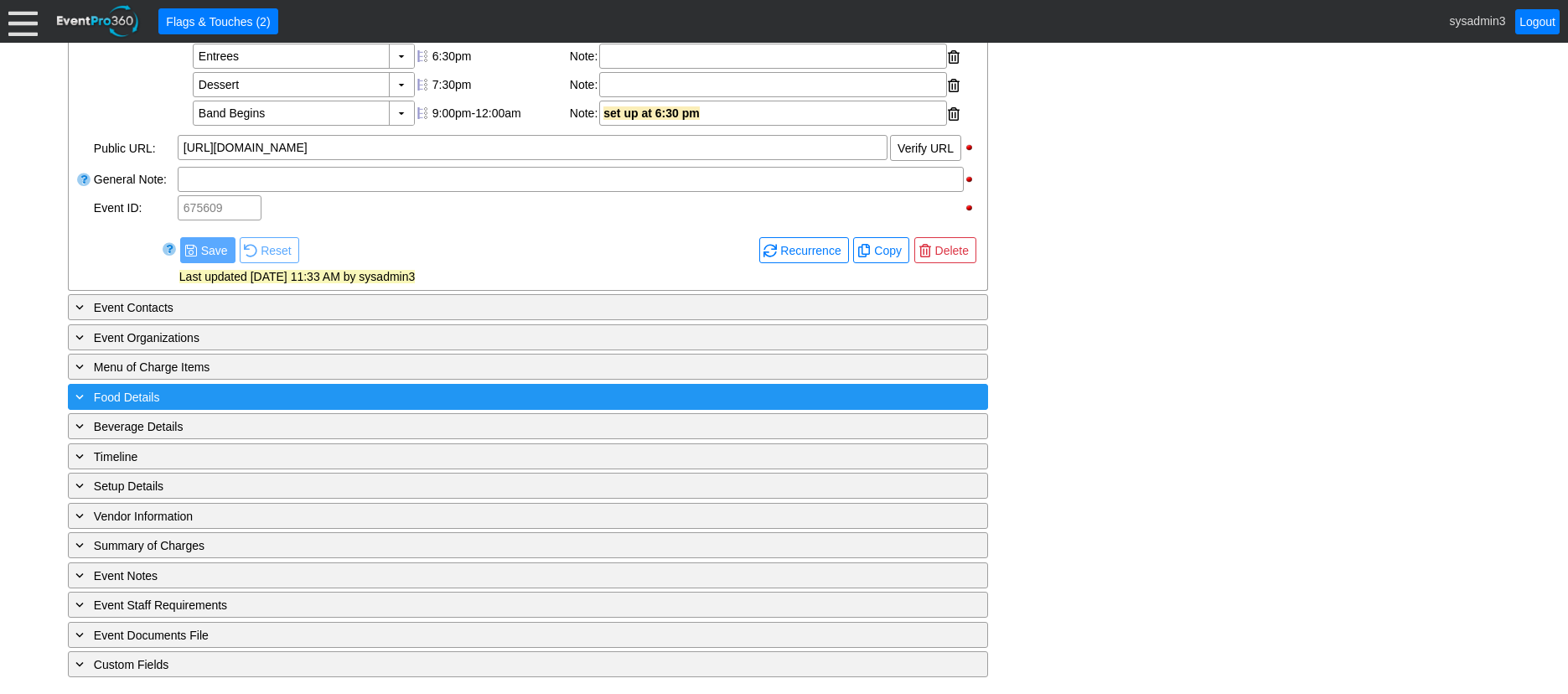
click at [250, 397] on div "+ Food Details" at bounding box center [494, 396] width 843 height 19
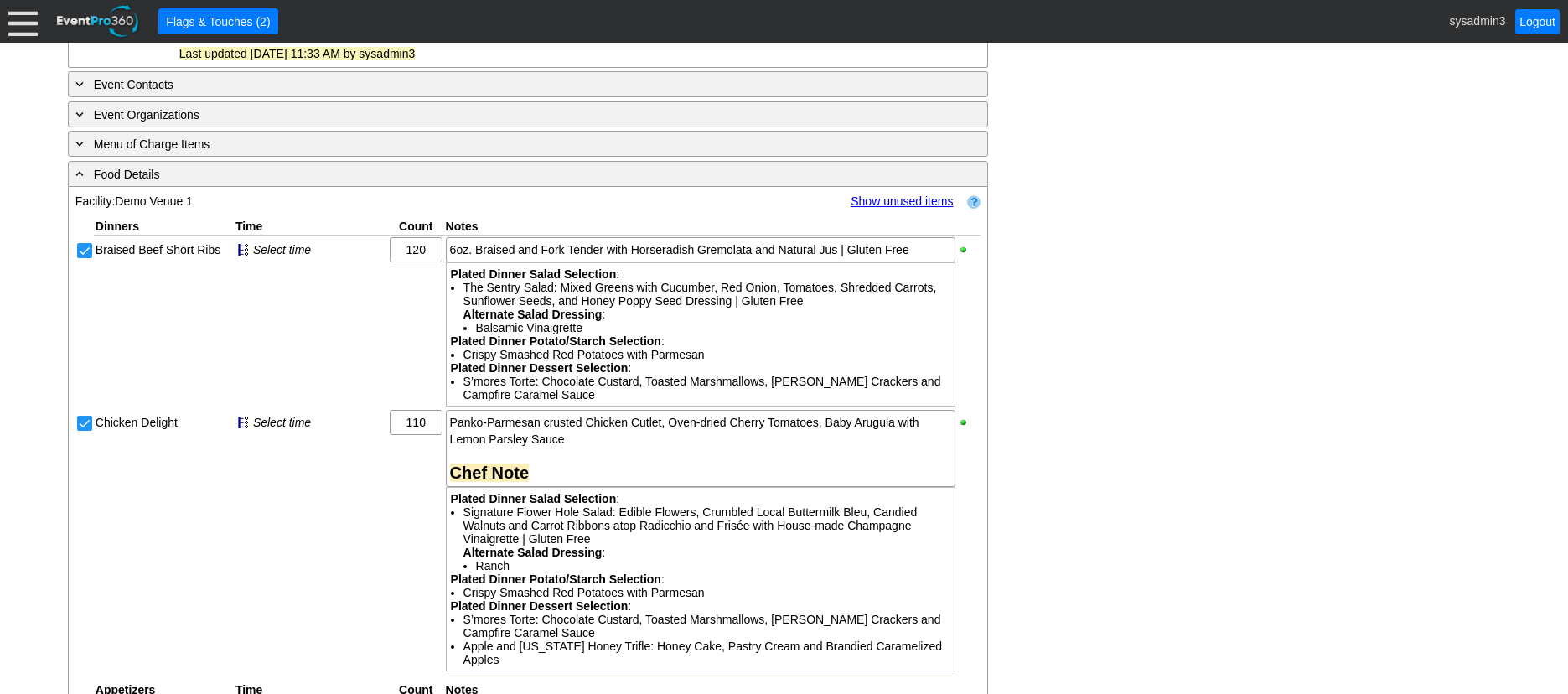
scroll to position [847, 0]
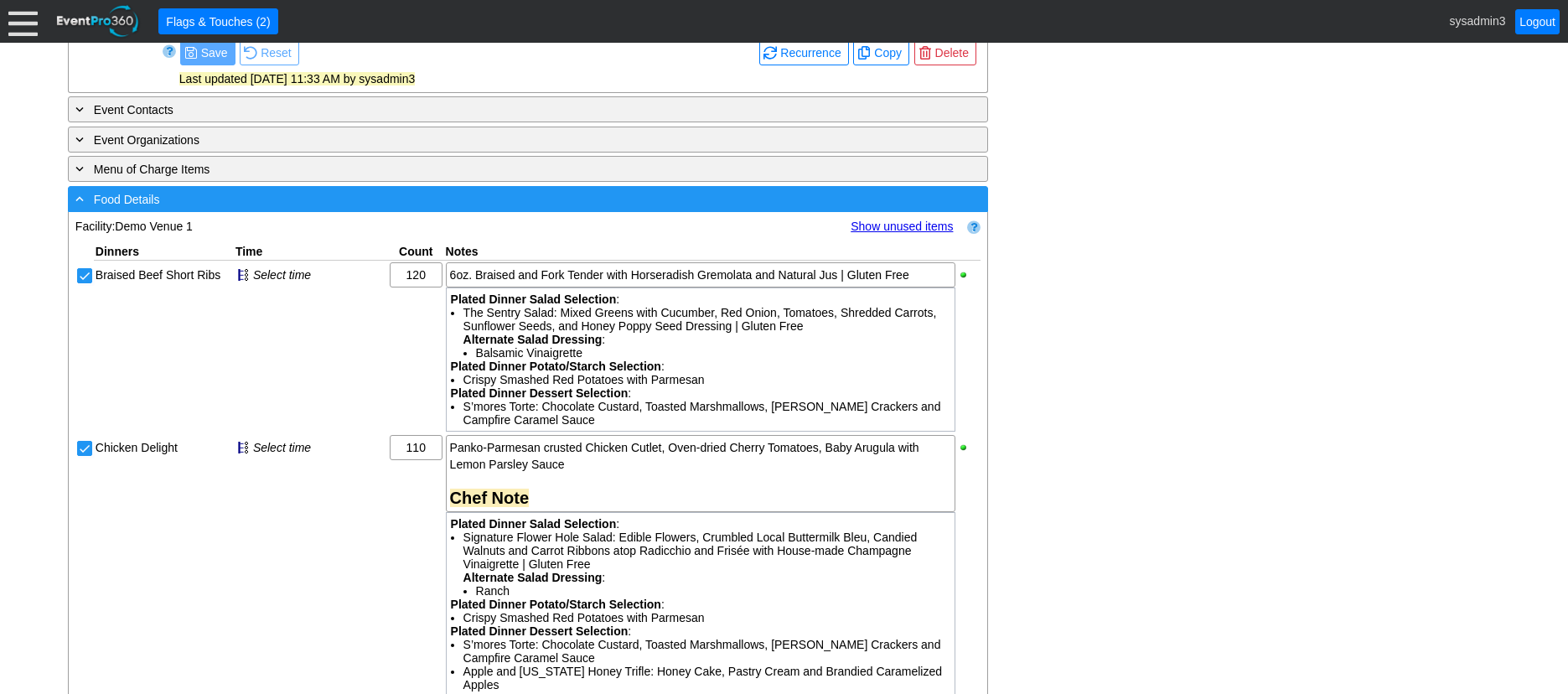
click at [348, 209] on div "- Food Details" at bounding box center [494, 199] width 843 height 19
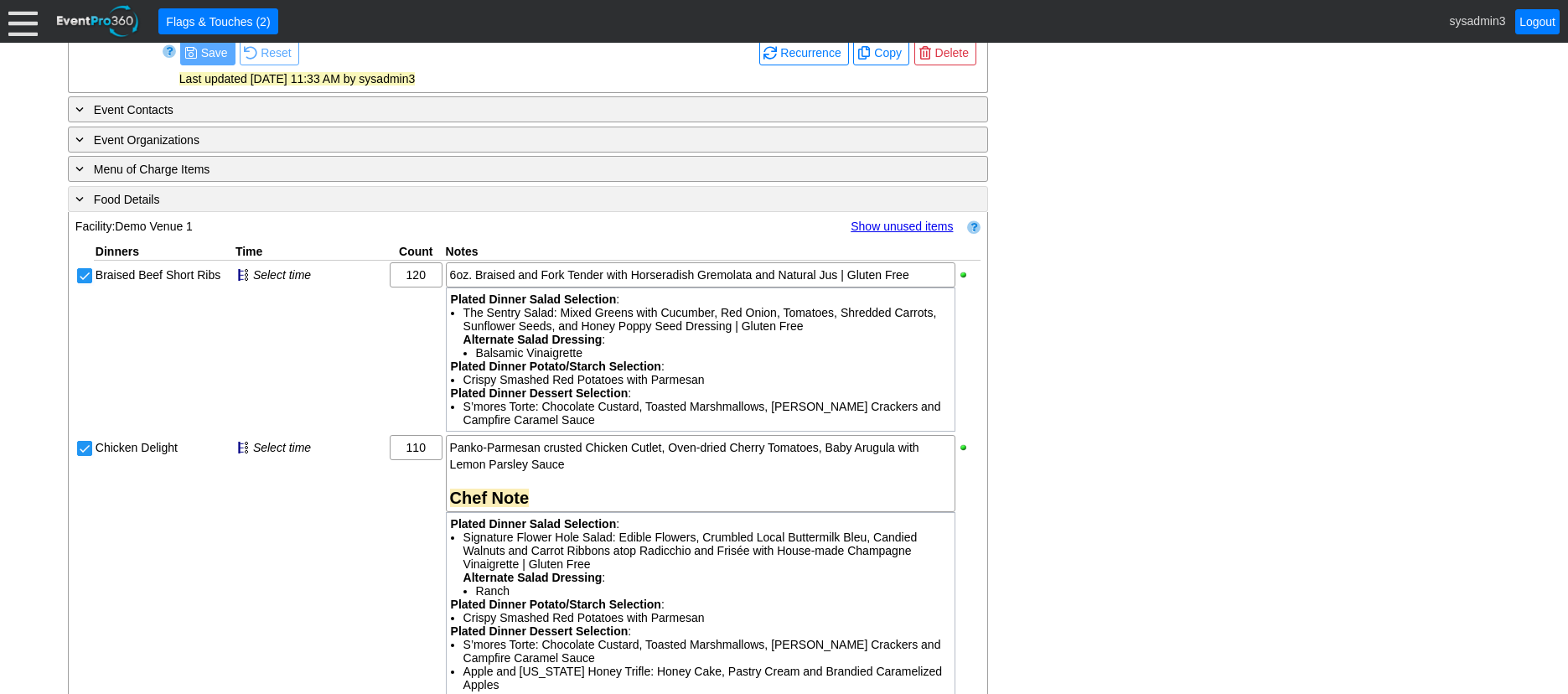
scroll to position [680, 0]
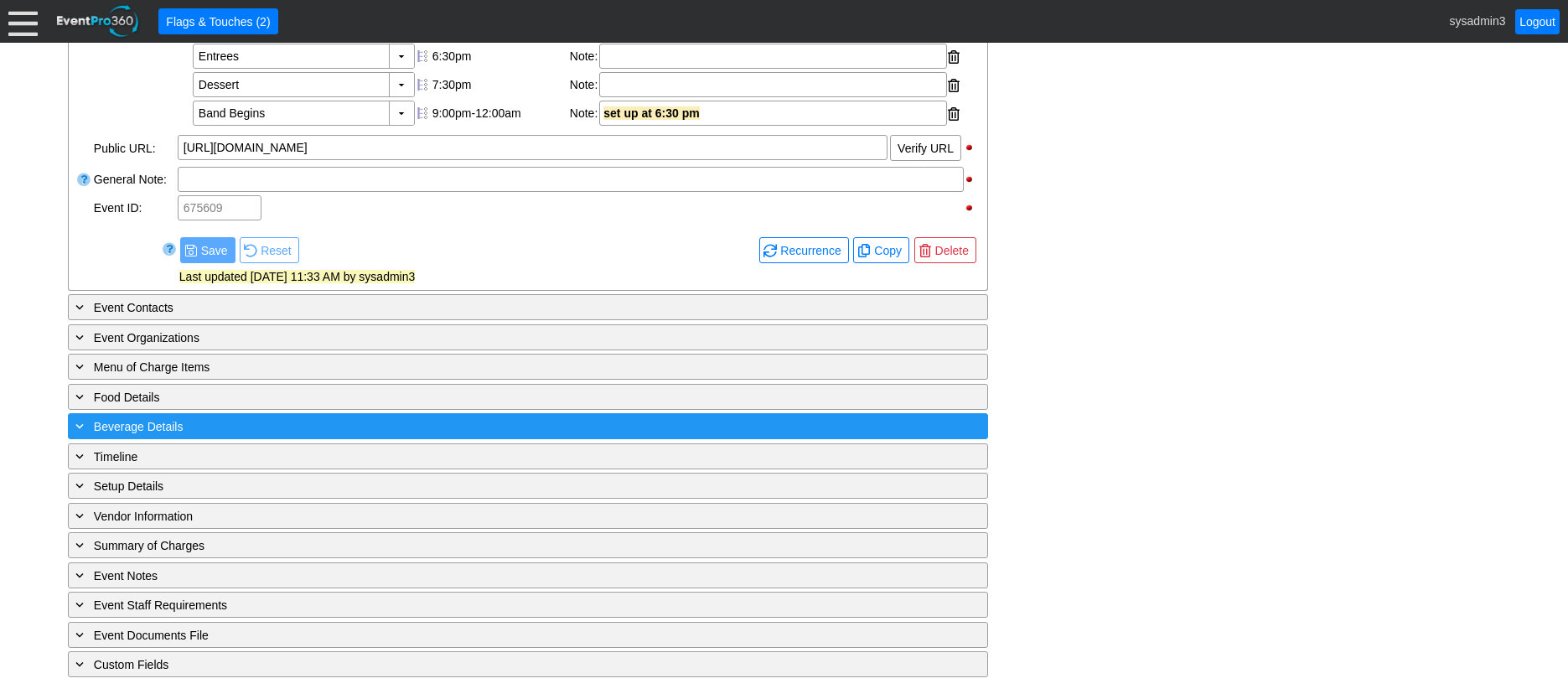
click at [269, 428] on div "+ Beverage Details" at bounding box center [494, 426] width 843 height 19
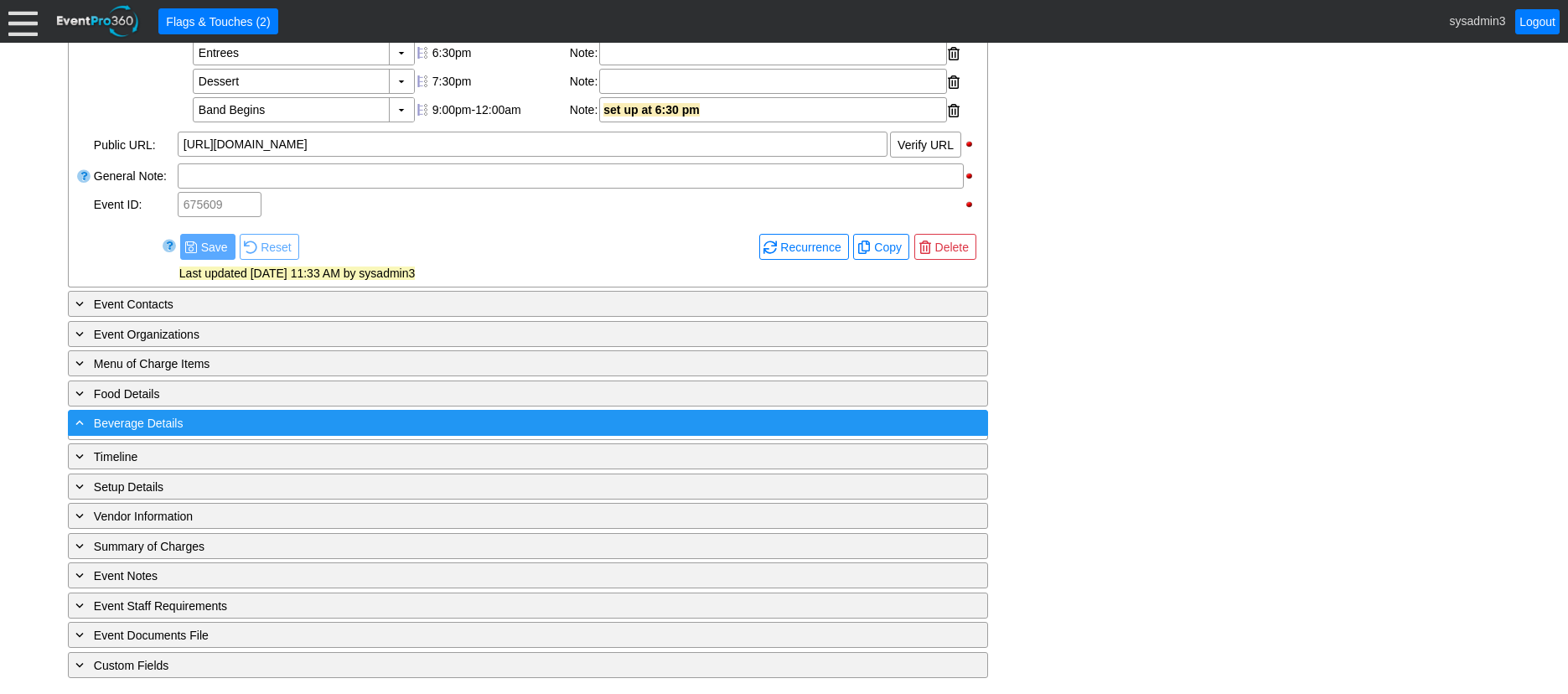
scroll to position [847, 0]
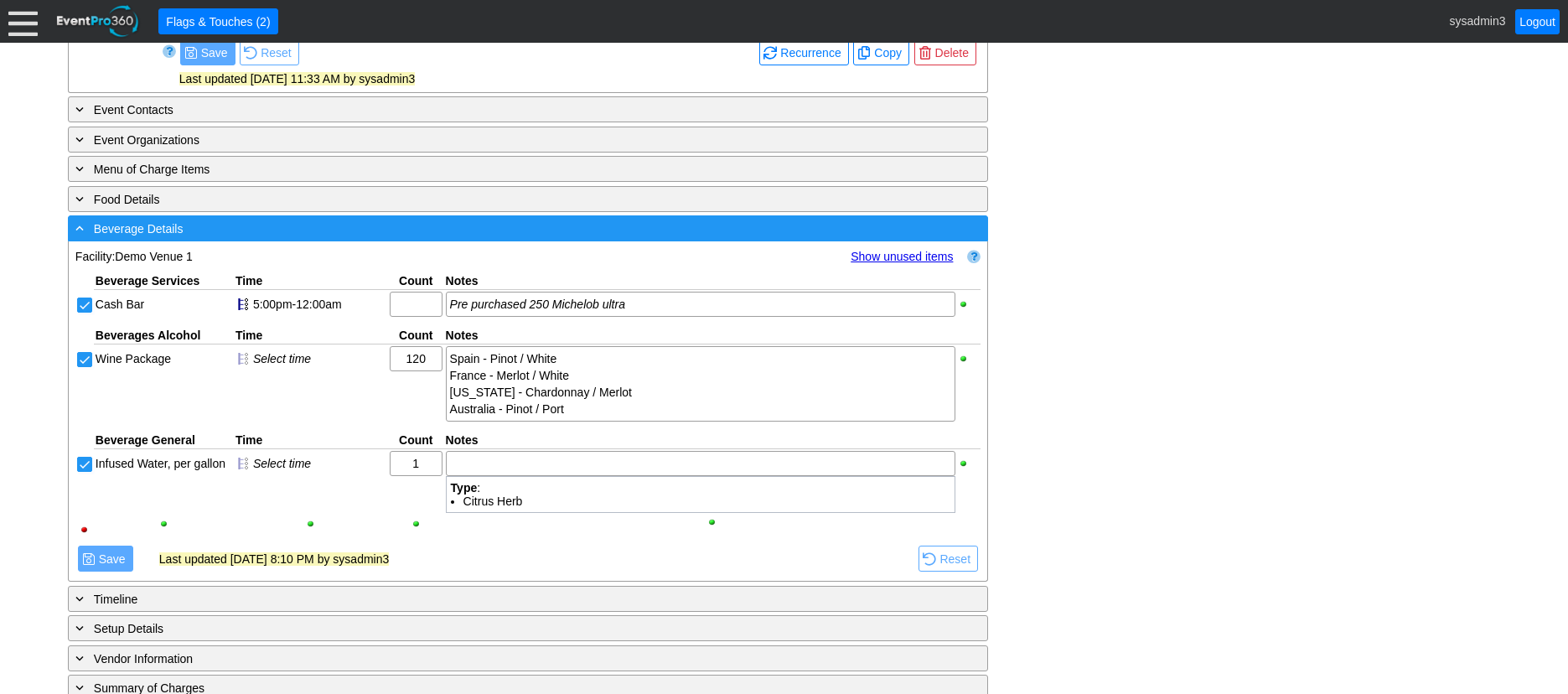
click at [343, 238] on div "- Beverage Details" at bounding box center [494, 228] width 843 height 19
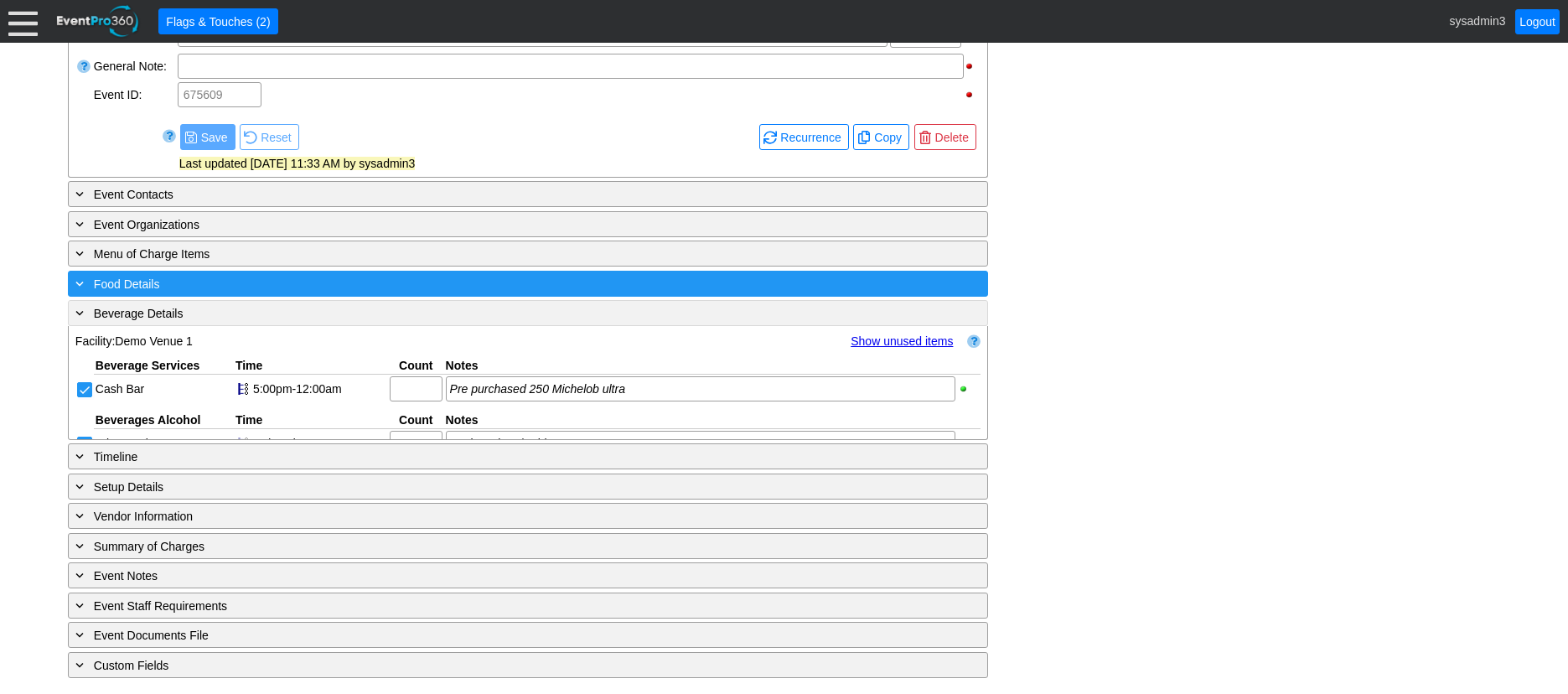
scroll to position [680, 0]
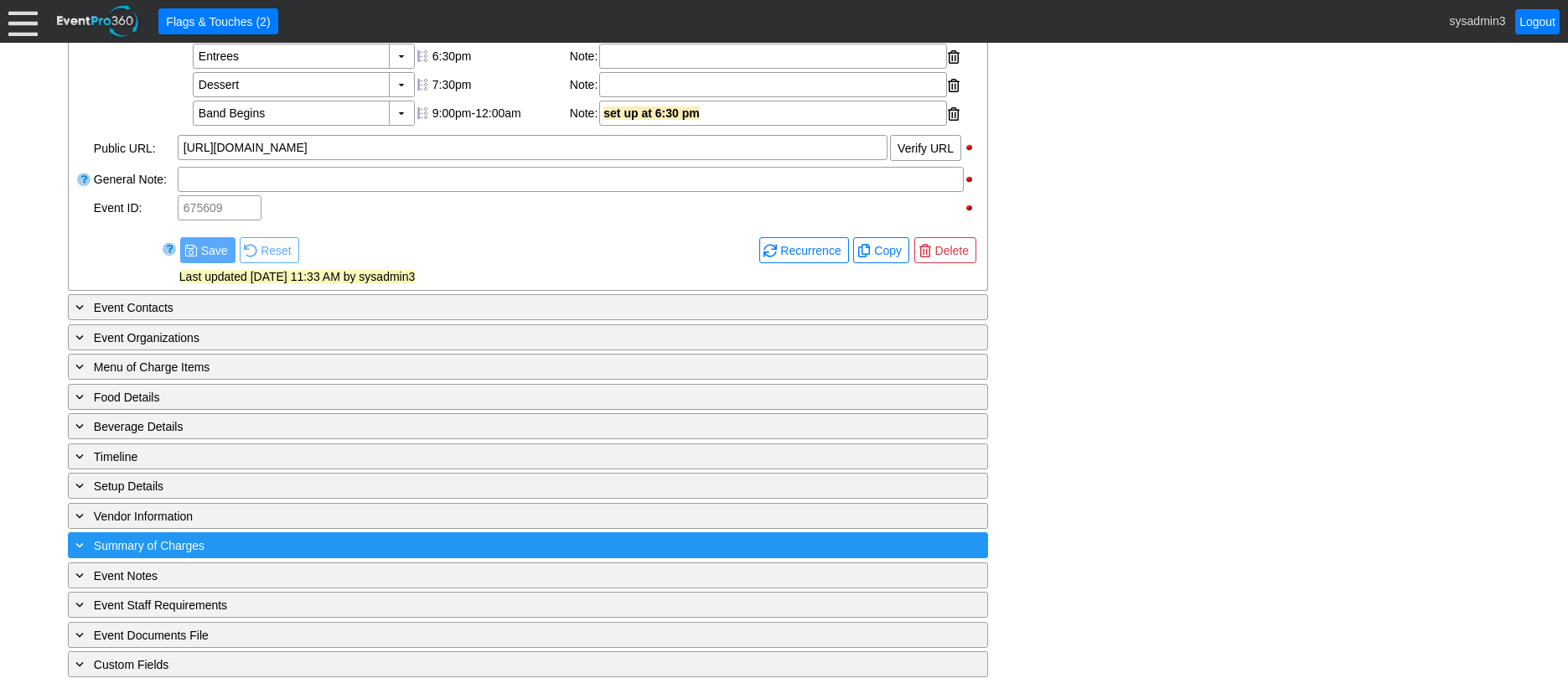
click at [336, 552] on div "+ Summary of Charges" at bounding box center [494, 545] width 843 height 19
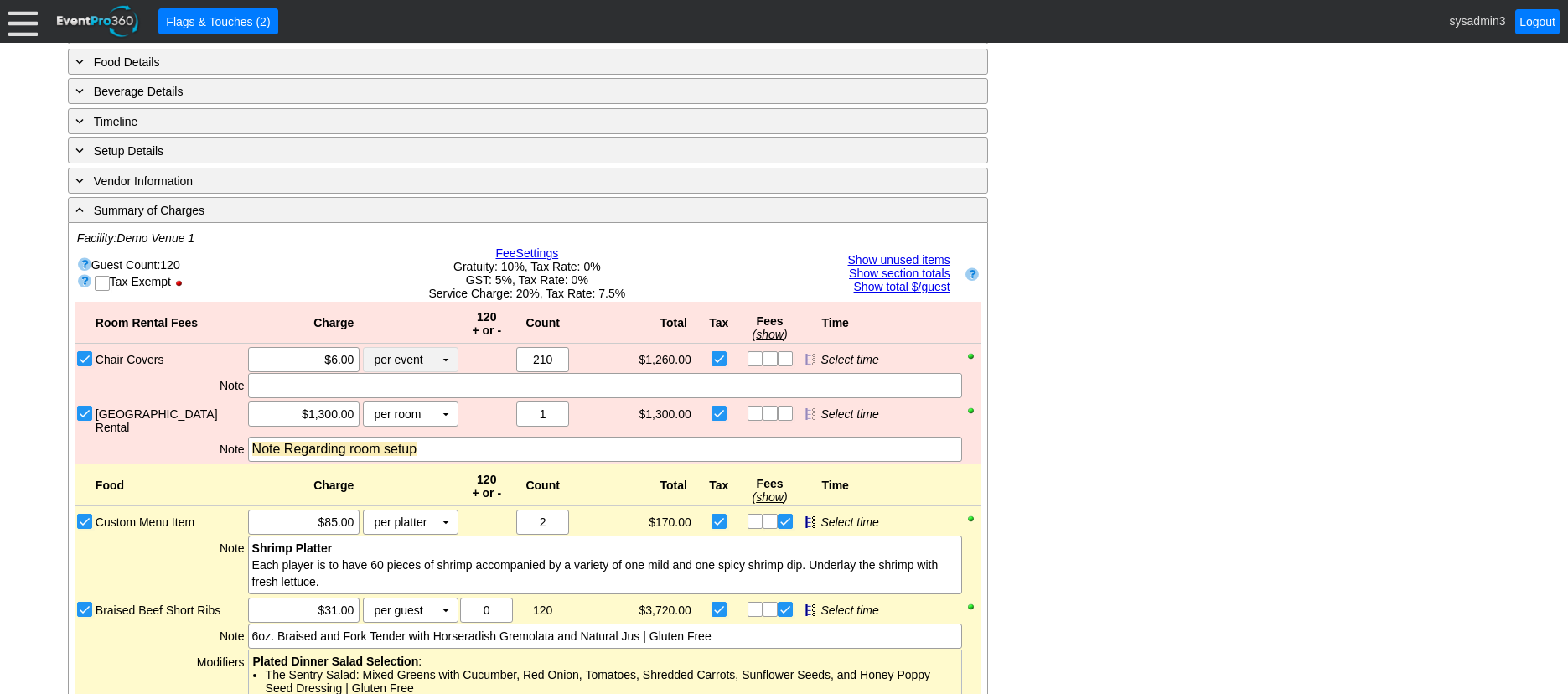
scroll to position [986, 0]
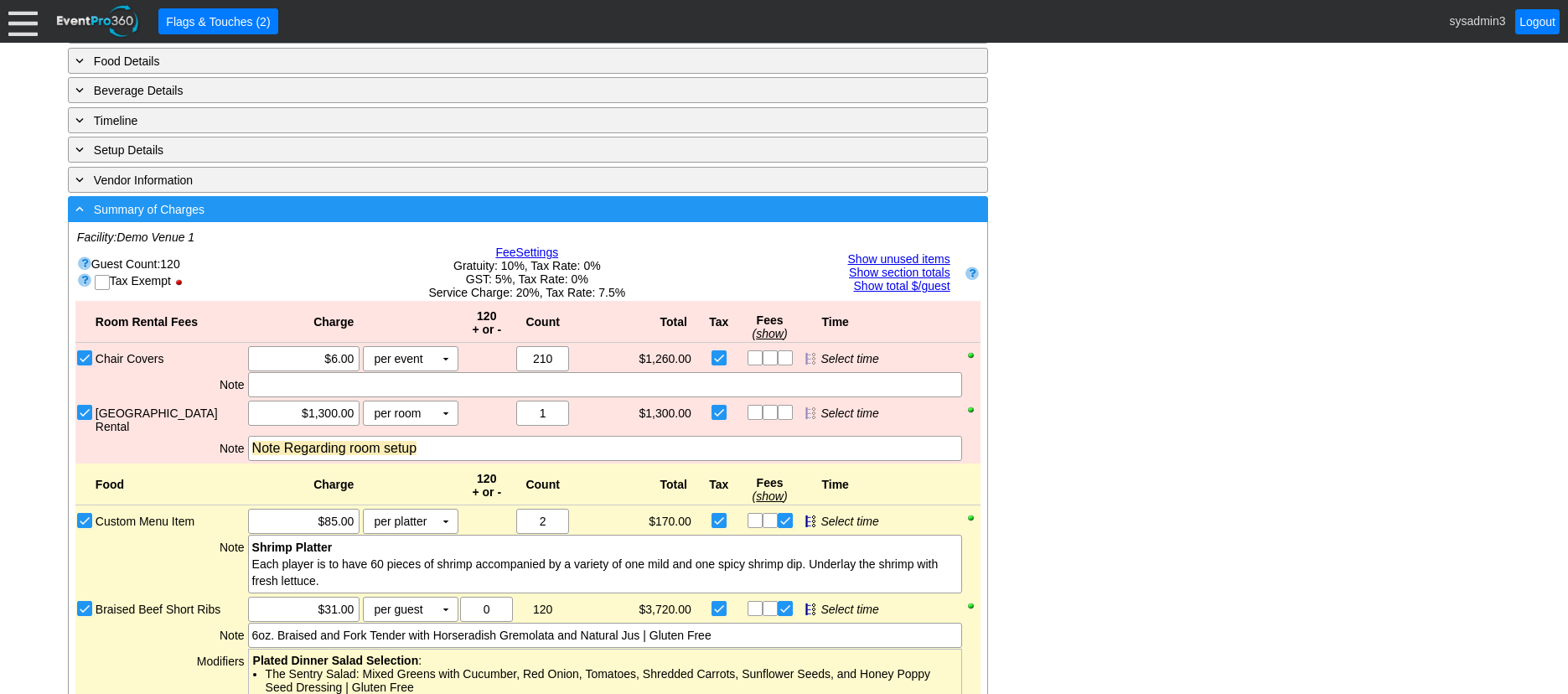
click at [504, 219] on div "- Summary of Charges" at bounding box center [494, 209] width 843 height 19
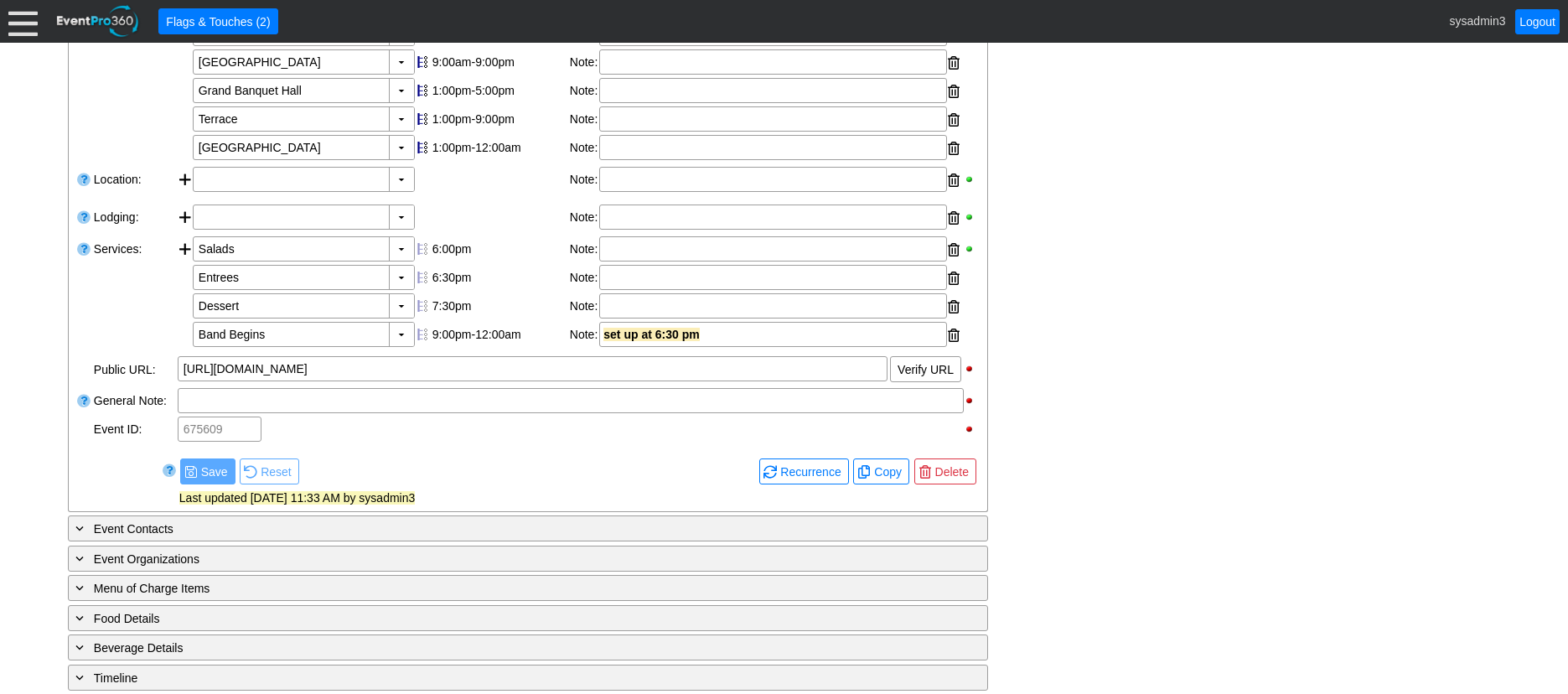
click at [1142, 301] on div "- General Information ▼ Loading.... Remove all highlights Facility: ▼ Χ Demo Ve…" at bounding box center [784, 405] width 1443 height 987
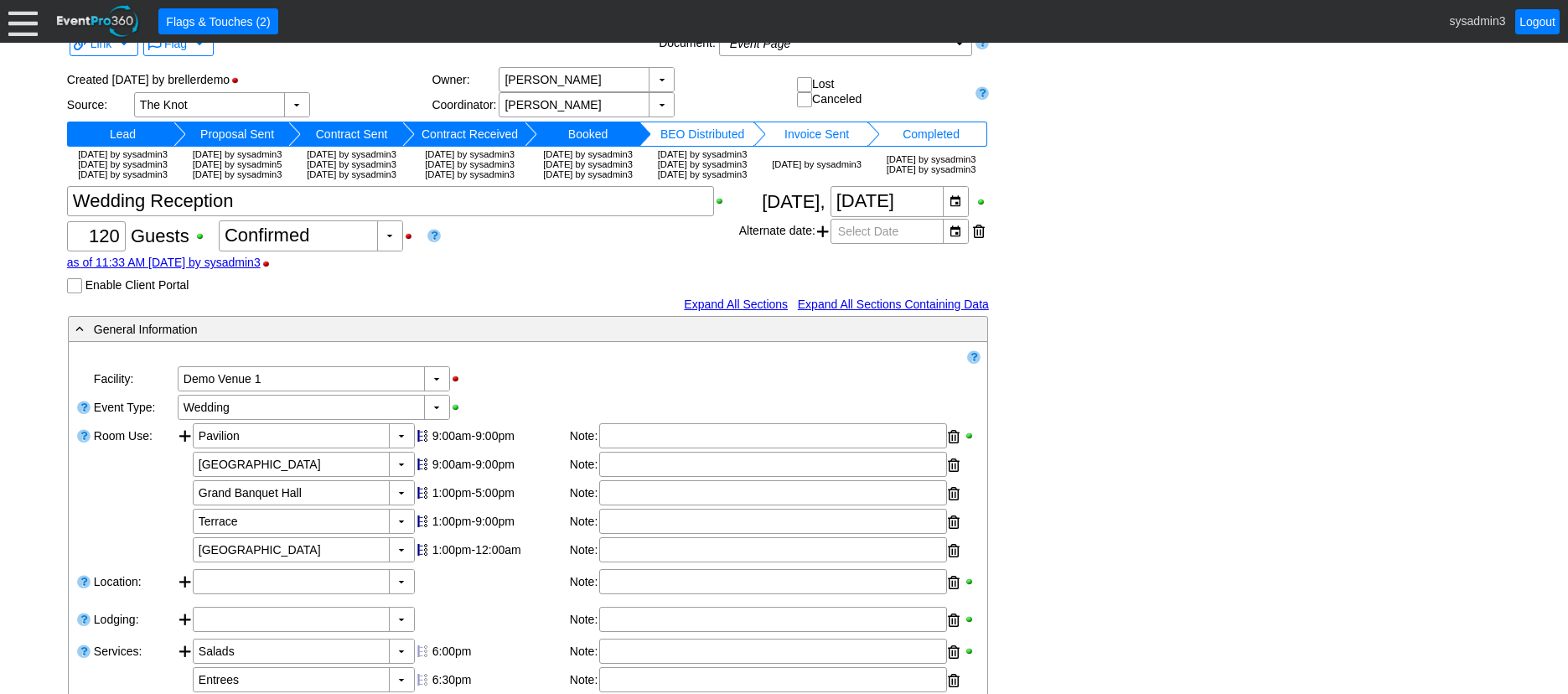
scroll to position [9, 0]
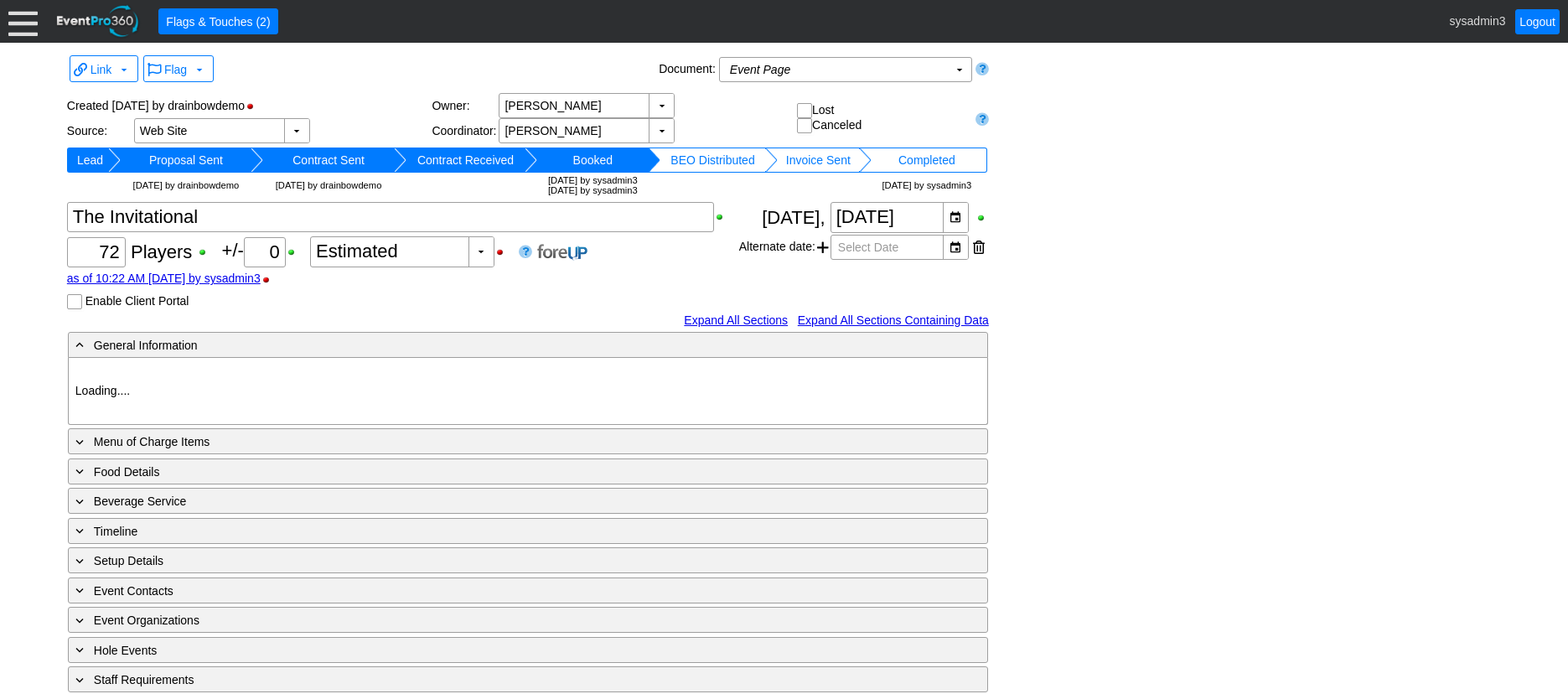
type input "Demo Venue 1"
type input "Outside Golf Event"
type input "Scramble + 2-putt"
type input "Shotgun"
type input "Blue"
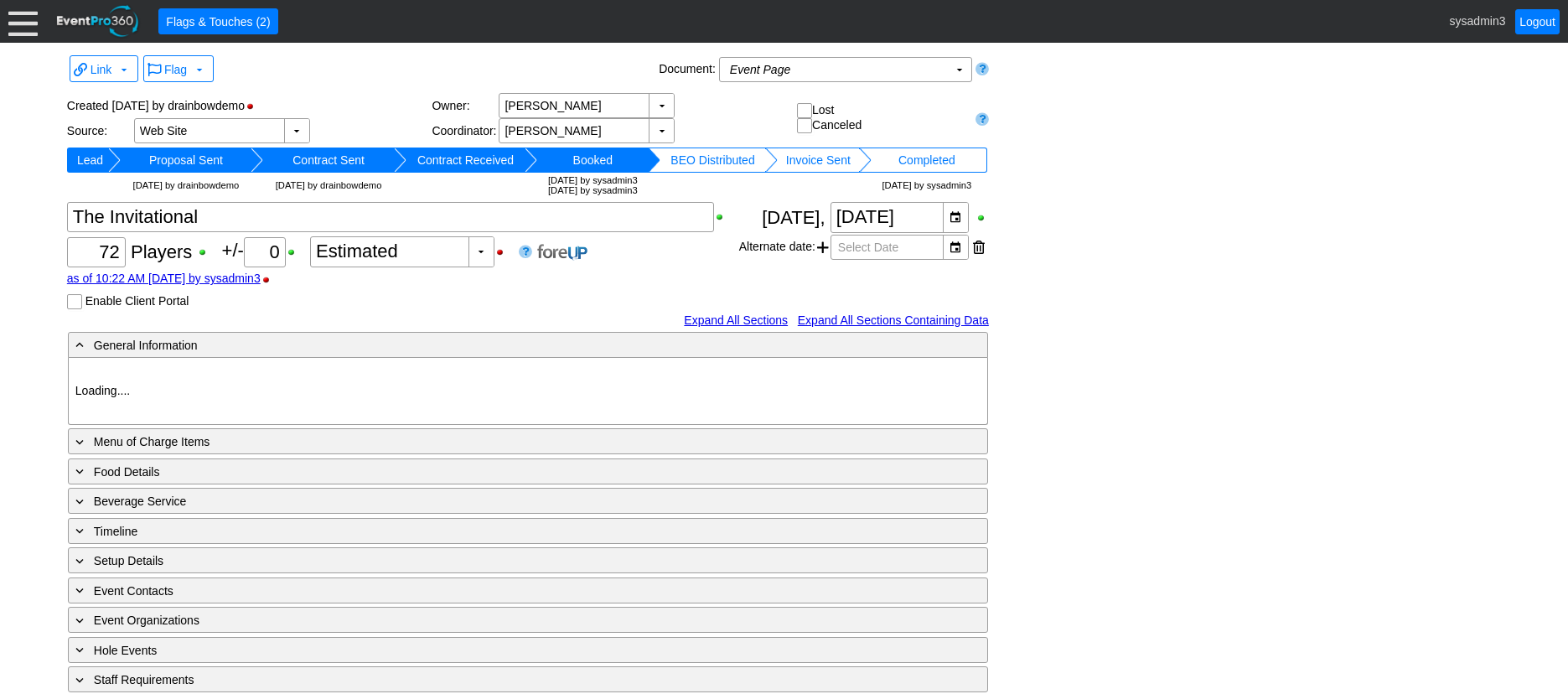
type input "Red"
type input "White"
type input "791229"
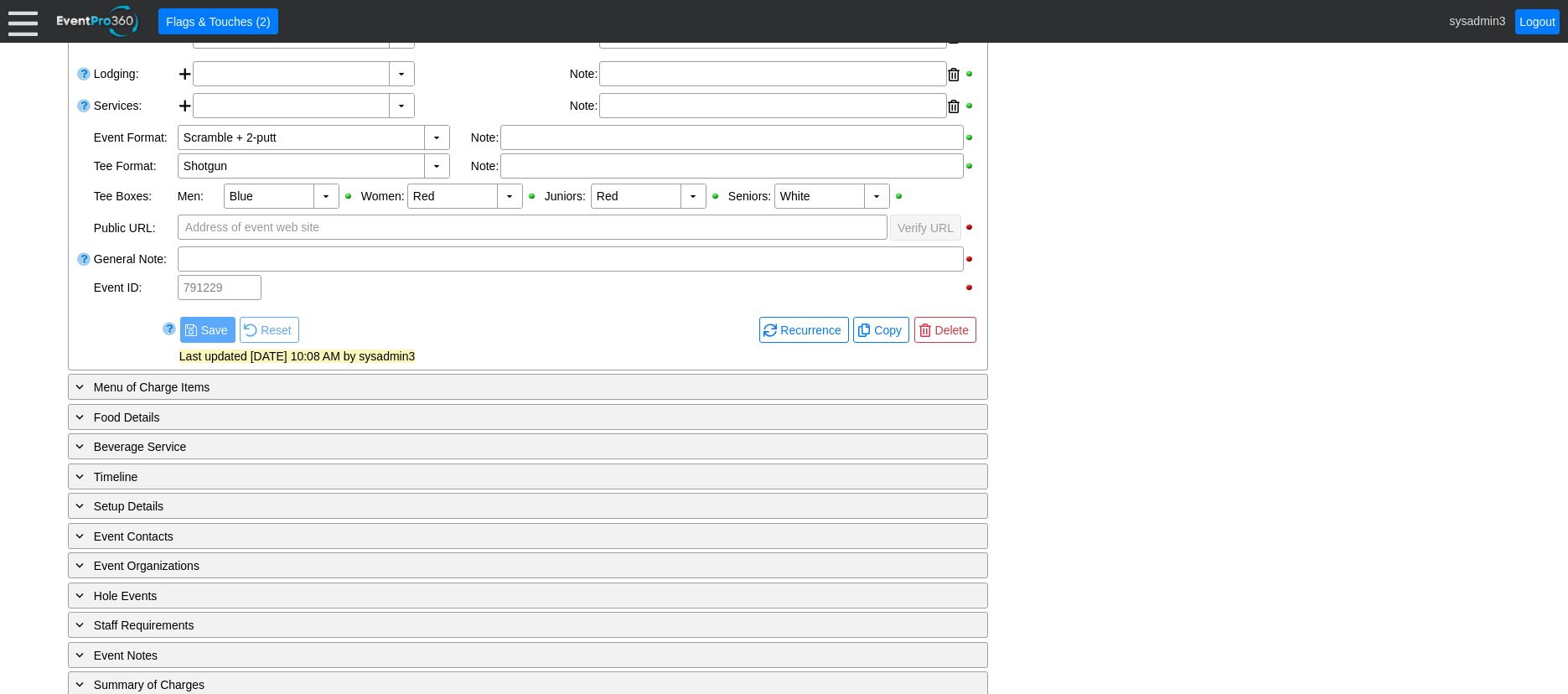
scroll to position [559, 0]
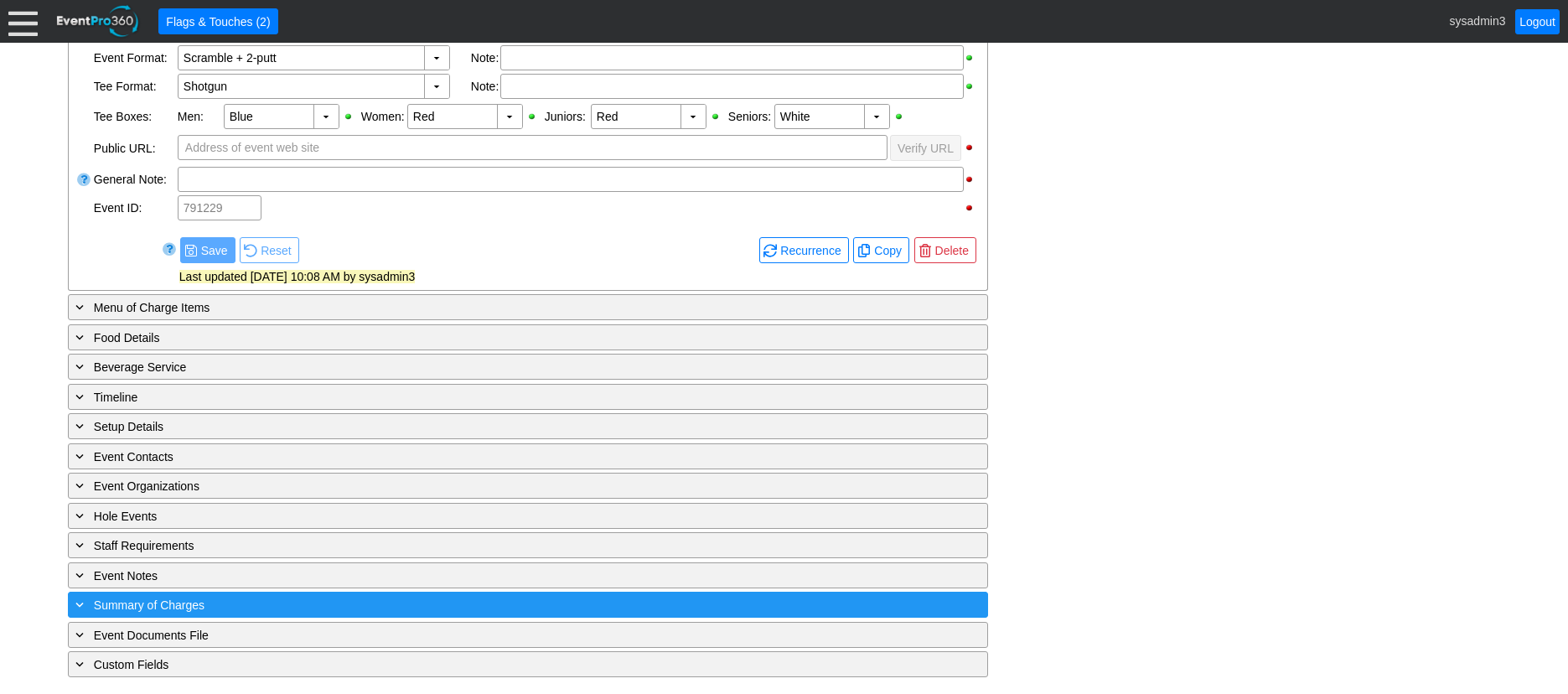
click at [344, 596] on div "+ Summary of Charges" at bounding box center [494, 604] width 843 height 19
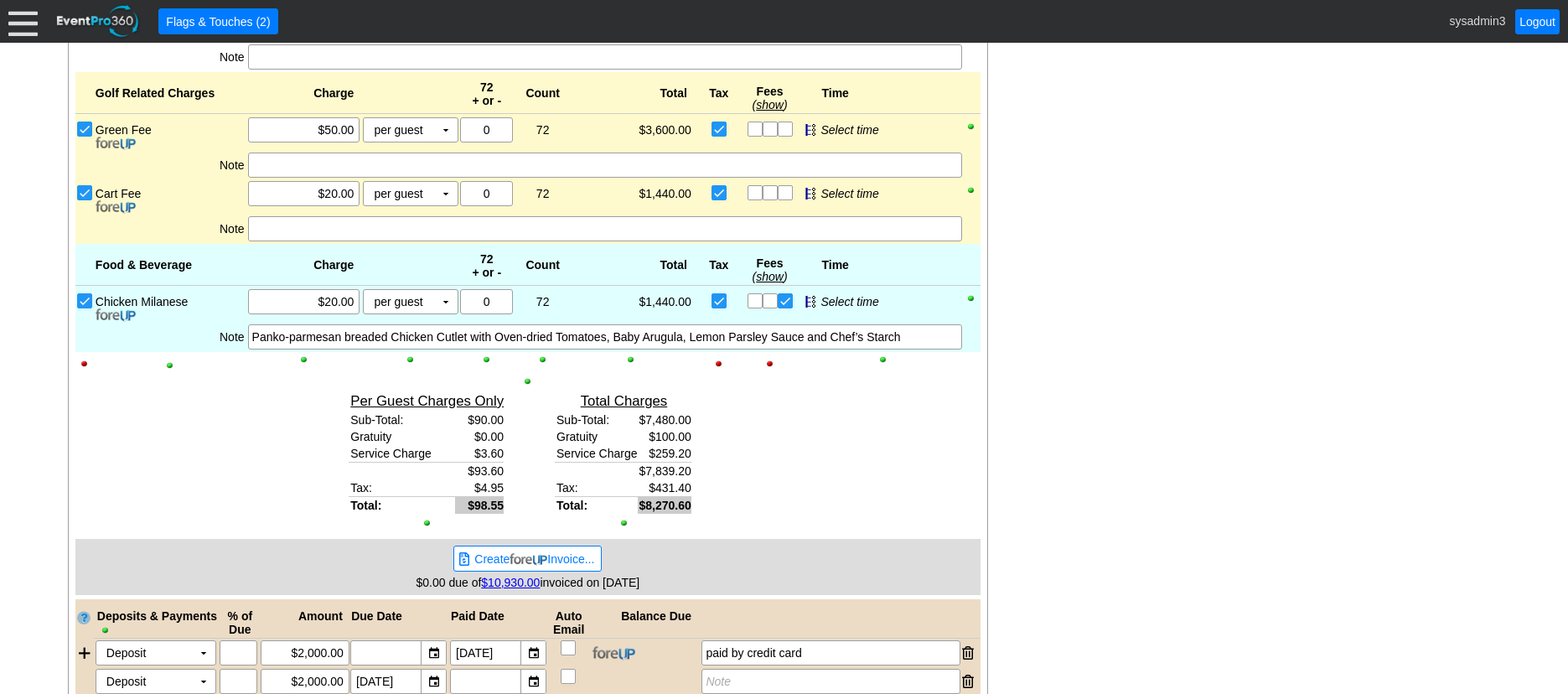
scroll to position [1382, 0]
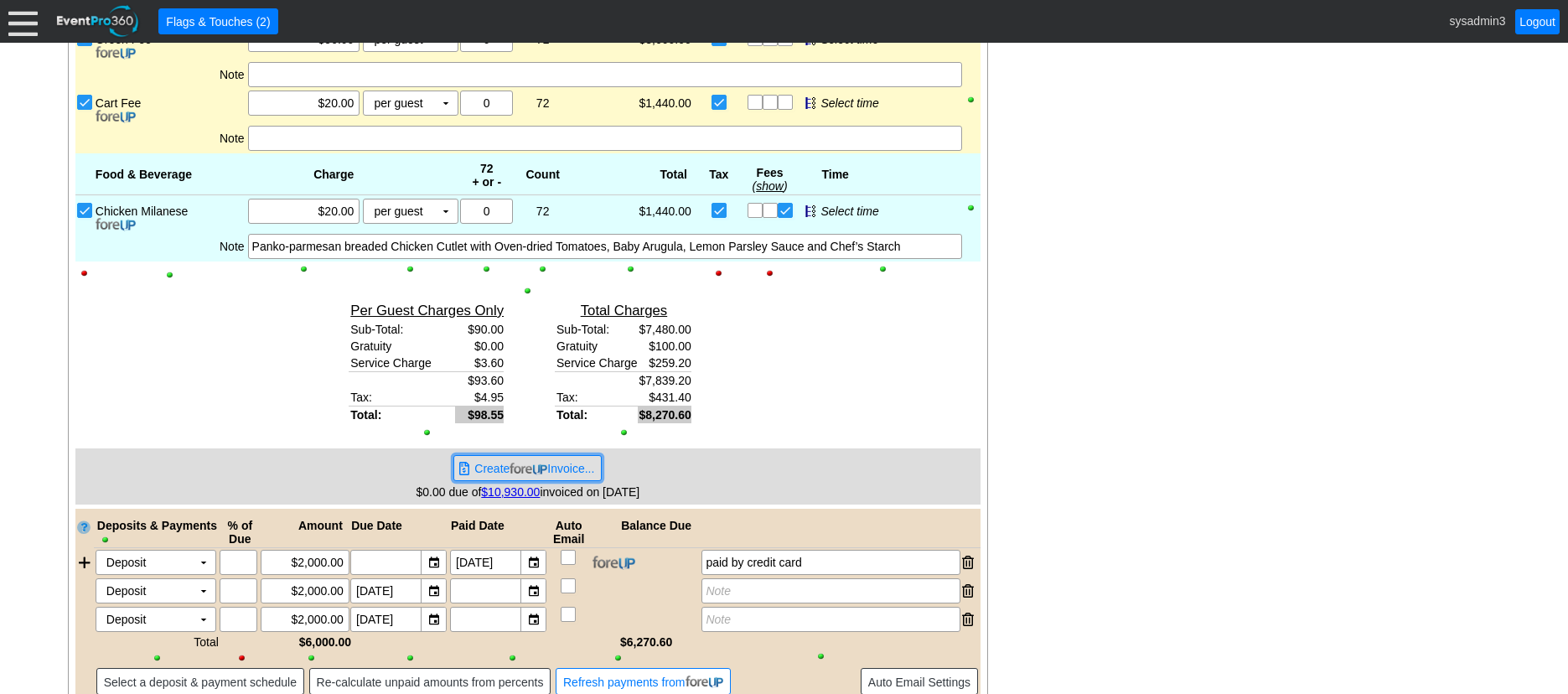
click at [511, 465] on img at bounding box center [528, 469] width 38 height 13
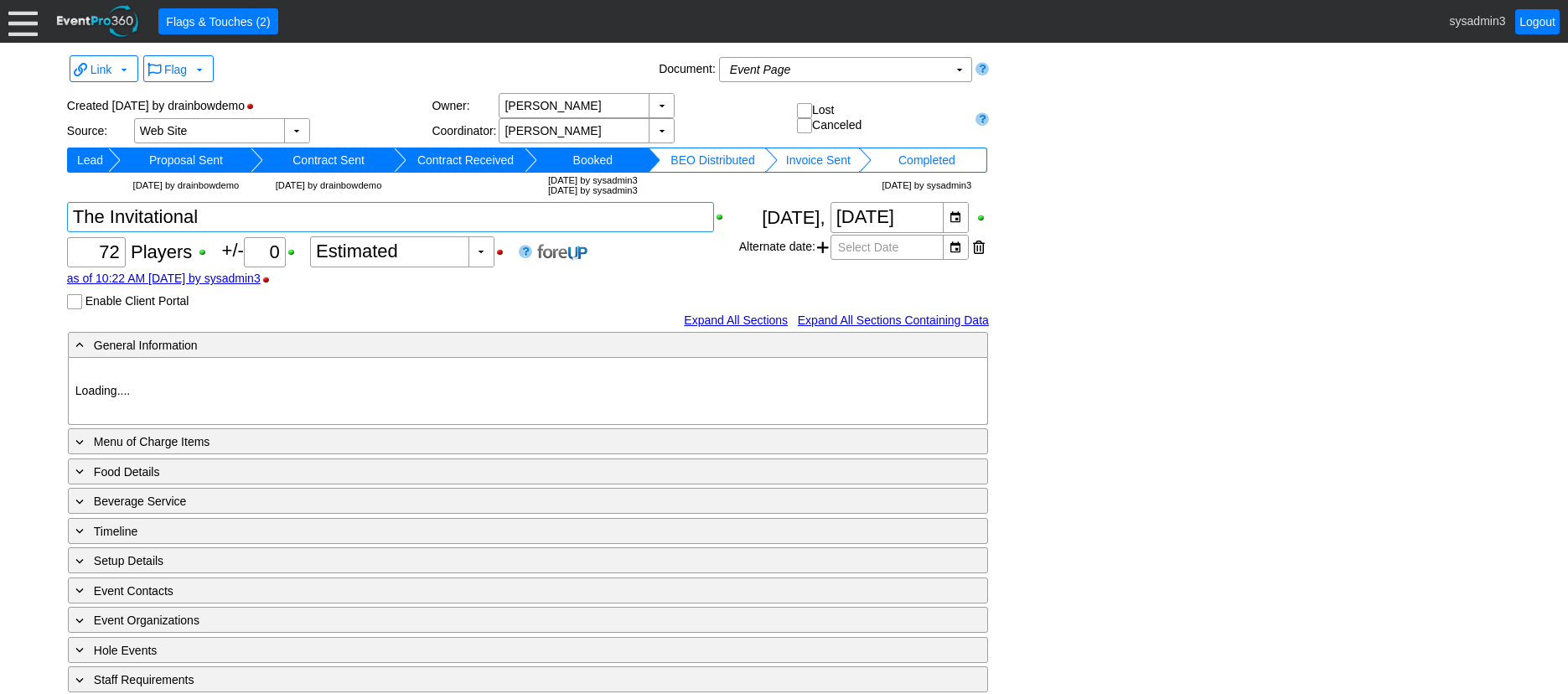
type input "Demo Venue 1"
type input "Outside Golf Event"
type input "Scramble + 2-putt"
type input "Shotgun"
type input "Blue"
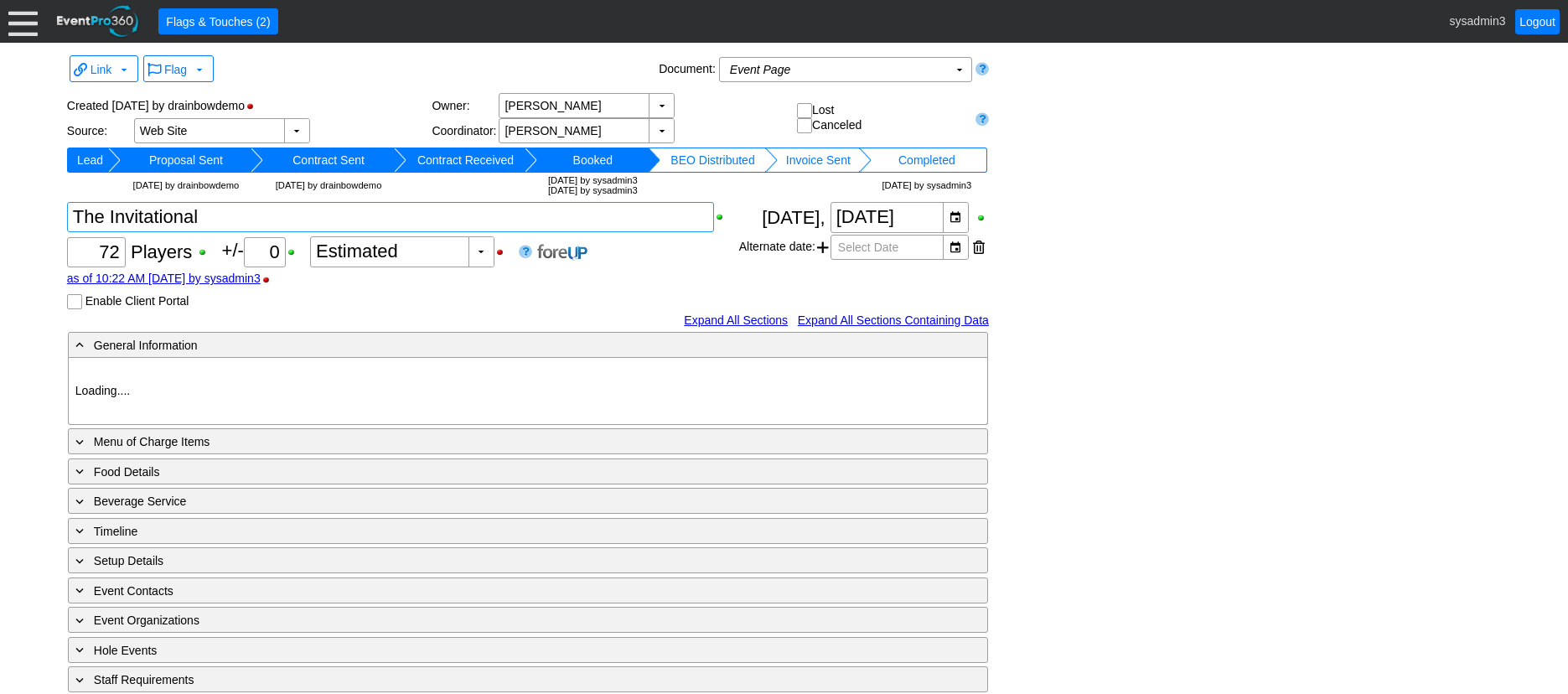
type input "Red"
type input "White"
type input "791229"
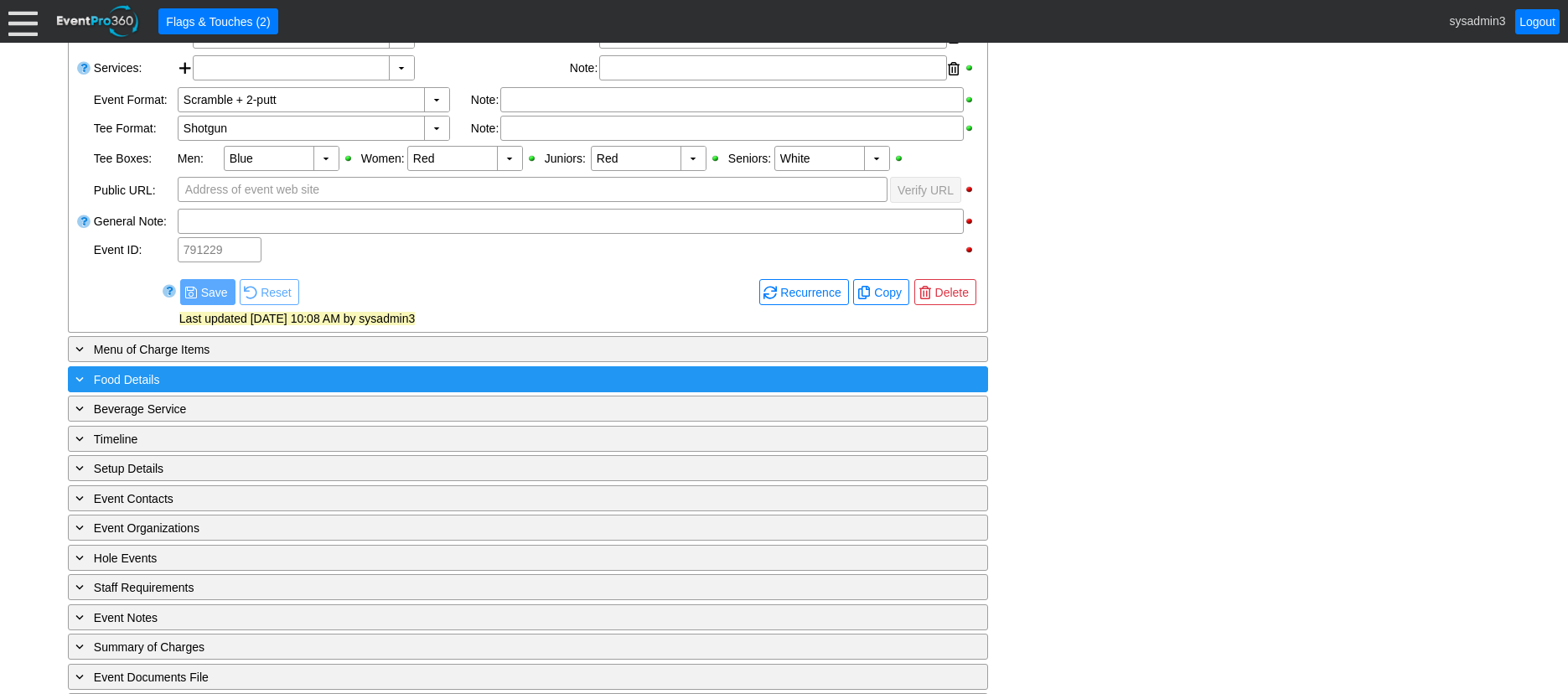
scroll to position [559, 0]
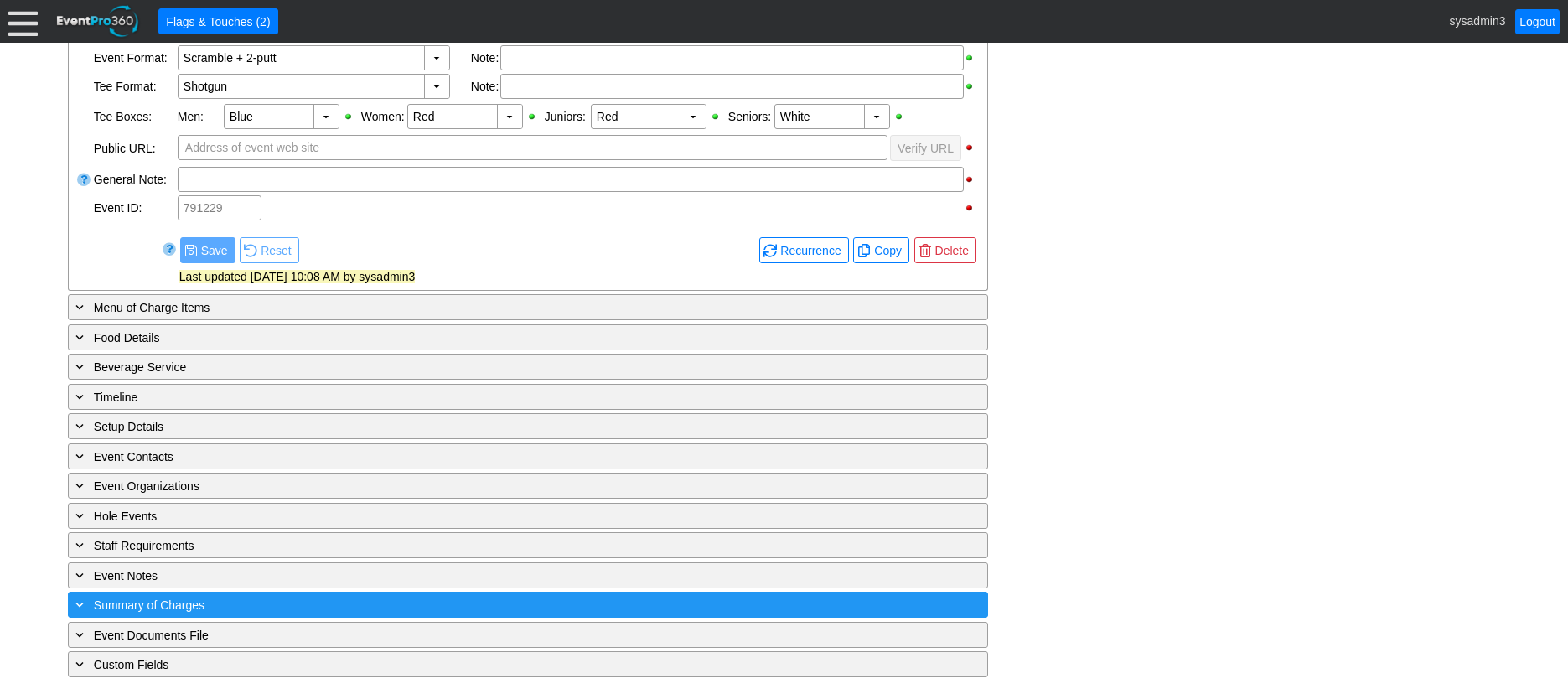
click at [335, 607] on div "+ Summary of Charges" at bounding box center [494, 604] width 843 height 19
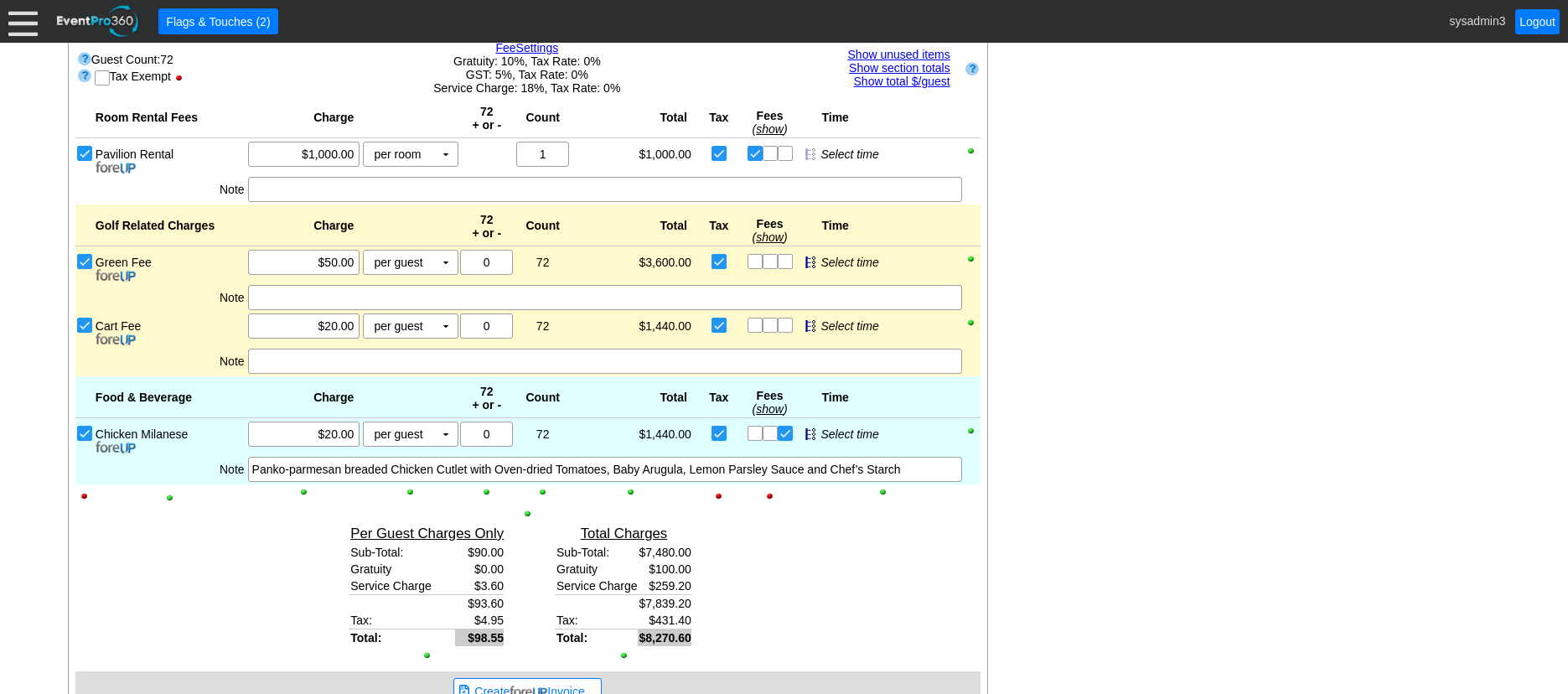
scroll to position [1131, 0]
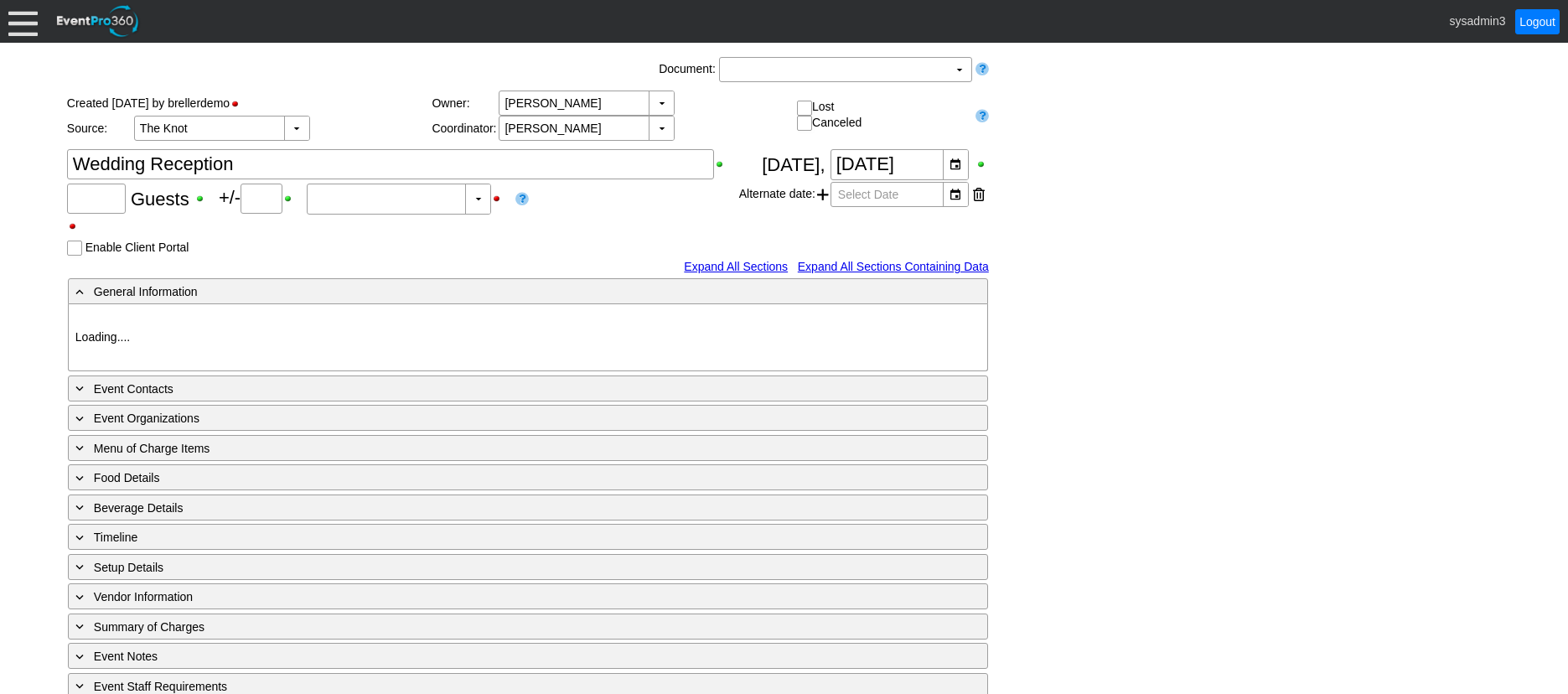
type input "120"
type input "Confirmed"
type input "Demo Venue 1"
type input "Wedding"
type input "[URL][DOMAIN_NAME]"
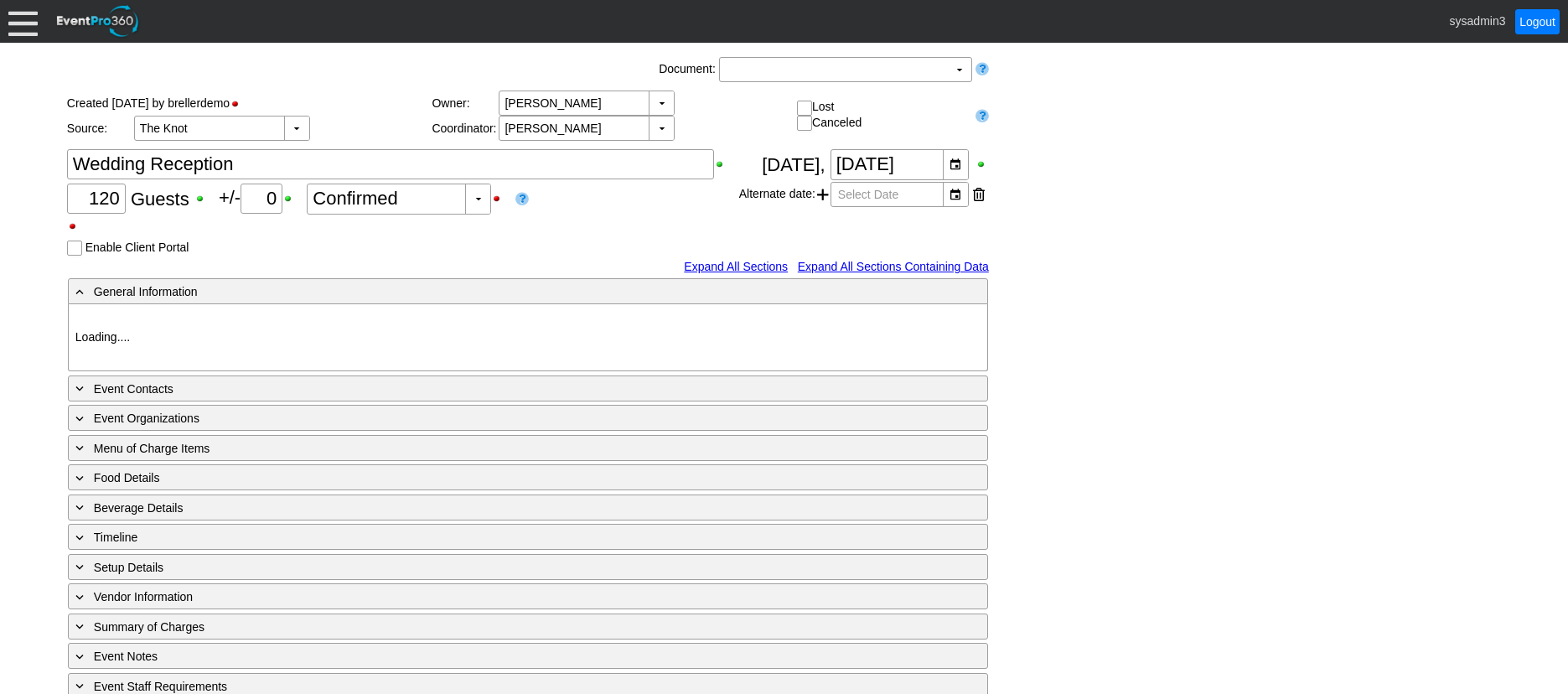
type input "675609"
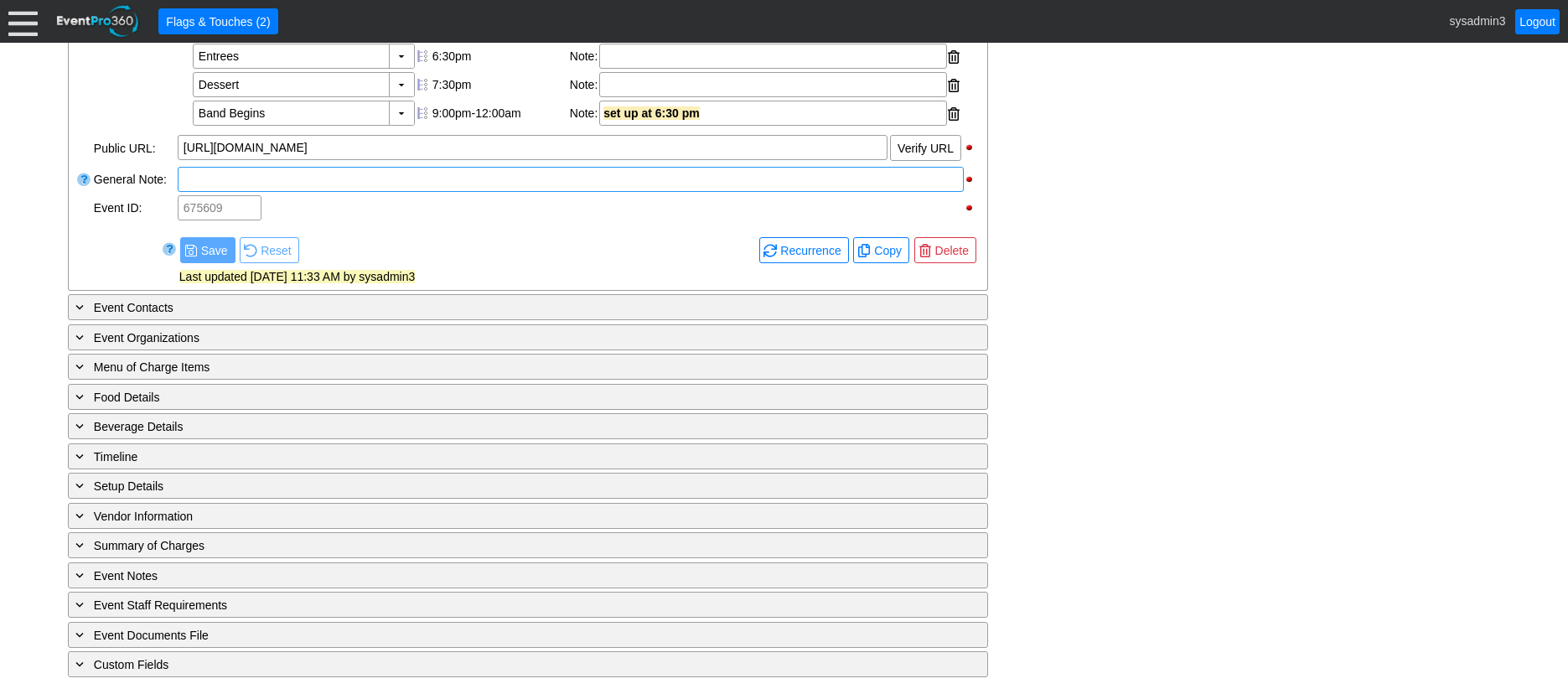
scroll to position [680, 0]
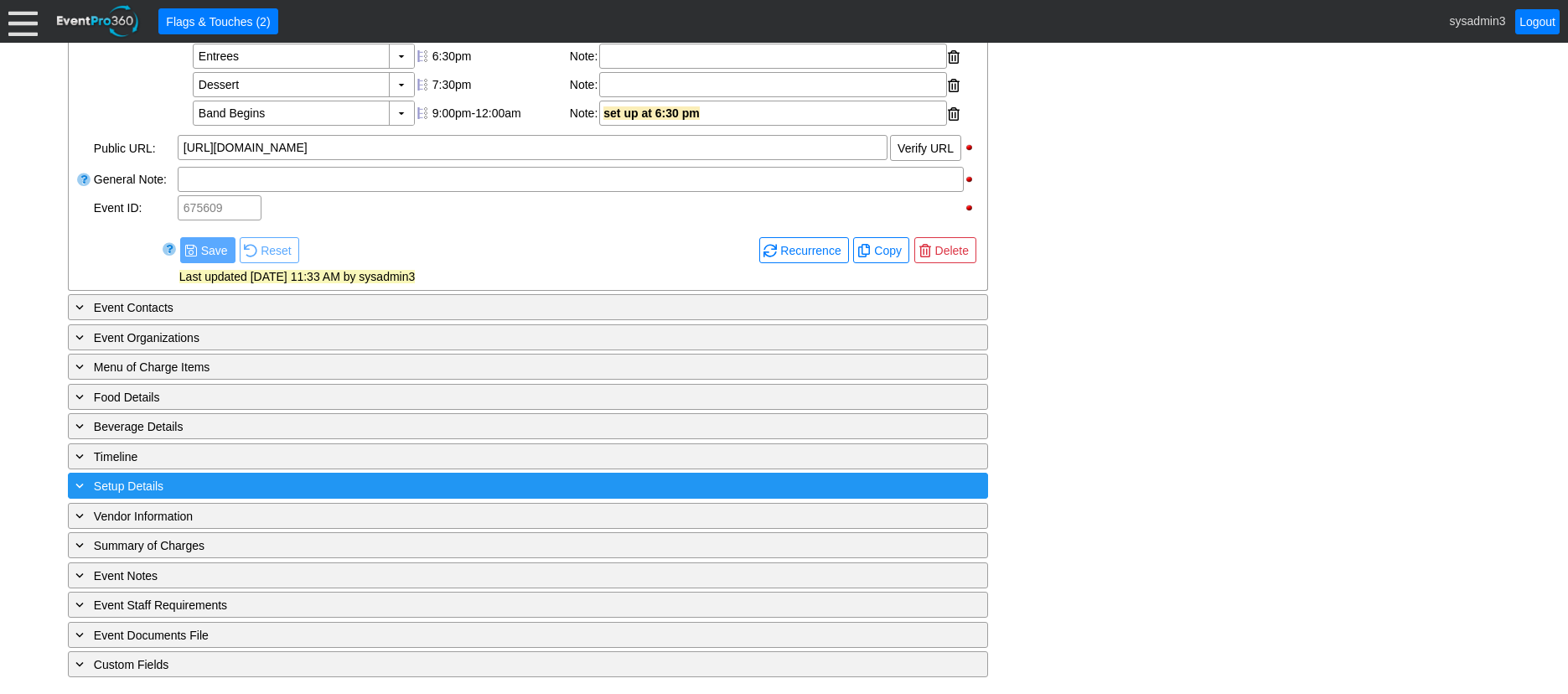
click at [230, 481] on div "+ Setup Details" at bounding box center [494, 485] width 843 height 19
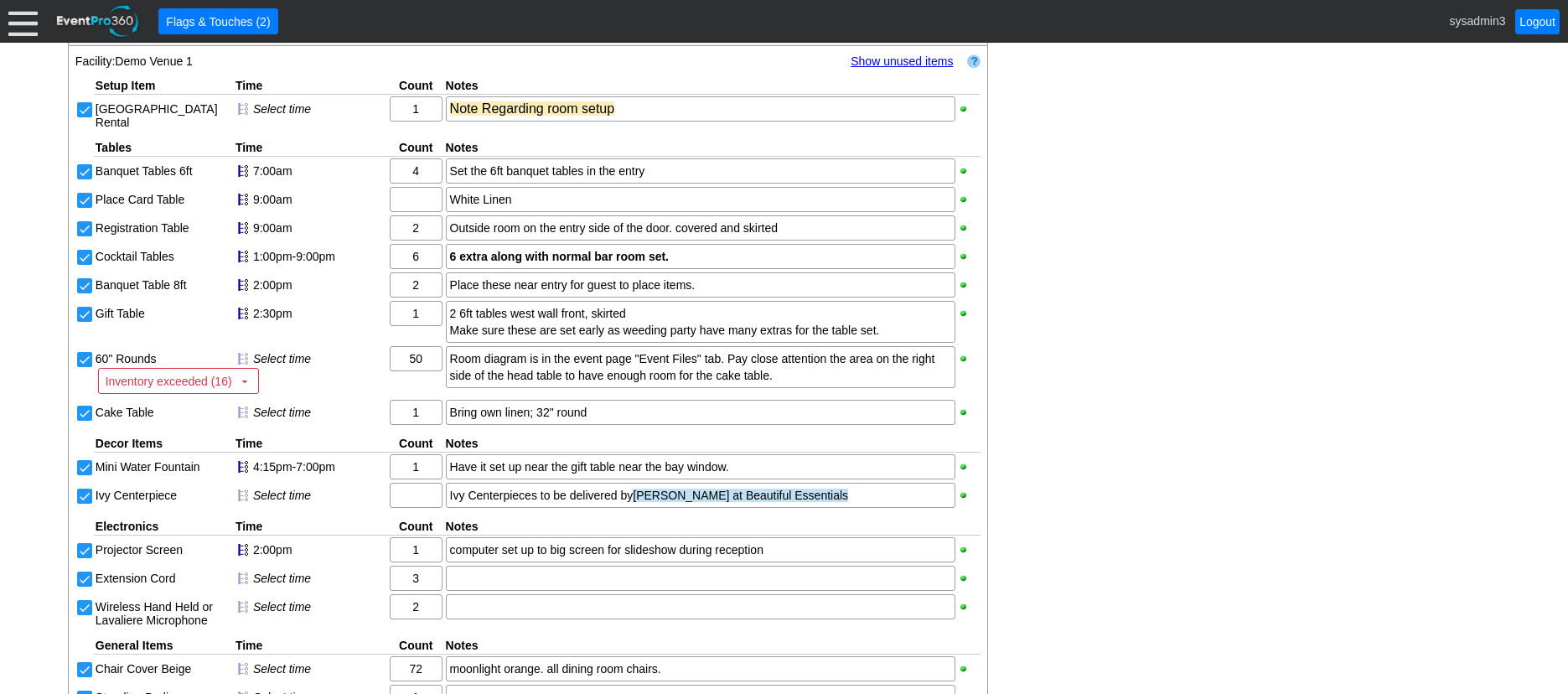
scroll to position [1019, 0]
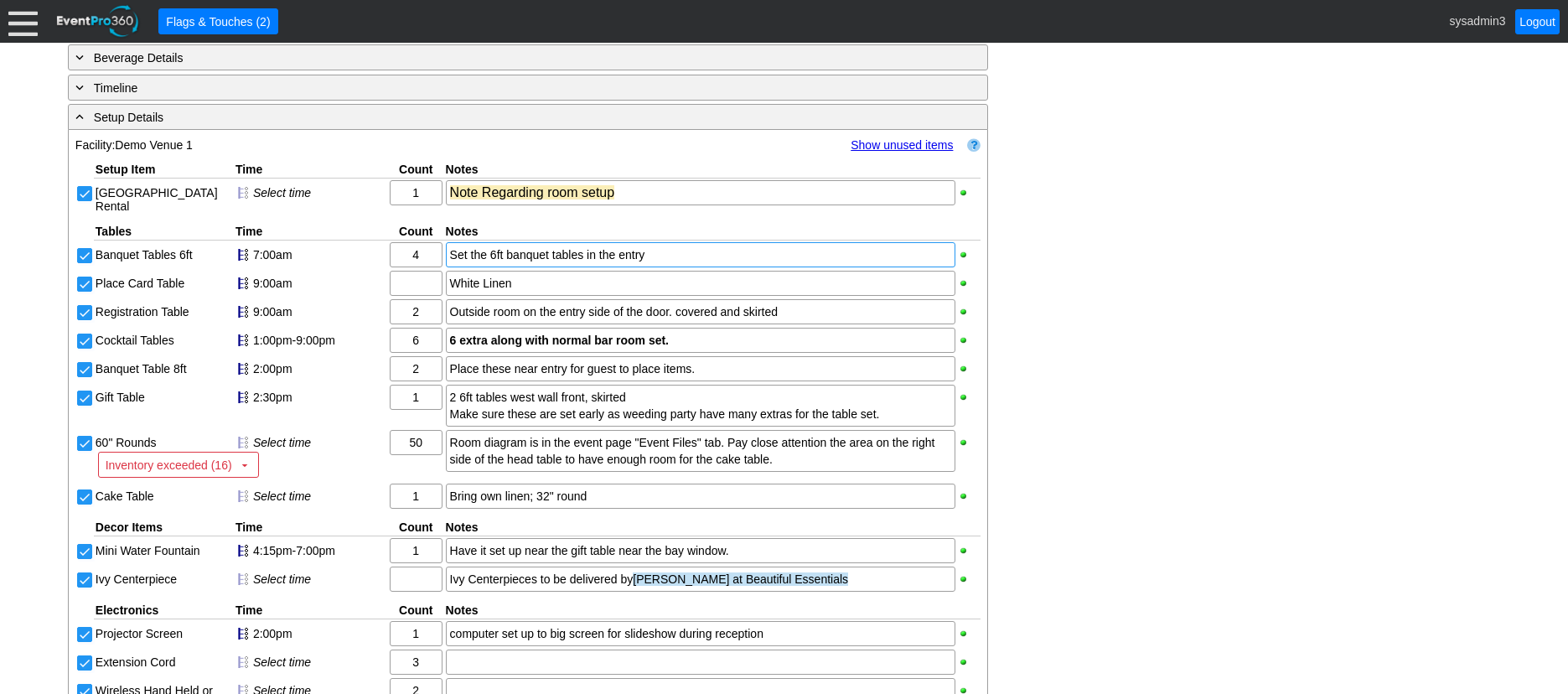
click at [491, 263] on div "Set the 6ft banquet tables in the entry" at bounding box center [701, 255] width 501 height 17
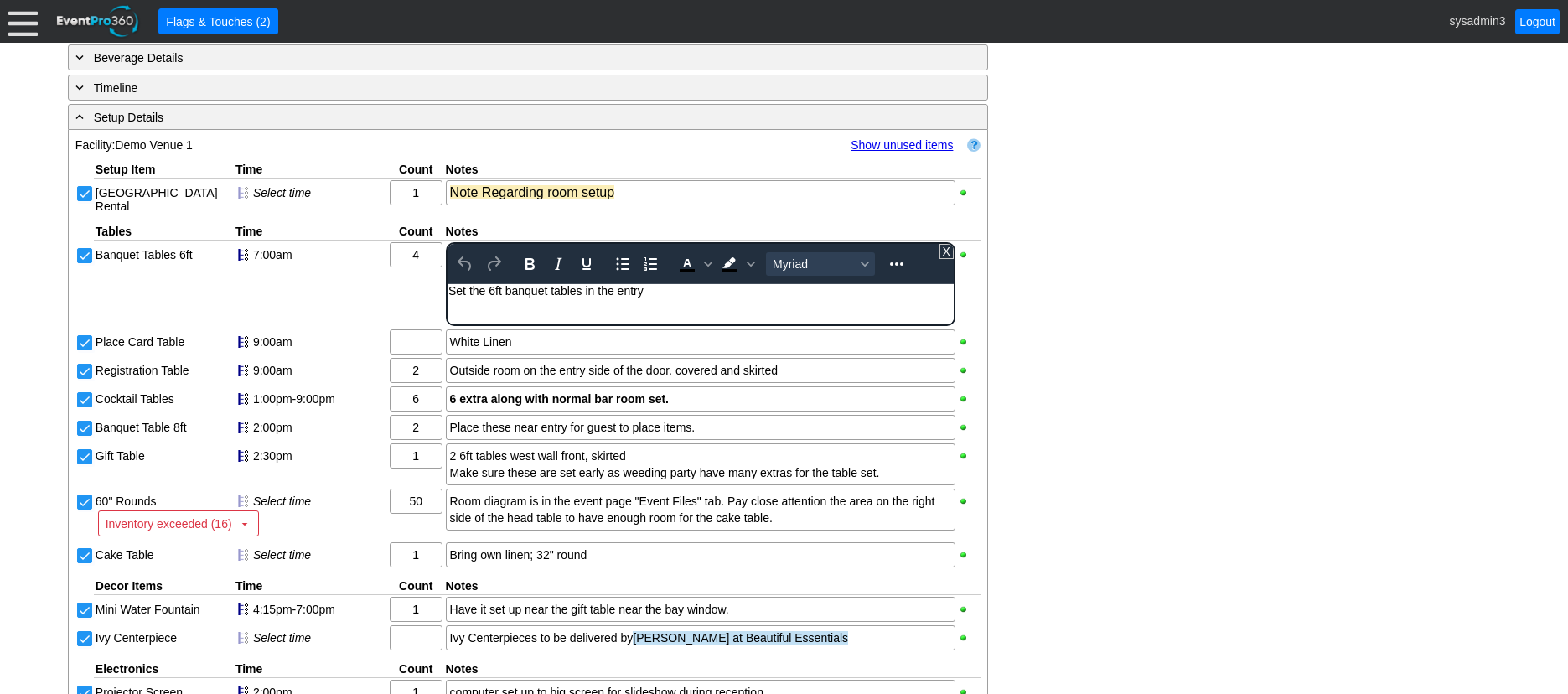
scroll to position [0, 0]
click at [658, 294] on div "Set the 6ft banquet tables in the entry" at bounding box center [700, 291] width 505 height 13
click at [1212, 310] on div "- General Information ▼ Loading.... Remove all highlights Facility: ▼ Χ Demo Ve…" at bounding box center [784, 265] width 1443 height 1885
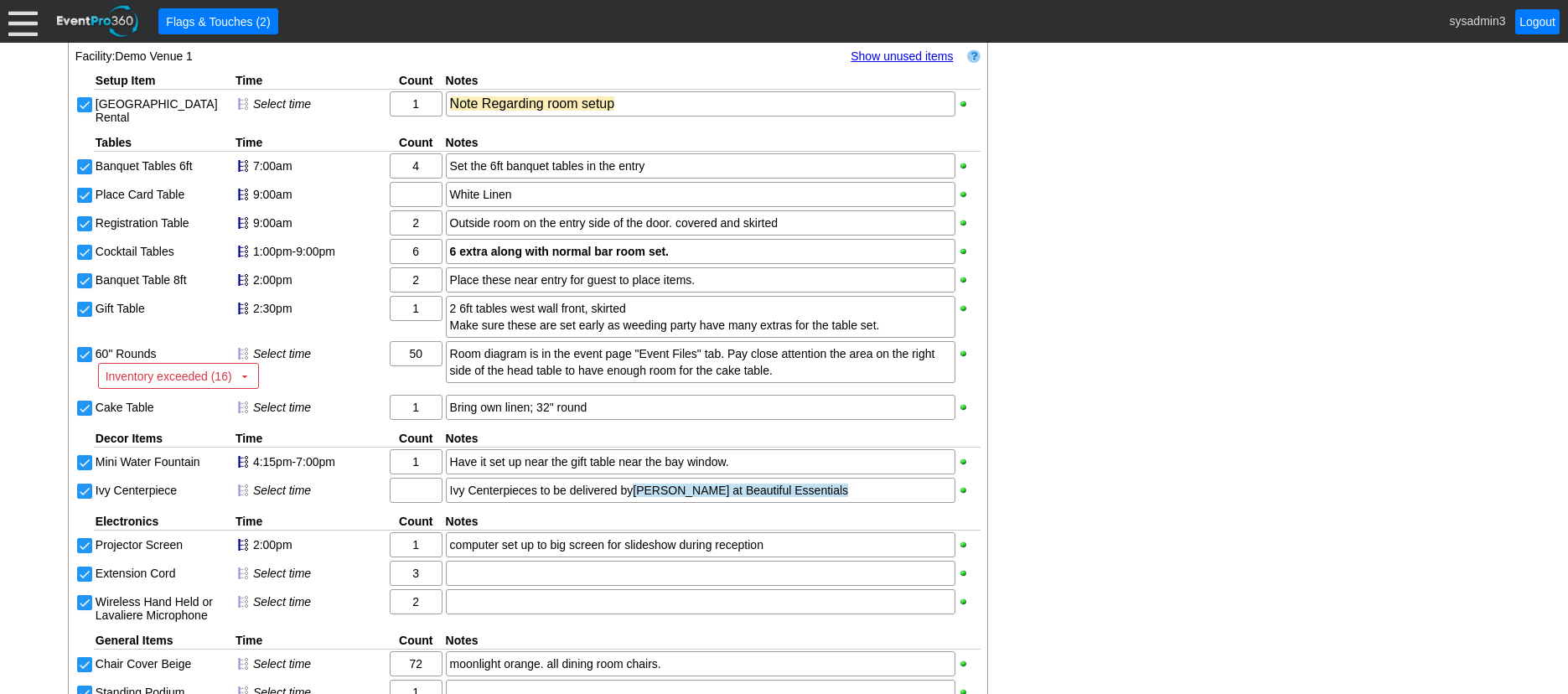
scroll to position [1019, 0]
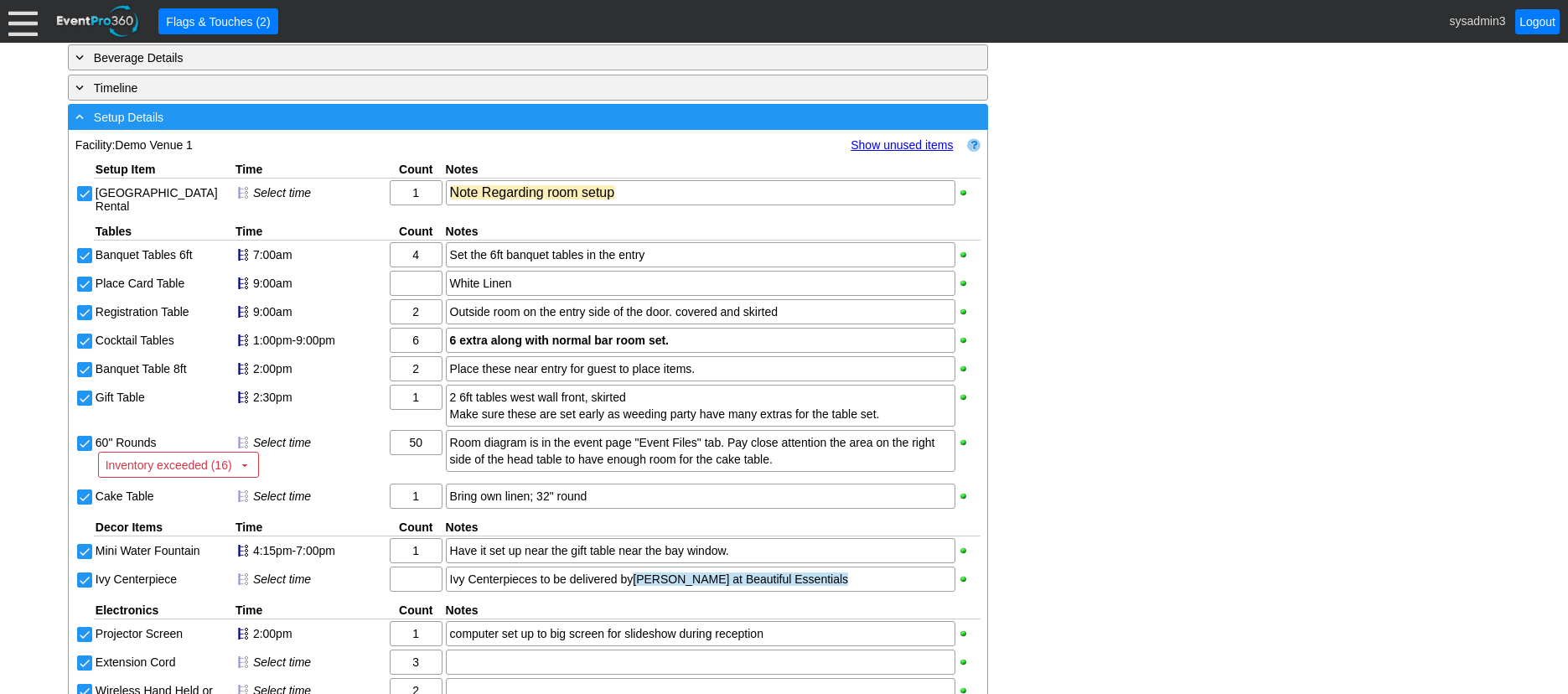
click at [283, 126] on div "- Setup Details" at bounding box center [494, 117] width 843 height 19
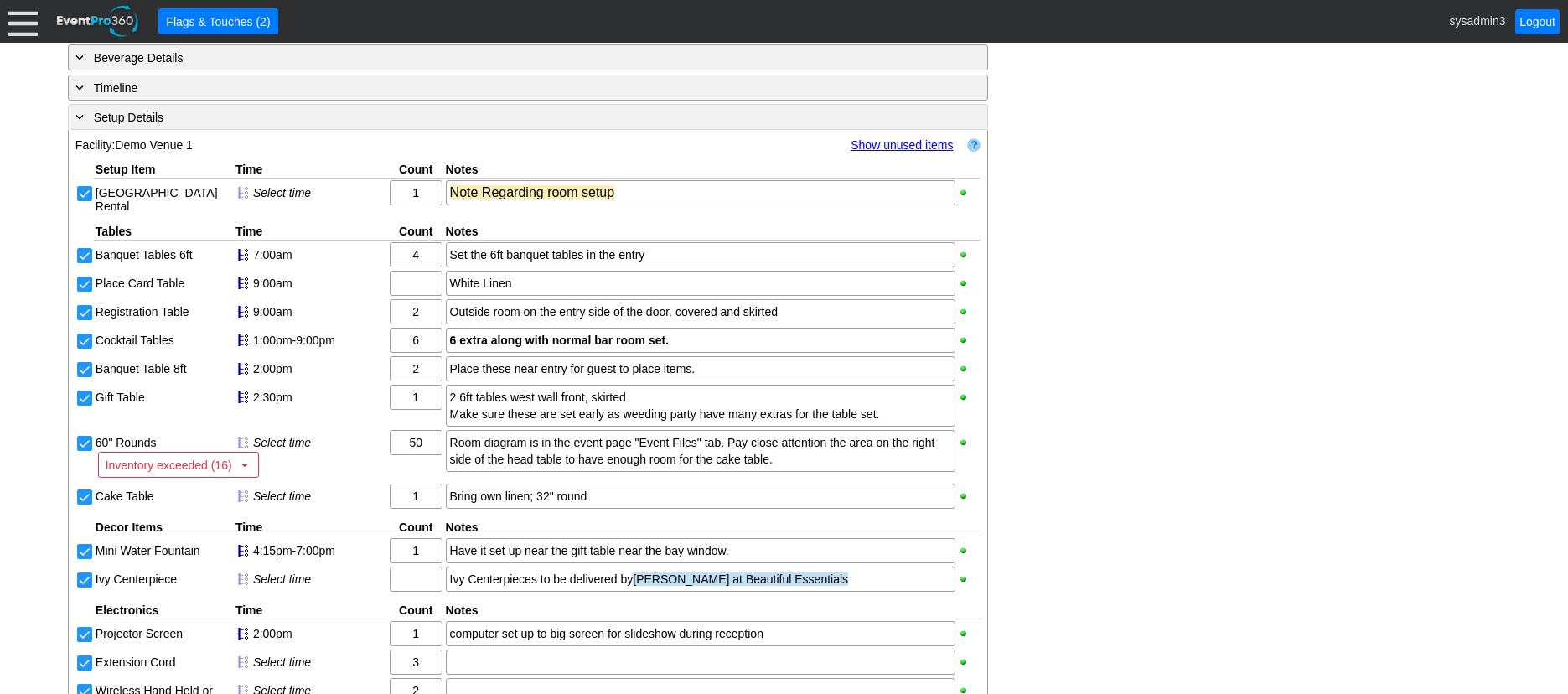
scroll to position [680, 0]
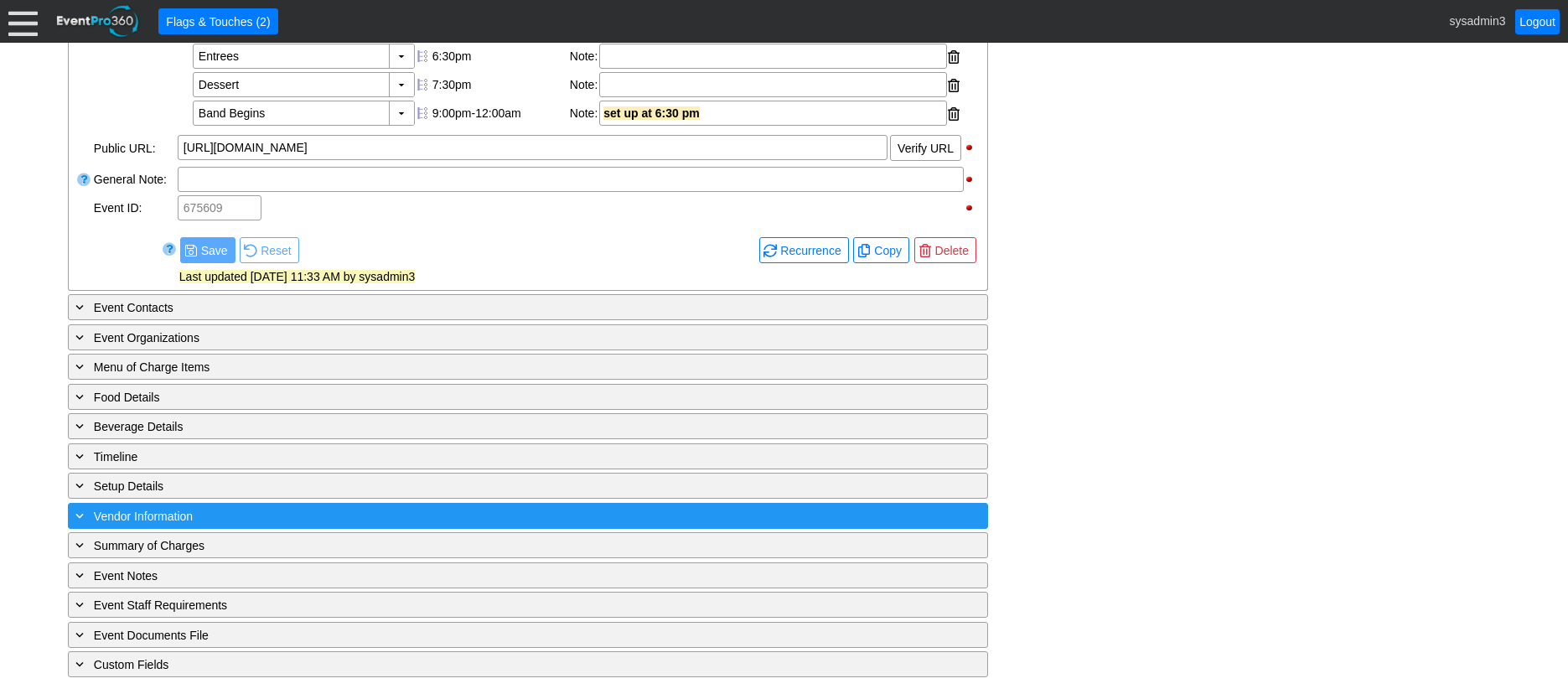
click at [298, 511] on div "+ Vendor Information" at bounding box center [494, 516] width 843 height 19
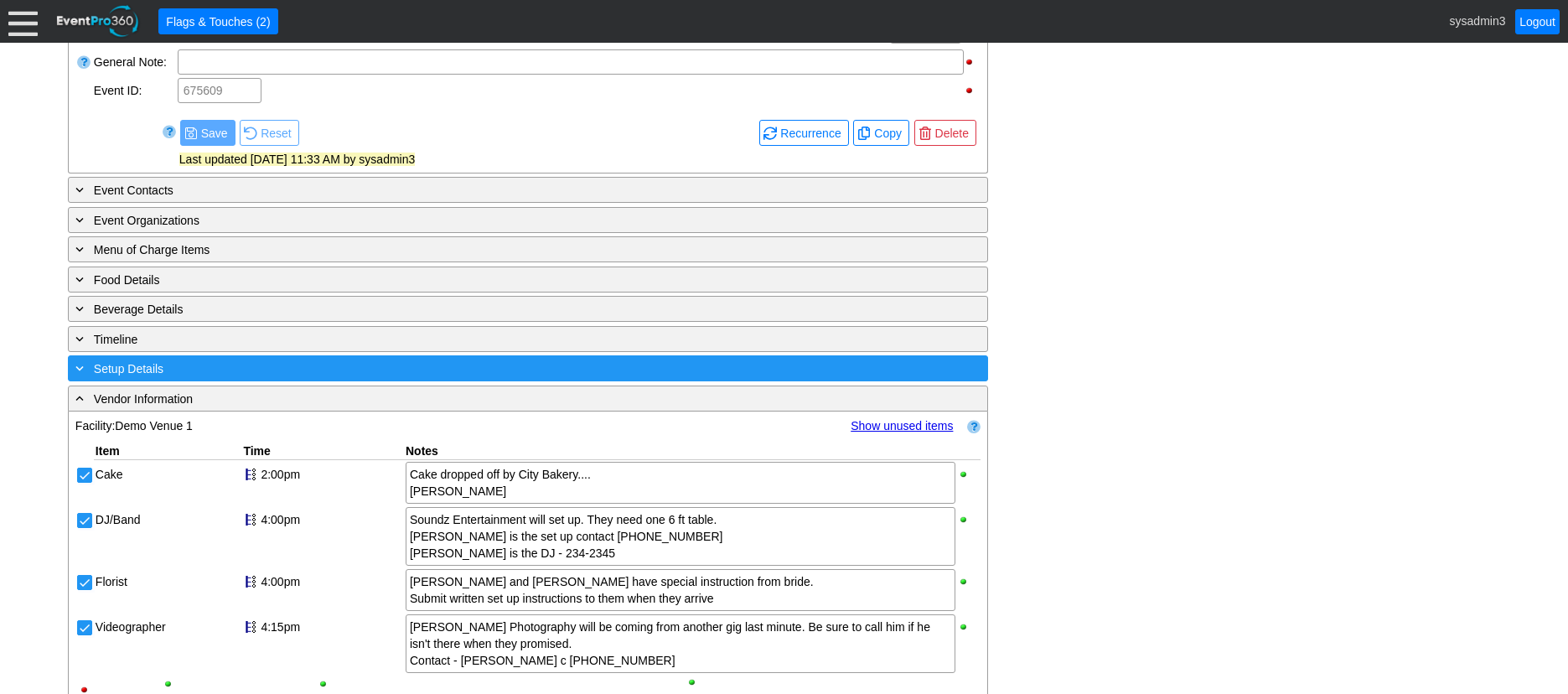
scroll to position [1010, 0]
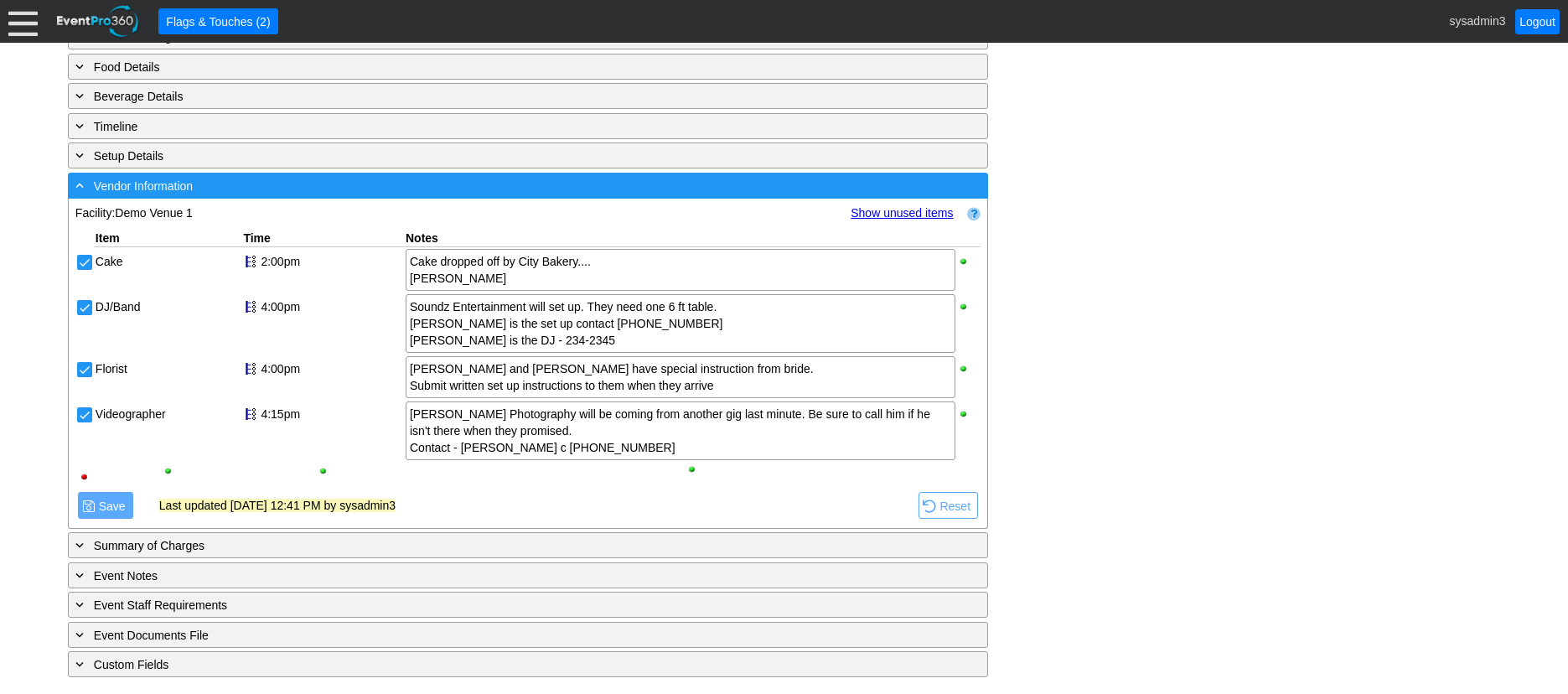
click at [218, 184] on div "- Vendor Information" at bounding box center [494, 185] width 843 height 19
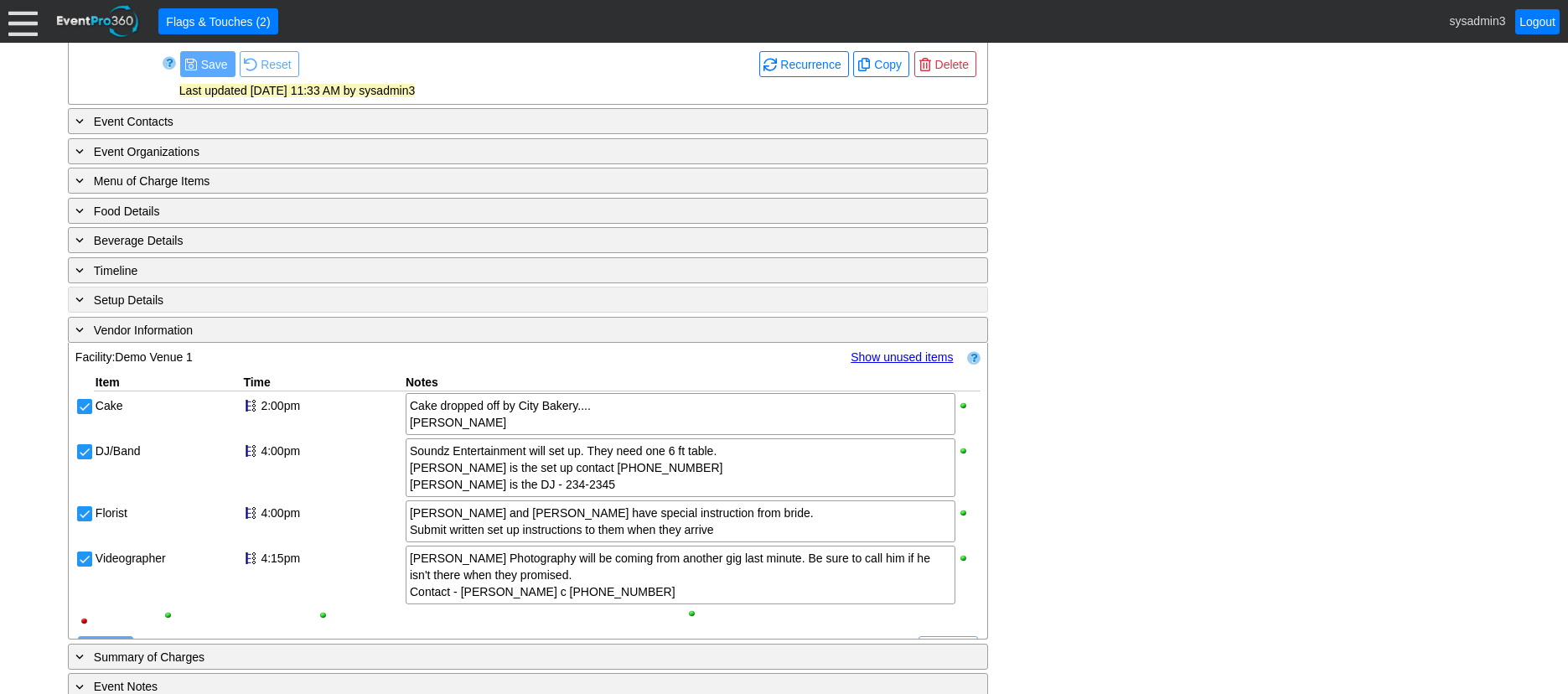
scroll to position [680, 0]
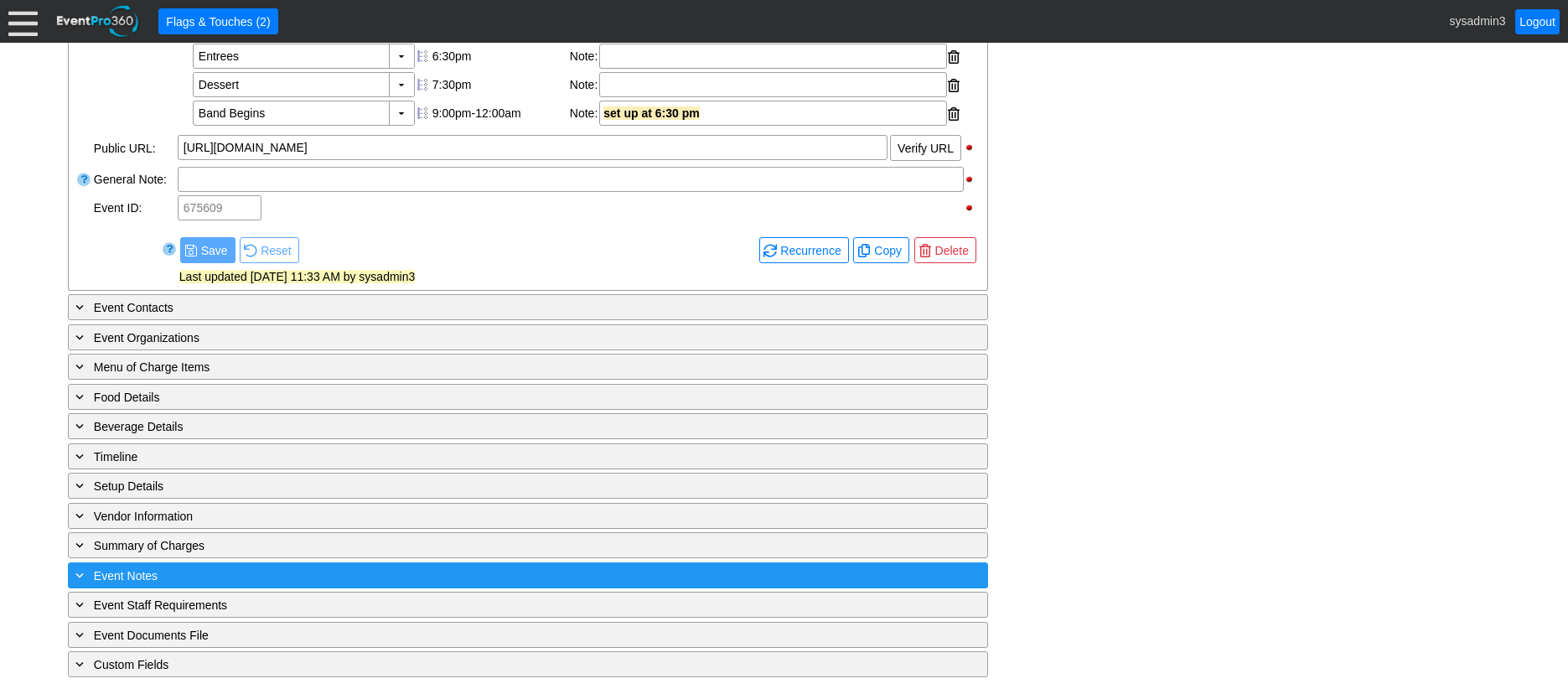
click at [290, 568] on div "+ Event Notes" at bounding box center [494, 575] width 843 height 19
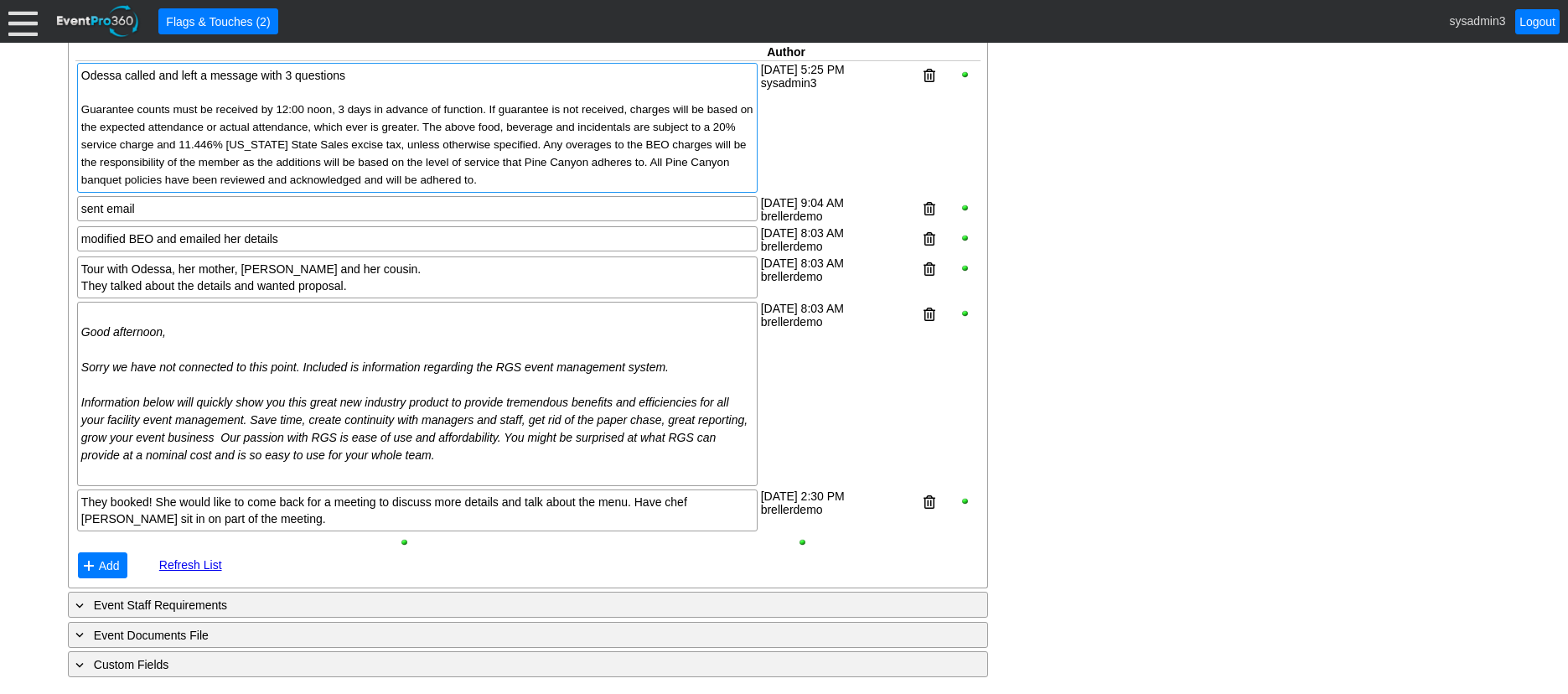
scroll to position [1253, 0]
click at [331, 90] on div "Odessa called and left a message with 3 questions Guarantee counts must be rece…" at bounding box center [417, 128] width 672 height 121
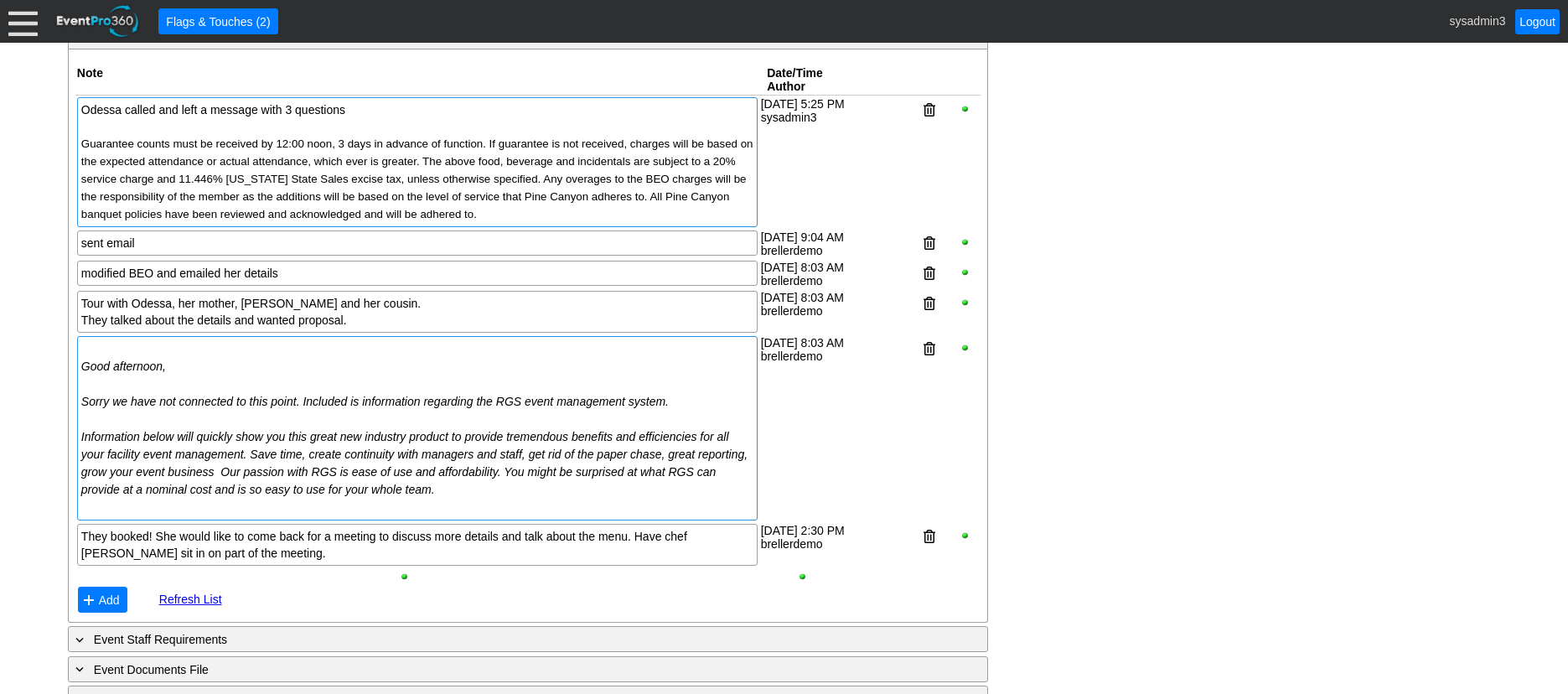
scroll to position [1085, 0]
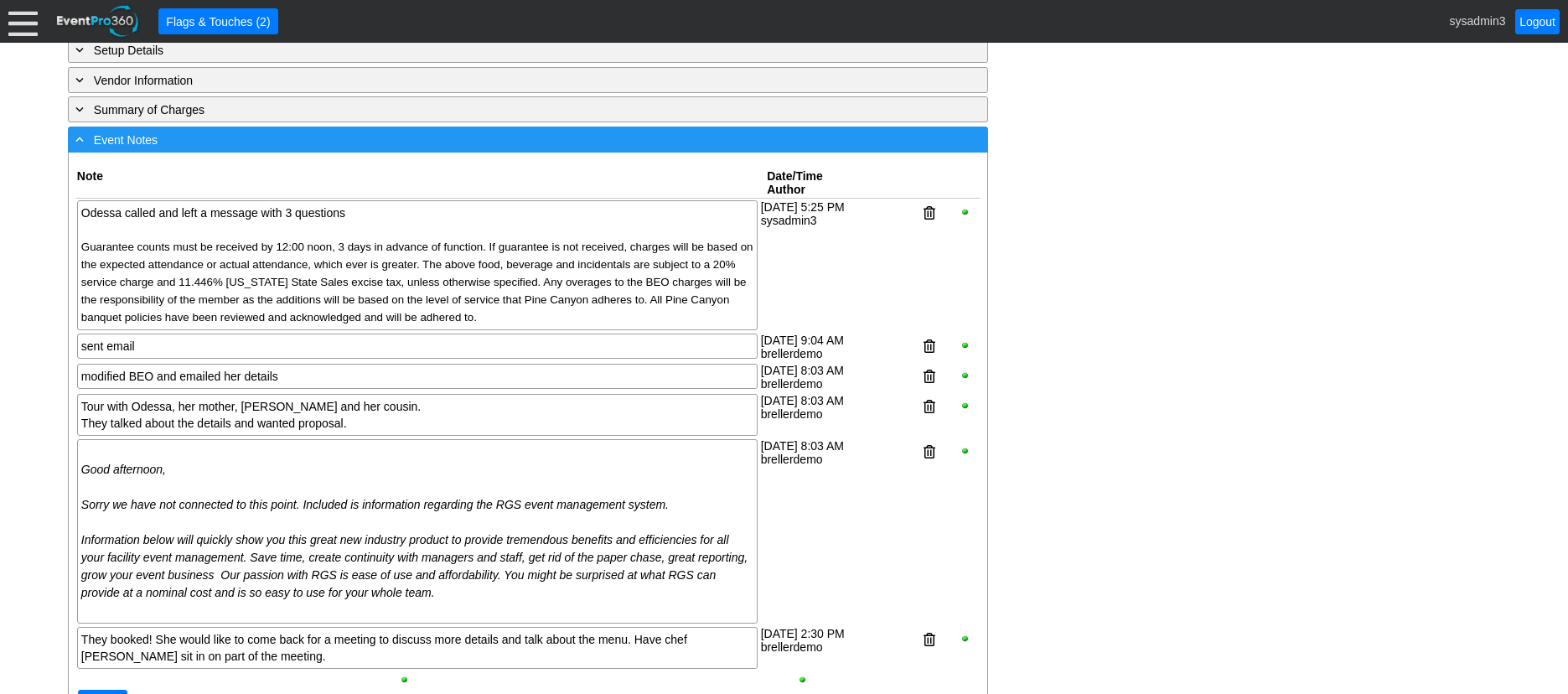
click at [265, 149] on div "- Event Notes" at bounding box center [494, 139] width 843 height 19
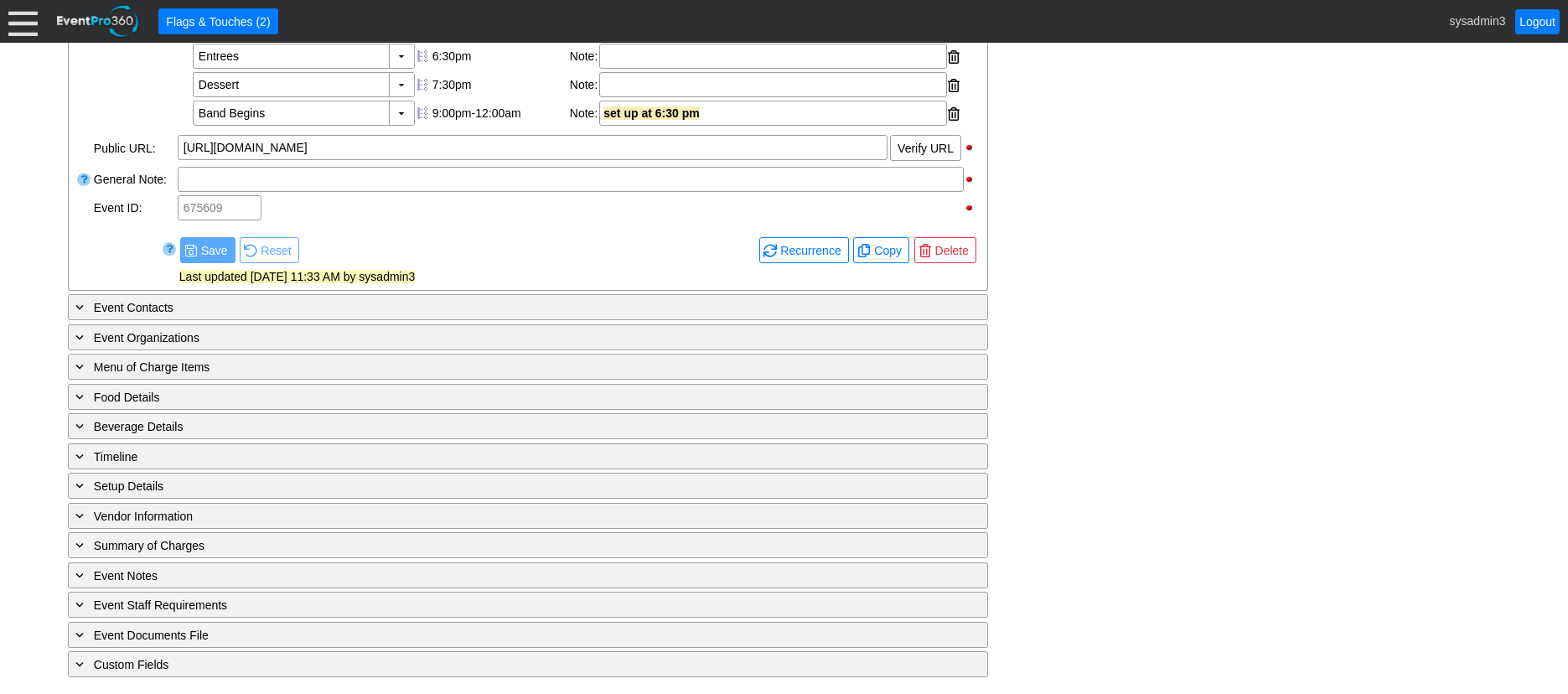
scroll to position [680, 0]
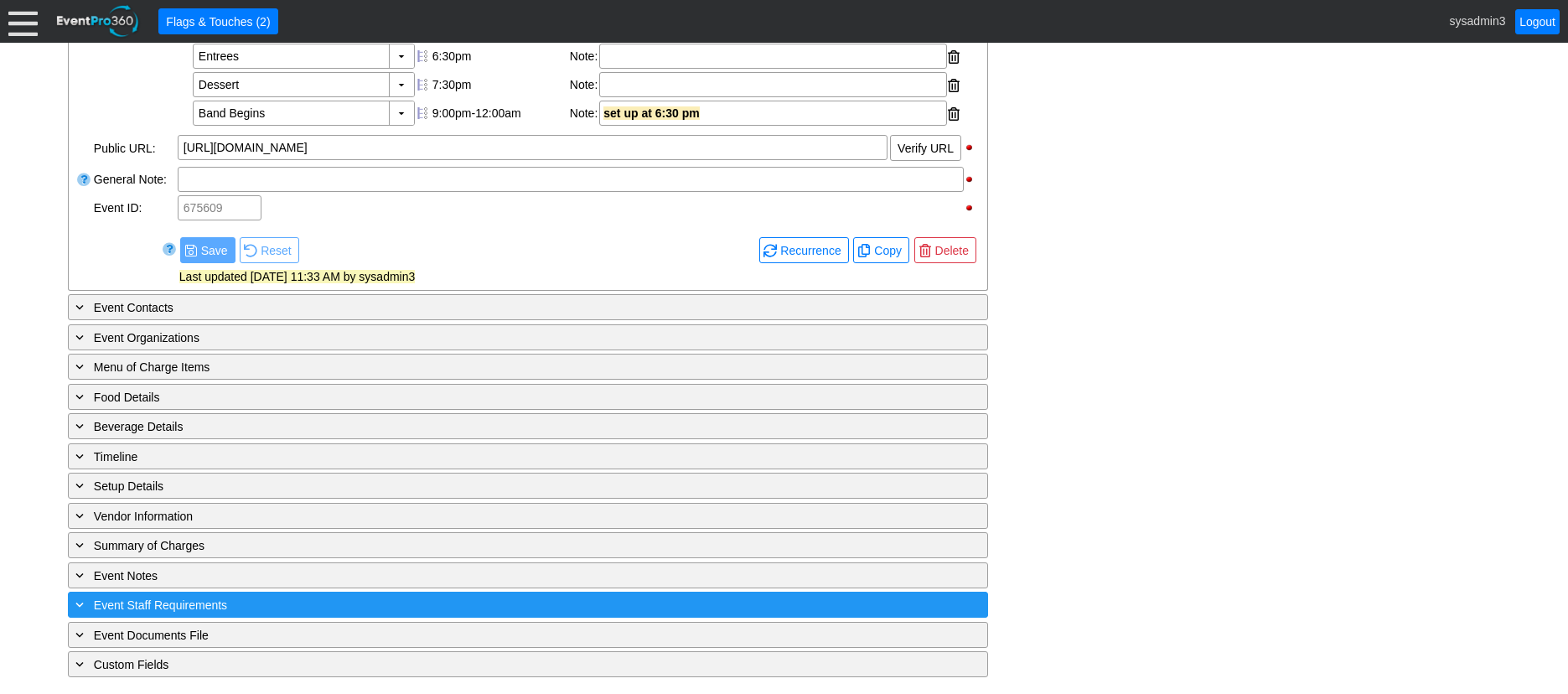
click at [317, 597] on div "+ Event Staff Requirements" at bounding box center [494, 604] width 843 height 19
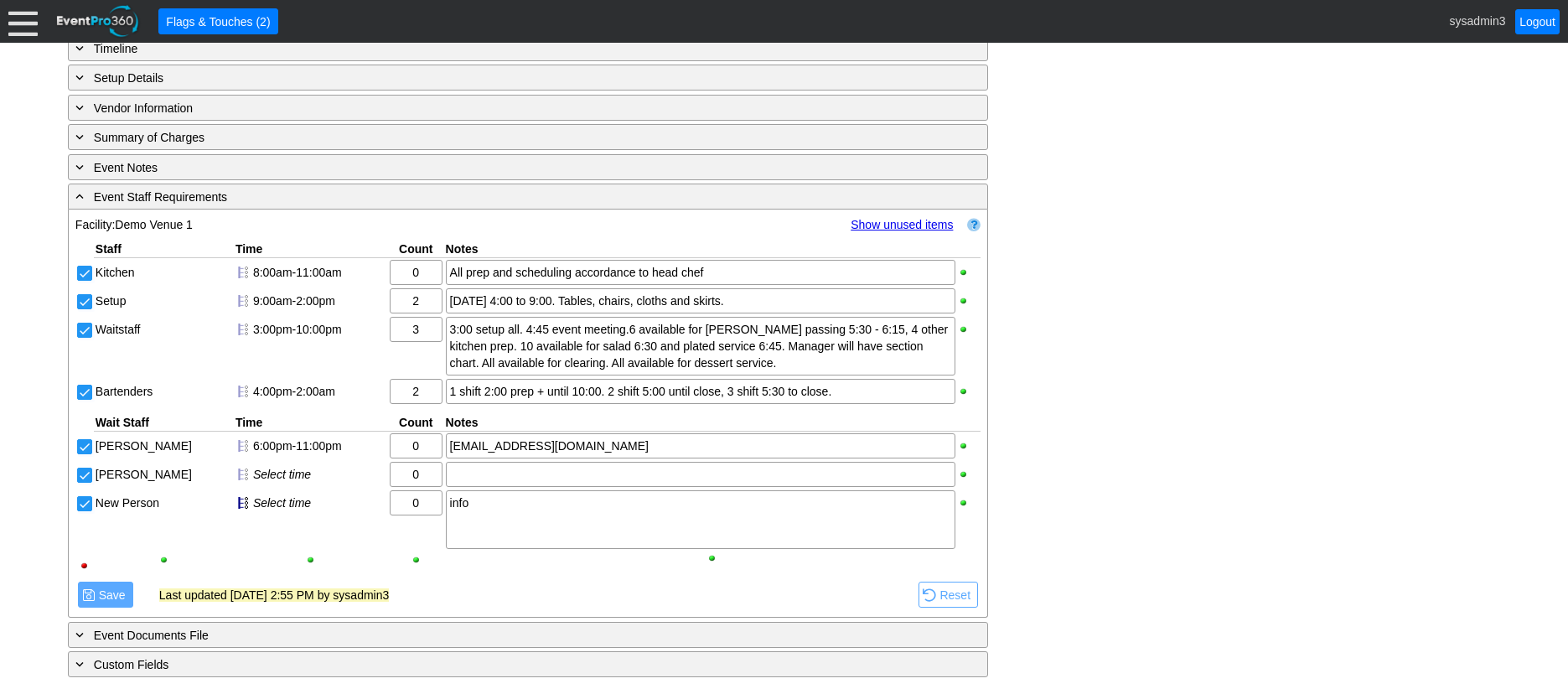
scroll to position [1088, 0]
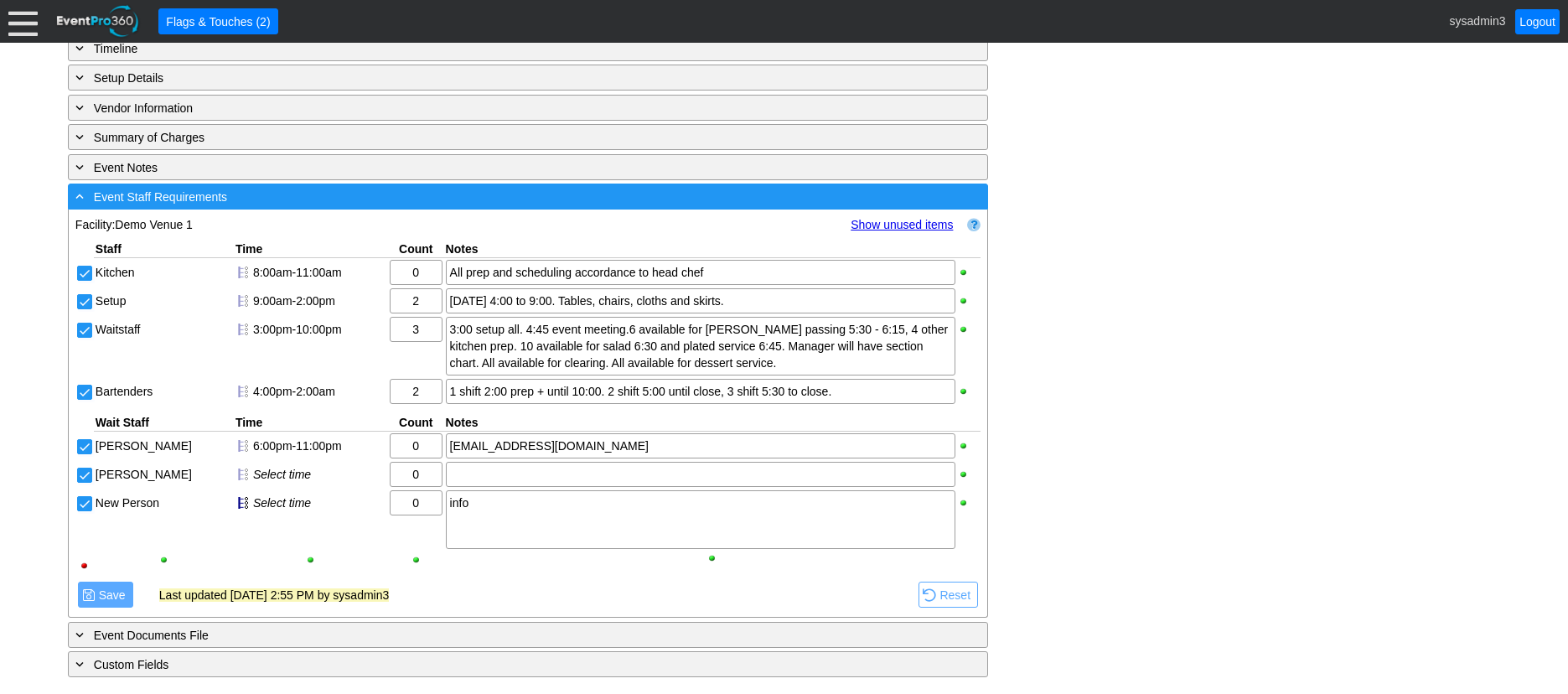
click at [260, 197] on div "- Event Staff Requirements" at bounding box center [494, 196] width 843 height 19
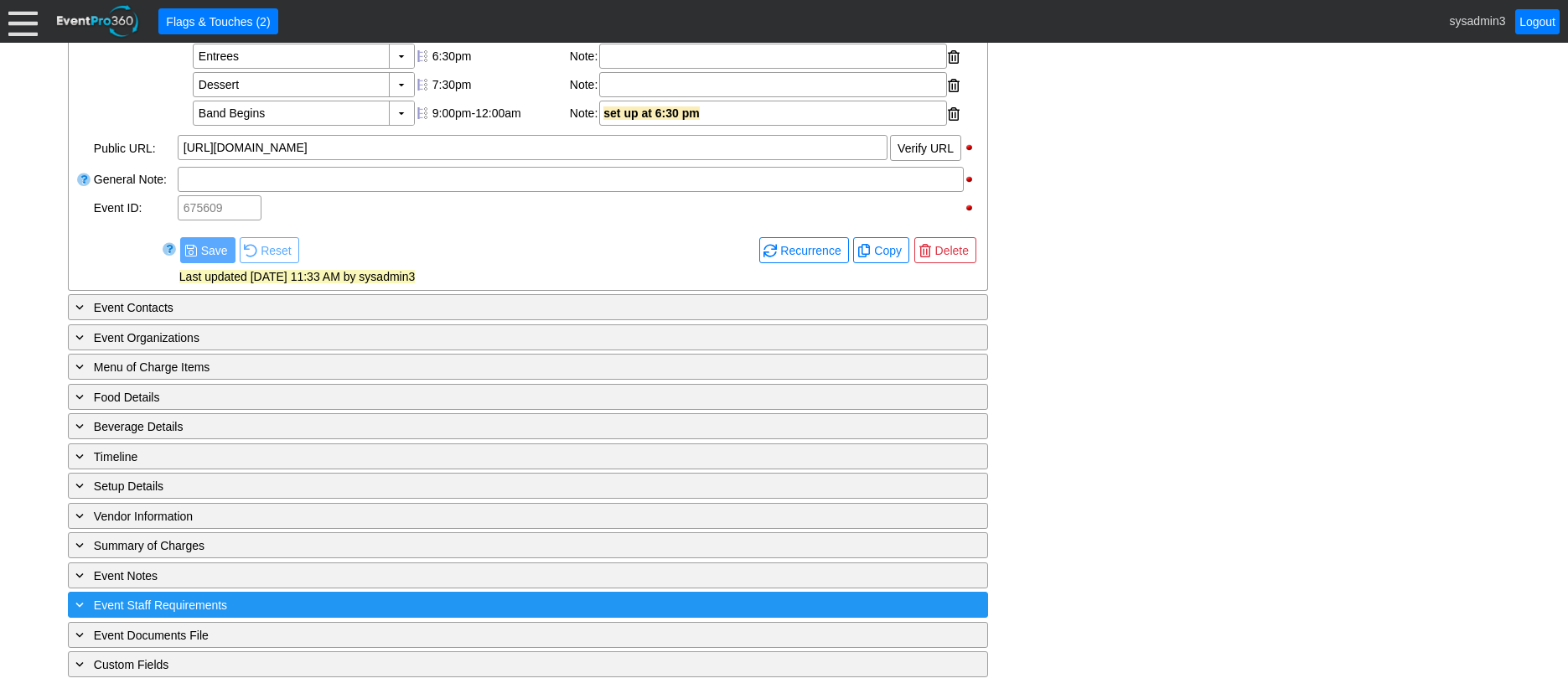
scroll to position [680, 0]
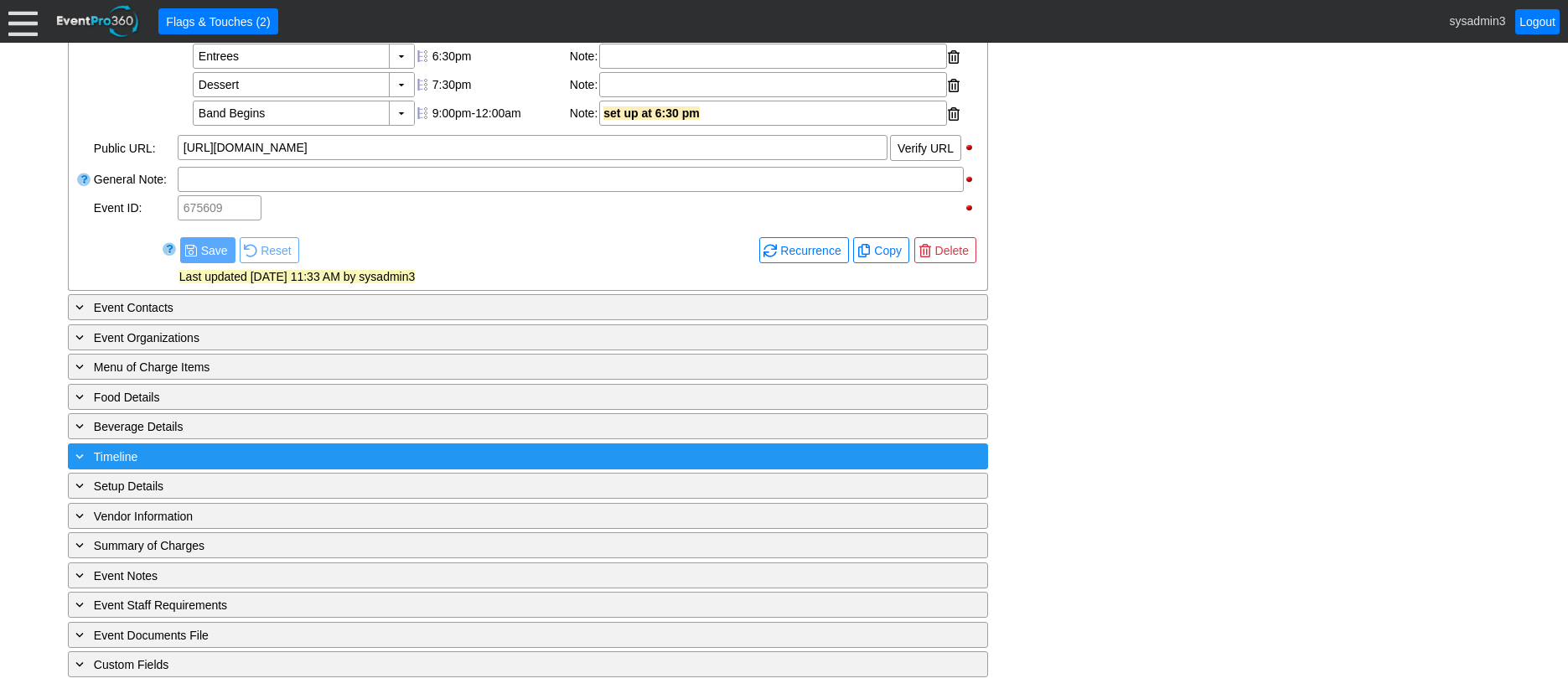
click at [250, 450] on div "+ Timeline" at bounding box center [494, 456] width 843 height 19
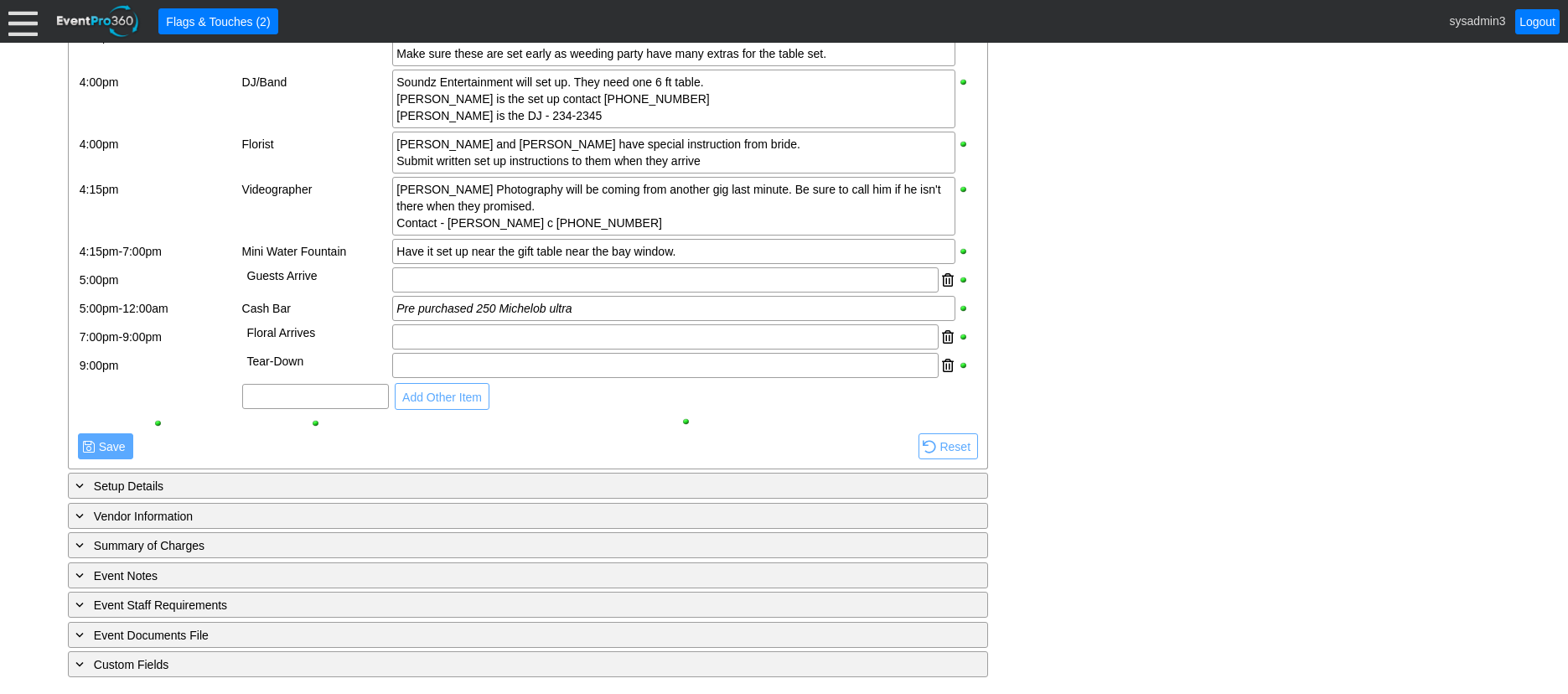
scroll to position [0, 0]
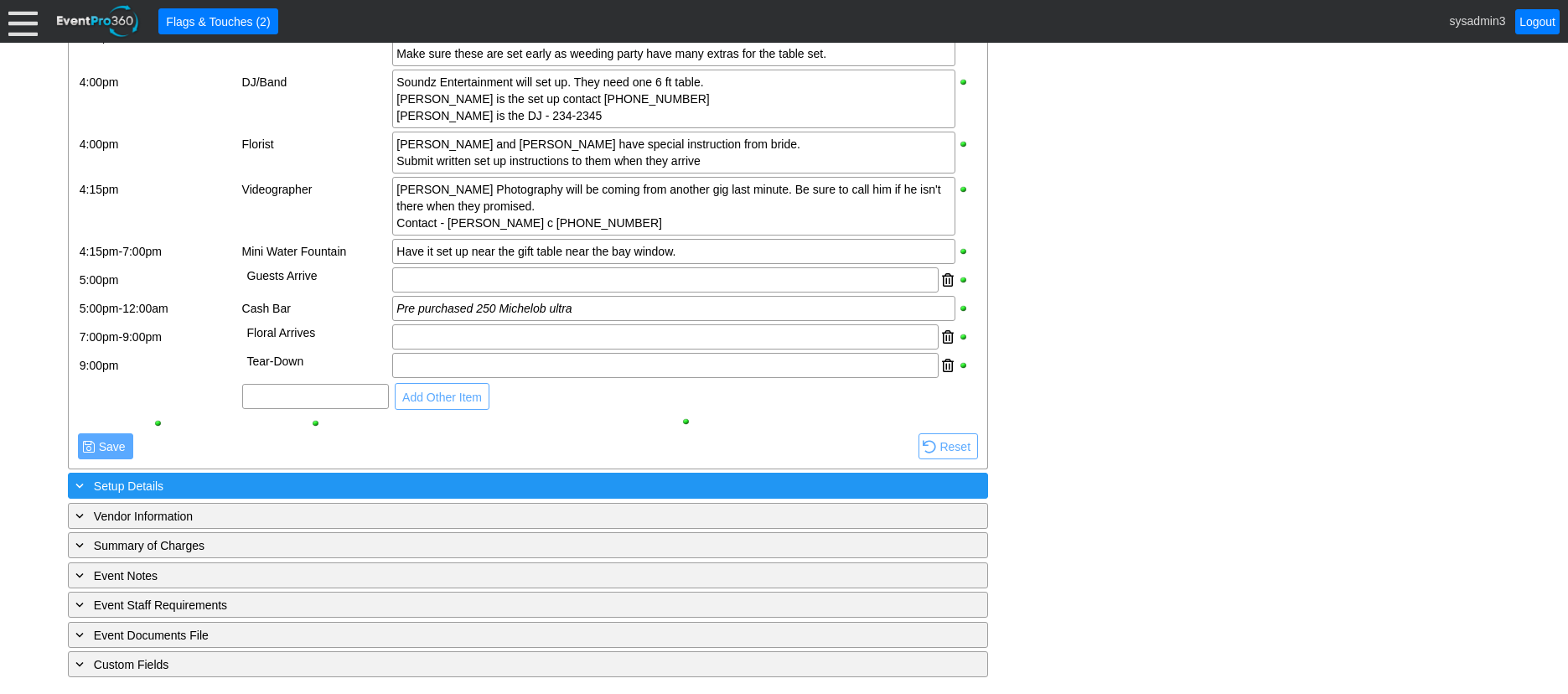
click at [286, 474] on div "+ Setup Details ▼" at bounding box center [528, 485] width 920 height 26
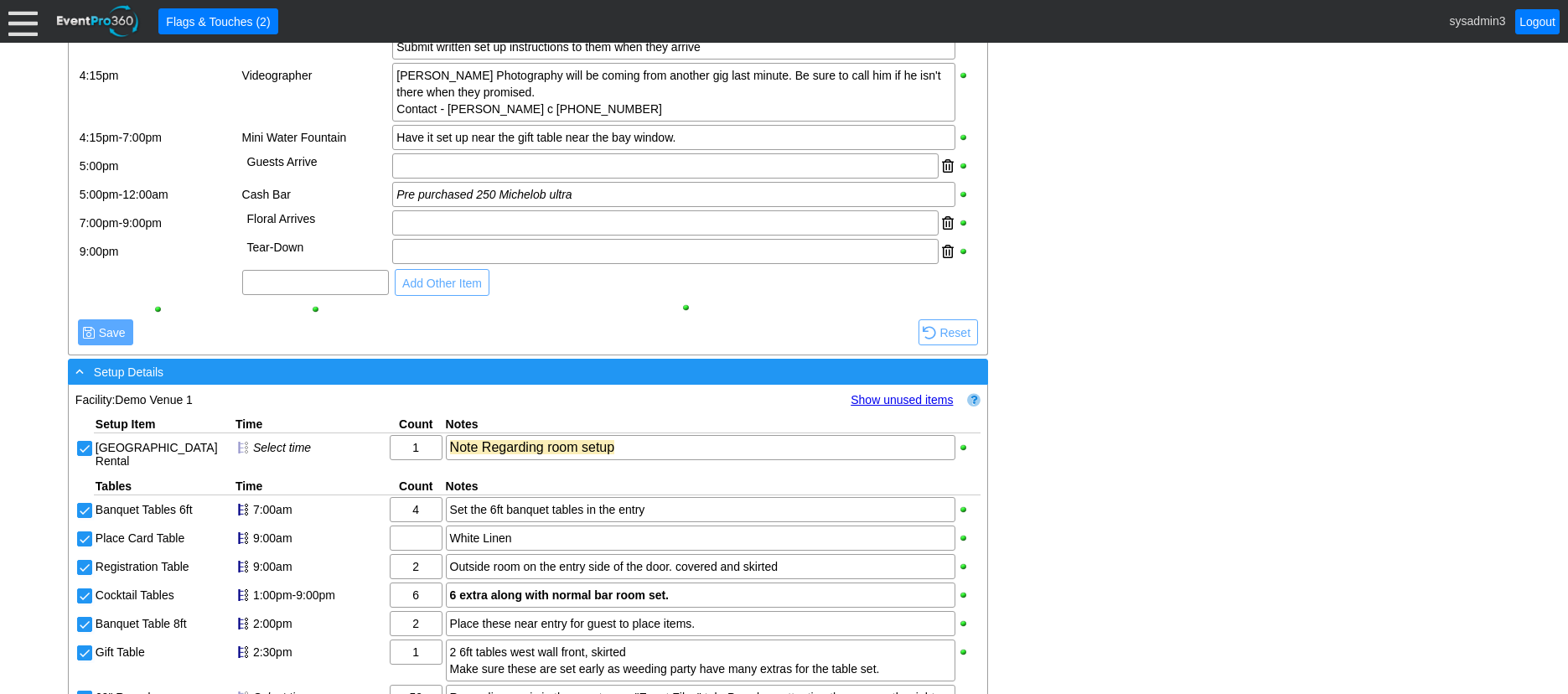
click at [322, 381] on div "- Setup Details" at bounding box center [494, 371] width 843 height 19
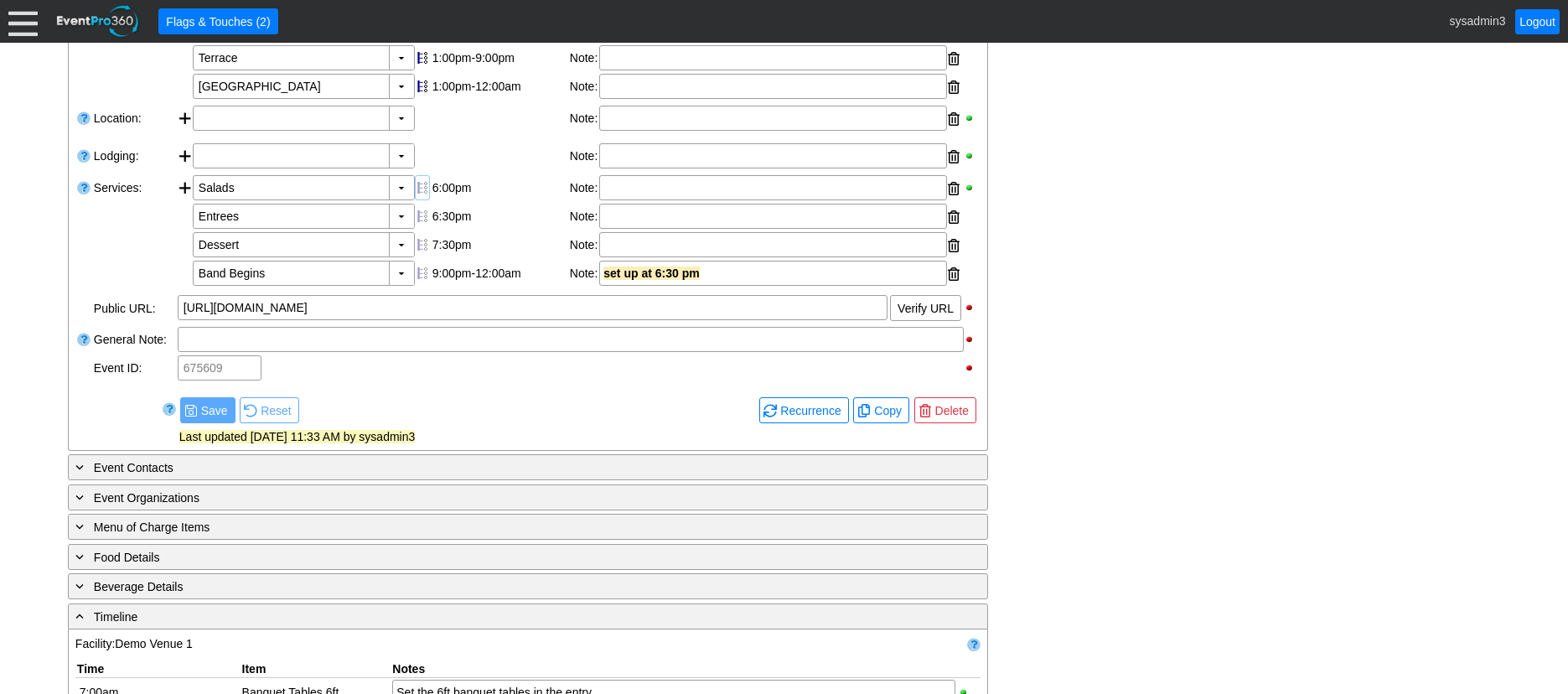
click at [424, 200] on div at bounding box center [422, 188] width 15 height 25
drag, startPoint x: 420, startPoint y: 246, endPoint x: 424, endPoint y: 270, distance: 24.3
click at [420, 229] on div at bounding box center [422, 216] width 15 height 25
drag, startPoint x: 425, startPoint y: 272, endPoint x: 426, endPoint y: 291, distance: 19.0
click at [425, 257] on div at bounding box center [422, 245] width 15 height 25
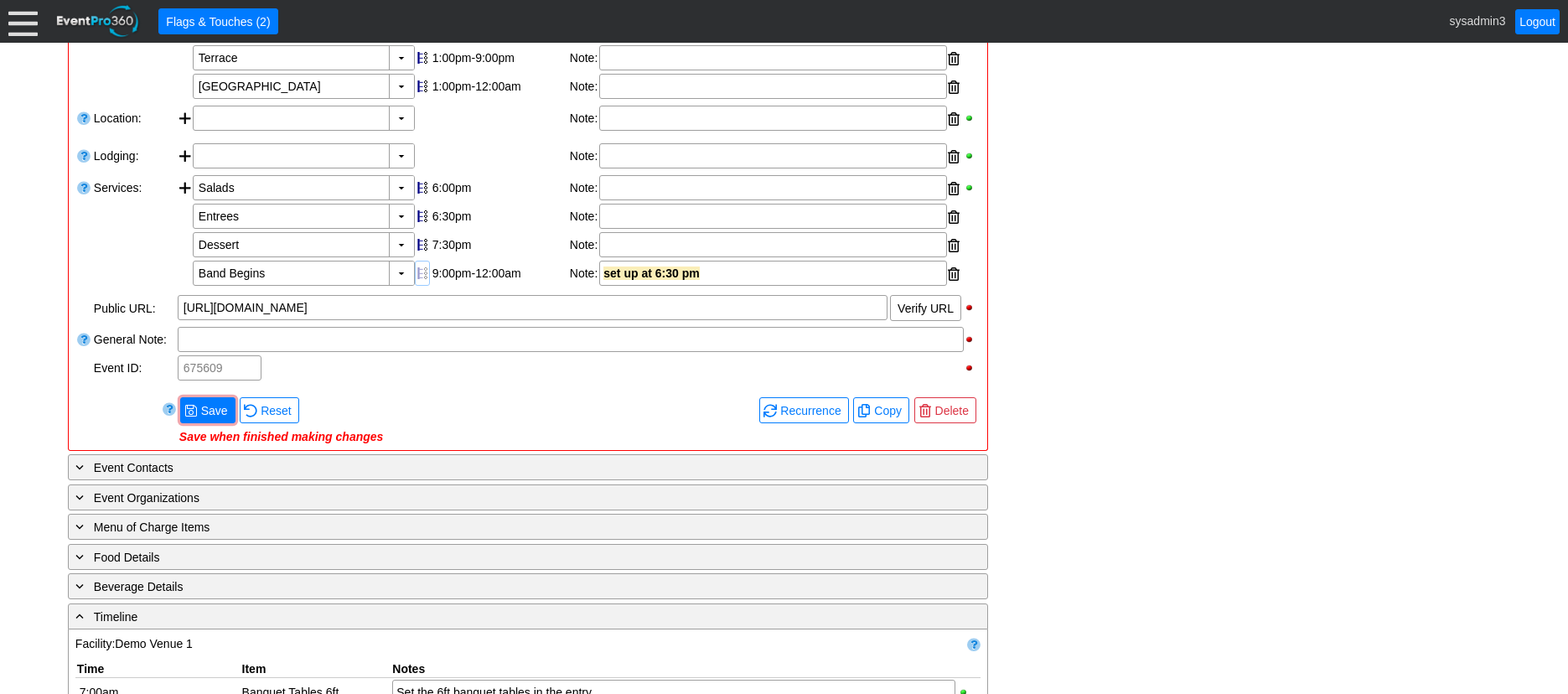
click at [424, 286] on div at bounding box center [422, 273] width 15 height 25
drag, startPoint x: 424, startPoint y: 299, endPoint x: 418, endPoint y: 279, distance: 20.9
click at [423, 286] on div at bounding box center [422, 273] width 15 height 25
drag, startPoint x: 418, startPoint y: 277, endPoint x: 418, endPoint y: 256, distance: 21.0
click at [418, 257] on div at bounding box center [422, 245] width 15 height 25
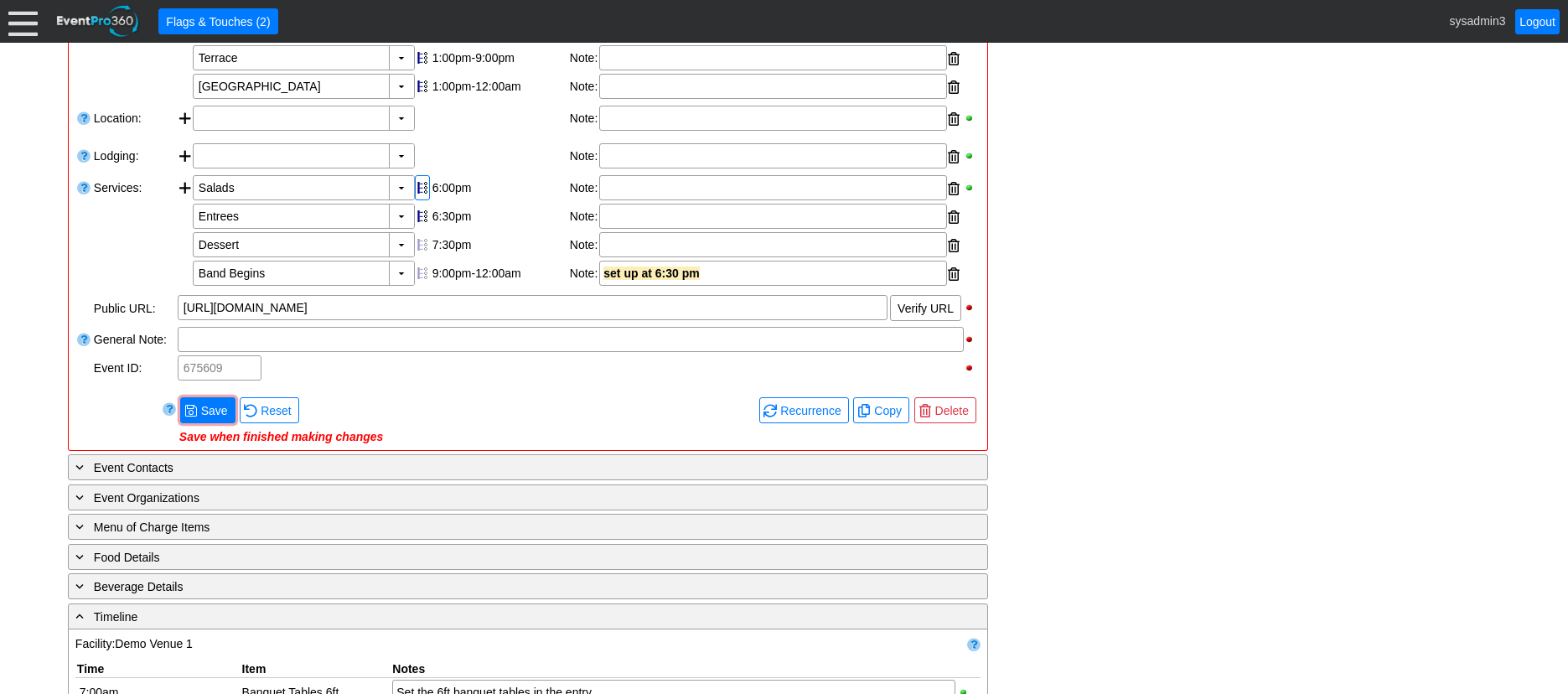
drag, startPoint x: 417, startPoint y: 252, endPoint x: 417, endPoint y: 228, distance: 24.0
click at [417, 229] on div at bounding box center [422, 216] width 15 height 25
click at [417, 200] on div at bounding box center [422, 188] width 15 height 25
click at [433, 130] on div "▼ Χ Select time" at bounding box center [313, 119] width 241 height 25
click at [202, 419] on span "Save" at bounding box center [215, 411] width 34 height 17
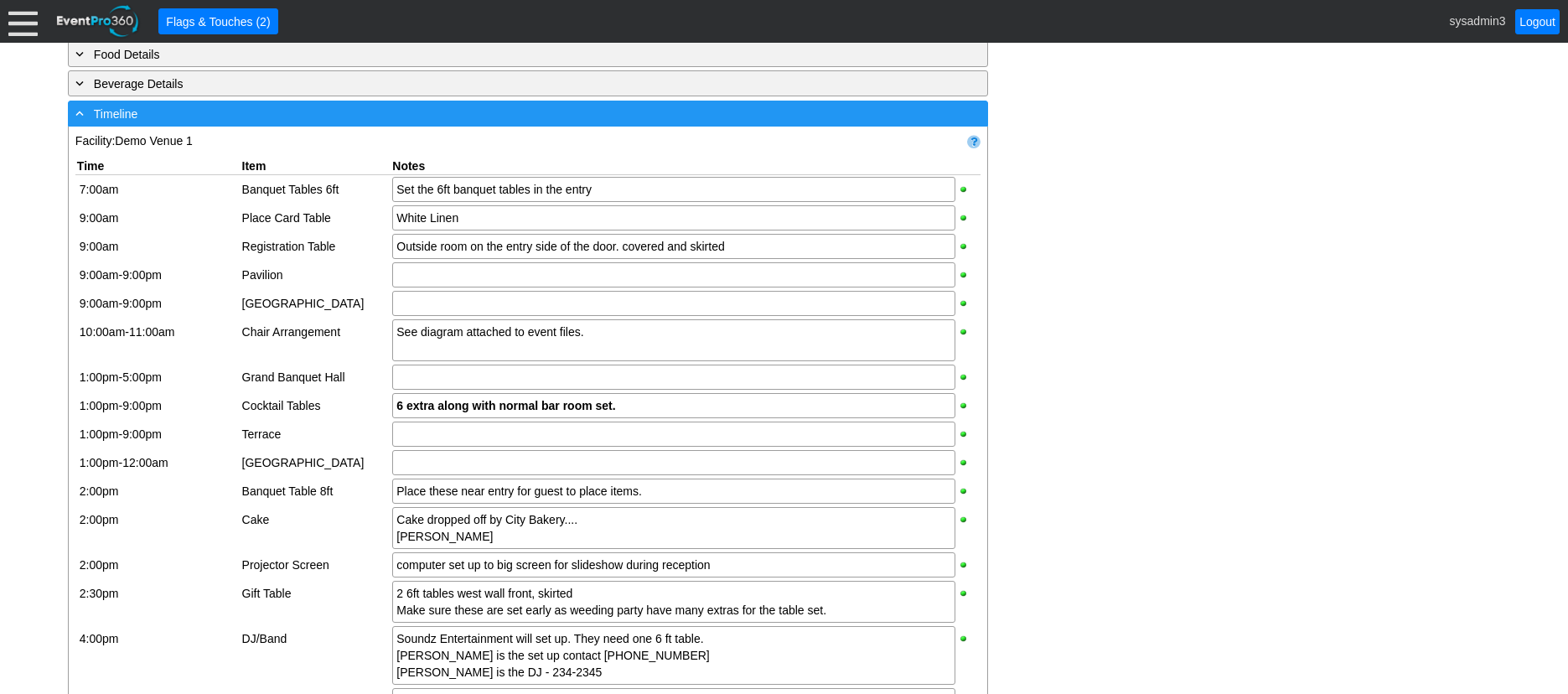
click at [387, 123] on div "- Timeline" at bounding box center [494, 114] width 843 height 19
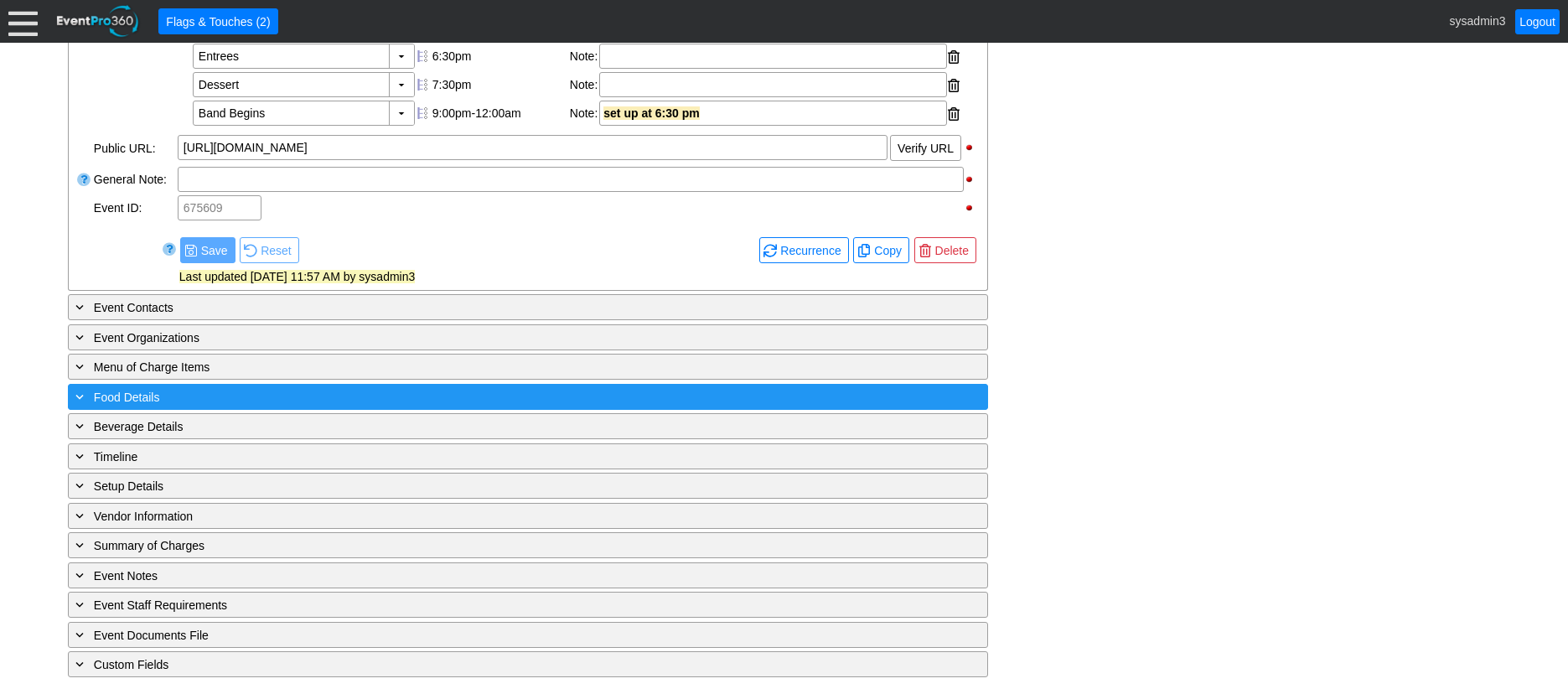
click at [209, 394] on div "+ Food Details" at bounding box center [494, 396] width 843 height 19
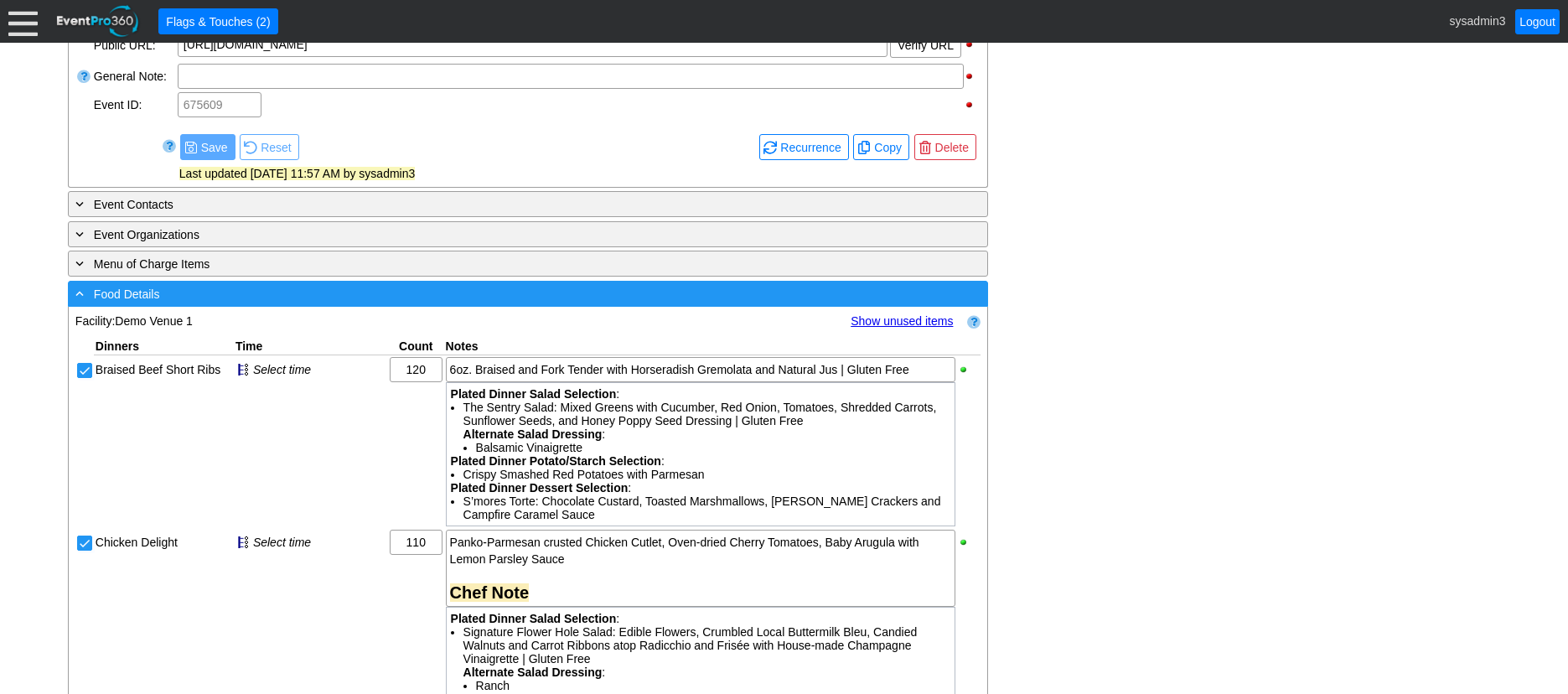
click at [451, 304] on div "- Food Details" at bounding box center [494, 294] width 843 height 19
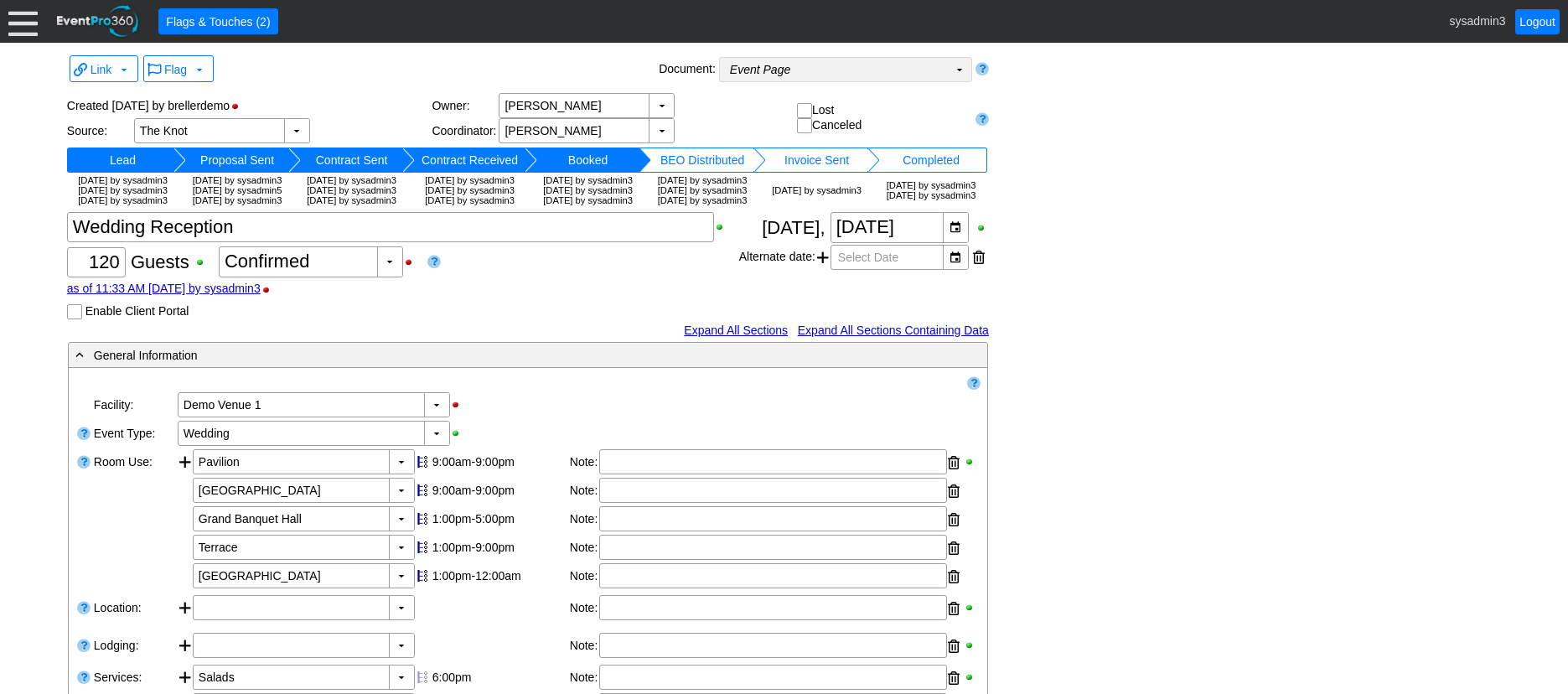
click at [948, 66] on td "▼" at bounding box center [960, 70] width 24 height 24
click at [1105, 151] on div "Link ▼ Flag ▼ Document: Event Page Χ ▼ ● Print or PDF E-Sign ▼ Insert ▼ Save ▼ …" at bounding box center [784, 697] width 1443 height 1292
click at [949, 72] on td "▼" at bounding box center [960, 70] width 24 height 24
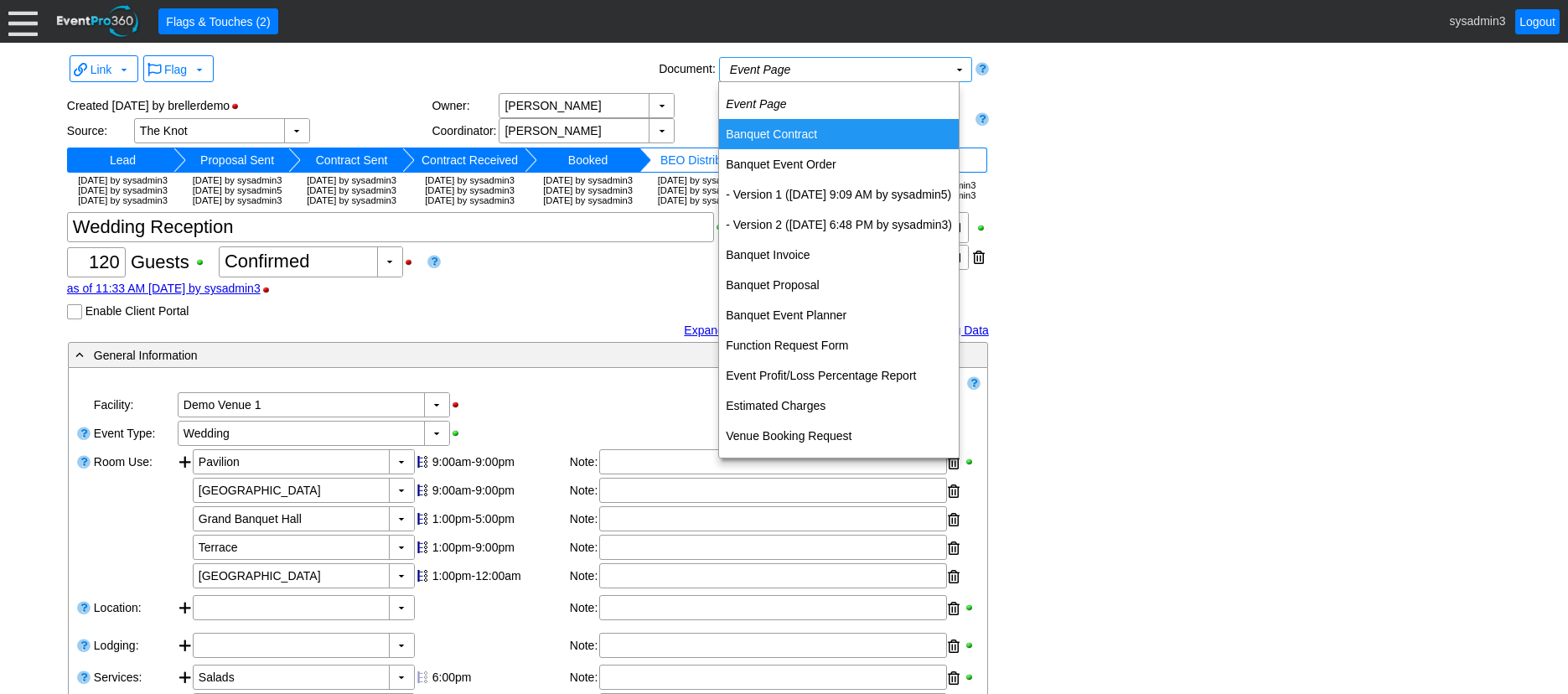
click at [769, 132] on td "Banquet Contract" at bounding box center [839, 134] width 240 height 30
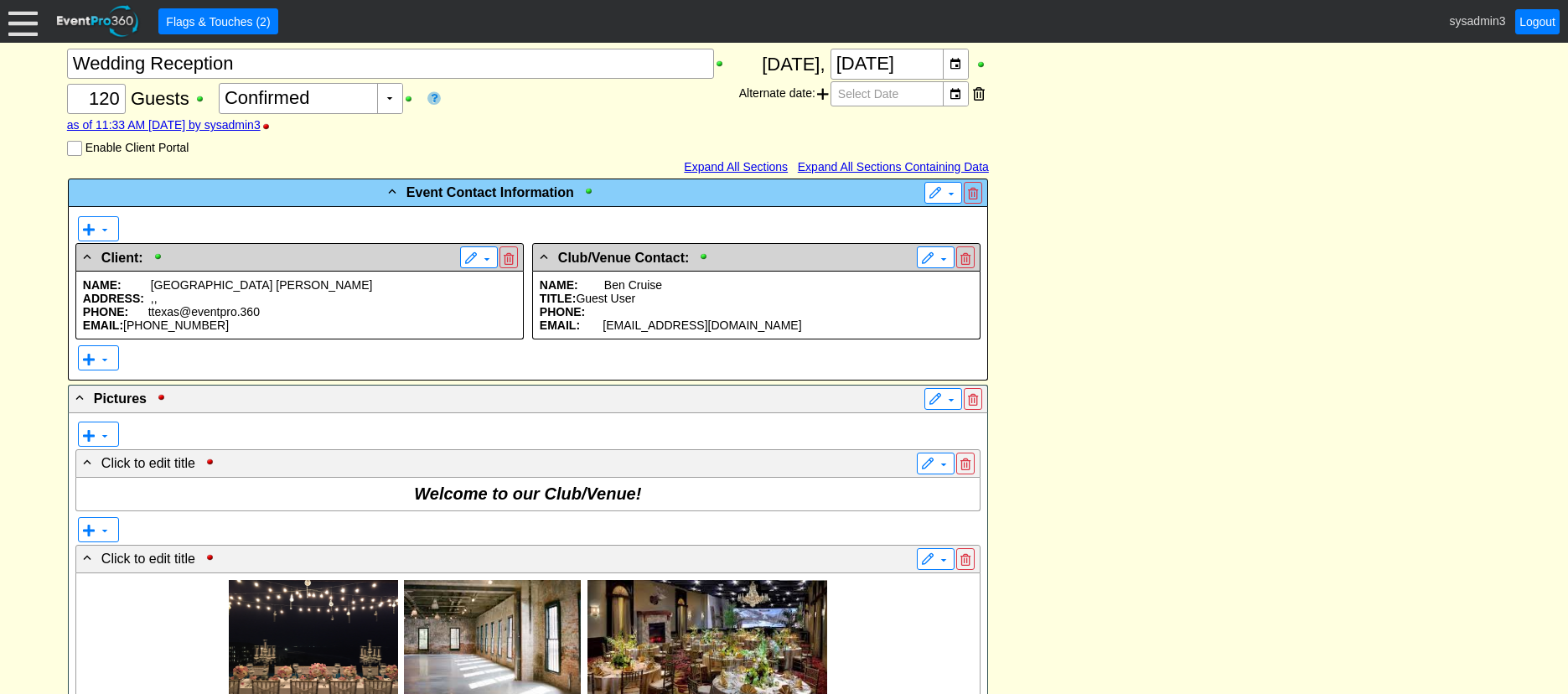
scroll to position [336, 0]
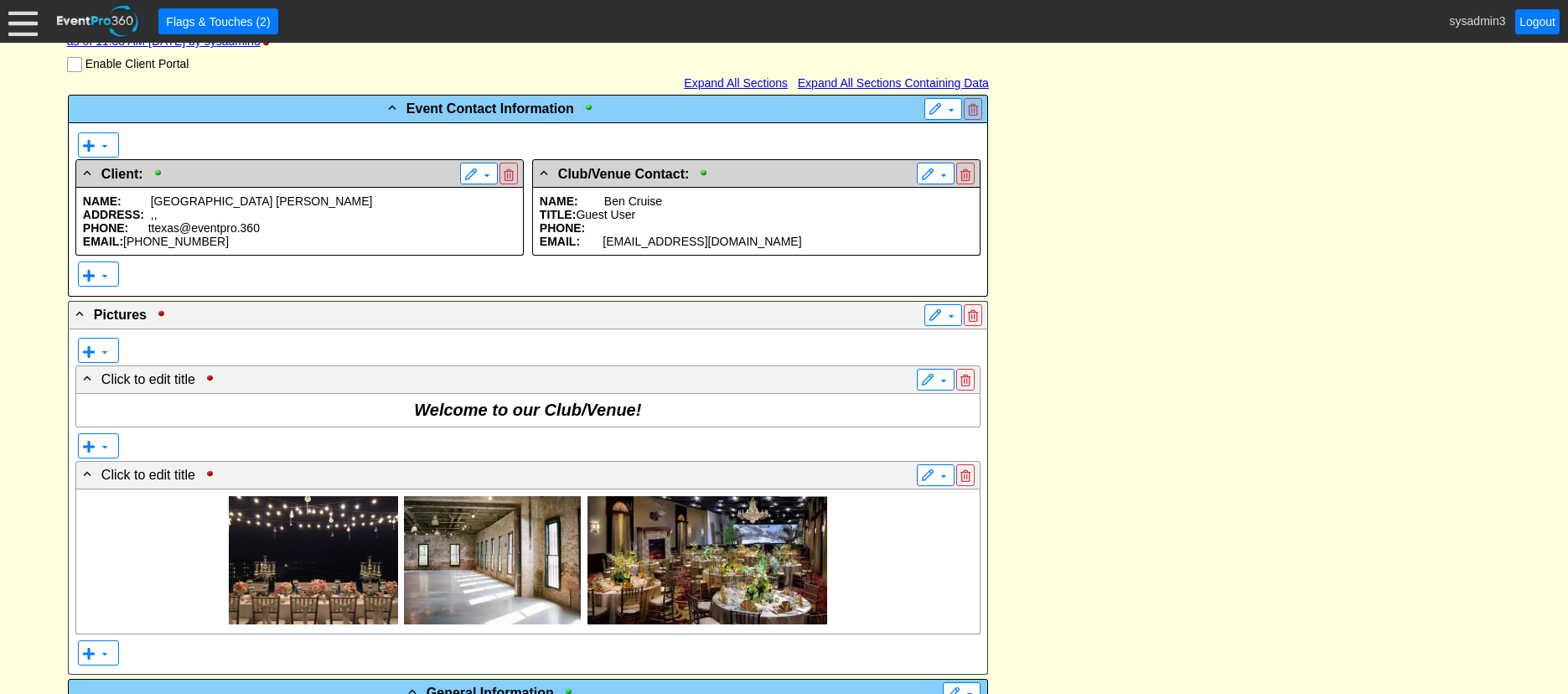
click at [241, 221] on p "ADDRESS: , ," at bounding box center [299, 215] width 433 height 13
click at [681, 221] on p "TITLE: Guest User" at bounding box center [756, 215] width 433 height 13
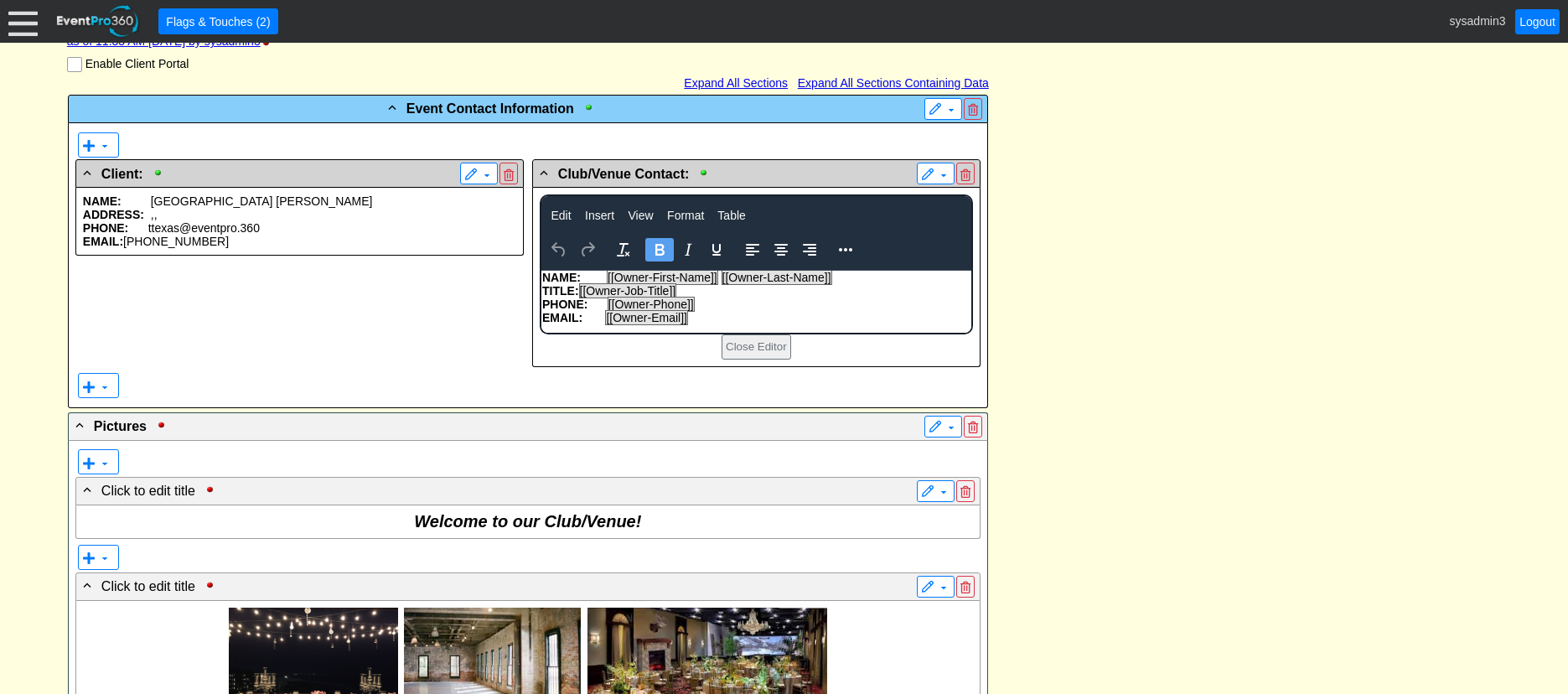
scroll to position [0, 0]
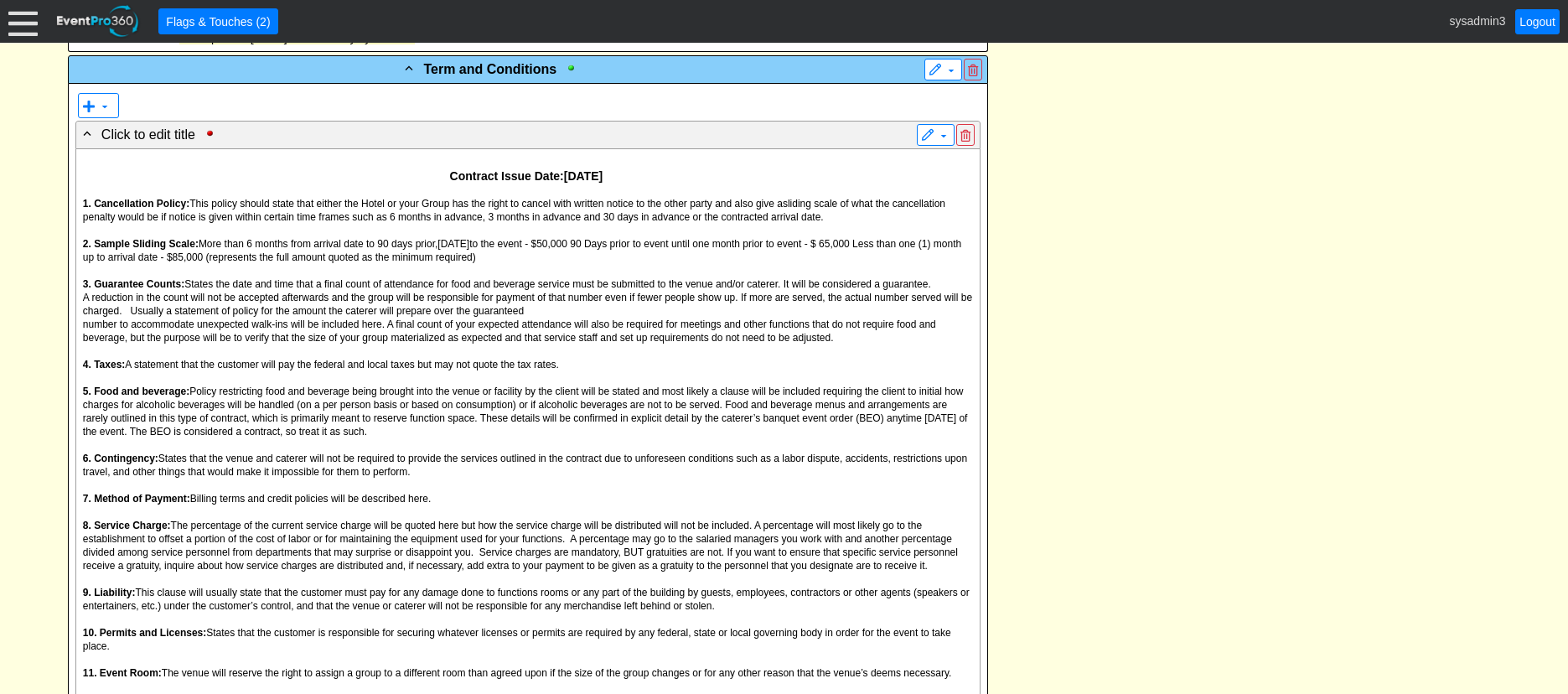
scroll to position [1592, 0]
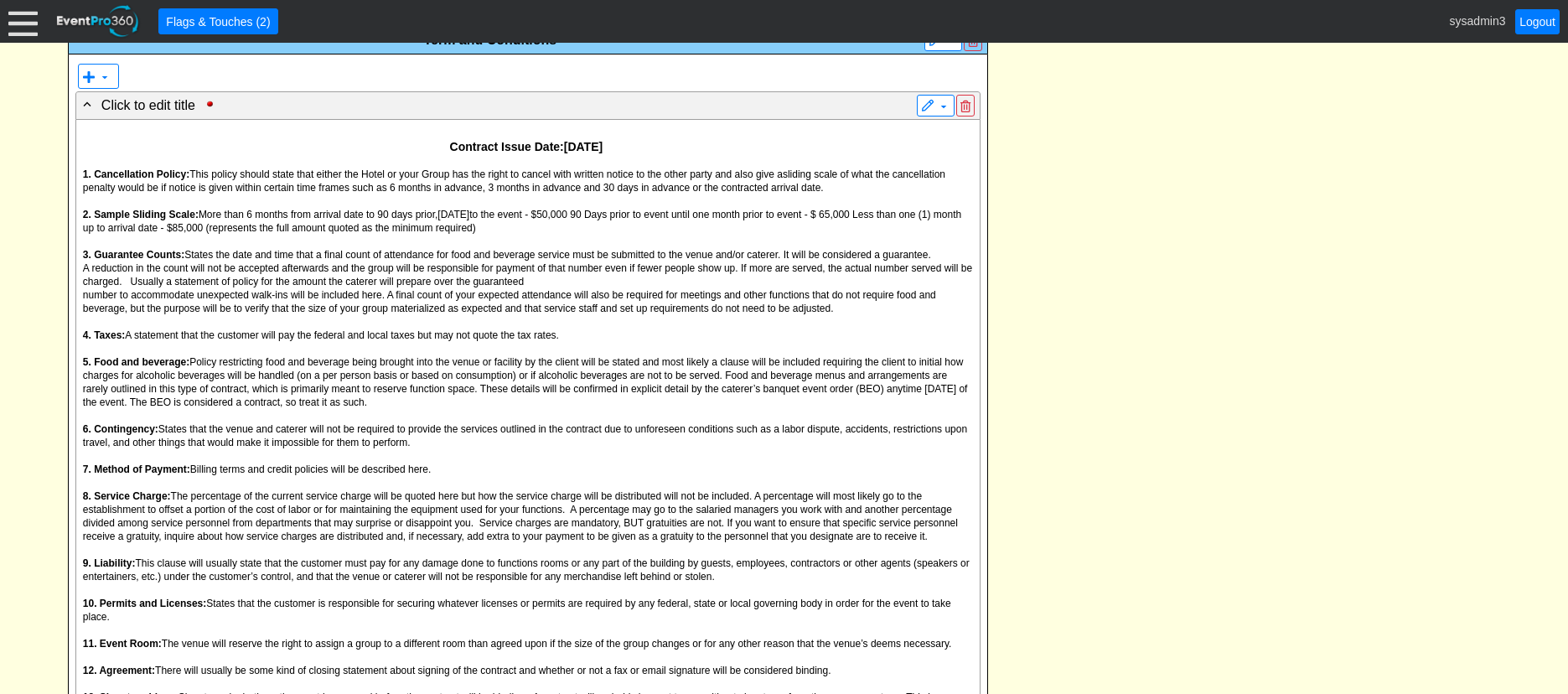
click at [519, 288] on span "A reduction in the count will not be accepted afterwards and the group will be …" at bounding box center [527, 275] width 889 height 25
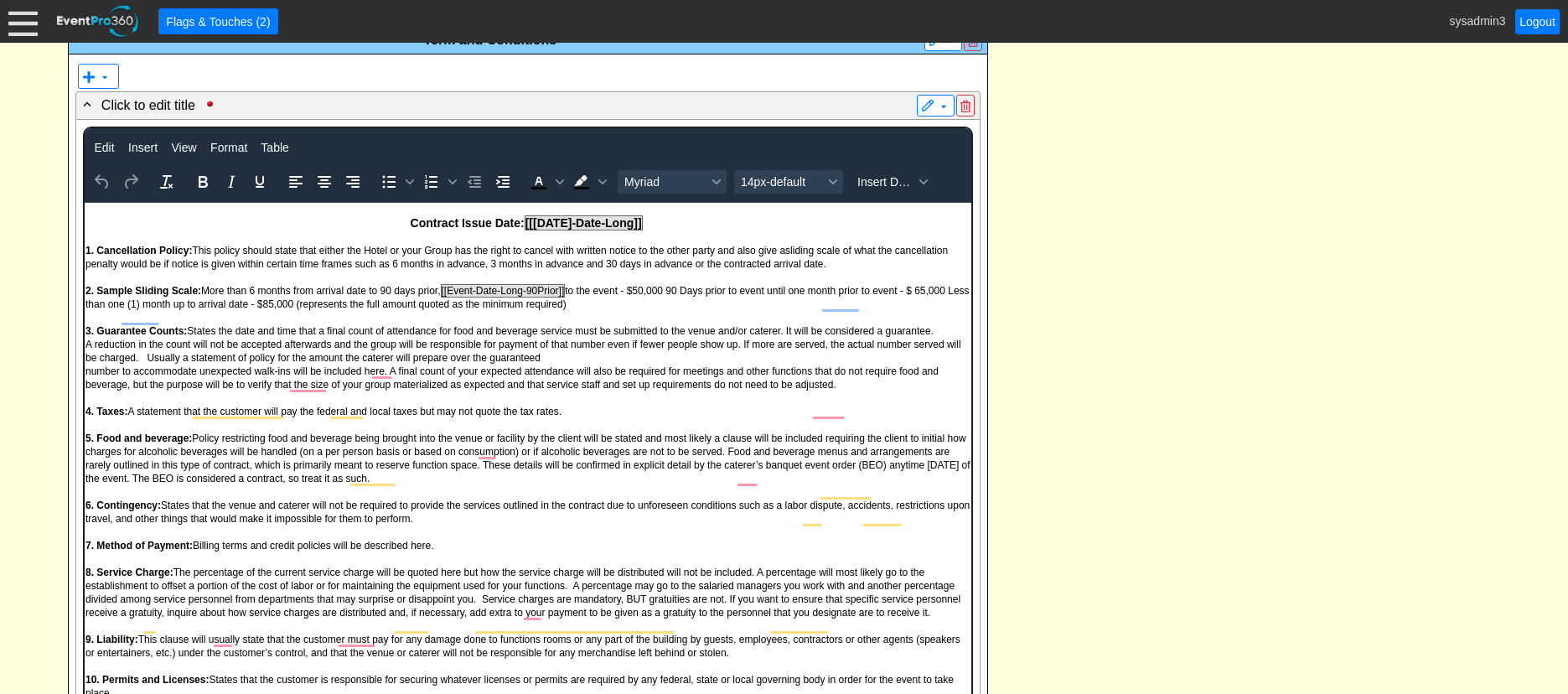
click at [1052, 298] on div "- Event Contact Information ▼ ▼ - Client: ▼ NAME: Odessa Jones ADDRESS: , , PHO…" at bounding box center [784, 400] width 1443 height 3126
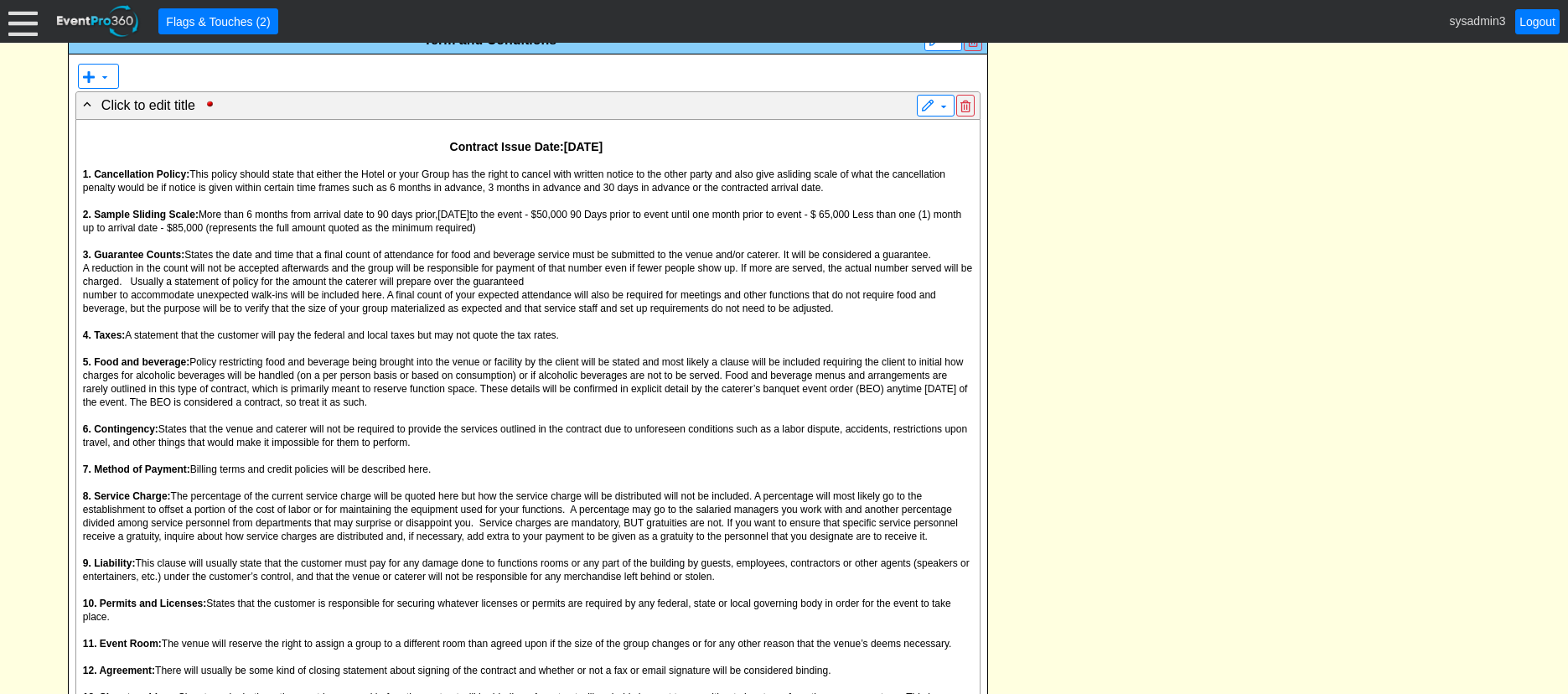
click at [414, 261] on p "3. Guarantee Counts: States the date and time that a final count of attendance …" at bounding box center [528, 254] width 890 height 13
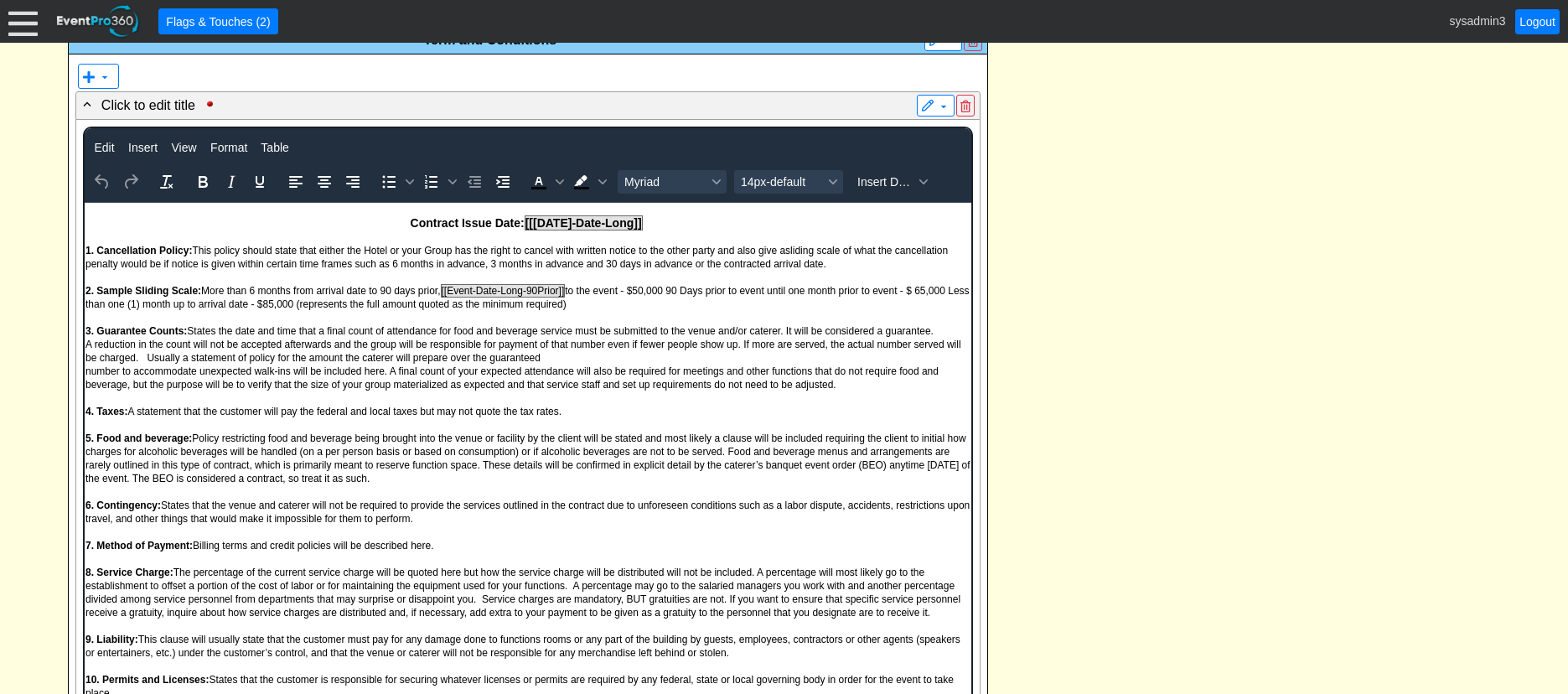
scroll to position [0, 0]
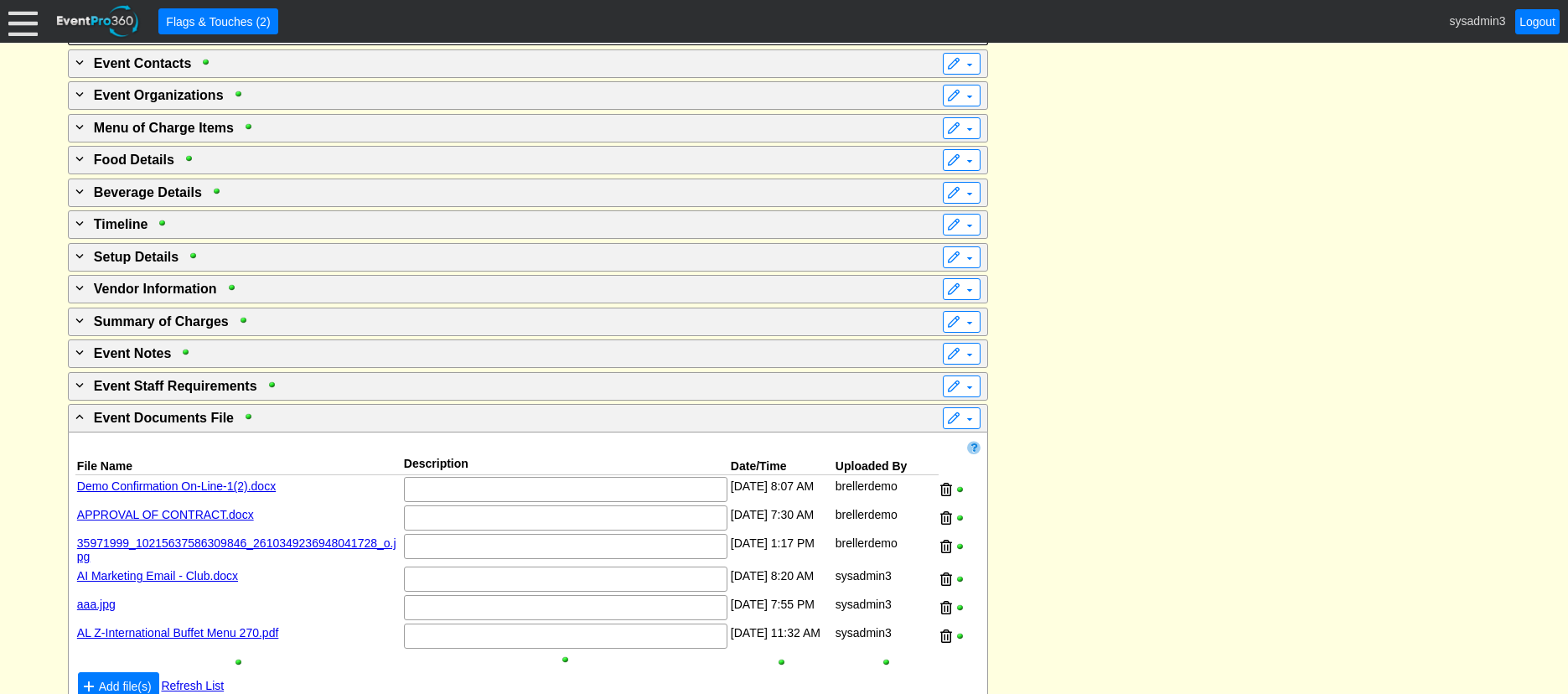
scroll to position [3075, 0]
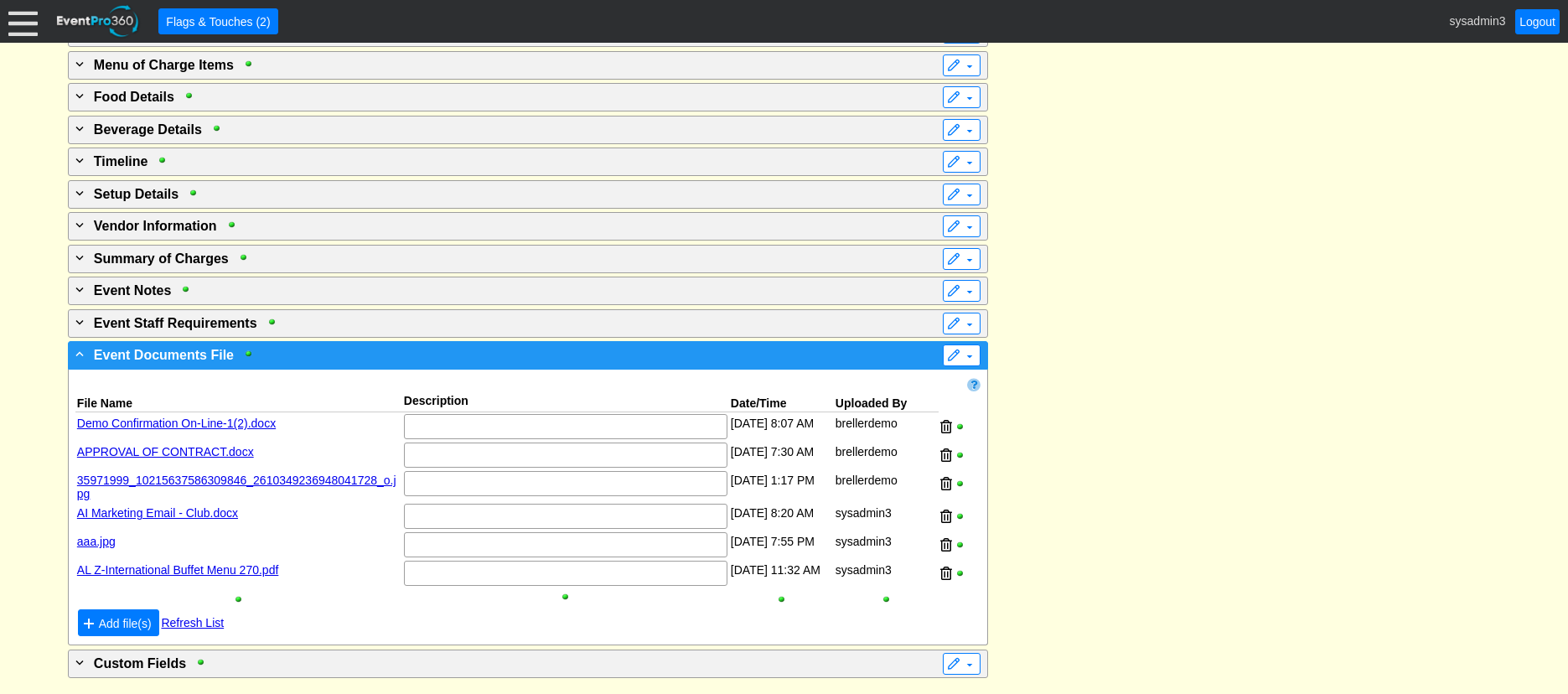
click at [411, 356] on div "- Event Documents File" at bounding box center [494, 354] width 843 height 20
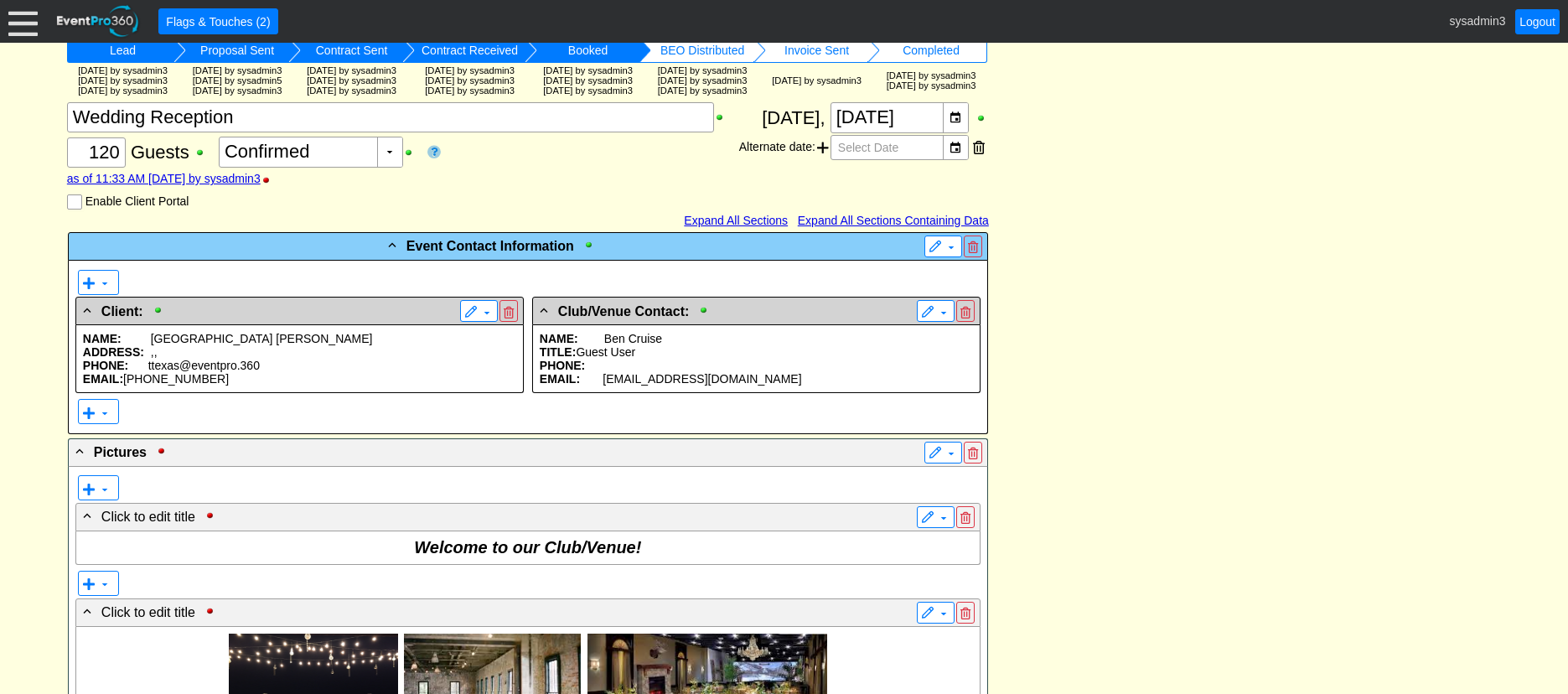
scroll to position [88, 0]
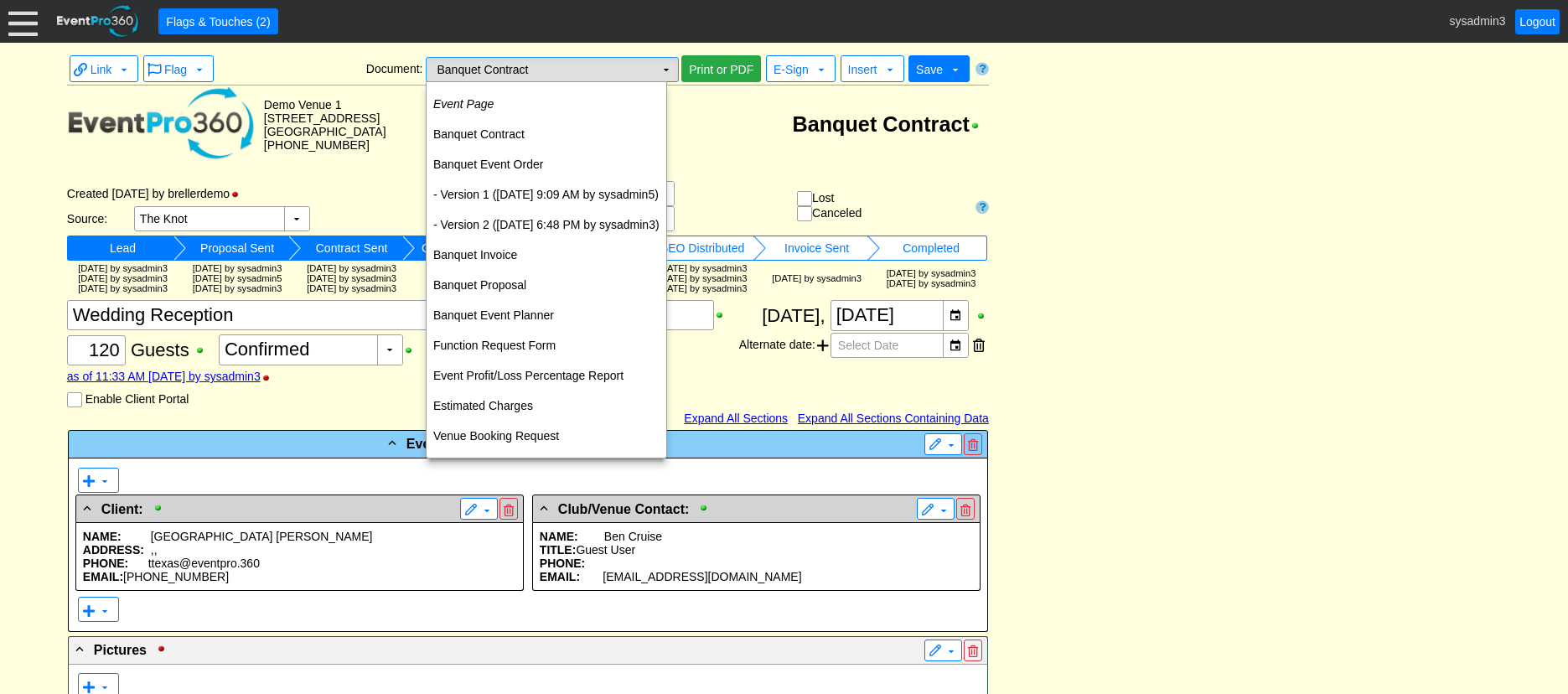
click at [664, 70] on td "▼" at bounding box center [666, 70] width 24 height 24
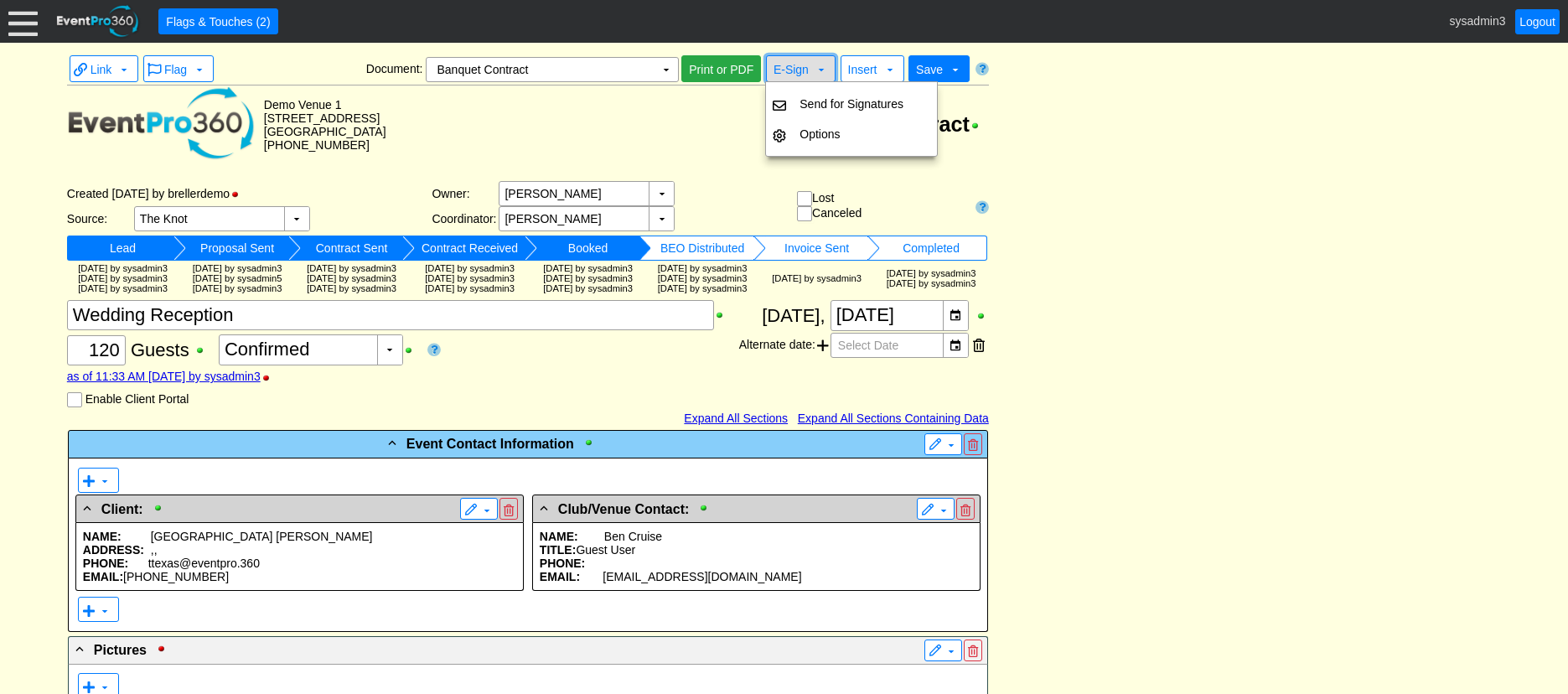
click at [814, 66] on span at bounding box center [821, 70] width 13 height 13
click at [832, 139] on td "Options" at bounding box center [851, 134] width 117 height 30
checkbox input "true"
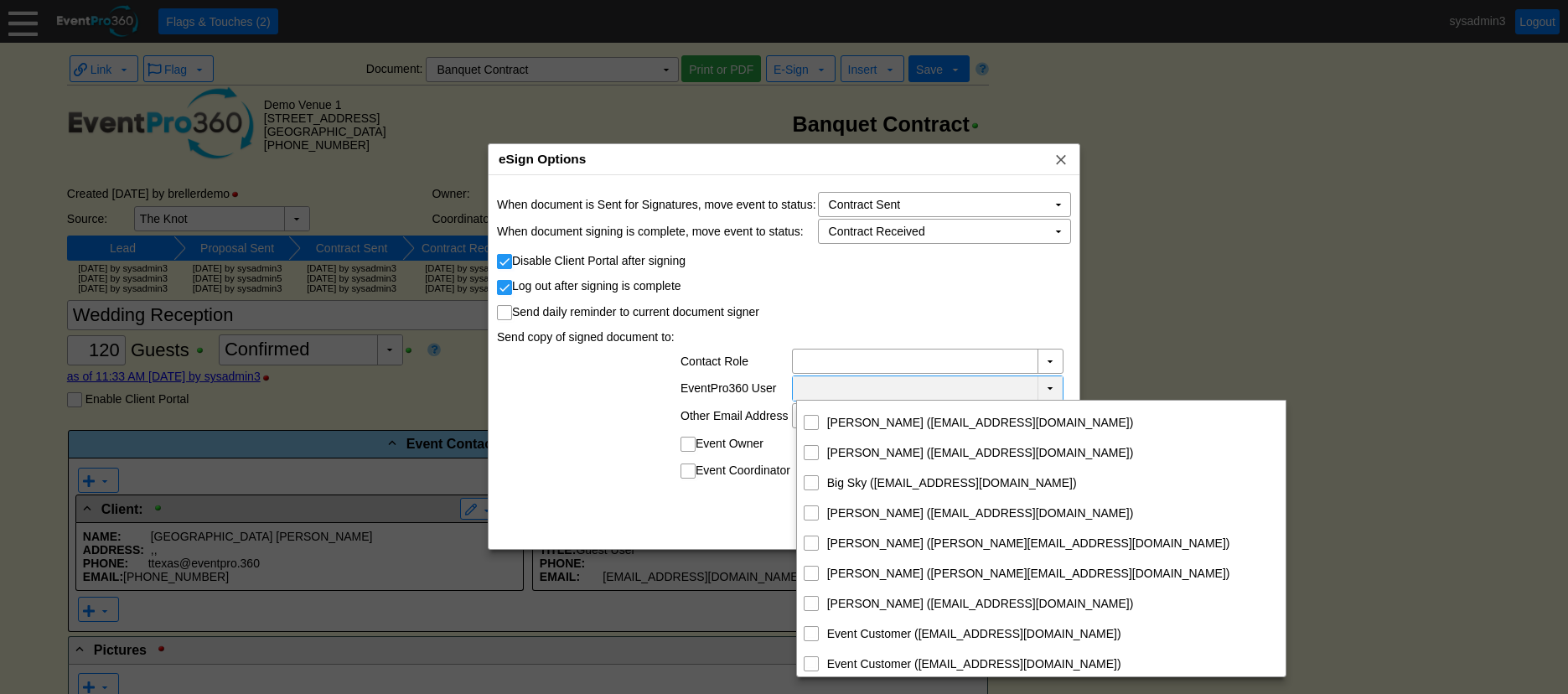
click at [1051, 386] on td "▼" at bounding box center [1050, 388] width 25 height 24
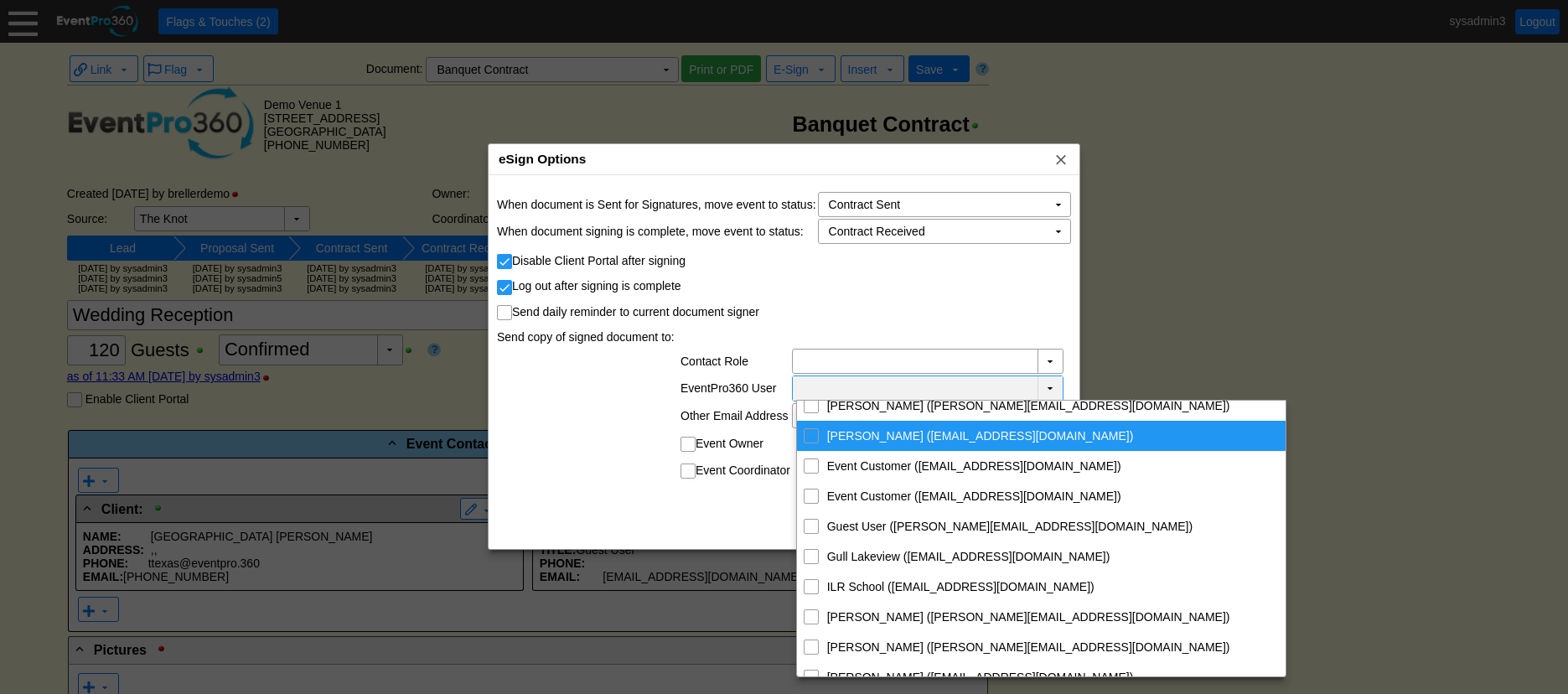
click at [1211, 350] on div at bounding box center [784, 347] width 1568 height 694
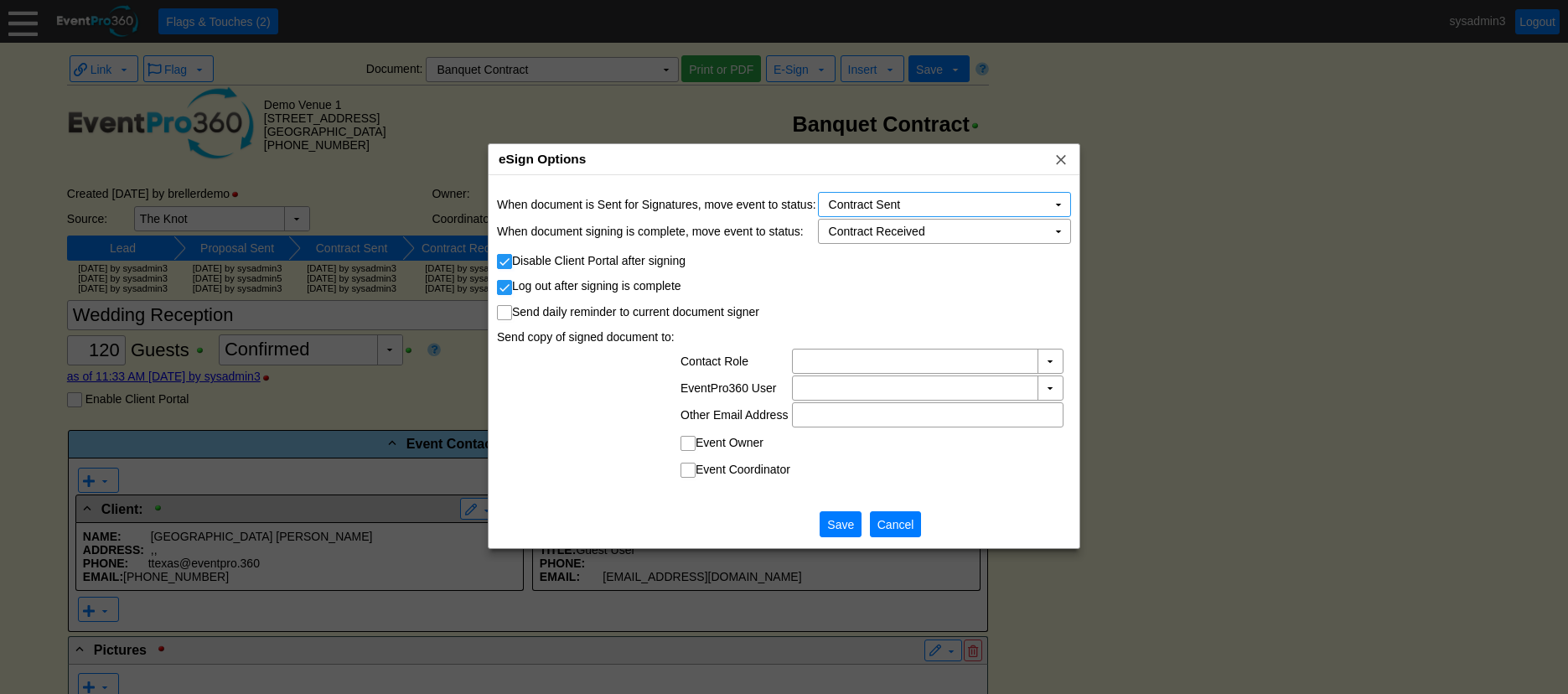
click at [907, 518] on span "Cancel" at bounding box center [896, 525] width 44 height 17
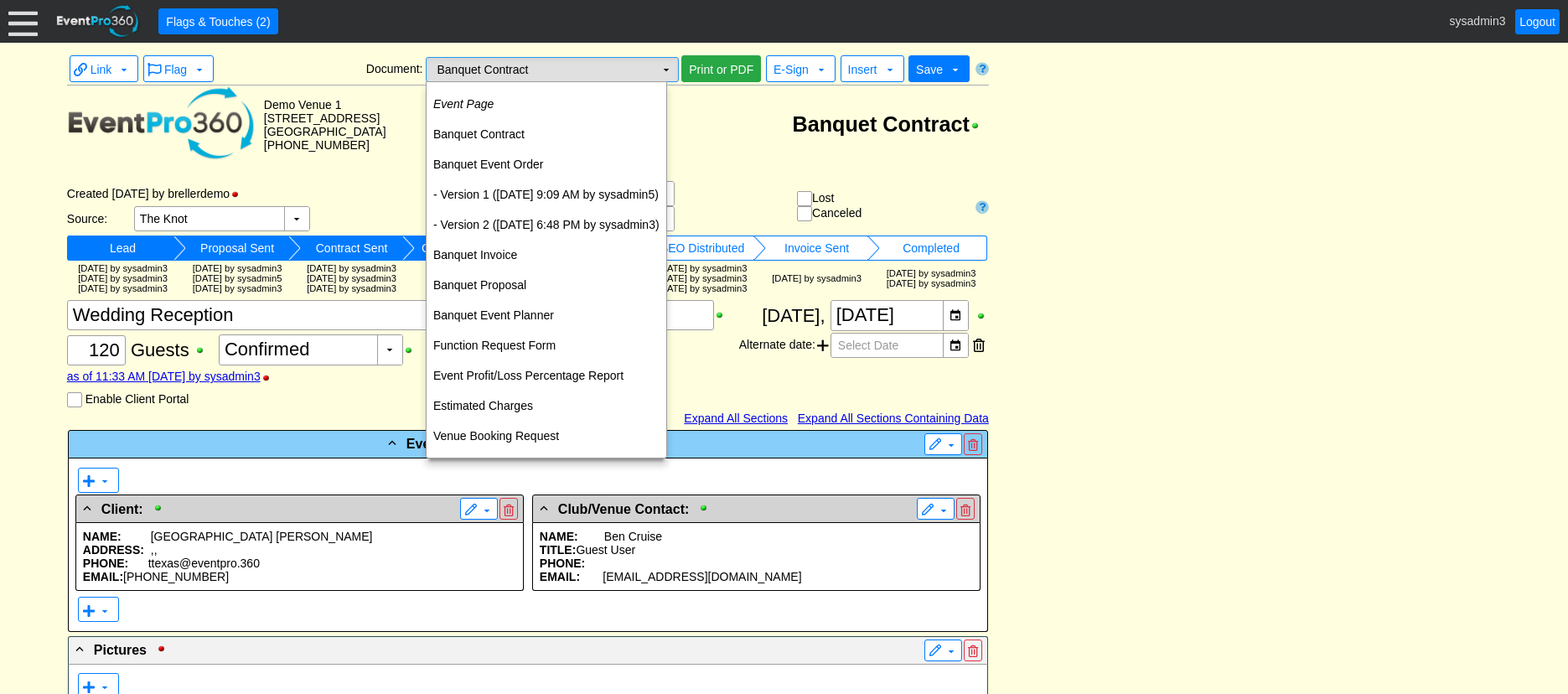
click at [663, 66] on td "▼" at bounding box center [666, 70] width 24 height 24
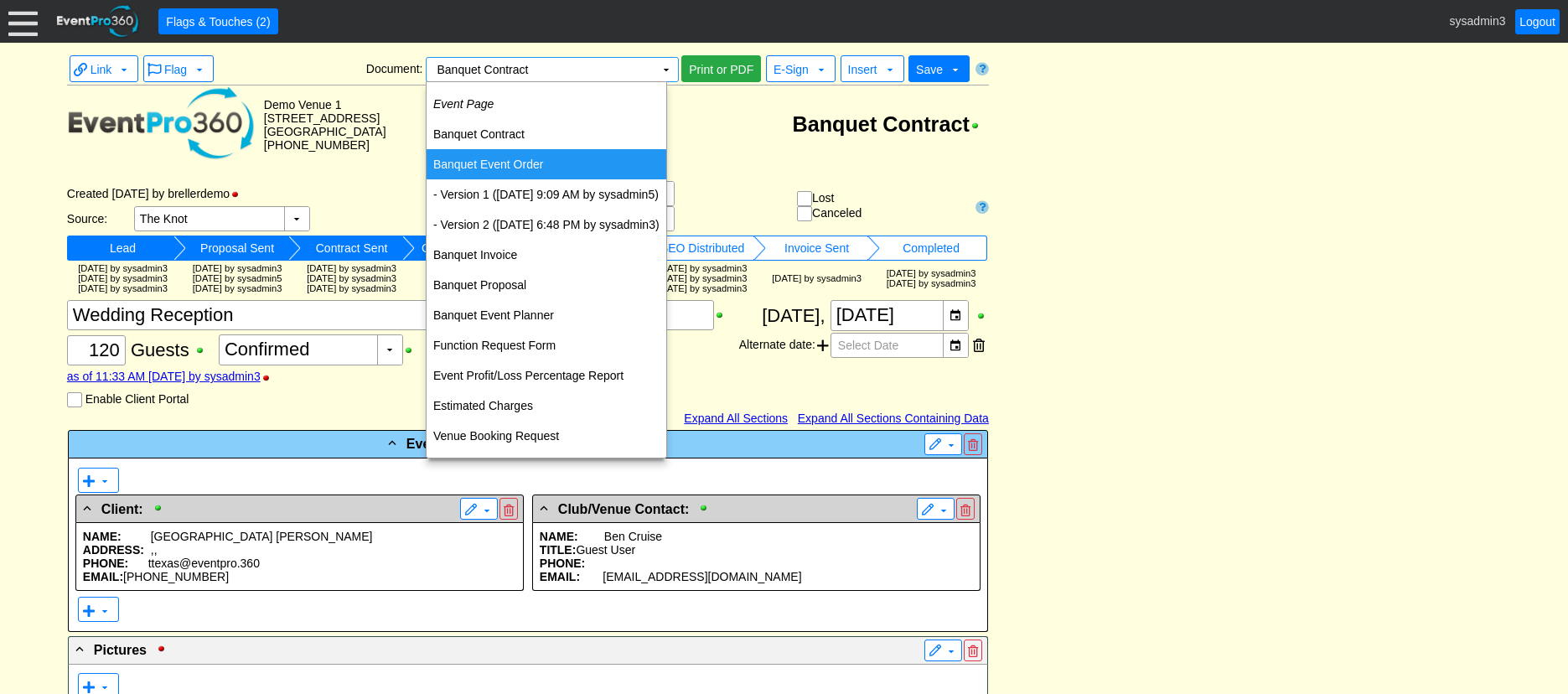
click at [486, 154] on td "Banquet Event Order" at bounding box center [546, 164] width 240 height 30
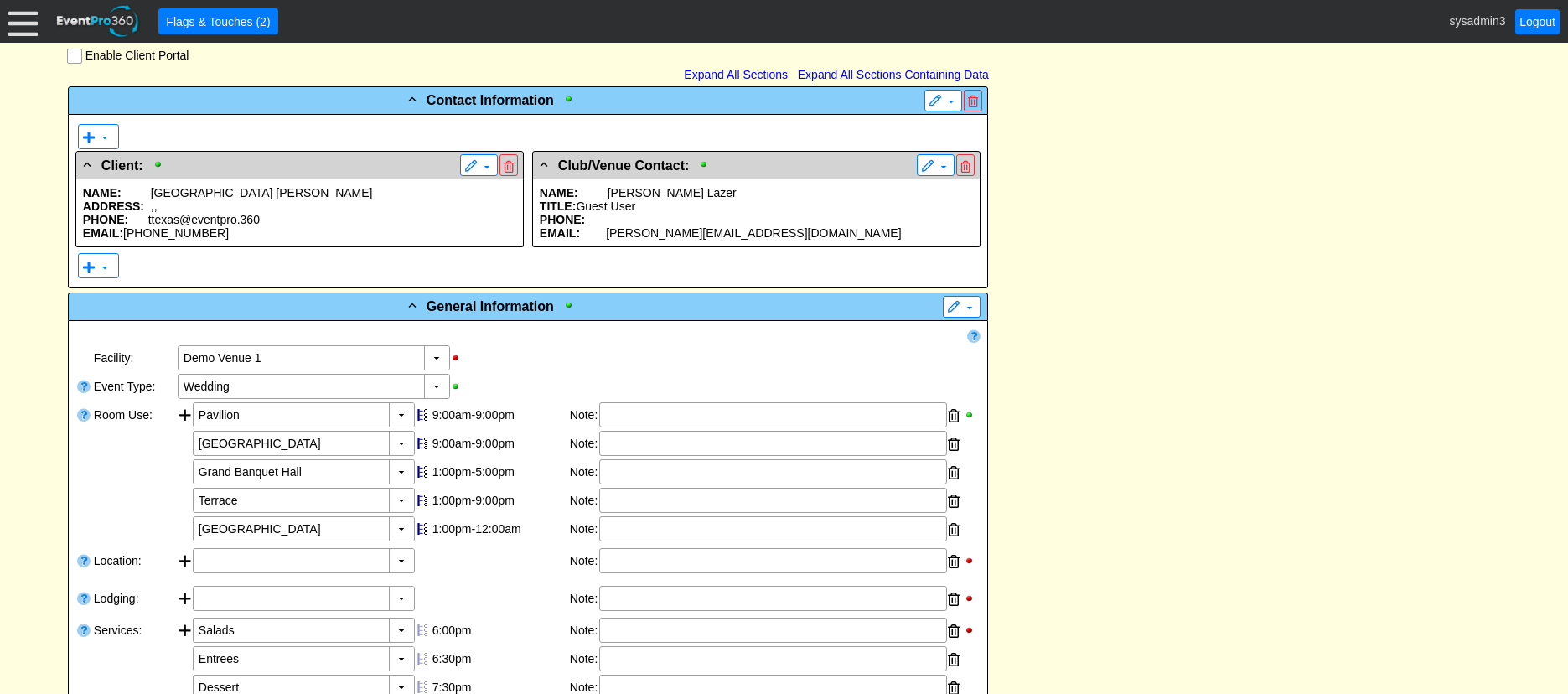
click at [276, 199] on span "Jones" at bounding box center [324, 193] width 97 height 13
click at [755, 213] on p "TITLE: Guest User" at bounding box center [756, 206] width 433 height 13
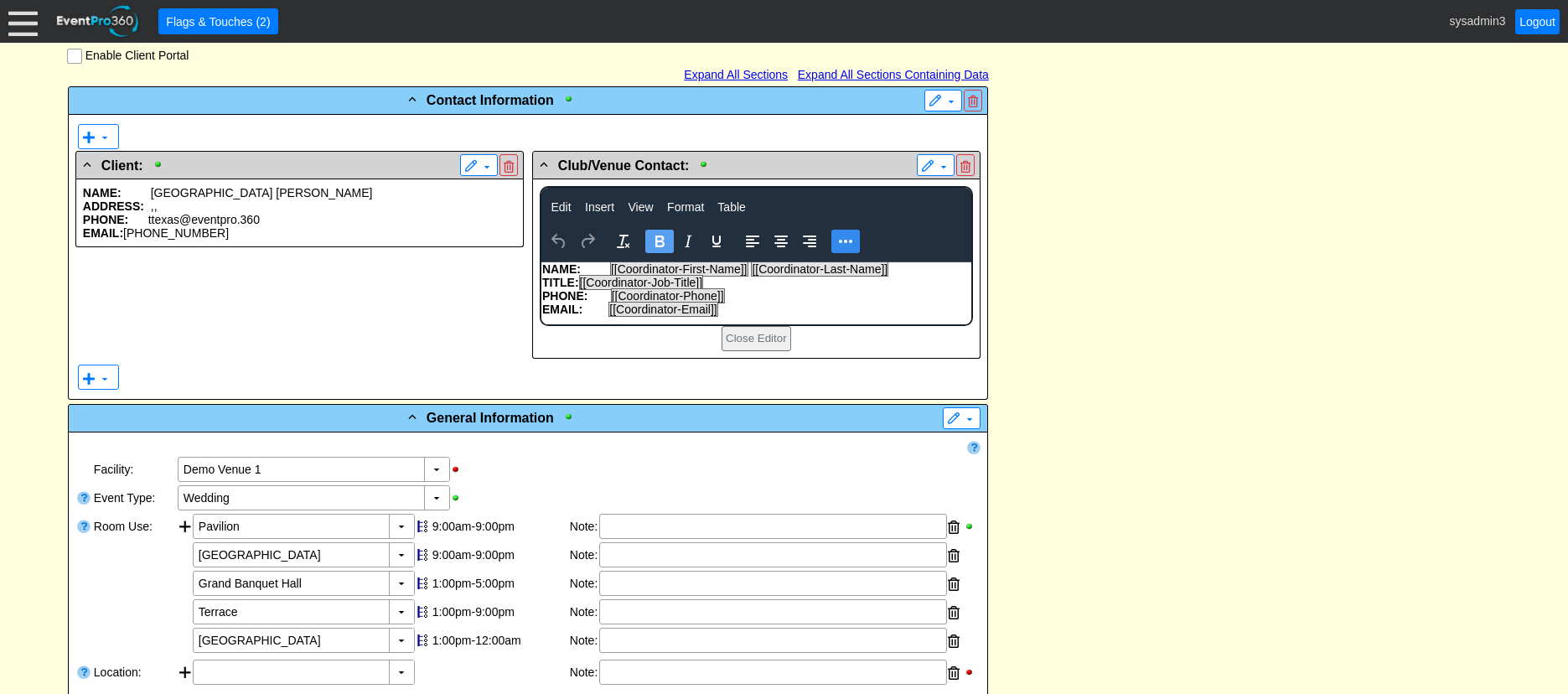
scroll to position [0, 0]
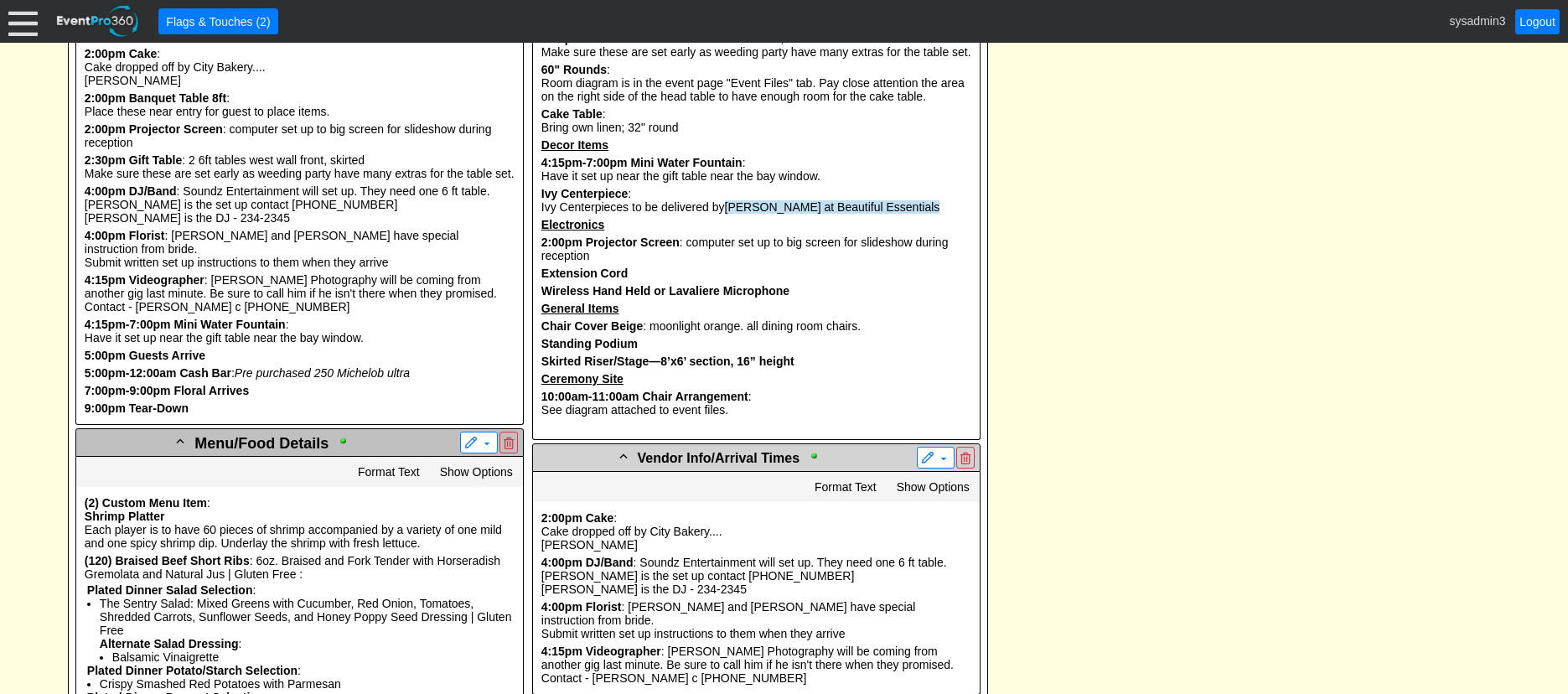
scroll to position [1677, 0]
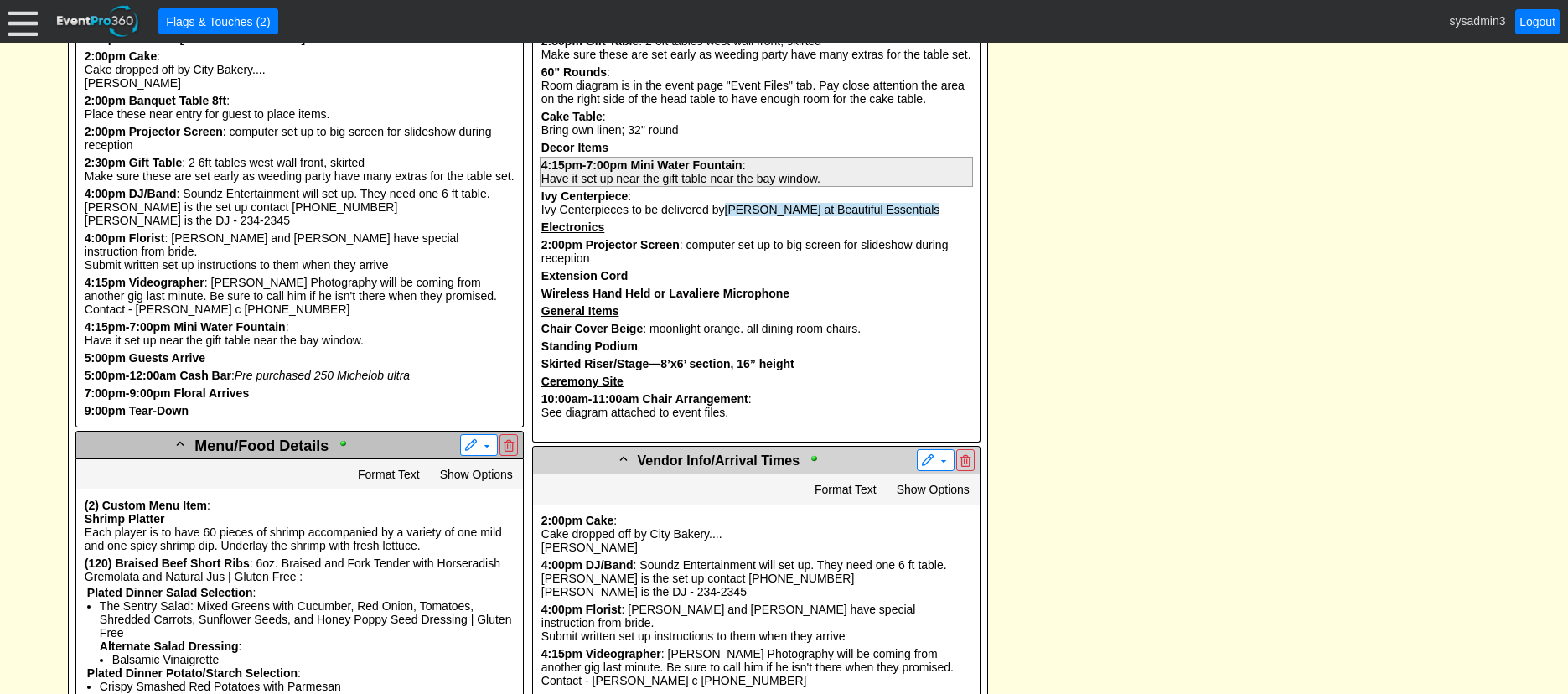
click at [665, 172] on b "Mini Water Fountain" at bounding box center [686, 165] width 112 height 13
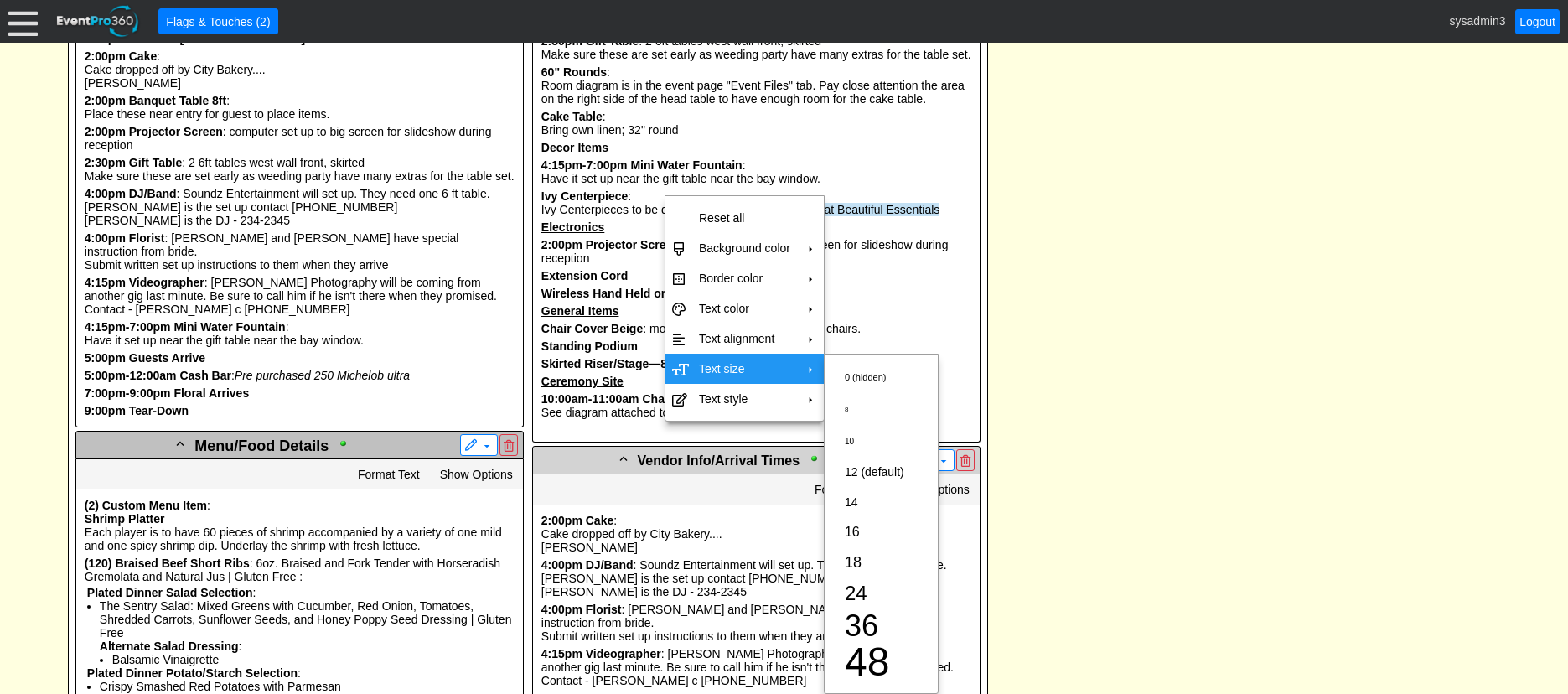
click at [727, 361] on td "Text size" at bounding box center [744, 368] width 105 height 30
click at [856, 589] on span "24" at bounding box center [856, 592] width 23 height 23
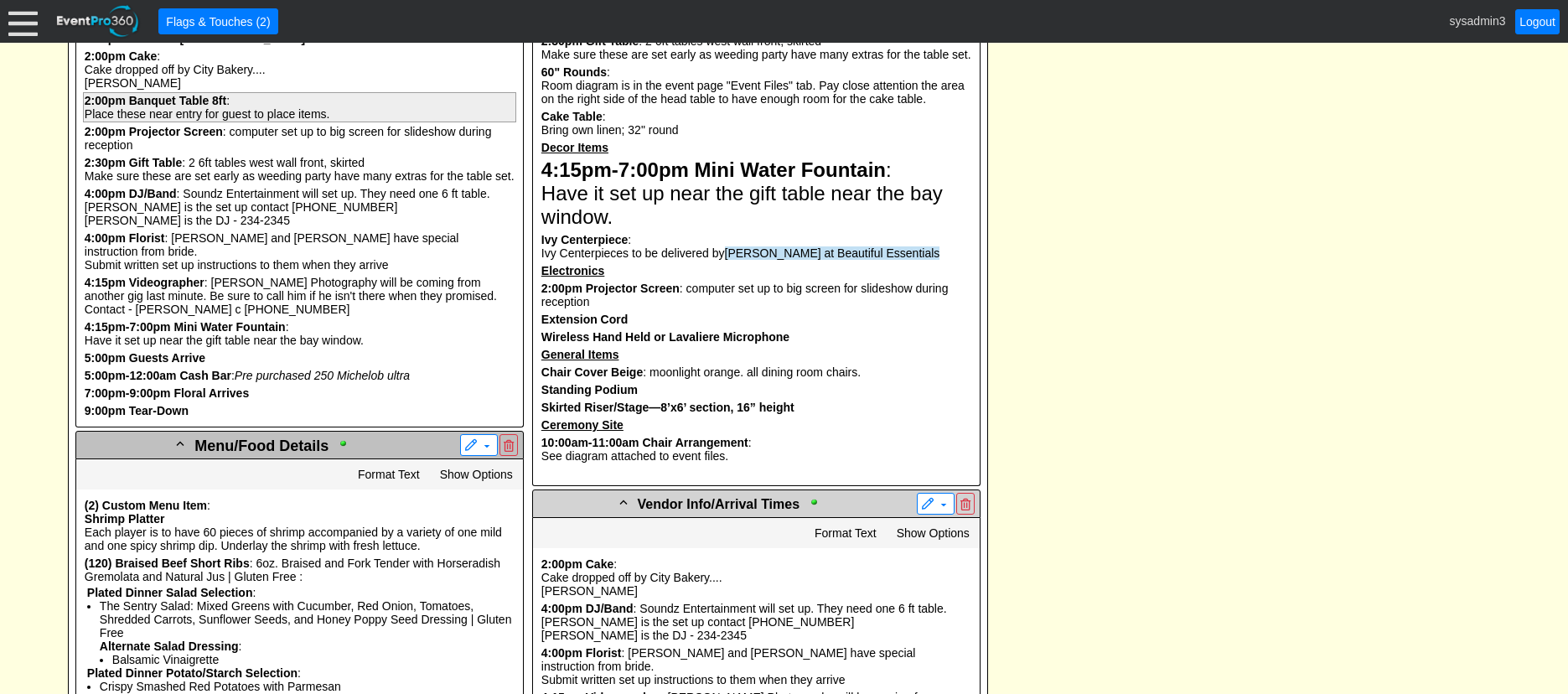
click at [204, 108] on b "Banquet Table 8ft" at bounding box center [177, 101] width 98 height 13
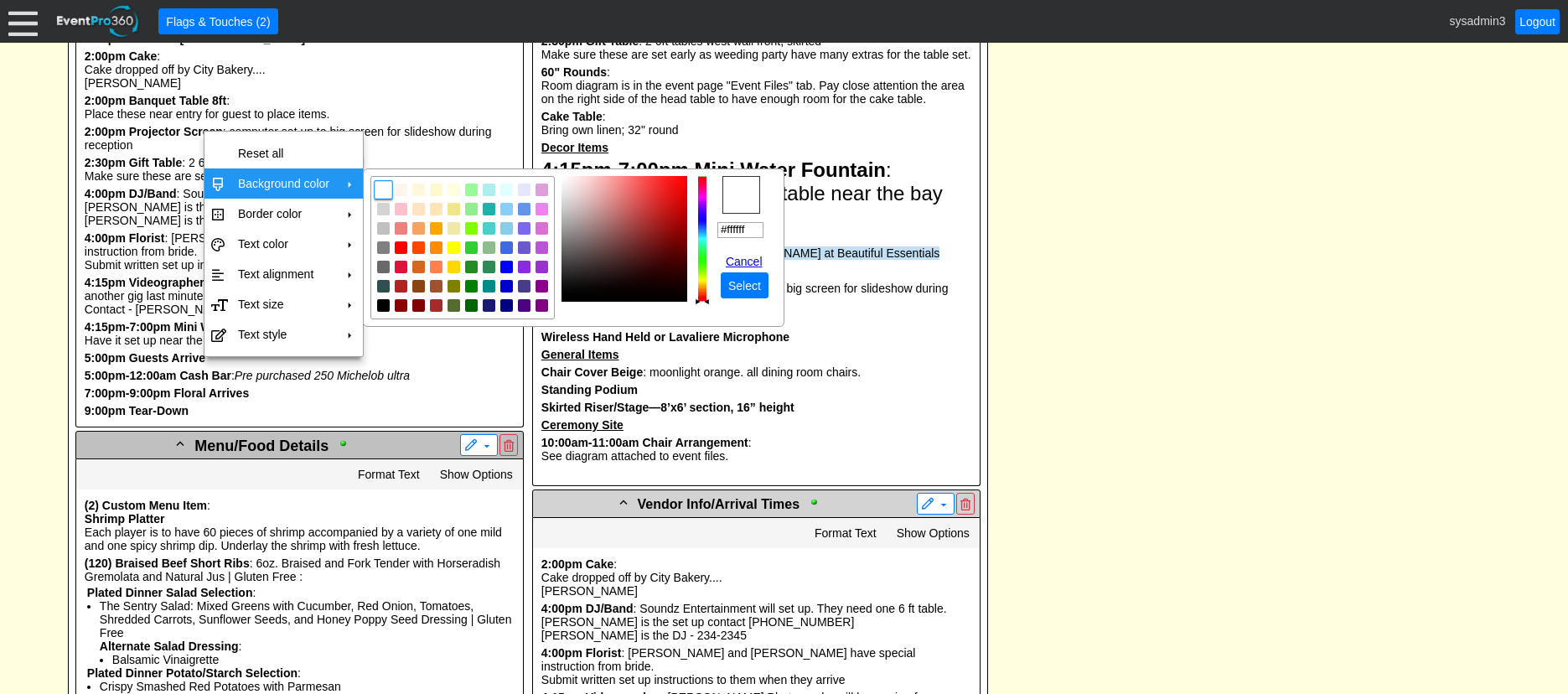
click at [313, 176] on td "Background color" at bounding box center [283, 183] width 105 height 30
click at [437, 205] on img "focusNode" at bounding box center [436, 209] width 15 height 15
type input "#ffe4b5"
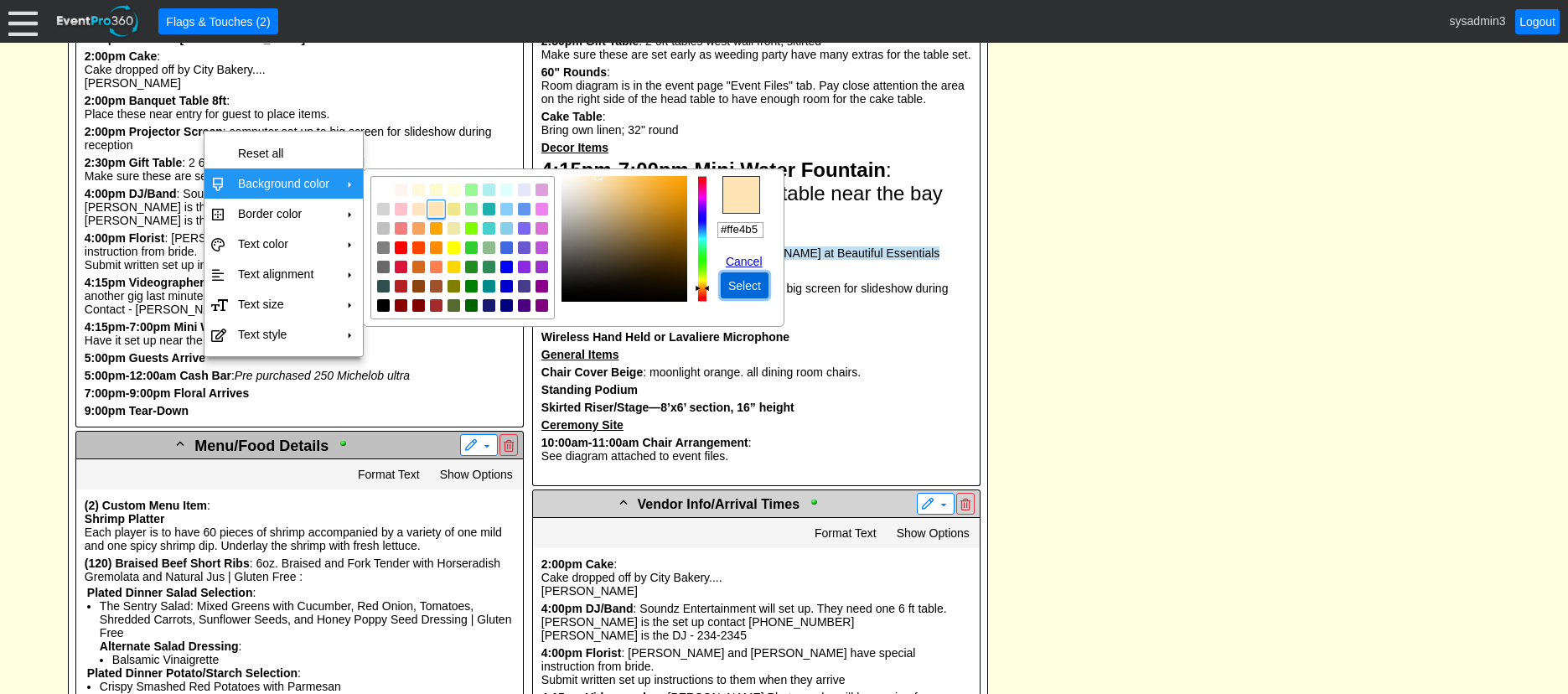
click at [755, 282] on span "Select" at bounding box center [744, 286] width 40 height 17
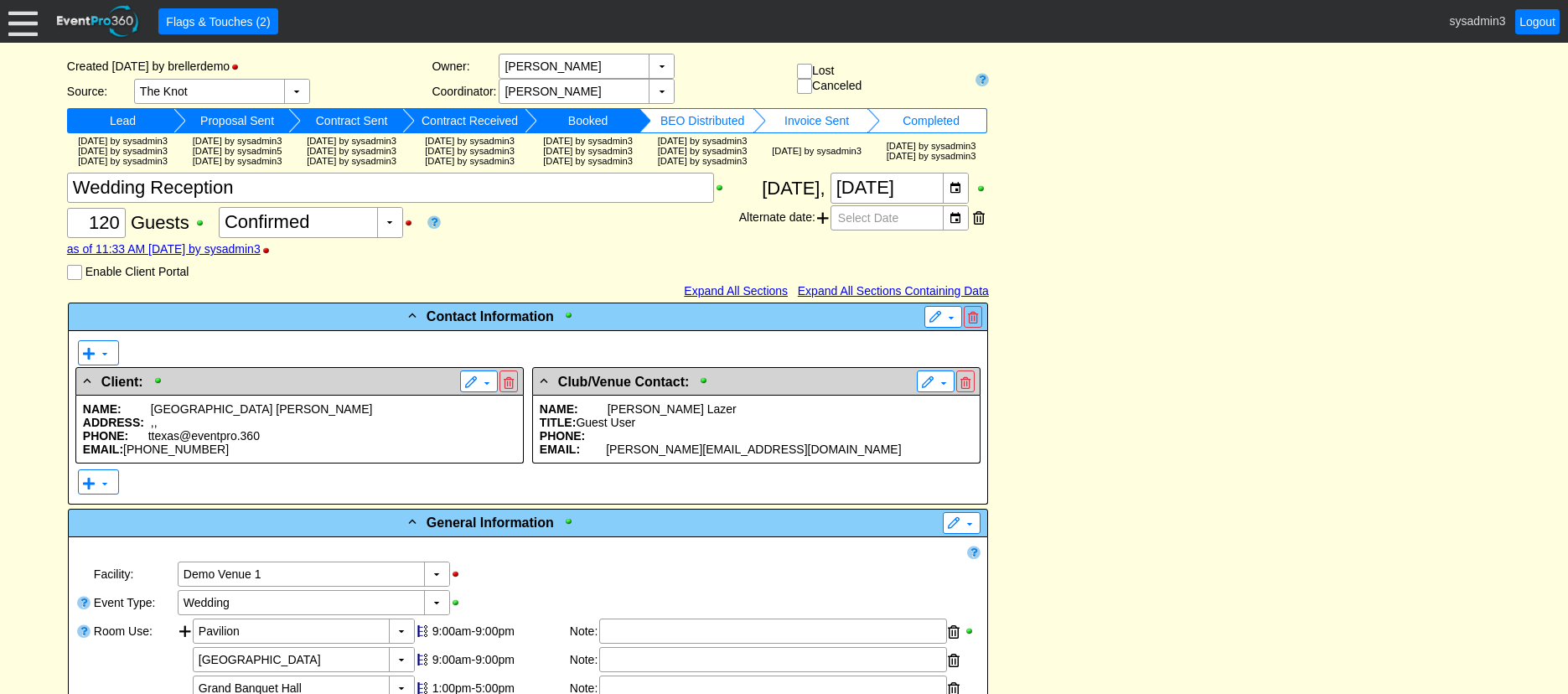
scroll to position [0, 0]
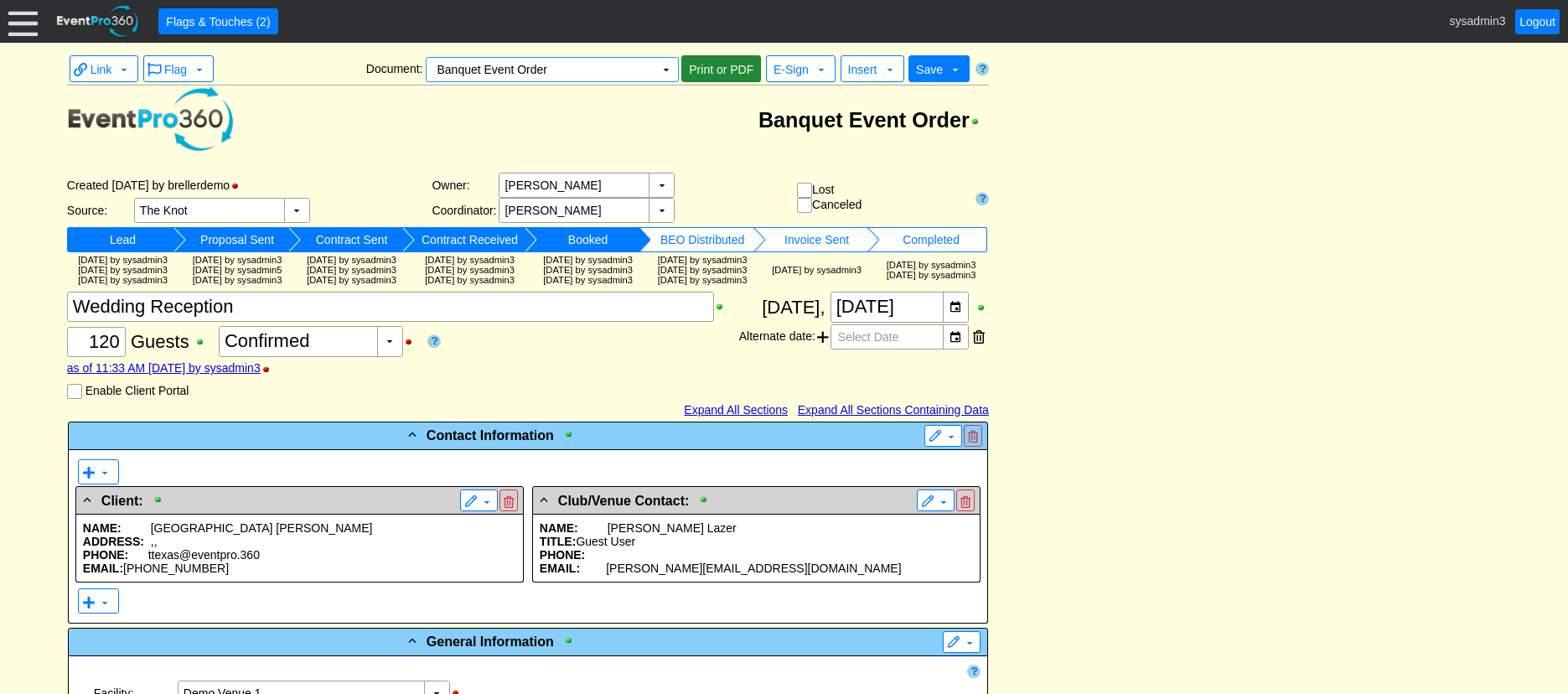
click at [716, 65] on span "Print or PDF" at bounding box center [721, 70] width 72 height 17
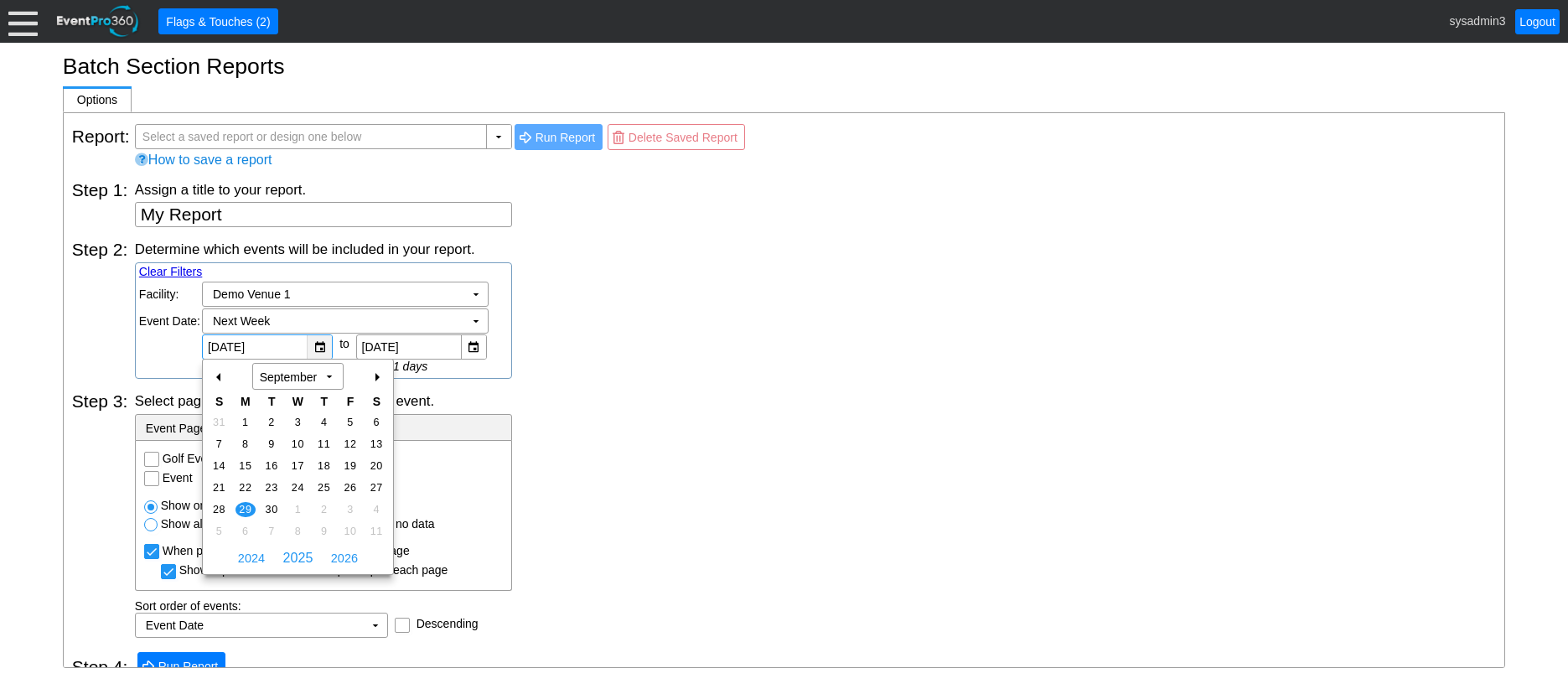
click at [315, 345] on div "▼" at bounding box center [320, 347] width 25 height 24
click at [245, 466] on span "15" at bounding box center [245, 466] width 19 height 15
type input "[DATE]"
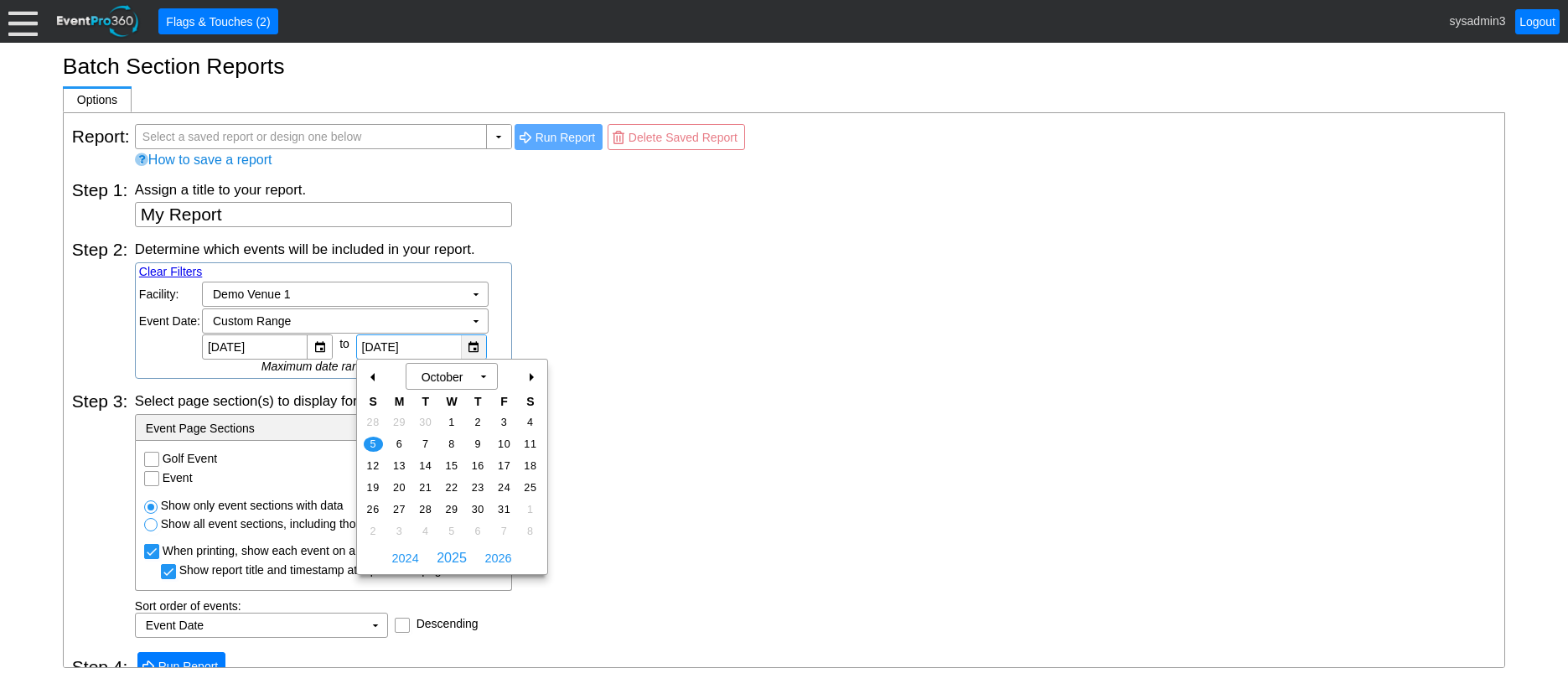
click at [469, 347] on div "▼" at bounding box center [474, 347] width 25 height 24
click at [508, 505] on span "31" at bounding box center [504, 510] width 19 height 15
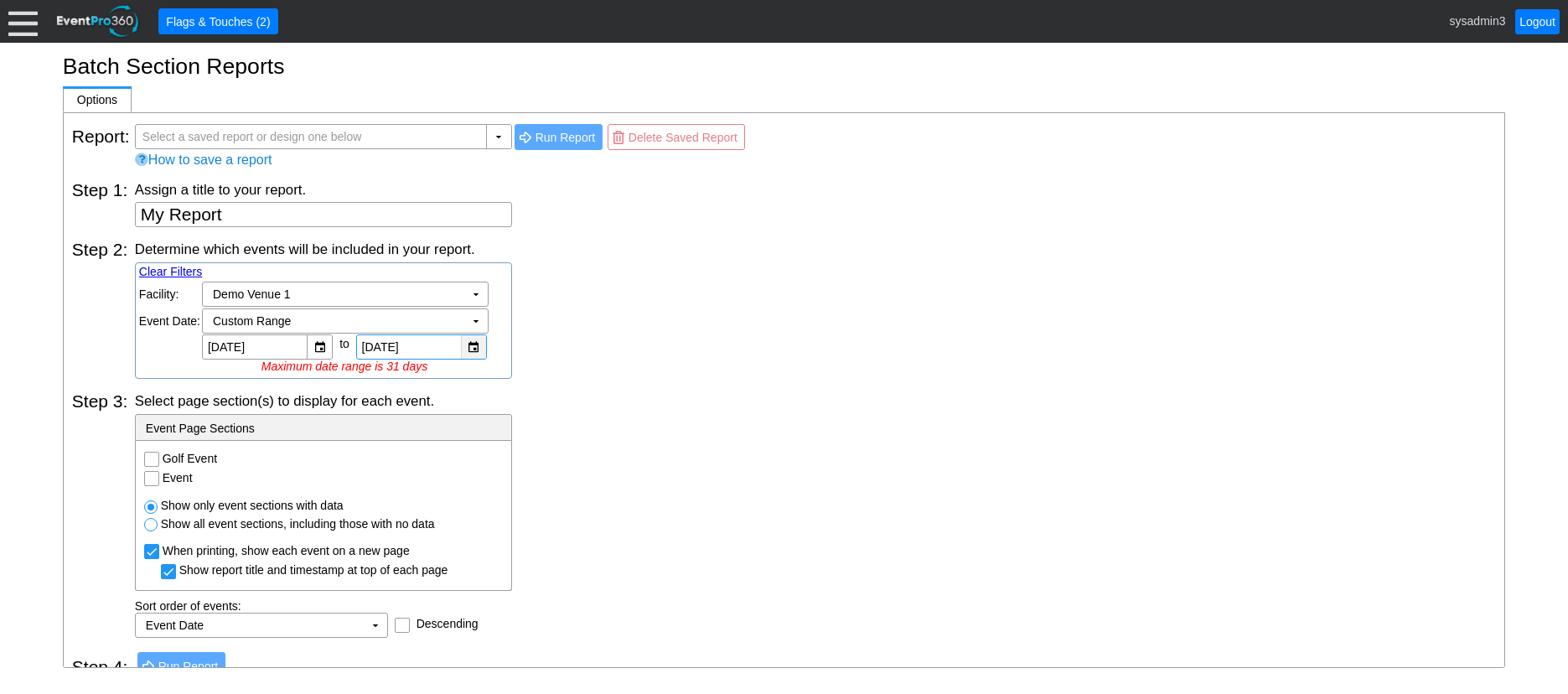
click at [464, 343] on div "▼" at bounding box center [474, 347] width 25 height 24
click at [640, 305] on div "Determine which events will be included in your report. Clear Filters Region: Χ…" at bounding box center [815, 309] width 1361 height 139
click at [469, 348] on div "▼" at bounding box center [474, 347] width 25 height 24
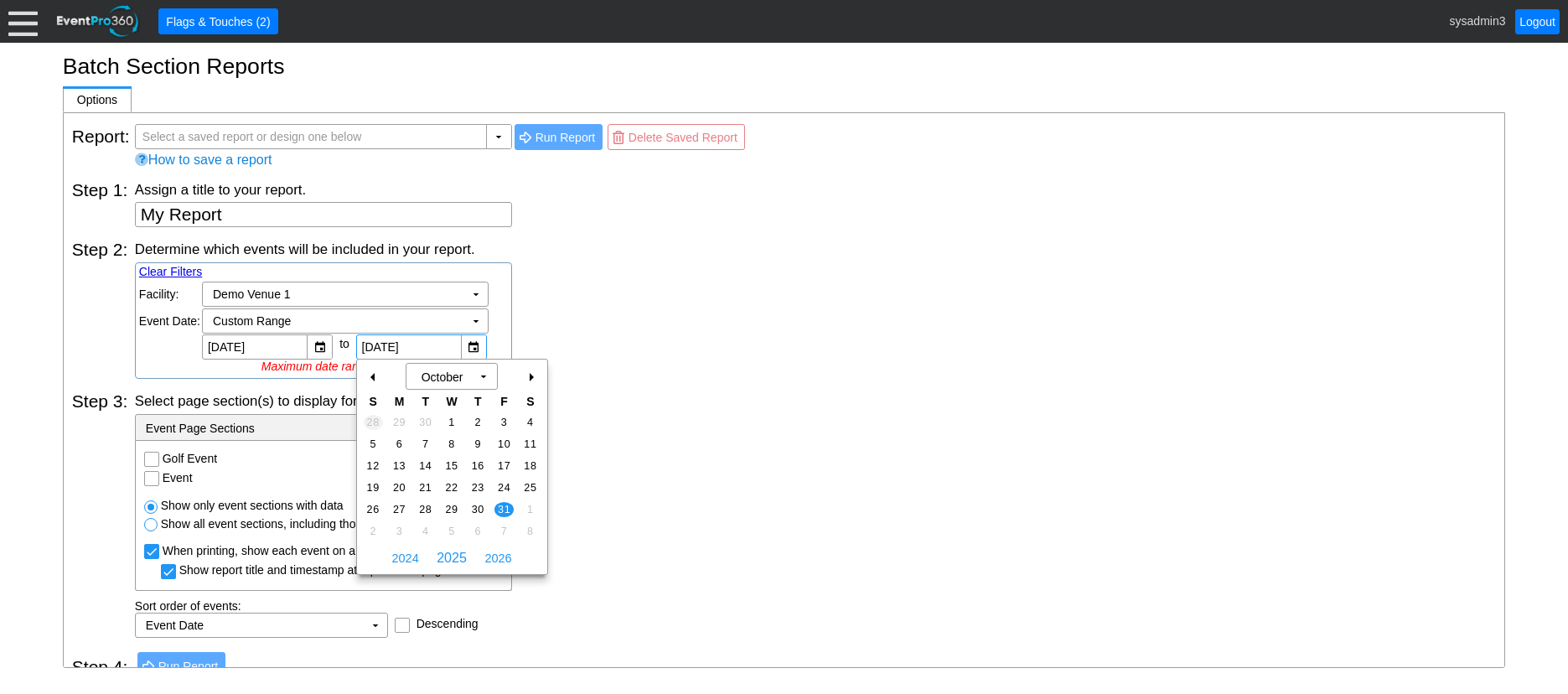
click at [376, 420] on span "28" at bounding box center [373, 422] width 19 height 15
type input "[DATE]"
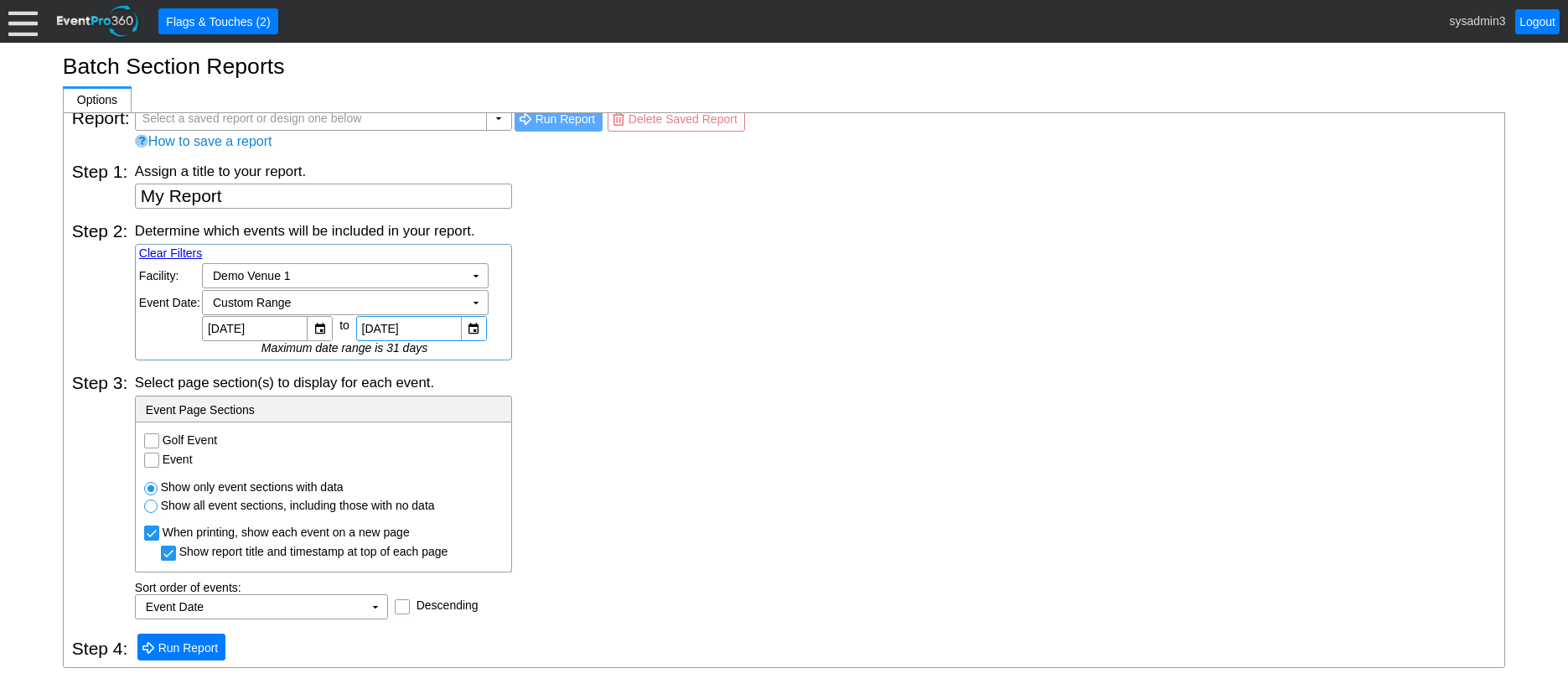
scroll to position [23, 0]
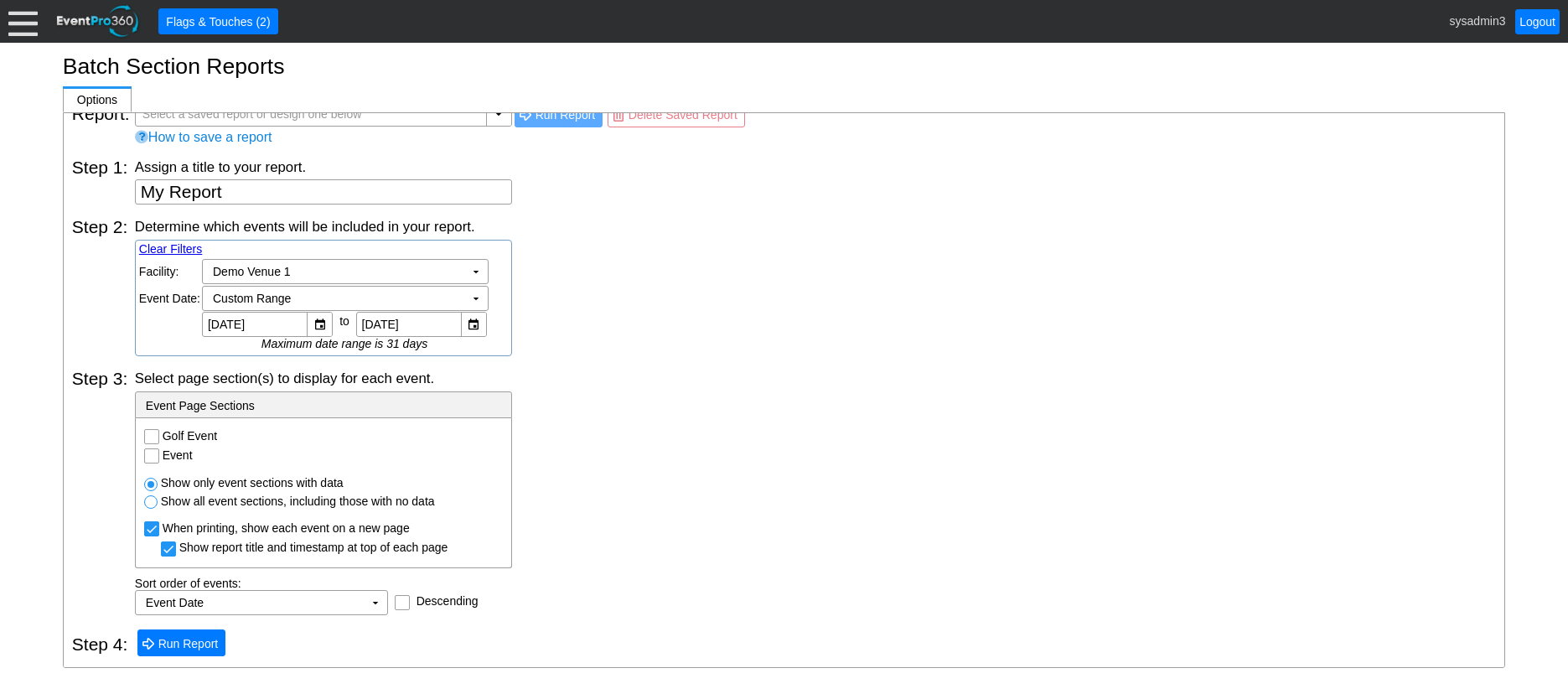
click at [148, 434] on input "Golf Event" at bounding box center [153, 438] width 17 height 17
checkbox input "true"
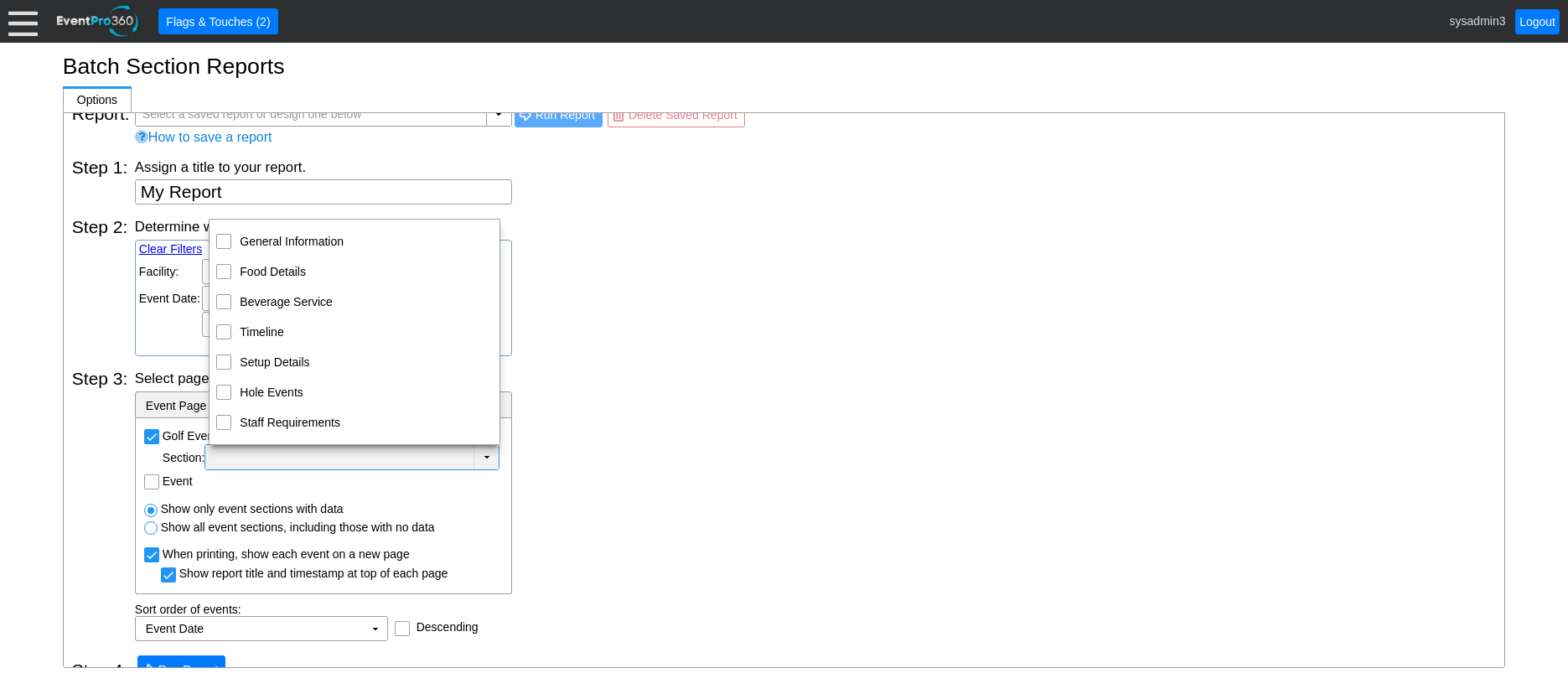
click at [486, 456] on td "▼" at bounding box center [486, 457] width 25 height 24
click at [228, 271] on input "Food Details" at bounding box center [224, 270] width 11 height 11
checkbox input "true"
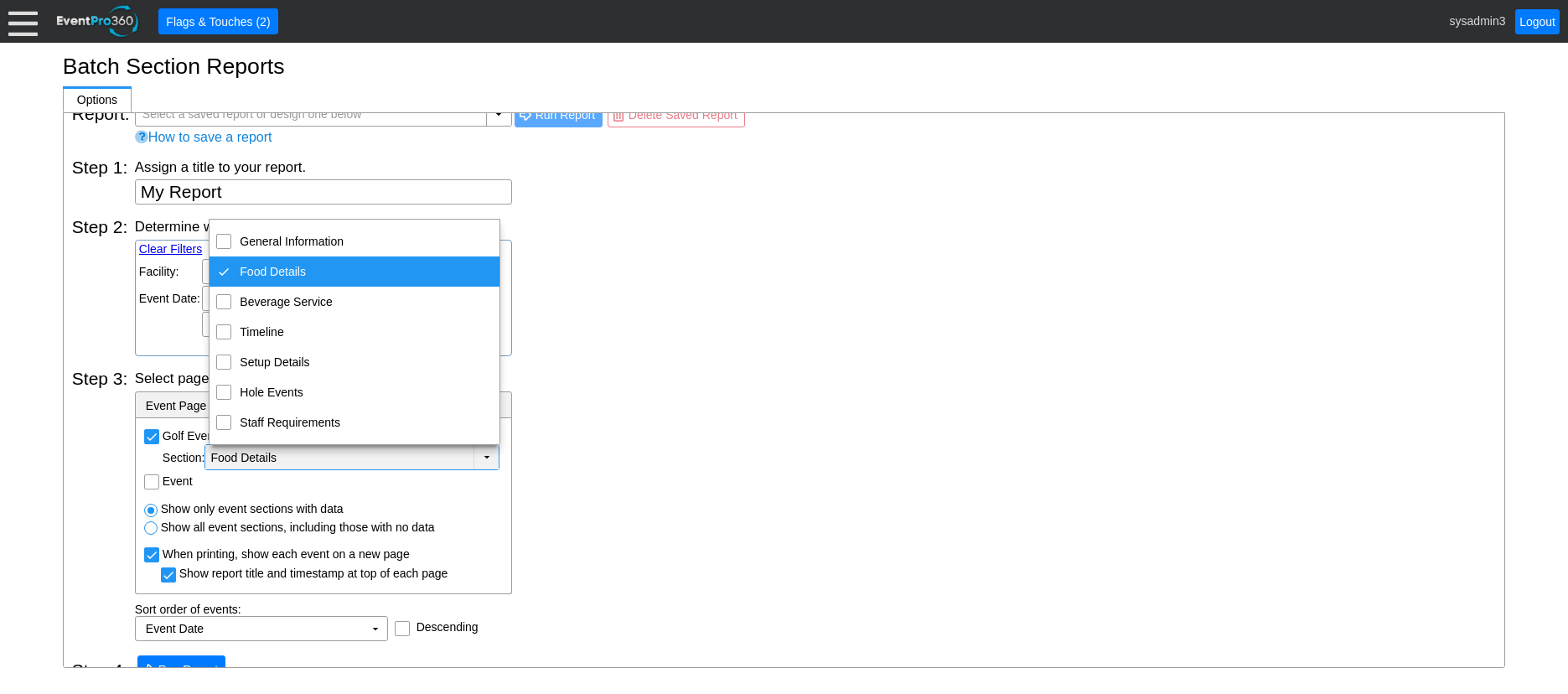
click at [575, 271] on div "Determine which events will be included in your report. Clear Filters Region: Χ…" at bounding box center [815, 286] width 1361 height 139
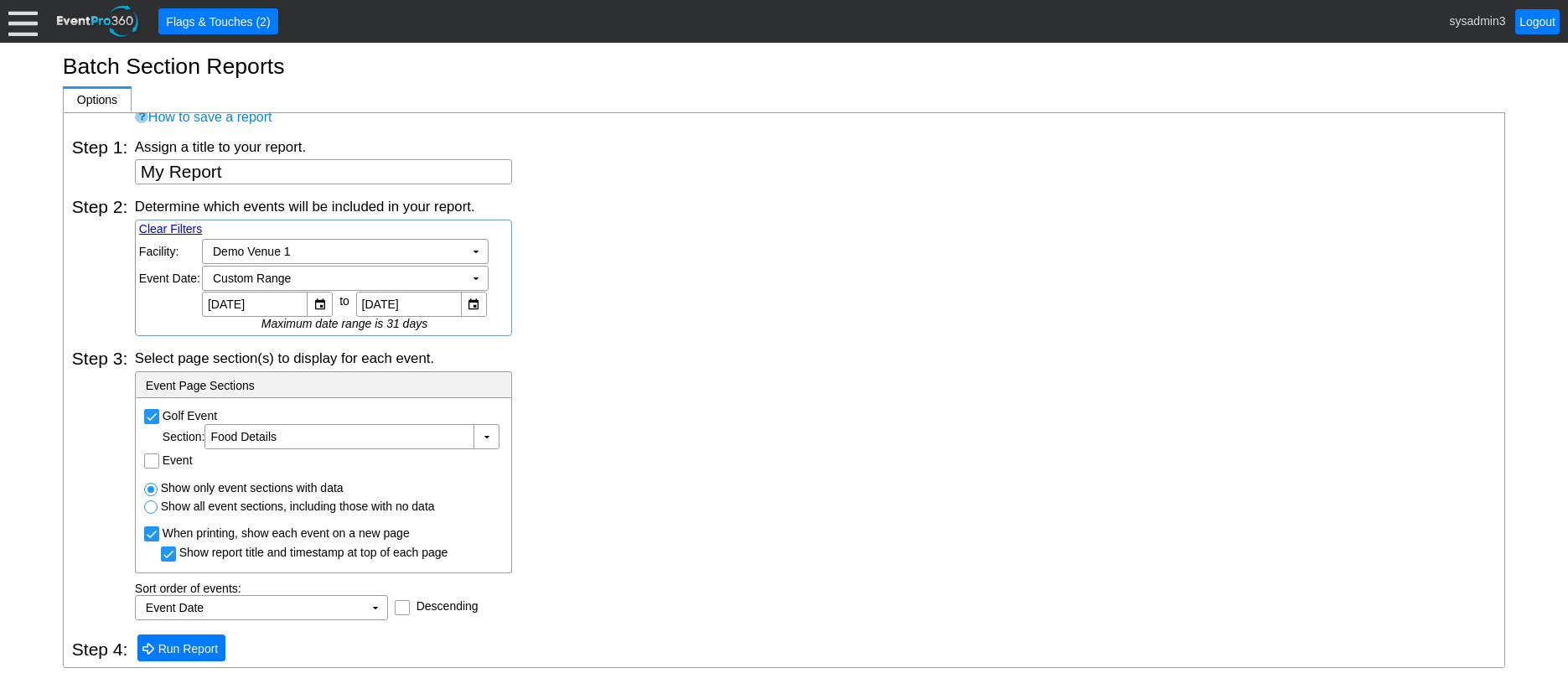
scroll to position [48, 0]
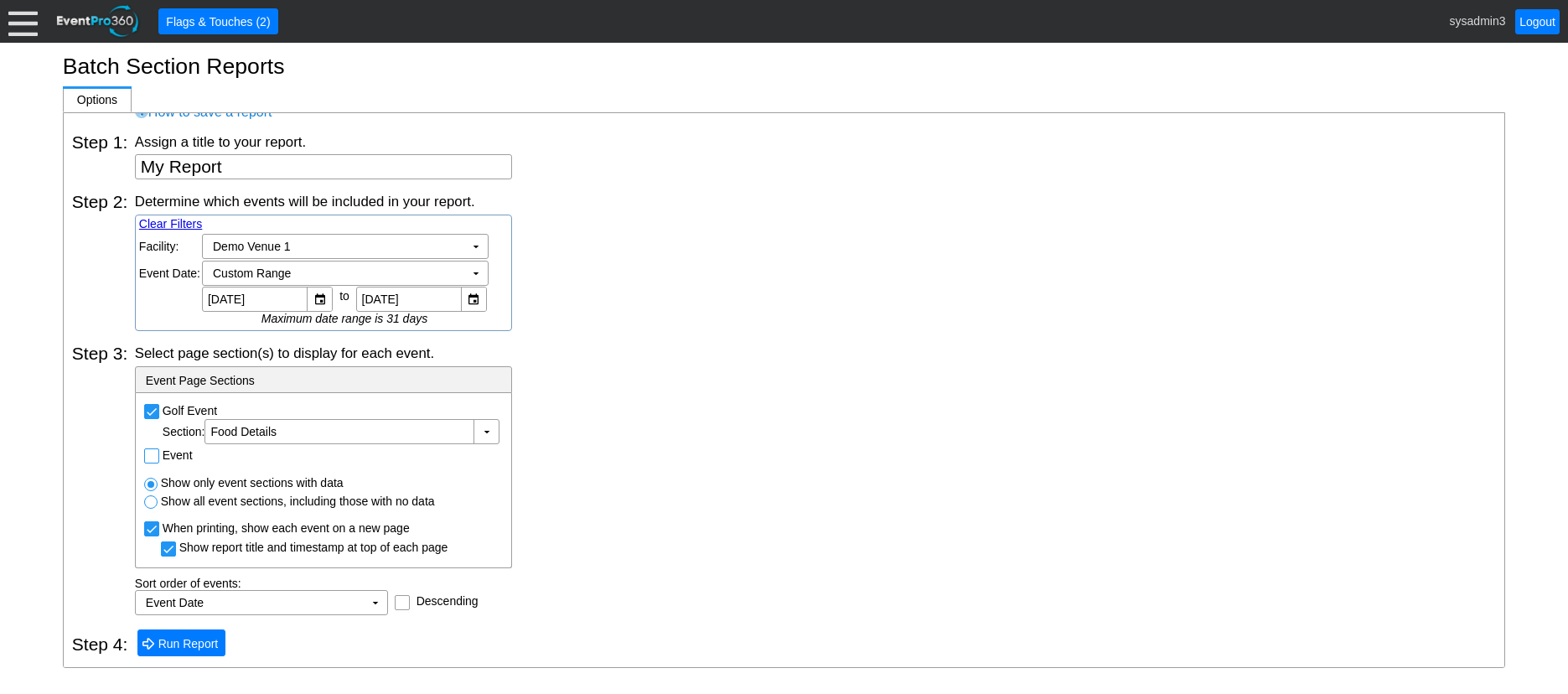
click at [157, 460] on input "Event" at bounding box center [153, 458] width 17 height 17
checkbox input "true"
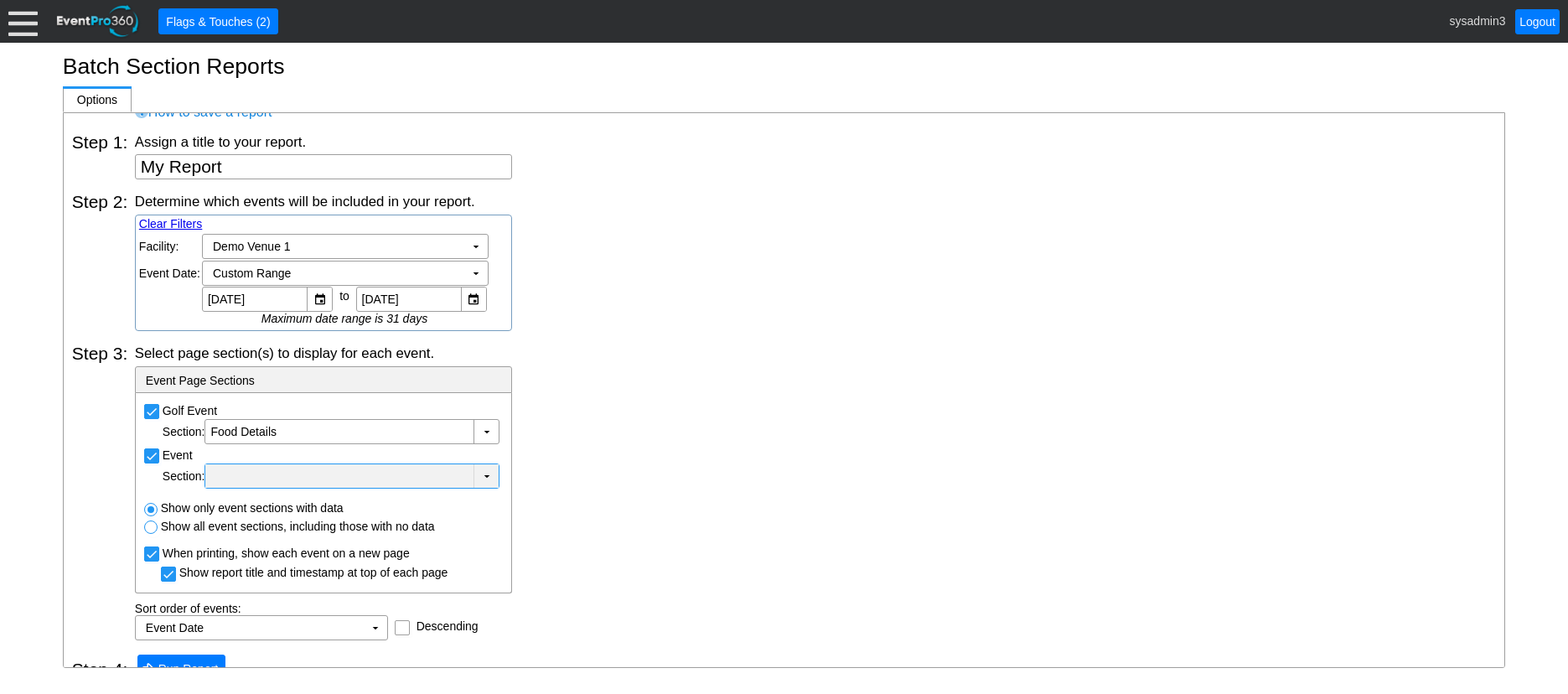
click at [358, 473] on div at bounding box center [339, 476] width 262 height 17
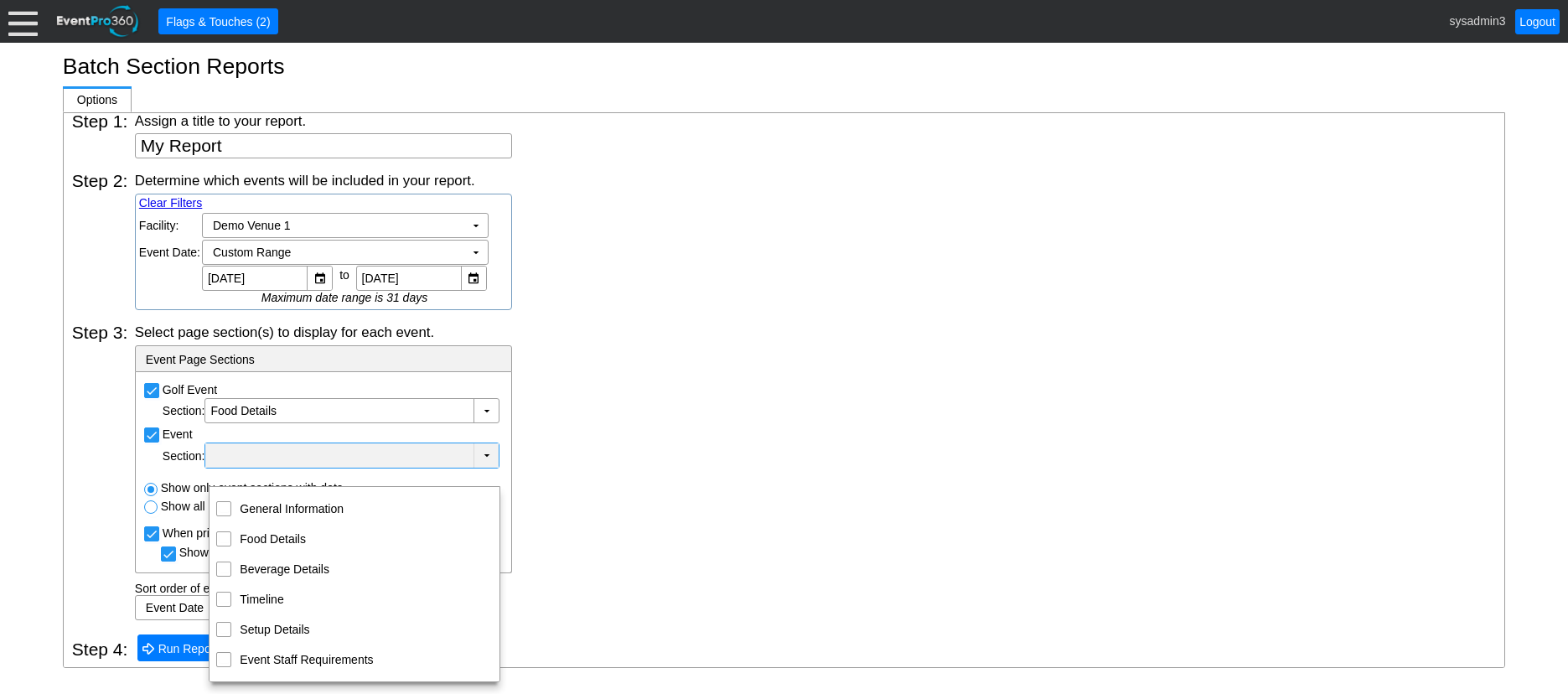
scroll to position [74, 0]
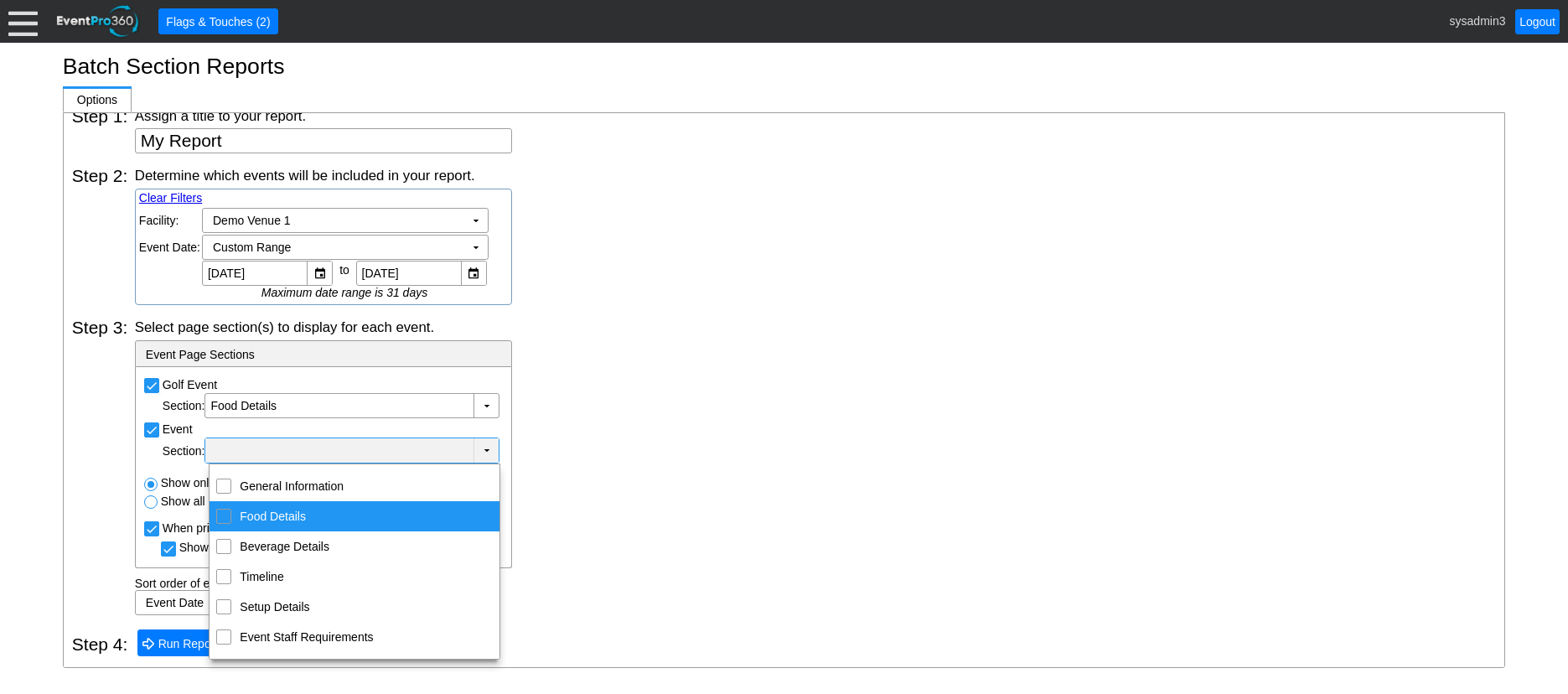
click at [224, 511] on input "Food Details" at bounding box center [224, 515] width 11 height 11
checkbox input "true"
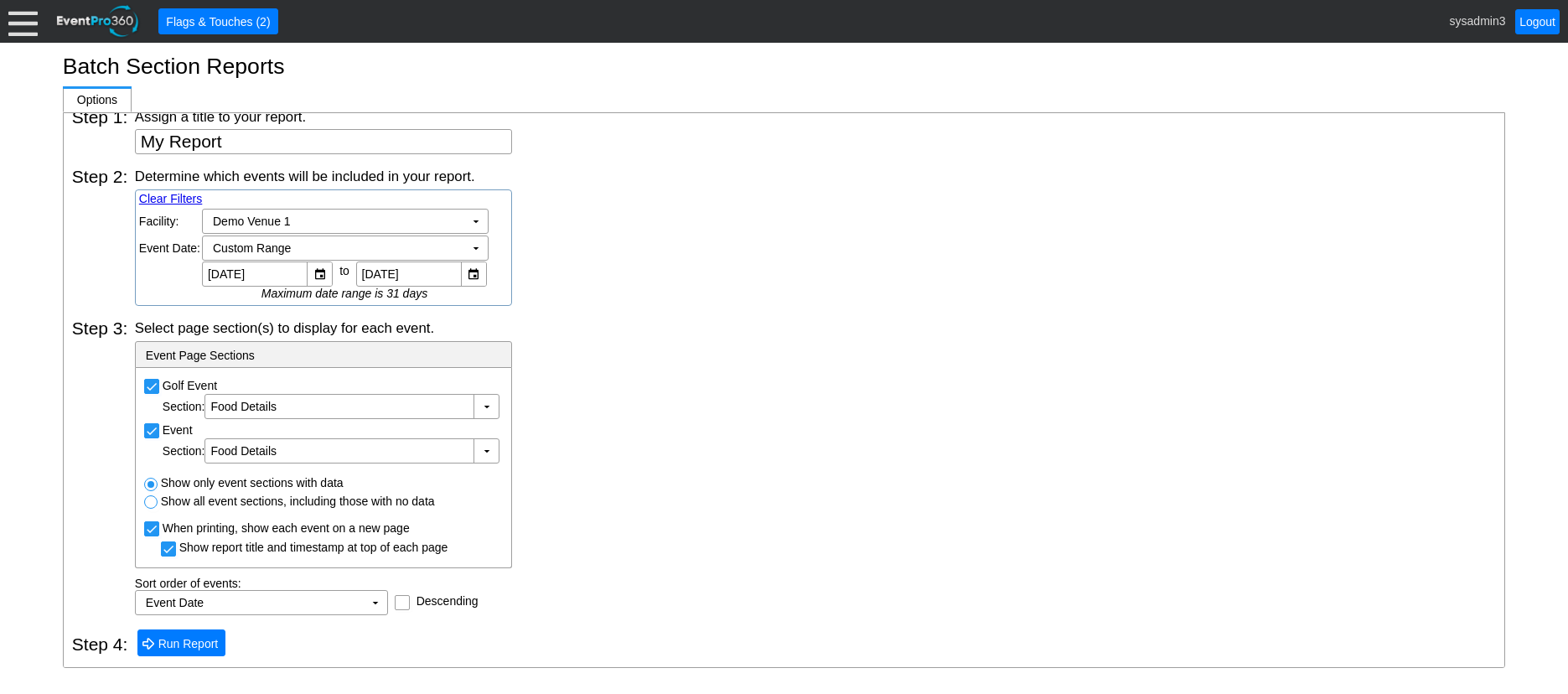
scroll to position [73, 0]
click at [591, 383] on div "Select page section(s) to display for each event. - Event Page Sections Golf Ev…" at bounding box center [815, 467] width 1361 height 297
click at [182, 638] on span "Run Report" at bounding box center [188, 644] width 67 height 17
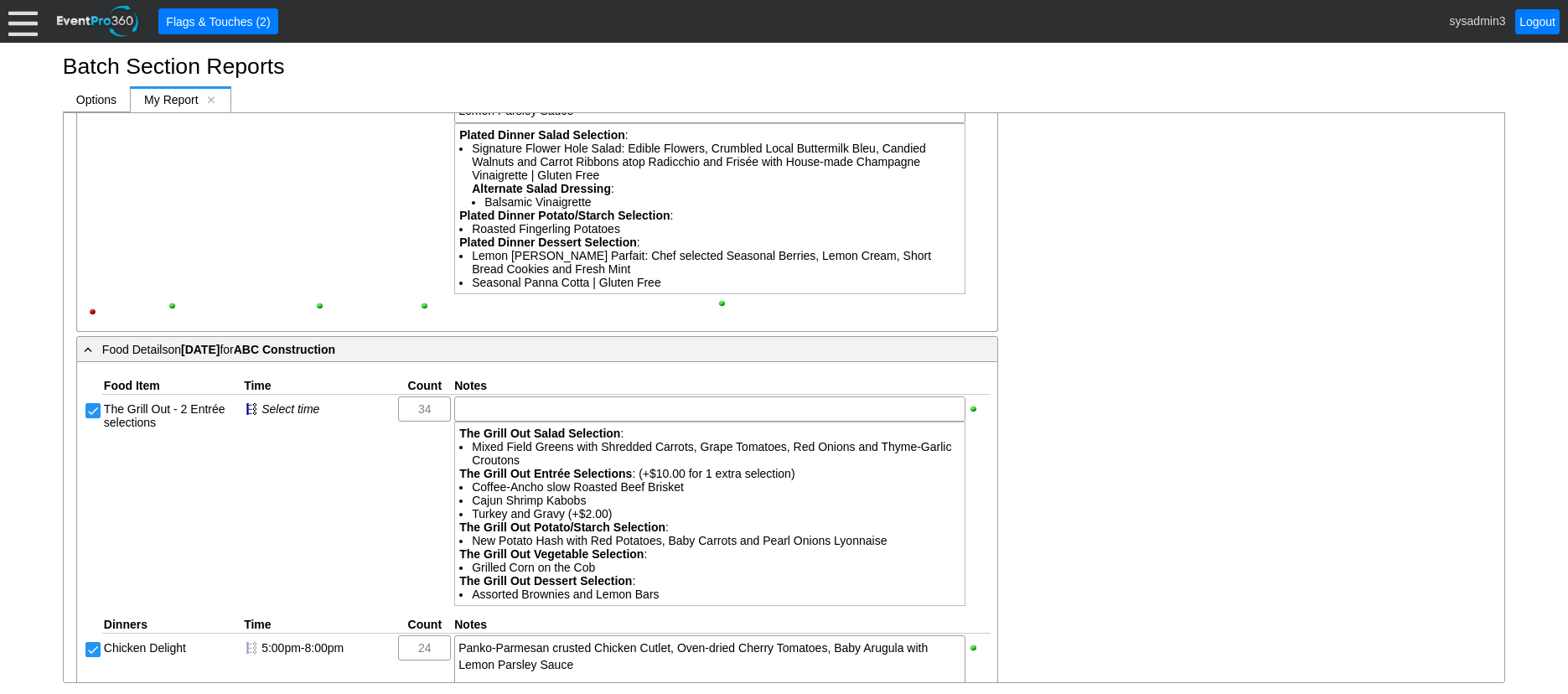
scroll to position [2011, 0]
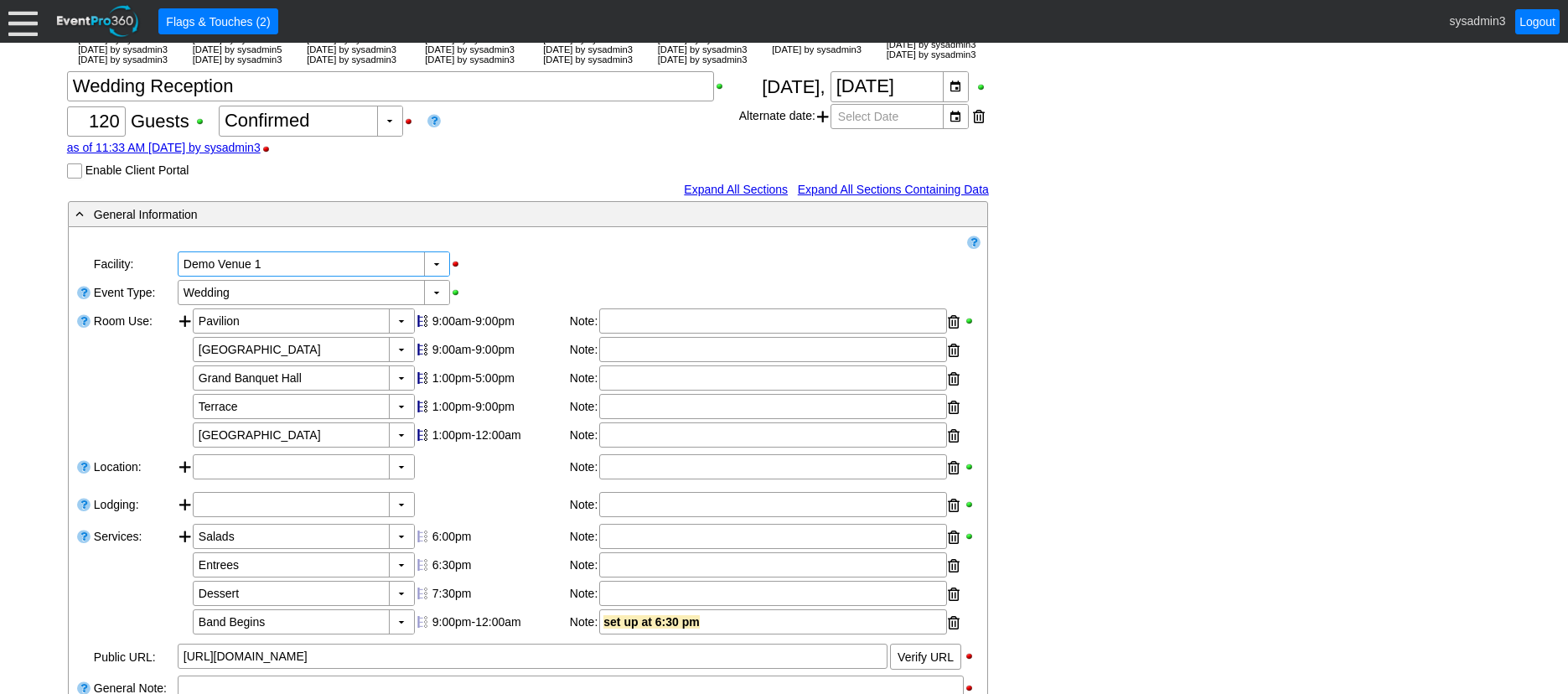
scroll to position [93, 0]
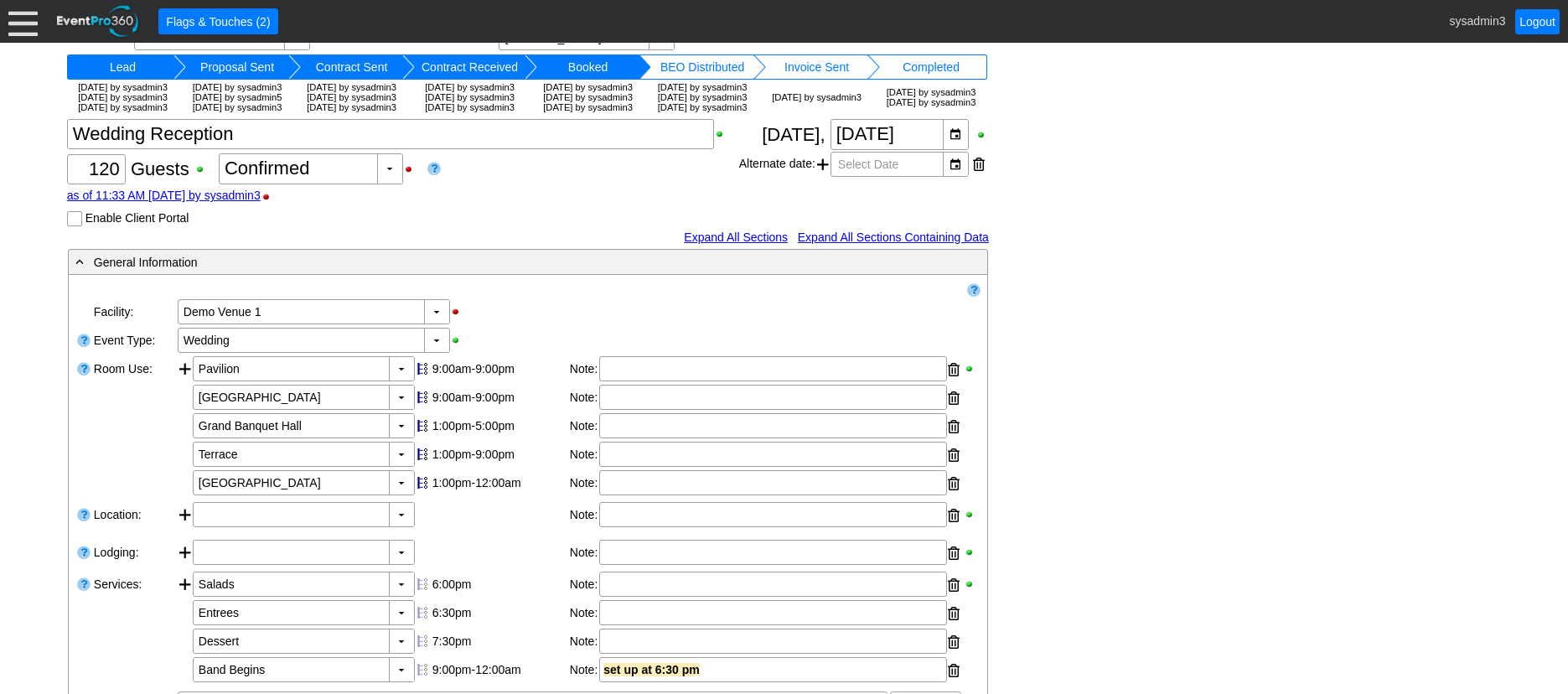
click at [76, 229] on input "Enable Client Portal" at bounding box center [77, 220] width 17 height 17
checkbox input "true"
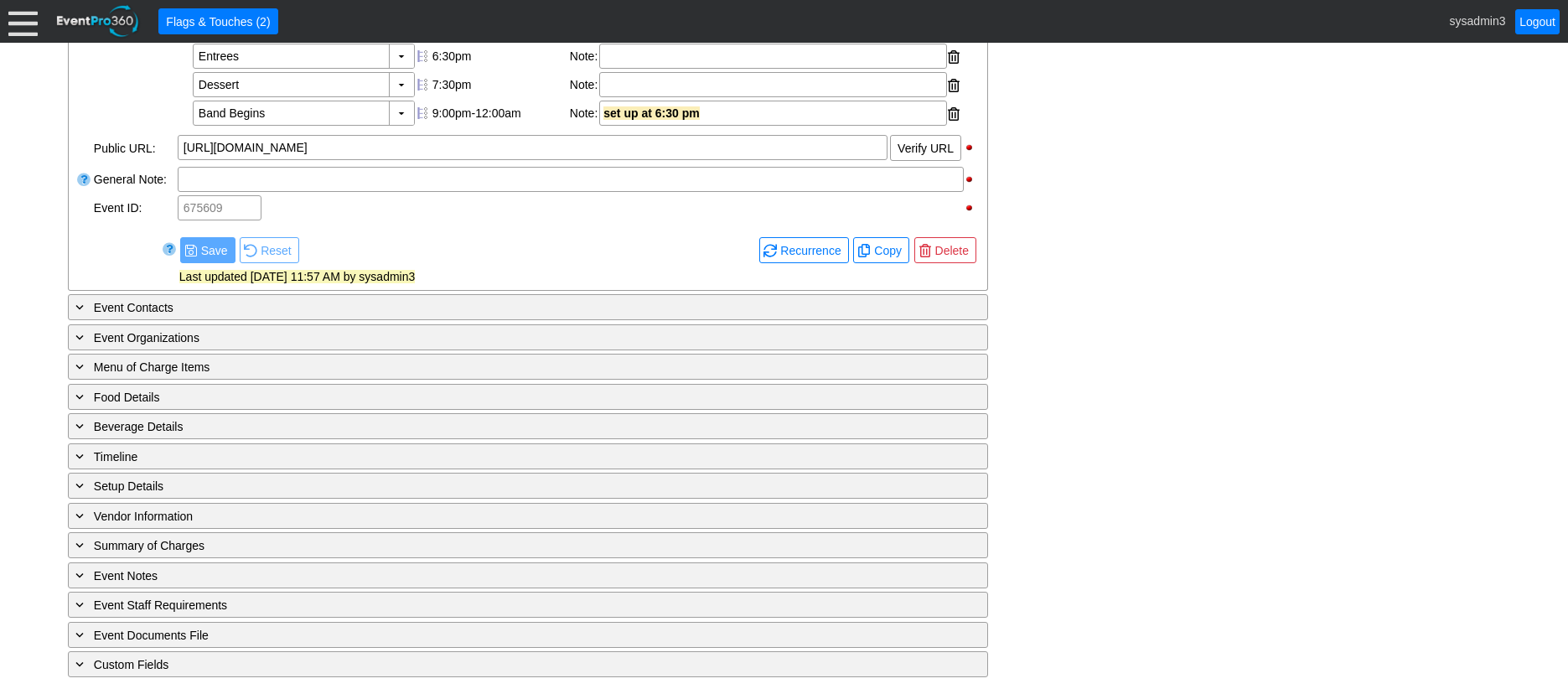
scroll to position [755, 0]
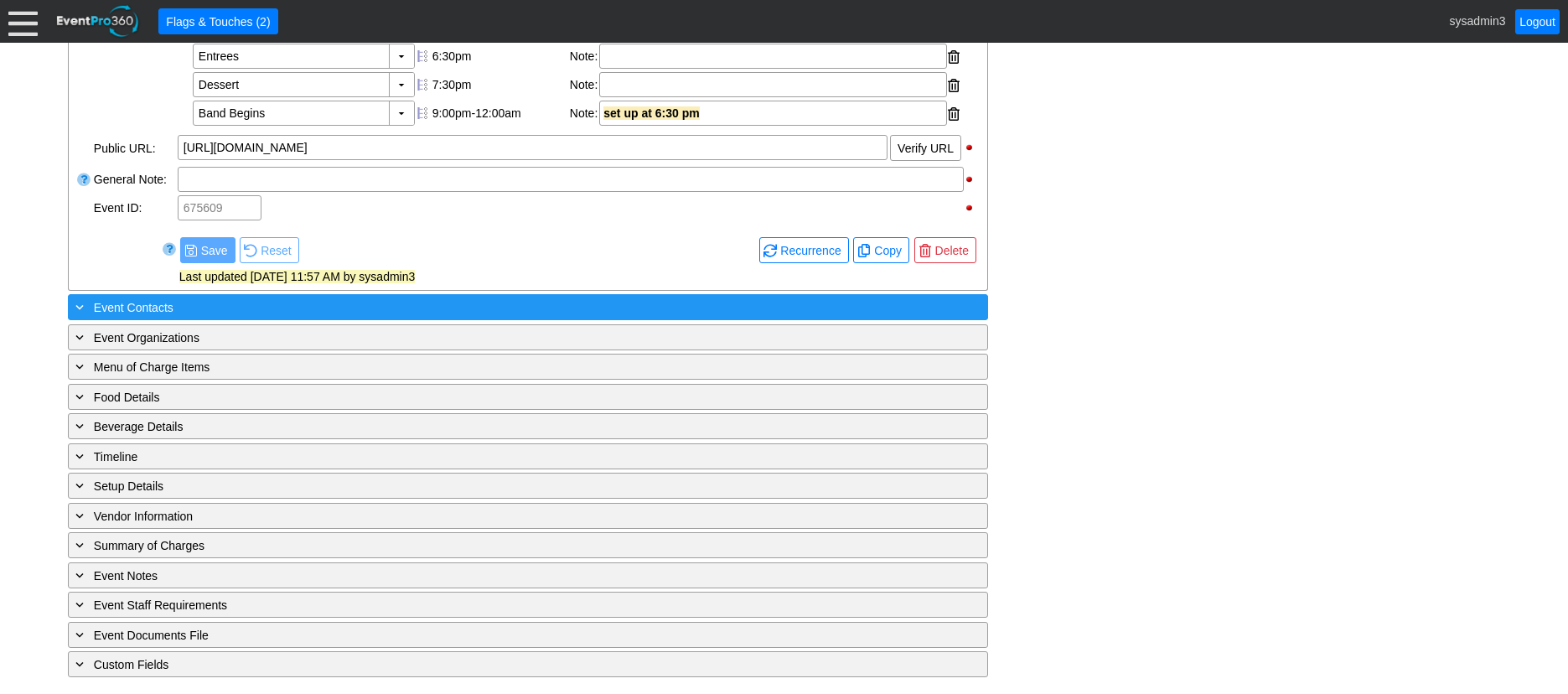
click at [275, 305] on div "+ Event Contacts" at bounding box center [494, 307] width 843 height 19
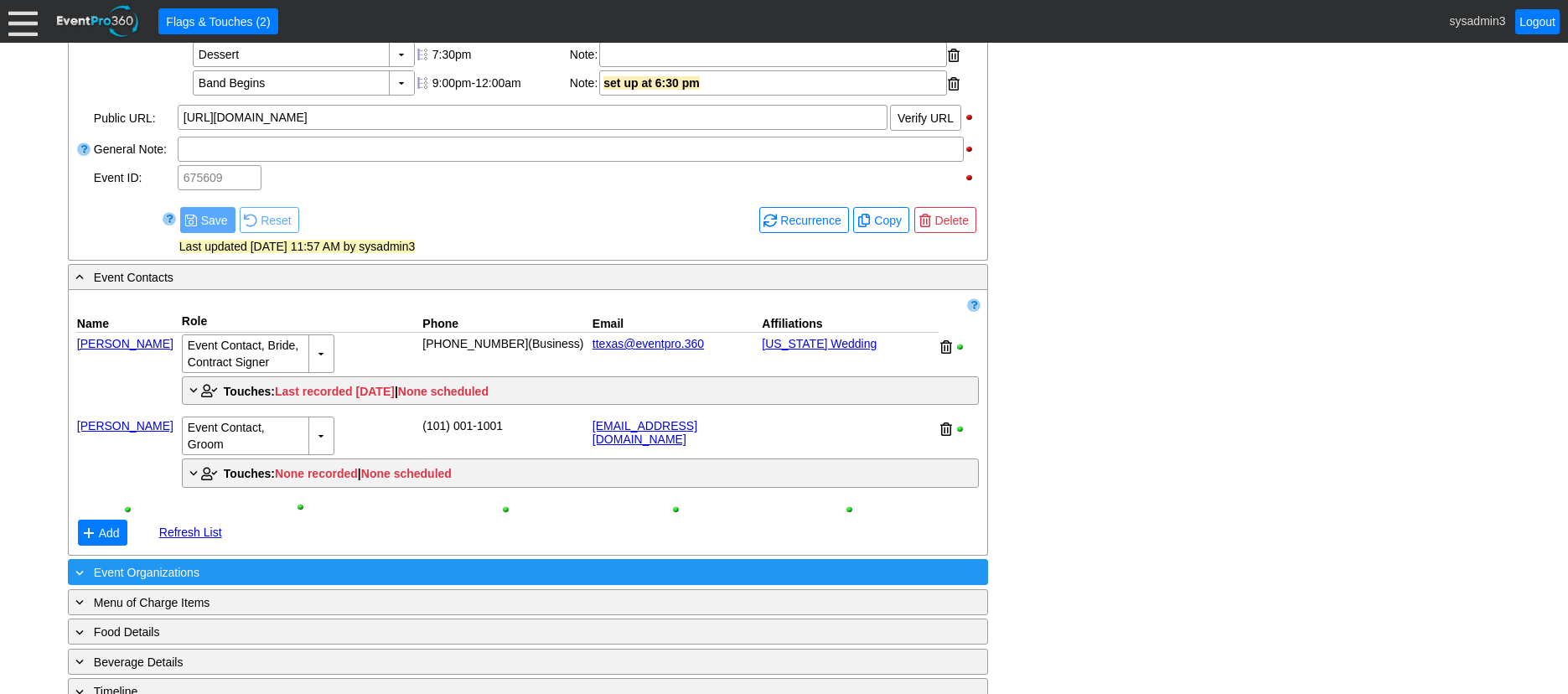
click at [358, 581] on div "+ Event Organizations" at bounding box center [494, 572] width 843 height 19
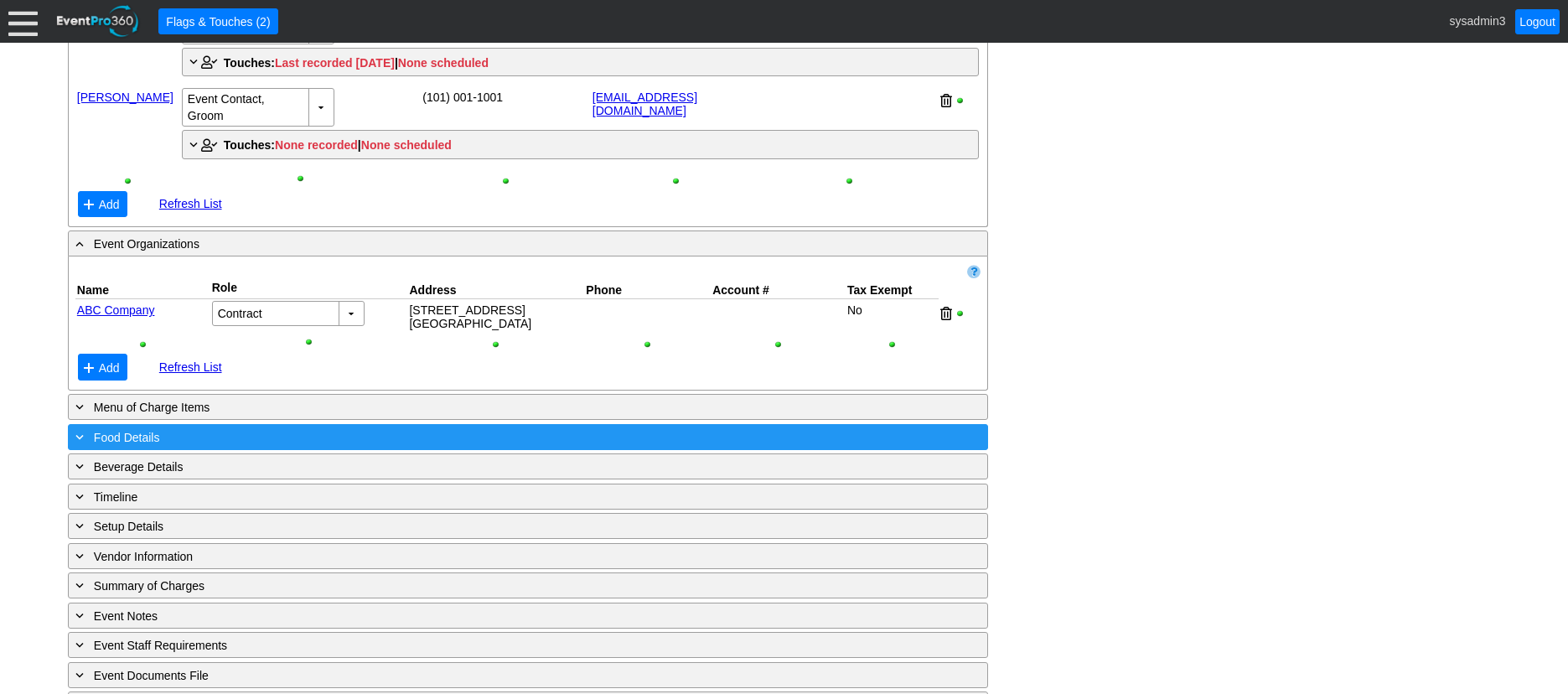
scroll to position [1089, 0]
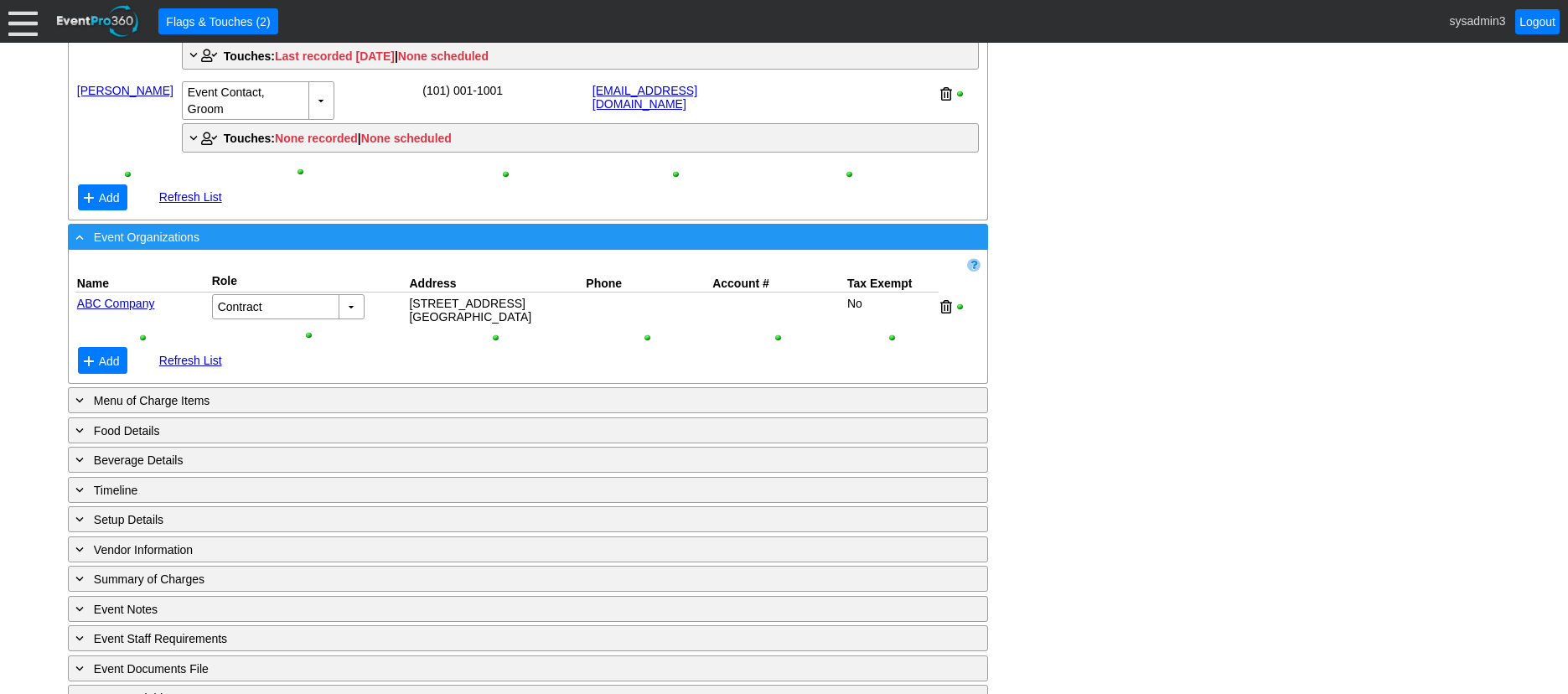
click at [390, 246] on div "- Event Organizations" at bounding box center [494, 236] width 843 height 19
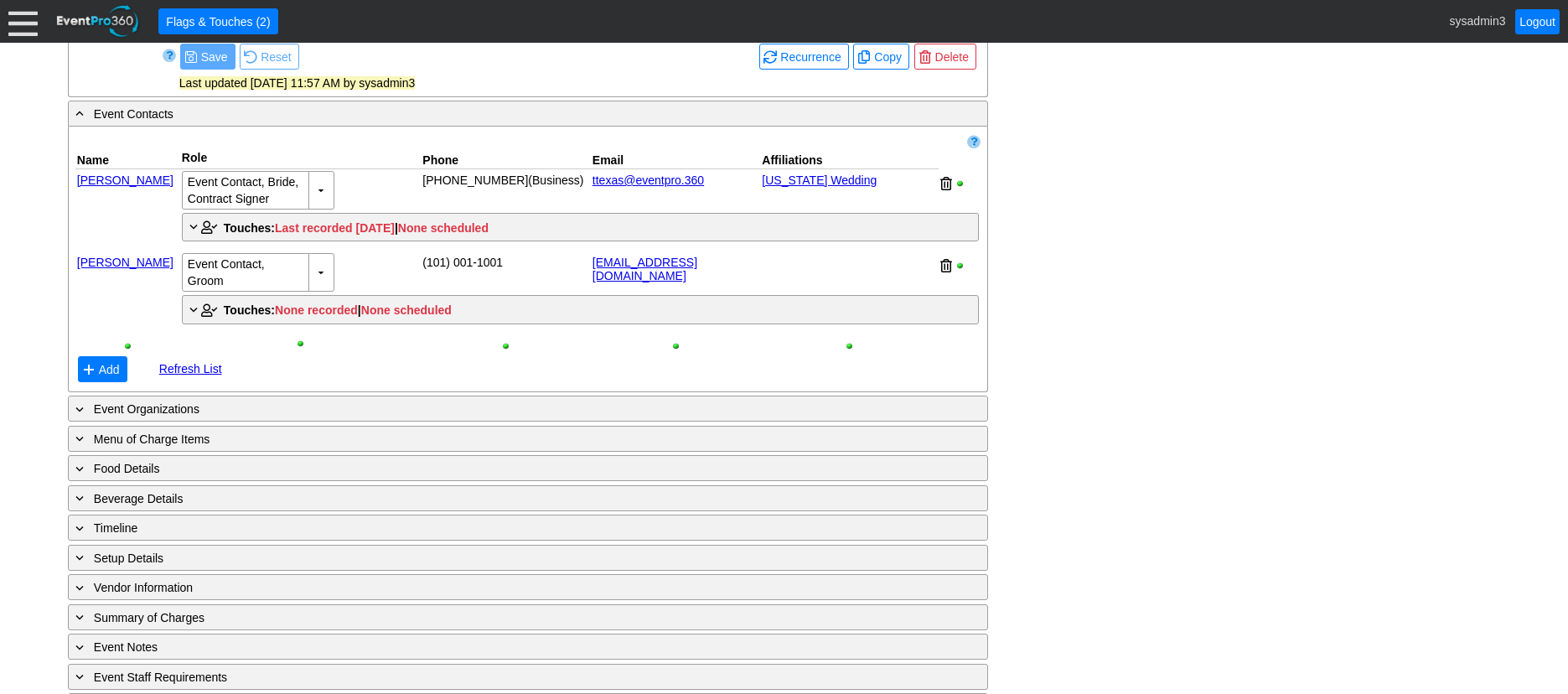
scroll to position [936, 0]
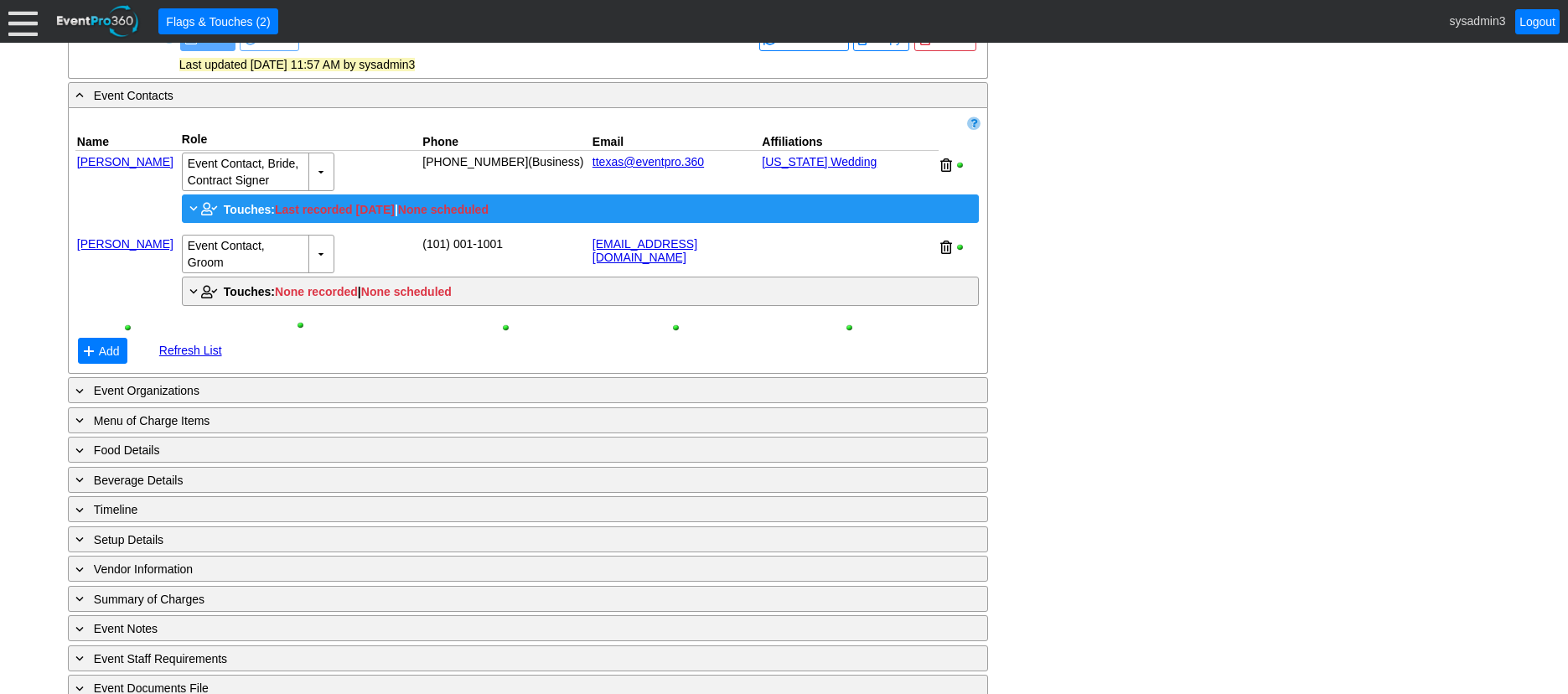
click at [235, 216] on span "Touches:" at bounding box center [249, 209] width 51 height 13
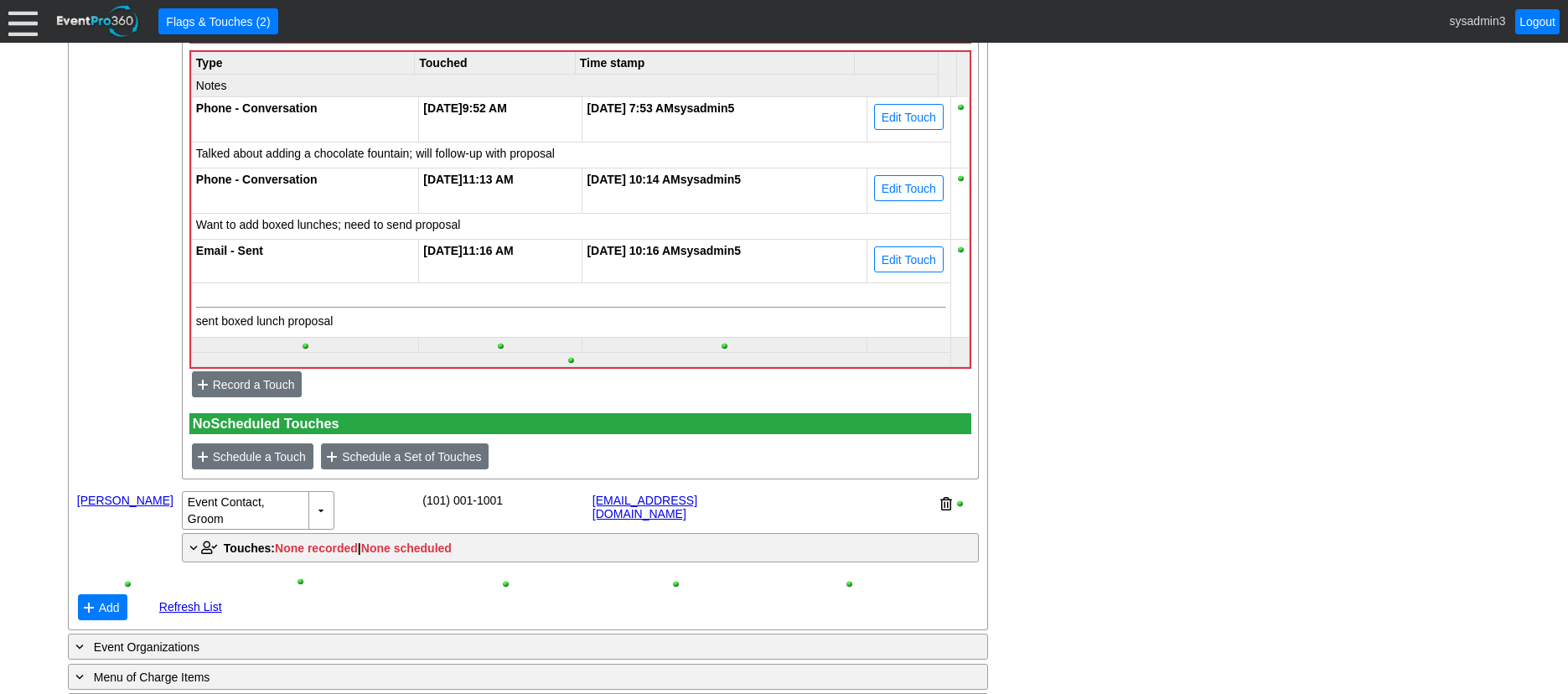
scroll to position [1188, 0]
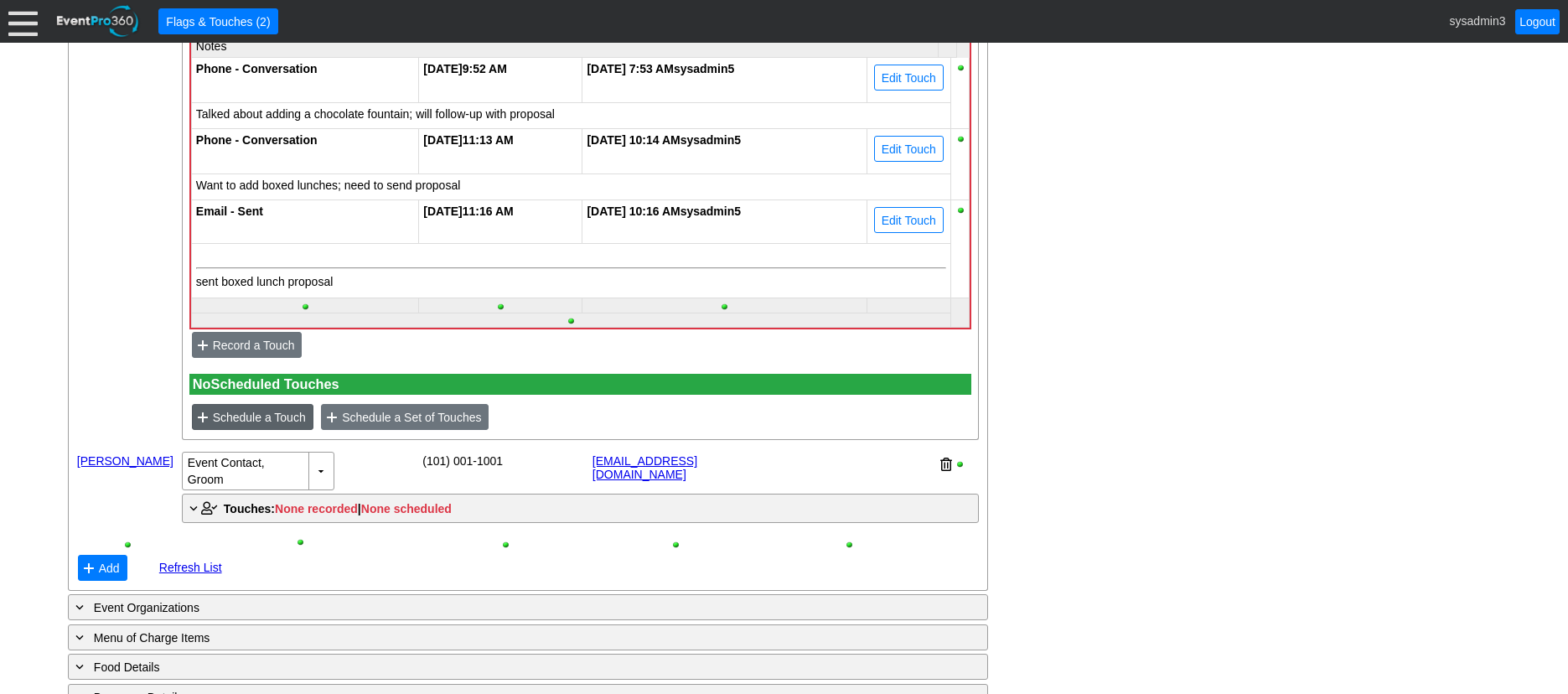
click at [262, 426] on span "Schedule a Touch" at bounding box center [259, 417] width 100 height 17
type input "[DATE]"
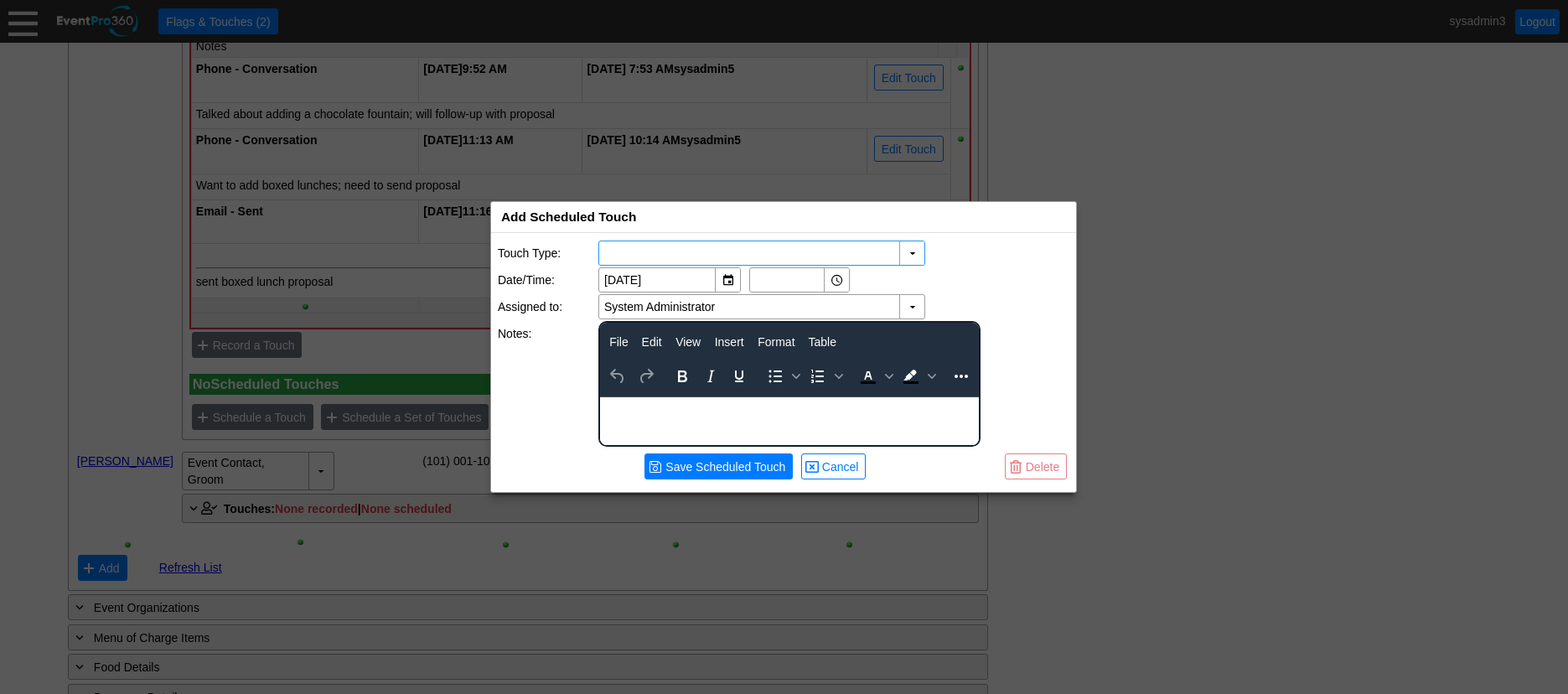
scroll to position [0, 0]
click at [911, 257] on div "▼" at bounding box center [912, 253] width 25 height 24
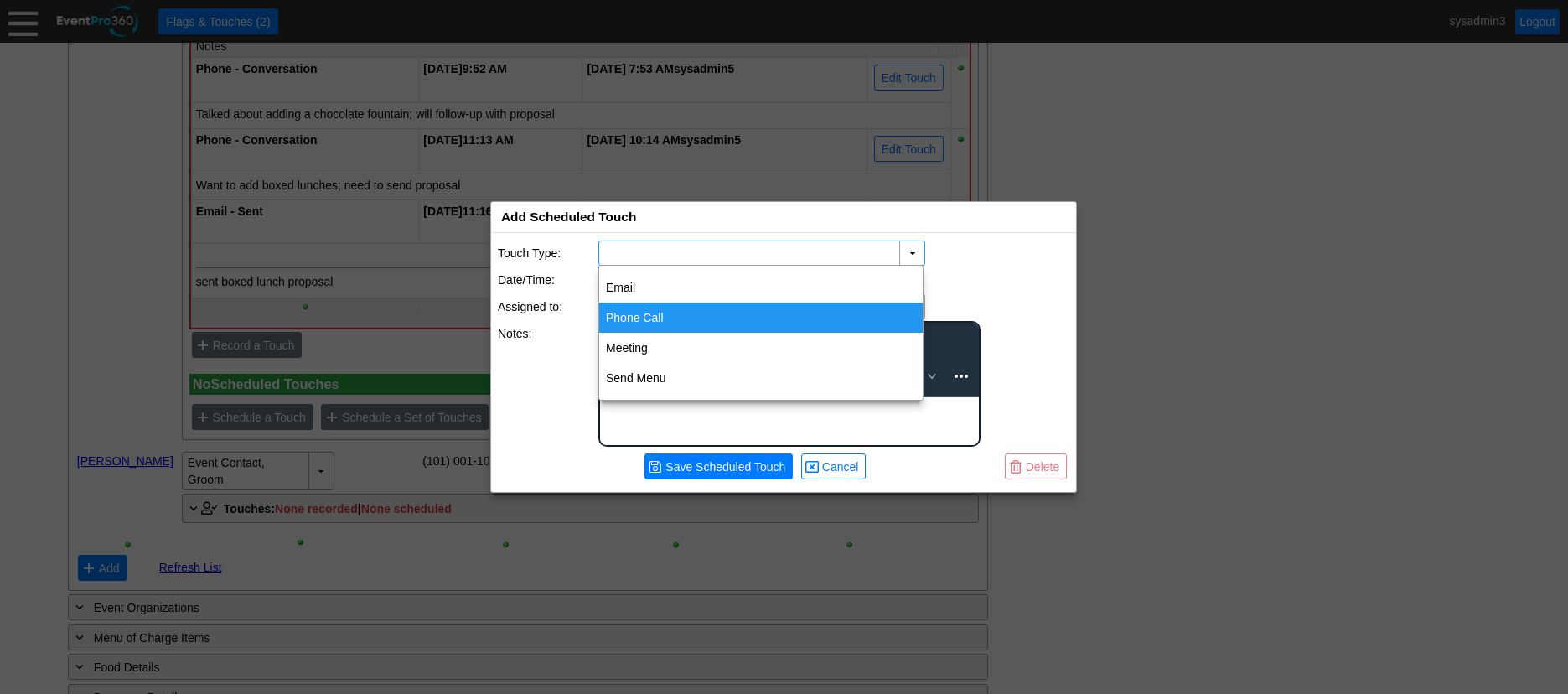
click at [637, 322] on div "Phone Call" at bounding box center [760, 318] width 324 height 30
type input "Phone Call"
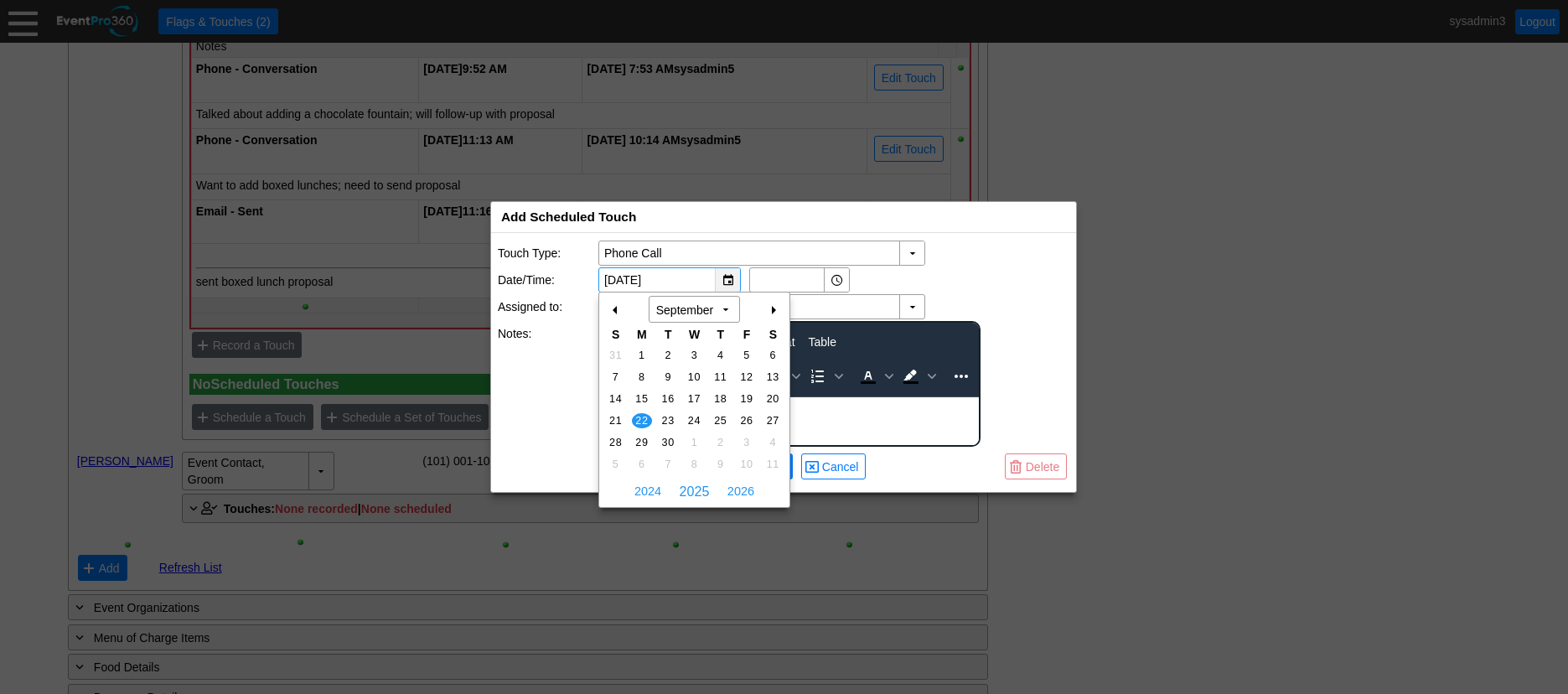
click at [731, 278] on div "▼" at bounding box center [728, 280] width 25 height 24
click at [771, 317] on div "+" at bounding box center [773, 310] width 27 height 29
click at [690, 375] on span "10" at bounding box center [694, 377] width 19 height 15
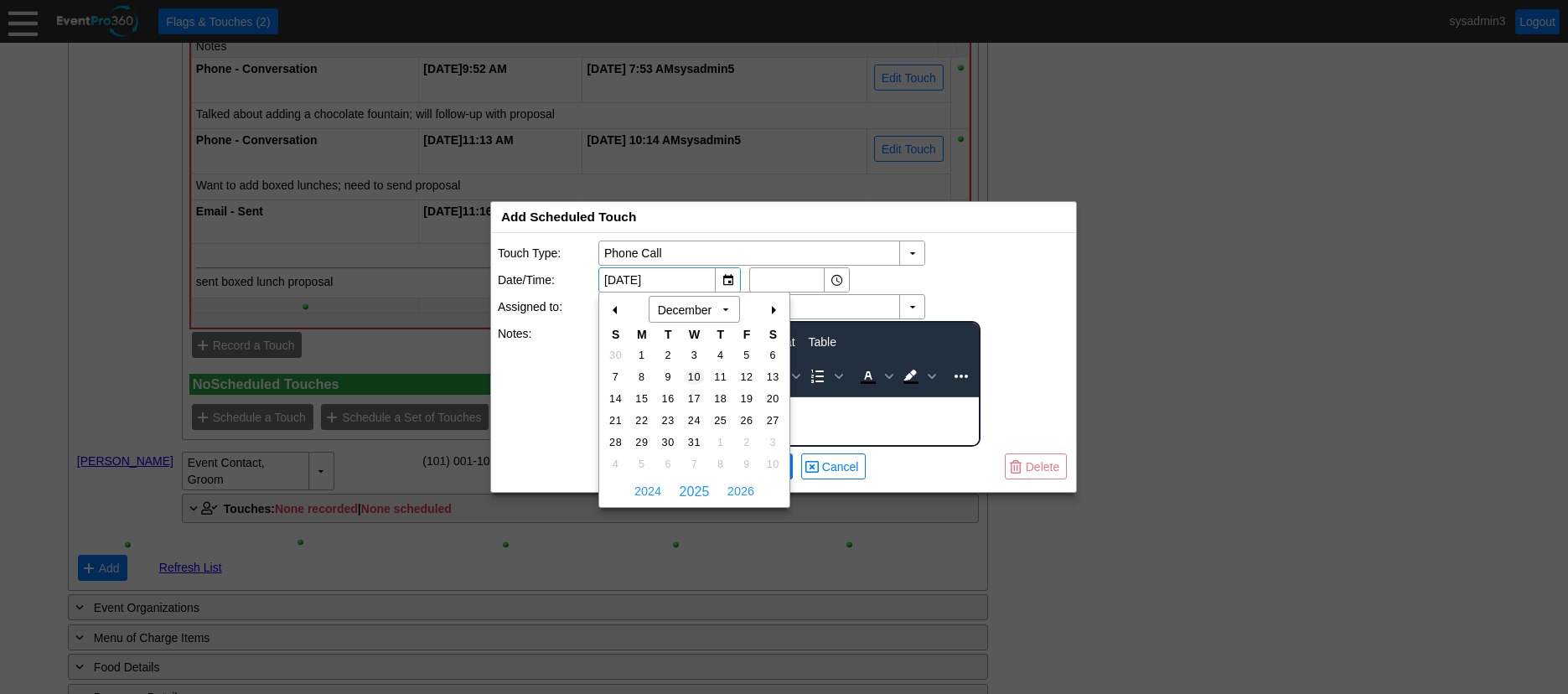
type input "[DATE]"
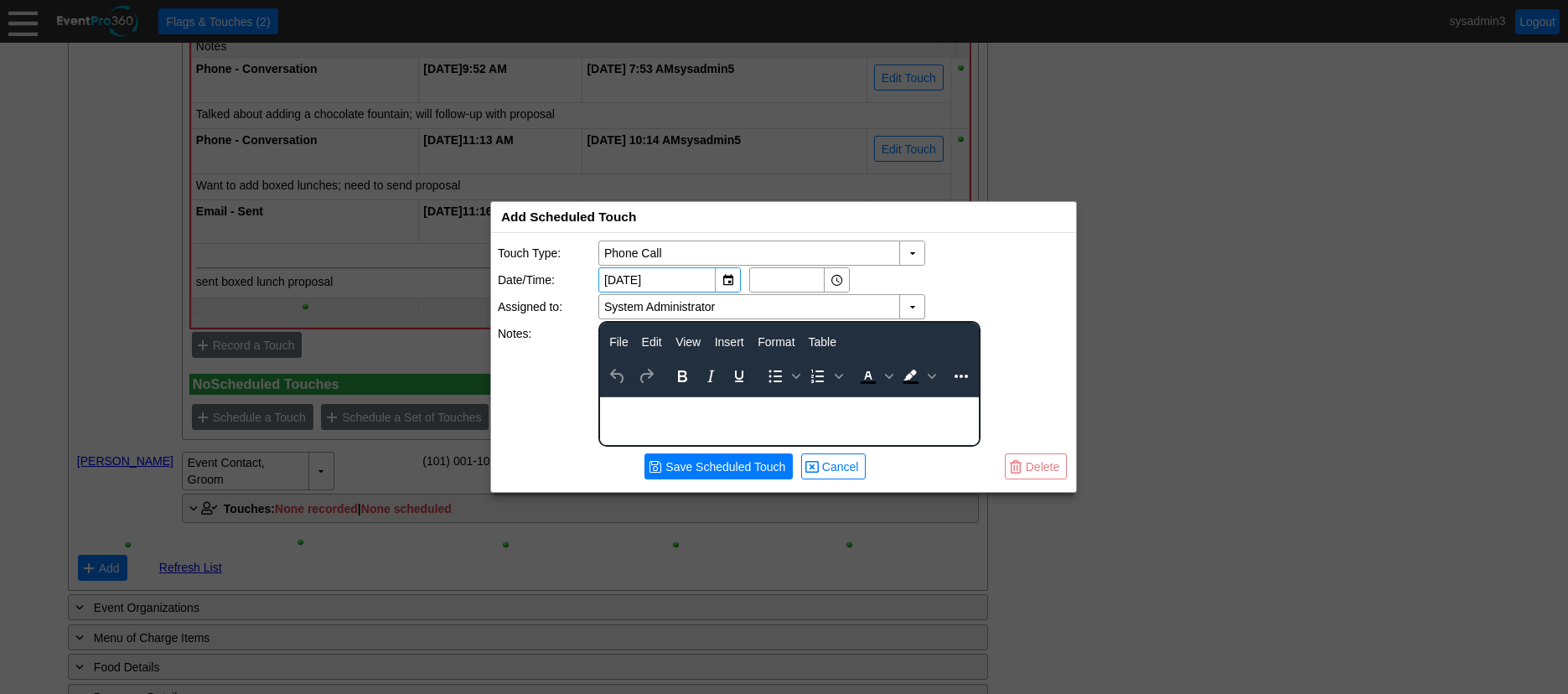
click at [671, 419] on html at bounding box center [789, 408] width 379 height 22
click at [729, 460] on span "Save Scheduled Touch" at bounding box center [725, 467] width 126 height 17
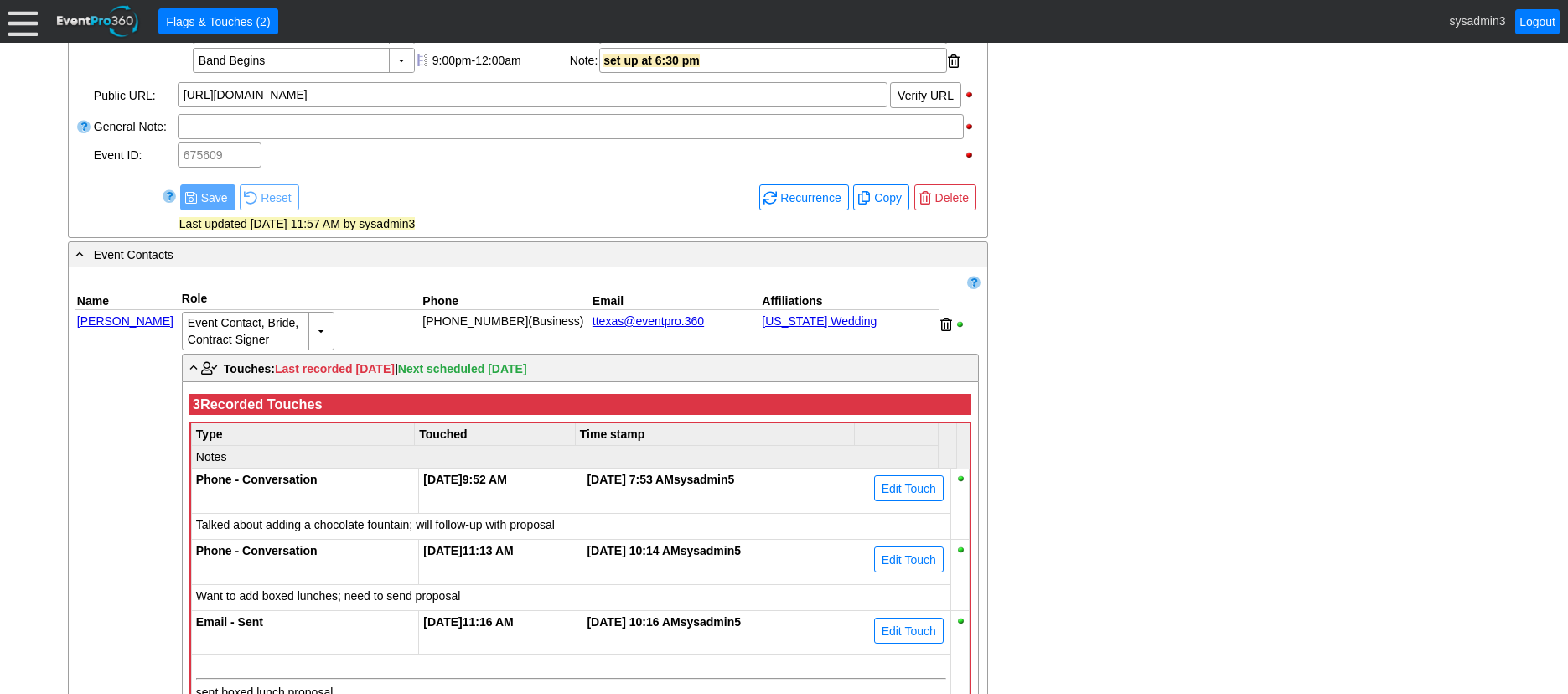
scroll to position [769, 0]
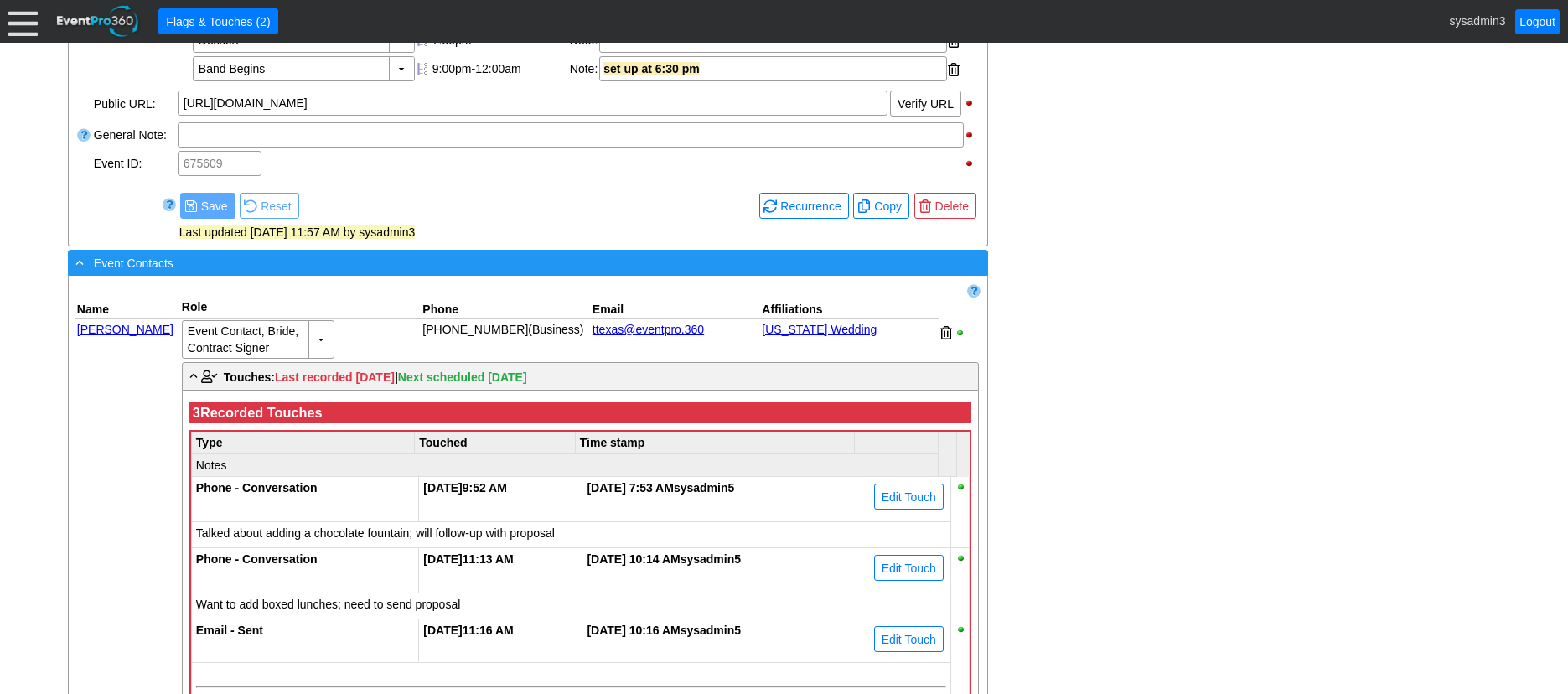
click at [400, 273] on div "- Event Contacts" at bounding box center [494, 262] width 843 height 19
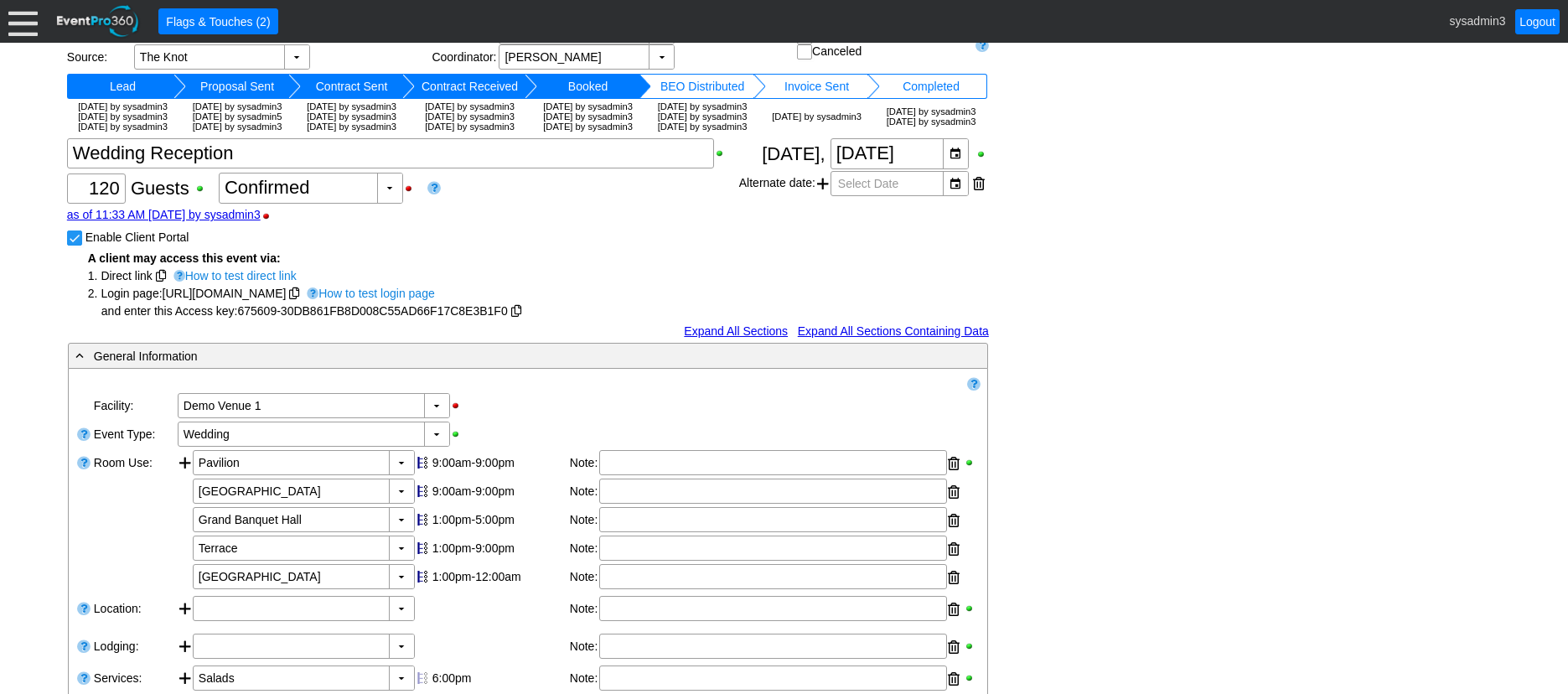
scroll to position [0, 0]
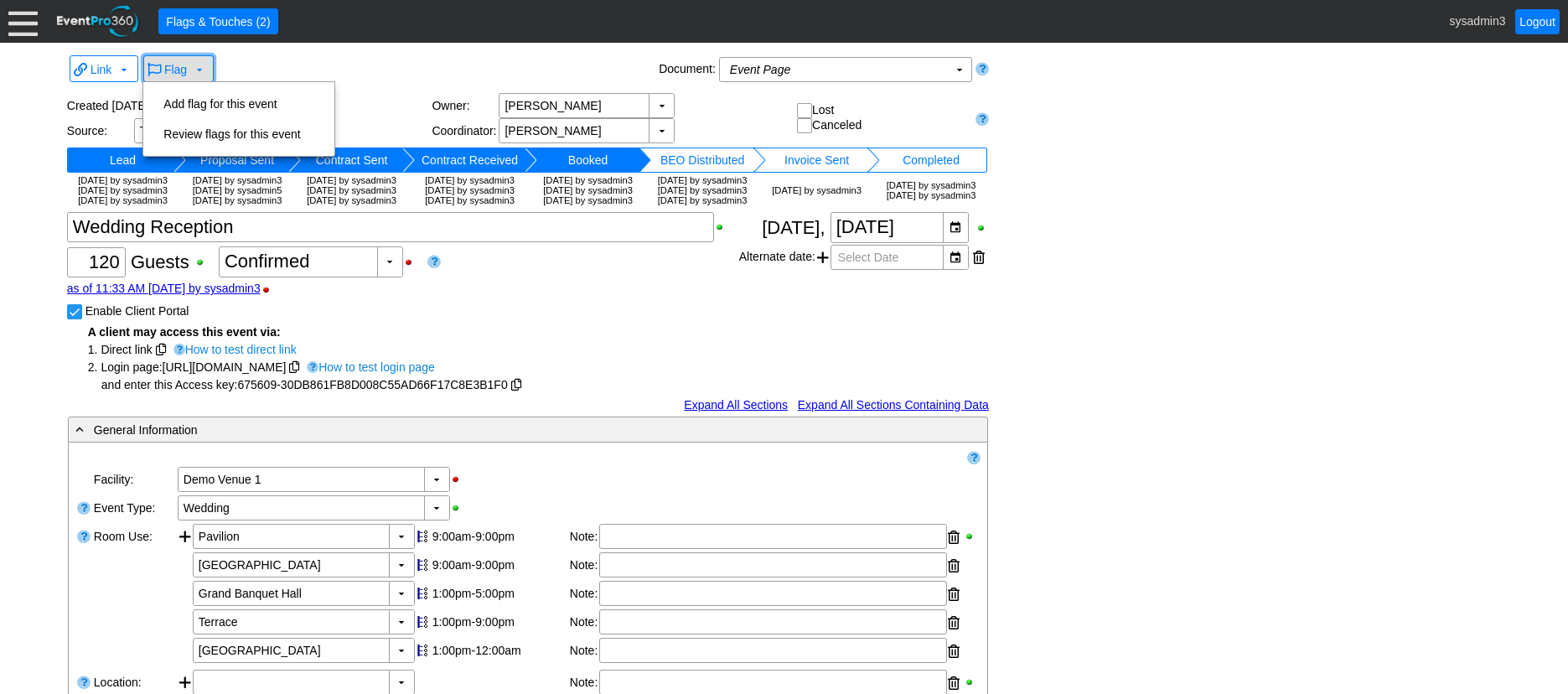
click at [175, 73] on span "Flag" at bounding box center [175, 70] width 23 height 13
click at [186, 100] on td "Add flag for this event" at bounding box center [231, 104] width 150 height 30
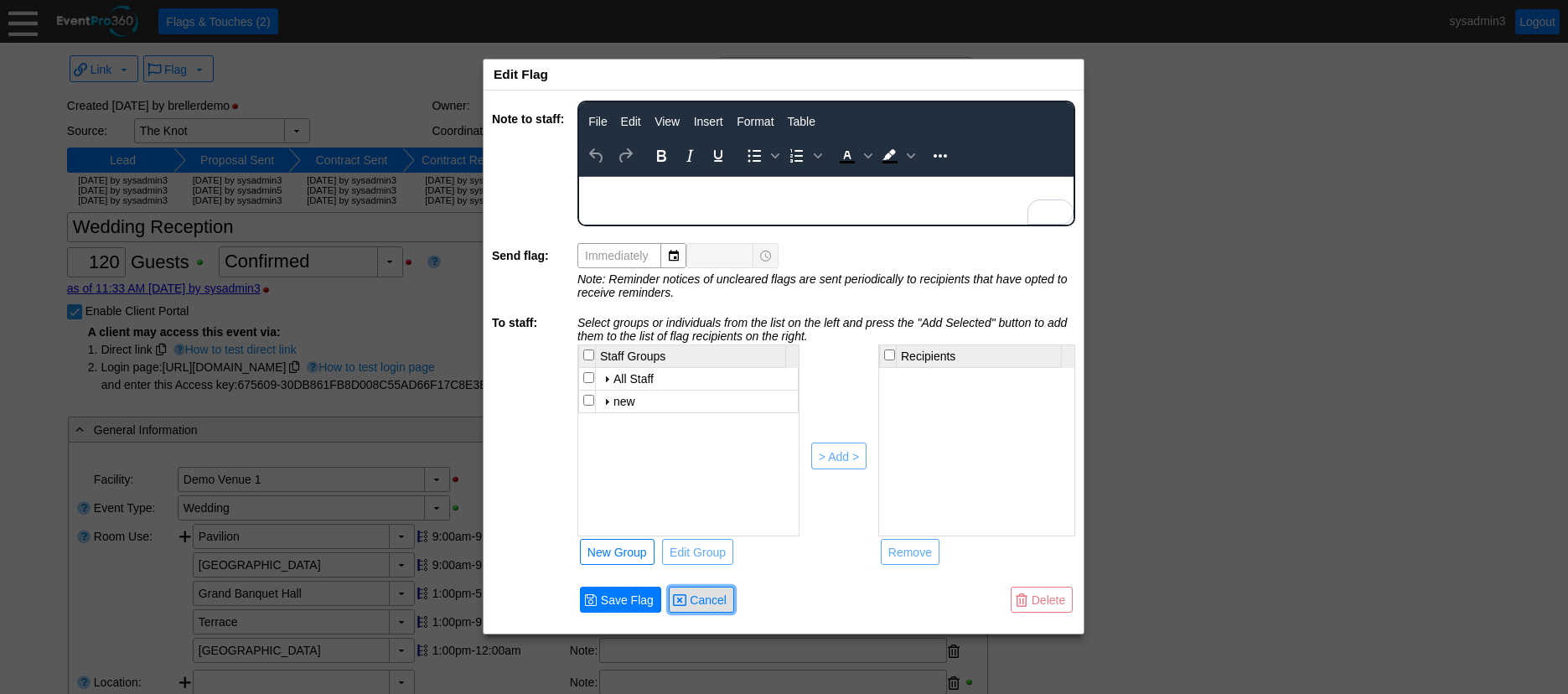
click at [711, 596] on span "Cancel" at bounding box center [708, 600] width 44 height 17
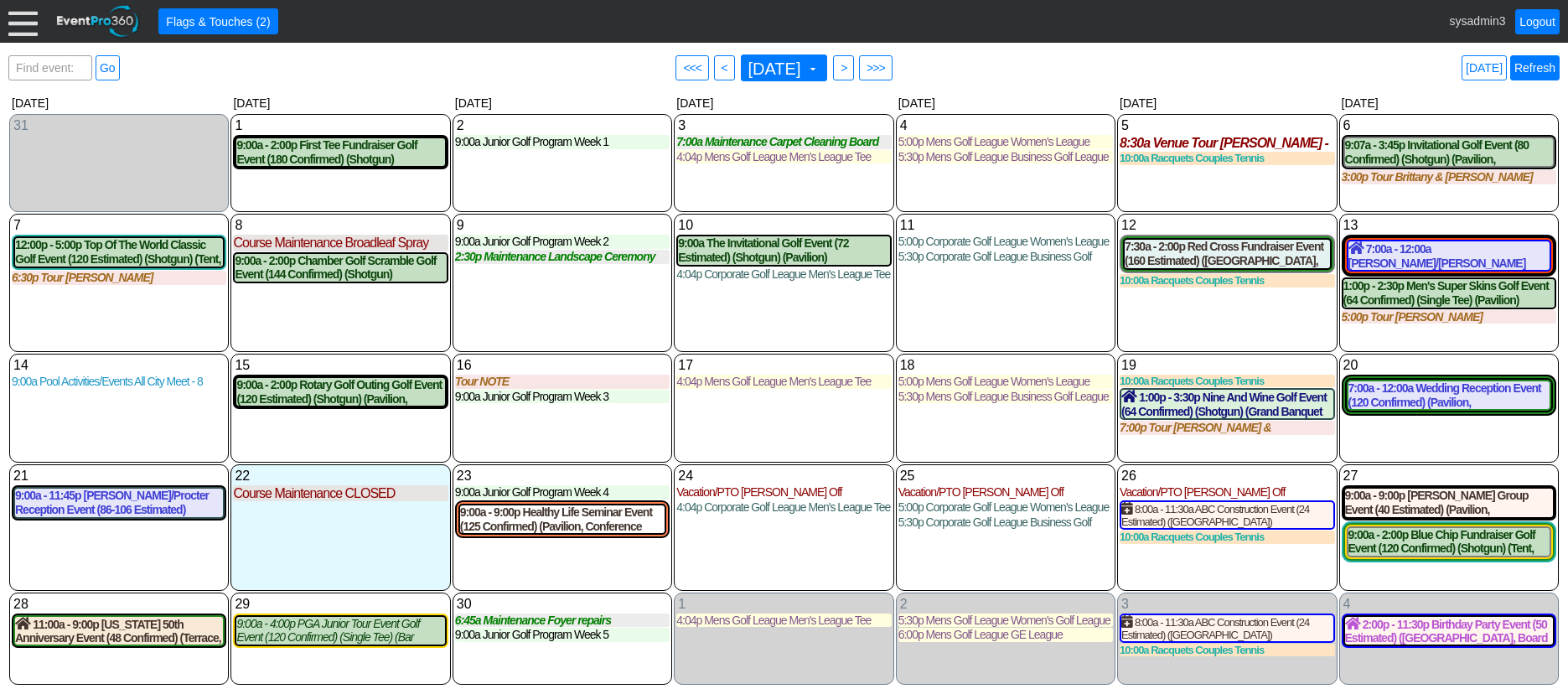
click at [1538, 61] on link "Refresh" at bounding box center [1534, 68] width 50 height 25
click at [19, 30] on div at bounding box center [23, 21] width 29 height 29
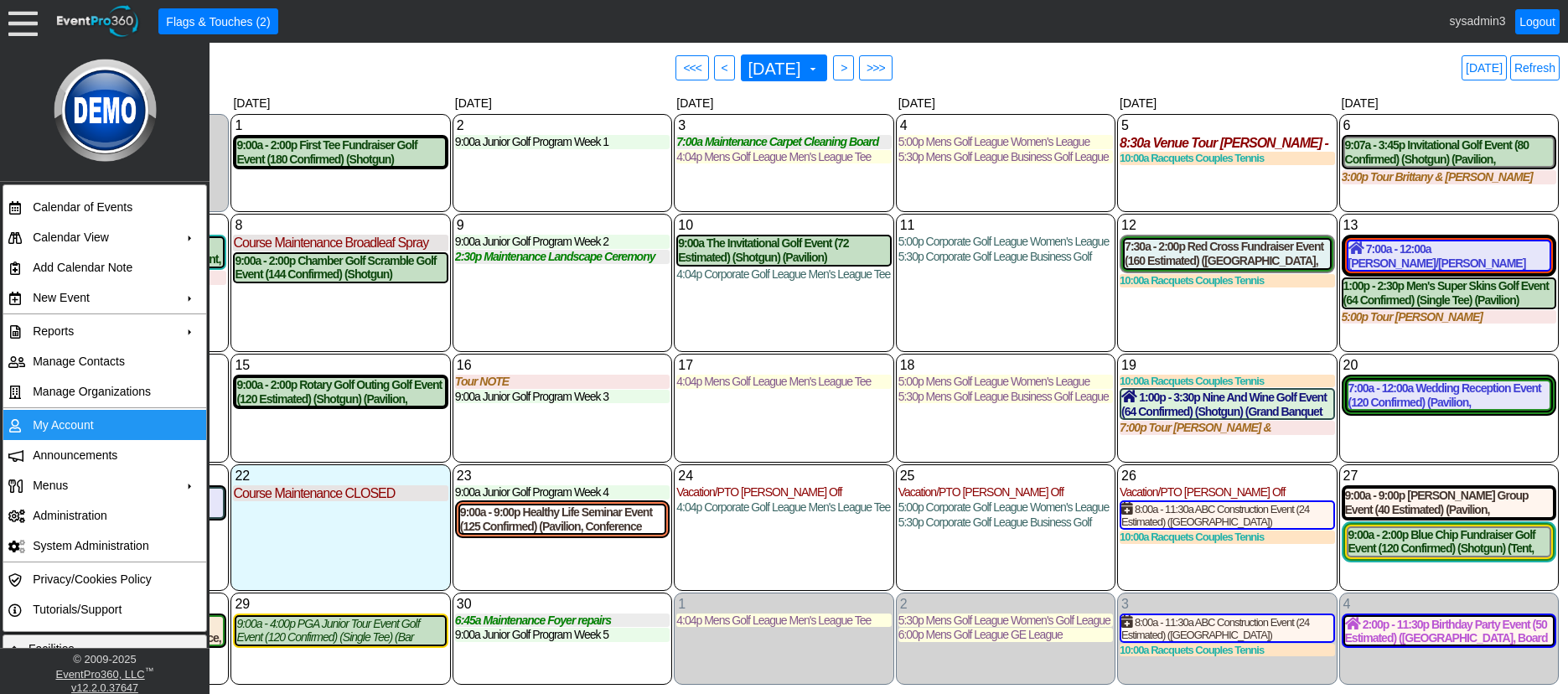
click at [45, 425] on td "My Account" at bounding box center [101, 425] width 150 height 30
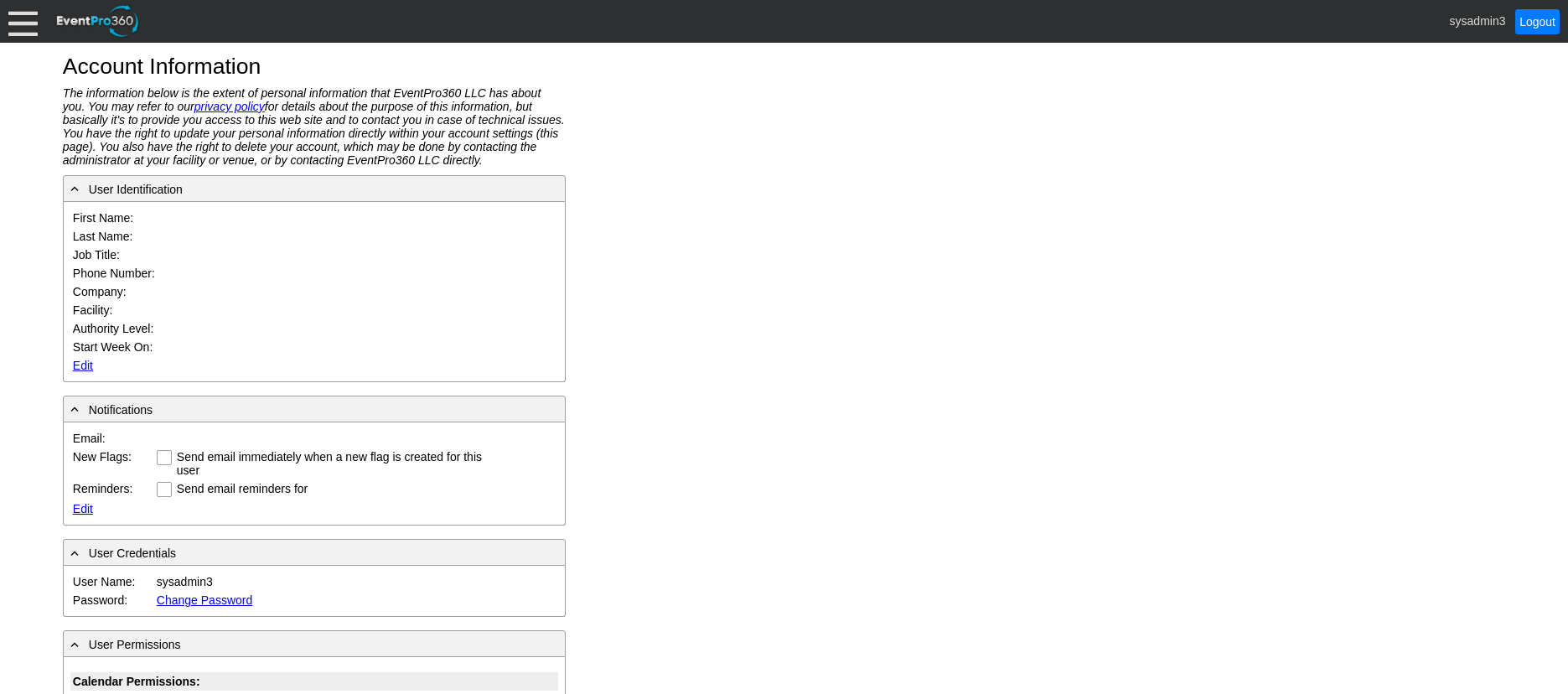
type input "System"
type input "Administrator"
type input "System Administrator"
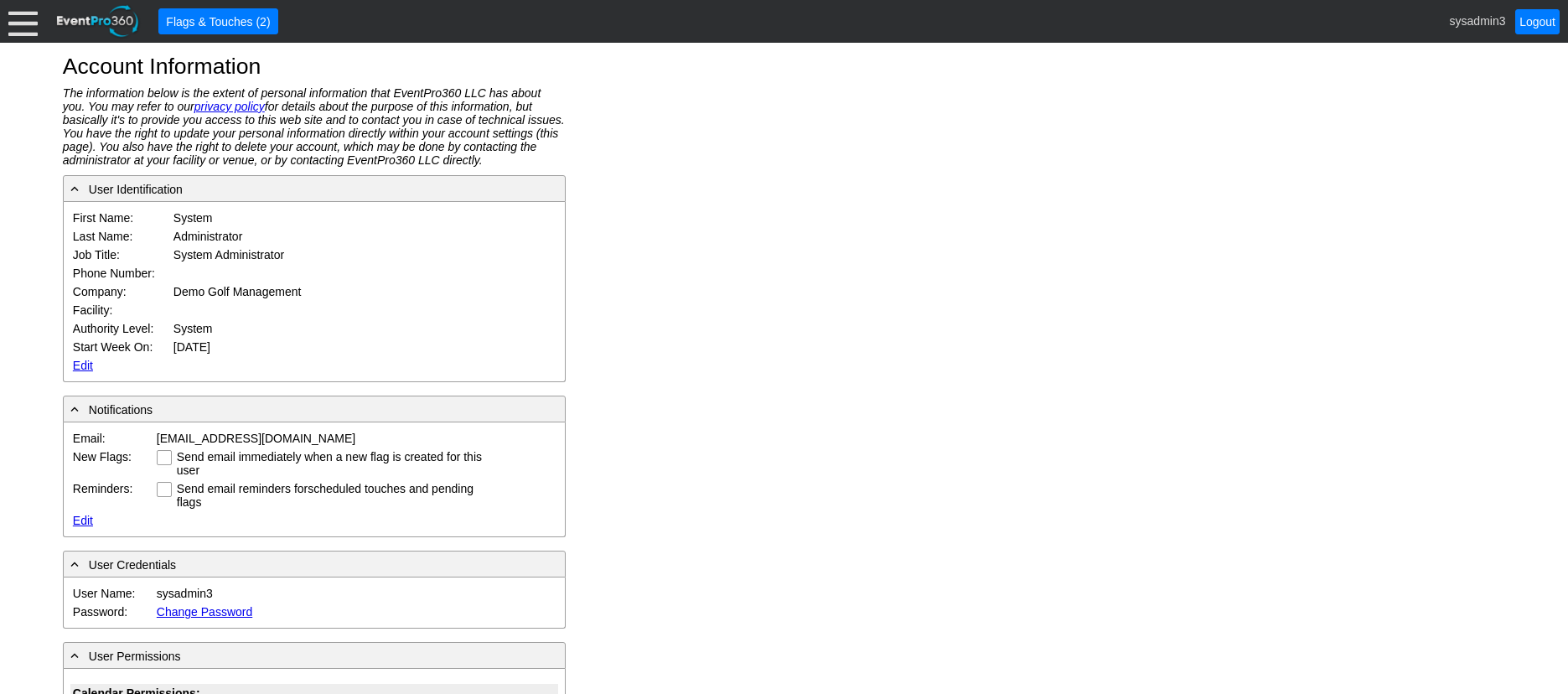
click at [82, 367] on link "Edit" at bounding box center [83, 365] width 20 height 13
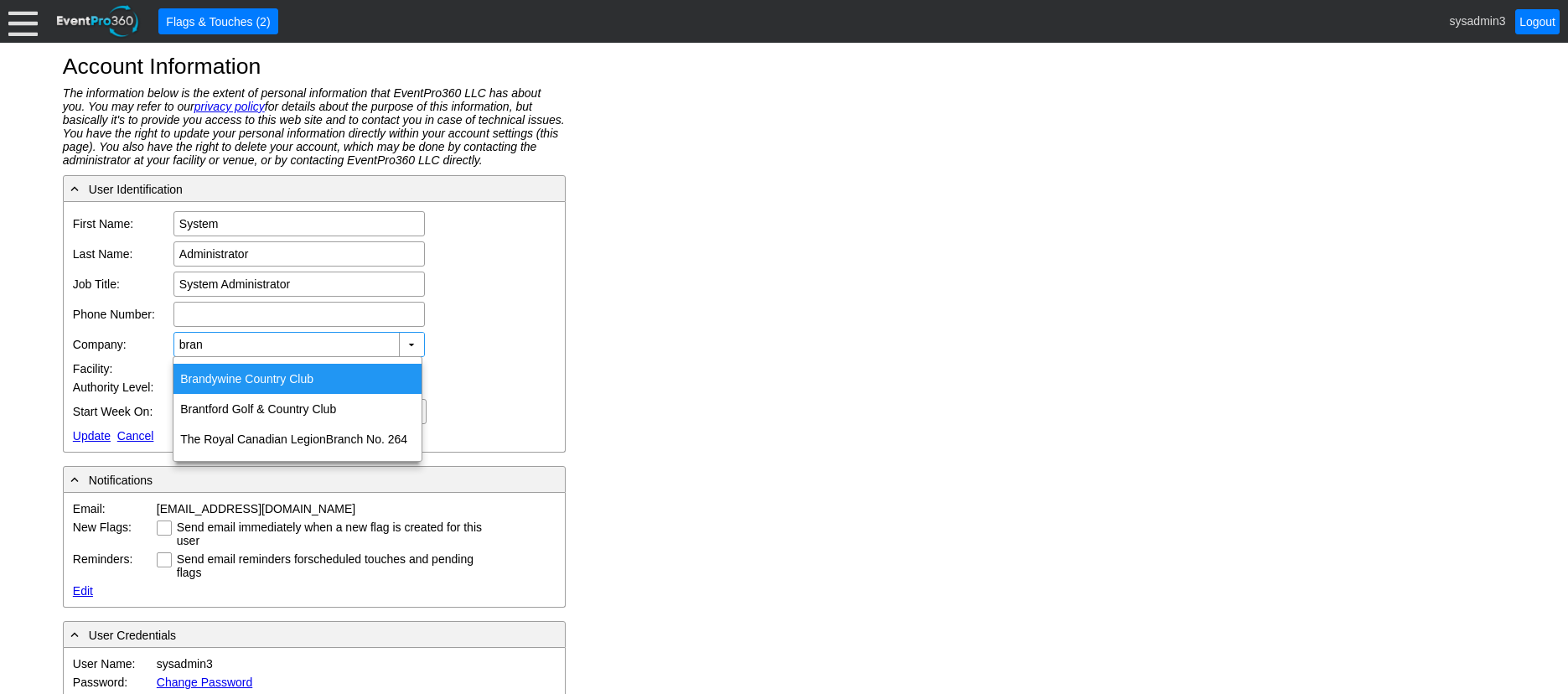
click at [266, 379] on div "Bran dywine Country Club" at bounding box center [297, 379] width 248 height 30
type input "Brandywine Country Club"
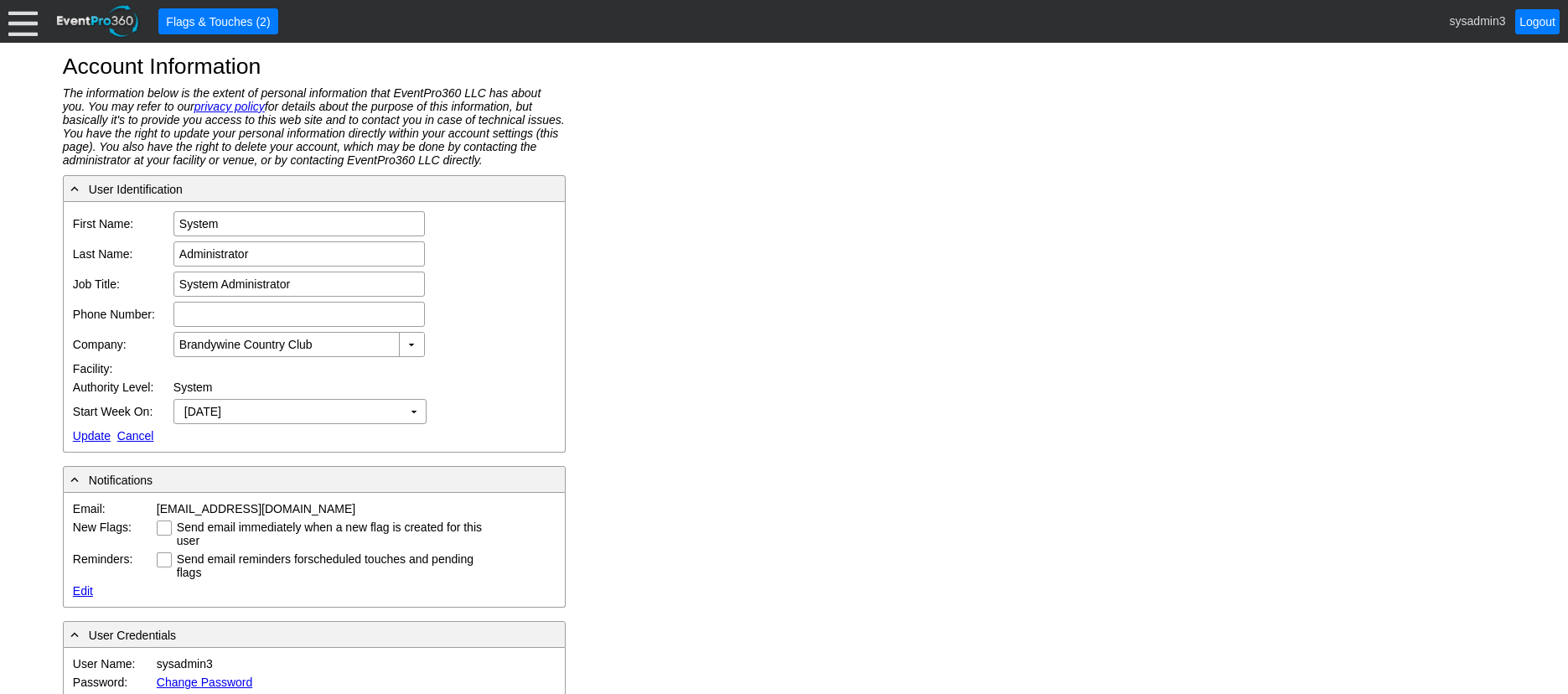
click at [24, 23] on div at bounding box center [23, 21] width 29 height 29
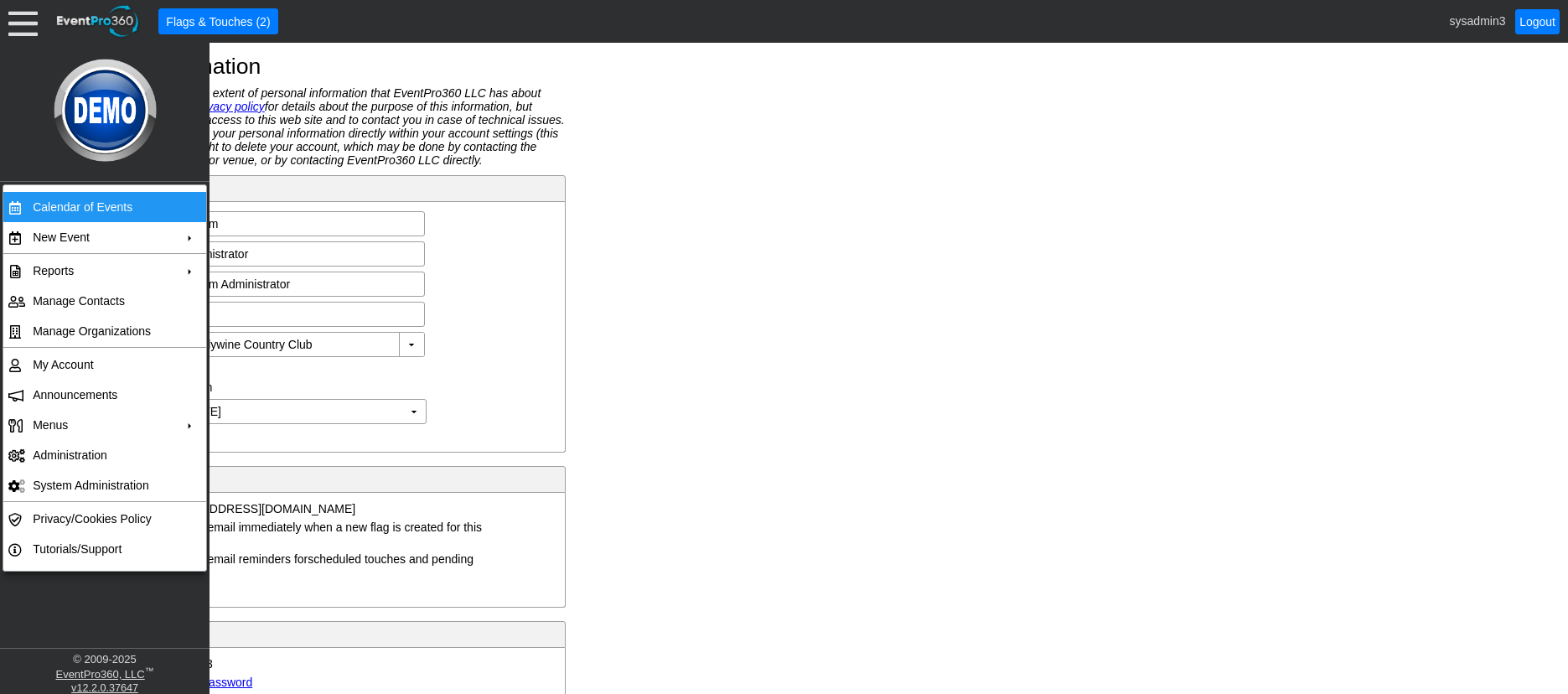
click at [72, 211] on td "Calendar of Events" at bounding box center [101, 207] width 150 height 30
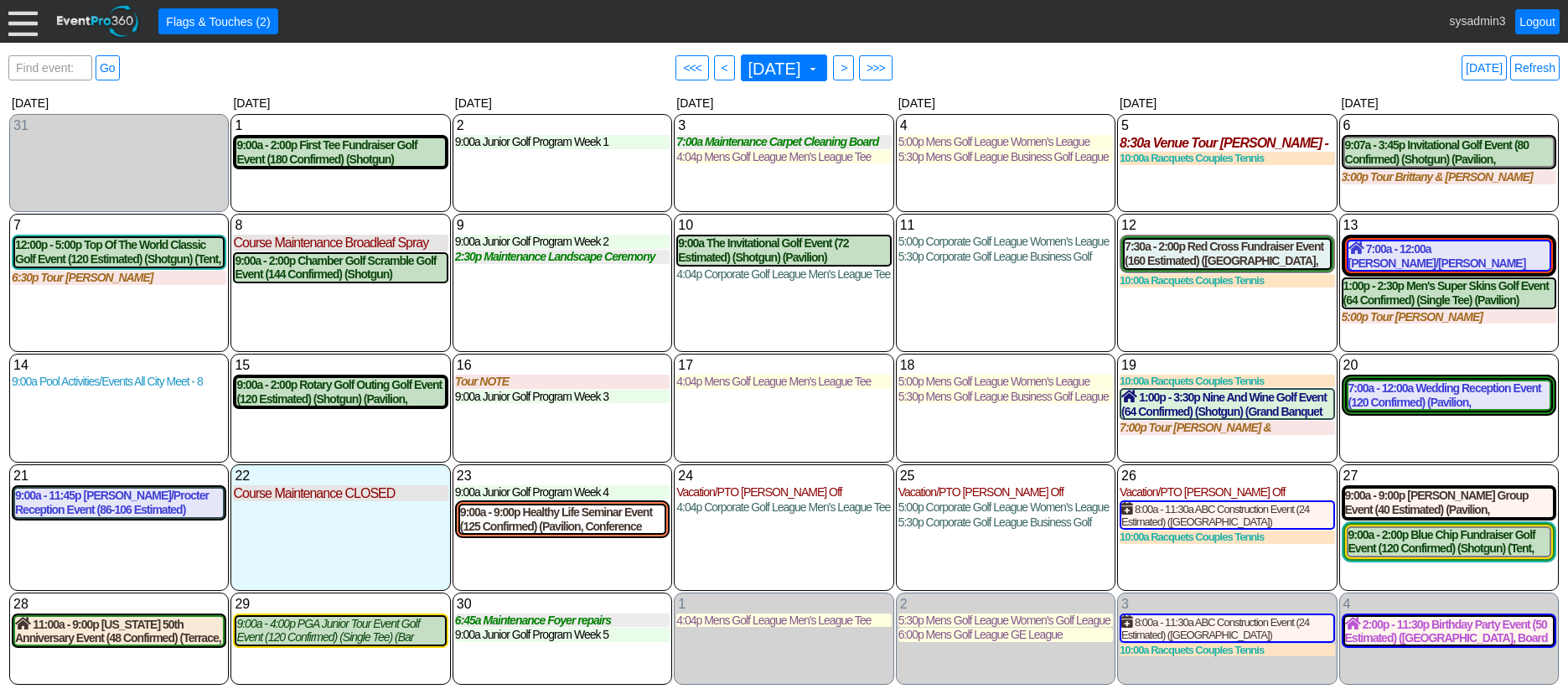
click at [17, 23] on div at bounding box center [23, 21] width 29 height 29
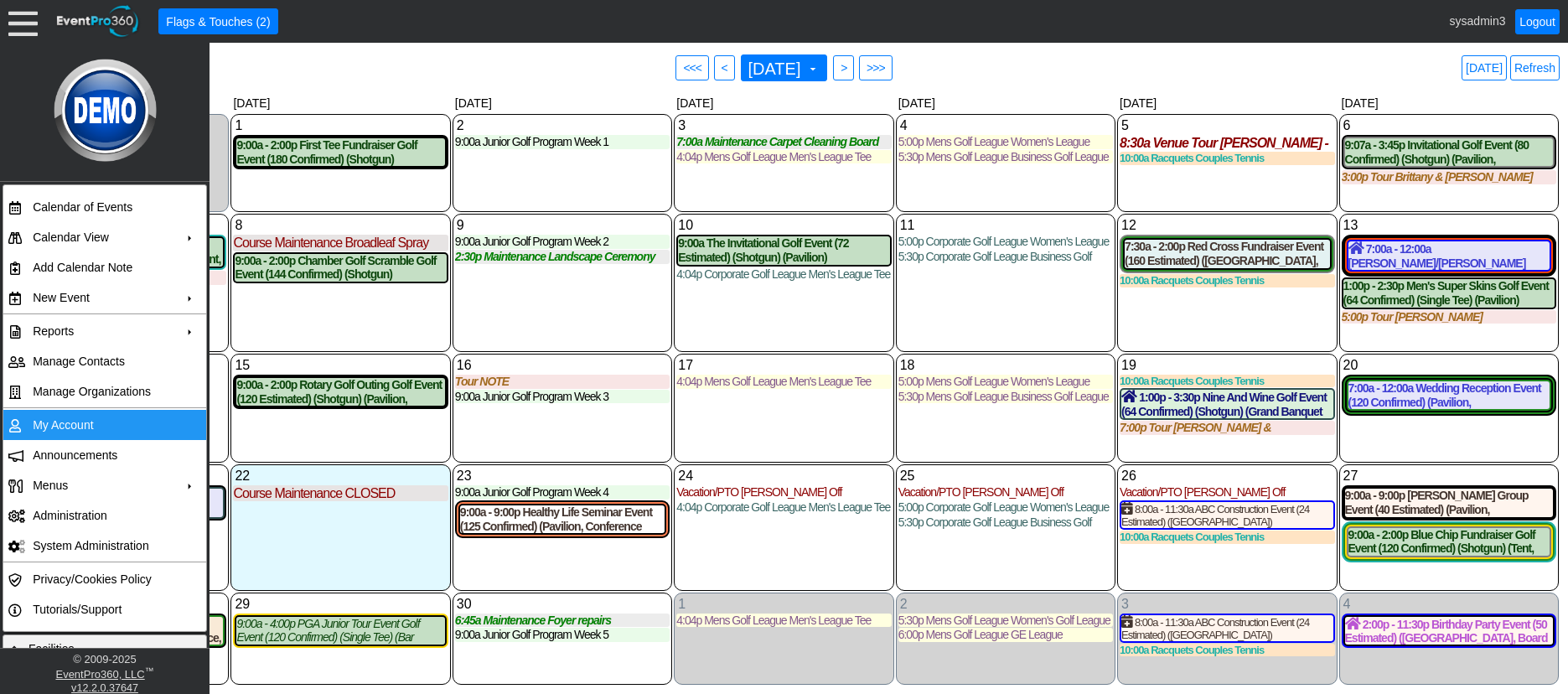
click at [75, 431] on td "My Account" at bounding box center [101, 425] width 150 height 30
click at [1535, 63] on link "Refresh" at bounding box center [1534, 68] width 50 height 25
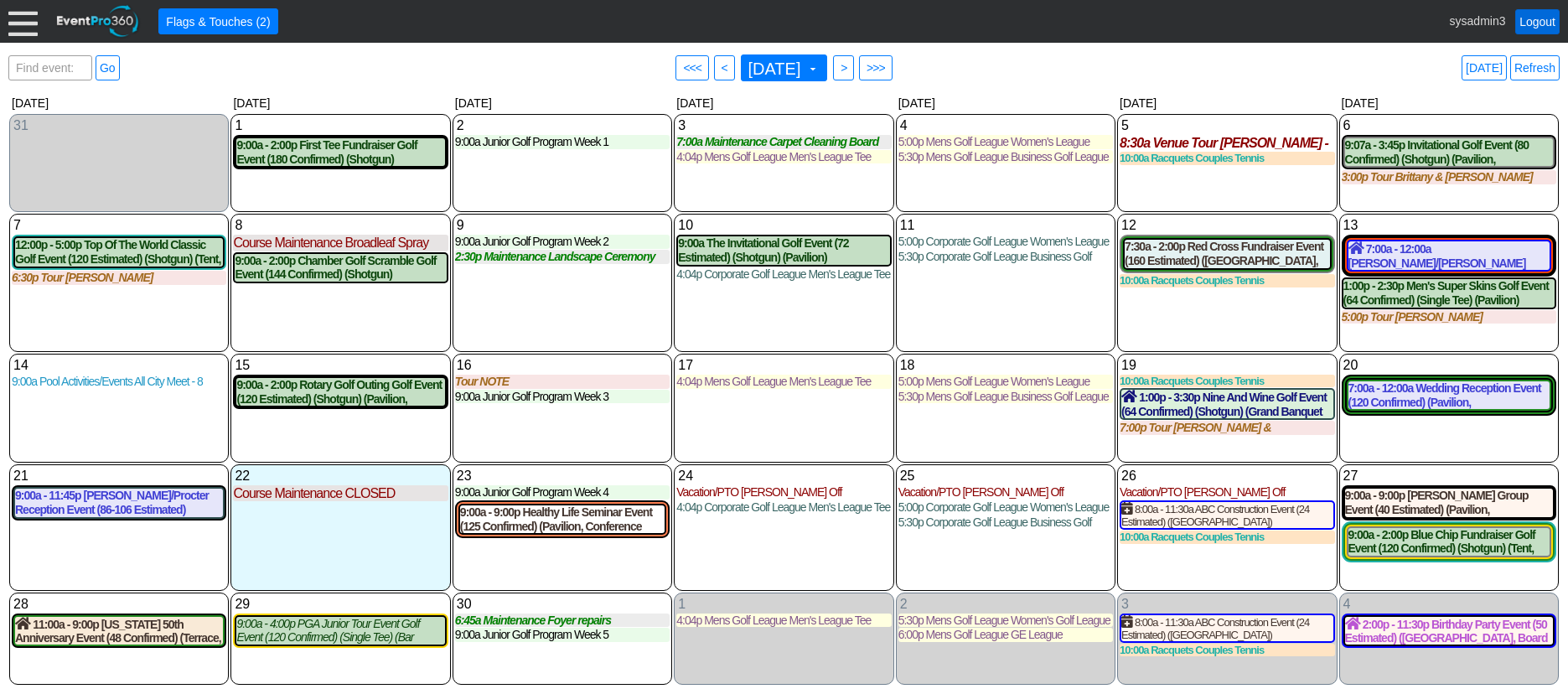
click at [1534, 21] on link "Logout" at bounding box center [1537, 22] width 45 height 25
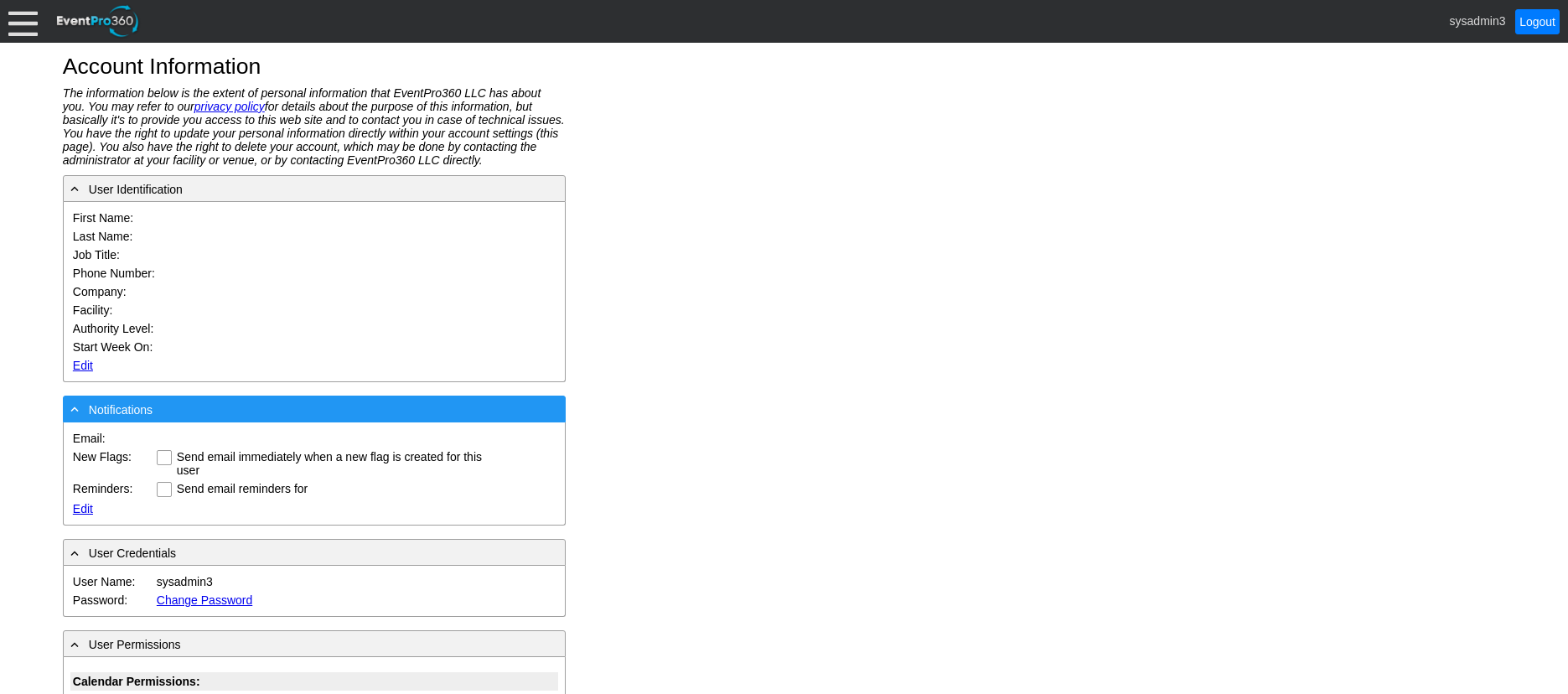
type input "System"
type input "Administrator"
type input "System Administrator"
type input "Demo Golf Management"
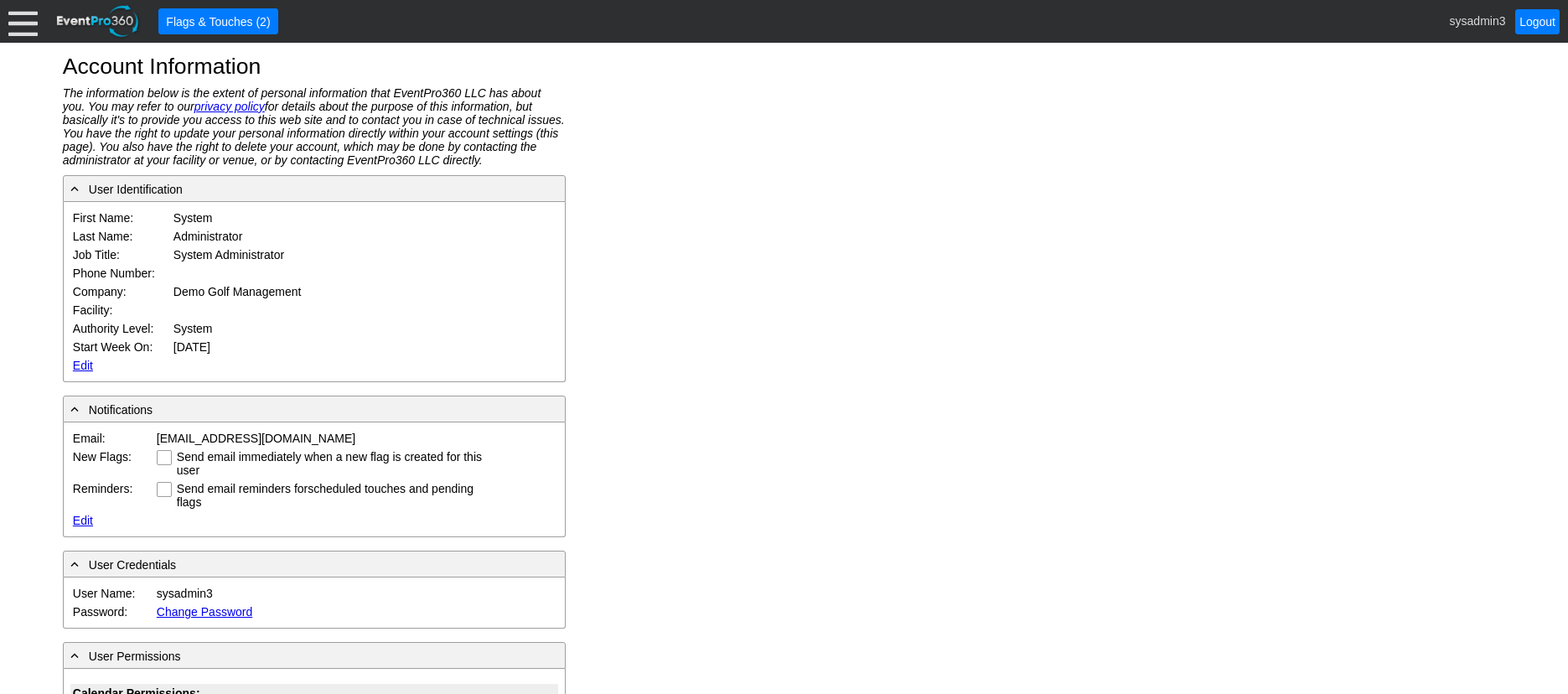
click at [81, 366] on link "Edit" at bounding box center [83, 365] width 20 height 13
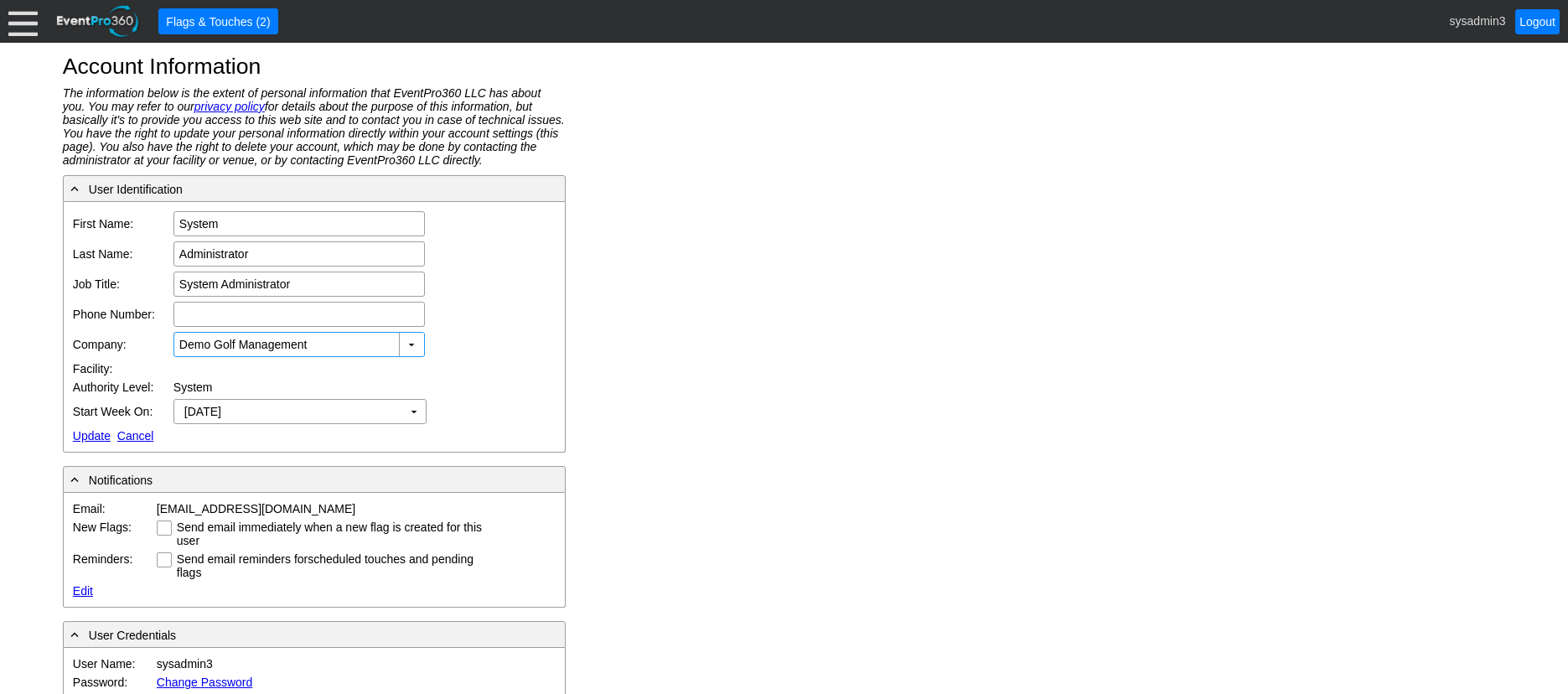
click at [318, 342] on input "Demo Golf Management" at bounding box center [287, 345] width 216 height 24
drag, startPoint x: 318, startPoint y: 342, endPoint x: 105, endPoint y: 331, distance: 213.3
click at [104, 335] on tr "Company: Demo Golf Management ▼ Χ Demo Golf Management" at bounding box center [280, 345] width 419 height 30
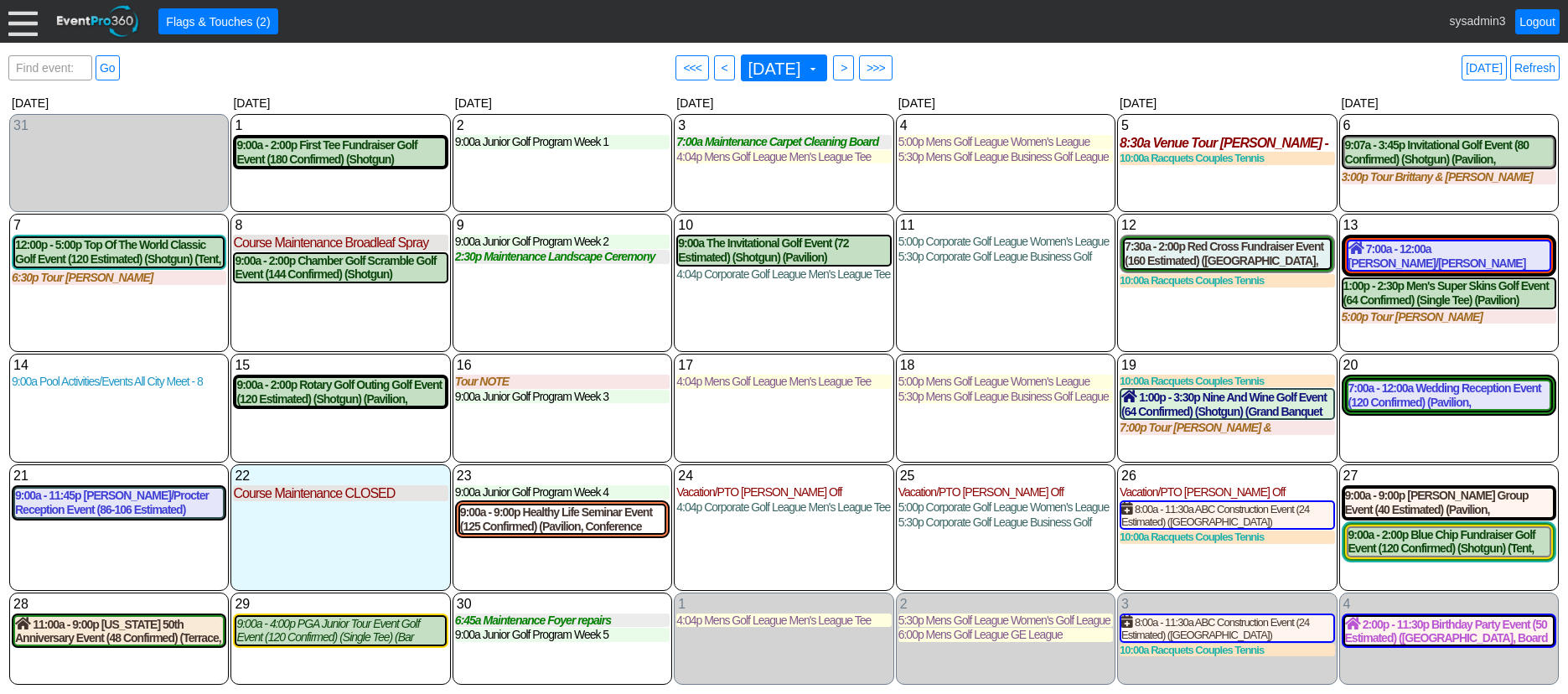
click at [19, 29] on div at bounding box center [23, 21] width 29 height 29
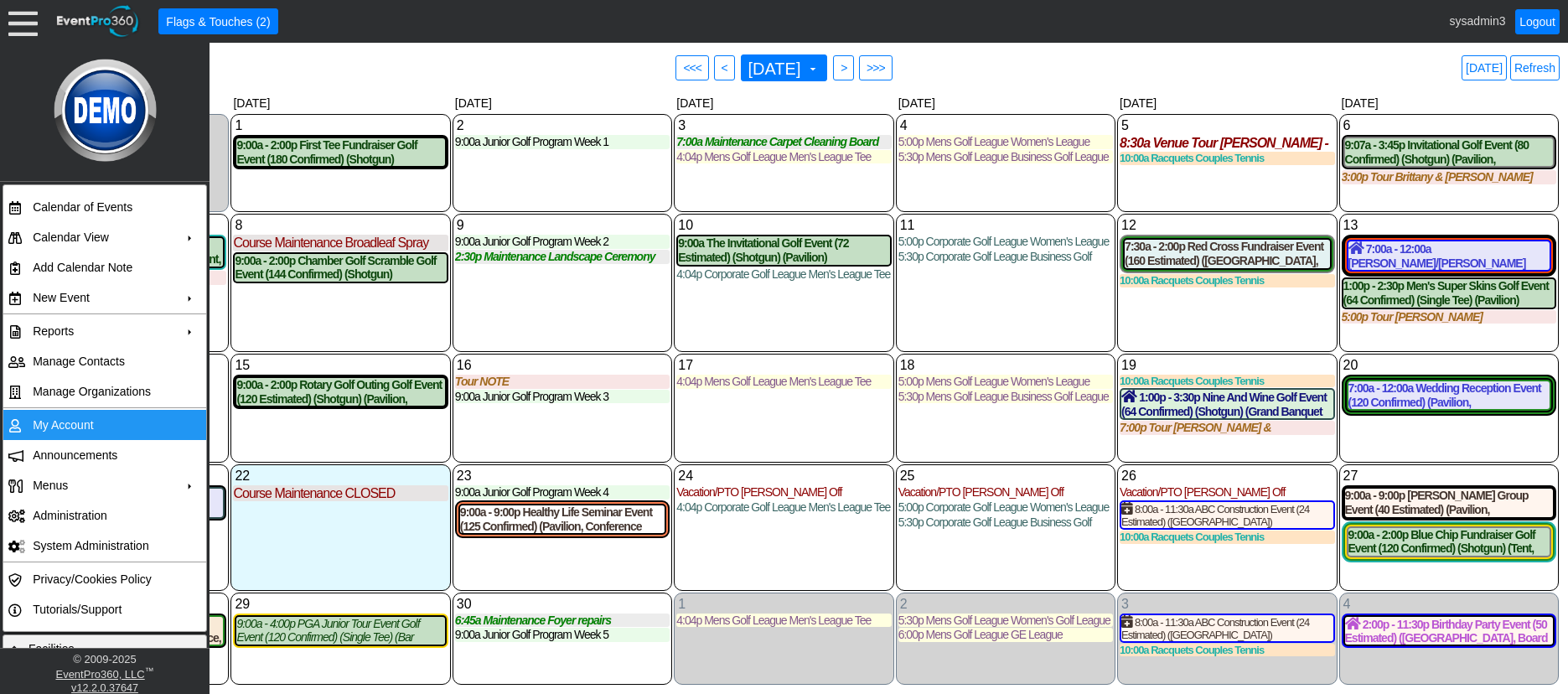
click at [61, 424] on td "My Account" at bounding box center [101, 425] width 150 height 30
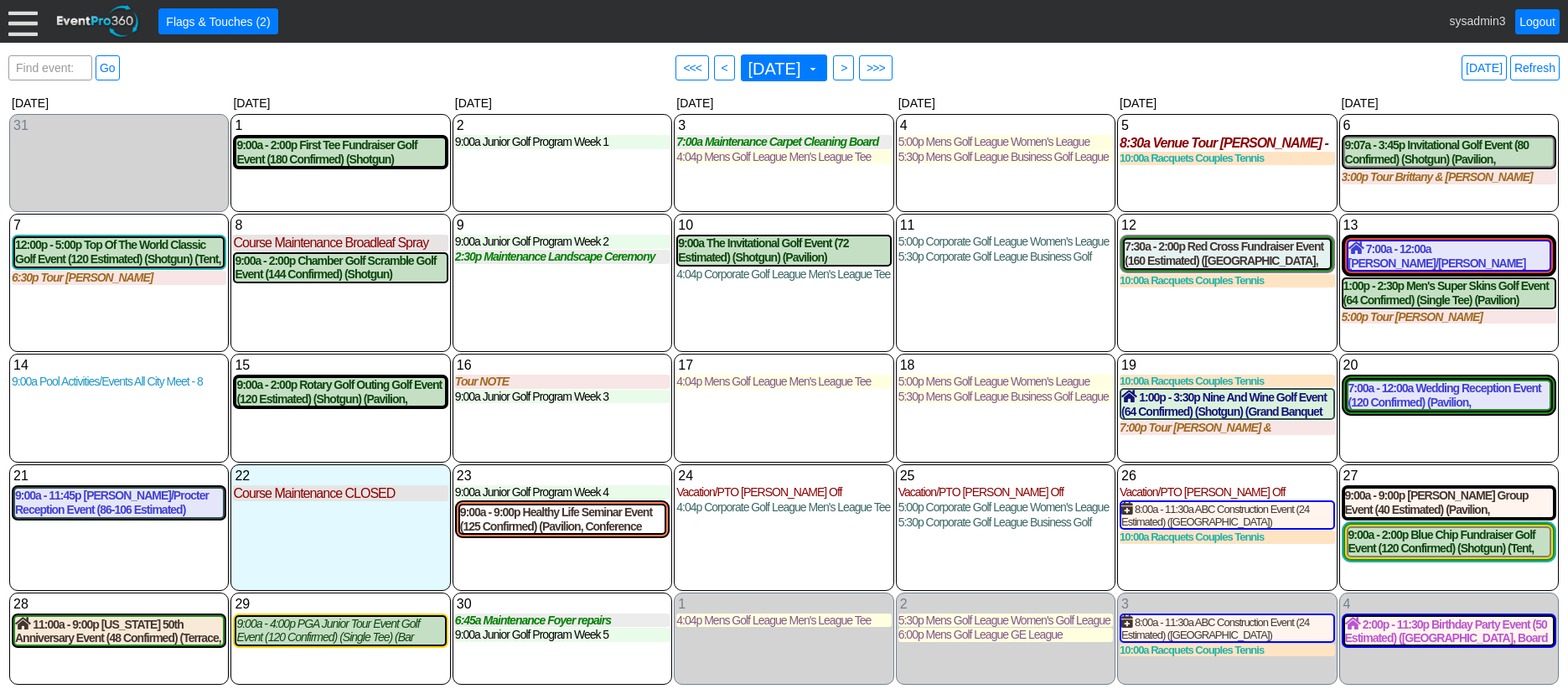
click at [560, 302] on div "9 [DATE] 9:00a Junior Golf Program Week 2 Week 2 at Demo Venue 1 Type: Junior G…" at bounding box center [562, 282] width 220 height 137
click at [19, 19] on div at bounding box center [23, 21] width 29 height 29
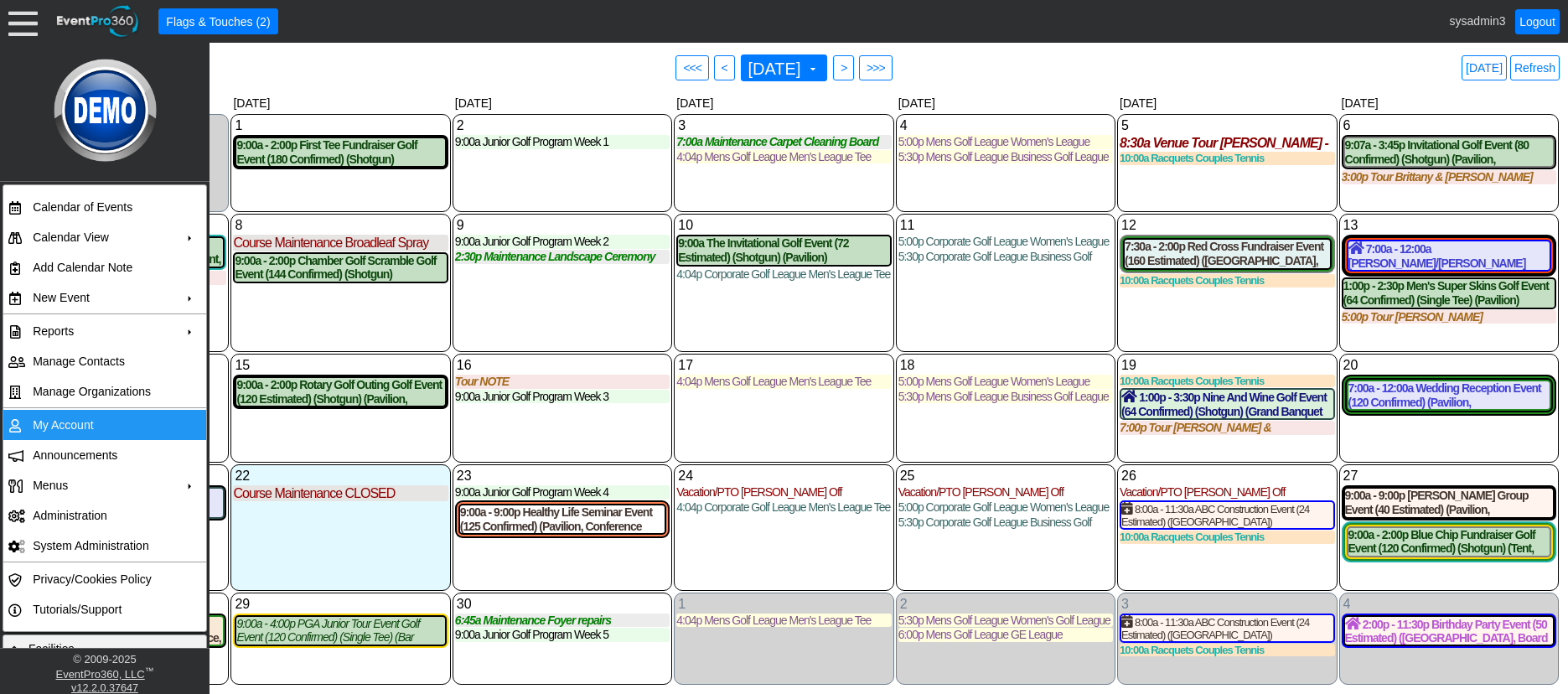
click at [61, 426] on td "My Account" at bounding box center [101, 425] width 150 height 30
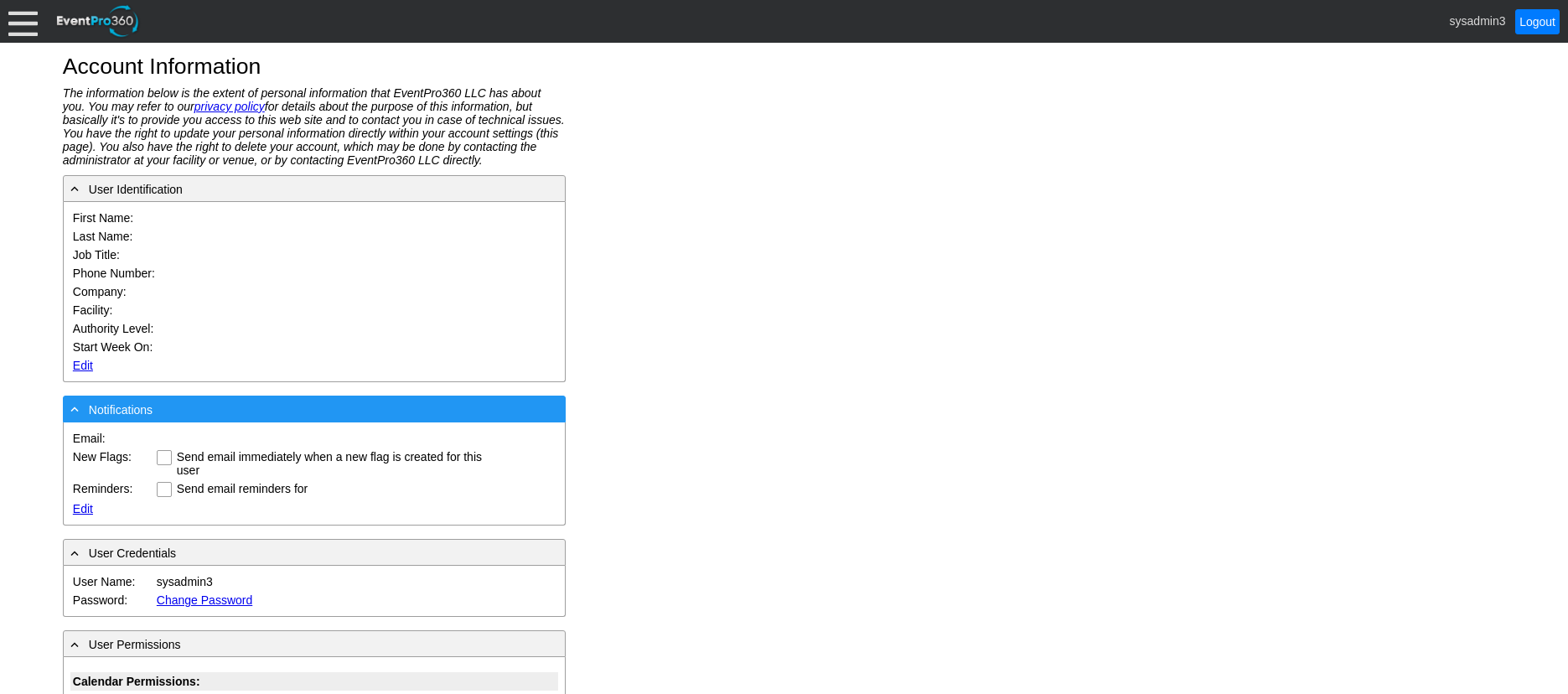
type input "System"
type input "Administrator"
type input "System Administrator"
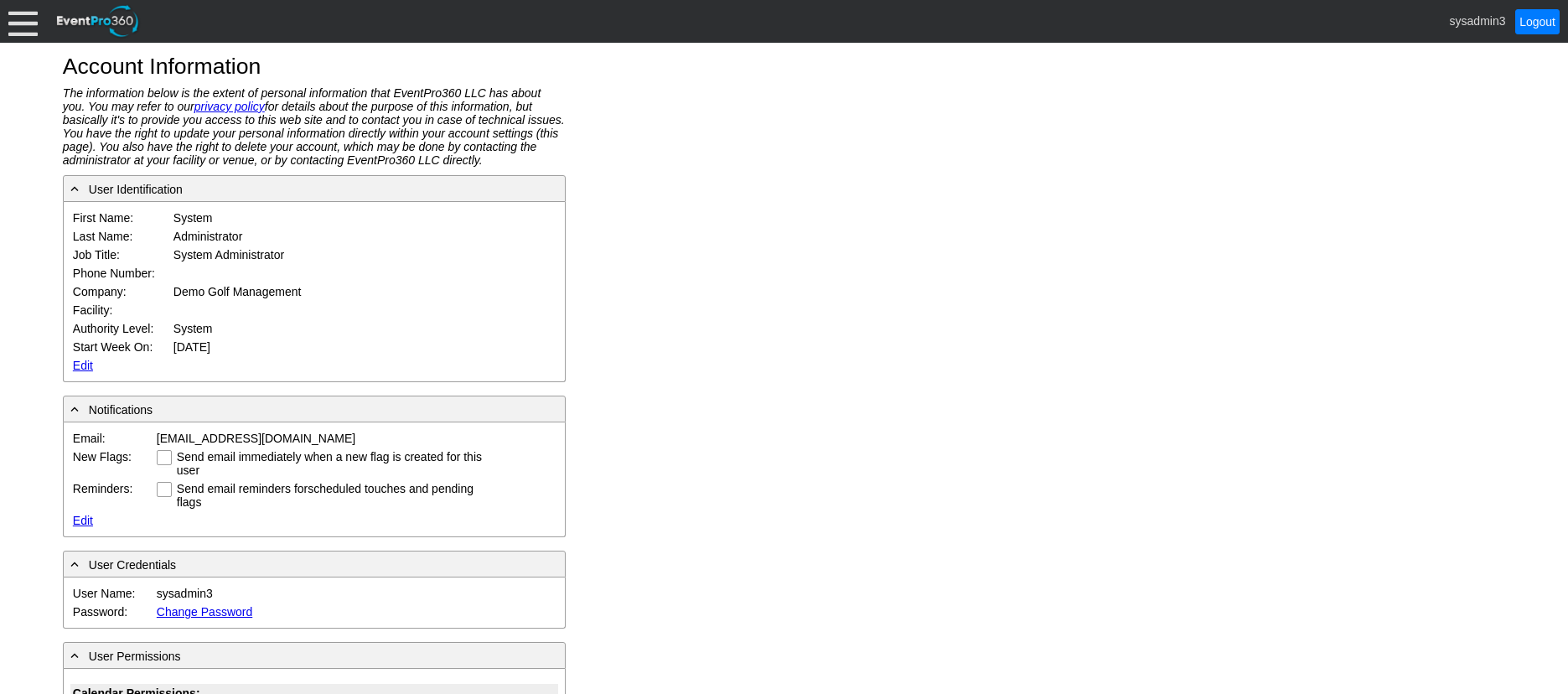
click at [81, 364] on link "Edit" at bounding box center [83, 365] width 20 height 13
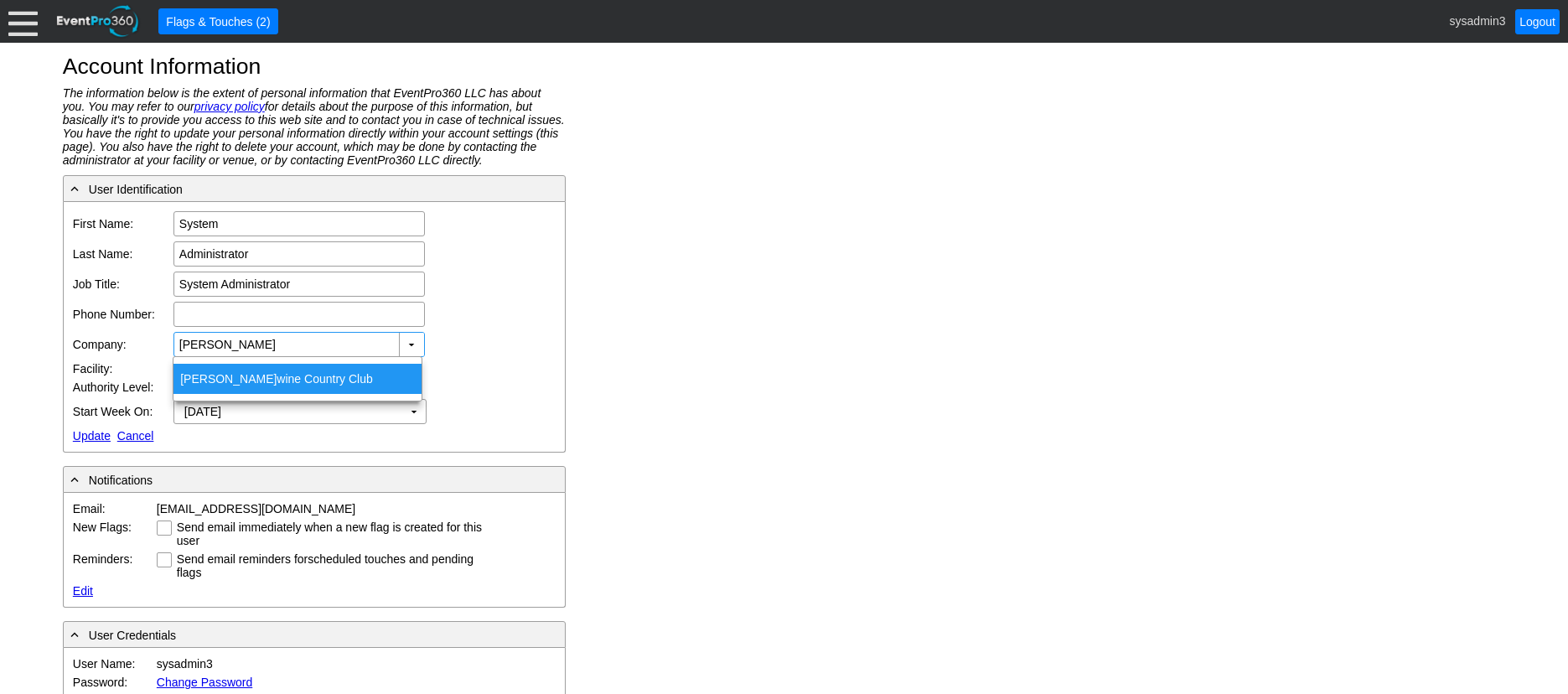
click at [228, 373] on div "[PERSON_NAME] Country Club" at bounding box center [297, 379] width 248 height 30
type input "Brandywine Country Club"
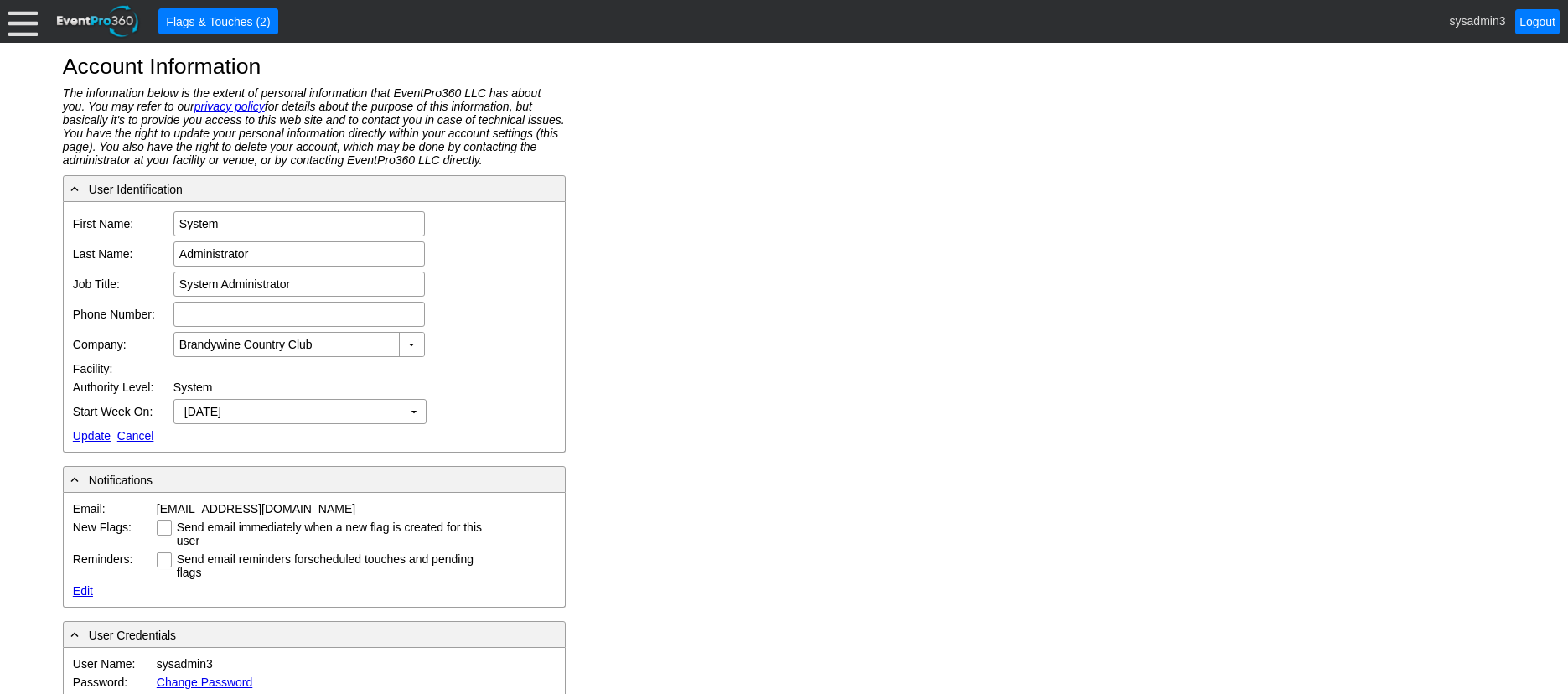
click at [92, 433] on link "Update" at bounding box center [92, 436] width 38 height 13
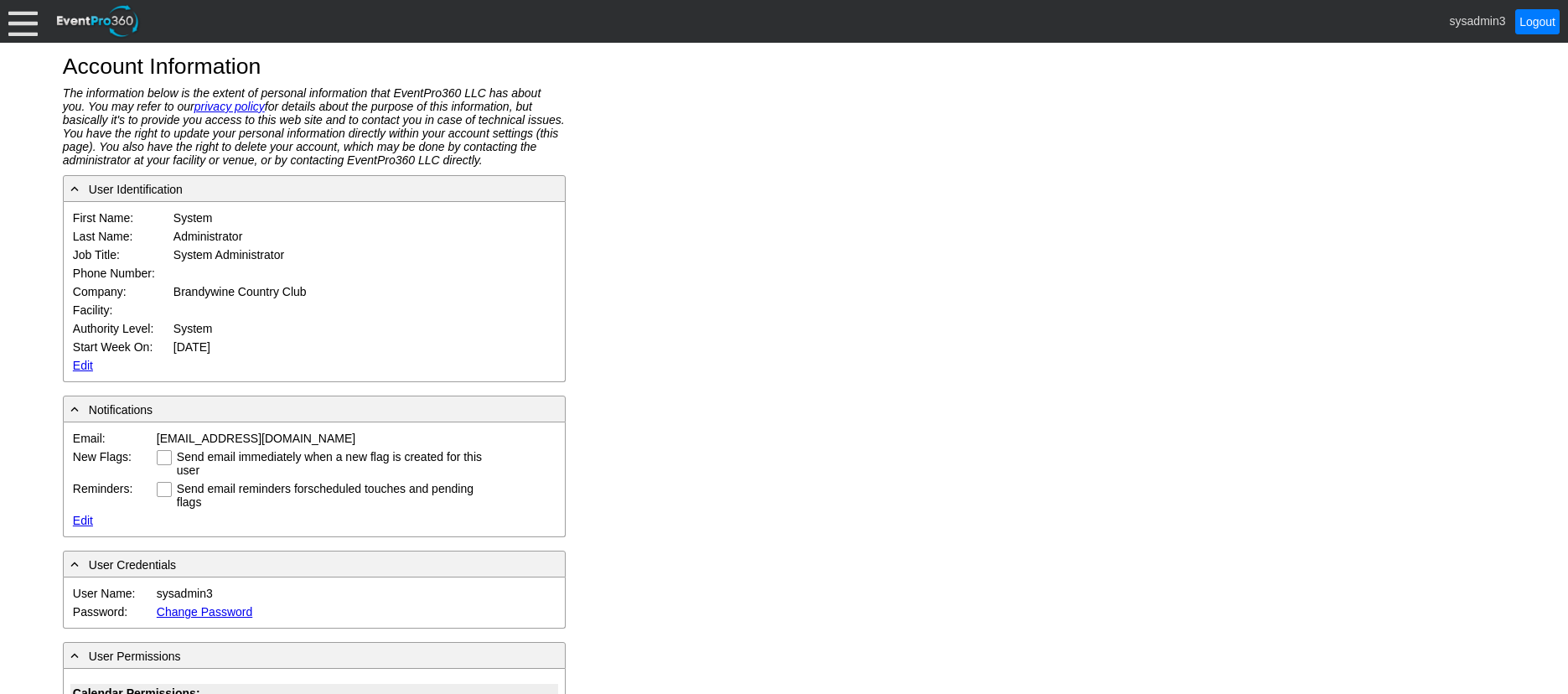
click at [24, 23] on div at bounding box center [23, 21] width 29 height 29
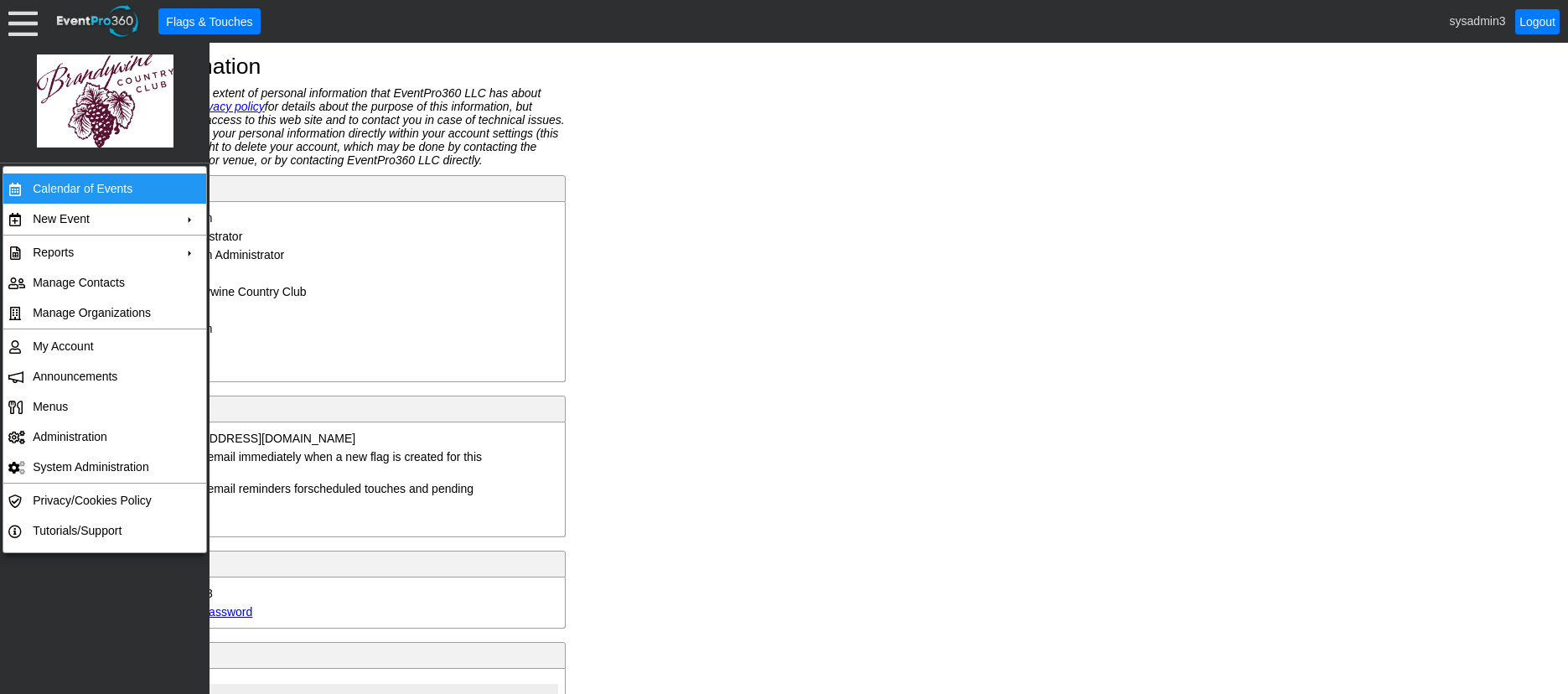
click at [65, 183] on td "Calendar of Events" at bounding box center [101, 188] width 150 height 30
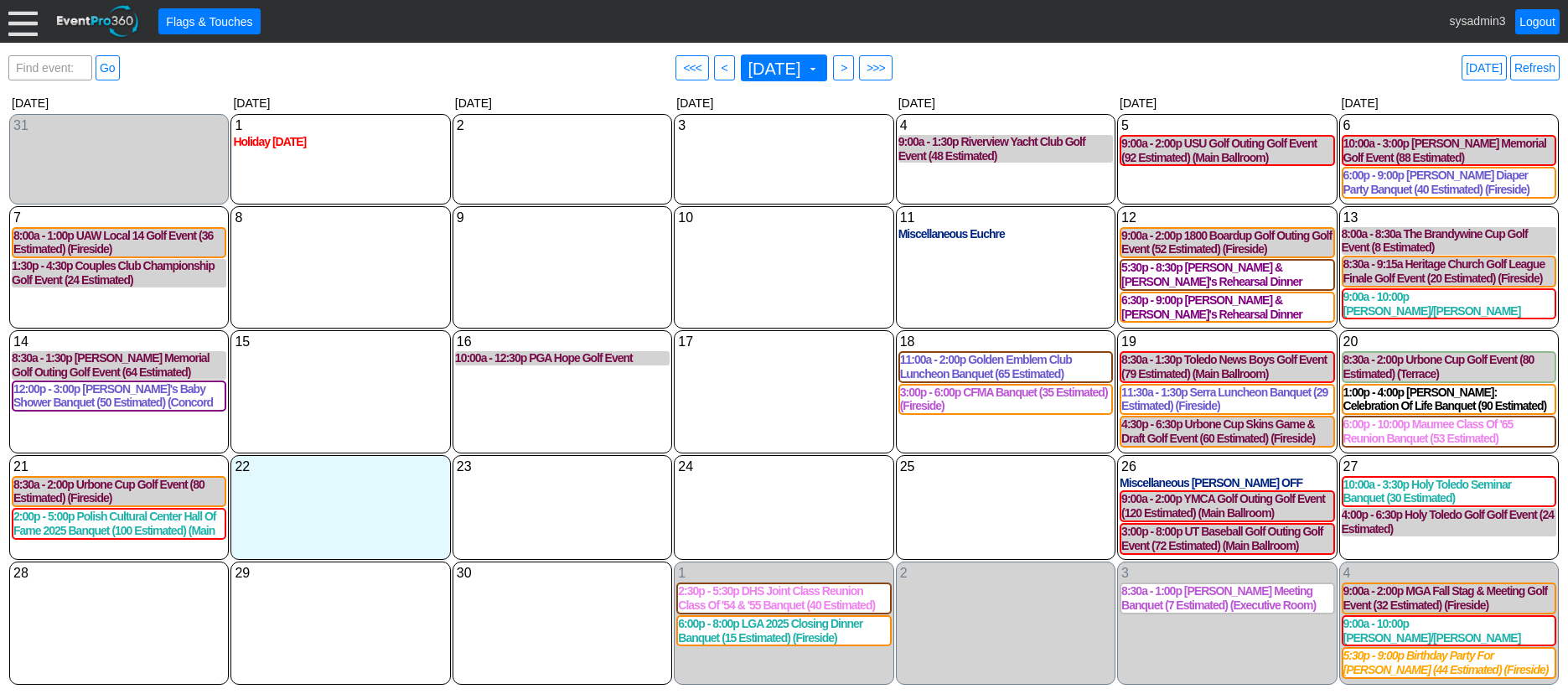
click at [16, 40] on div "● Flags & Touches sysadmin3 Logout" at bounding box center [784, 21] width 1568 height 43
click at [29, 9] on div at bounding box center [23, 21] width 29 height 29
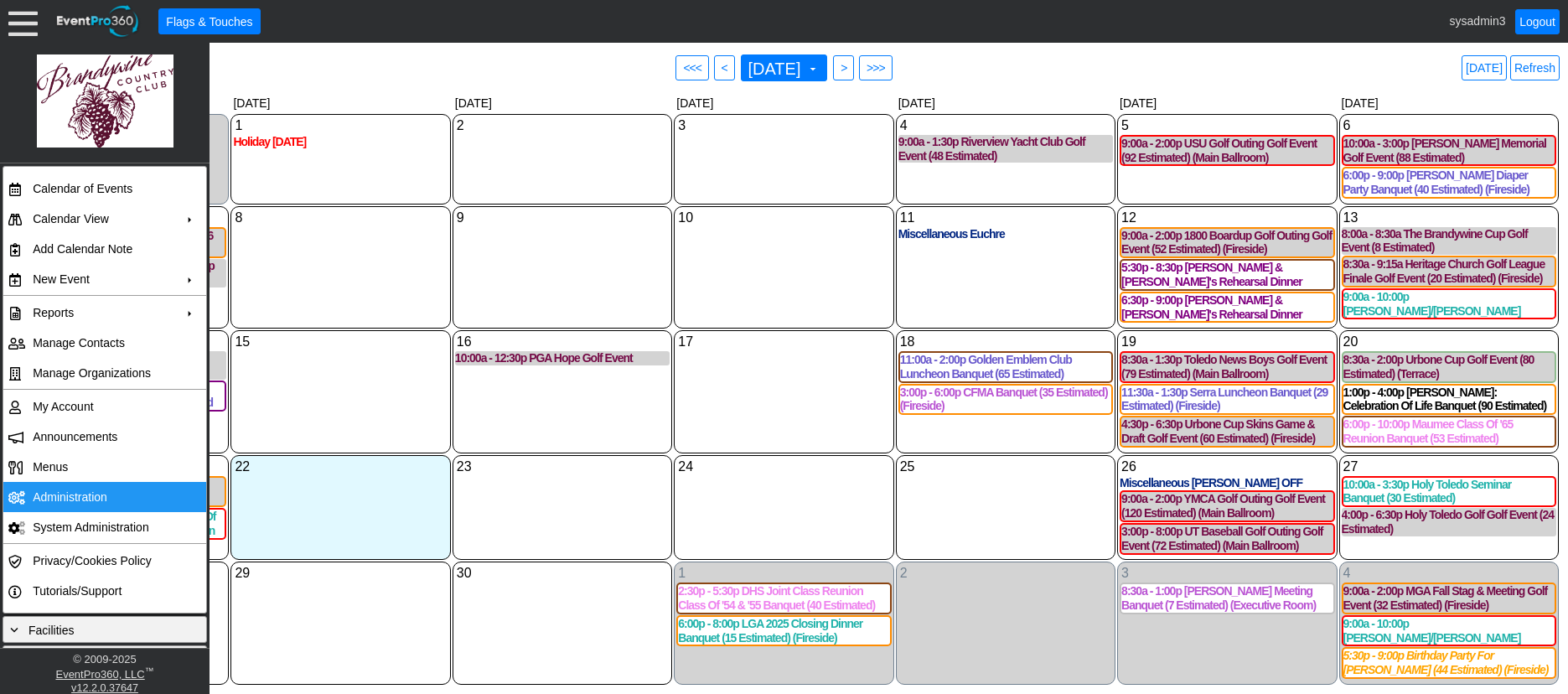
click at [69, 490] on td "Administration" at bounding box center [101, 497] width 150 height 30
click at [1536, 68] on link "Refresh" at bounding box center [1534, 68] width 50 height 25
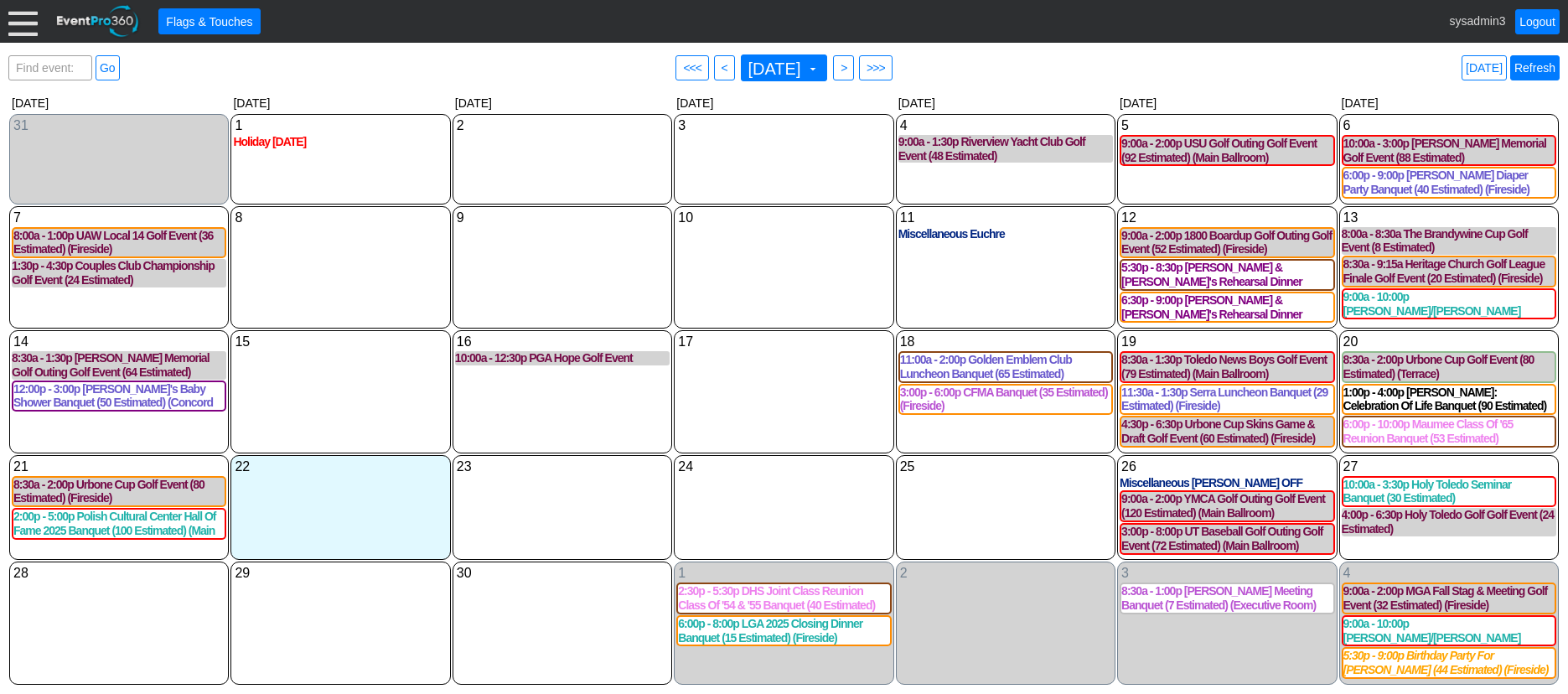
click at [1554, 61] on link "Refresh" at bounding box center [1534, 68] width 50 height 25
click at [1539, 24] on link "Logout" at bounding box center [1537, 22] width 45 height 25
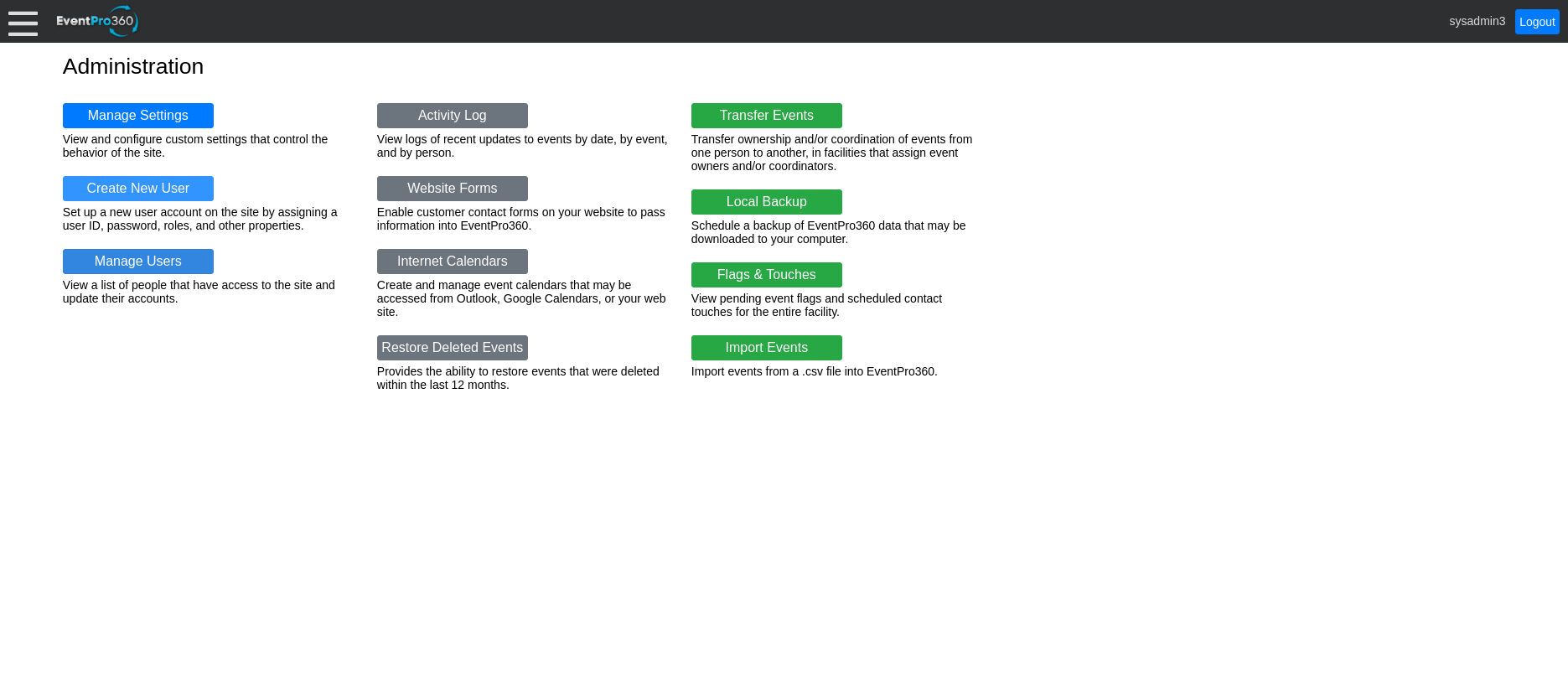
click at [167, 262] on link "Manage Users" at bounding box center [138, 262] width 151 height 25
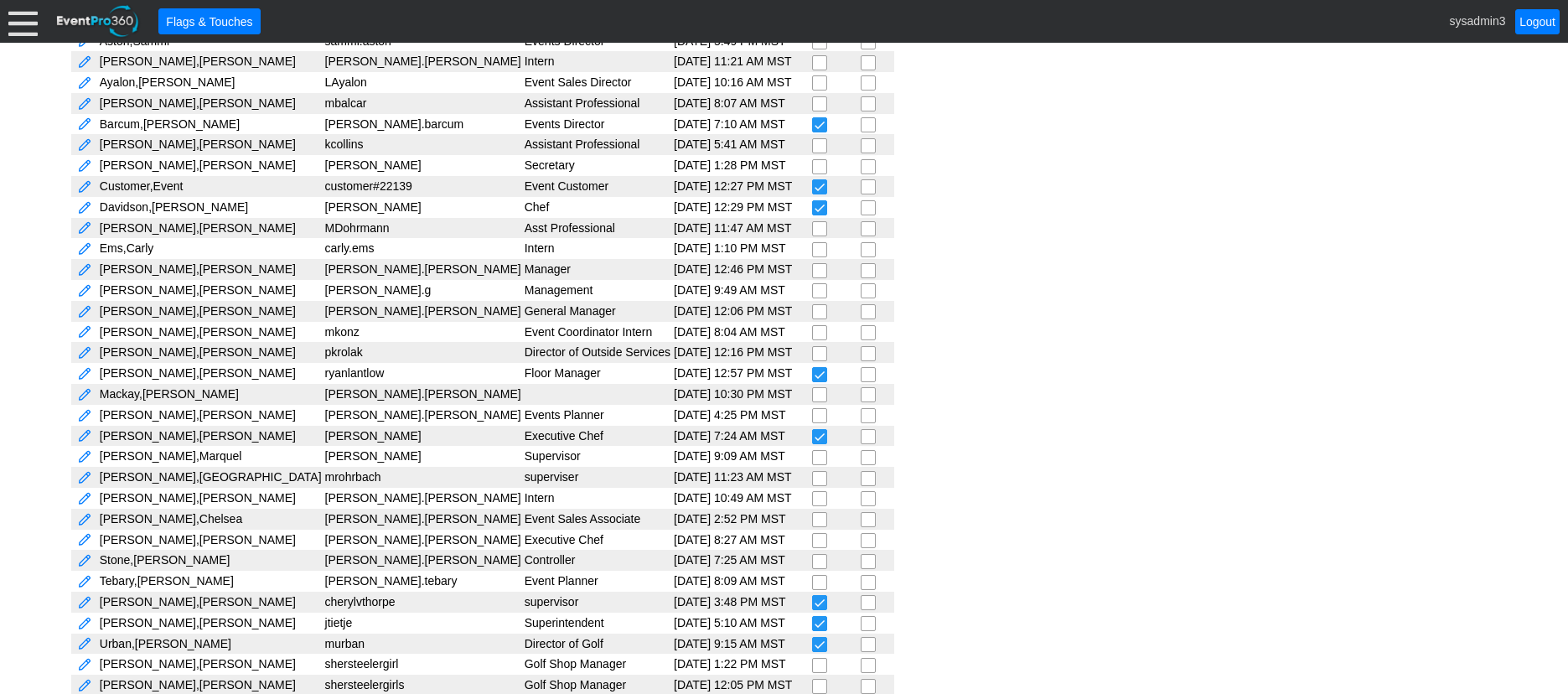
scroll to position [305, 0]
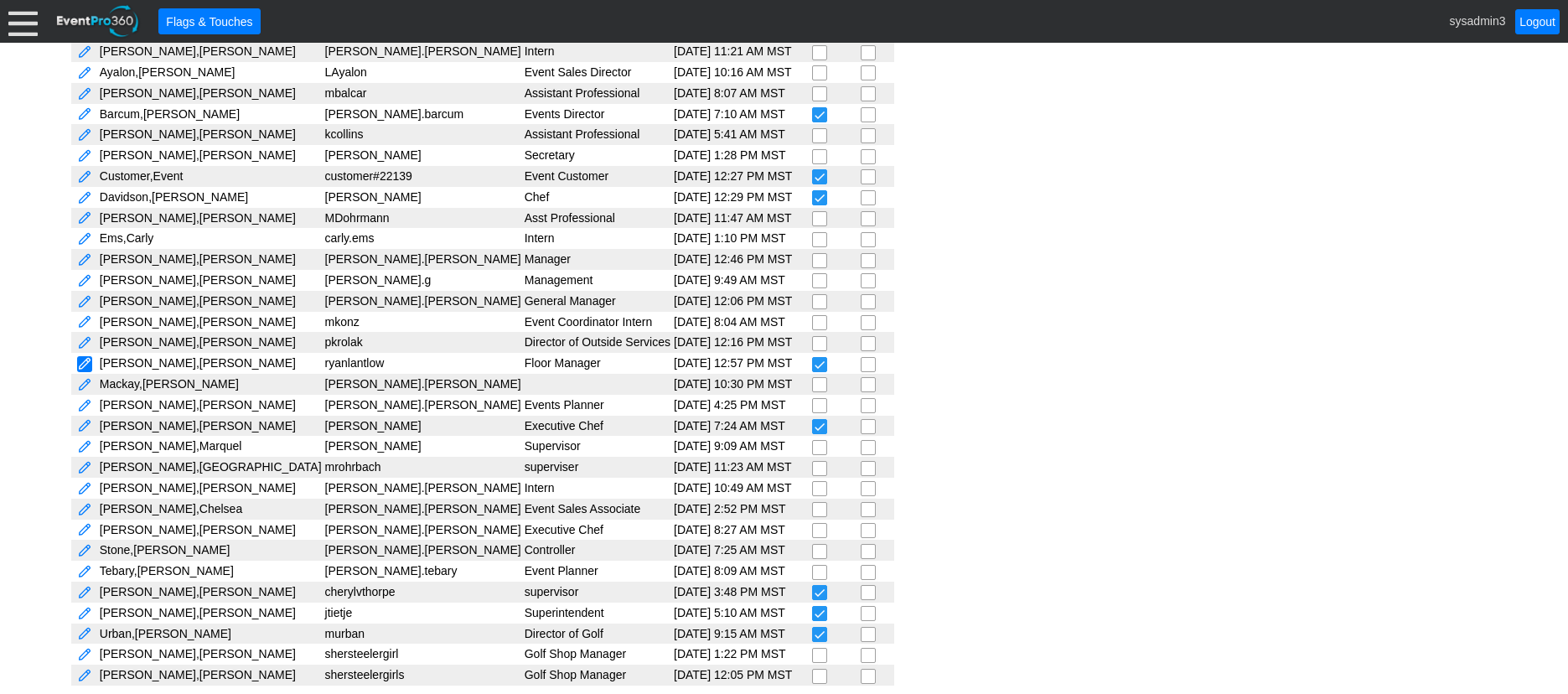
click at [83, 367] on link at bounding box center [85, 363] width 15 height 16
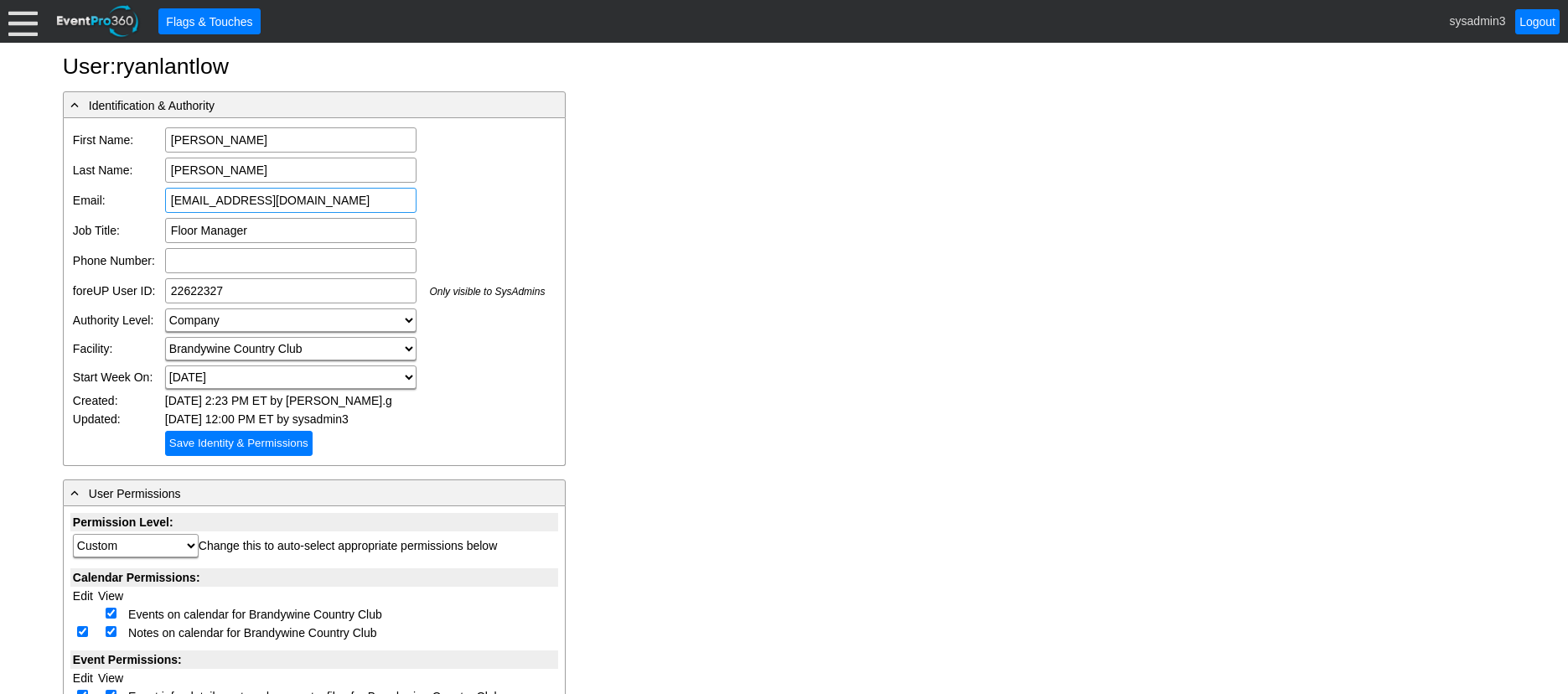
click at [306, 200] on input "[EMAIL_ADDRESS][DOMAIN_NAME]" at bounding box center [290, 200] width 252 height 25
